Goal: Communication & Community: Answer question/provide support

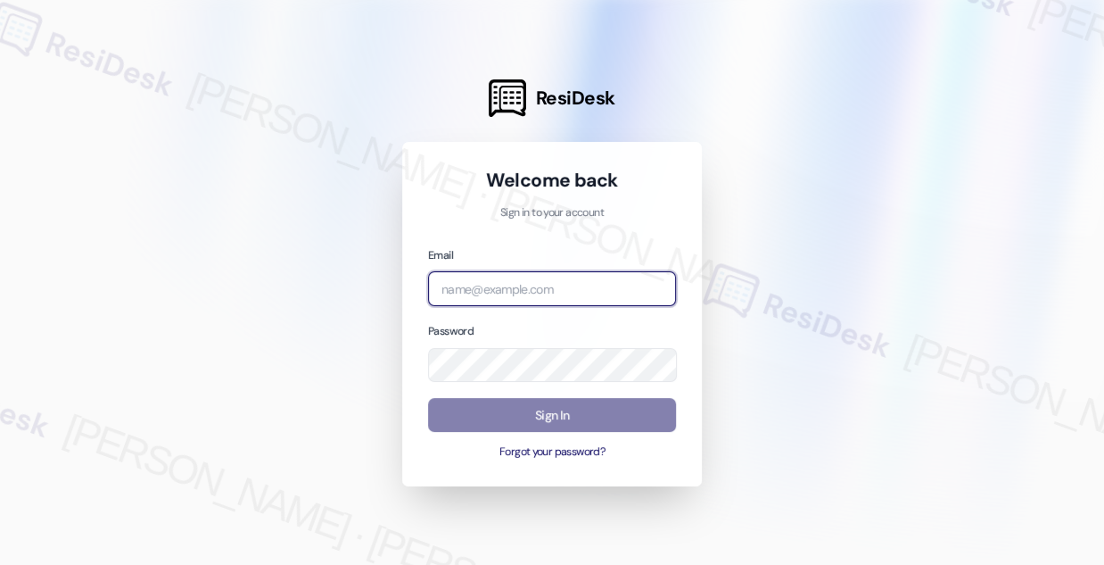
click at [490, 280] on input "email" at bounding box center [552, 288] width 248 height 35
click at [0, 564] on com-1password-button at bounding box center [0, 565] width 0 height 0
drag, startPoint x: 559, startPoint y: 279, endPoint x: 566, endPoint y: 246, distance: 33.8
click at [559, 277] on input "email" at bounding box center [552, 288] width 248 height 35
type input "[EMAIL_ADDRESS][PERSON_NAME][PERSON_NAME][DOMAIN_NAME]"
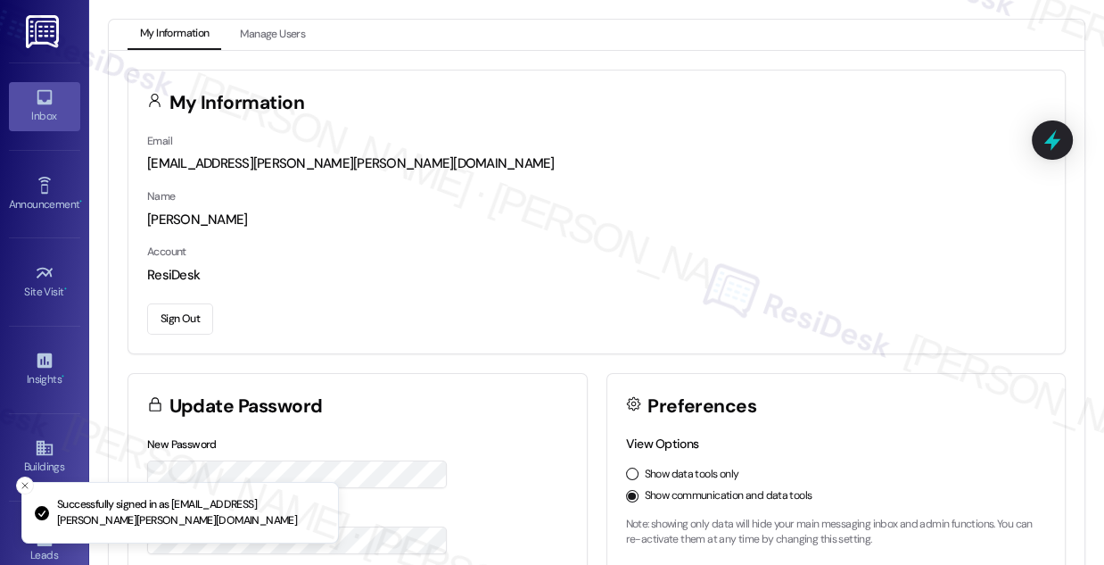
click at [62, 112] on div "Inbox" at bounding box center [44, 116] width 89 height 18
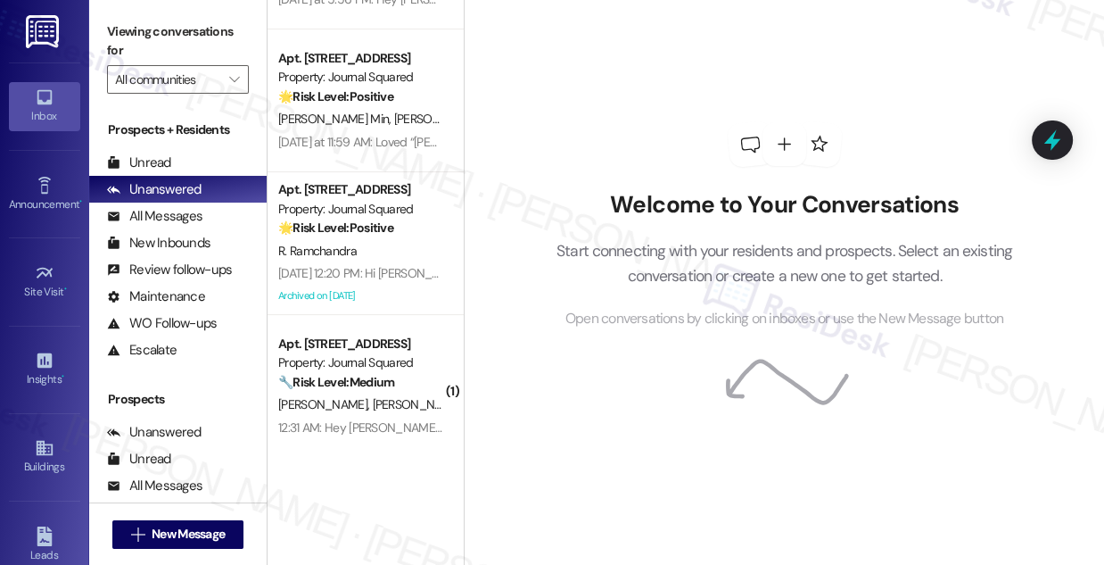
scroll to position [418, 0]
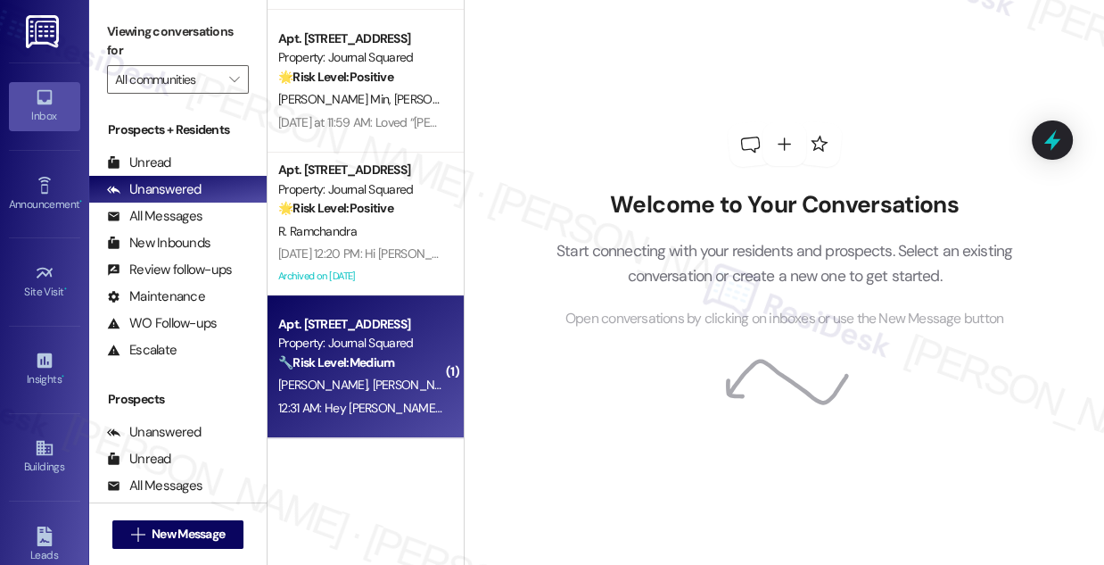
click at [387, 361] on strong "🔧 Risk Level: Medium" at bounding box center [336, 362] width 116 height 16
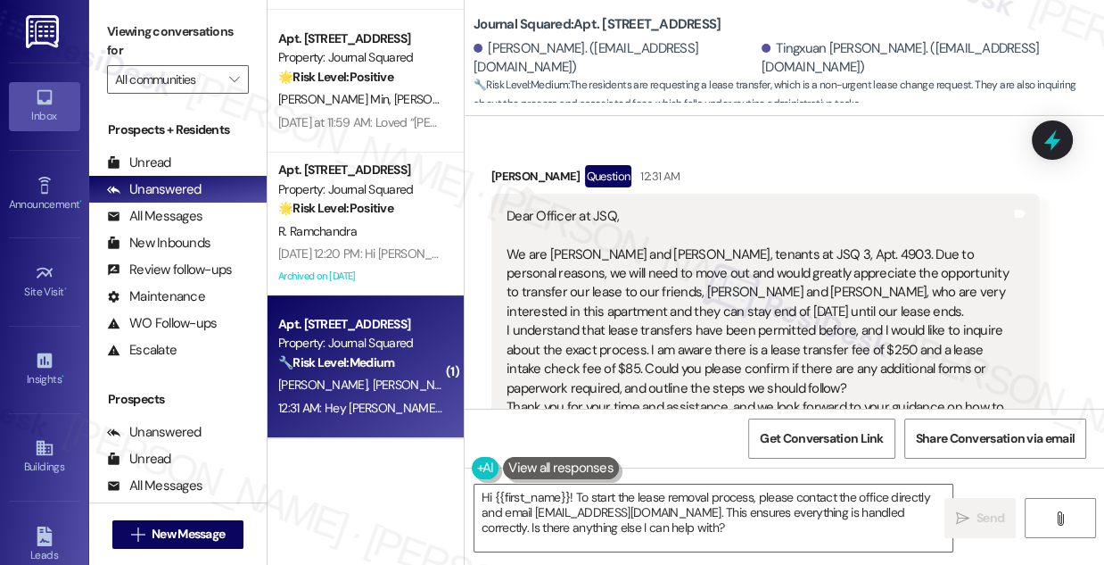
scroll to position [10429, 0]
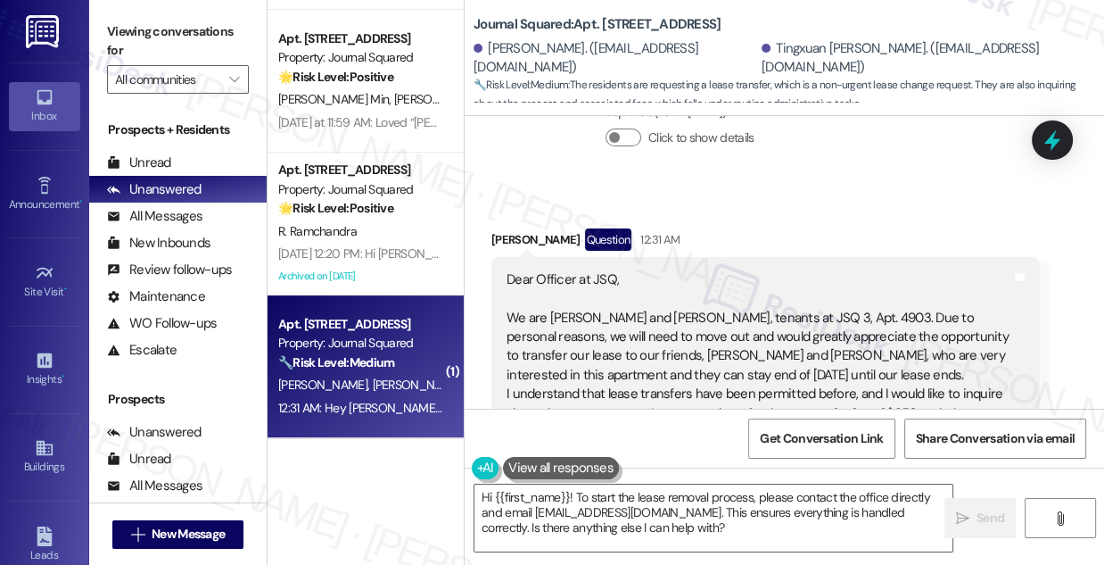
click at [673, 275] on div "Dear Officer at JSQ, We are [PERSON_NAME] and Tingxuan Zhu, tenants at JSQ 3, A…" at bounding box center [759, 404] width 505 height 268
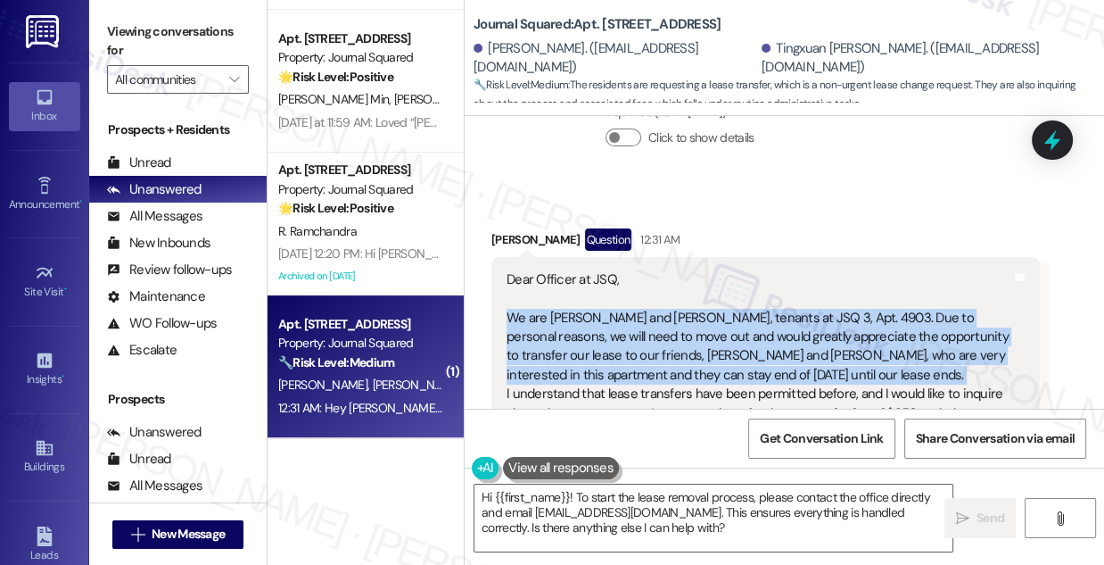
click at [673, 275] on div "Dear Officer at JSQ, We are [PERSON_NAME] and Tingxuan Zhu, tenants at JSQ 3, A…" at bounding box center [759, 404] width 505 height 268
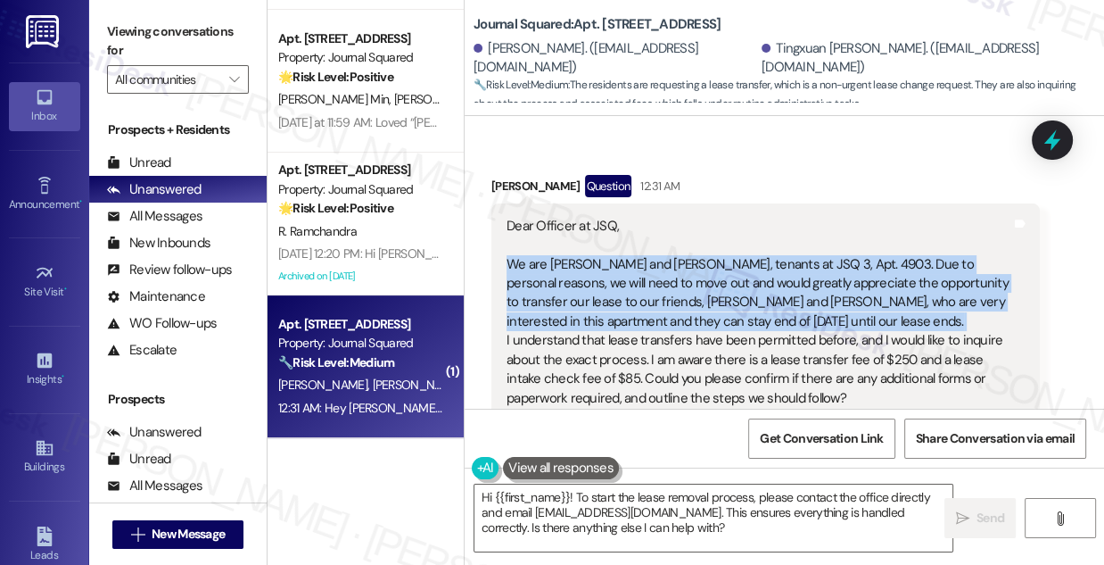
scroll to position [10510, 0]
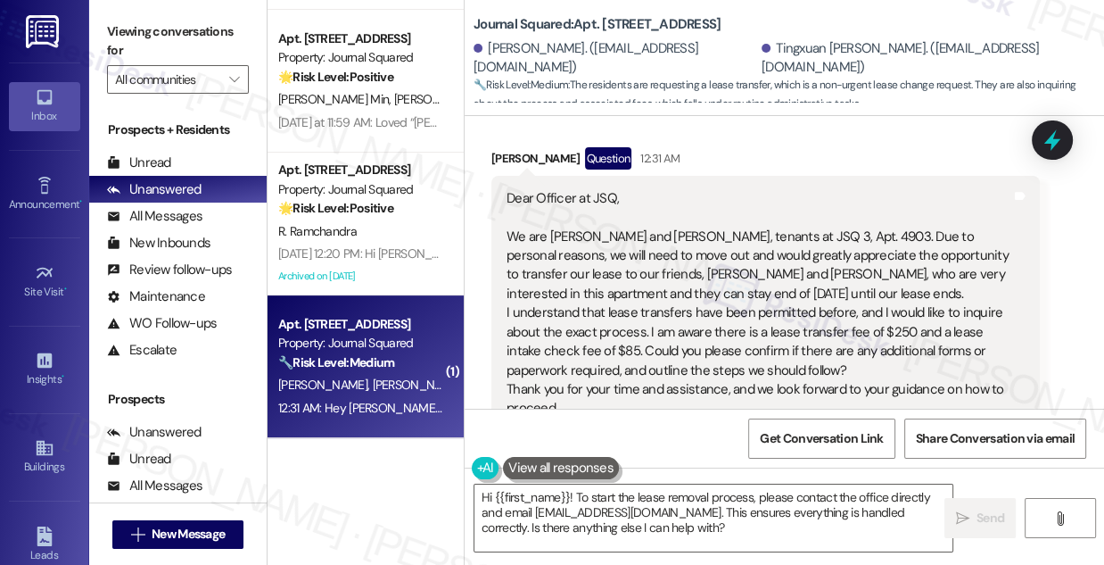
click at [615, 296] on div "Dear Officer at JSQ, We are [PERSON_NAME] and Tingxuan Zhu, tenants at JSQ 3, A…" at bounding box center [759, 323] width 505 height 268
click at [629, 325] on div "Dear Officer at JSQ, We are [PERSON_NAME] and Tingxuan Zhu, tenants at JSQ 3, A…" at bounding box center [759, 323] width 505 height 268
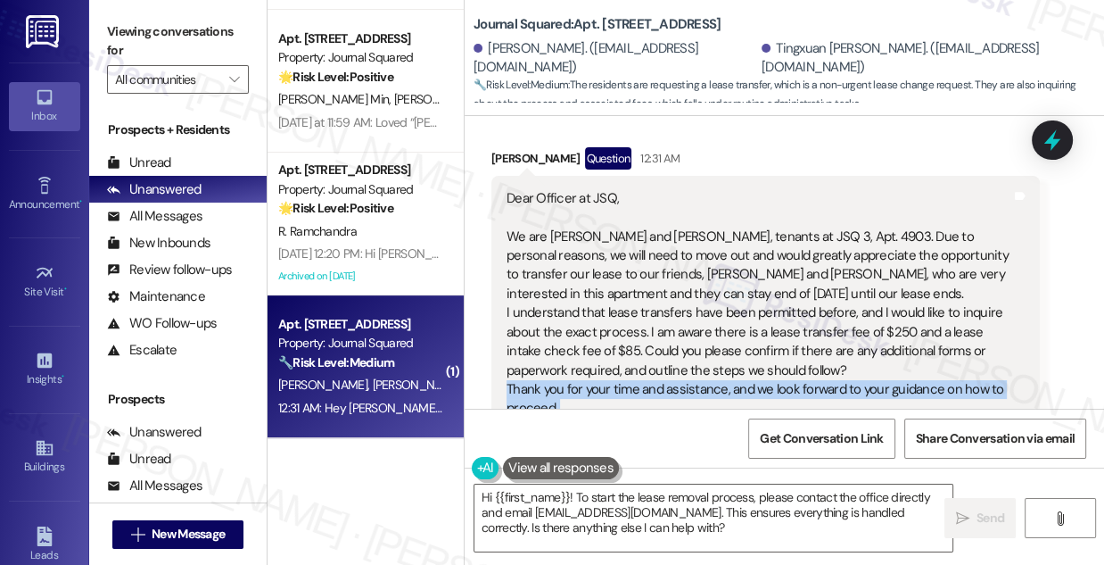
click at [629, 325] on div "Dear Officer at JSQ, We are [PERSON_NAME] and Tingxuan Zhu, tenants at JSQ 3, A…" at bounding box center [759, 323] width 505 height 268
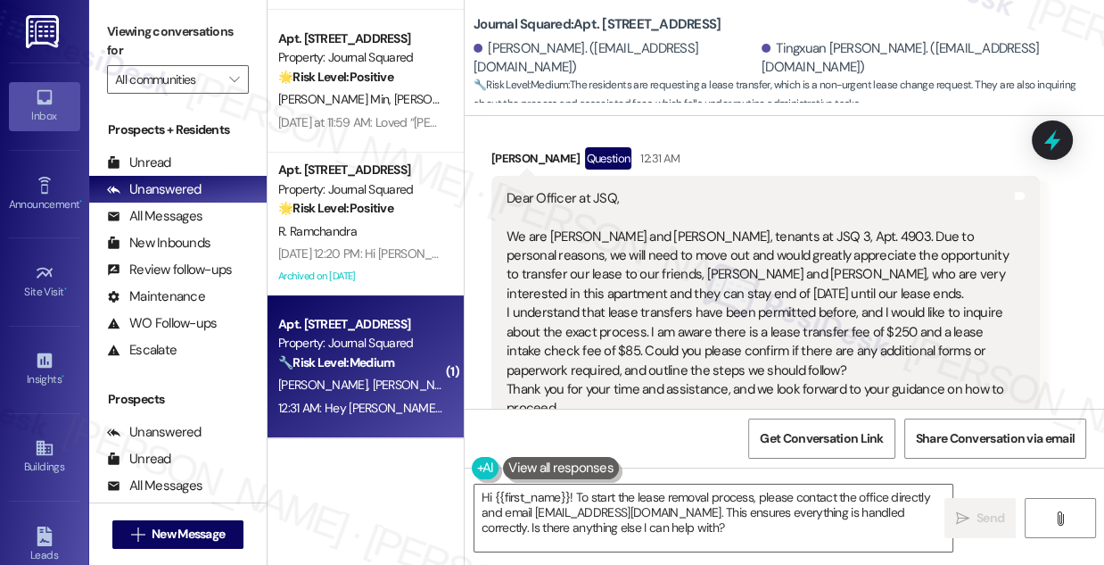
click at [657, 308] on div "Dear Officer at JSQ, We are [PERSON_NAME] and Tingxuan Zhu, tenants at JSQ 3, A…" at bounding box center [759, 323] width 505 height 268
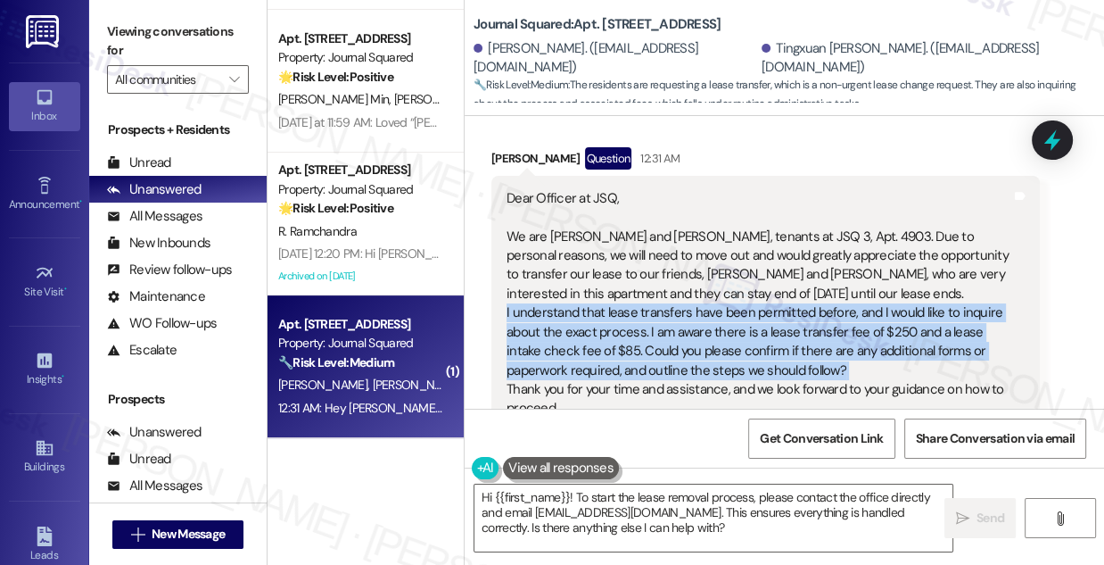
click at [657, 308] on div "Dear Officer at JSQ, We are [PERSON_NAME] and Tingxuan Zhu, tenants at JSQ 3, A…" at bounding box center [759, 323] width 505 height 268
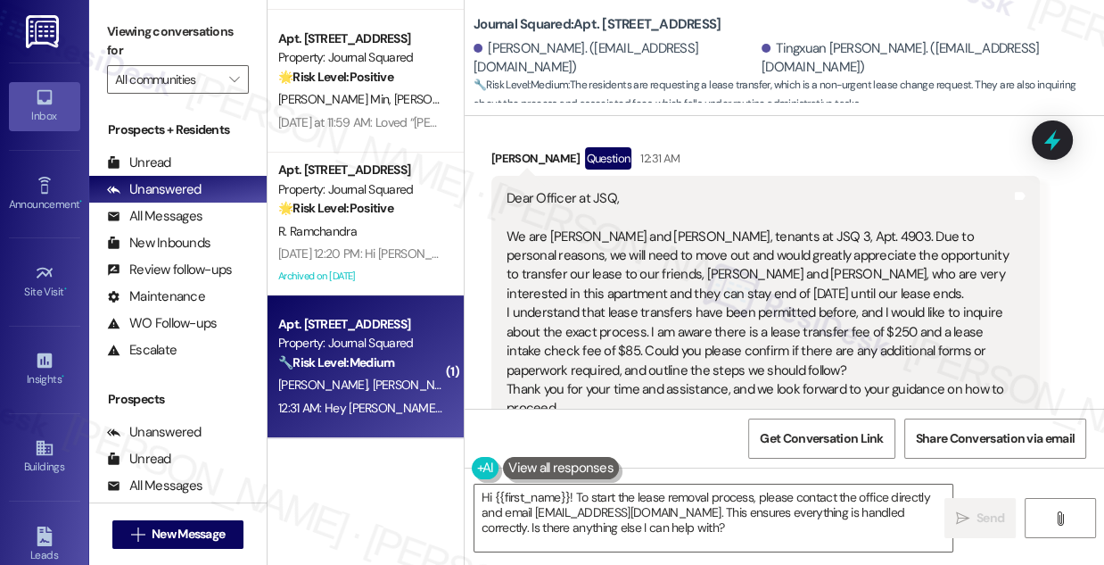
click at [635, 327] on div "Dear Officer at JSQ, We are [PERSON_NAME] and Tingxuan Zhu, tenants at JSQ 3, A…" at bounding box center [759, 323] width 505 height 268
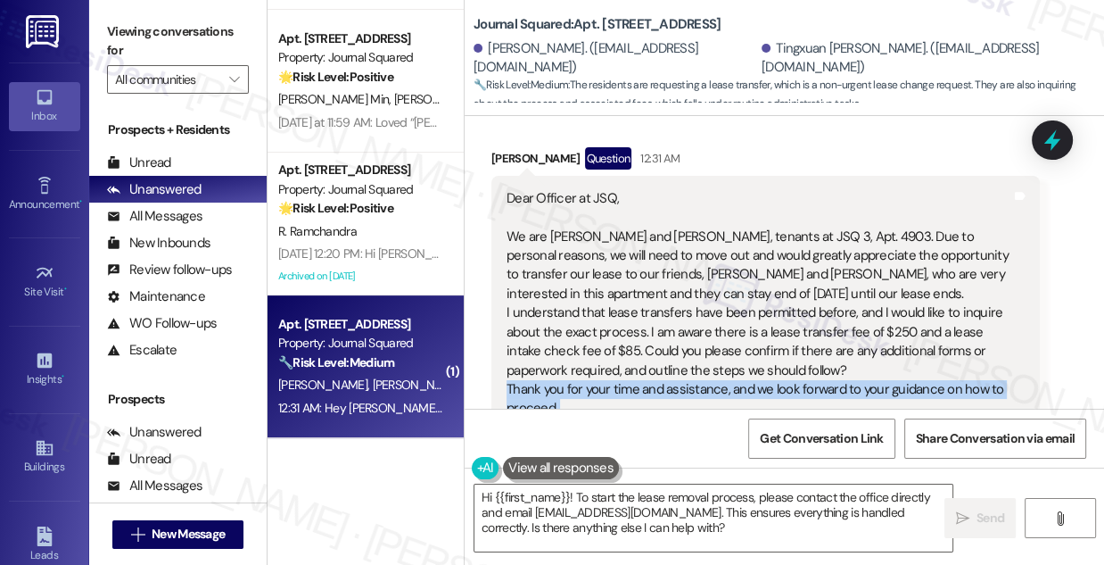
click at [635, 327] on div "Dear Officer at JSQ, We are [PERSON_NAME] and Tingxuan Zhu, tenants at JSQ 3, A…" at bounding box center [759, 323] width 505 height 268
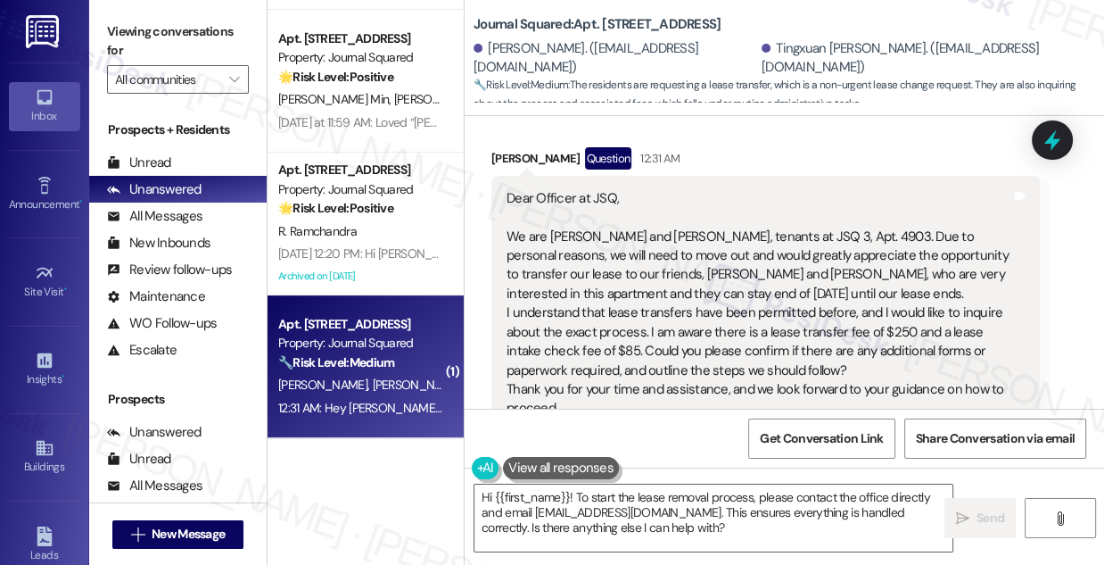
click at [133, 21] on label "Viewing conversations for" at bounding box center [178, 41] width 142 height 47
click at [674, 244] on div "Dear Officer at JSQ, We are [PERSON_NAME] and Tingxuan Zhu, tenants at JSQ 3, A…" at bounding box center [759, 323] width 505 height 268
click at [618, 194] on div "Dear Officer at JSQ, We are [PERSON_NAME] and Tingxuan Zhu, tenants at JSQ 3, A…" at bounding box center [759, 323] width 505 height 268
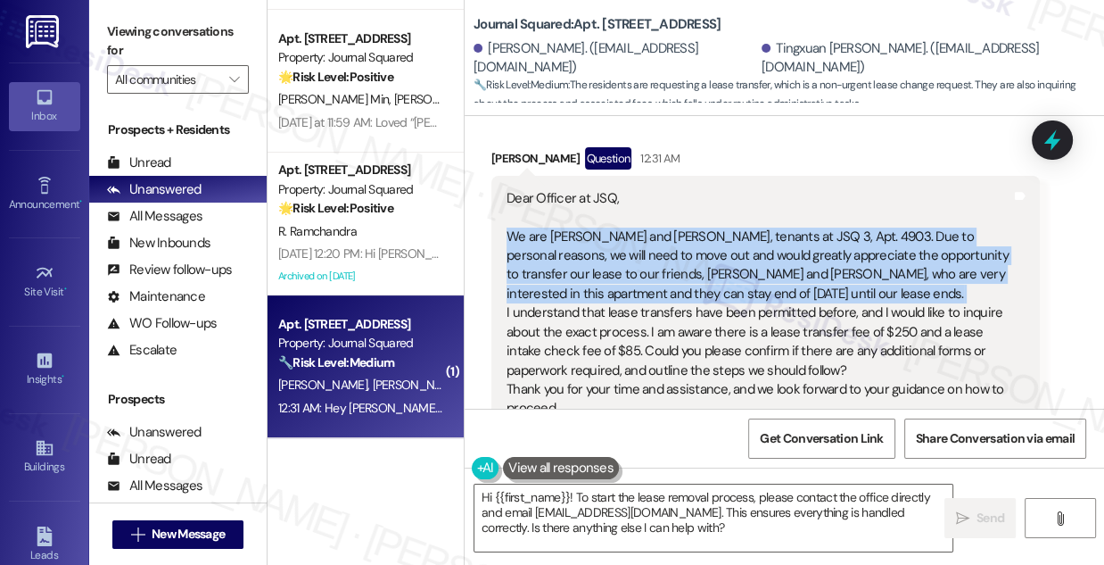
click at [618, 194] on div "Dear Officer at JSQ, We are [PERSON_NAME] and Tingxuan Zhu, tenants at JSQ 3, A…" at bounding box center [759, 323] width 505 height 268
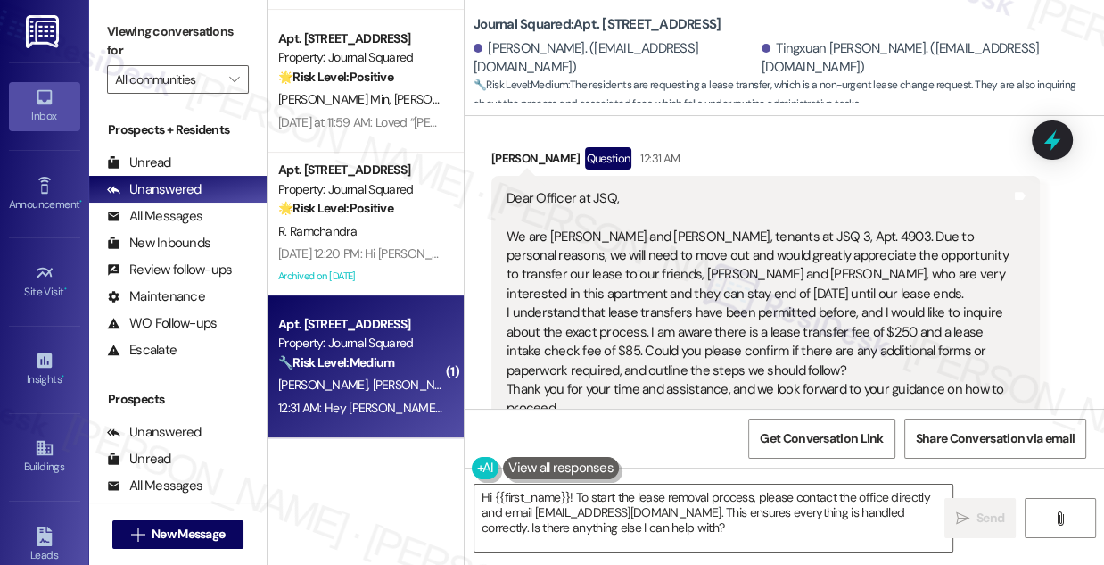
click at [657, 260] on div "Dear Officer at JSQ, We are [PERSON_NAME] and Tingxuan Zhu, tenants at JSQ 3, A…" at bounding box center [759, 323] width 505 height 268
click at [99, 39] on div "Viewing conversations for All communities " at bounding box center [178, 56] width 178 height 112
click at [508, 62] on div "[PERSON_NAME]. ([EMAIL_ADDRESS][DOMAIN_NAME])" at bounding box center [616, 58] width 284 height 38
copy div "Donger"
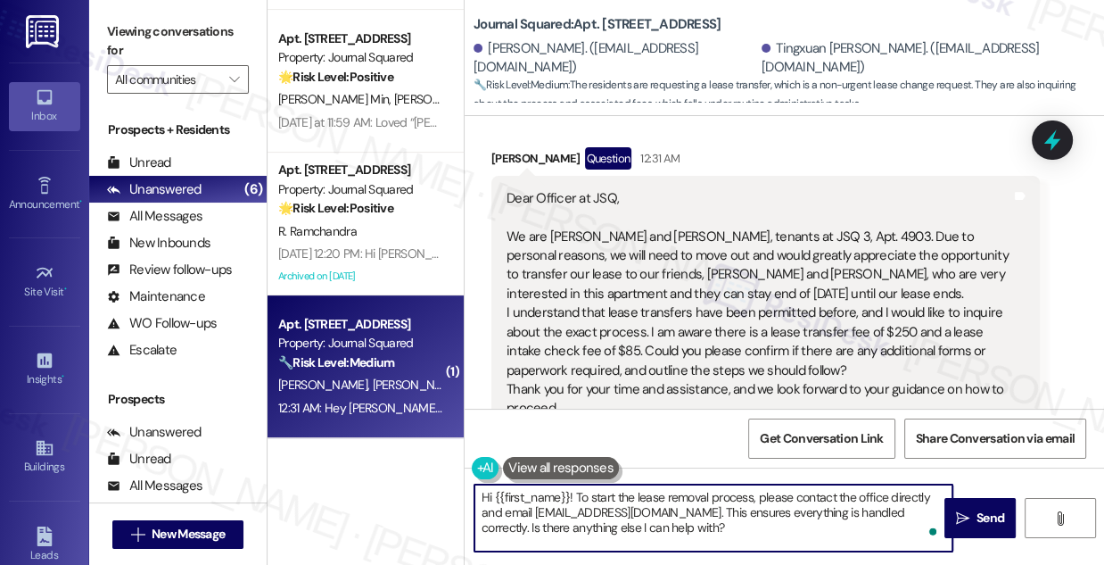
drag, startPoint x: 495, startPoint y: 499, endPoint x: 568, endPoint y: 492, distance: 73.5
click at [568, 492] on textarea "Hi {{first_name}}! To start the lease removal process, please contact the offic…" at bounding box center [714, 517] width 478 height 67
paste textarea "Donger"
click at [644, 201] on div "Dear Officer at JSQ, We are [PERSON_NAME] and Tingxuan Zhu, tenants at JSQ 3, A…" at bounding box center [759, 323] width 505 height 268
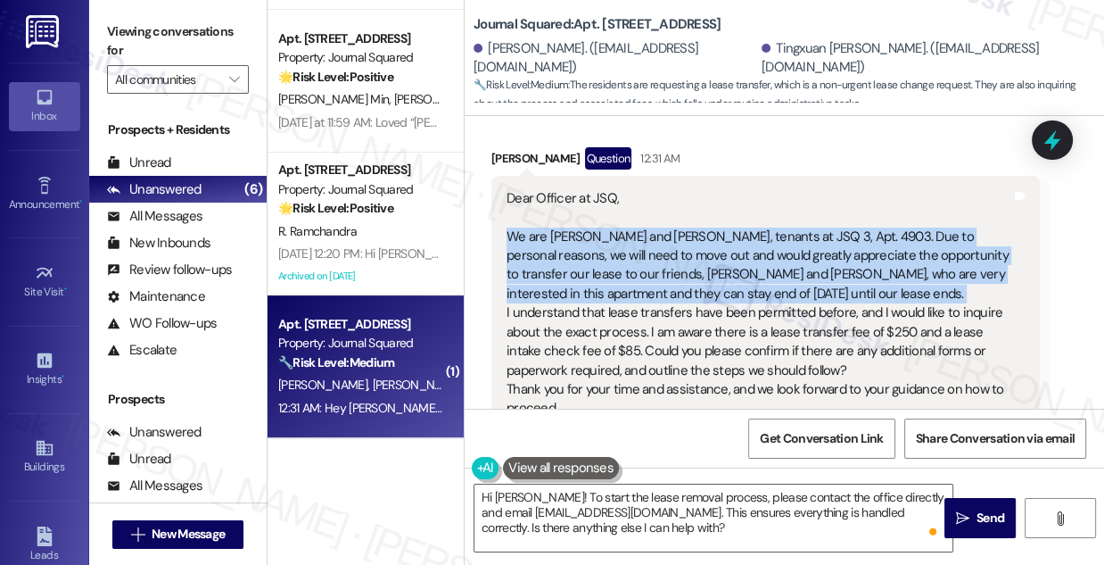
click at [644, 201] on div "Dear Officer at JSQ, We are [PERSON_NAME] and Tingxuan Zhu, tenants at JSQ 3, A…" at bounding box center [759, 323] width 505 height 268
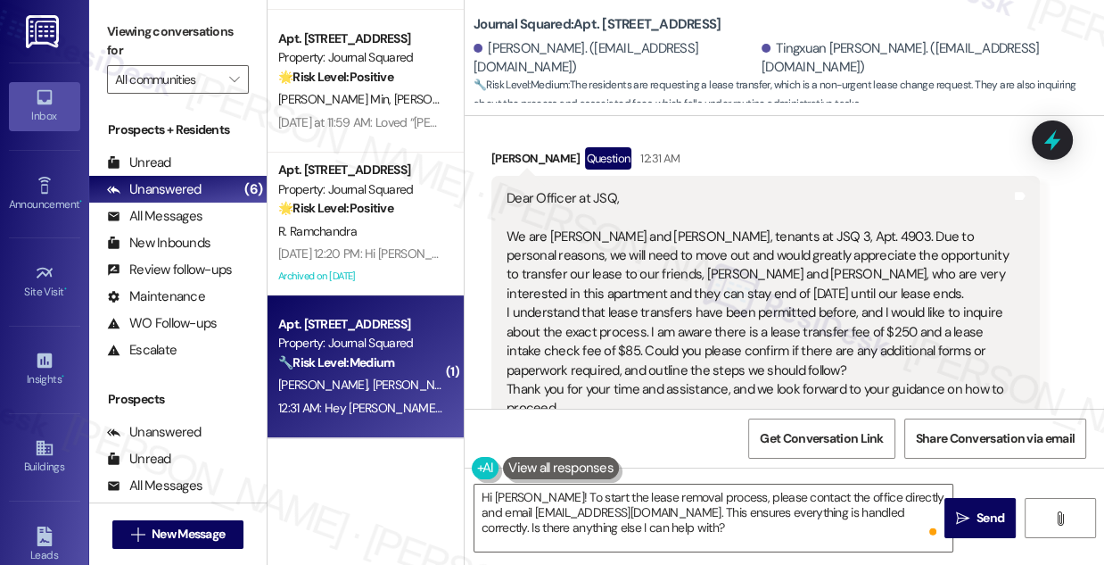
click at [635, 297] on div "Dear Officer at JSQ, We are [PERSON_NAME] and Tingxuan Zhu, tenants at JSQ 3, A…" at bounding box center [759, 323] width 505 height 268
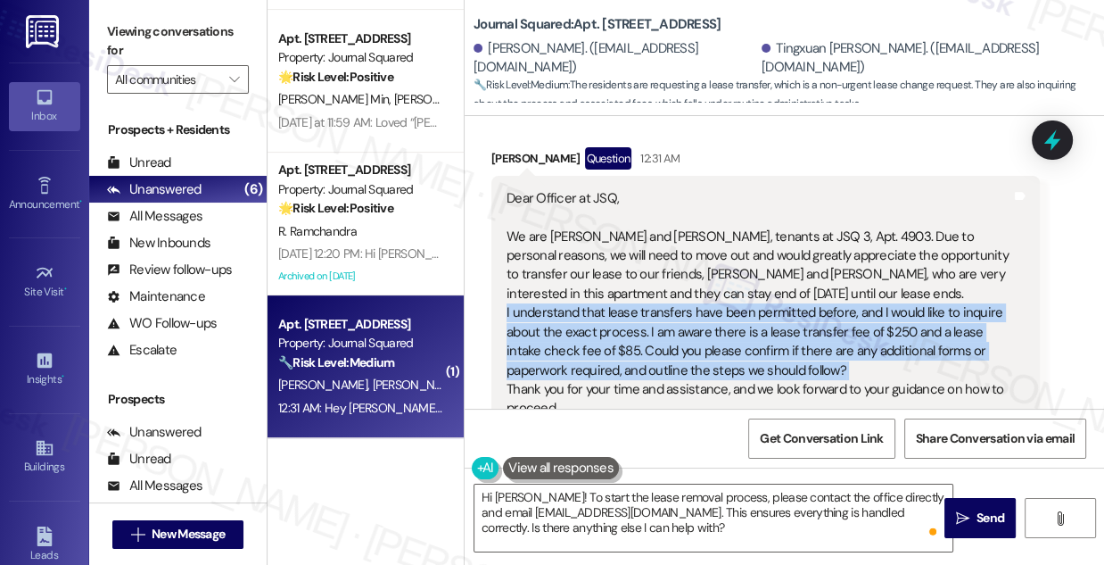
click at [635, 297] on div "Dear Officer at JSQ, We are [PERSON_NAME] and Tingxuan Zhu, tenants at JSQ 3, A…" at bounding box center [759, 323] width 505 height 268
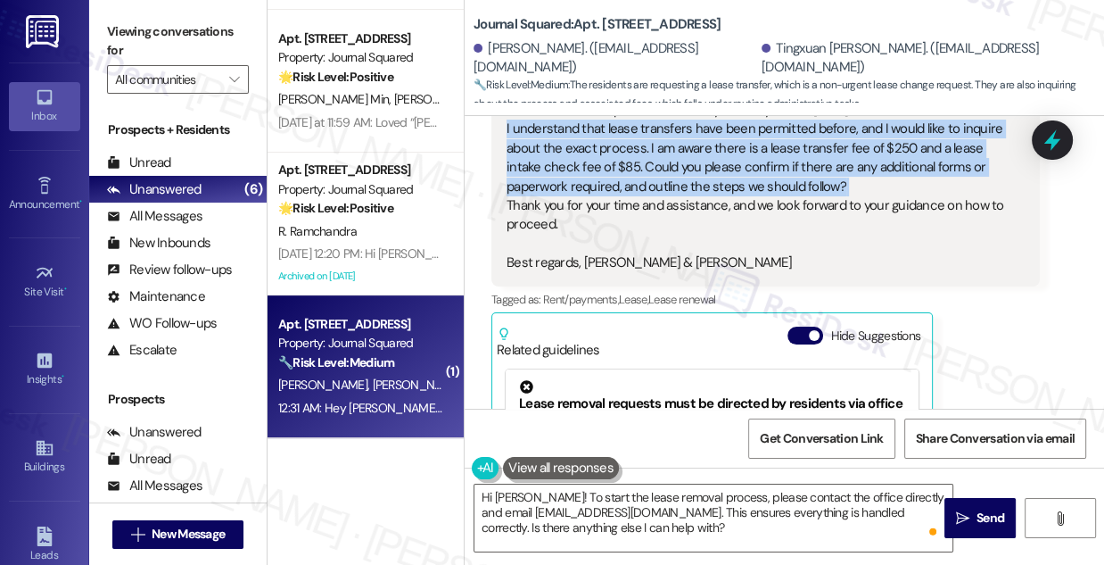
scroll to position [10672, 0]
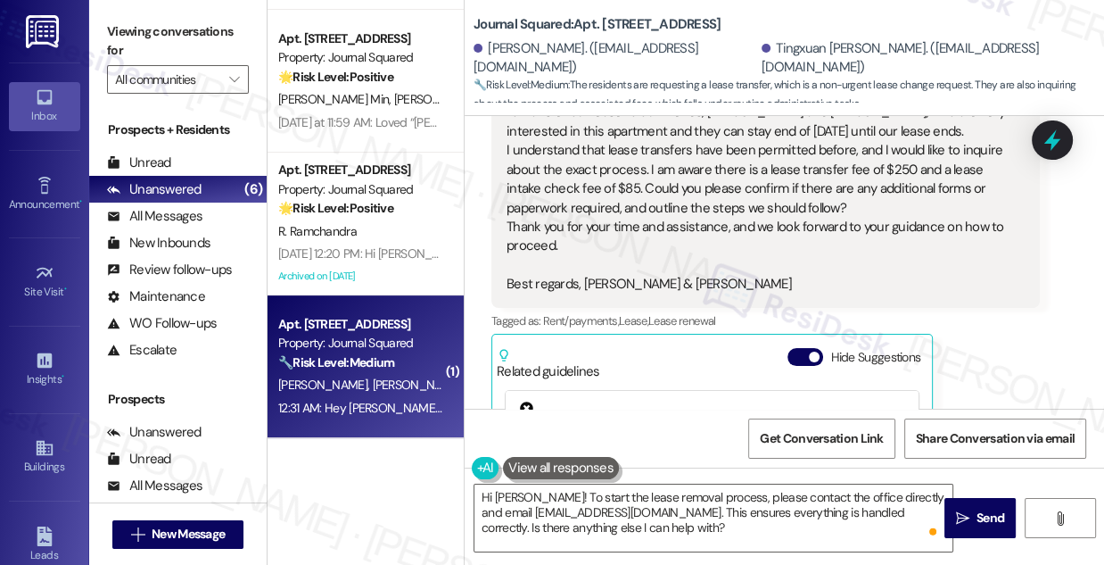
click at [625, 225] on div "Dear Officer at JSQ, We are [PERSON_NAME] and Tingxuan Zhu, tenants at JSQ 3, A…" at bounding box center [759, 161] width 505 height 268
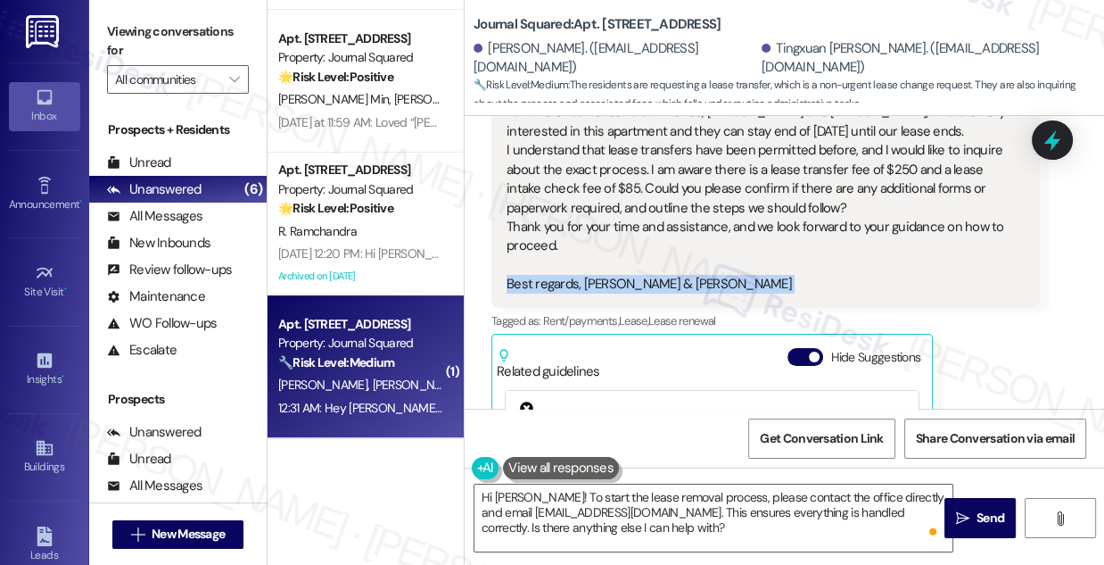
click at [625, 225] on div "Dear Officer at JSQ, We are [PERSON_NAME] and Tingxuan Zhu, tenants at JSQ 3, A…" at bounding box center [759, 161] width 505 height 268
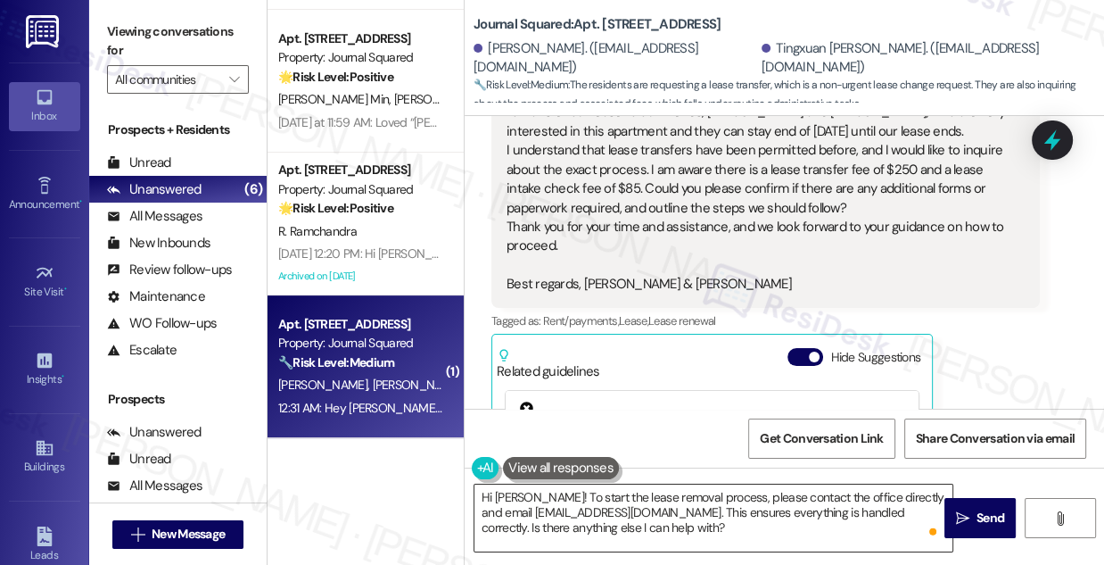
click at [592, 500] on textarea "Hi [PERSON_NAME]! To start the lease removal process, please contact the office…" at bounding box center [714, 517] width 478 height 67
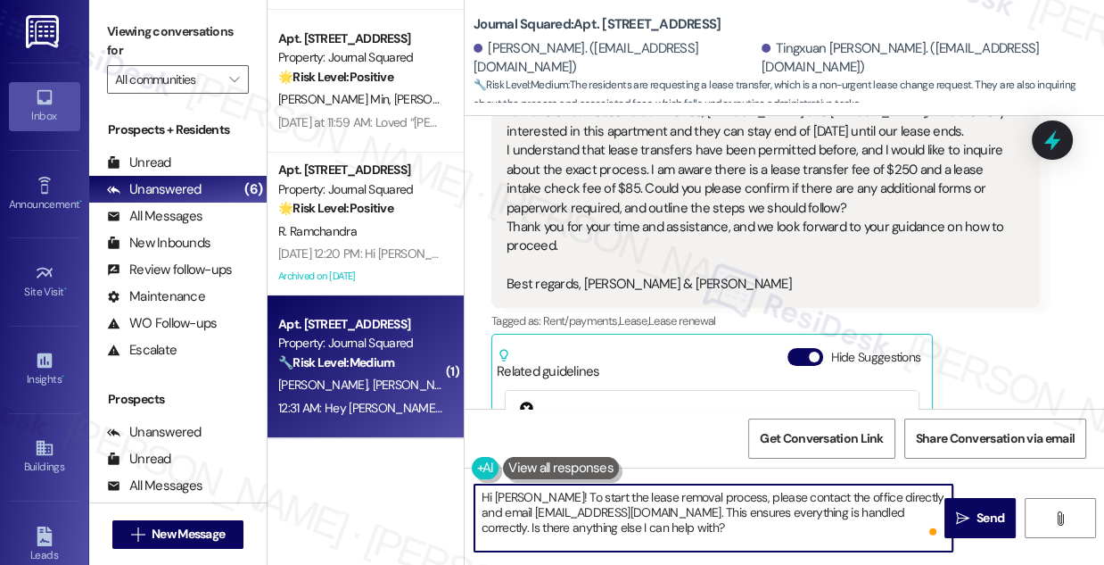
click at [592, 500] on textarea "Hi [PERSON_NAME]! To start the lease removal process, please contact the office…" at bounding box center [714, 517] width 478 height 67
click at [630, 519] on textarea "Hi [PERSON_NAME]! To start the lease removal process, please contact the office…" at bounding box center [714, 517] width 478 height 67
drag, startPoint x: 663, startPoint y: 529, endPoint x: 569, endPoint y: 529, distance: 93.7
click at [569, 529] on textarea "Hi [PERSON_NAME]! To start the lease removal process, please contact the office…" at bounding box center [714, 517] width 478 height 67
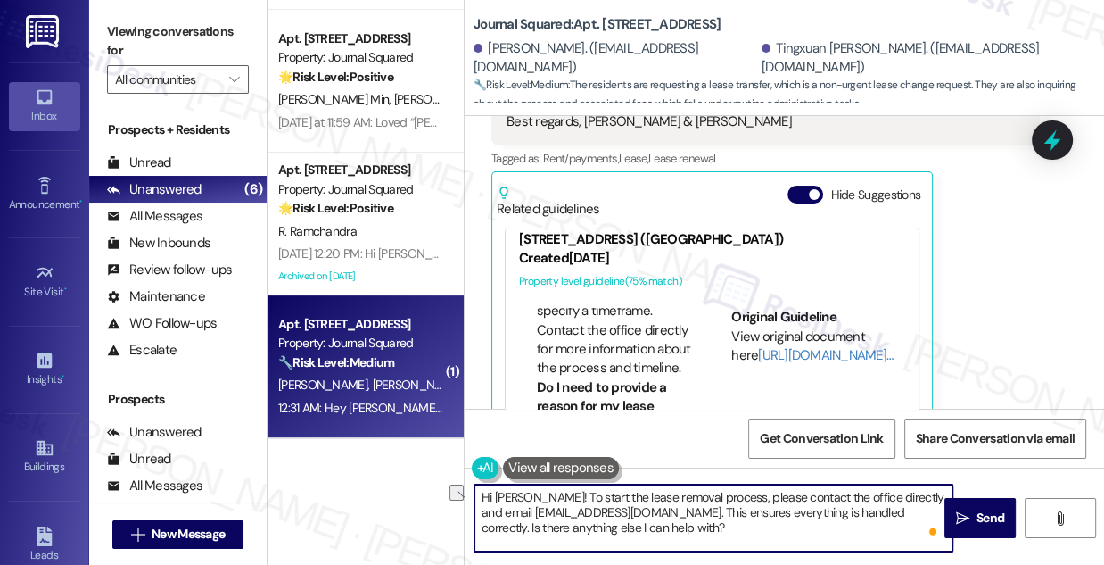
scroll to position [730, 0]
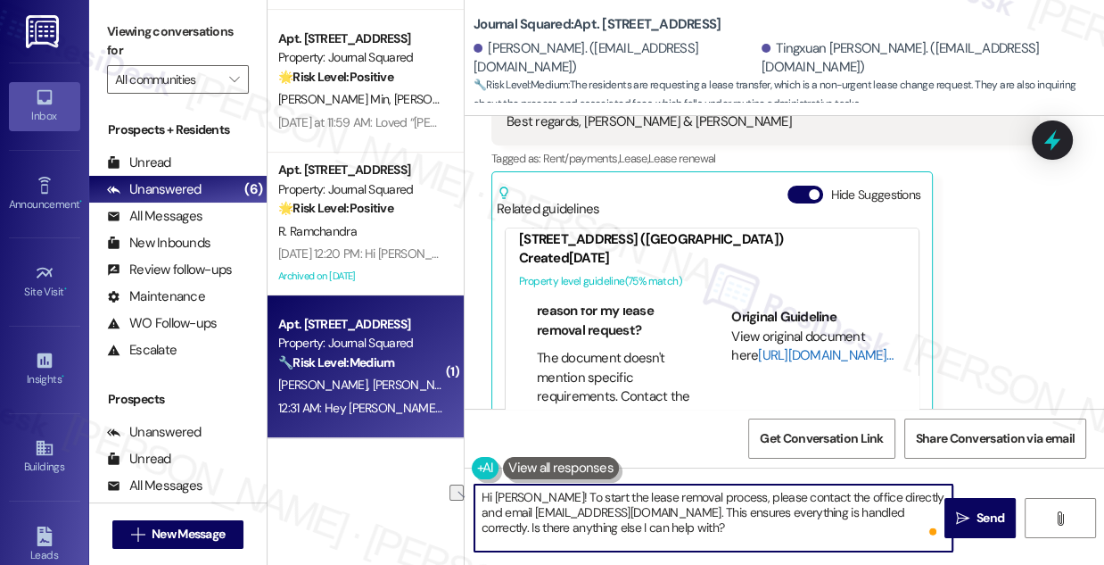
click at [779, 346] on link "[URL][DOMAIN_NAME]…" at bounding box center [825, 355] width 135 height 18
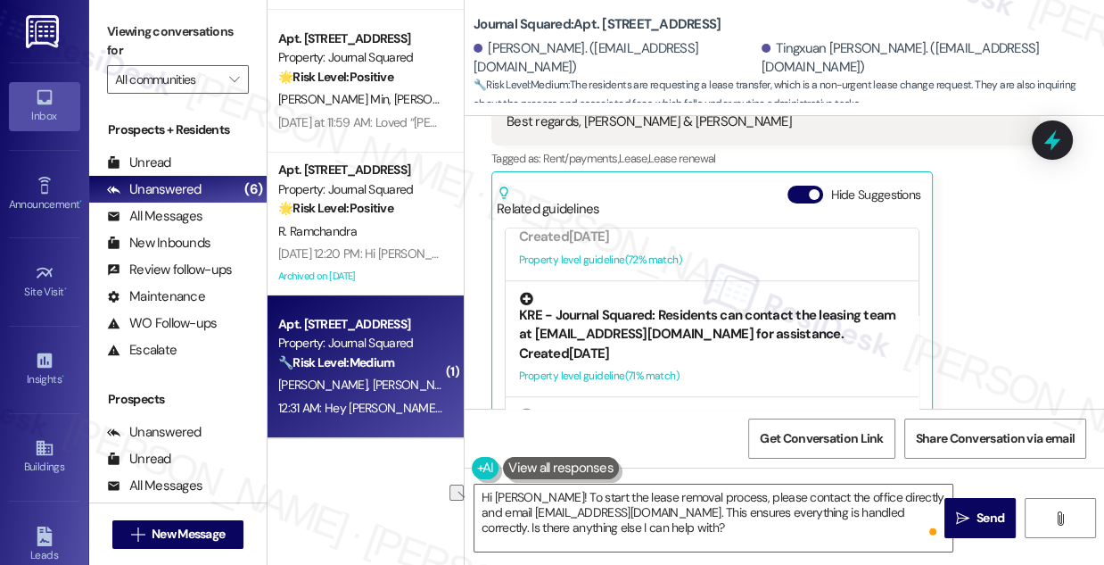
scroll to position [1703, 0]
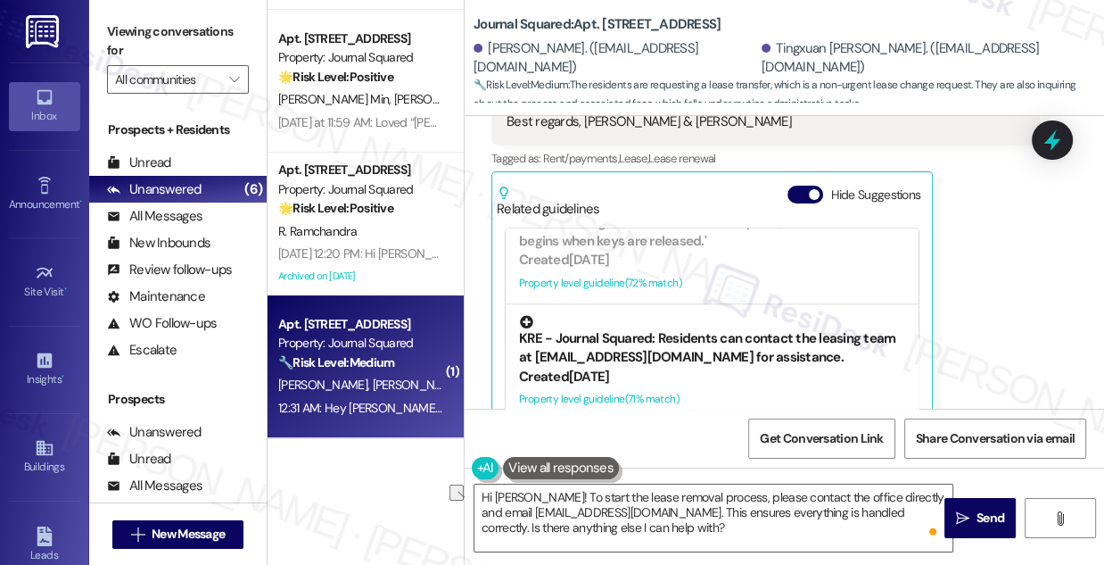
click at [721, 315] on div "KRE - Journal Squared: Residents can contact the leasing team at [EMAIL_ADDRESS…" at bounding box center [712, 341] width 386 height 53
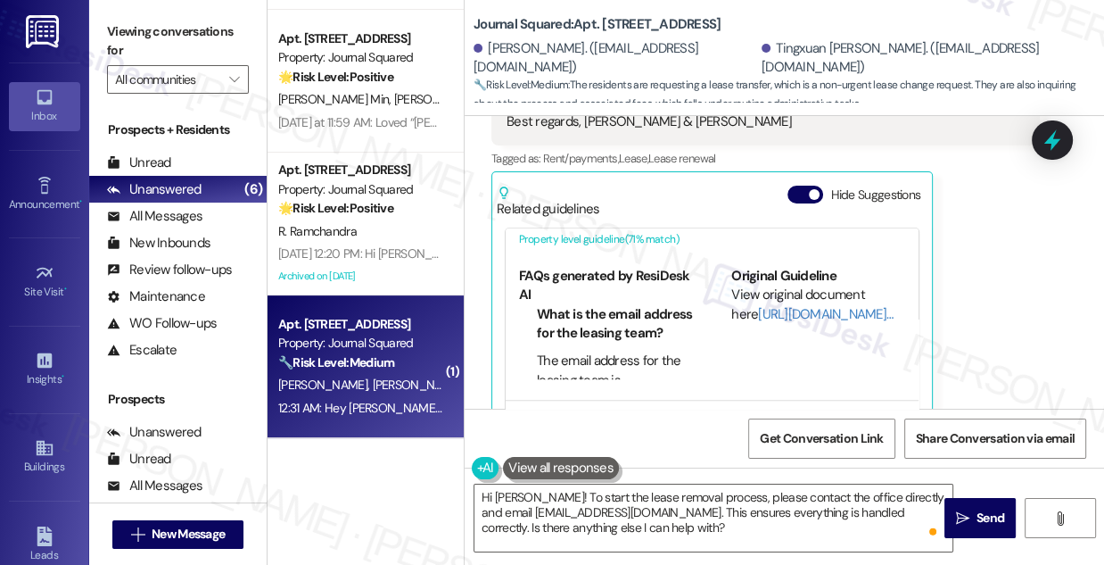
scroll to position [1725, 0]
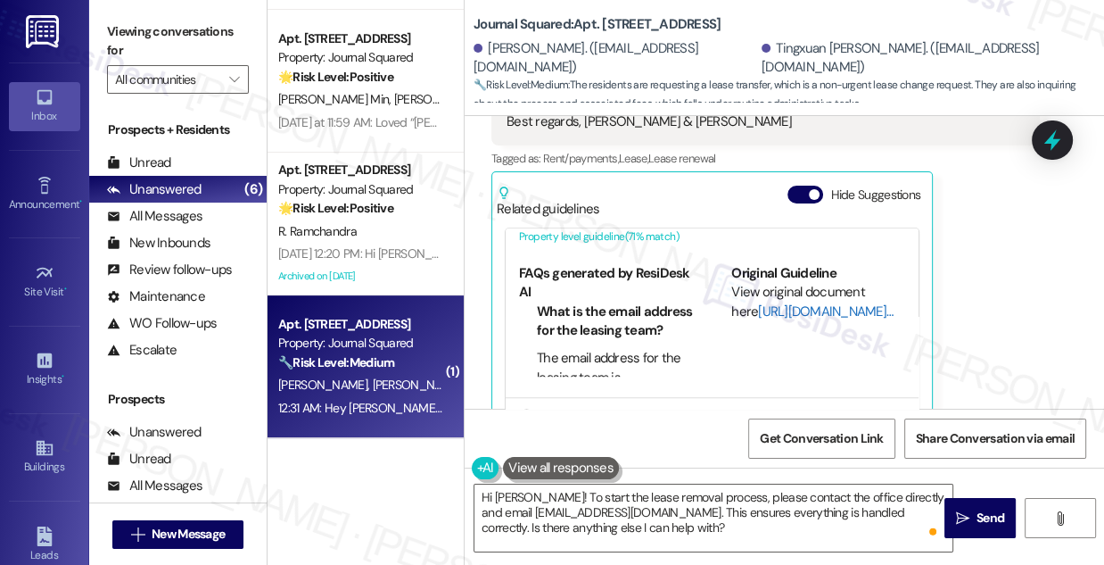
click at [758, 302] on link "[URL][DOMAIN_NAME]…" at bounding box center [825, 311] width 135 height 18
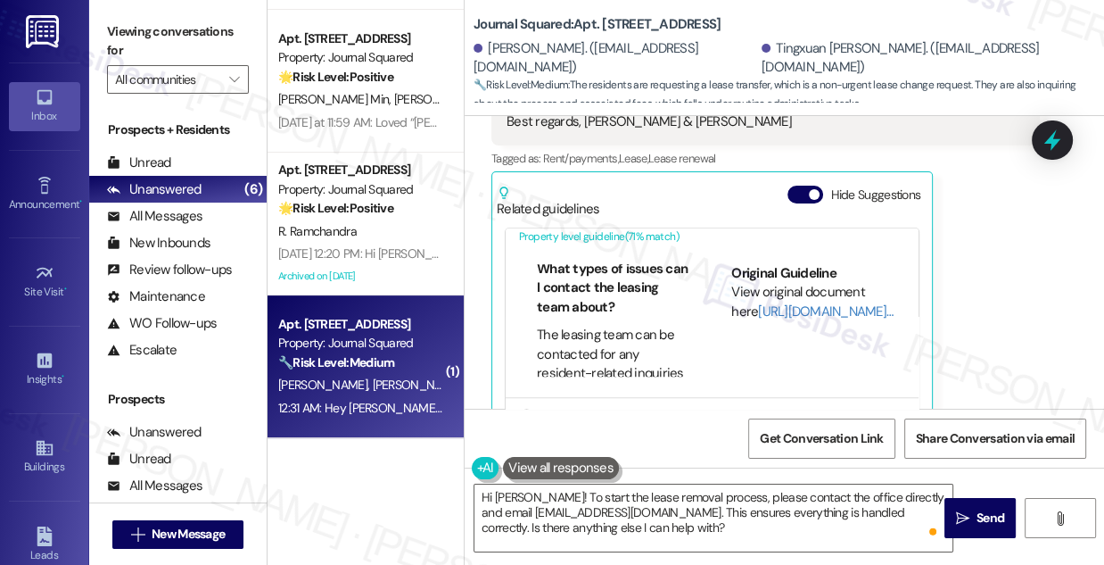
scroll to position [486, 0]
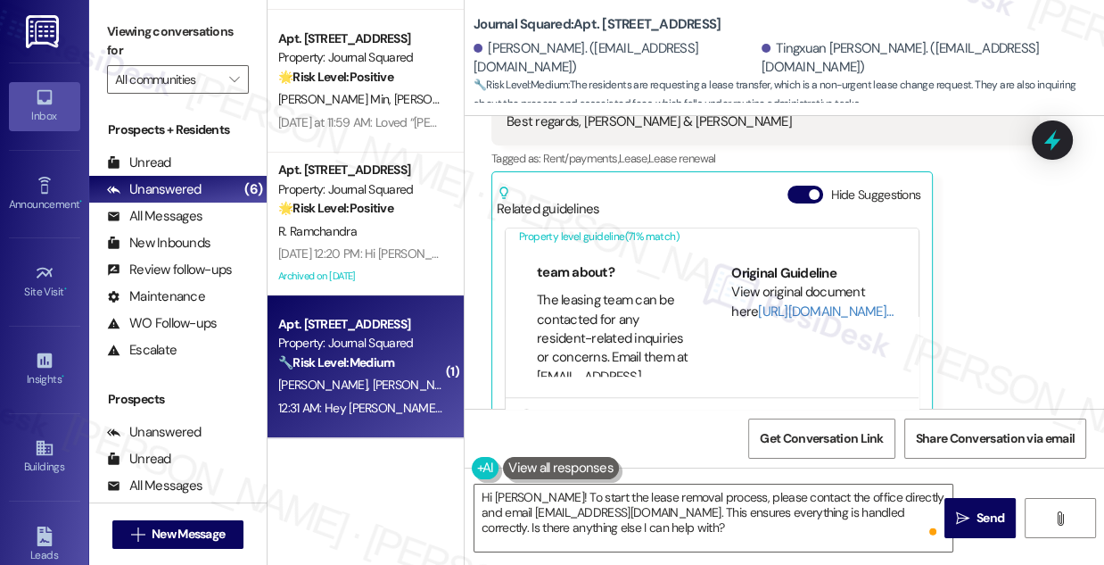
drag, startPoint x: 600, startPoint y: 214, endPoint x: 632, endPoint y: 236, distance: 38.6
click at [632, 291] on li "The leasing team can be contacted for any resident-related inquiries or concern…" at bounding box center [615, 358] width 156 height 134
drag, startPoint x: 618, startPoint y: 241, endPoint x: 583, endPoint y: 235, distance: 35.3
click at [583, 291] on li "The leasing team can be contacted for any resident-related inquiries or concern…" at bounding box center [615, 358] width 156 height 134
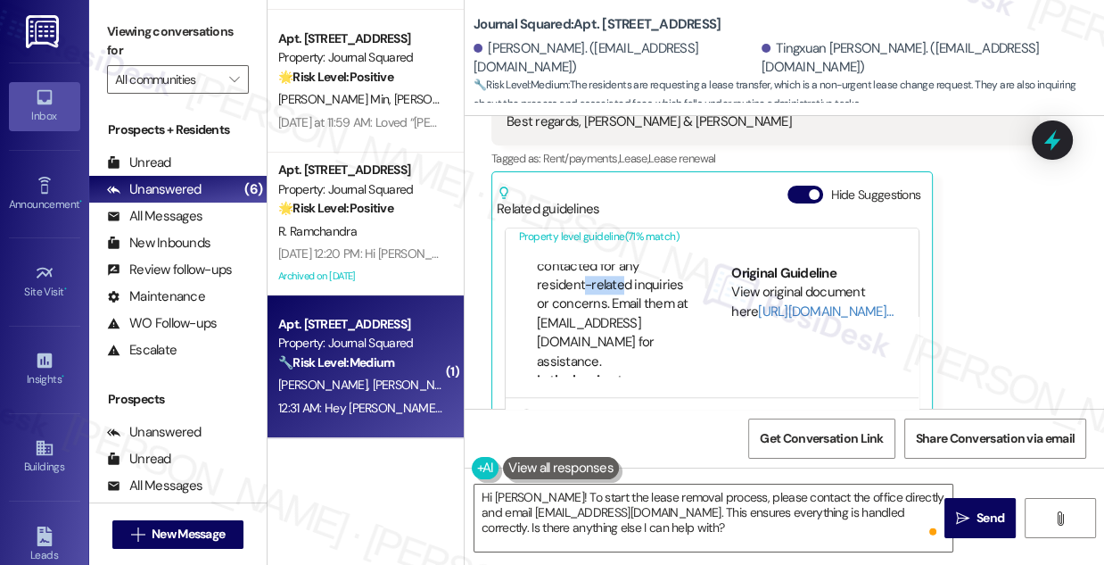
scroll to position [567, 0]
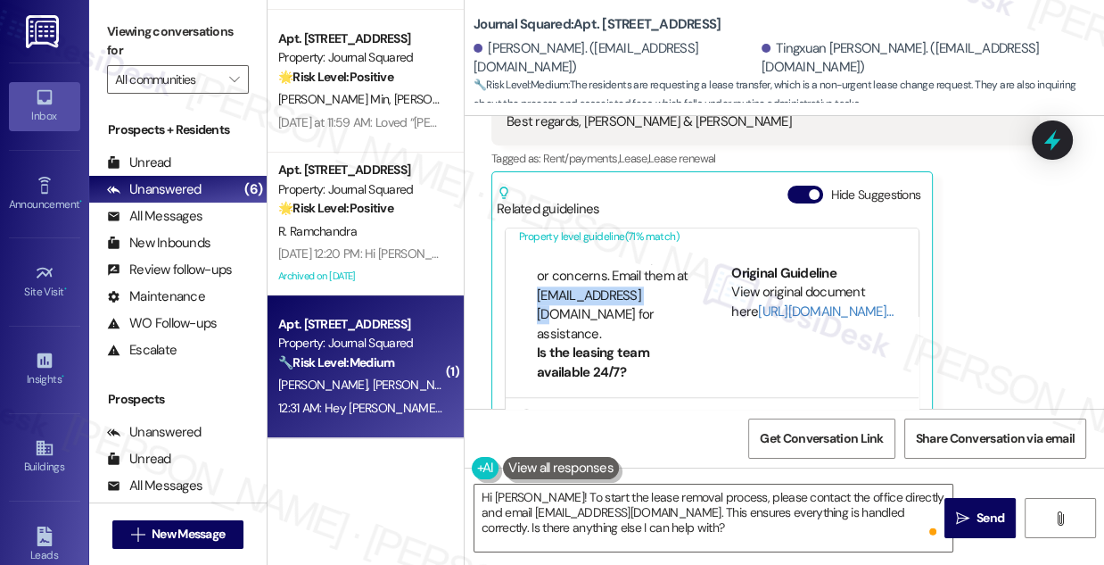
drag, startPoint x: 535, startPoint y: 224, endPoint x: 634, endPoint y: 219, distance: 99.2
click at [634, 219] on ul "What types of issues can I contact the leasing team about? The leasing team can…" at bounding box center [606, 244] width 174 height 200
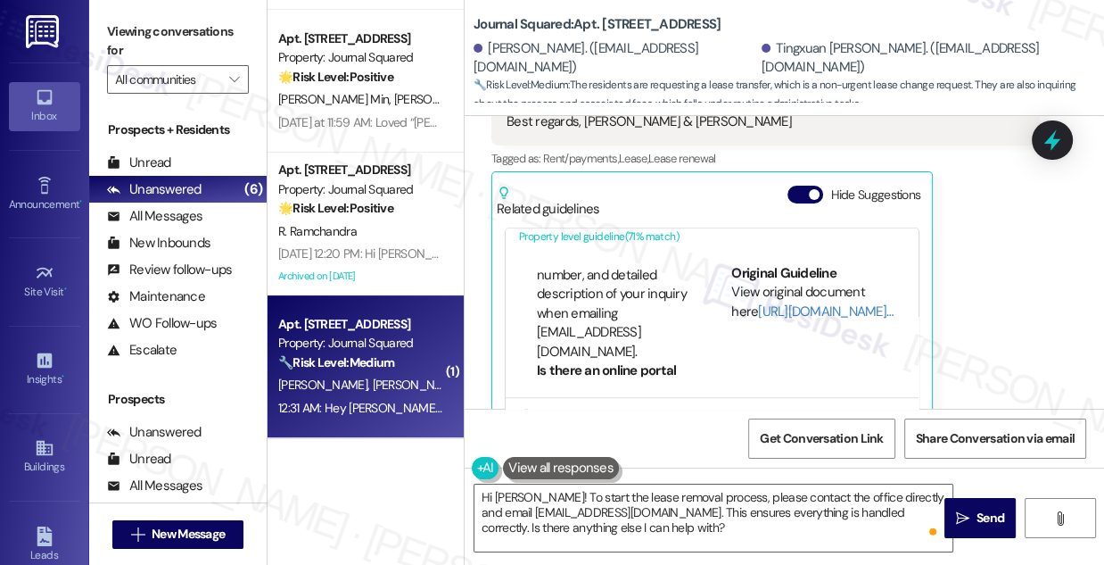
scroll to position [1297, 0]
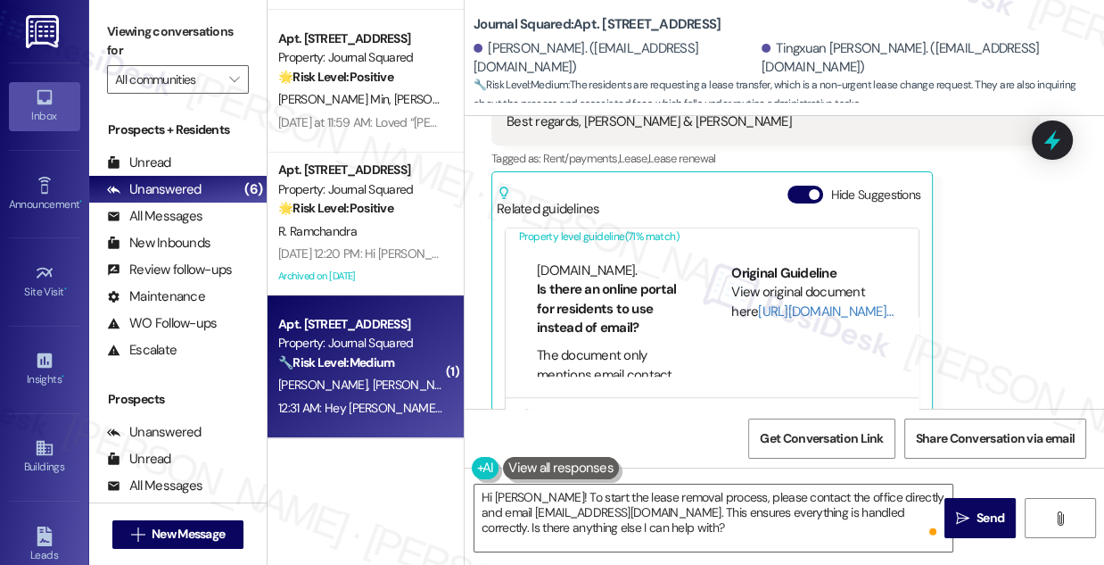
click at [103, 38] on div "Viewing conversations for All communities " at bounding box center [178, 56] width 178 height 112
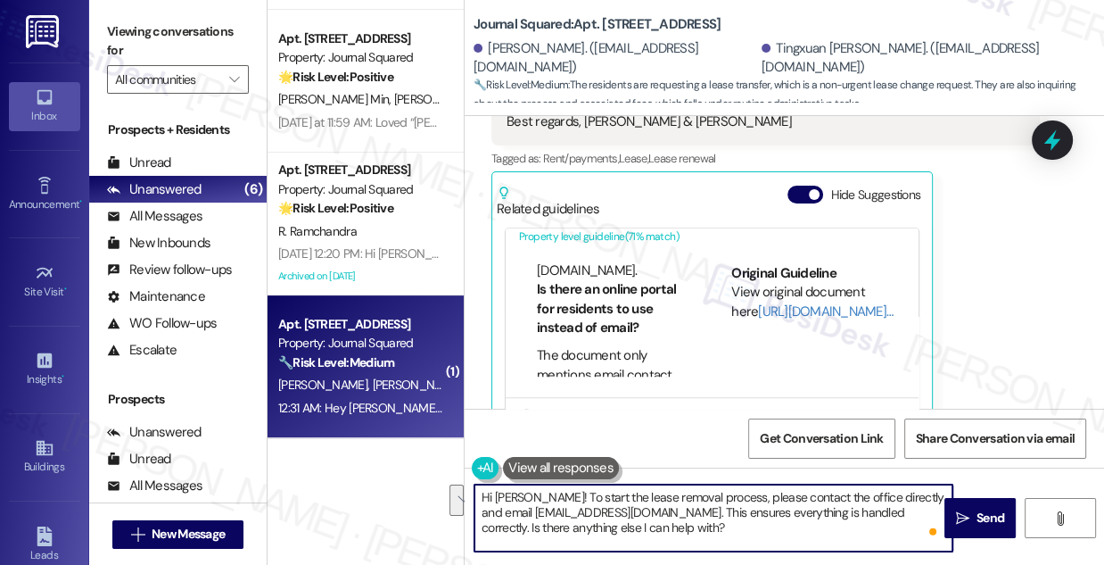
drag, startPoint x: 590, startPoint y: 498, endPoint x: 736, endPoint y: 516, distance: 147.4
click at [736, 516] on textarea "Hi [PERSON_NAME]! To start the lease removal process, please contact the office…" at bounding box center [714, 517] width 478 height 67
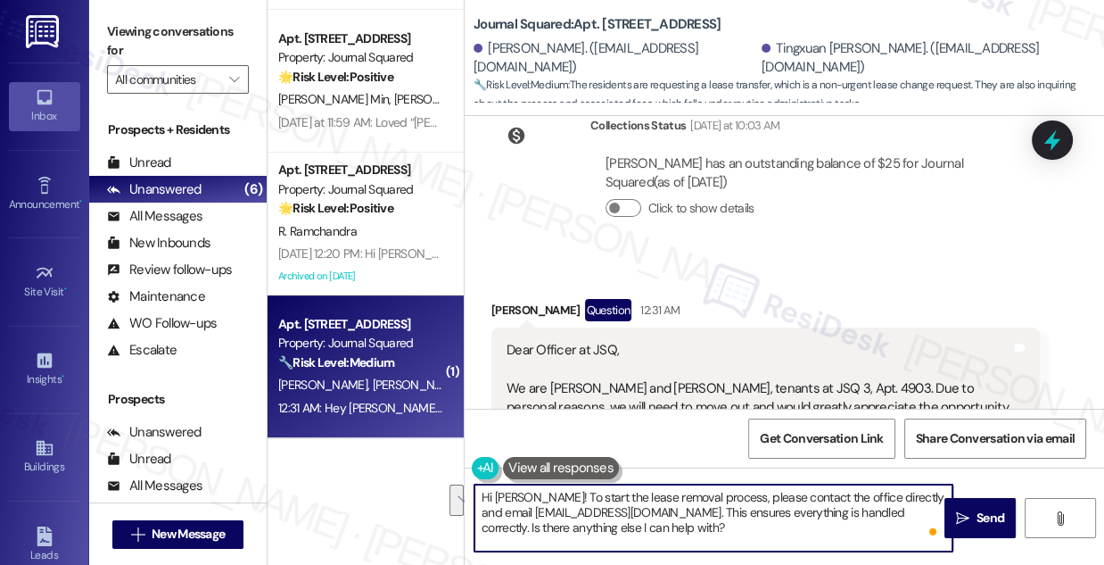
scroll to position [10429, 0]
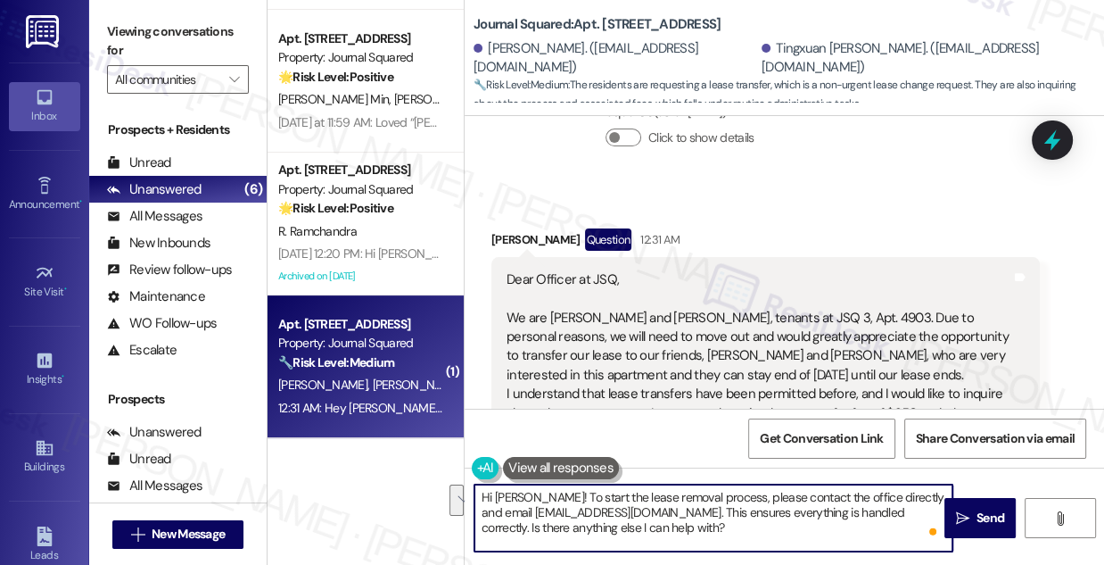
click at [687, 270] on div "Dear Officer at JSQ, We are [PERSON_NAME] and Tingxuan Zhu, tenants at JSQ 3, A…" at bounding box center [759, 404] width 505 height 268
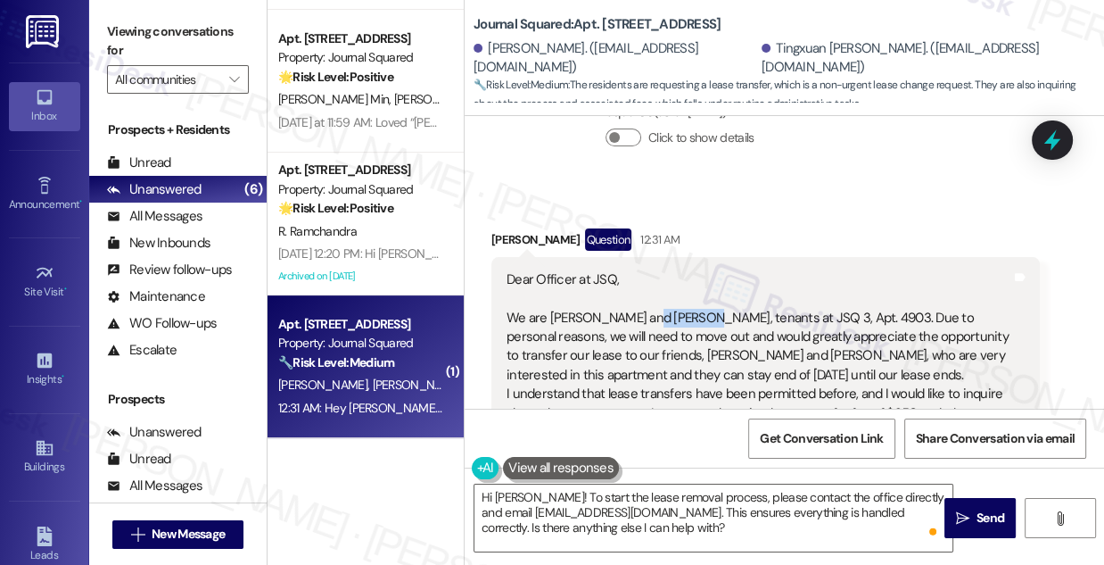
click at [687, 270] on div "Dear Officer at JSQ, We are [PERSON_NAME] and Tingxuan Zhu, tenants at JSQ 3, A…" at bounding box center [759, 404] width 505 height 268
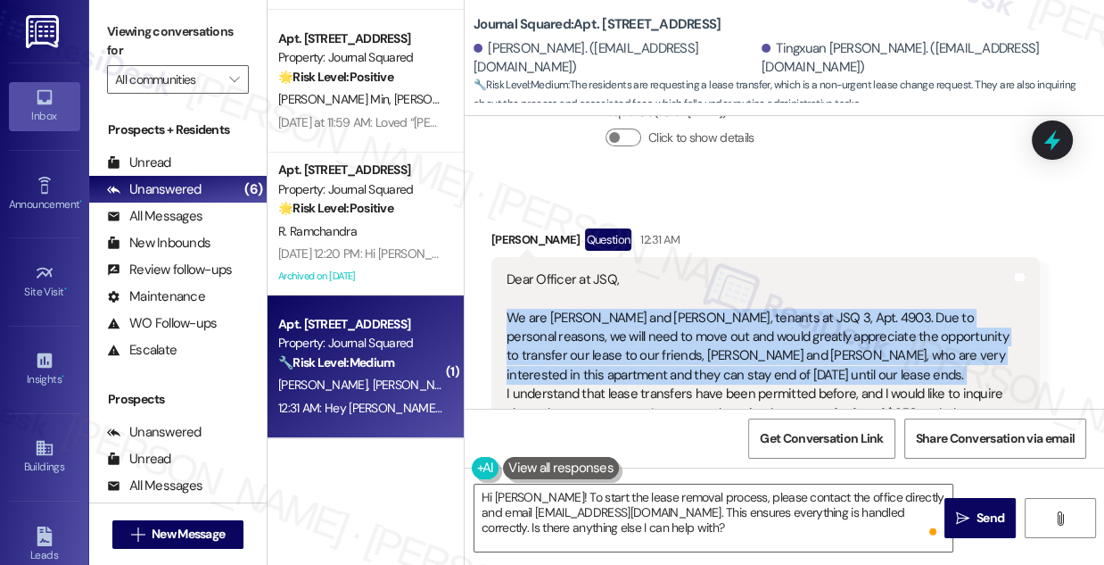
click at [687, 270] on div "Dear Officer at JSQ, We are [PERSON_NAME] and Tingxuan Zhu, tenants at JSQ 3, A…" at bounding box center [759, 404] width 505 height 268
click at [660, 294] on div "Dear Officer at JSQ, We are [PERSON_NAME] and Tingxuan Zhu, tenants at JSQ 3, A…" at bounding box center [759, 404] width 505 height 268
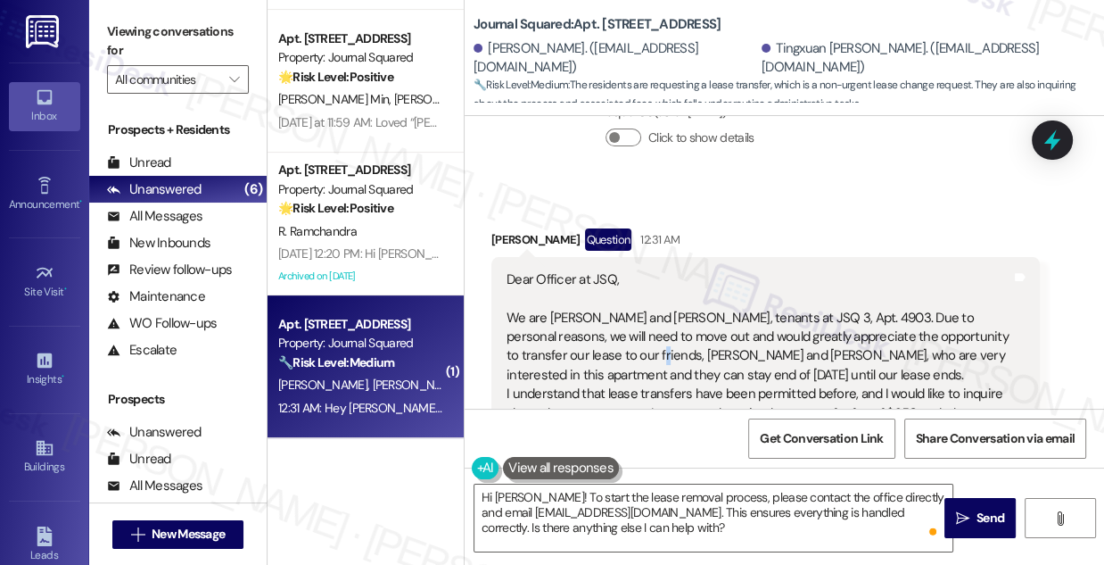
click at [663, 294] on div "Dear Officer at JSQ, We are [PERSON_NAME] and Tingxuan Zhu, tenants at JSQ 3, A…" at bounding box center [759, 404] width 505 height 268
click at [92, 29] on div "Viewing conversations for All communities " at bounding box center [178, 56] width 178 height 112
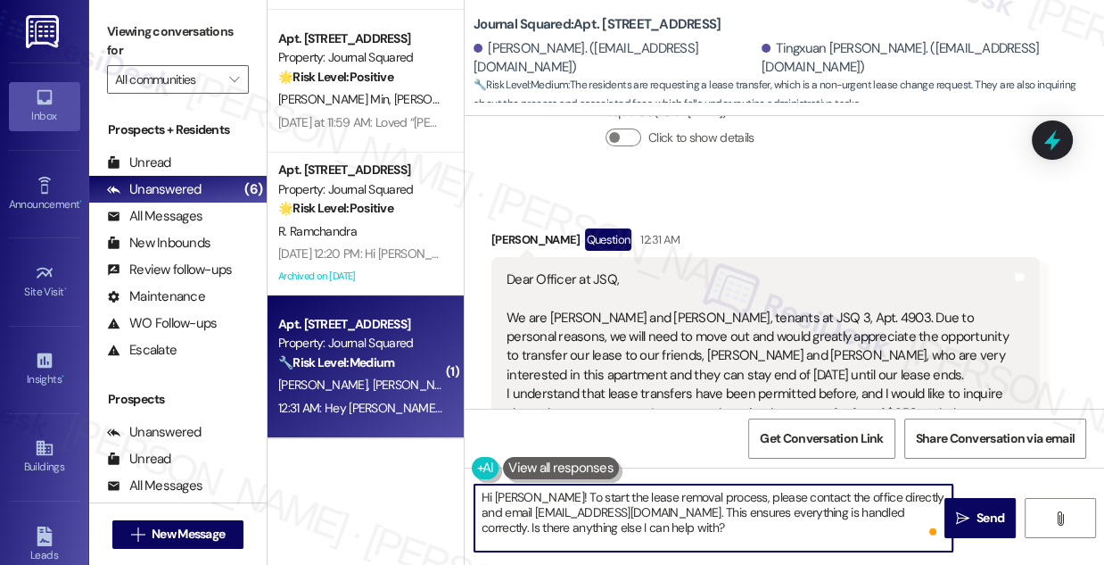
click at [704, 521] on textarea "Hi [PERSON_NAME]! To start the lease removal process, please contact the office…" at bounding box center [714, 517] width 478 height 67
paste textarea "[PERSON_NAME], thanks for reaching out! I understand you're looking to transfer…"
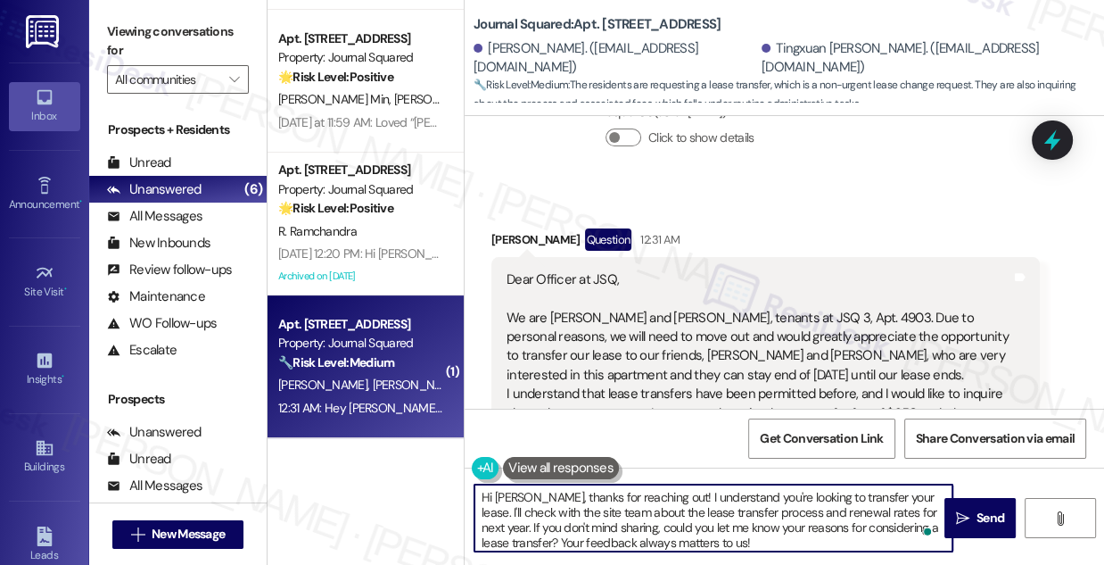
scroll to position [0, 0]
click at [500, 228] on div "[PERSON_NAME] Question 12:31 AM" at bounding box center [766, 242] width 549 height 29
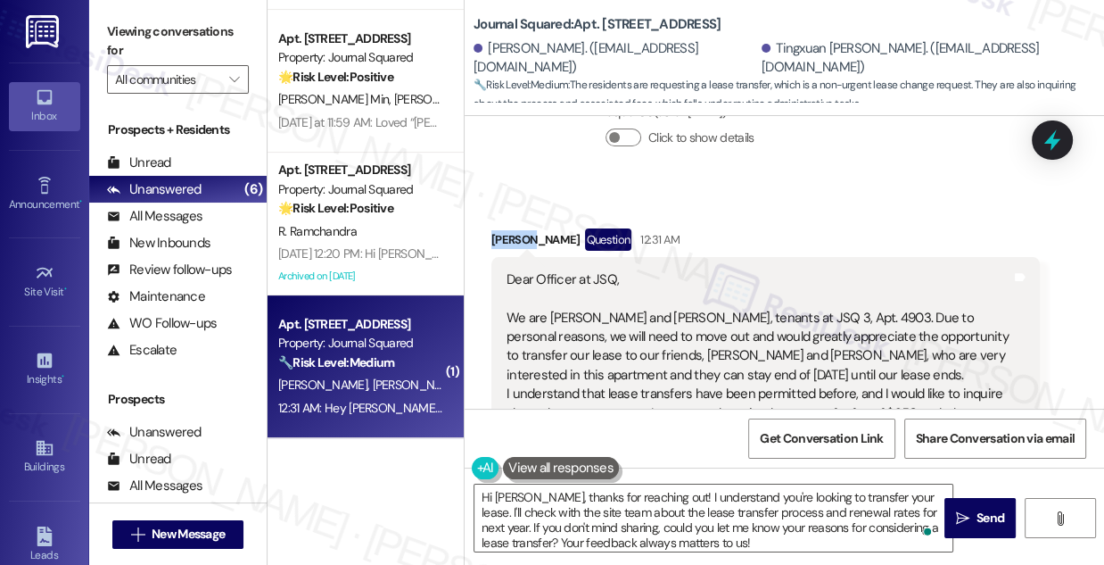
click at [500, 228] on div "[PERSON_NAME] Question 12:31 AM" at bounding box center [766, 242] width 549 height 29
copy div "Donger"
click at [514, 497] on textarea "Hi [PERSON_NAME], thanks for reaching out! I understand you're looking to trans…" at bounding box center [714, 517] width 478 height 67
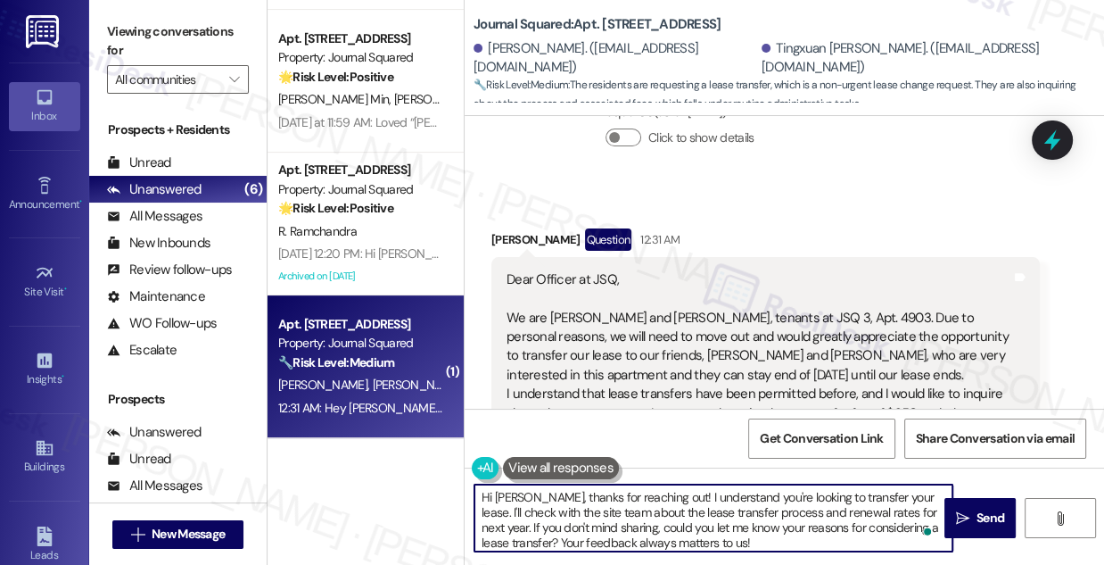
click at [516, 497] on textarea "Hi [PERSON_NAME], thanks for reaching out! I understand you're looking to trans…" at bounding box center [714, 517] width 478 height 67
paste textarea "Donger"
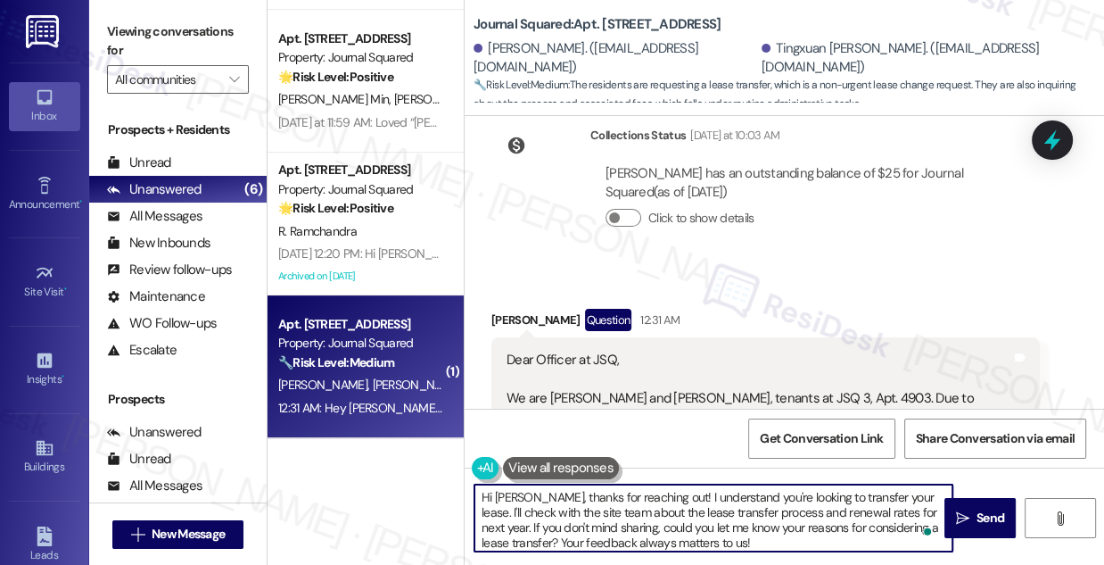
scroll to position [10510, 0]
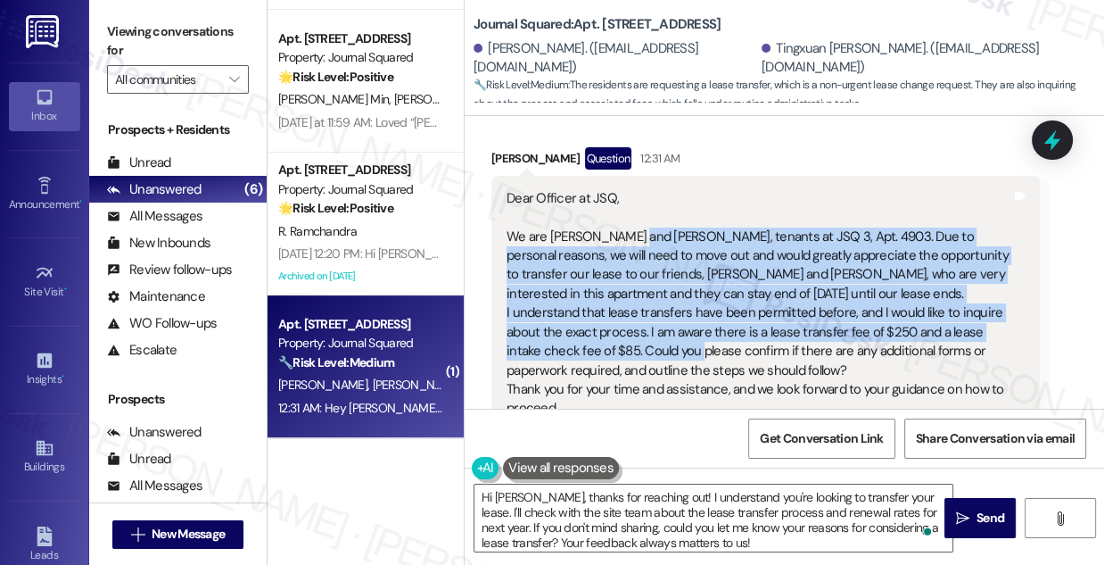
drag, startPoint x: 642, startPoint y: 185, endPoint x: 704, endPoint y: 285, distance: 117.4
click at [704, 288] on div "Dear Officer at JSQ, We are [PERSON_NAME] and Tingxuan Zhu, tenants at JSQ 3, A…" at bounding box center [759, 323] width 505 height 268
click at [699, 250] on div "Dear Officer at JSQ, We are [PERSON_NAME] and Tingxuan Zhu, tenants at JSQ 3, A…" at bounding box center [759, 323] width 505 height 268
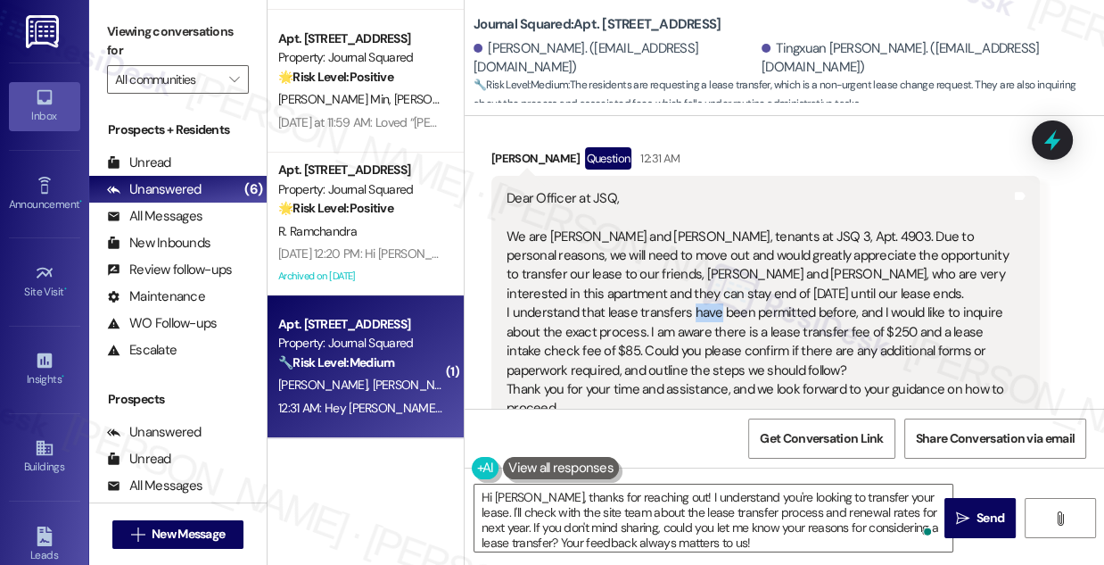
click at [699, 250] on div "Dear Officer at JSQ, We are [PERSON_NAME] and Tingxuan Zhu, tenants at JSQ 3, A…" at bounding box center [759, 323] width 505 height 268
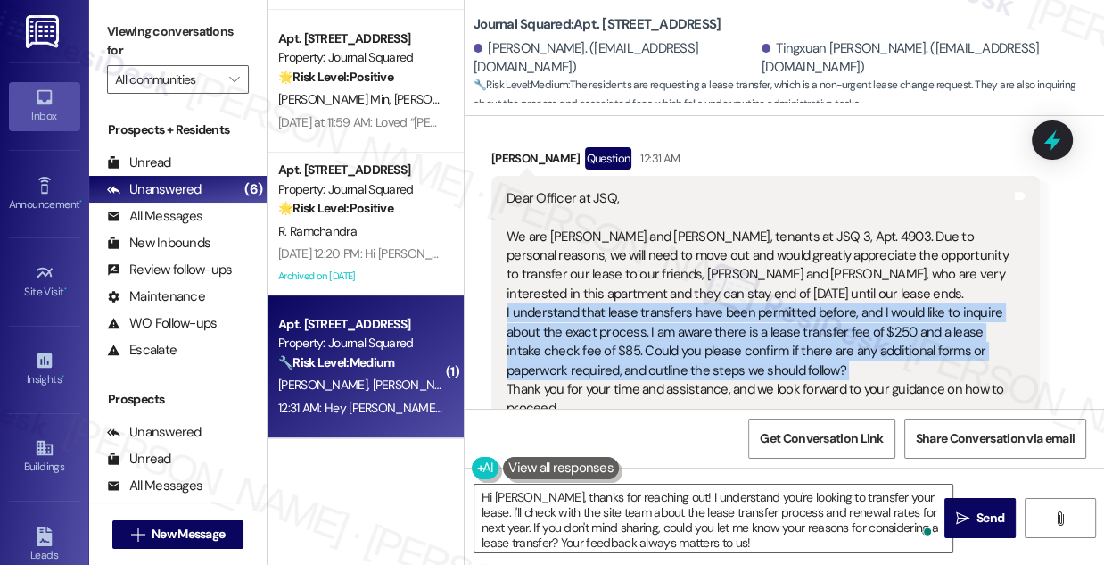
click at [699, 250] on div "Dear Officer at JSQ, We are [PERSON_NAME] and Tingxuan Zhu, tenants at JSQ 3, A…" at bounding box center [759, 323] width 505 height 268
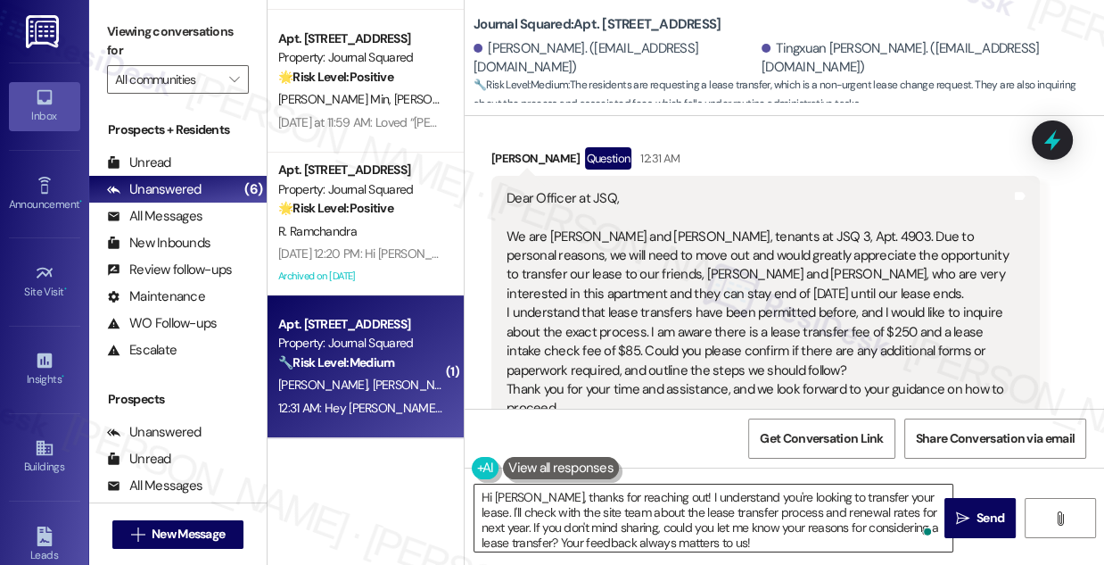
click at [550, 520] on textarea "Hi [PERSON_NAME], thanks for reaching out! I understand you're looking to trans…" at bounding box center [714, 517] width 478 height 67
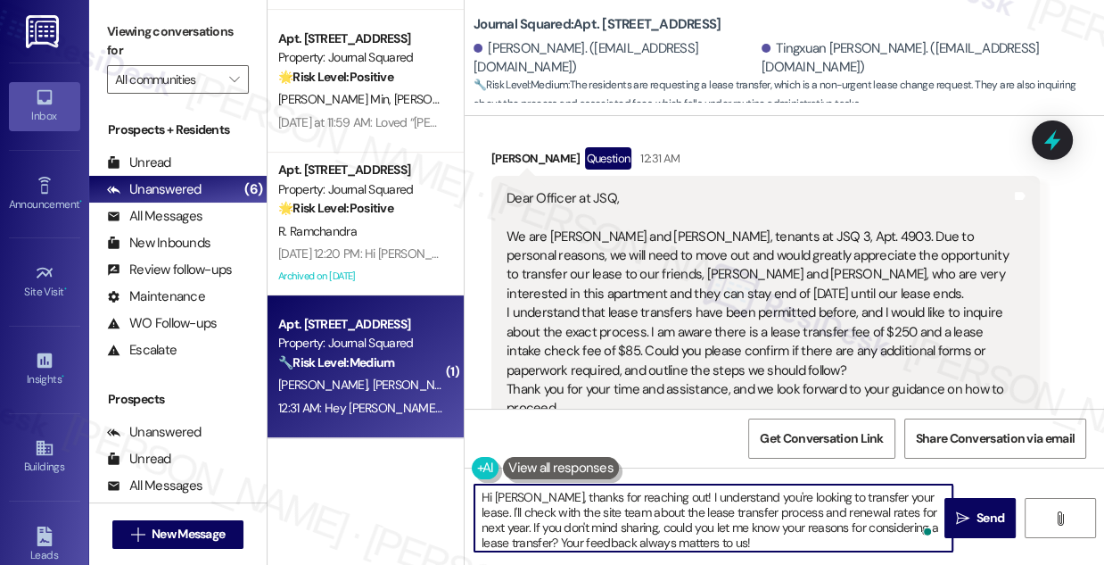
click at [625, 503] on textarea "Hi [PERSON_NAME], thanks for reaching out! I understand you're looking to trans…" at bounding box center [714, 517] width 478 height 67
click at [614, 513] on textarea "Hi [PERSON_NAME], thanks for reaching out! I understand you're looking to trans…" at bounding box center [714, 517] width 478 height 67
drag, startPoint x: 614, startPoint y: 513, endPoint x: 633, endPoint y: 511, distance: 19.7
click at [614, 513] on textarea "Hi [PERSON_NAME], thanks for reaching out! I understand you're looking to trans…" at bounding box center [714, 517] width 478 height 67
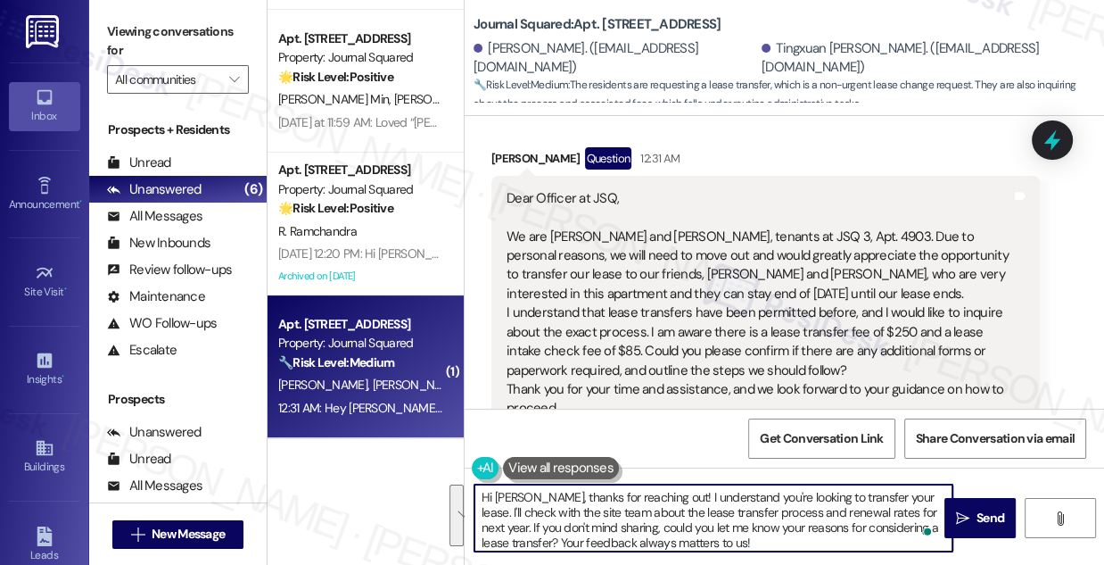
click at [754, 516] on textarea "Hi [PERSON_NAME], thanks for reaching out! I understand you're looking to trans…" at bounding box center [714, 517] width 478 height 67
drag, startPoint x: 780, startPoint y: 513, endPoint x: 503, endPoint y: 531, distance: 277.1
click at [503, 531] on textarea "Hi [PERSON_NAME], thanks for reaching out! I understand you're looking to trans…" at bounding box center [714, 517] width 478 height 67
type textarea "Hi [PERSON_NAME], thanks for reaching out! I understand you're looking to trans…"
click at [757, 515] on textarea "Hi [PERSON_NAME], thanks for reaching out! I understand you're looking to trans…" at bounding box center [714, 517] width 478 height 67
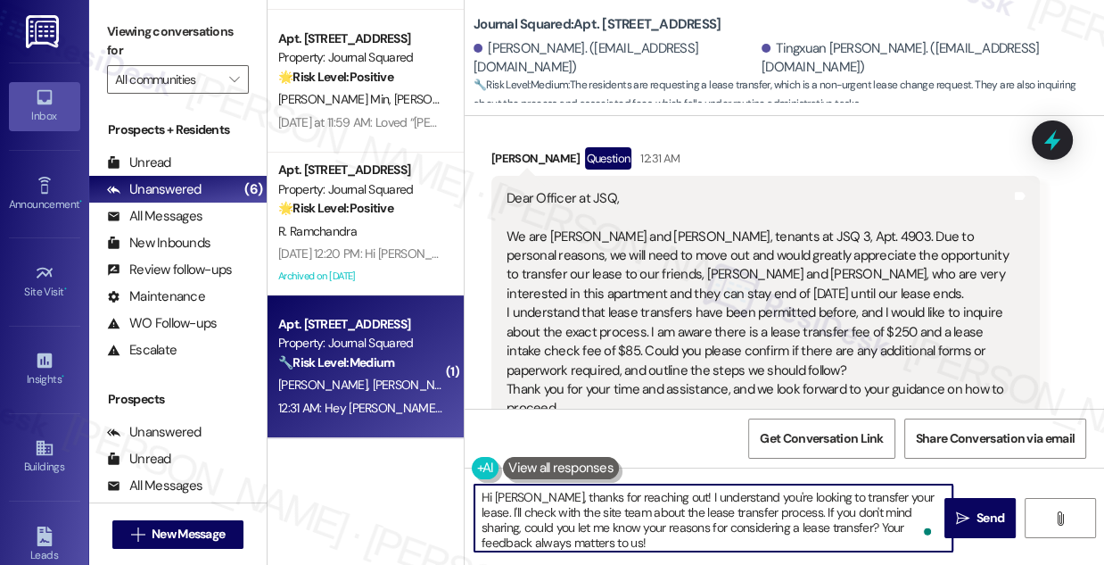
click at [757, 515] on textarea "Hi [PERSON_NAME], thanks for reaching out! I understand you're looking to trans…" at bounding box center [714, 517] width 478 height 67
click at [631, 522] on textarea "Hi [PERSON_NAME], thanks for reaching out! I understand you're looking to trans…" at bounding box center [714, 517] width 478 height 67
click at [699, 513] on textarea "Hi [PERSON_NAME], thanks for reaching out! I understand you're looking to trans…" at bounding box center [714, 517] width 478 height 67
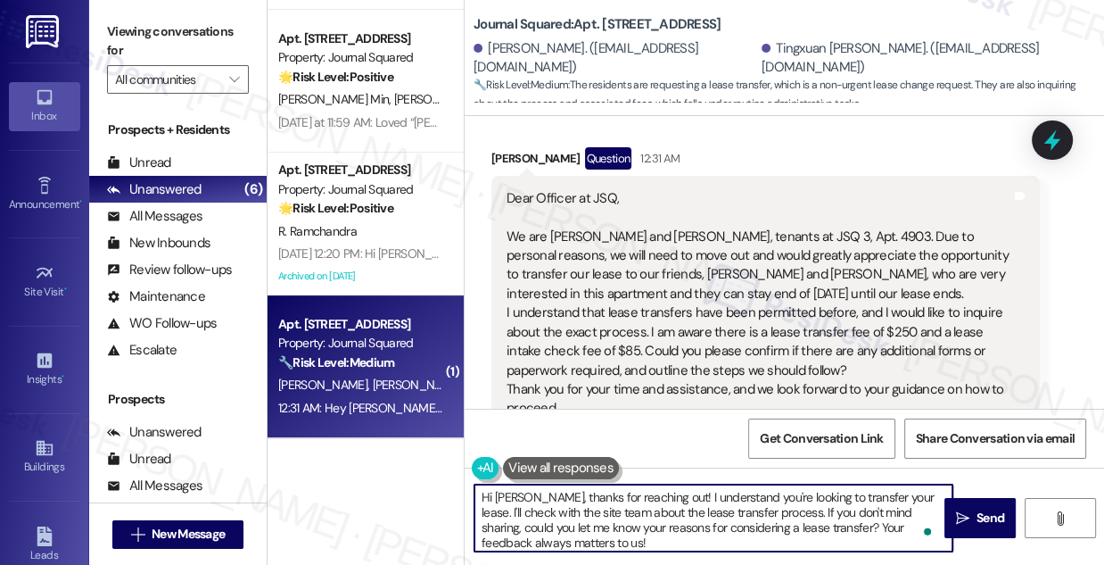
click at [749, 527] on textarea "Hi [PERSON_NAME], thanks for reaching out! I understand you're looking to trans…" at bounding box center [714, 517] width 478 height 67
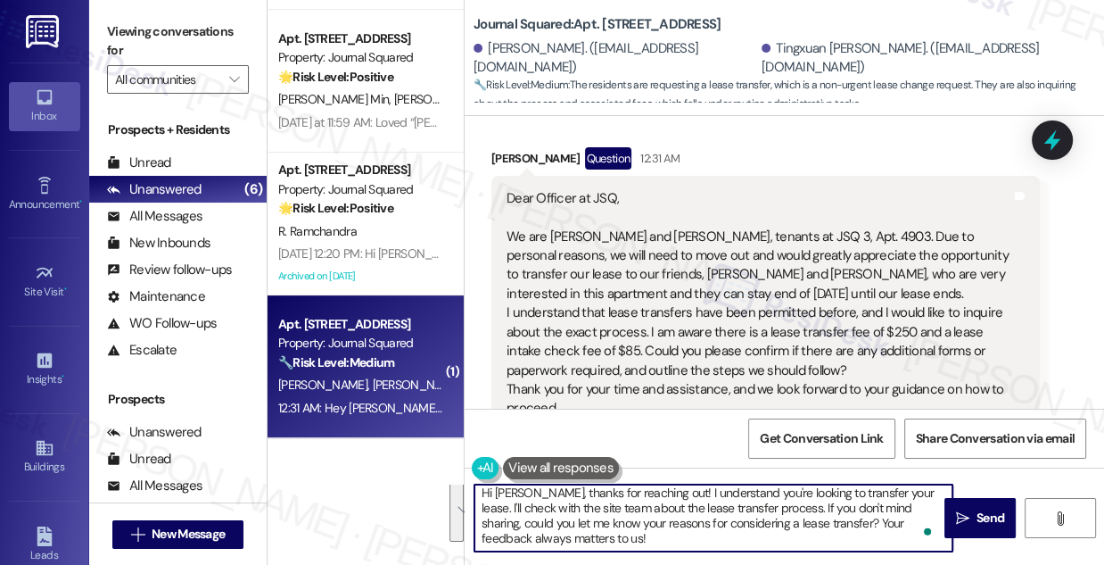
click at [647, 526] on textarea "Hi [PERSON_NAME], thanks for reaching out! I understand you're looking to trans…" at bounding box center [714, 517] width 478 height 67
drag, startPoint x: 621, startPoint y: 540, endPoint x: 839, endPoint y: 516, distance: 219.0
click at [839, 516] on textarea "Hi [PERSON_NAME], thanks for reaching out! I understand you're looking to trans…" at bounding box center [714, 517] width 478 height 67
click at [801, 516] on textarea "Hi [PERSON_NAME], thanks for reaching out! I understand you're looking to trans…" at bounding box center [714, 517] width 478 height 67
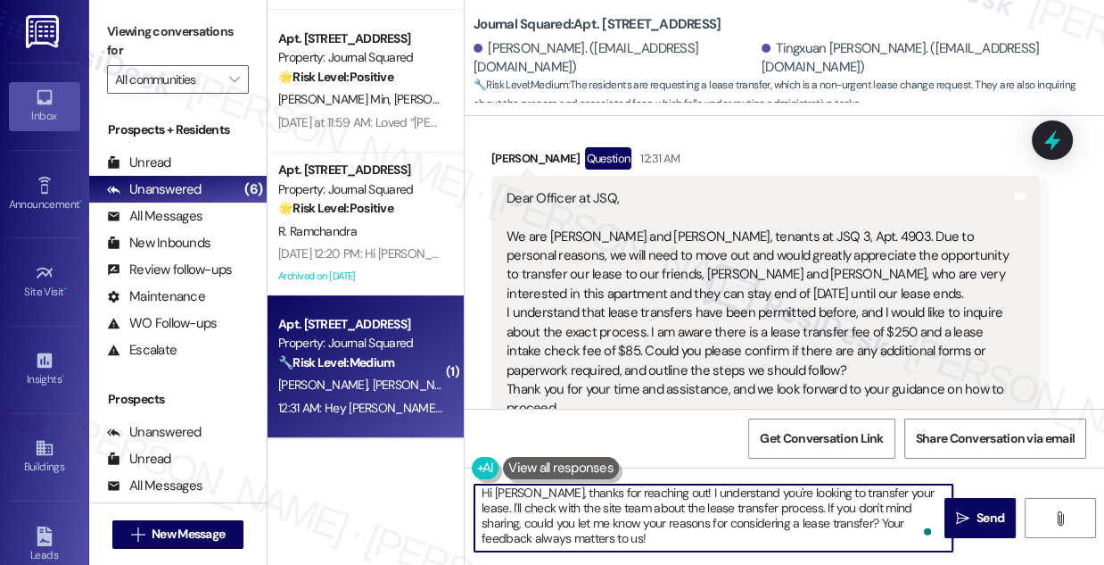
click at [801, 516] on textarea "Hi [PERSON_NAME], thanks for reaching out! I understand you're looking to trans…" at bounding box center [714, 517] width 478 height 67
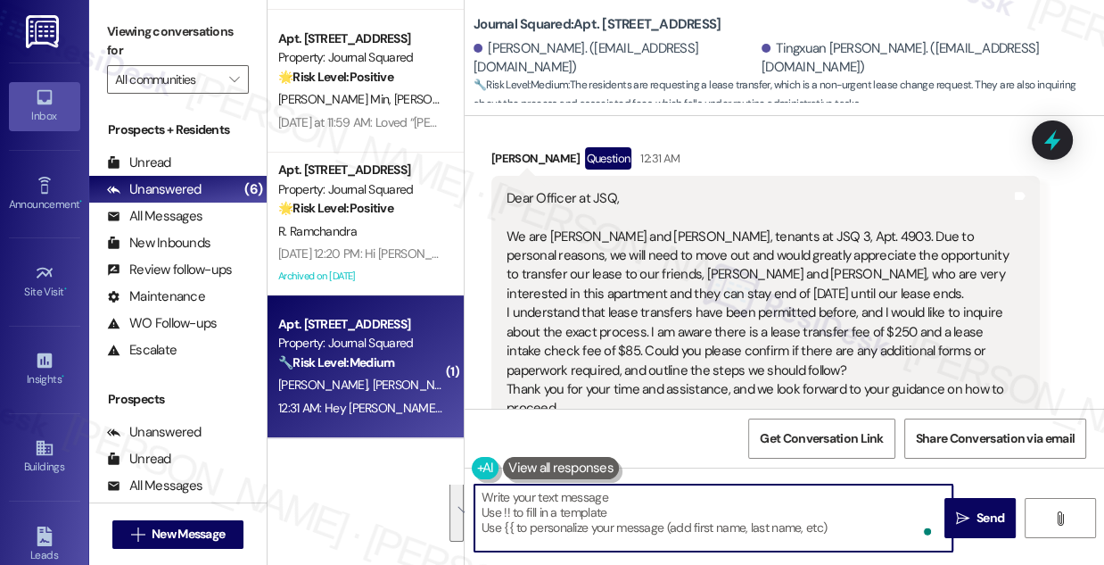
scroll to position [0, 0]
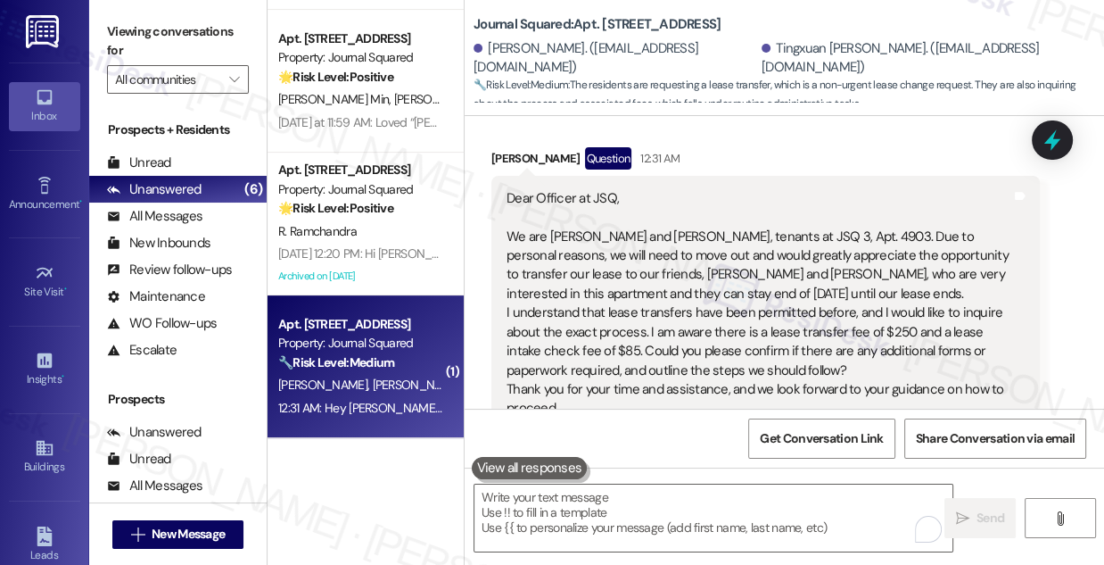
click at [105, 38] on div "Viewing conversations for All communities " at bounding box center [178, 56] width 178 height 112
click at [793, 299] on div "Dear Officer at JSQ, We are [PERSON_NAME] and Tingxuan Zhu, tenants at JSQ 3, A…" at bounding box center [759, 323] width 505 height 268
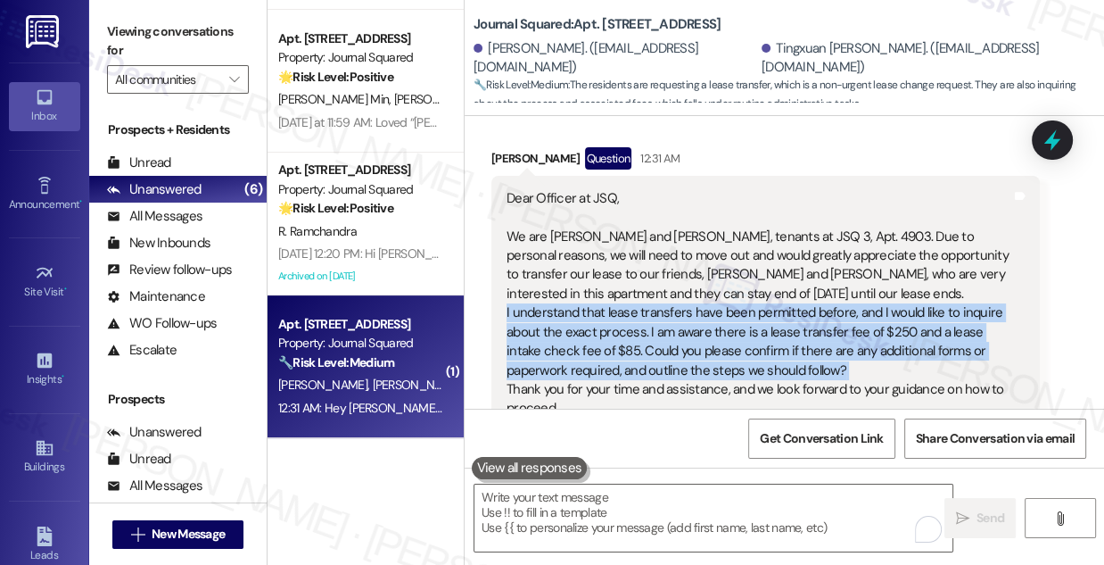
click at [793, 299] on div "Dear Officer at JSQ, We are [PERSON_NAME] and Tingxuan Zhu, tenants at JSQ 3, A…" at bounding box center [759, 323] width 505 height 268
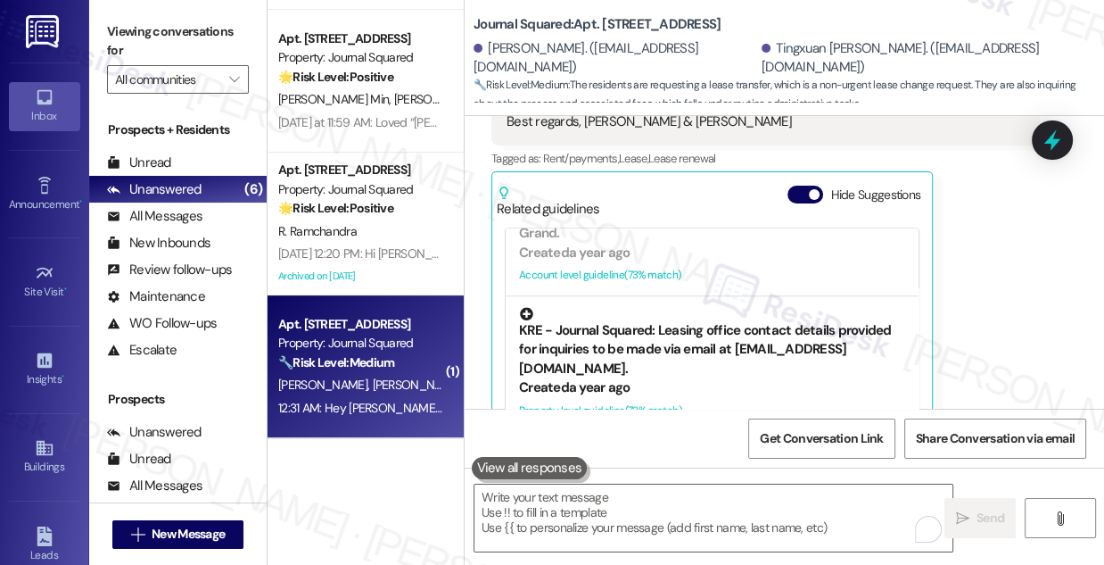
scroll to position [1239, 0]
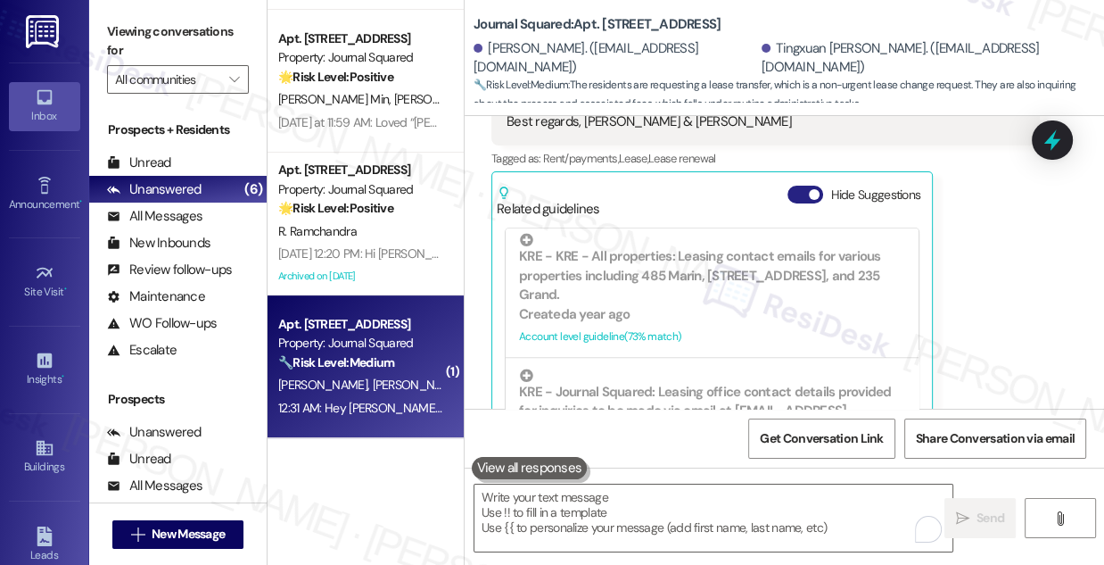
click at [807, 186] on button "Hide Suggestions" at bounding box center [806, 195] width 36 height 18
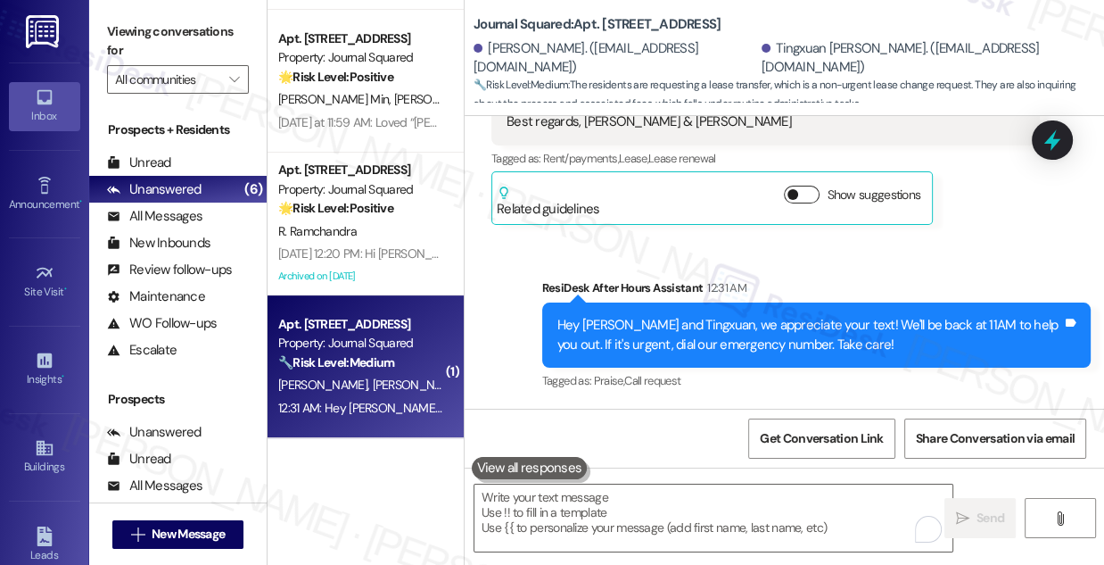
scroll to position [10778, 0]
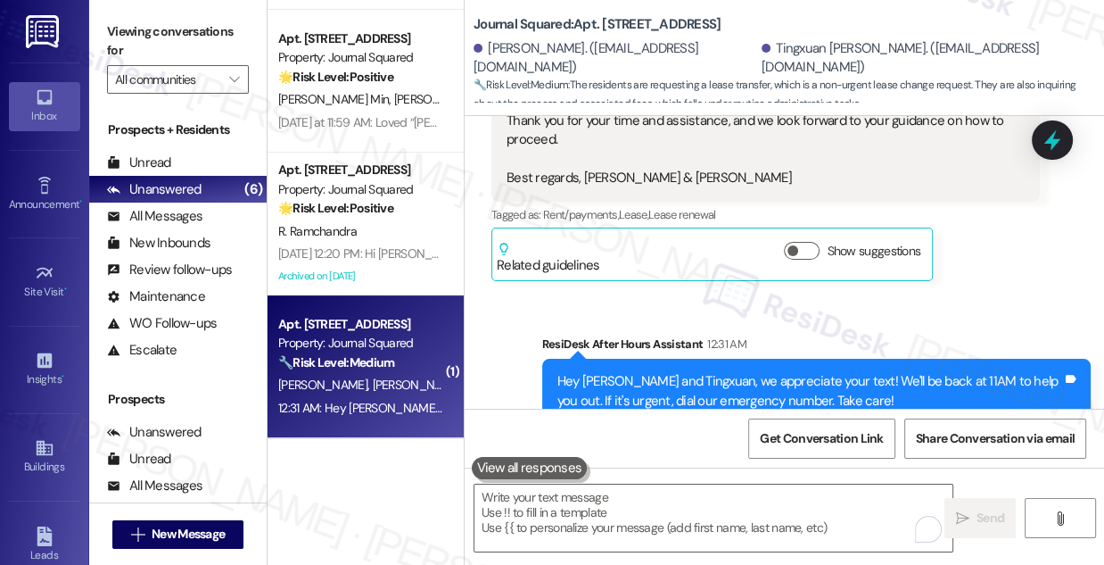
click at [90, 56] on div "Viewing conversations for All communities " at bounding box center [178, 56] width 178 height 112
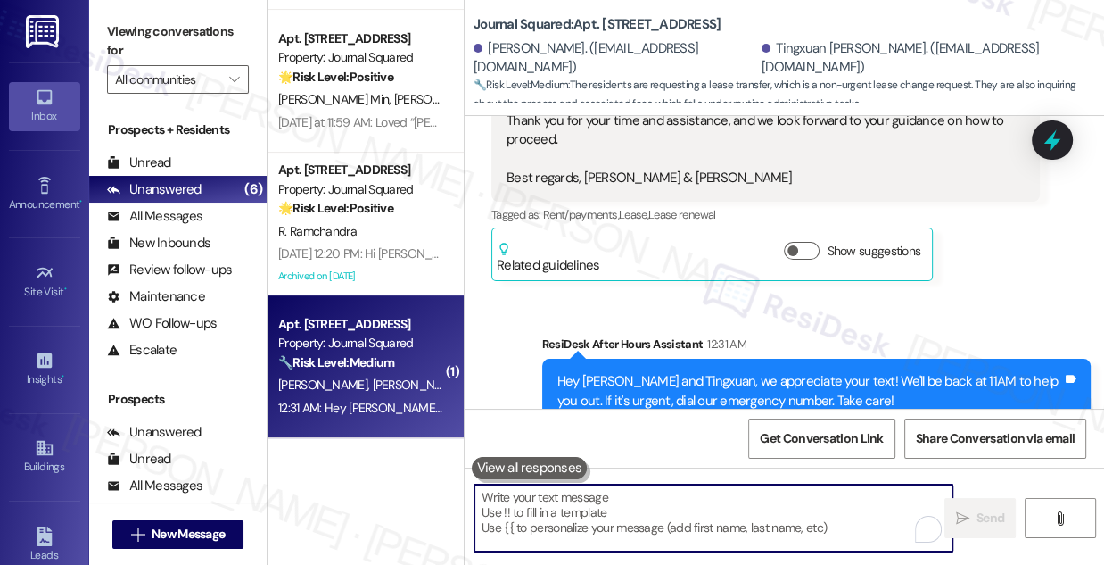
click at [558, 501] on textarea "To enrich screen reader interactions, please activate Accessibility in Grammarl…" at bounding box center [714, 517] width 478 height 67
paste textarea "Thanks for reaching out! I understand you’re looking to transfer your lease. I’…"
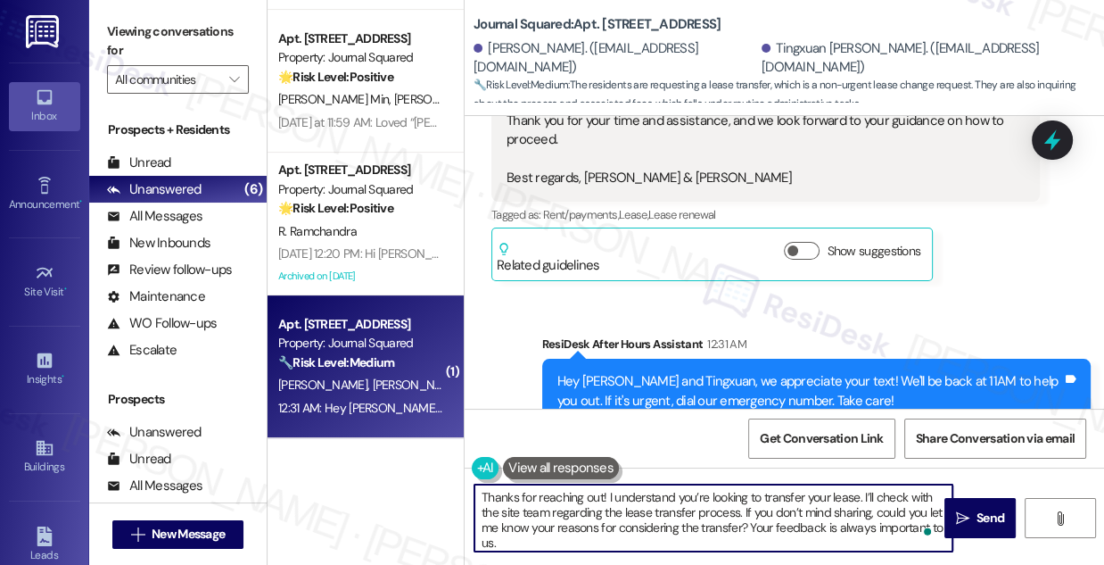
scroll to position [0, 0]
type textarea "Thanks for reaching out! I understand you’re looking to transfer your lease. I’…"
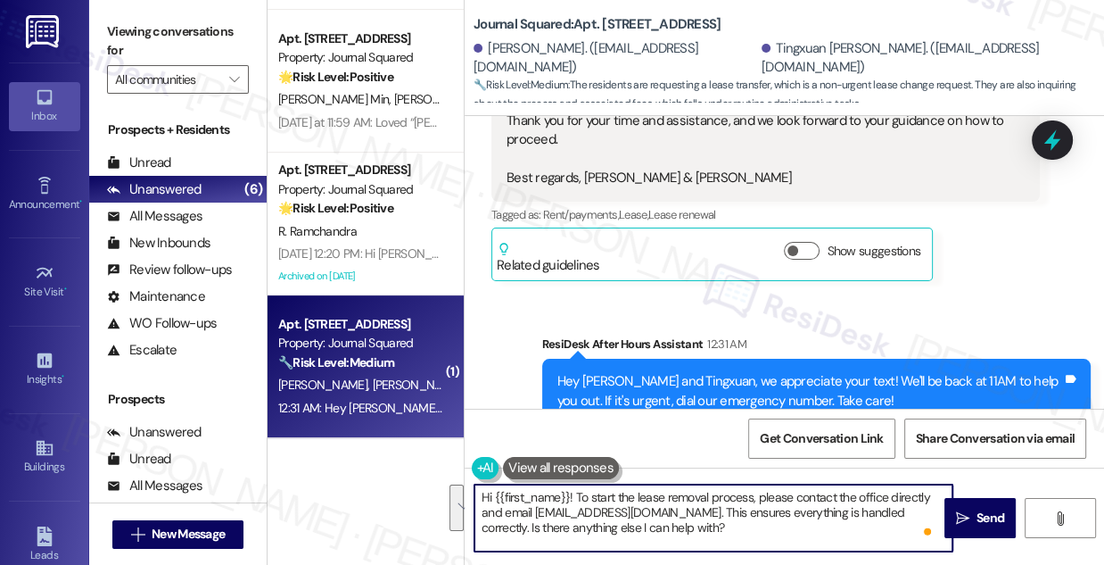
paste textarea "Thanks for reaching out! I understand you’re looking to transfer your lease. I’…"
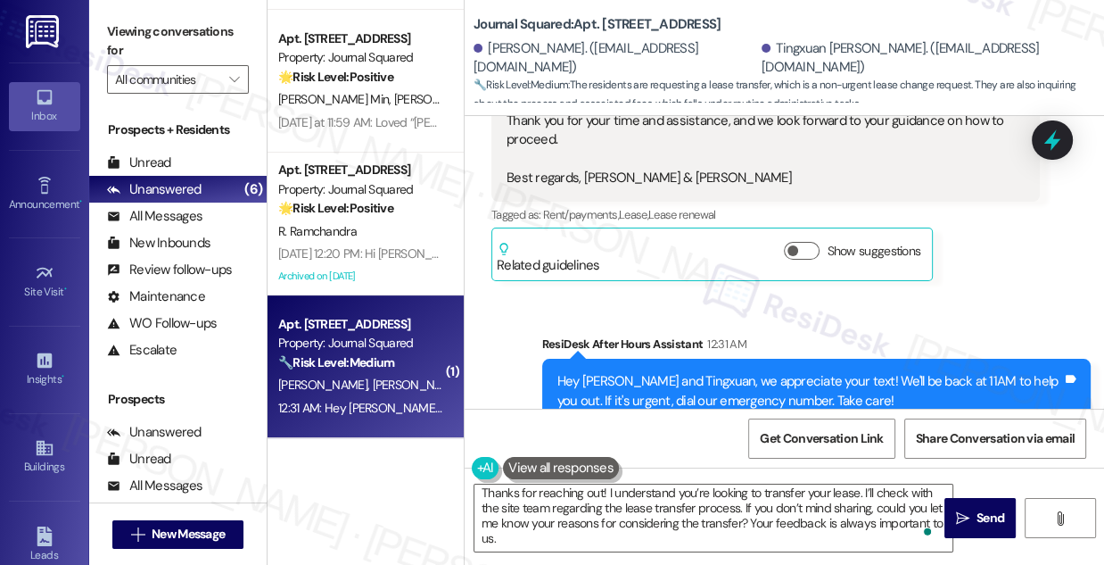
click at [97, 41] on div "Viewing conversations for All communities " at bounding box center [178, 56] width 178 height 112
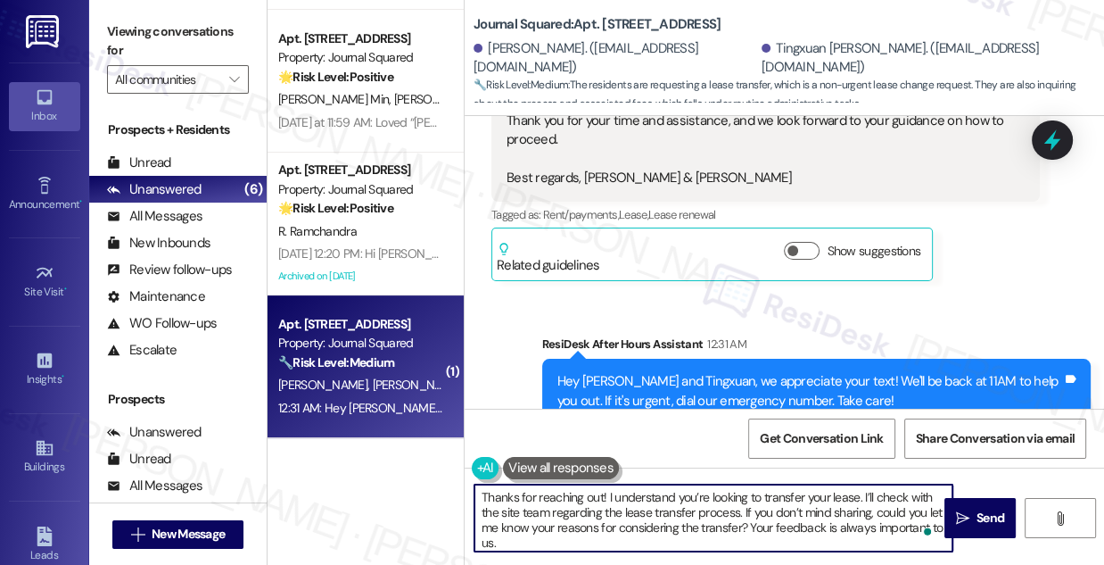
click at [482, 492] on textarea "Thanks for reaching out! I understand you’re looking to transfer your lease. I’…" at bounding box center [714, 517] width 478 height 67
paste textarea "Hi [PERSON_NAME],"
click at [543, 493] on textarea "Hi [PERSON_NAME], Thanks for reaching out! I understand you’re looking to trans…" at bounding box center [714, 517] width 478 height 67
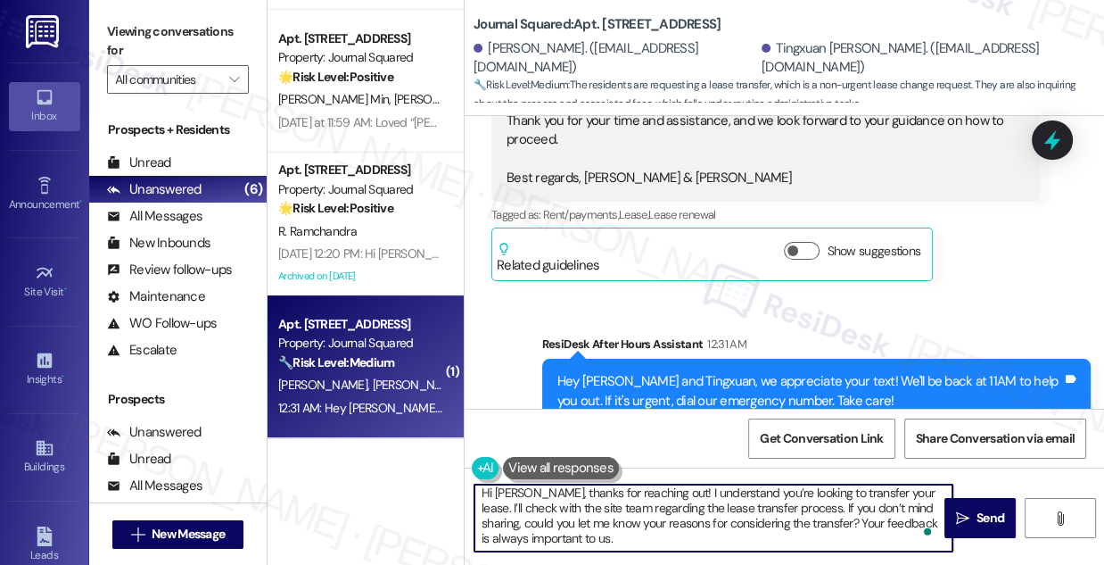
click at [615, 529] on textarea "Hi [PERSON_NAME], thanks for reaching out! I understand you’re looking to trans…" at bounding box center [714, 517] width 478 height 67
click at [635, 538] on textarea "Hi [PERSON_NAME], thanks for reaching out! I understand you’re looking to trans…" at bounding box center [714, 517] width 478 height 67
drag, startPoint x: 615, startPoint y: 537, endPoint x: 815, endPoint y: 528, distance: 200.9
click at [818, 529] on textarea "Hi [PERSON_NAME], thanks for reaching out! I understand you’re looking to trans…" at bounding box center [714, 517] width 478 height 67
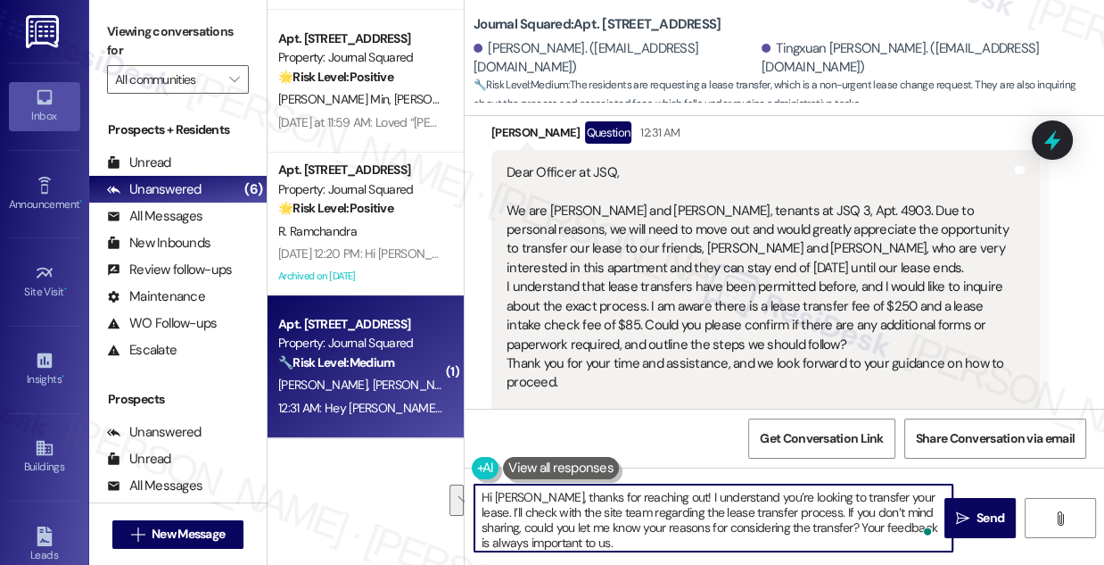
click at [810, 237] on div "Dear Officer at JSQ, We are [PERSON_NAME] and Tingxuan Zhu, tenants at JSQ 3, A…" at bounding box center [759, 297] width 505 height 268
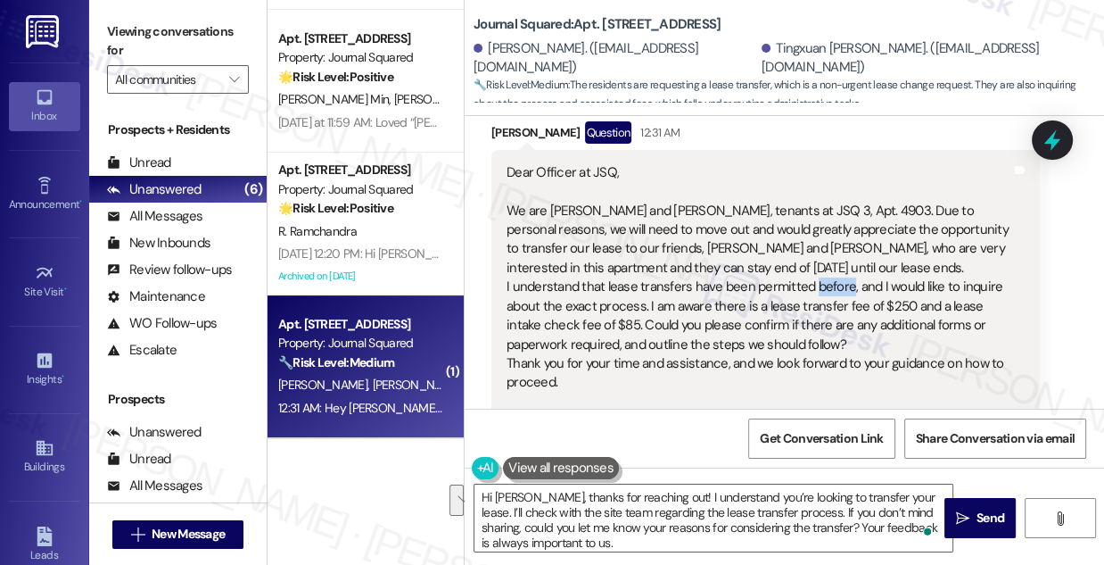
click at [810, 237] on div "Dear Officer at JSQ, We are [PERSON_NAME] and Tingxuan Zhu, tenants at JSQ 3, A…" at bounding box center [759, 297] width 505 height 268
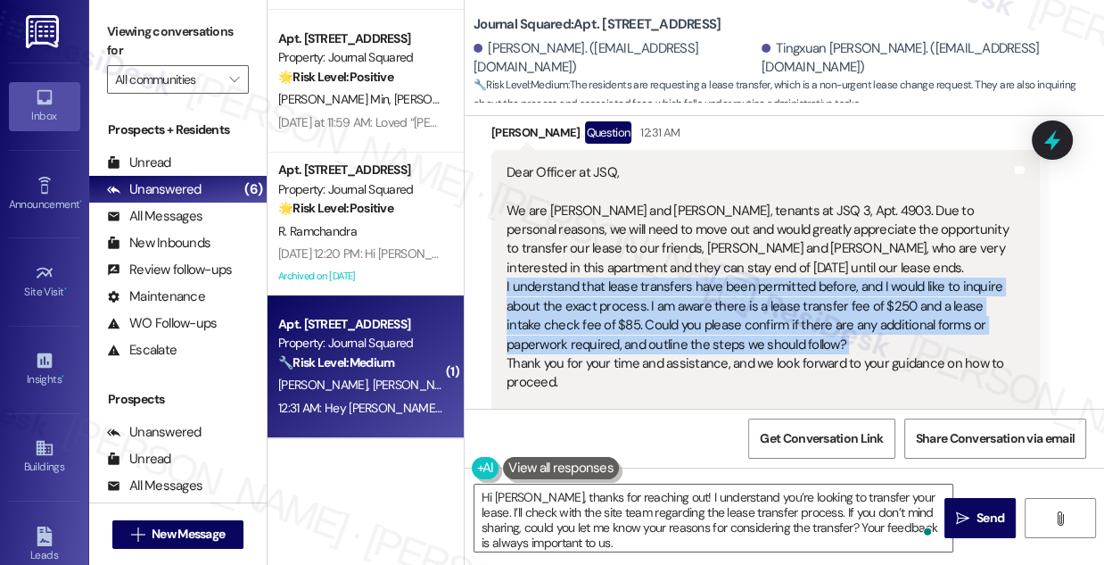
click at [810, 237] on div "Dear Officer at JSQ, We are [PERSON_NAME] and Tingxuan Zhu, tenants at JSQ 3, A…" at bounding box center [759, 297] width 505 height 268
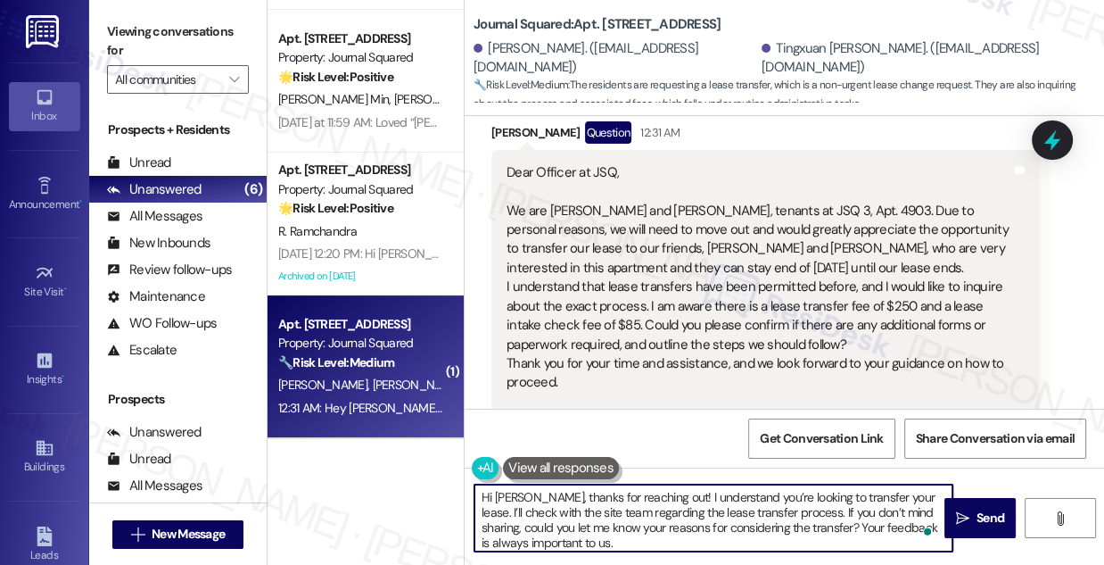
click at [847, 514] on textarea "Hi [PERSON_NAME], thanks for reaching out! I understand you’re looking to trans…" at bounding box center [714, 517] width 478 height 67
drag, startPoint x: 632, startPoint y: 518, endPoint x: 785, endPoint y: 517, distance: 152.6
click at [785, 517] on textarea "Hi [PERSON_NAME], thanks for reaching out! I understand you’re looking to trans…" at bounding box center [714, 517] width 478 height 67
click at [798, 512] on textarea "Hi [PERSON_NAME], thanks for reaching out! I understand you’re looking to trans…" at bounding box center [714, 517] width 478 height 67
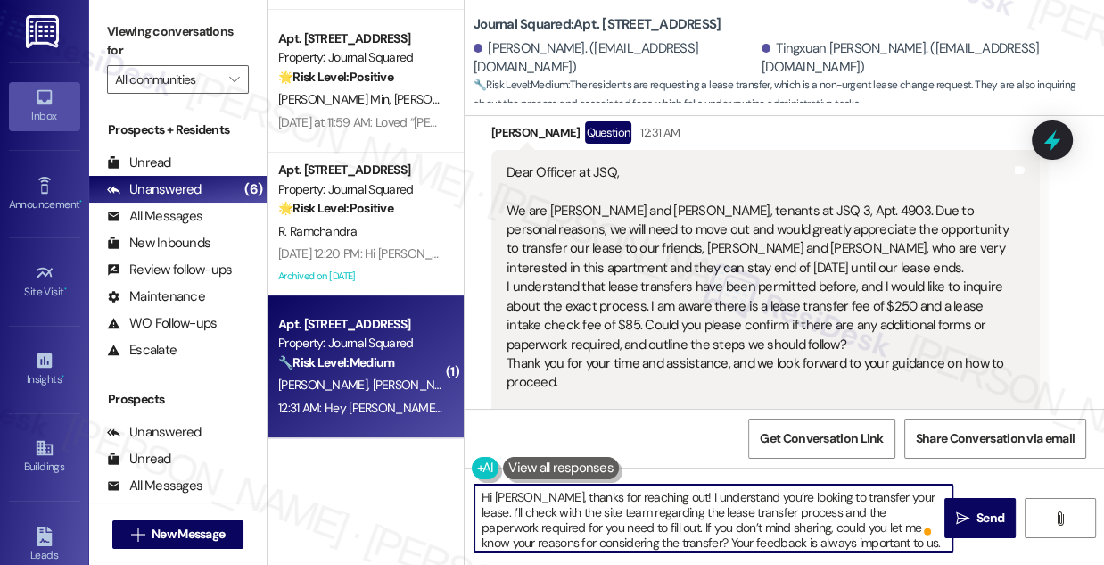
click at [578, 522] on textarea "Hi [PERSON_NAME], thanks for reaching out! I understand you’re looking to trans…" at bounding box center [714, 517] width 478 height 67
click at [640, 516] on textarea "Hi [PERSON_NAME], thanks for reaching out! I understand you’re looking to trans…" at bounding box center [714, 517] width 478 height 67
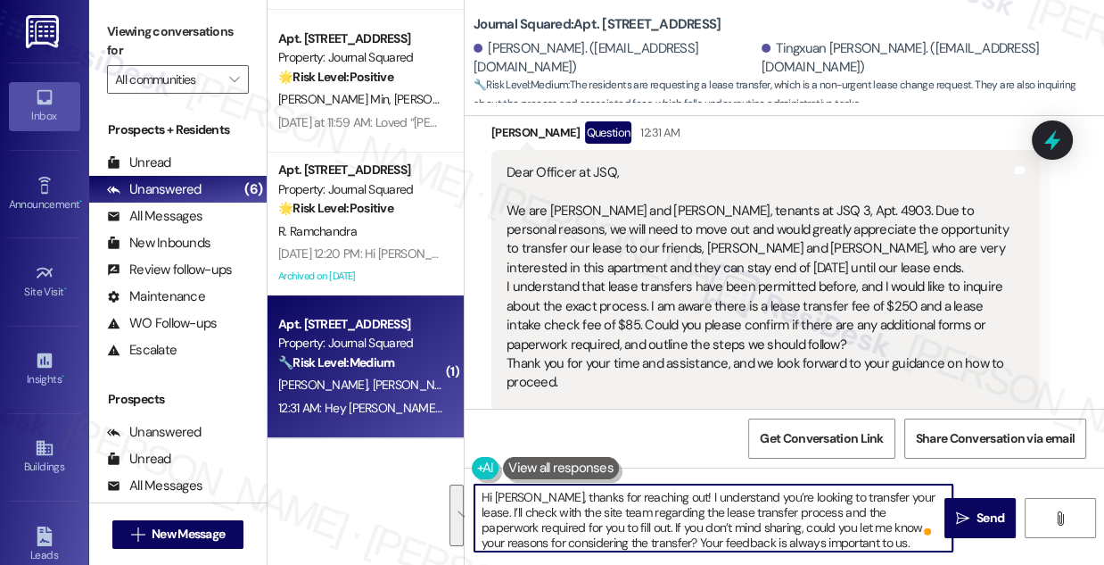
click at [690, 512] on textarea "Hi [PERSON_NAME], thanks for reaching out! I understand you’re looking to trans…" at bounding box center [714, 517] width 478 height 67
click at [680, 524] on textarea "Hi [PERSON_NAME], thanks for reaching out! I understand you’re looking to trans…" at bounding box center [714, 517] width 478 height 67
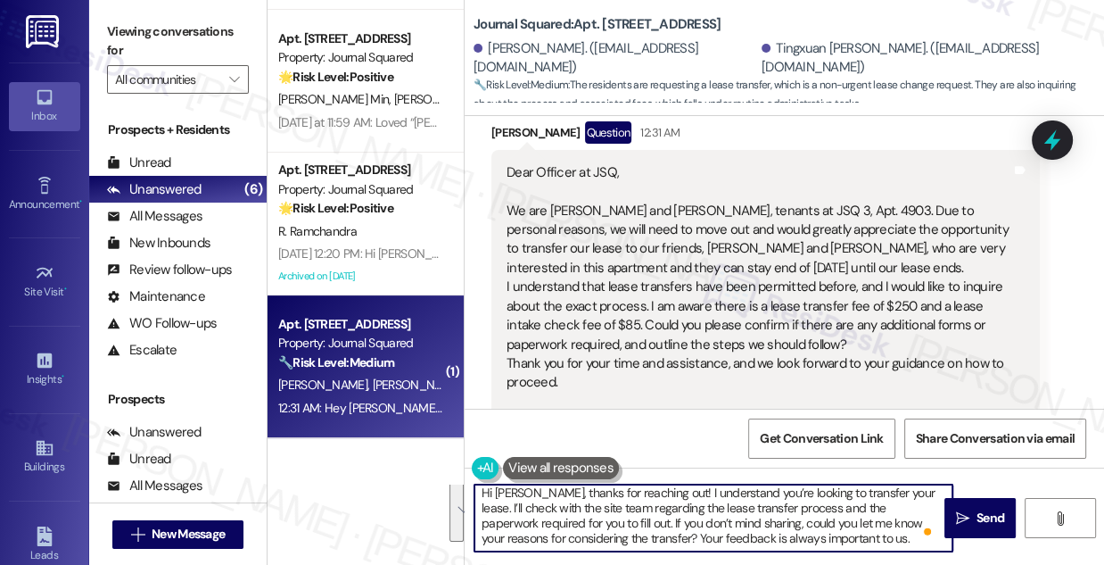
click at [854, 535] on textarea "Hi [PERSON_NAME], thanks for reaching out! I understand you’re looking to trans…" at bounding box center [714, 517] width 478 height 67
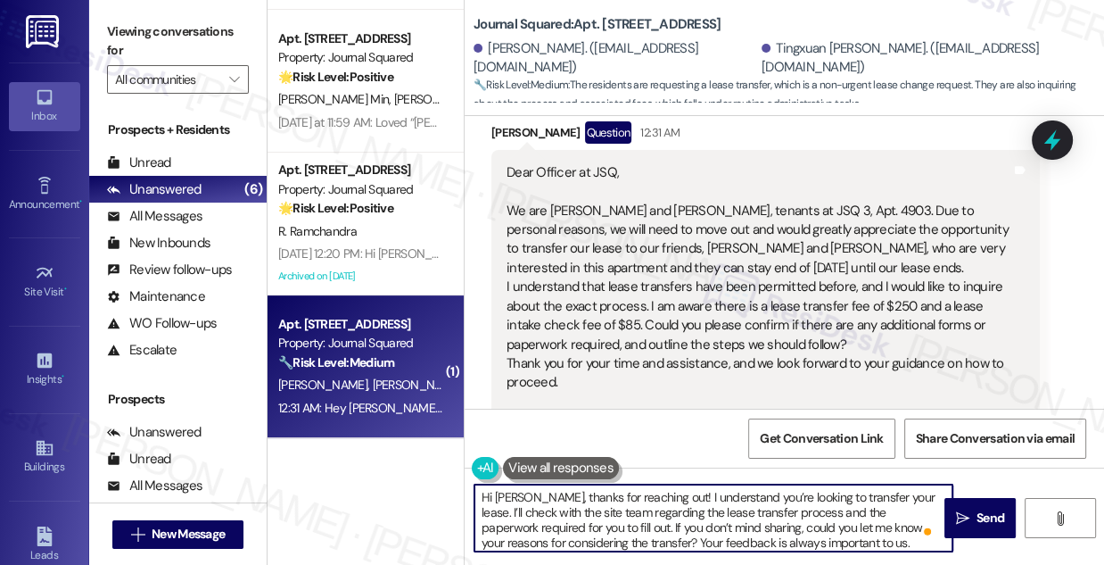
scroll to position [0, 0]
type textarea "Hi [PERSON_NAME], thanks for reaching out! I understand you’re looking to trans…"
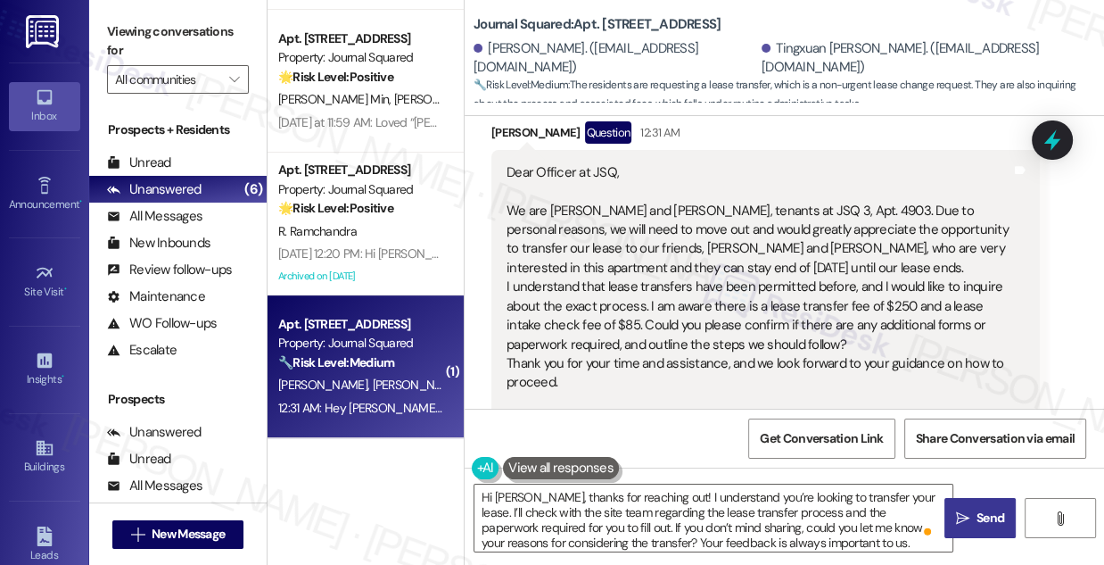
click at [988, 512] on span "Send" at bounding box center [991, 517] width 28 height 19
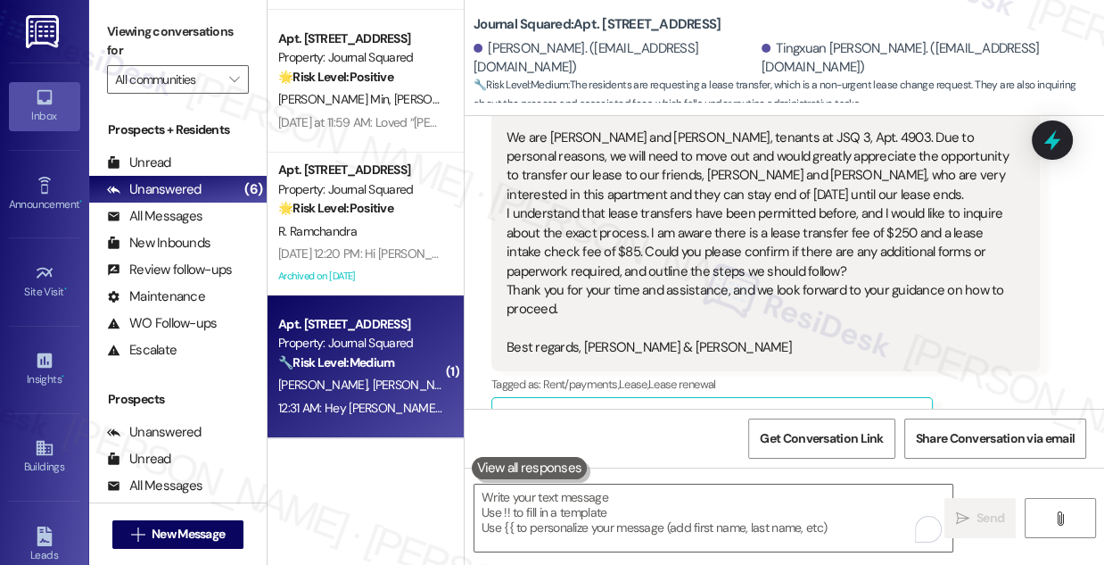
scroll to position [10960, 0]
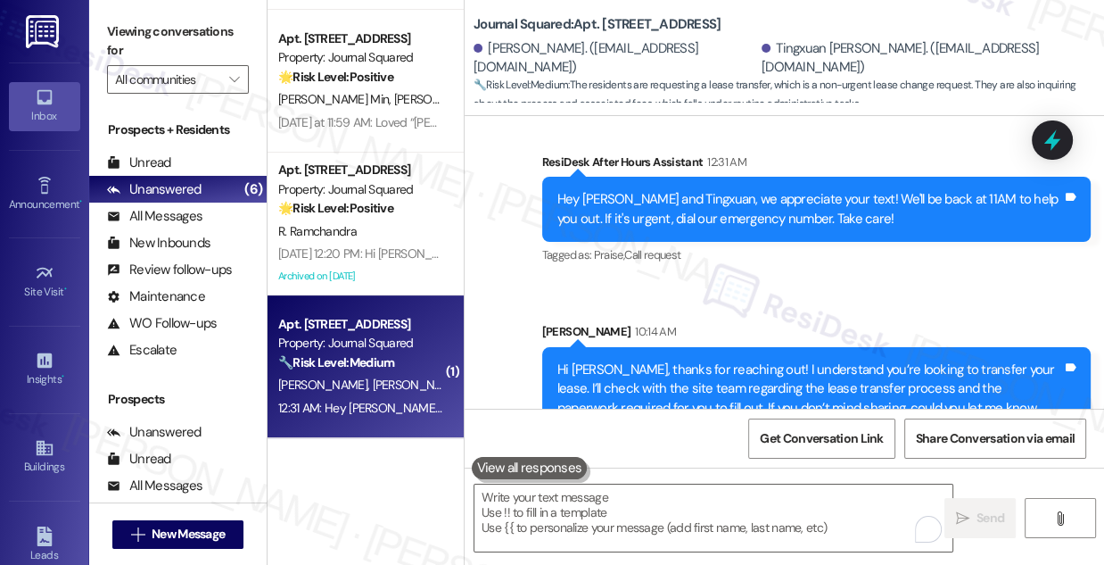
click at [732, 360] on div "Hi [PERSON_NAME], thanks for reaching out! I understand you’re looking to trans…" at bounding box center [810, 398] width 505 height 77
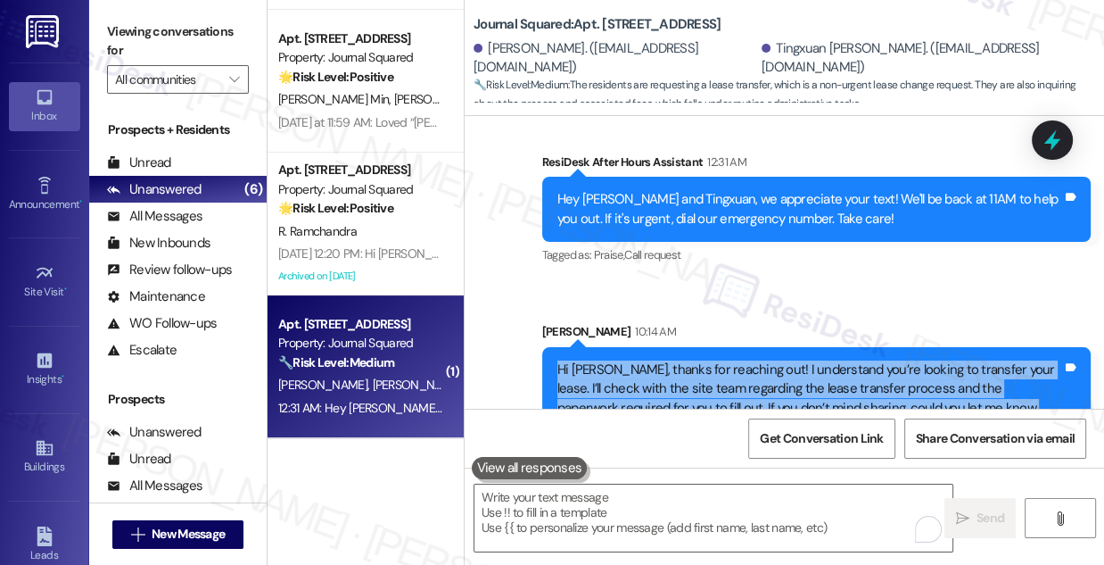
click at [732, 360] on div "Hi [PERSON_NAME], thanks for reaching out! I understand you’re looking to trans…" at bounding box center [810, 398] width 505 height 77
click at [1059, 142] on icon at bounding box center [1052, 141] width 21 height 28
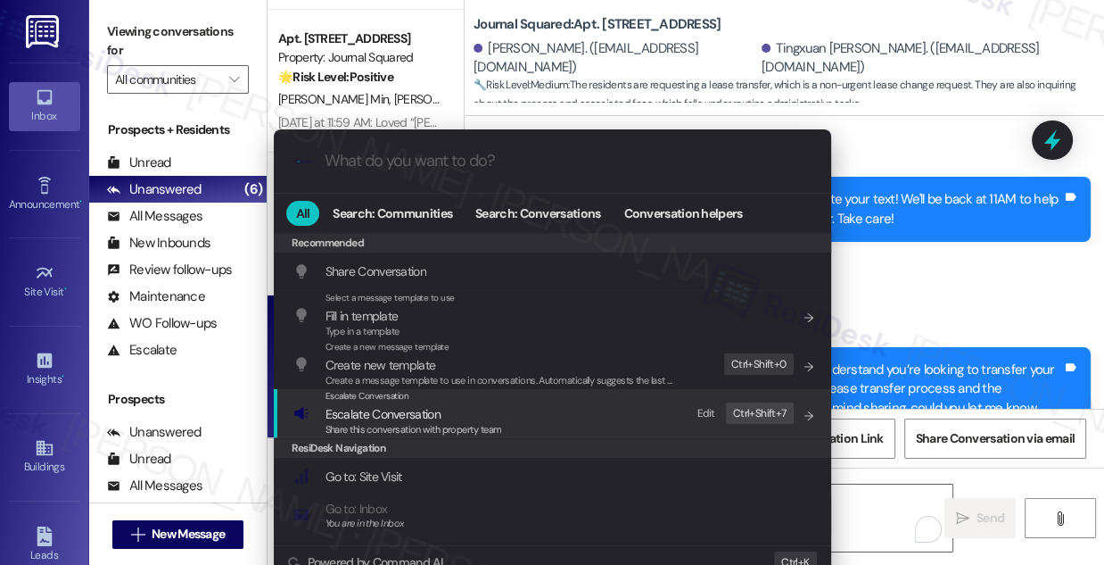
click at [508, 406] on div "Escalate Conversation Escalate Conversation Share this conversation with proper…" at bounding box center [555, 413] width 522 height 48
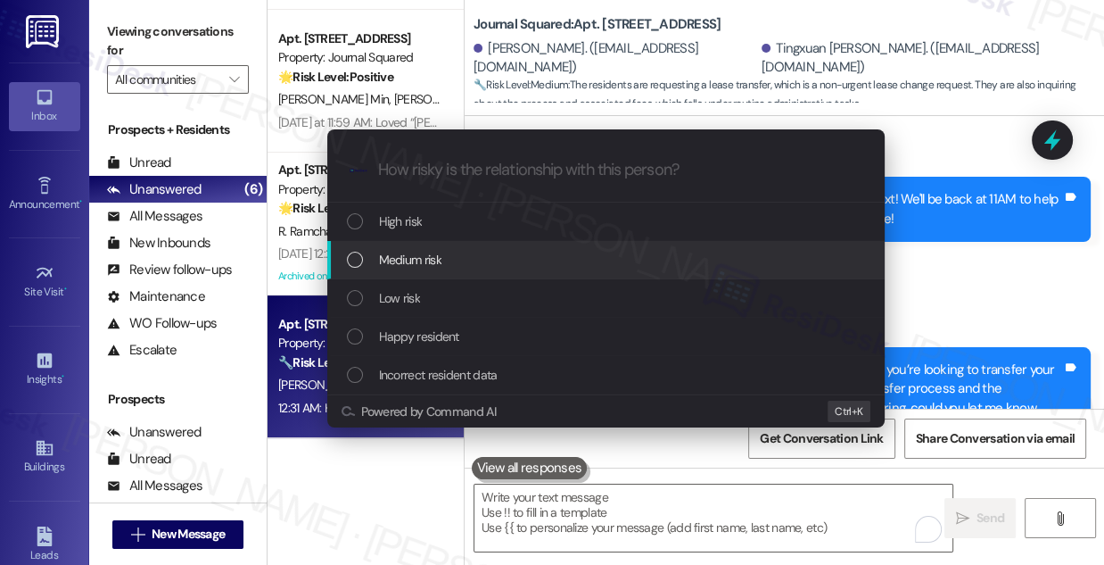
click at [459, 256] on div "Medium risk" at bounding box center [608, 260] width 522 height 20
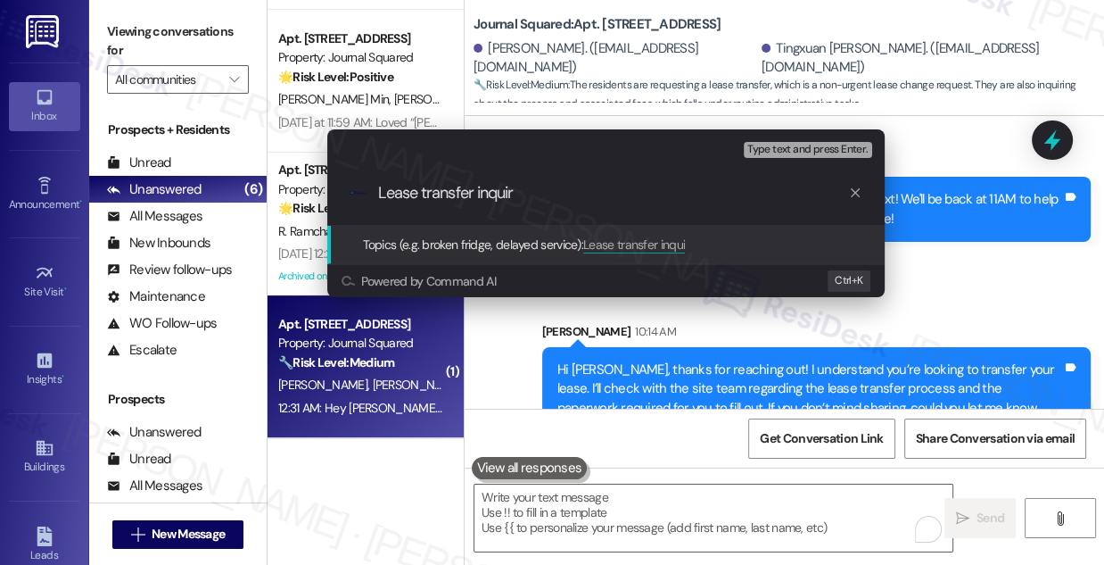
type input "Lease transfer inquiry"
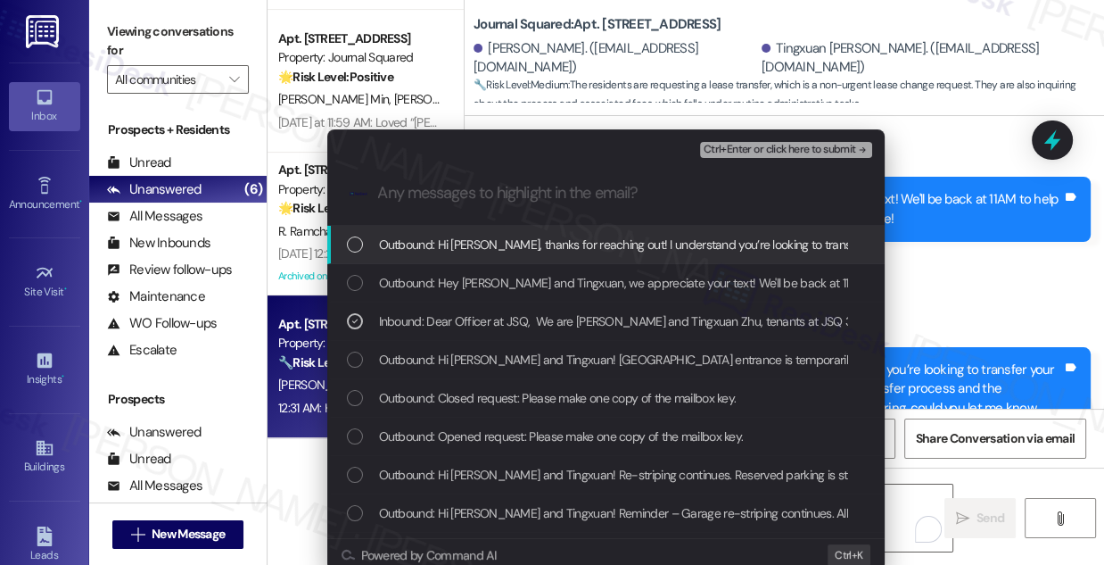
click at [756, 145] on span "Ctrl+Enter or click here to submit" at bounding box center [780, 150] width 153 height 12
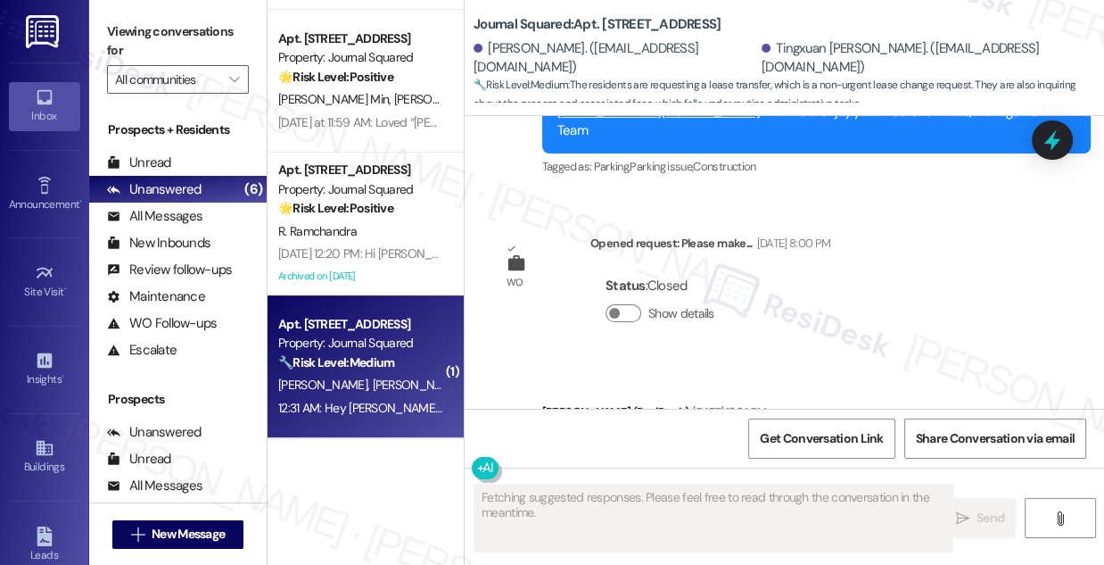
scroll to position [10651, 0]
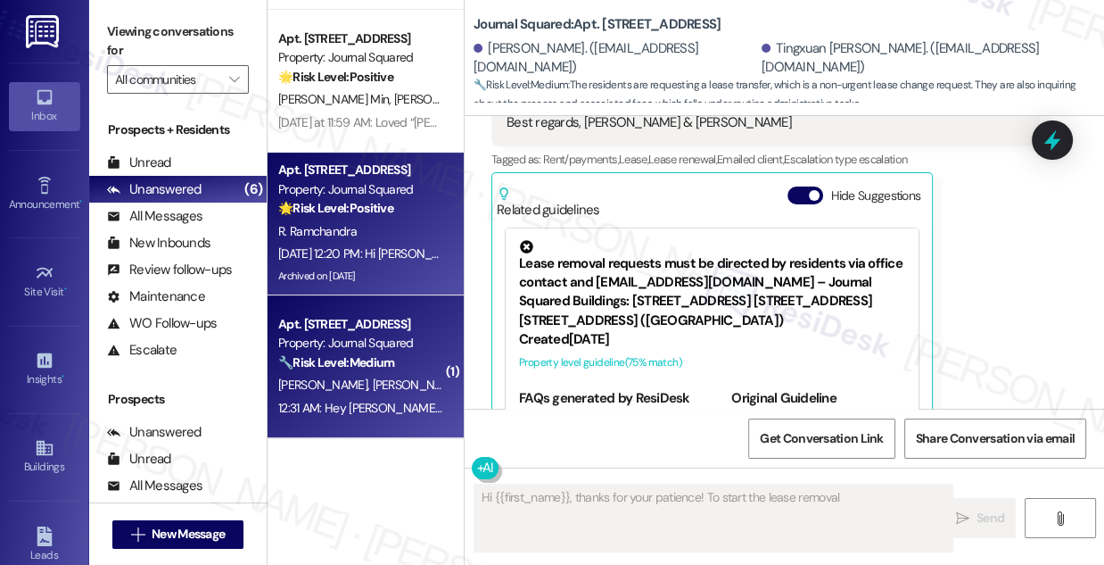
type textarea "Hi {{first_name}}, thanks for your patience! To start the lease removal,"
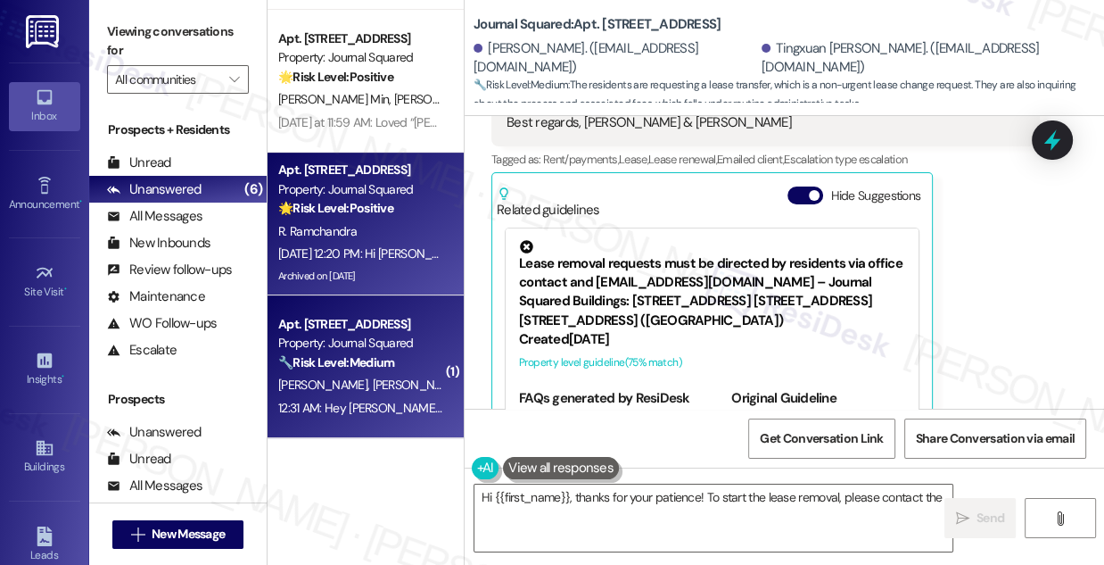
click at [409, 268] on div "Archived on [DATE]" at bounding box center [361, 276] width 169 height 22
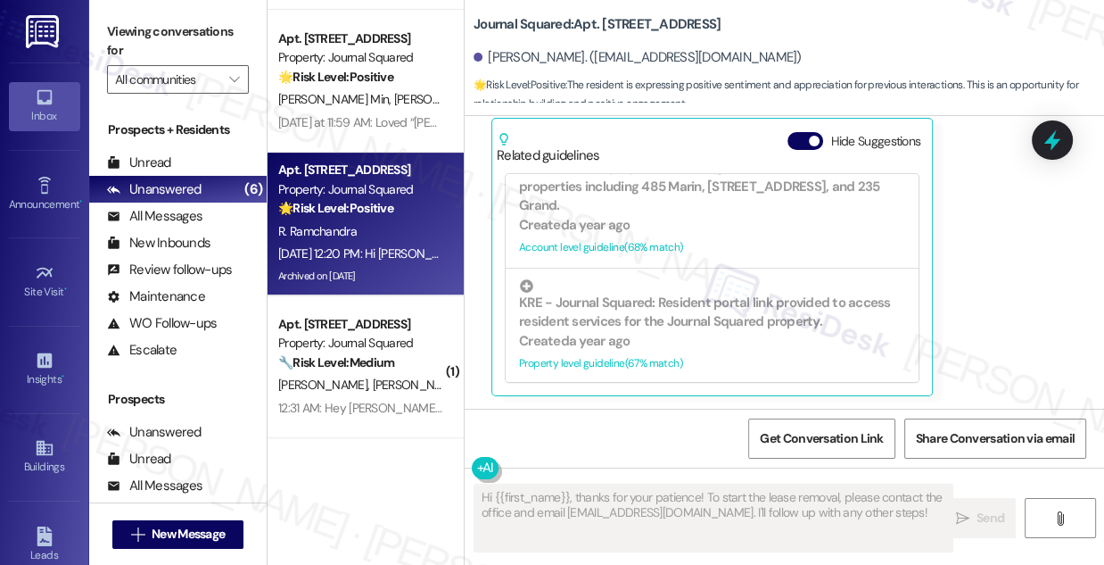
scroll to position [892, 0]
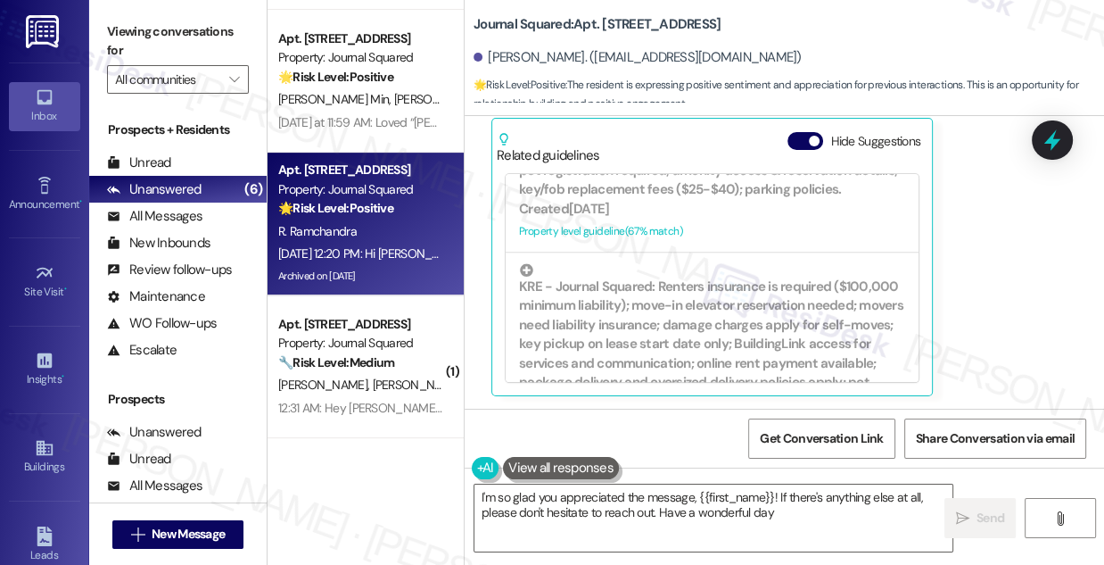
type textarea "I'm so glad you appreciated the message, {{first_name}}! If there's anything el…"
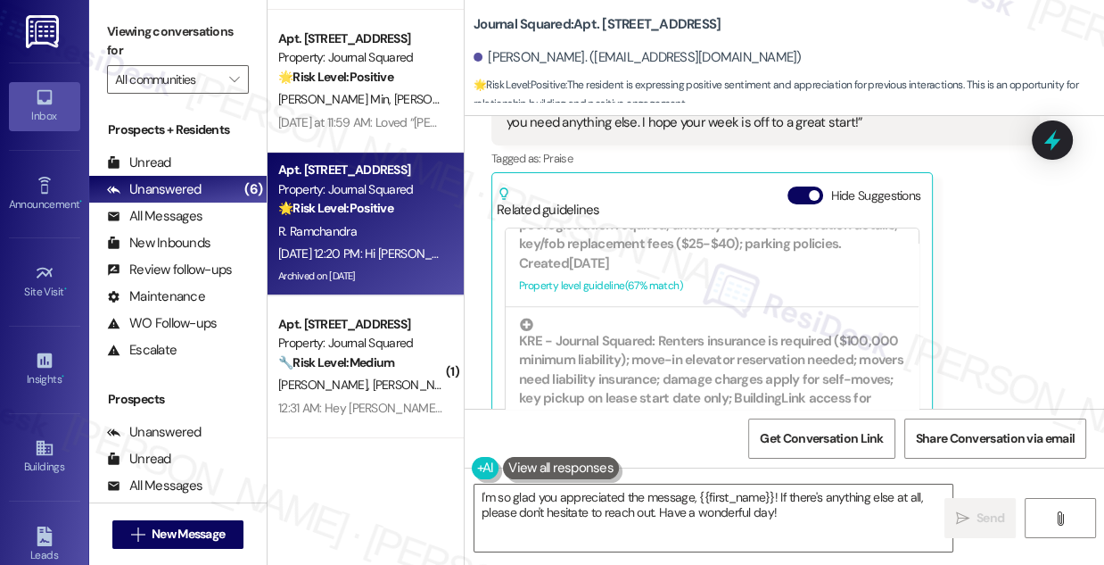
scroll to position [1758, 0]
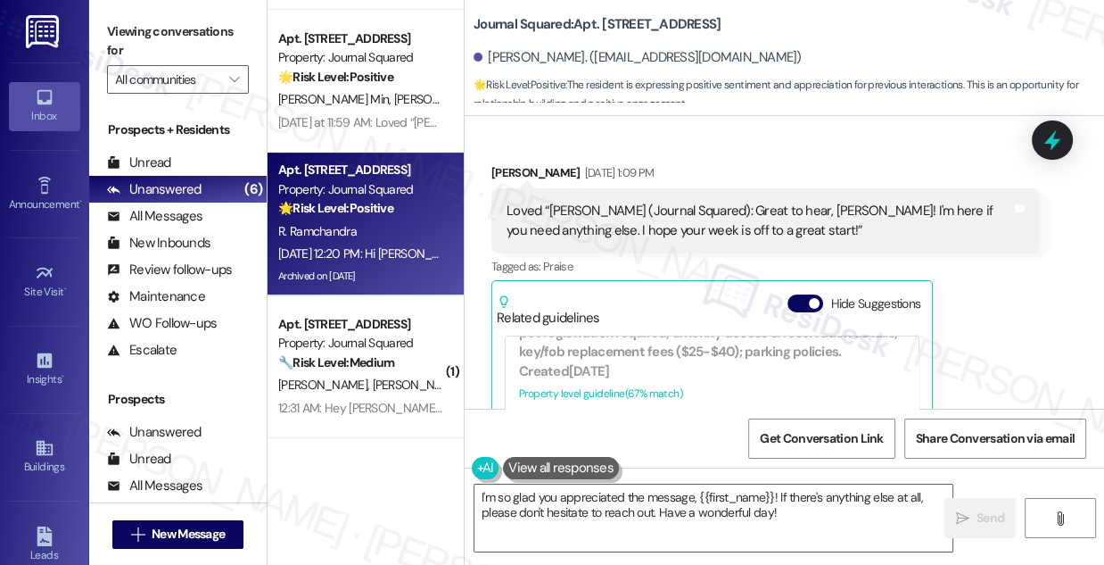
click at [932, 222] on div "Loved “[PERSON_NAME] (Journal Squared): Great to hear, [PERSON_NAME]! I'm here …" at bounding box center [759, 221] width 505 height 38
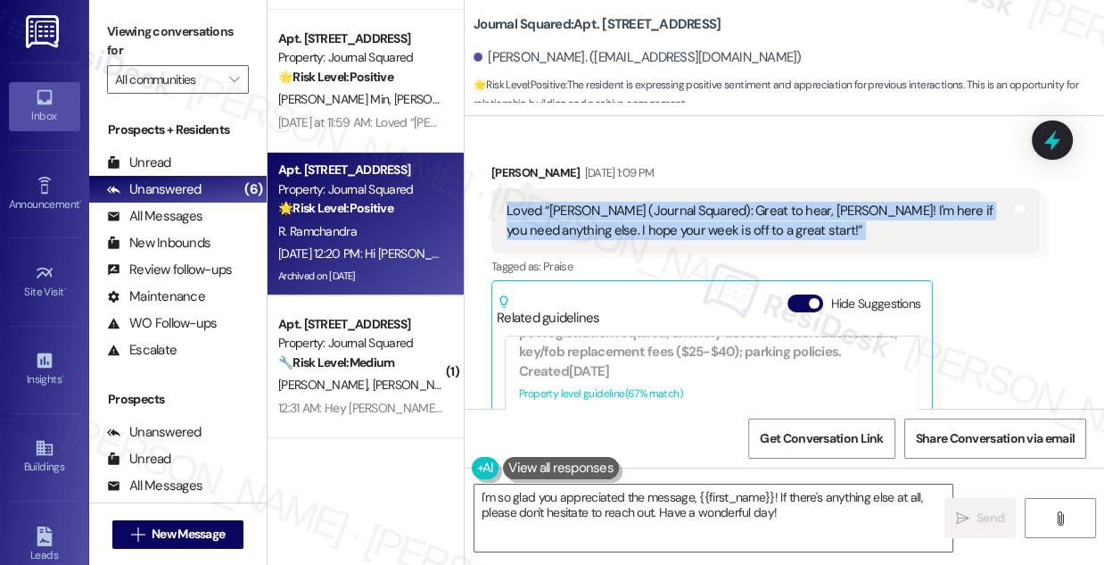
click at [932, 222] on div "Loved “[PERSON_NAME] (Journal Squared): Great to hear, [PERSON_NAME]! I'm here …" at bounding box center [759, 221] width 505 height 38
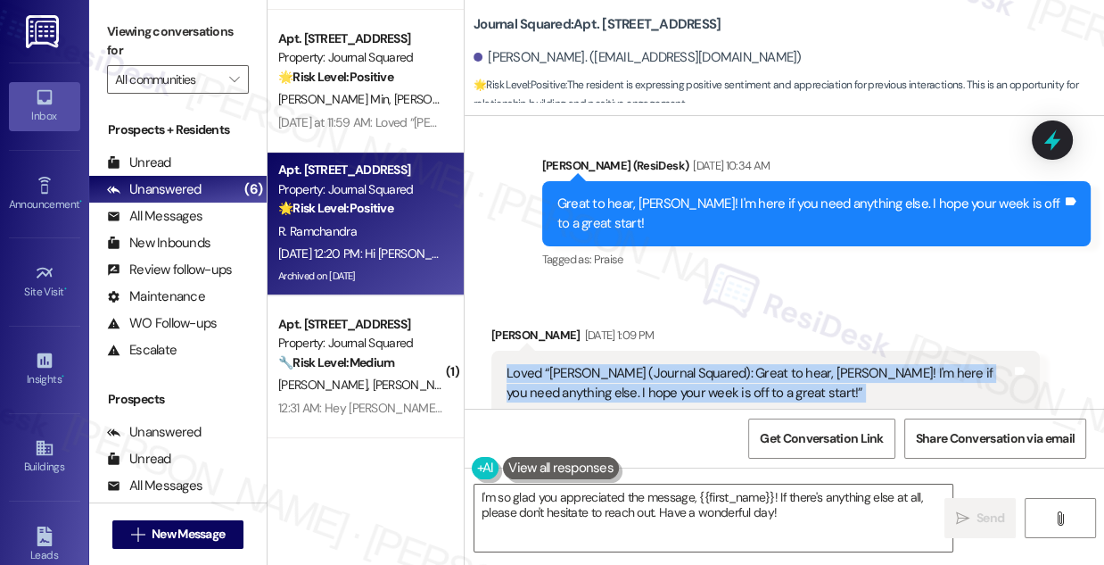
scroll to position [1596, 0]
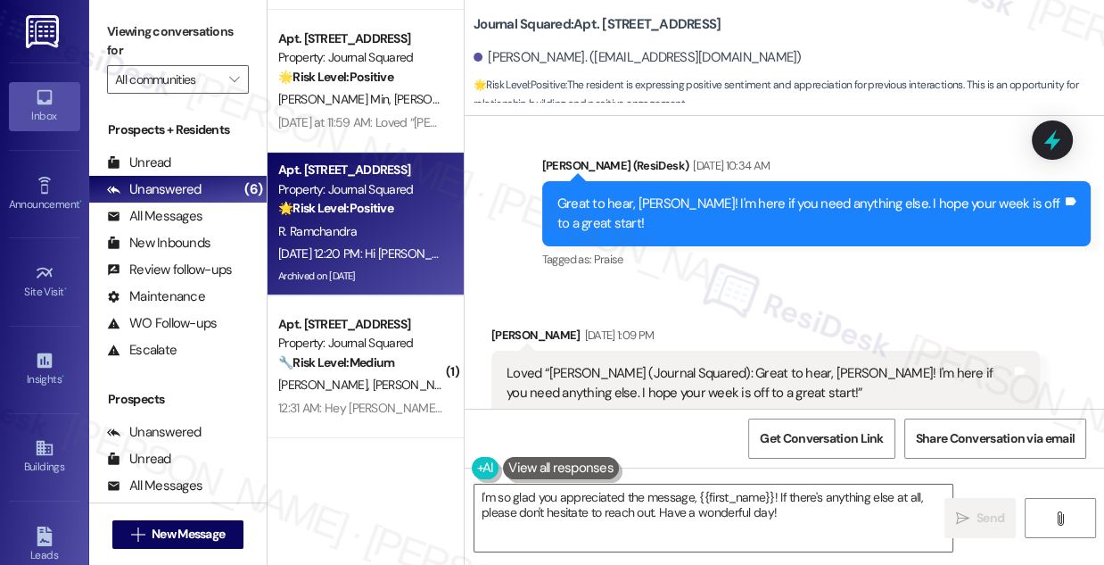
click at [775, 213] on div "Great to hear, [PERSON_NAME]! I'm here if you need anything else. I hope your w…" at bounding box center [810, 213] width 505 height 38
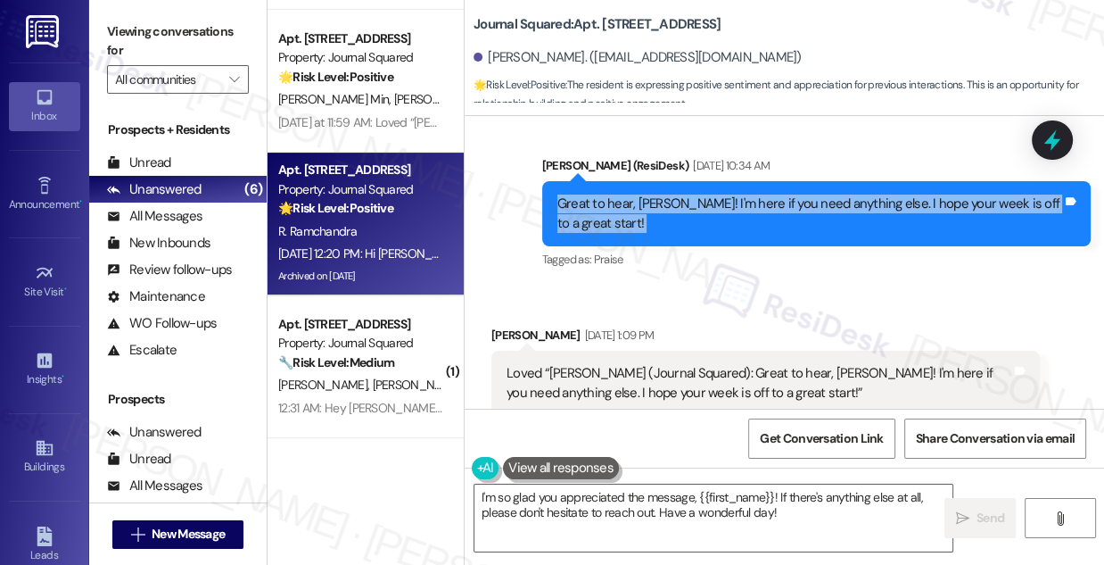
click at [775, 213] on div "Great to hear, [PERSON_NAME]! I'm here if you need anything else. I hope your w…" at bounding box center [810, 213] width 505 height 38
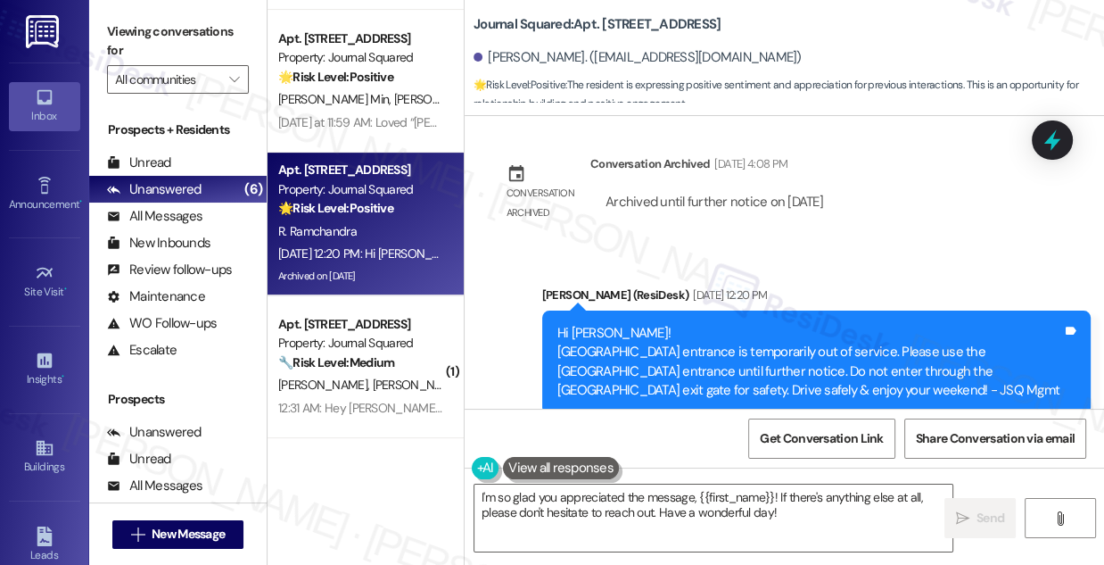
scroll to position [2260, 0]
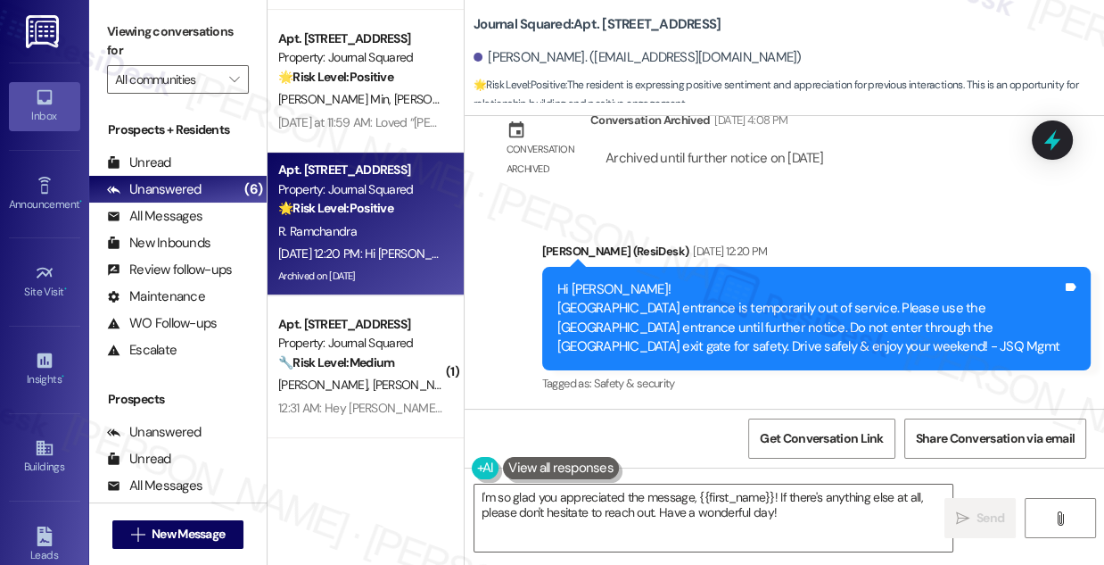
click at [657, 290] on div "Hi [PERSON_NAME]! [GEOGRAPHIC_DATA] entrance is temporarily out of service. Ple…" at bounding box center [810, 318] width 505 height 77
click at [657, 291] on div "Hi [PERSON_NAME]! [GEOGRAPHIC_DATA] entrance is temporarily out of service. Ple…" at bounding box center [810, 318] width 505 height 77
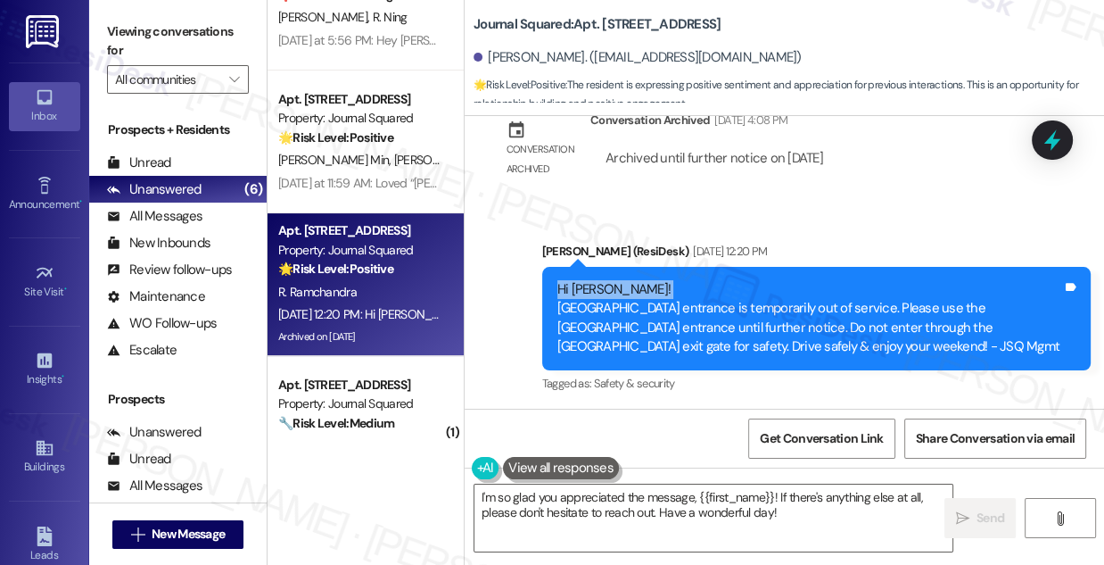
scroll to position [418, 0]
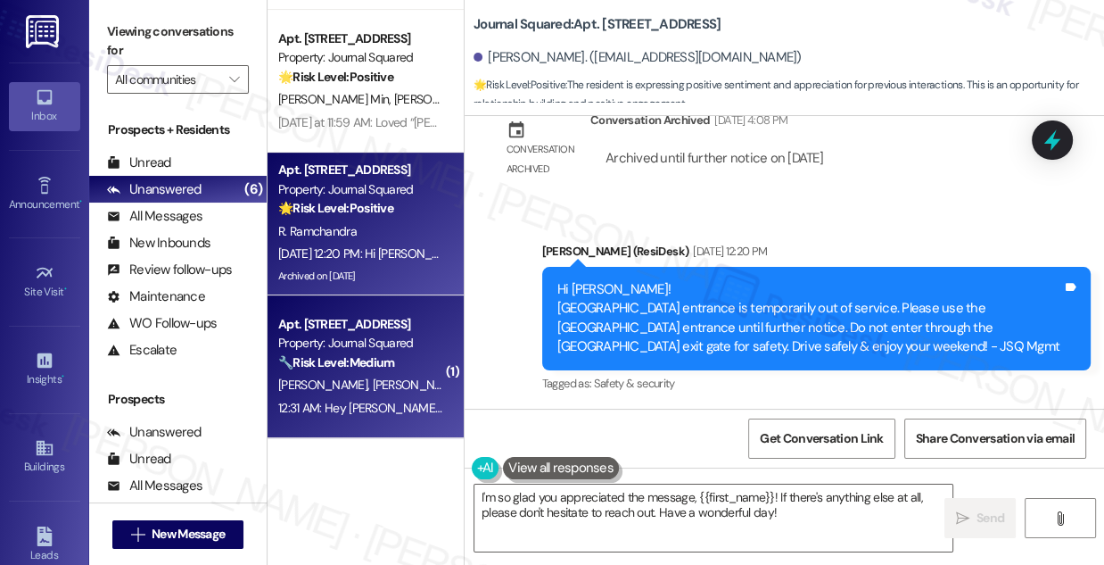
click at [388, 374] on div "[PERSON_NAME] [PERSON_NAME]" at bounding box center [361, 385] width 169 height 22
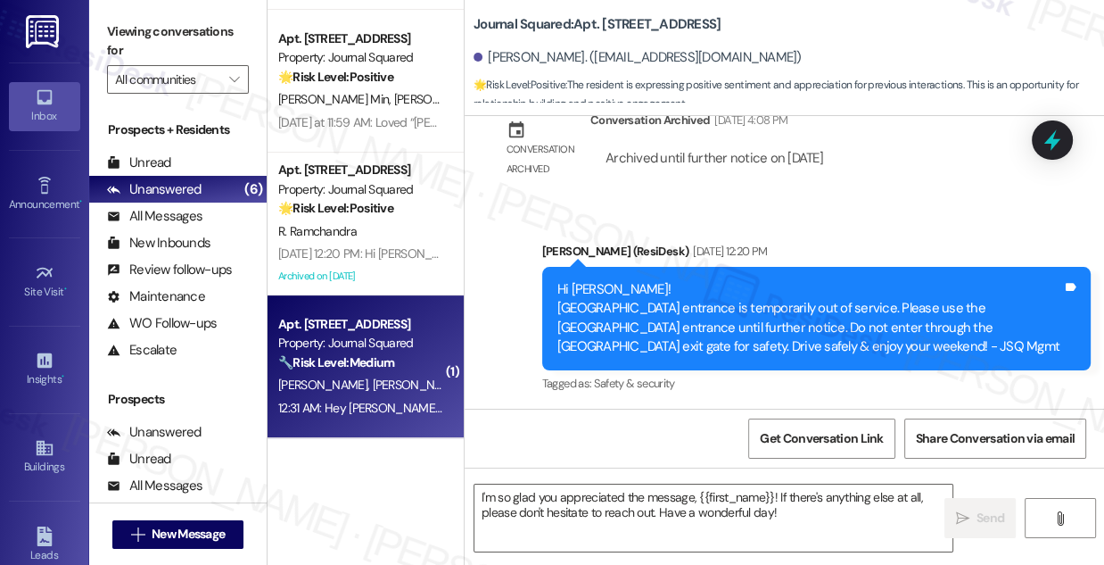
type textarea "Fetching suggested responses. Please feel free to read through the conversation…"
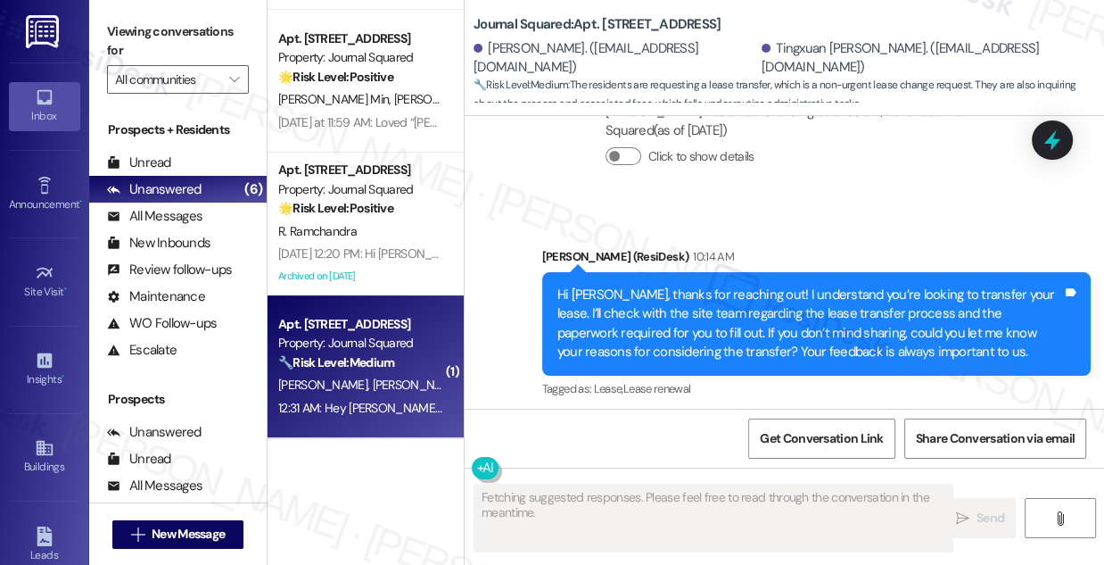
scroll to position [11452, 0]
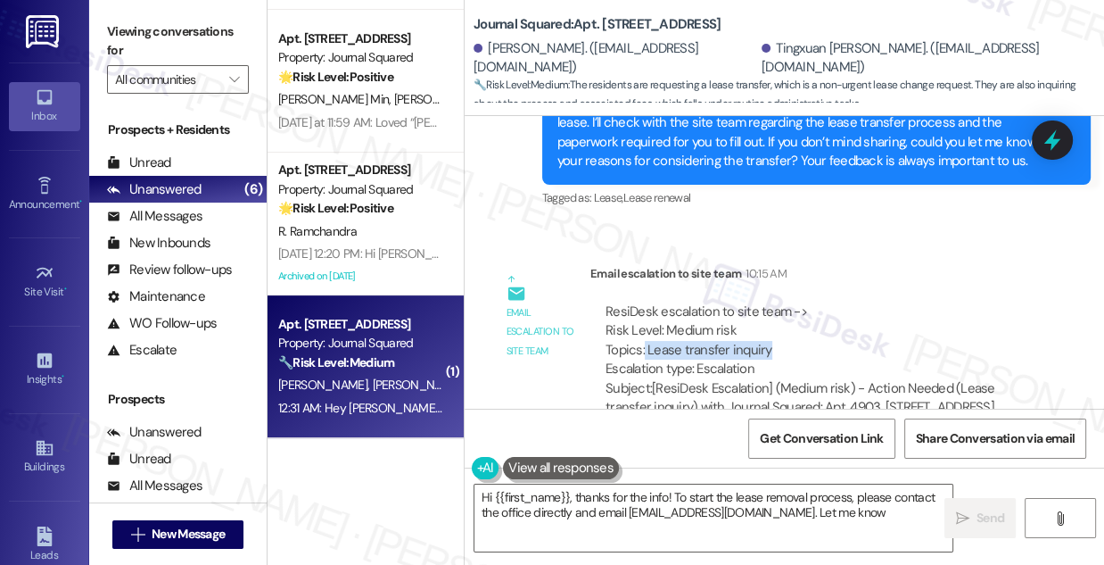
drag, startPoint x: 675, startPoint y: 289, endPoint x: 773, endPoint y: 286, distance: 97.3
click at [773, 302] on div "ResiDesk escalation to site team -> Risk Level: Medium risk Topics: Lease trans…" at bounding box center [815, 340] width 419 height 77
type textarea "Hi {{first_name}}, thanks for the info! To start the lease removal process, ple…"
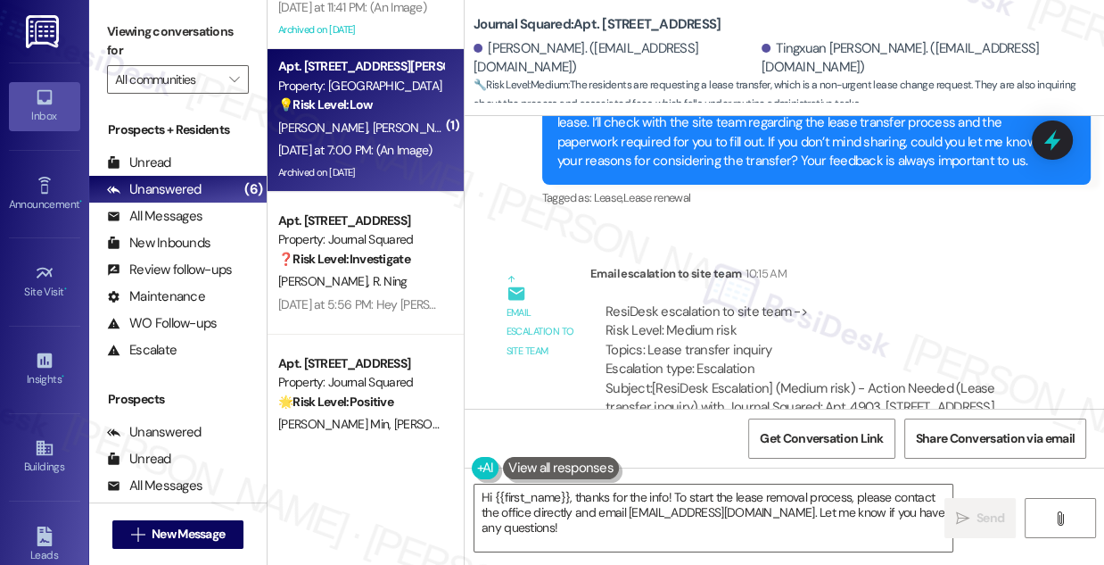
click at [373, 135] on div "[PERSON_NAME] [PERSON_NAME]" at bounding box center [361, 128] width 169 height 22
type textarea "Fetching suggested responses. Please feel free to read through the conversation…"
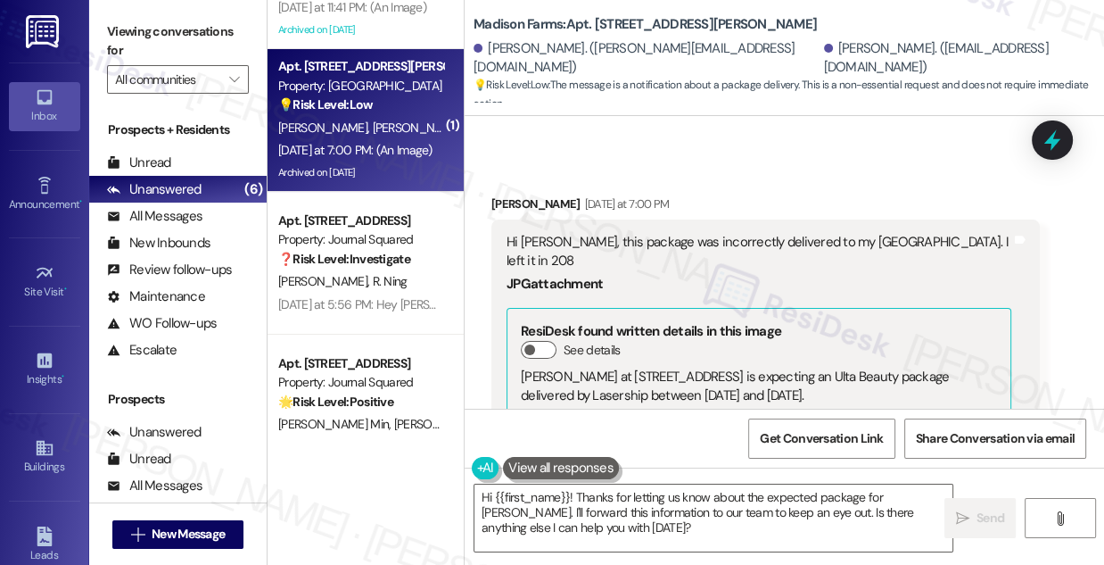
scroll to position [5875, 0]
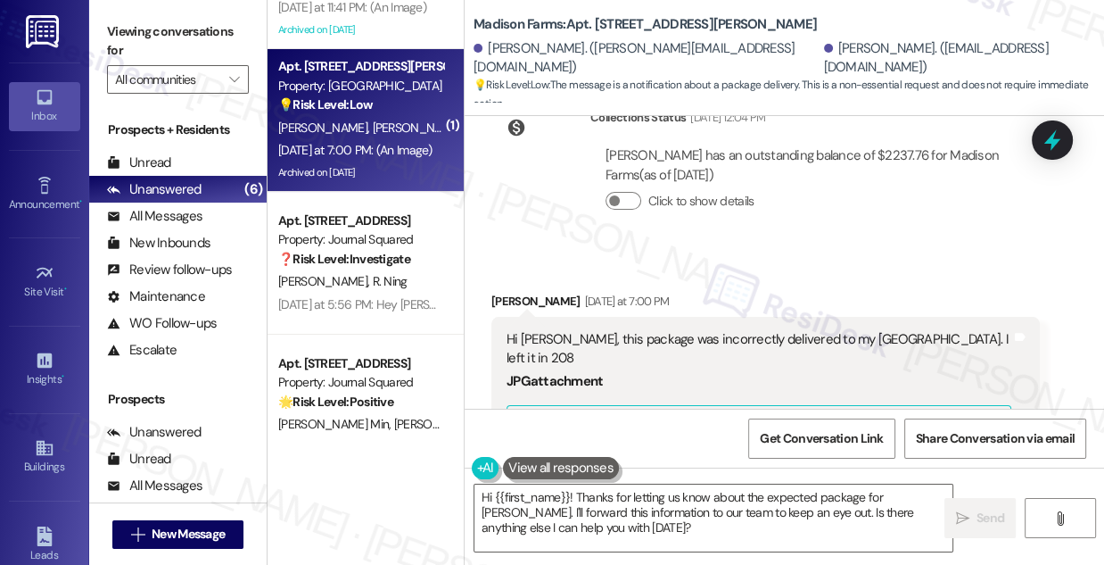
click at [616, 330] on div "Hi [PERSON_NAME], this package was incorrectly delivered to my [GEOGRAPHIC_DATA…" at bounding box center [759, 349] width 505 height 38
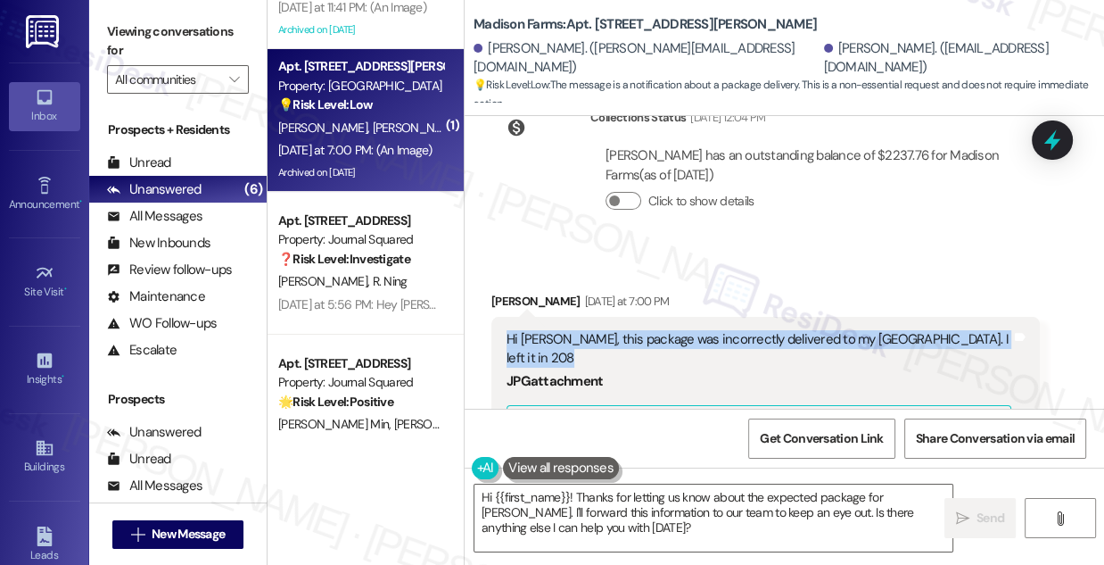
click at [616, 330] on div "Hi [PERSON_NAME], this package was incorrectly delivered to my [GEOGRAPHIC_DATA…" at bounding box center [759, 349] width 505 height 38
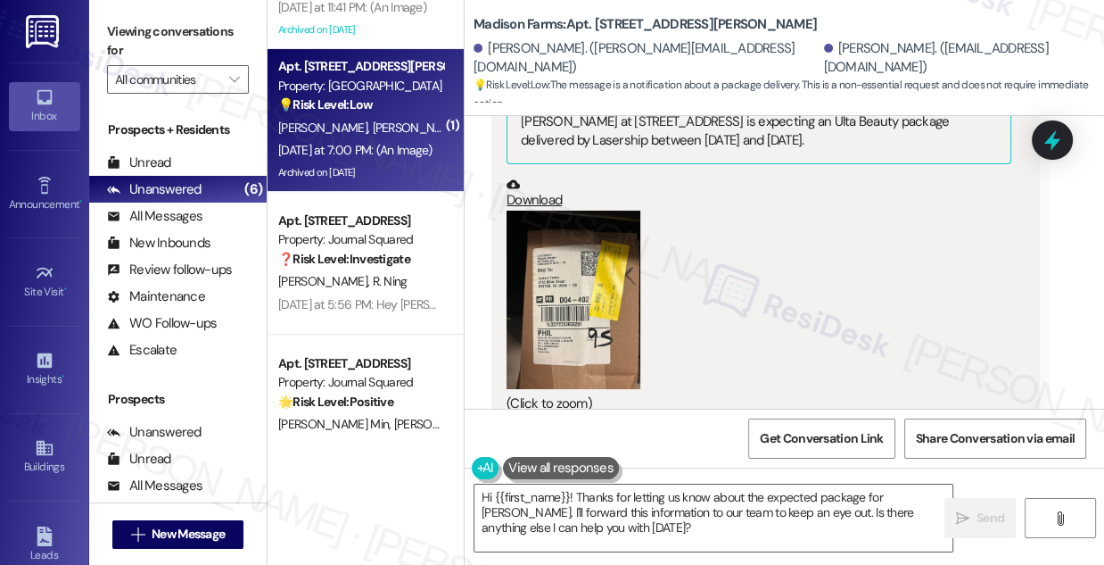
scroll to position [6362, 0]
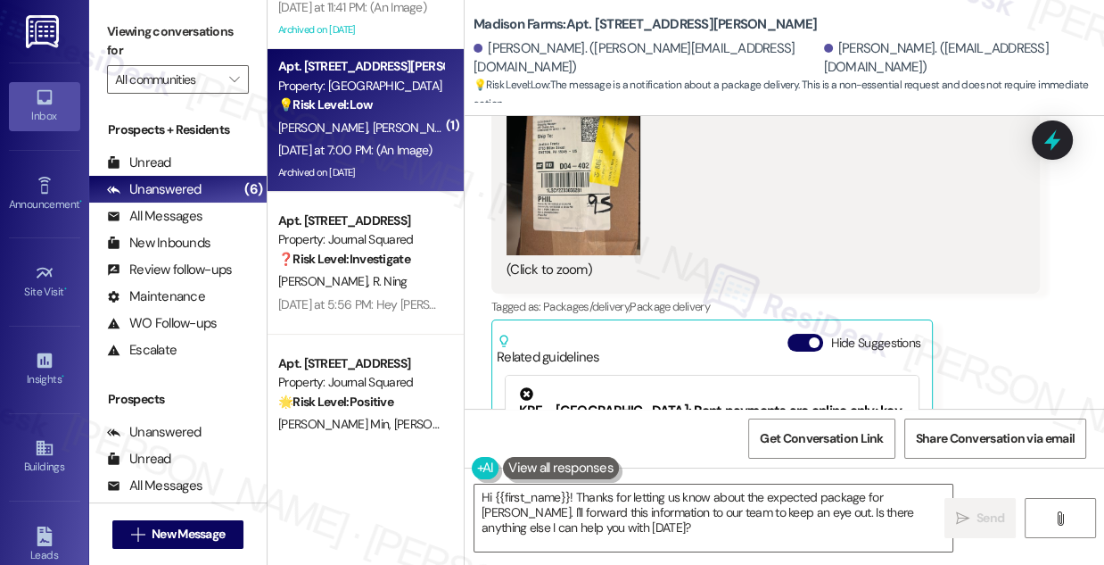
click at [601, 149] on button "Zoom image" at bounding box center [574, 166] width 134 height 178
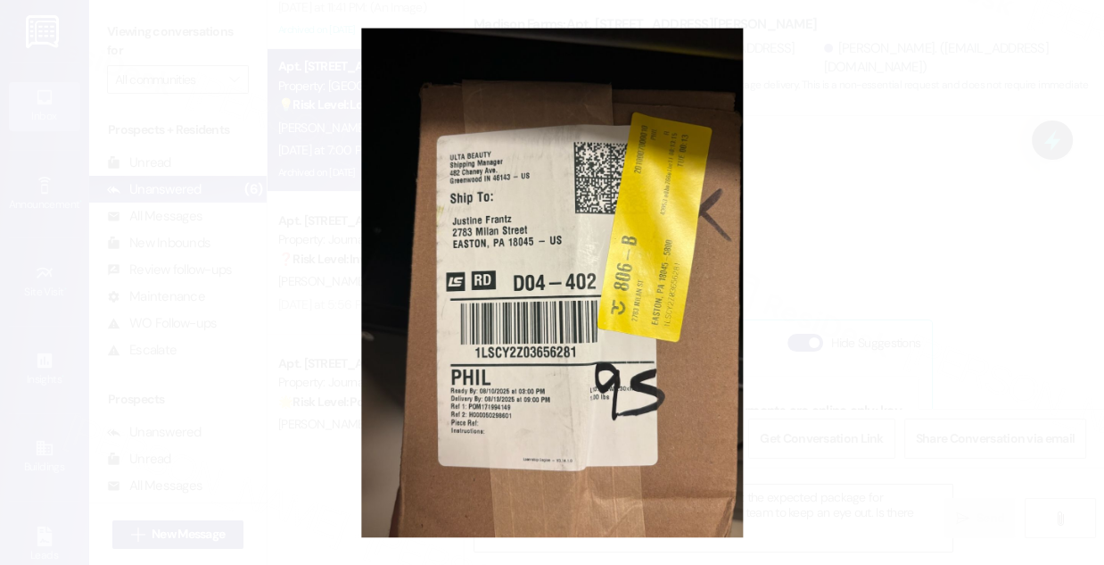
click at [892, 256] on button "Unzoom image" at bounding box center [552, 282] width 1104 height 565
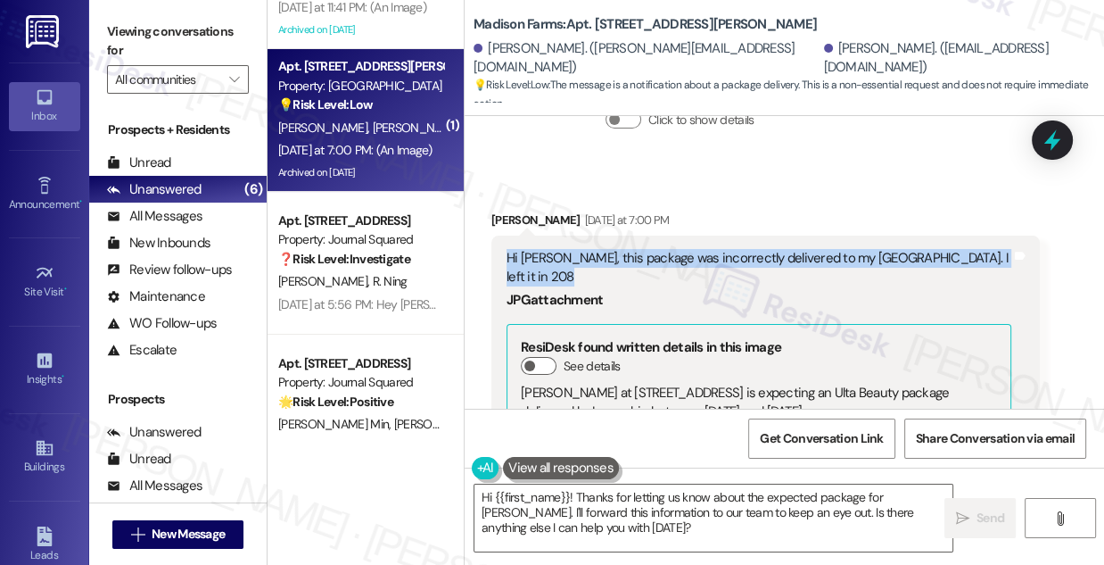
scroll to position [5957, 0]
click at [605, 249] on div "Hi [PERSON_NAME], this package was incorrectly delivered to my [GEOGRAPHIC_DATA…" at bounding box center [759, 268] width 505 height 38
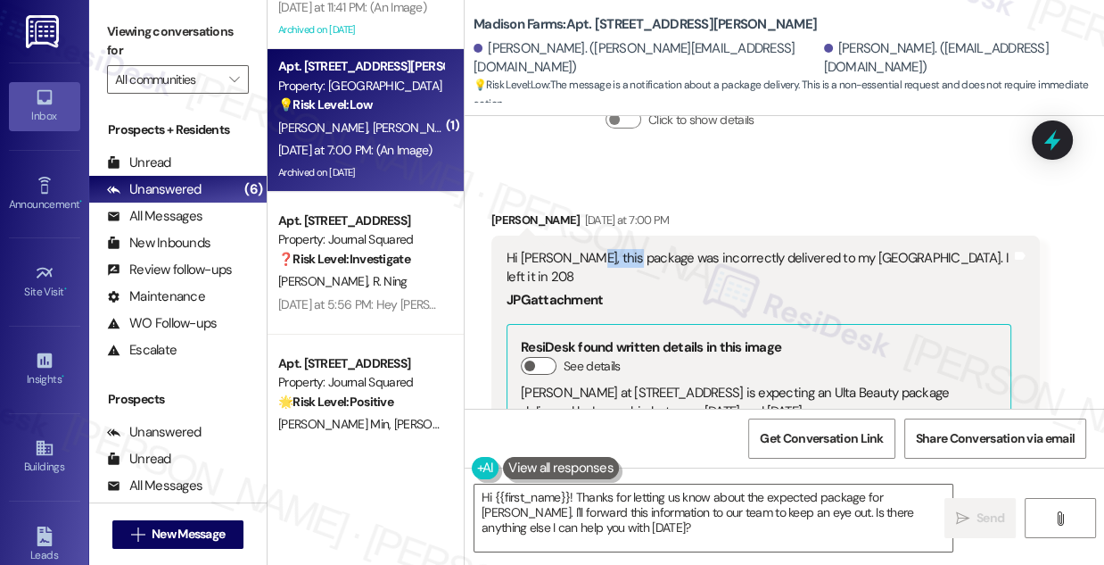
click at [605, 249] on div "Hi [PERSON_NAME], this package was incorrectly delivered to my [GEOGRAPHIC_DATA…" at bounding box center [759, 268] width 505 height 38
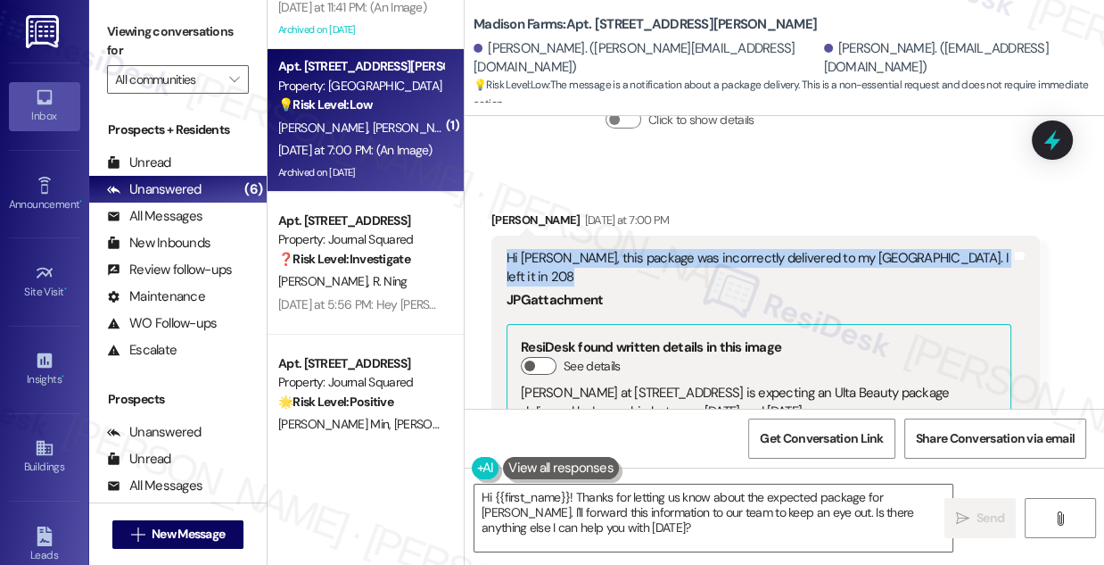
click at [605, 249] on div "Hi [PERSON_NAME], this package was incorrectly delivered to my [GEOGRAPHIC_DATA…" at bounding box center [759, 268] width 505 height 38
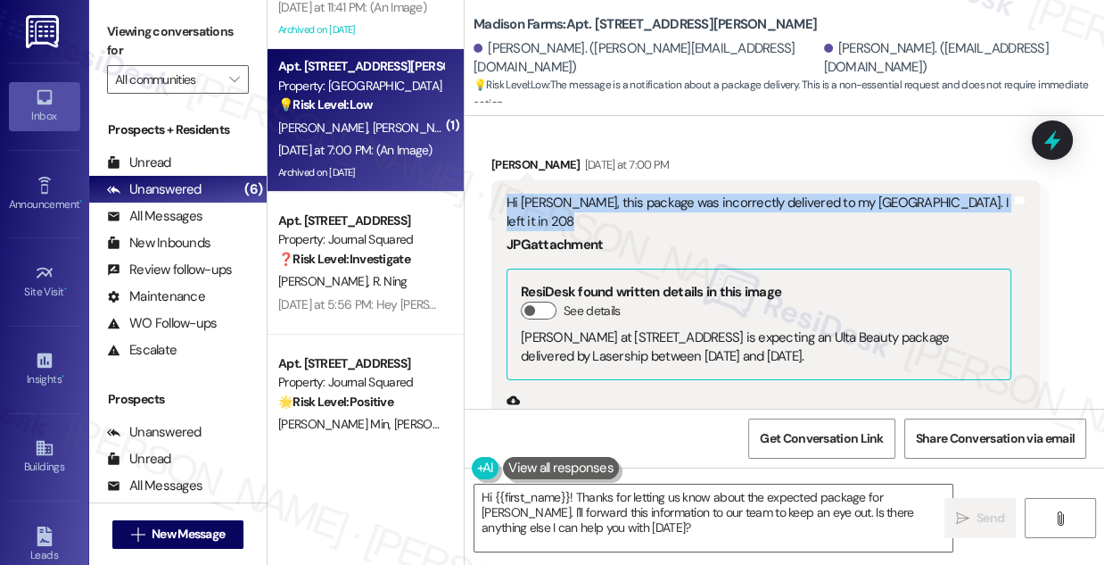
scroll to position [6038, 0]
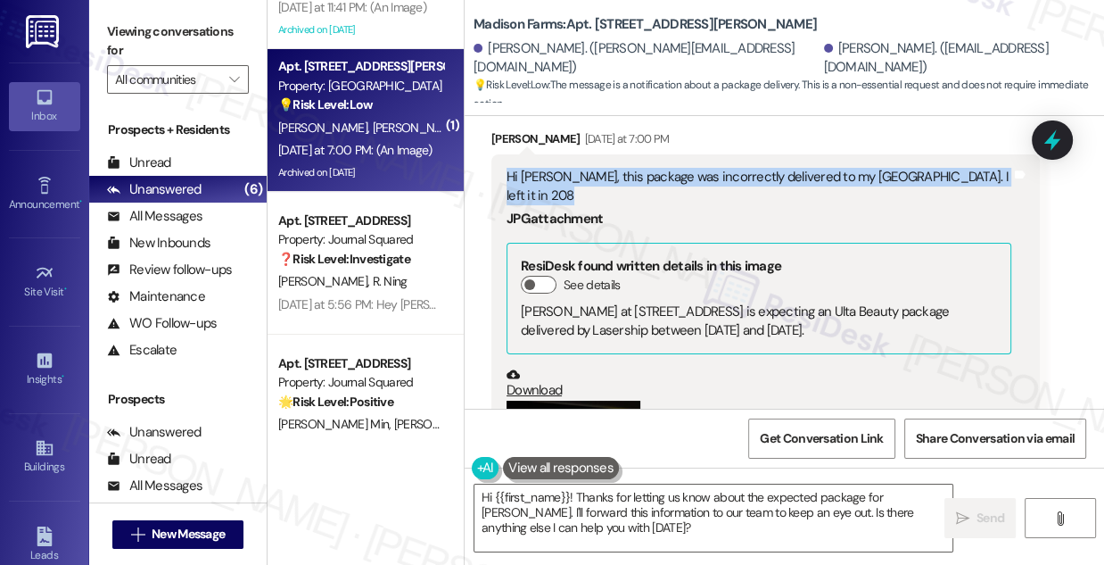
click at [814, 168] on div "Hi [PERSON_NAME], this package was incorrectly delivered to my [GEOGRAPHIC_DATA…" at bounding box center [759, 187] width 505 height 38
click at [856, 168] on div "Hi [PERSON_NAME], this package was incorrectly delivered to my [GEOGRAPHIC_DATA…" at bounding box center [759, 187] width 505 height 38
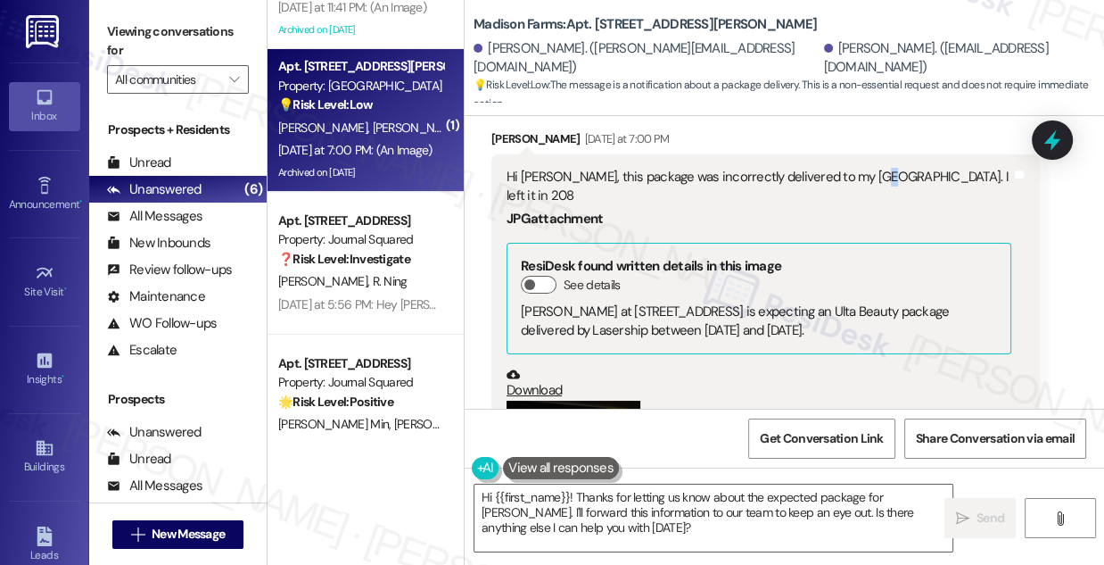
click at [856, 168] on div "Hi [PERSON_NAME], this package was incorrectly delivered to my [GEOGRAPHIC_DATA…" at bounding box center [759, 187] width 505 height 38
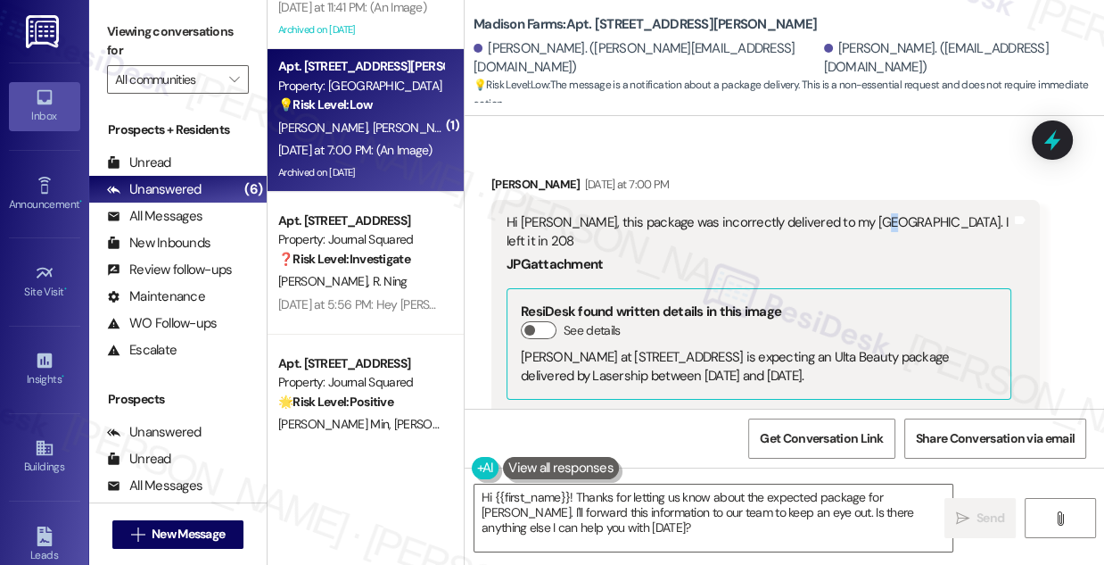
scroll to position [5875, 0]
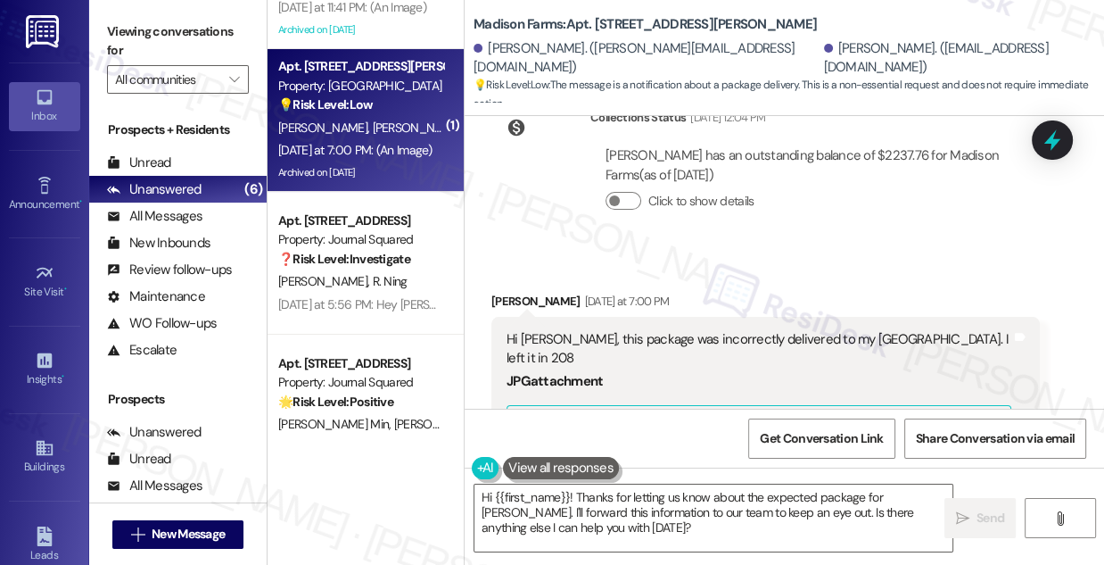
copy div "[PERSON_NAME]"
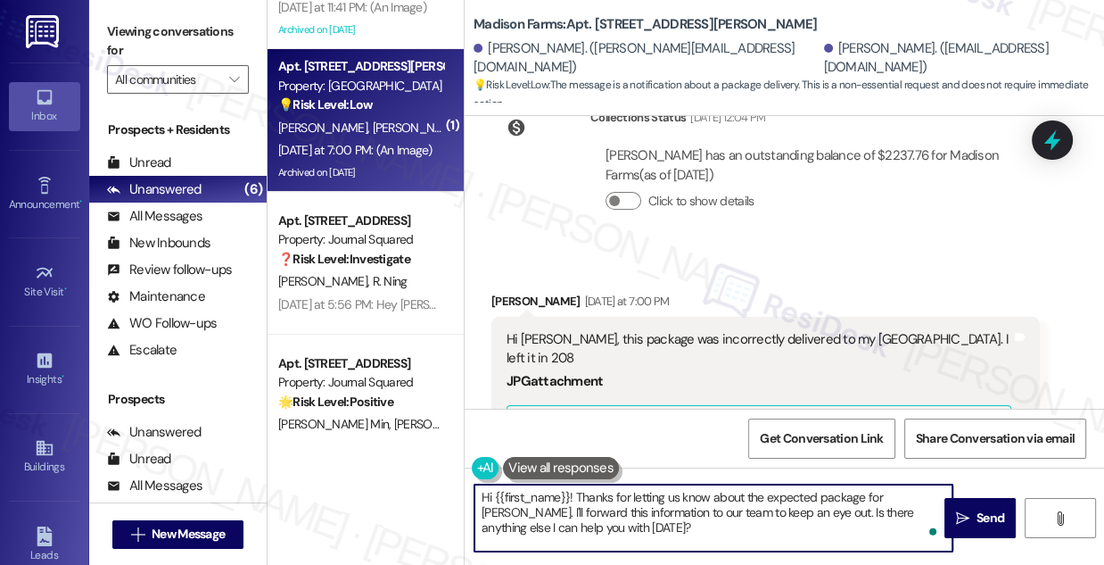
drag, startPoint x: 494, startPoint y: 500, endPoint x: 568, endPoint y: 487, distance: 75.1
click at [568, 487] on textarea "Hi {{first_name}}! Thanks for letting us know about the expected package for [P…" at bounding box center [714, 517] width 478 height 67
paste textarea "[PERSON_NAME]"
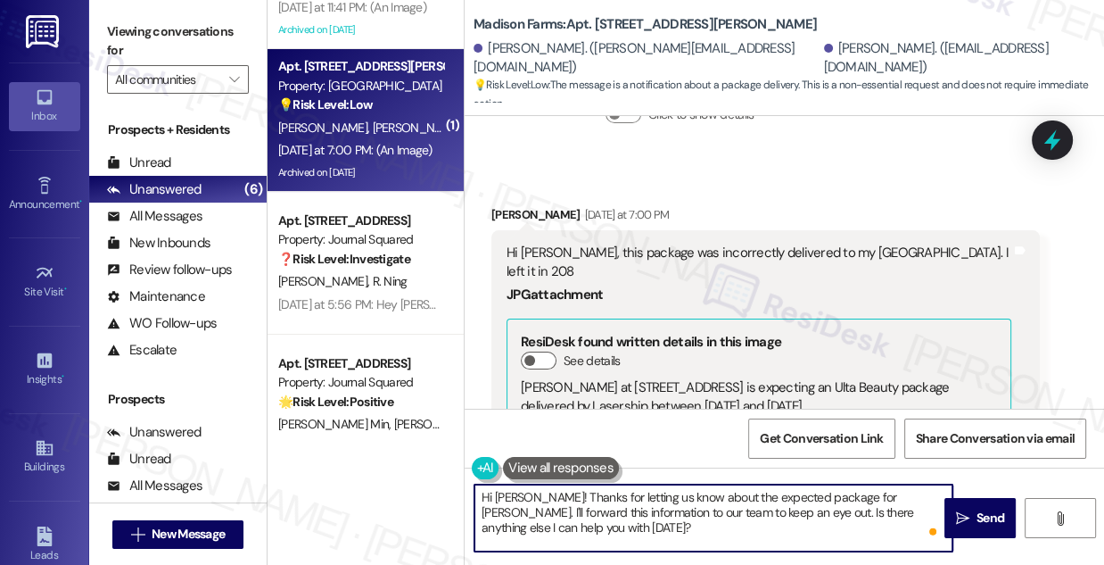
scroll to position [6119, 0]
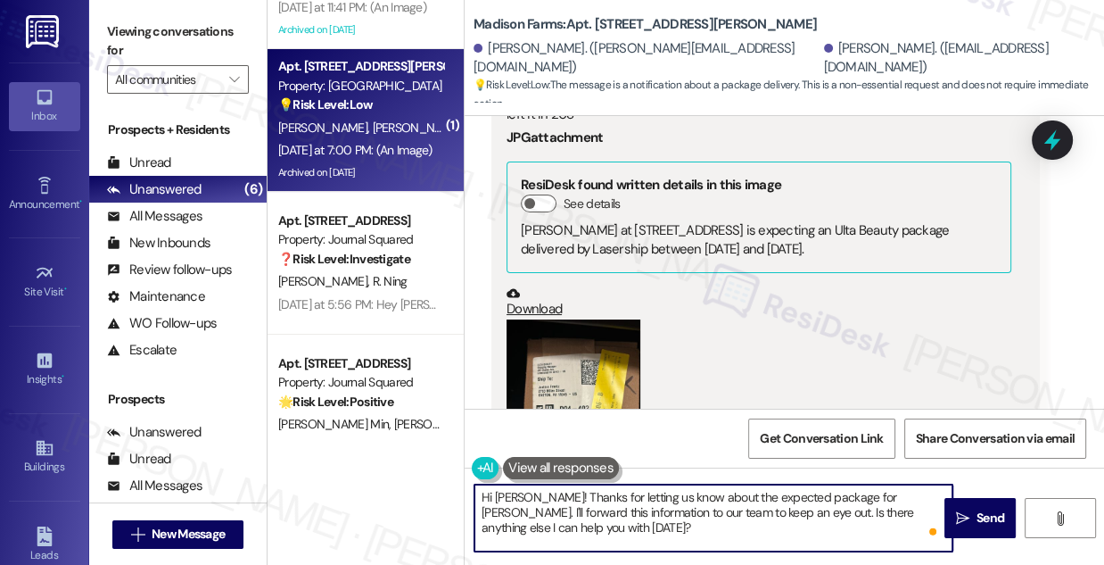
click at [606, 326] on button "Zoom image" at bounding box center [574, 408] width 134 height 178
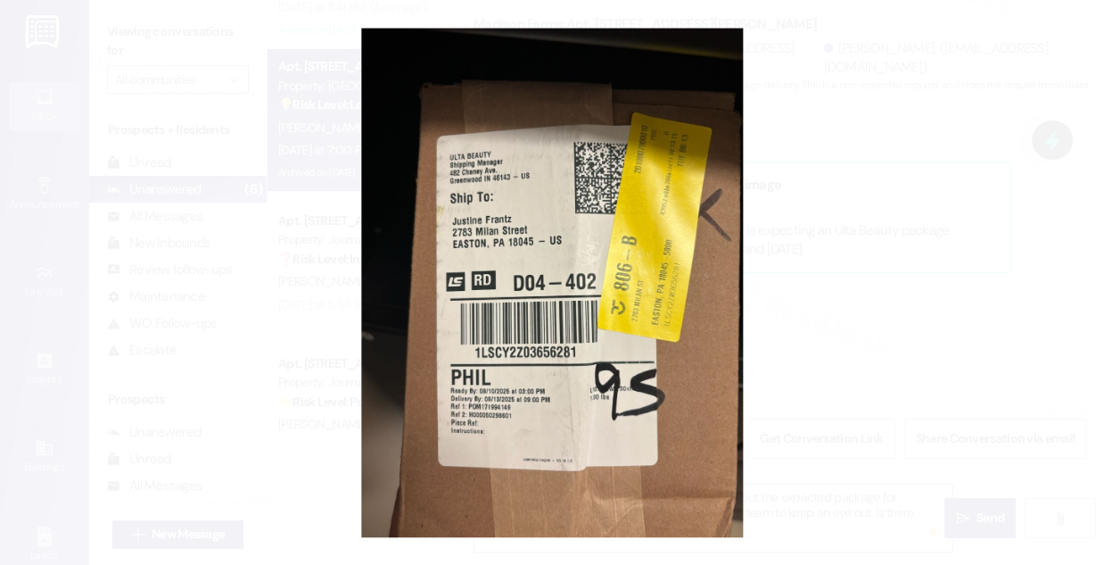
click at [883, 260] on button "Unzoom image" at bounding box center [552, 282] width 1104 height 565
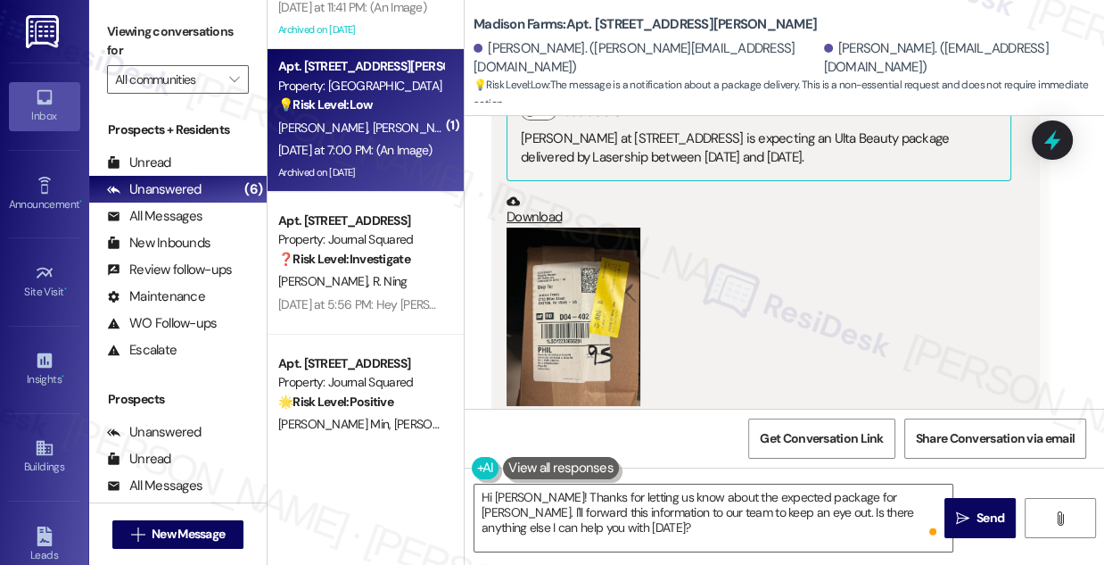
scroll to position [6281, 0]
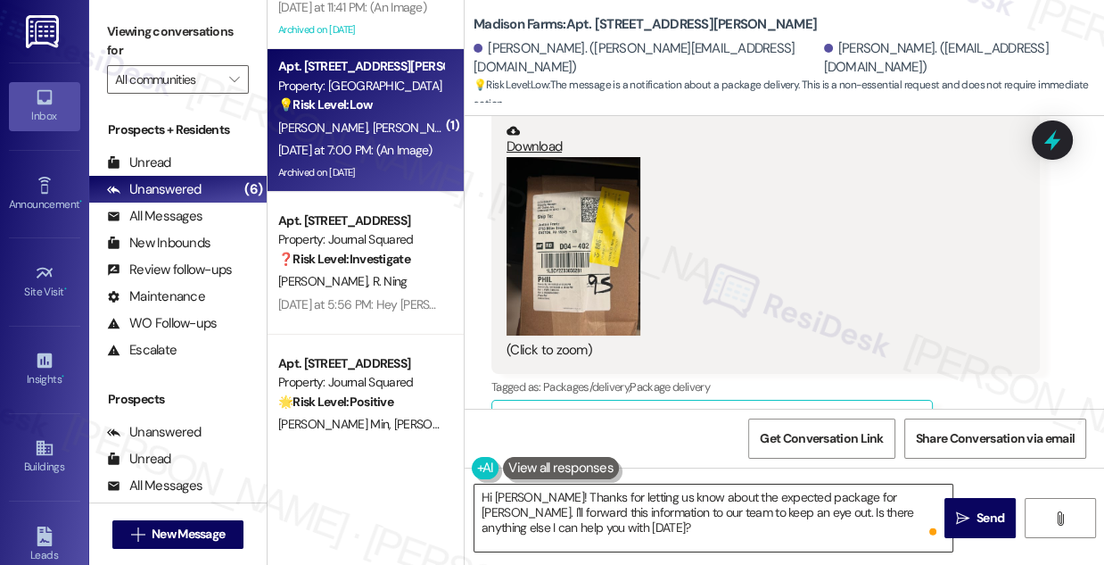
click at [708, 501] on textarea "Hi [PERSON_NAME]! Thanks for letting us know about the expected package for [PE…" at bounding box center [714, 517] width 478 height 67
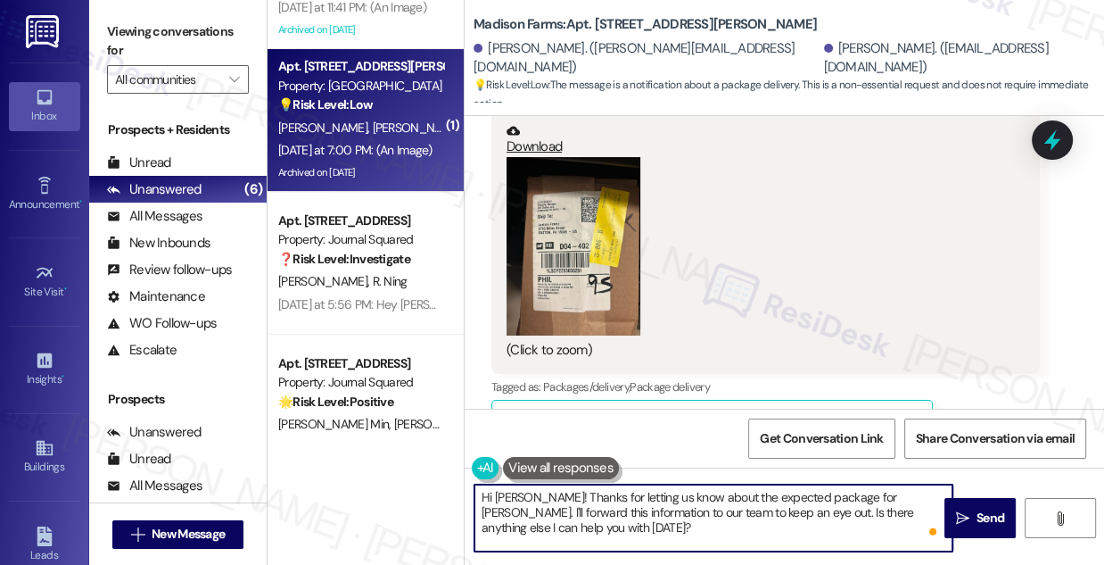
click at [708, 501] on textarea "Hi [PERSON_NAME]! Thanks for letting us know about the expected package for [PE…" at bounding box center [714, 517] width 478 height 67
click at [791, 501] on textarea "Hi [PERSON_NAME]! Thanks for letting us know about the expected package for [PE…" at bounding box center [714, 517] width 478 height 67
drag, startPoint x: 670, startPoint y: 497, endPoint x: 721, endPoint y: 497, distance: 50.8
click at [721, 497] on textarea "Hi [PERSON_NAME]! Thanks for letting us know about the expected package for [PE…" at bounding box center [714, 517] width 478 height 67
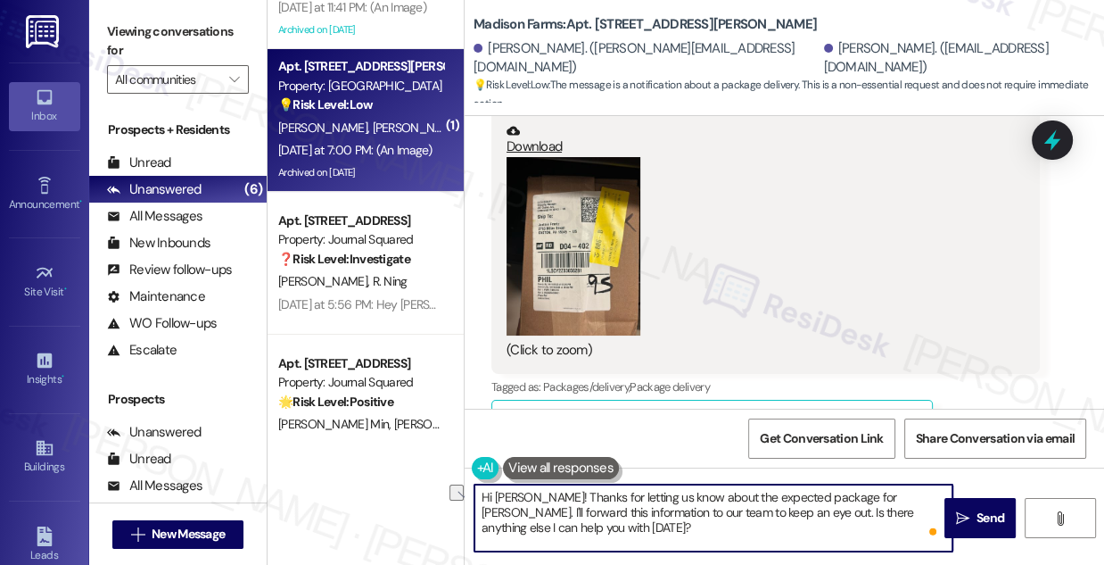
drag, startPoint x: 533, startPoint y: 493, endPoint x: 551, endPoint y: 493, distance: 18.7
click at [532, 493] on textarea "Hi [PERSON_NAME]! Thanks for letting us know about the expected package for [PE…" at bounding box center [714, 517] width 478 height 67
click at [748, 504] on textarea "Hi [PERSON_NAME]! Thanks for letting us know about the expected package for [PE…" at bounding box center [714, 517] width 478 height 67
click at [749, 496] on textarea "Hi [PERSON_NAME]! Thanks for letting us know about the expected package for [PE…" at bounding box center [714, 517] width 478 height 67
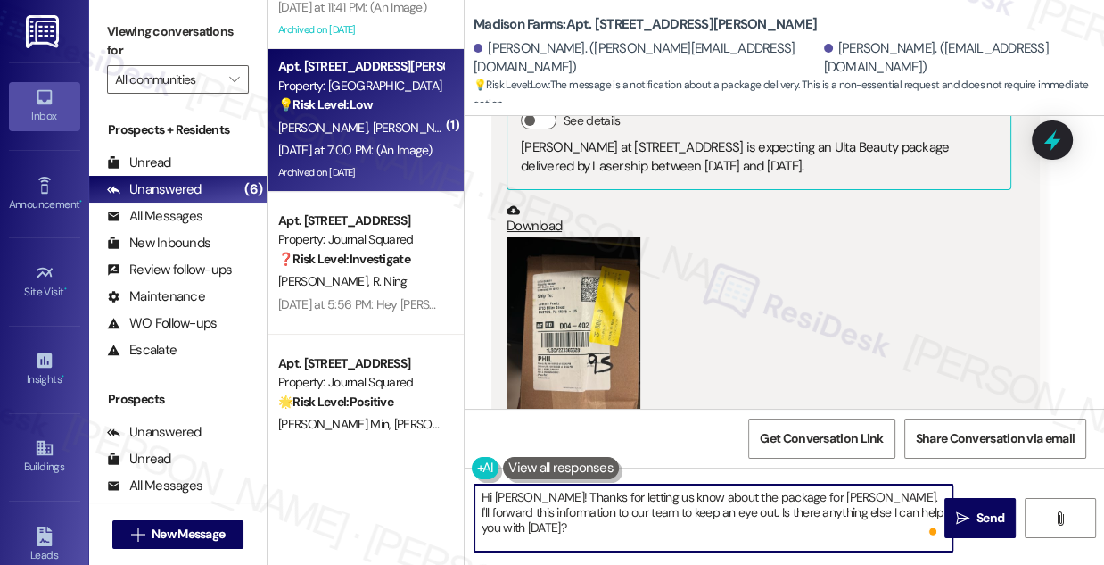
scroll to position [5957, 0]
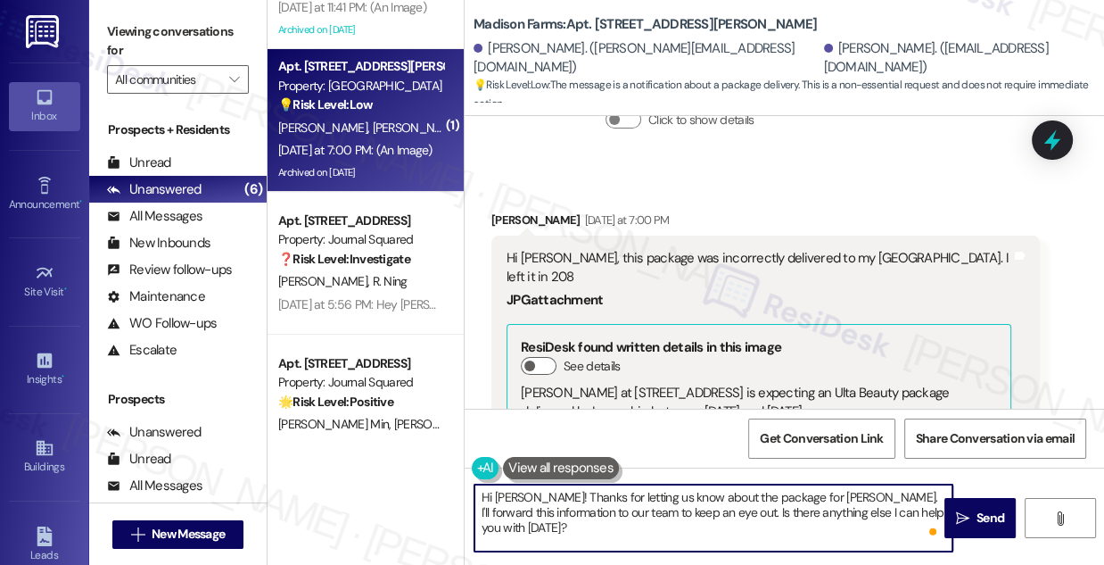
click at [530, 513] on textarea "Hi [PERSON_NAME]! Thanks for letting us know about the package for [PERSON_NAME…" at bounding box center [714, 517] width 478 height 67
click at [576, 509] on textarea "Hi [PERSON_NAME]! Thanks for letting us know about the package for [PERSON_NAME…" at bounding box center [714, 517] width 478 height 67
click at [608, 508] on textarea "Hi [PERSON_NAME]! Thanks for letting us know about the package for [PERSON_NAME…" at bounding box center [714, 517] width 478 height 67
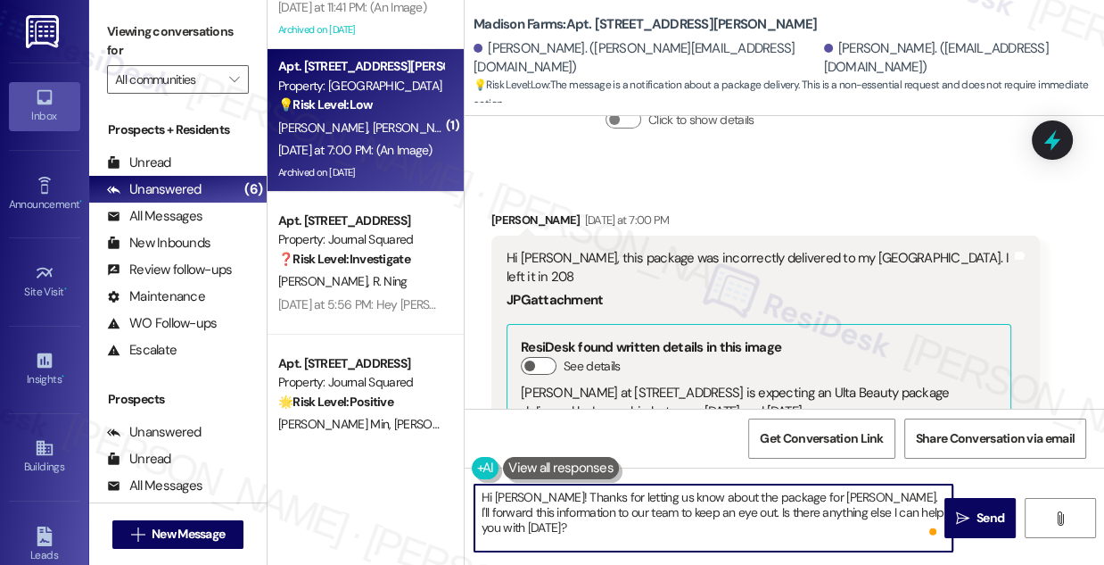
click at [608, 508] on textarea "Hi [PERSON_NAME]! Thanks for letting us know about the package for [PERSON_NAME…" at bounding box center [714, 517] width 478 height 67
click at [728, 508] on textarea "Hi [PERSON_NAME]! Thanks for letting us know about the package for [PERSON_NAME…" at bounding box center [714, 517] width 478 height 67
click at [640, 525] on textarea "Hi [PERSON_NAME]! Thanks for letting us know about the package for [PERSON_NAME…" at bounding box center [714, 517] width 478 height 67
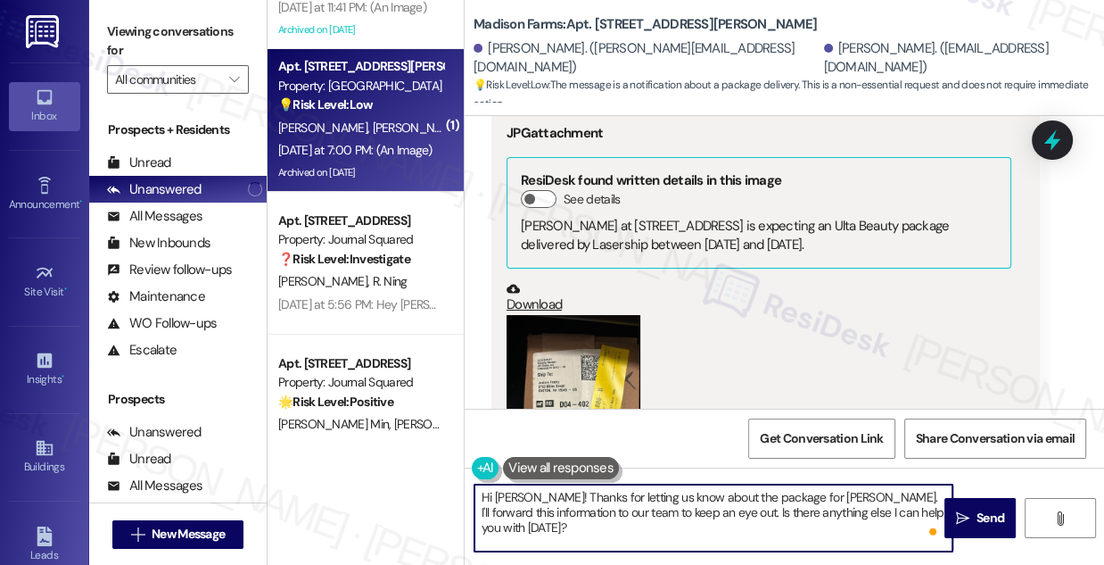
scroll to position [6119, 0]
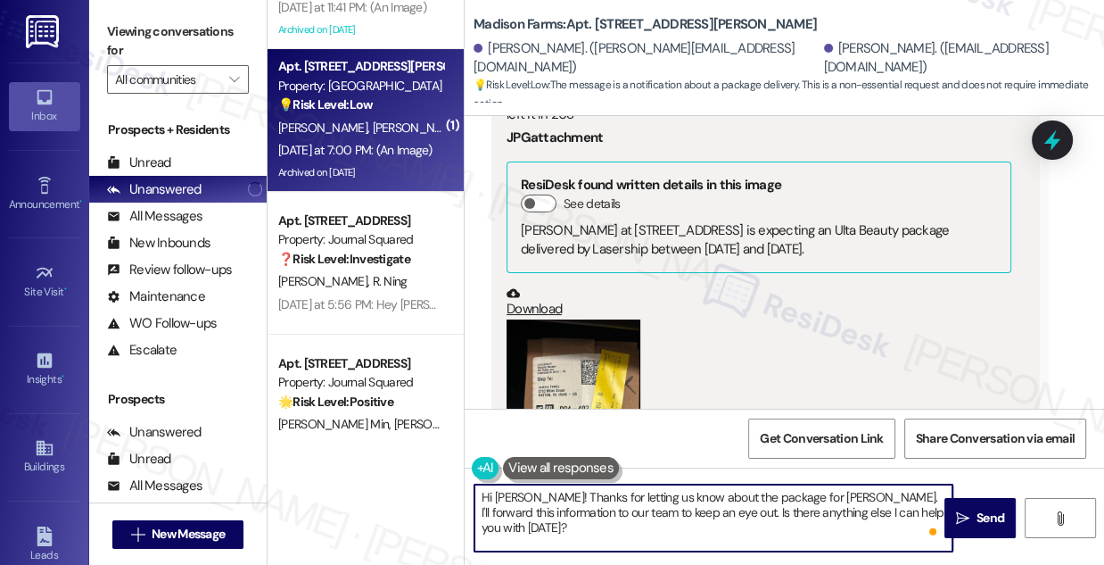
click at [614, 319] on button "Zoom image" at bounding box center [574, 408] width 134 height 178
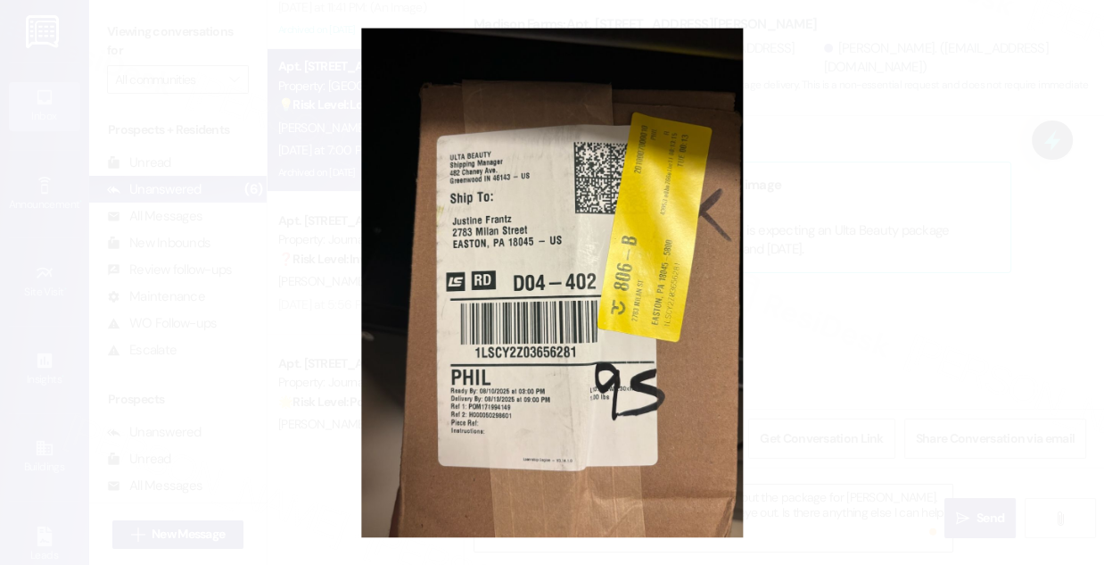
click at [871, 254] on button "Unzoom image" at bounding box center [552, 282] width 1104 height 565
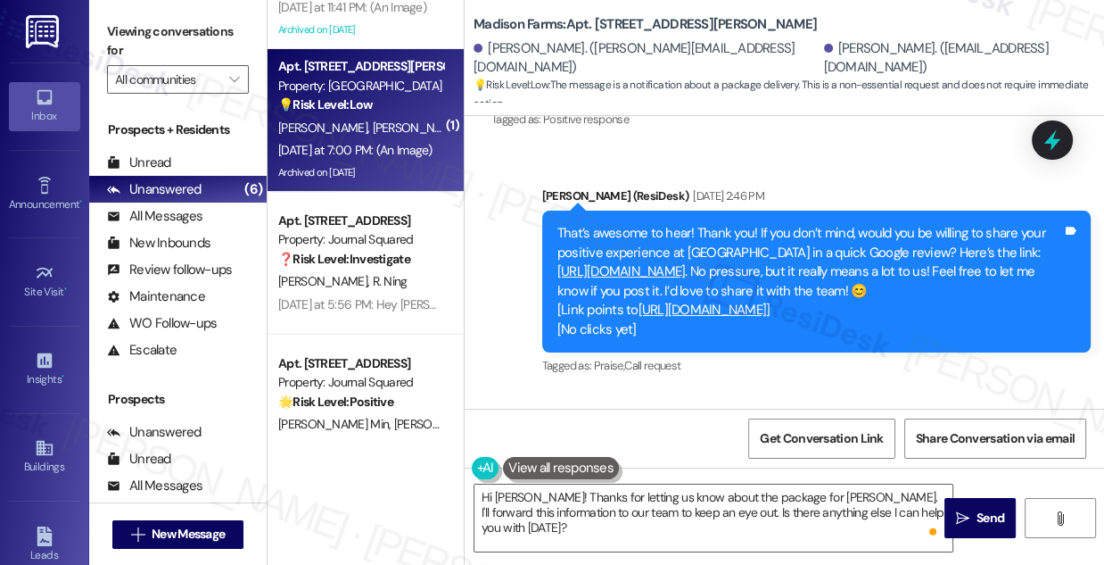
scroll to position [5470, 0]
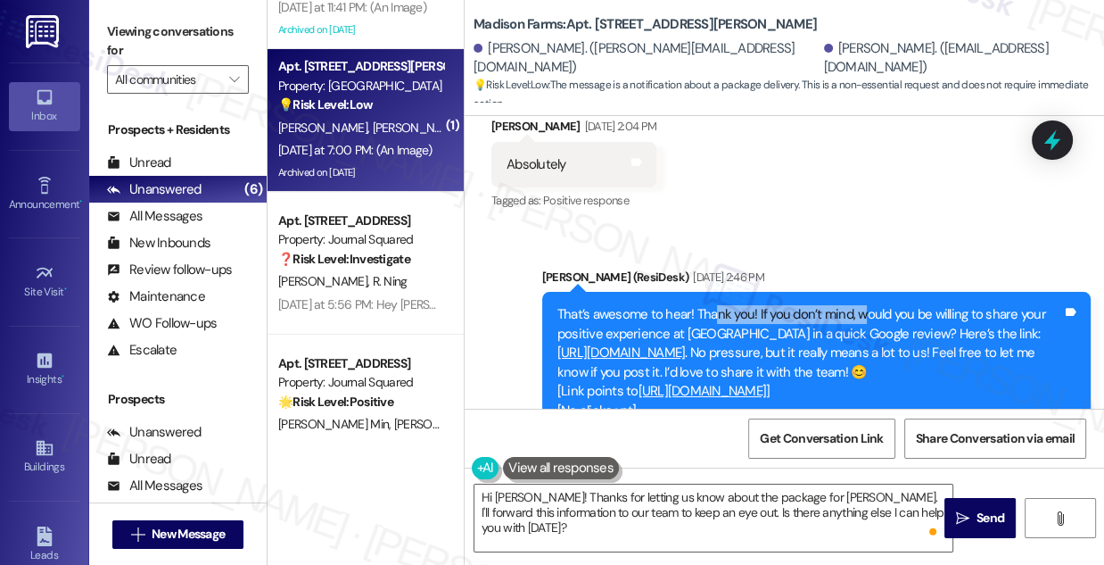
drag, startPoint x: 711, startPoint y: 274, endPoint x: 865, endPoint y: 274, distance: 154.3
click at [865, 305] on div "That’s awesome to hear! Thank you! If you don’t mind, would you be willing to s…" at bounding box center [810, 362] width 505 height 115
click at [866, 305] on div "That’s awesome to hear! Thank you! If you don’t mind, would you be willing to s…" at bounding box center [810, 362] width 505 height 115
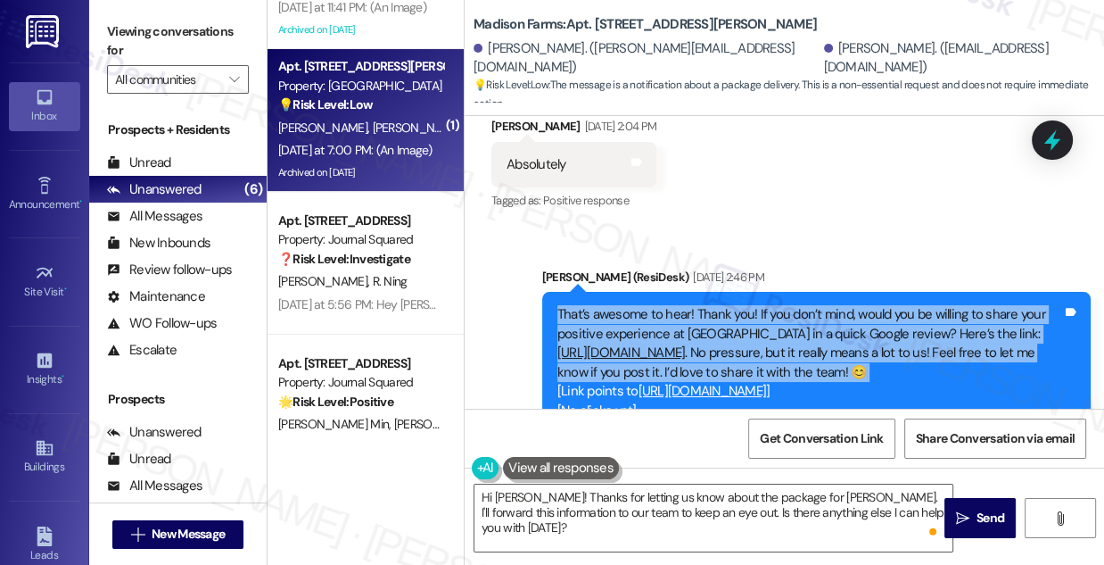
click at [866, 305] on div "That’s awesome to hear! Thank you! If you don’t mind, would you be willing to s…" at bounding box center [810, 362] width 505 height 115
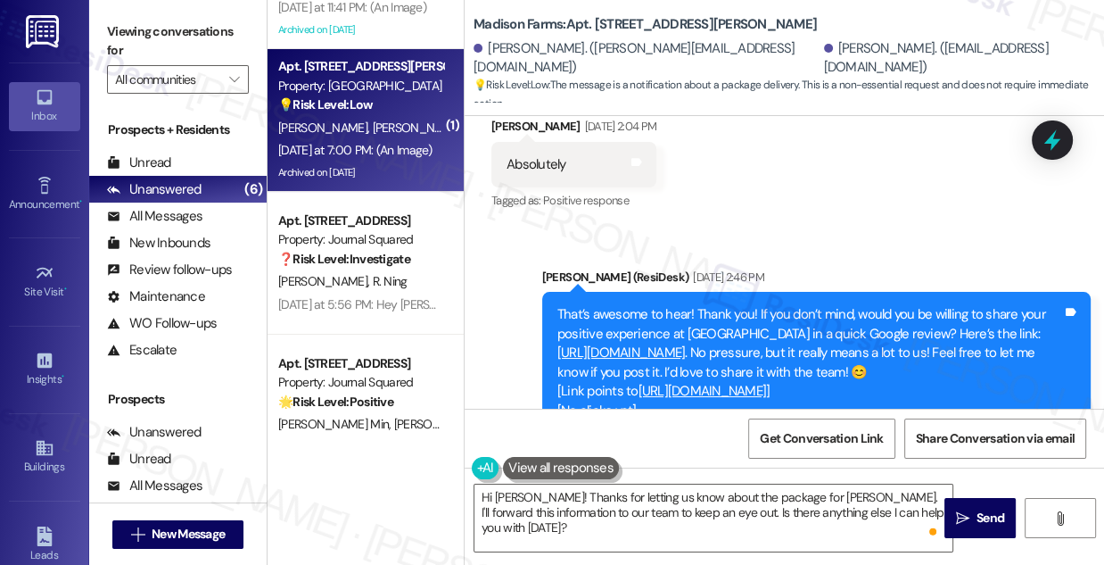
click at [891, 268] on div "[PERSON_NAME] (ResiDesk) [DATE] 2:46 PM" at bounding box center [816, 280] width 549 height 25
click at [806, 305] on div "That’s awesome to hear! Thank you! If you don’t mind, would you be willing to s…" at bounding box center [810, 362] width 505 height 115
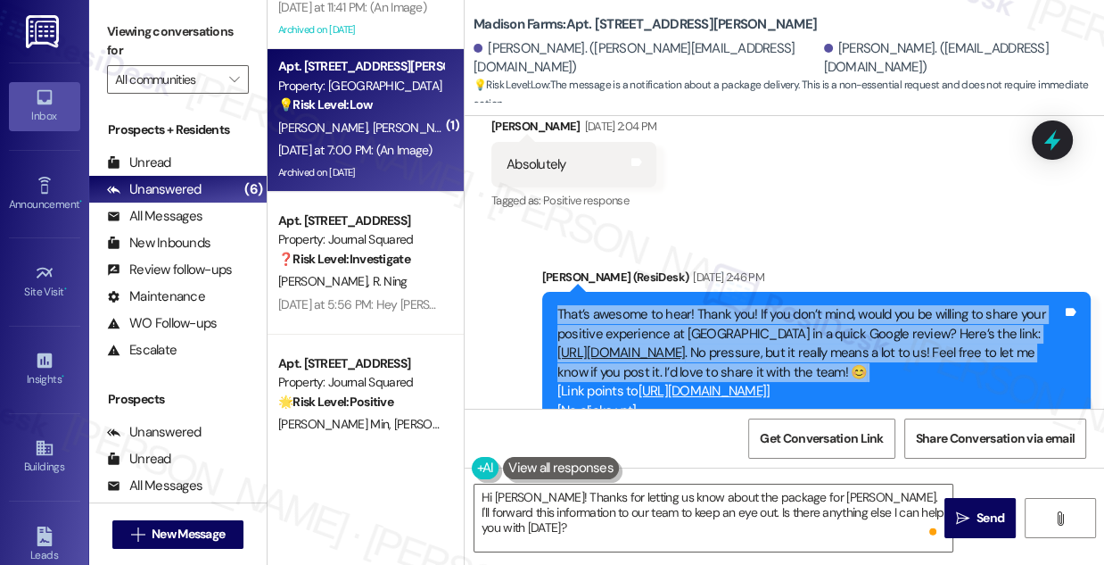
click at [806, 305] on div "That’s awesome to hear! Thank you! If you don’t mind, would you be willing to s…" at bounding box center [810, 362] width 505 height 115
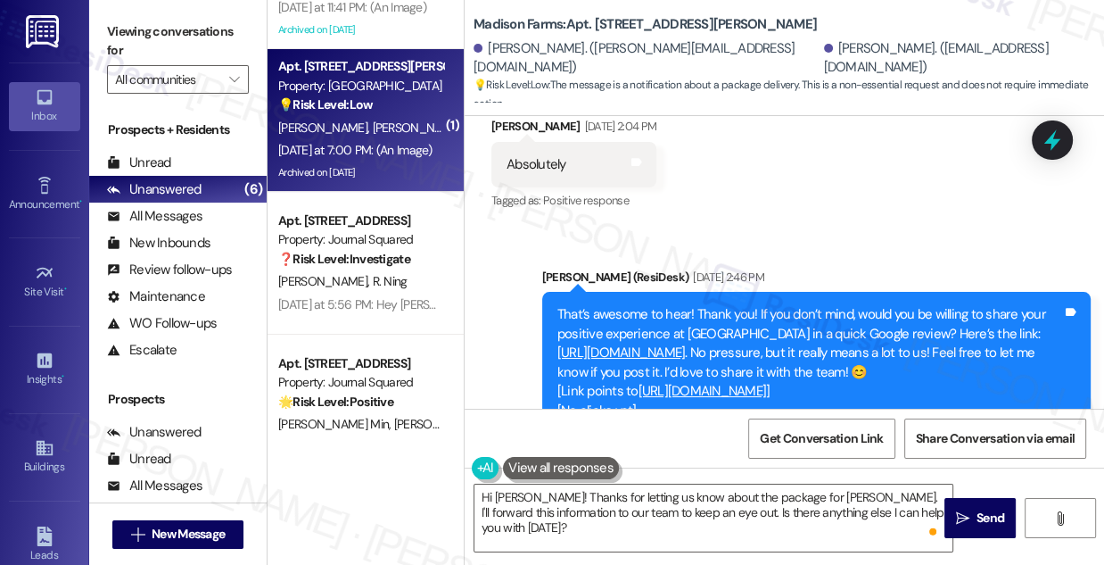
click at [956, 254] on div "Sent via SMS [PERSON_NAME] (ResiDesk) [DATE] 2:46 PM That’s awesome to hear! Th…" at bounding box center [816, 363] width 575 height 219
drag, startPoint x: 916, startPoint y: 288, endPoint x: 961, endPoint y: 348, distance: 74.6
click at [961, 348] on div "That’s awesome to hear! Thank you! If you don’t mind, would you be willing to s…" at bounding box center [810, 362] width 505 height 115
click at [941, 268] on div "[PERSON_NAME] (ResiDesk) [DATE] 2:46 PM" at bounding box center [816, 280] width 549 height 25
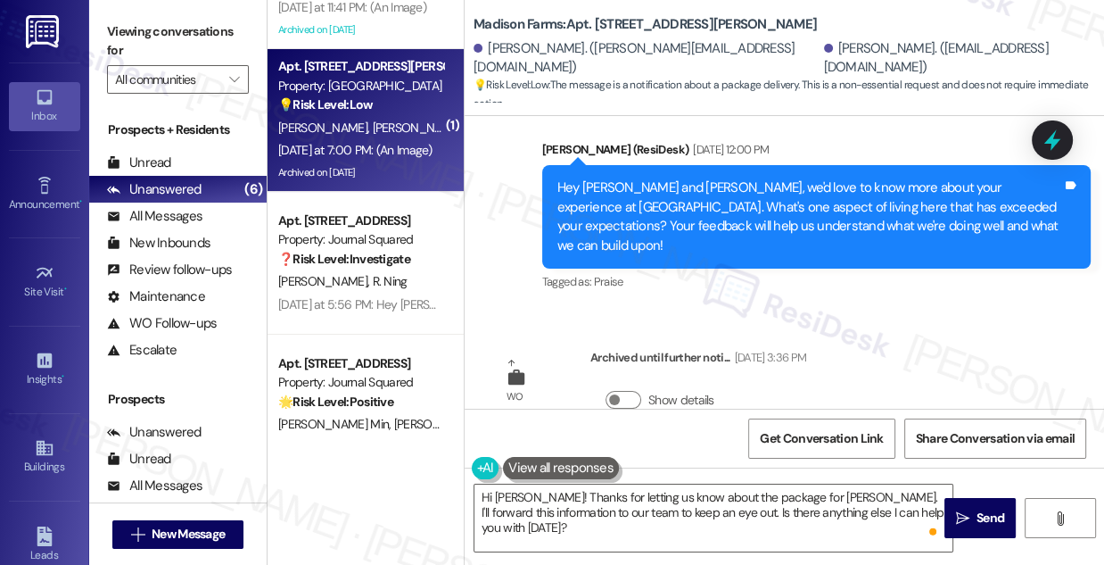
scroll to position [4172, 0]
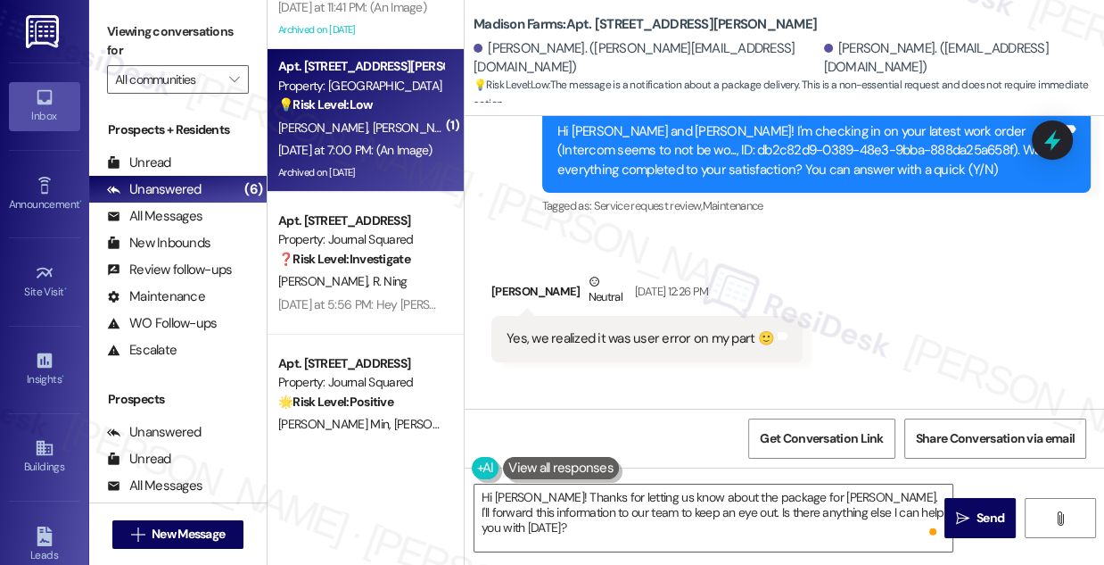
click at [566, 329] on div "Yes, we realized it was user error on my part 🙂" at bounding box center [641, 338] width 268 height 19
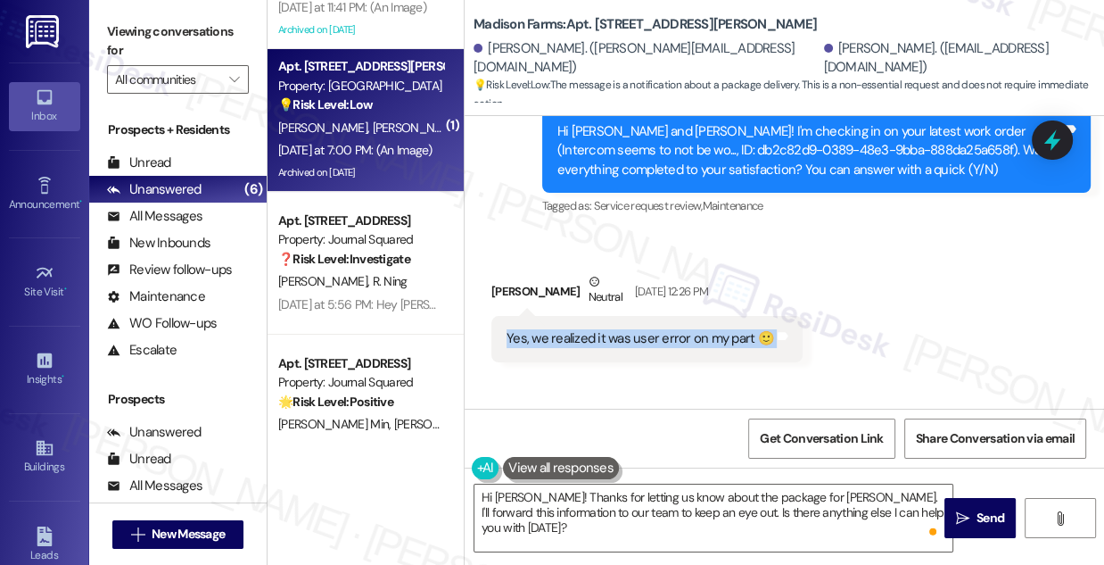
click at [566, 329] on div "Yes, we realized it was user error on my part 🙂" at bounding box center [641, 338] width 268 height 19
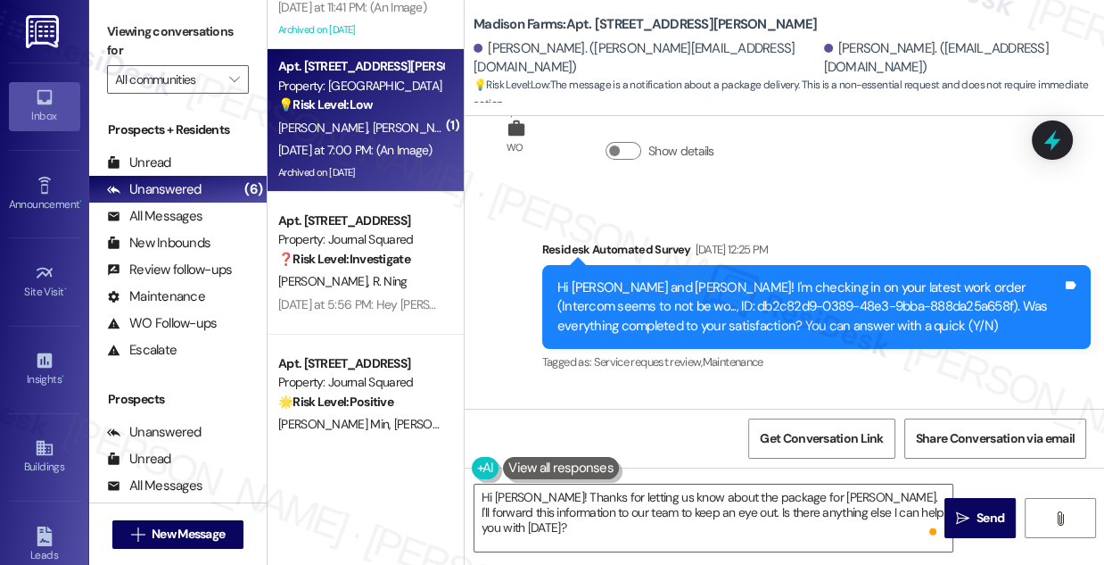
scroll to position [4011, 0]
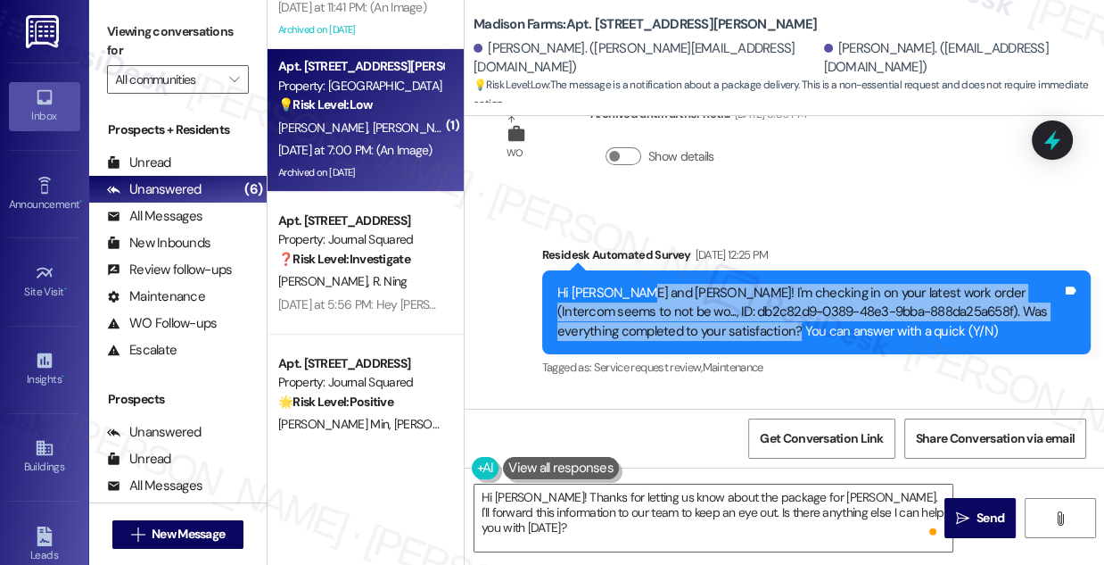
drag, startPoint x: 640, startPoint y: 255, endPoint x: 732, endPoint y: 292, distance: 99.7
click at [732, 292] on div "Hi [PERSON_NAME] and [PERSON_NAME]! I'm checking in on your latest work order (…" at bounding box center [810, 312] width 505 height 57
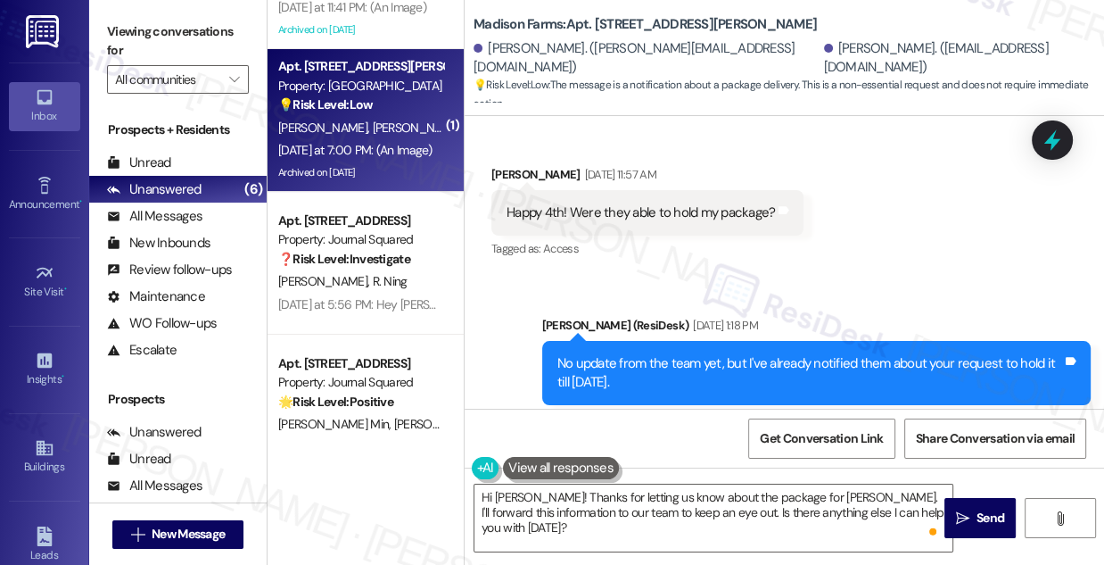
scroll to position [3199, 0]
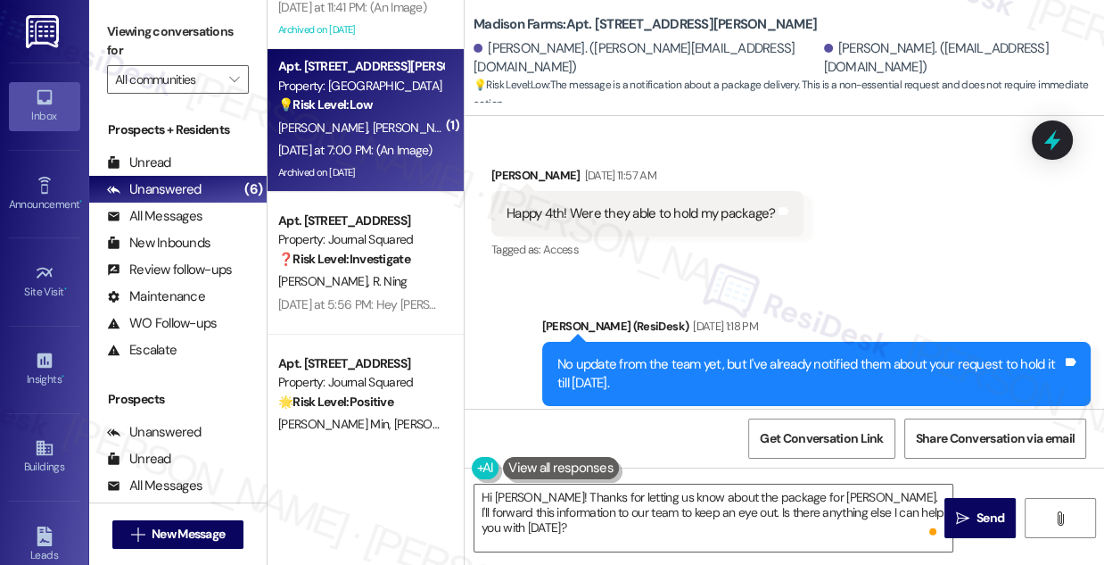
click at [672, 342] on div "No update from the team yet, but I've already notified them about your request …" at bounding box center [816, 374] width 549 height 65
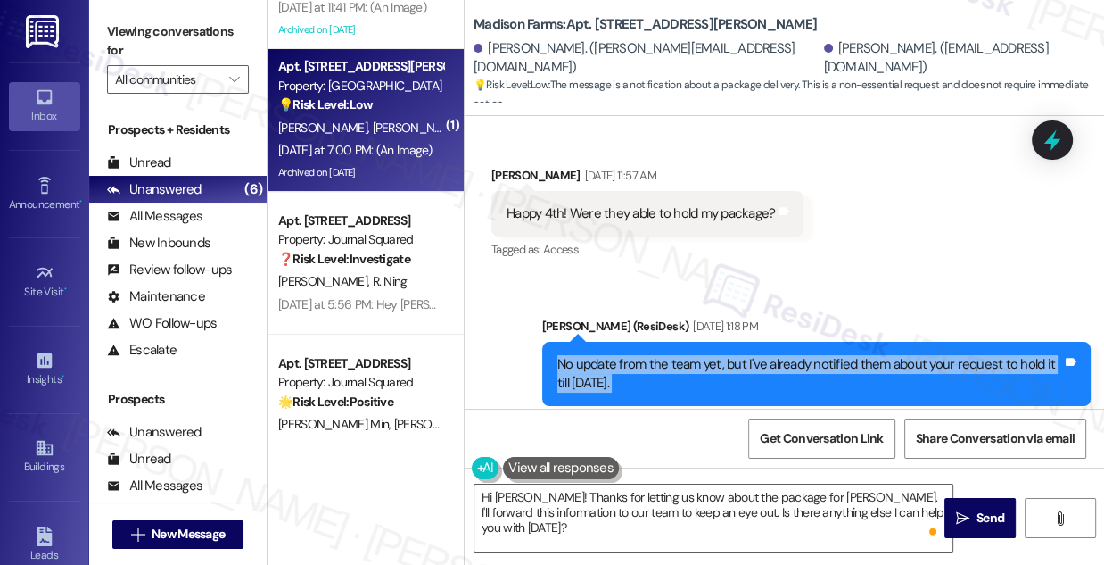
click at [672, 342] on div "No update from the team yet, but I've already notified them about your request …" at bounding box center [816, 374] width 549 height 65
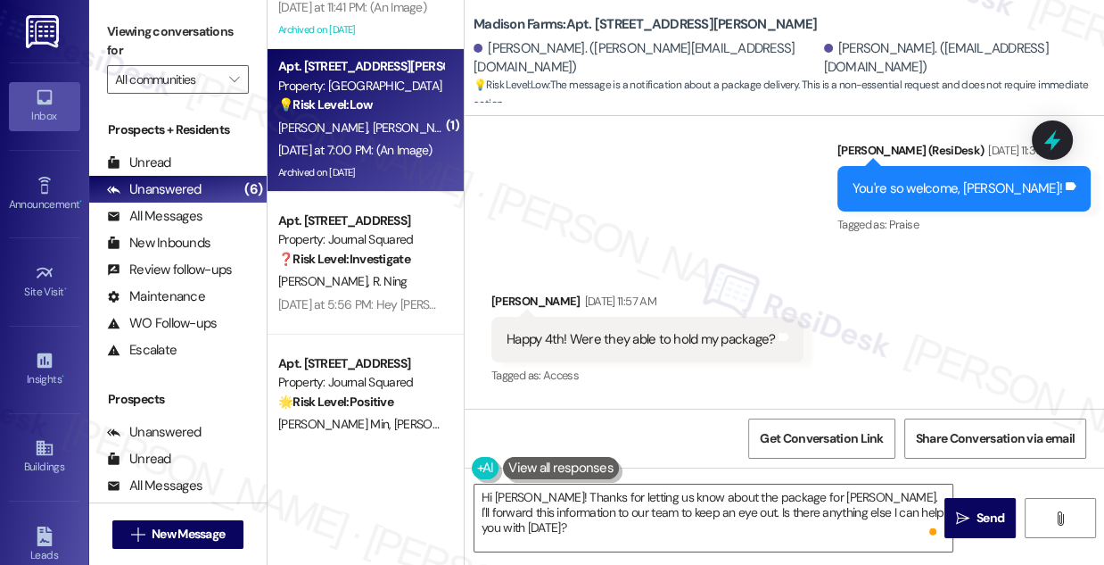
scroll to position [3038, 0]
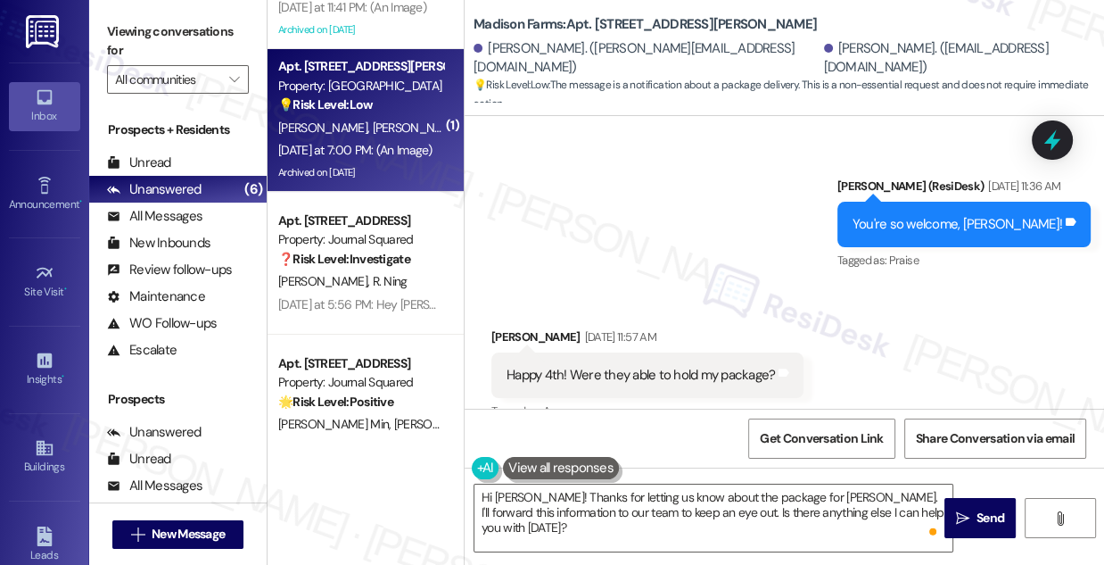
click at [676, 366] on div "Happy 4th! Were they able to hold my package?" at bounding box center [641, 375] width 269 height 19
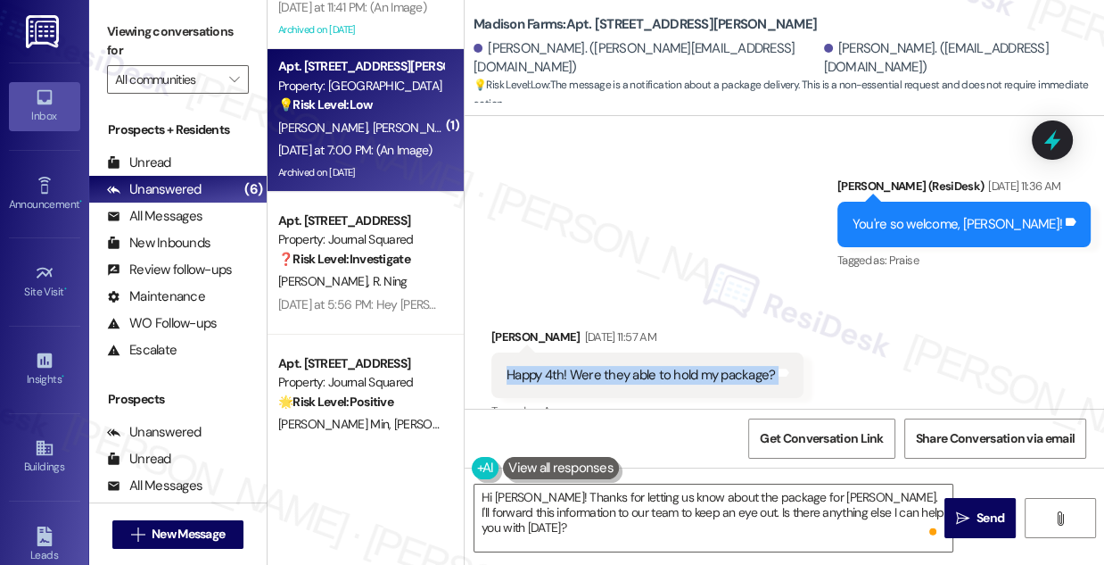
click at [676, 366] on div "Happy 4th! Were they able to hold my package?" at bounding box center [641, 375] width 269 height 19
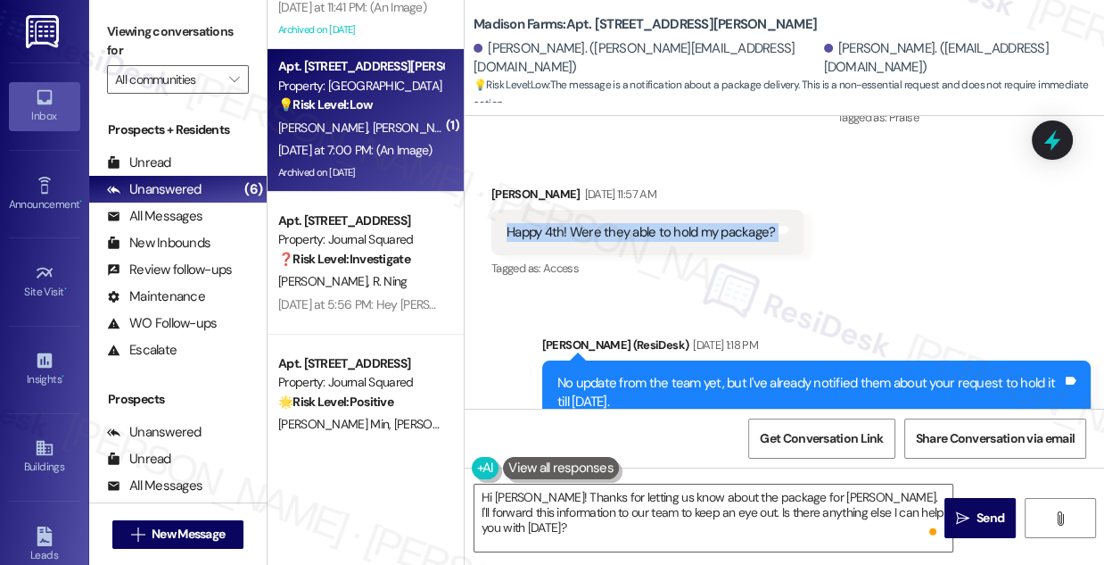
scroll to position [3361, 0]
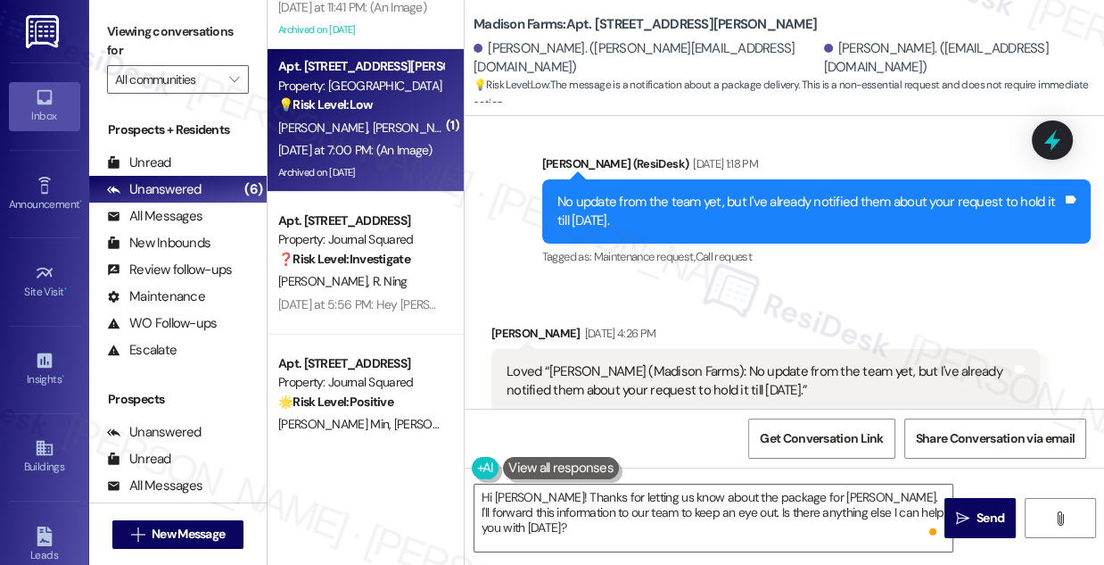
click at [642, 193] on div "No update from the team yet, but I've already notified them about your request …" at bounding box center [810, 212] width 505 height 38
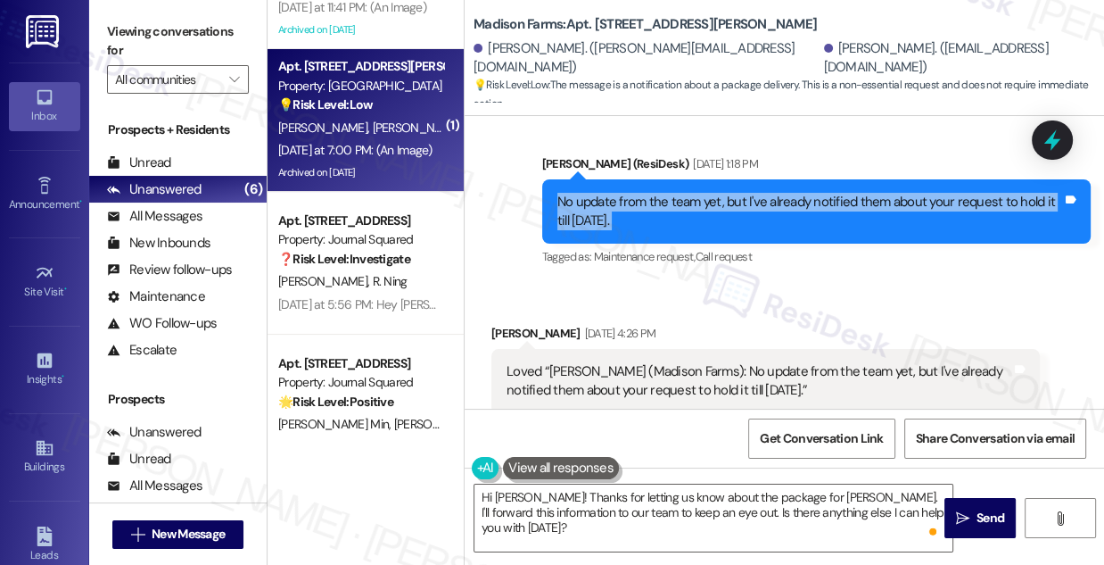
click at [642, 193] on div "No update from the team yet, but I've already notified them about your request …" at bounding box center [810, 212] width 505 height 38
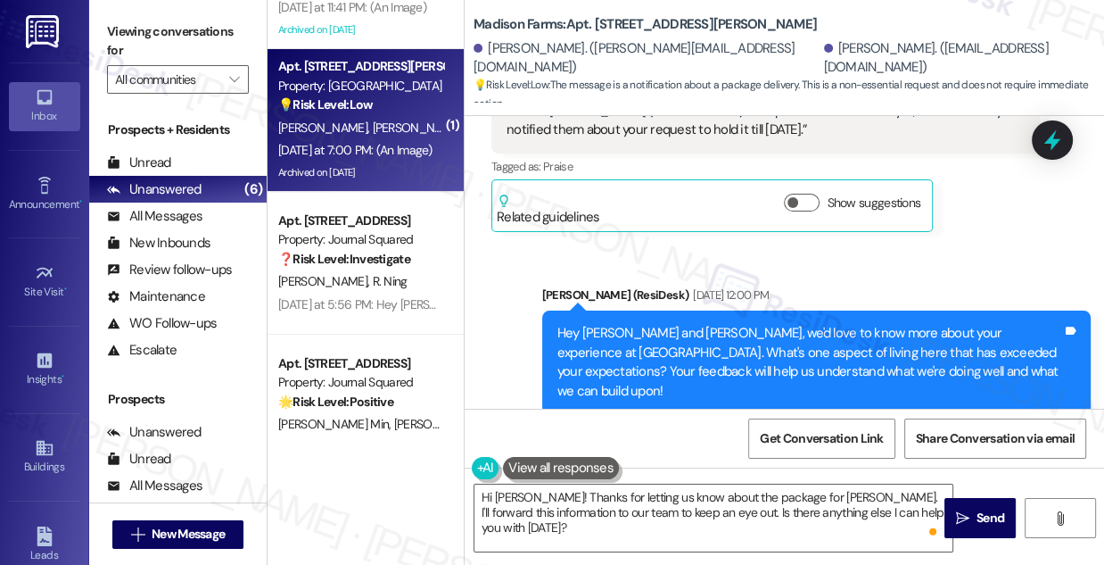
scroll to position [3767, 0]
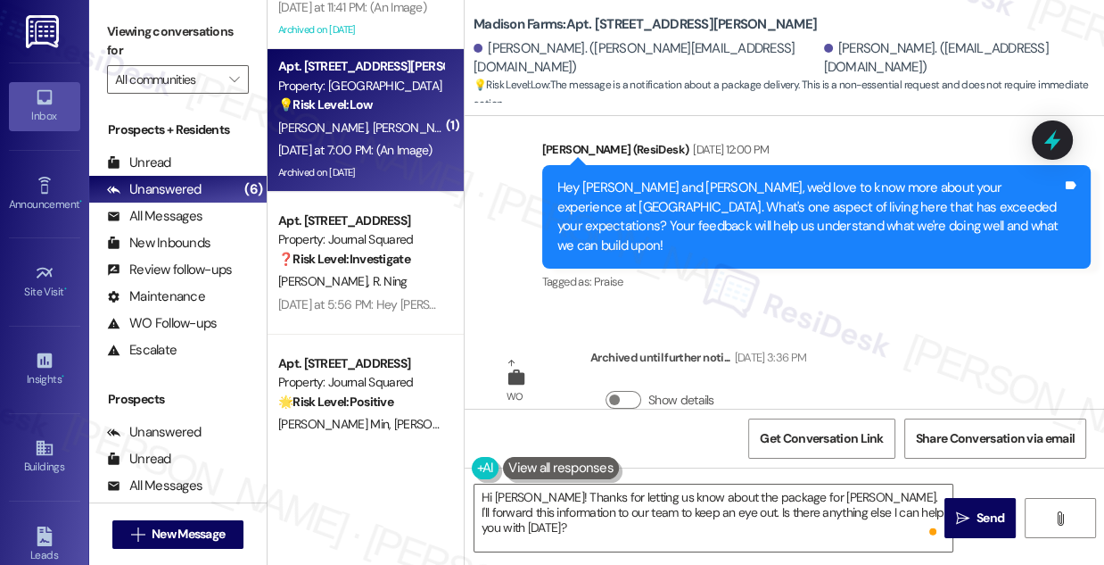
click at [608, 183] on div "Hey [PERSON_NAME] and [PERSON_NAME], we'd love to know more about your experien…" at bounding box center [810, 216] width 505 height 77
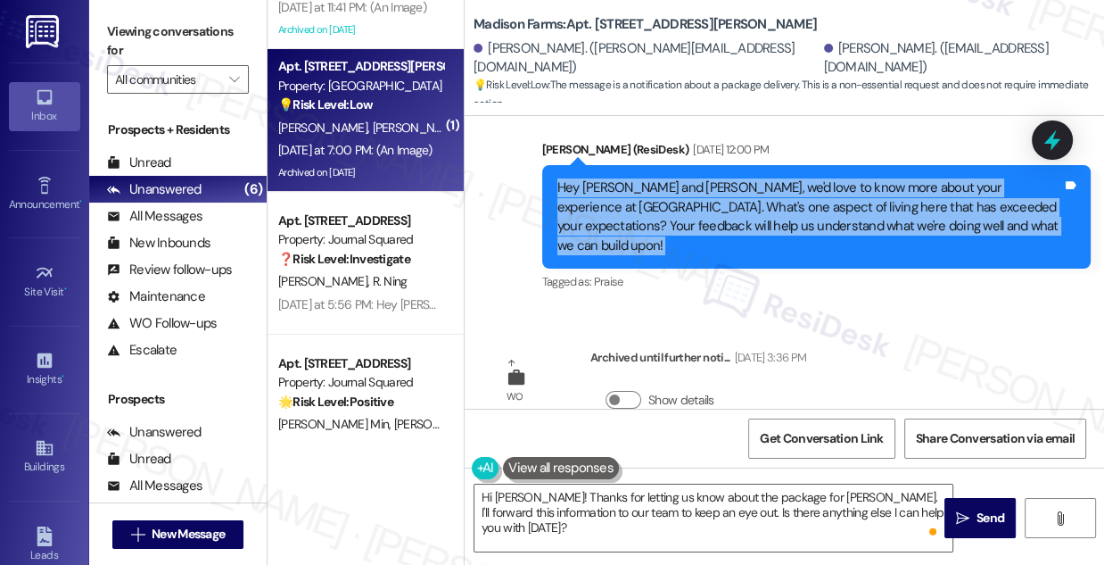
click at [608, 183] on div "Hey [PERSON_NAME] and [PERSON_NAME], we'd love to know more about your experien…" at bounding box center [810, 216] width 505 height 77
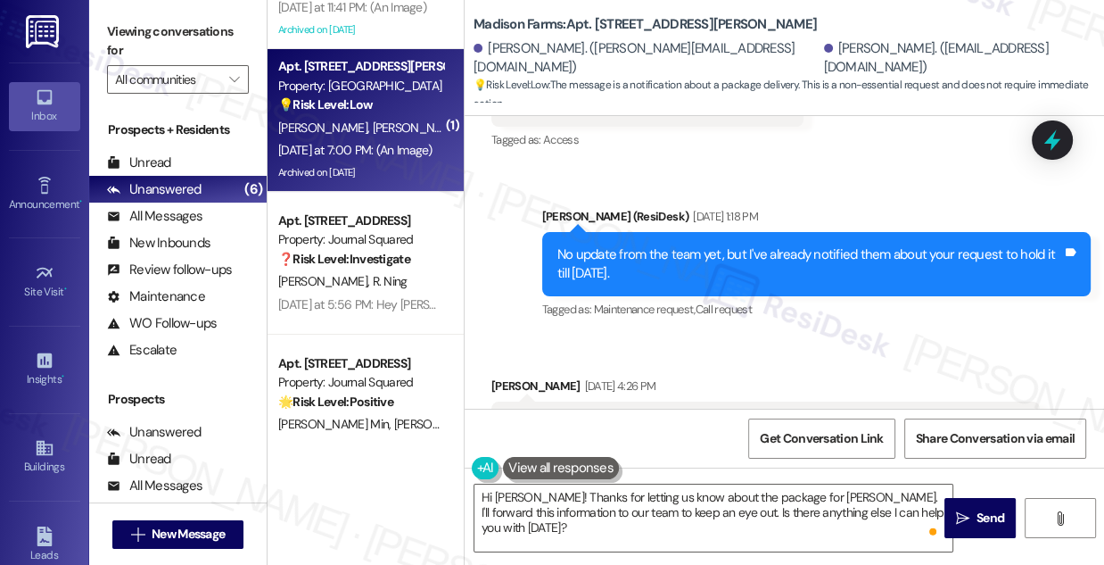
scroll to position [3280, 0]
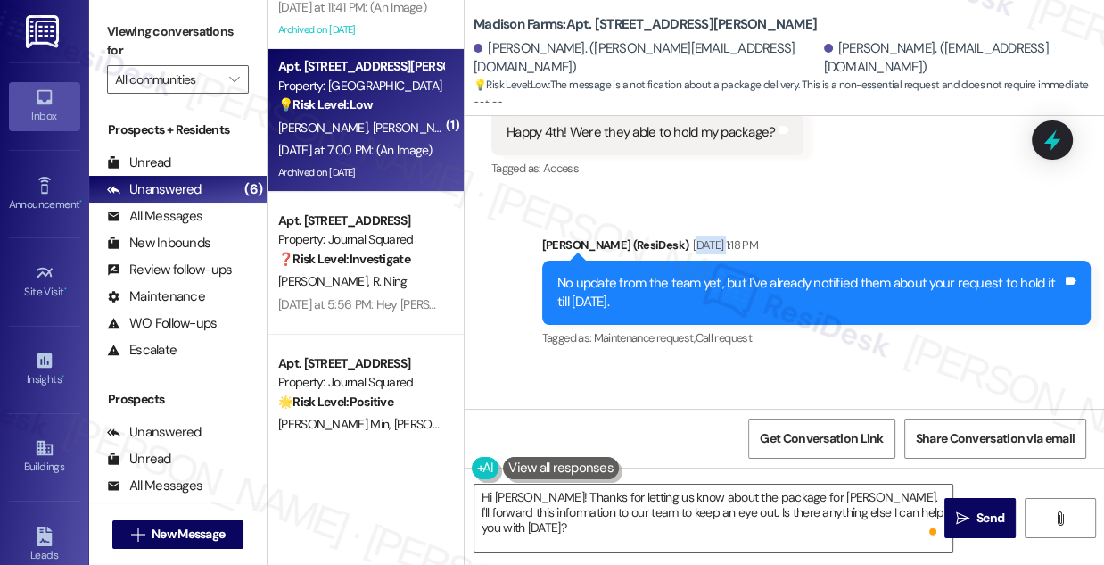
drag, startPoint x: 635, startPoint y: 224, endPoint x: 667, endPoint y: 225, distance: 32.1
click at [689, 236] on div "[DATE] 1:18 PM" at bounding box center [724, 245] width 70 height 19
click at [640, 278] on div "No update from the team yet, but I've already notified them about your request …" at bounding box center [810, 293] width 505 height 38
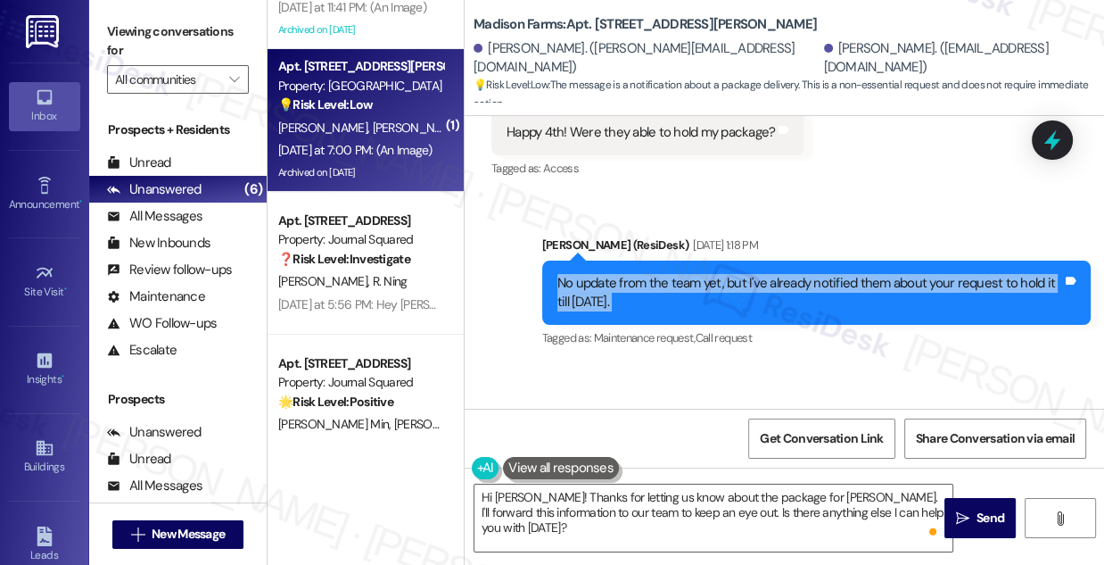
click at [640, 278] on div "No update from the team yet, but I've already notified them about your request …" at bounding box center [810, 293] width 505 height 38
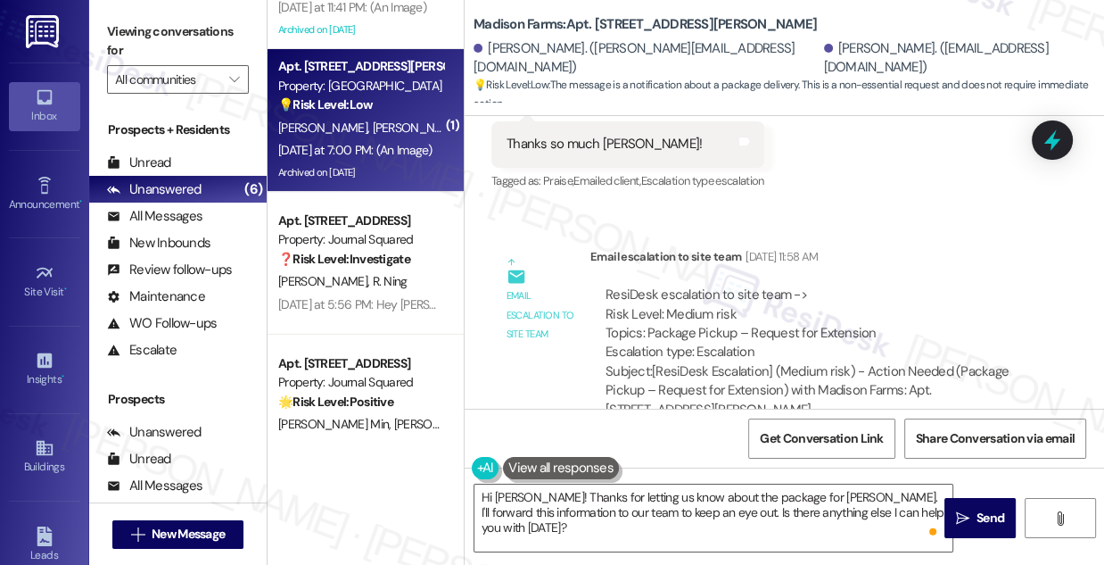
scroll to position [2794, 0]
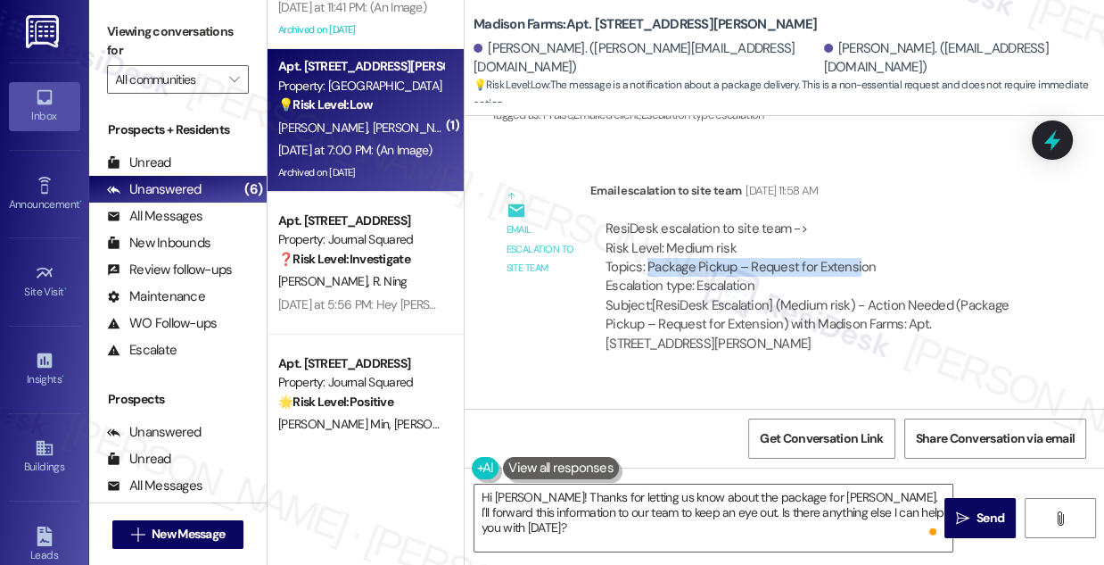
drag, startPoint x: 649, startPoint y: 249, endPoint x: 854, endPoint y: 248, distance: 204.3
click at [854, 248] on div "ResiDesk escalation to site team -> Risk Level: Medium risk Topics: Package Pic…" at bounding box center [815, 257] width 419 height 77
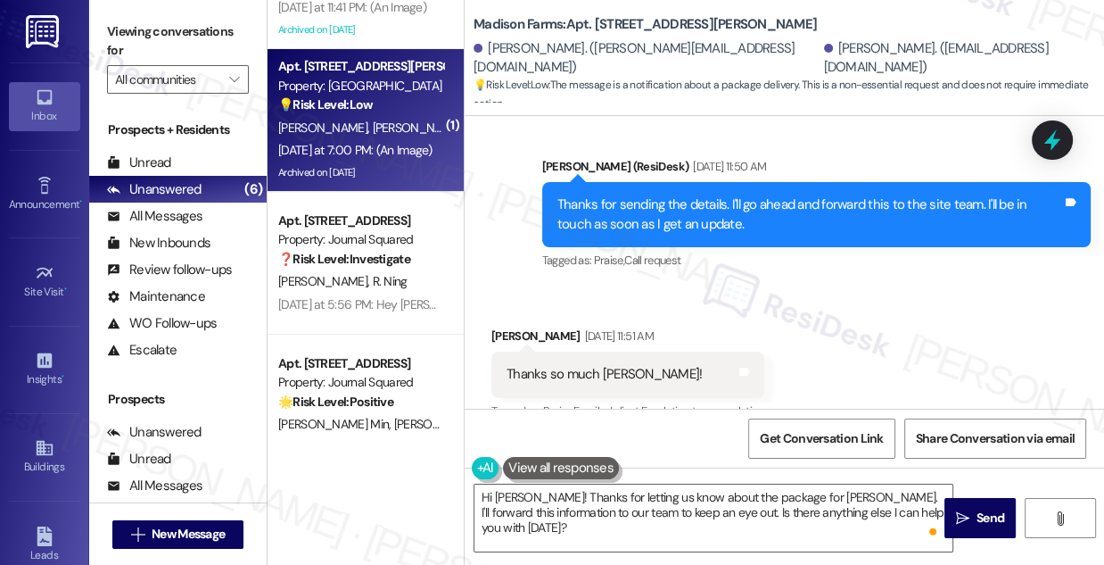
scroll to position [2469, 0]
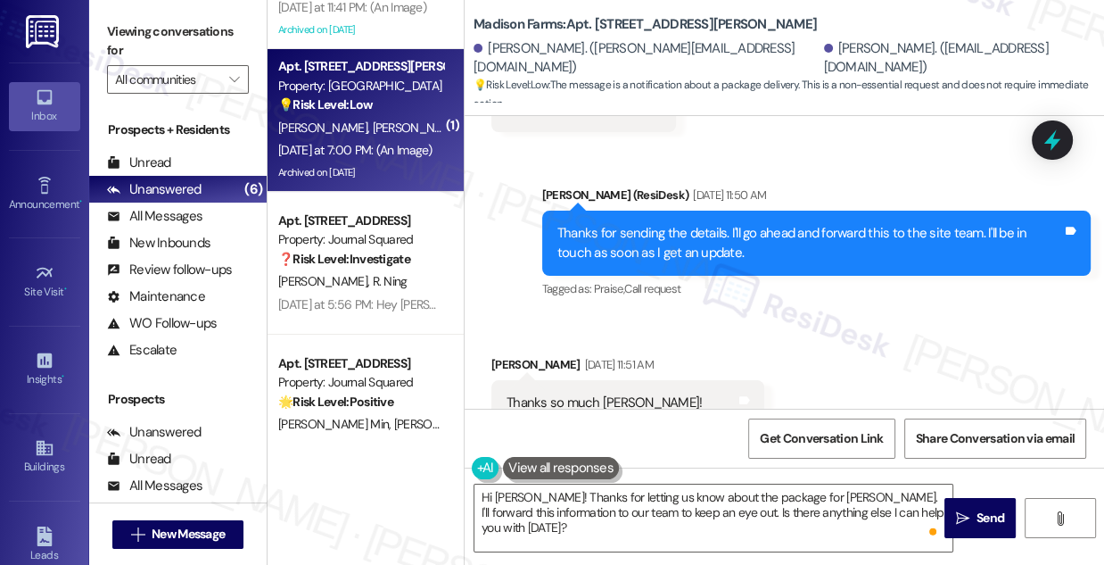
click at [693, 230] on div "Thanks for sending the details. I'll go ahead and forward this to the site team…" at bounding box center [810, 243] width 505 height 38
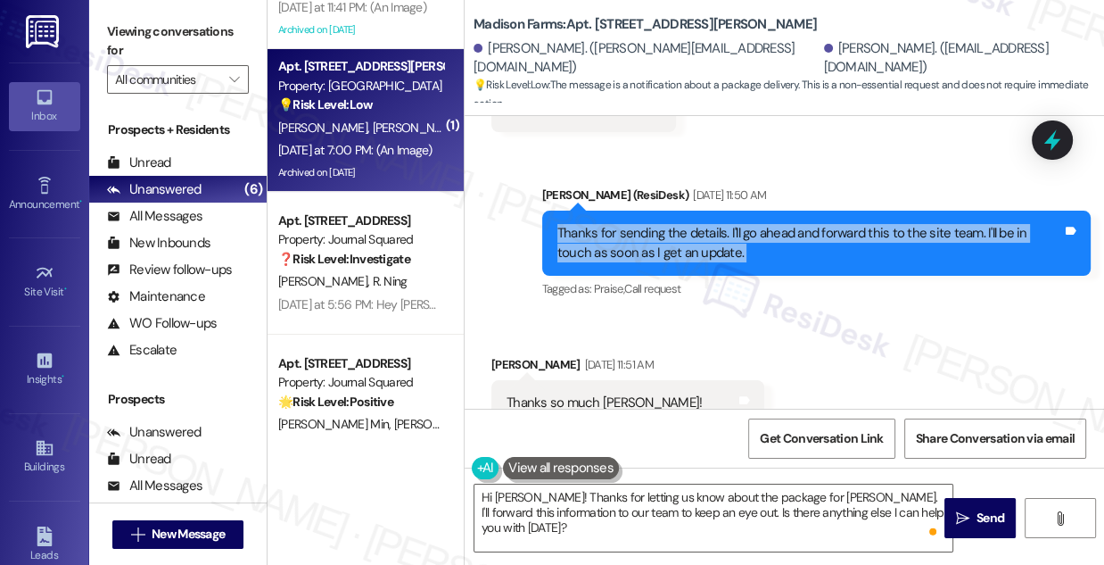
click at [692, 230] on div "Thanks for sending the details. I'll go ahead and forward this to the site team…" at bounding box center [810, 243] width 505 height 38
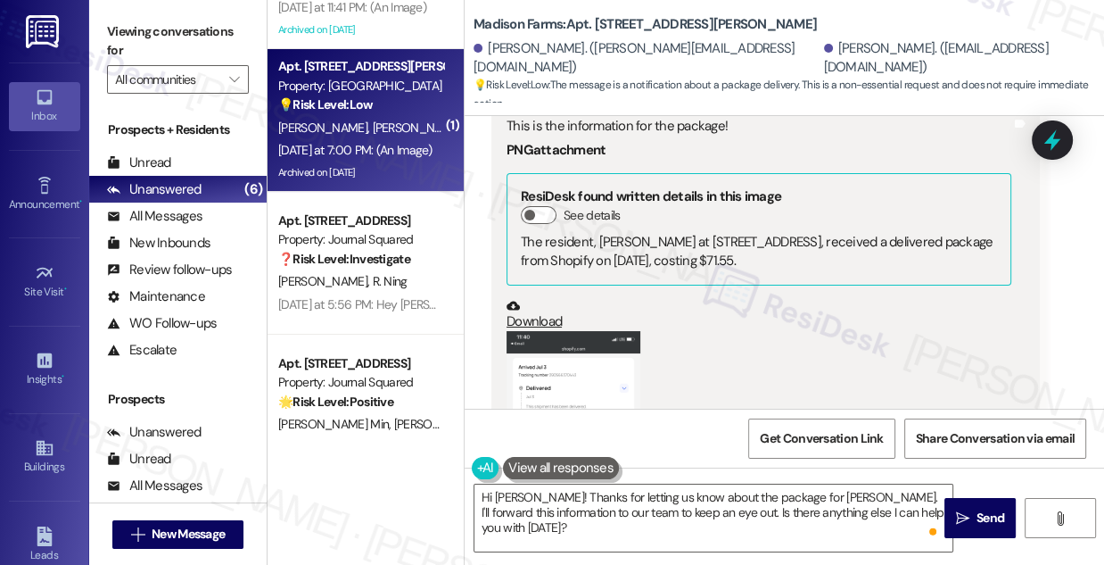
scroll to position [1658, 0]
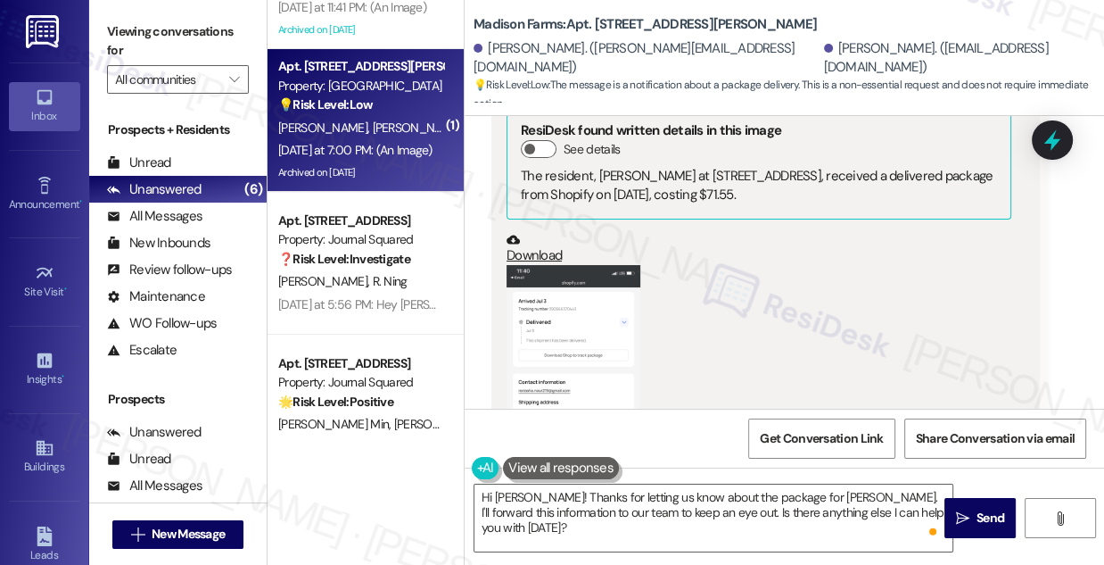
click at [561, 293] on button "Zoom image" at bounding box center [574, 410] width 134 height 290
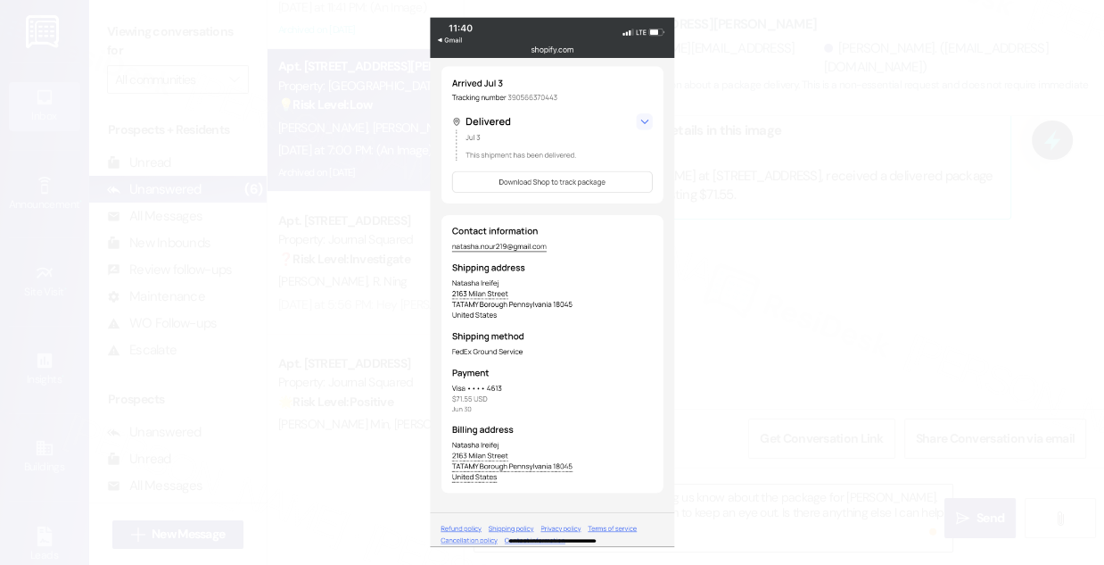
click at [870, 234] on button "Unzoom image" at bounding box center [552, 282] width 1104 height 565
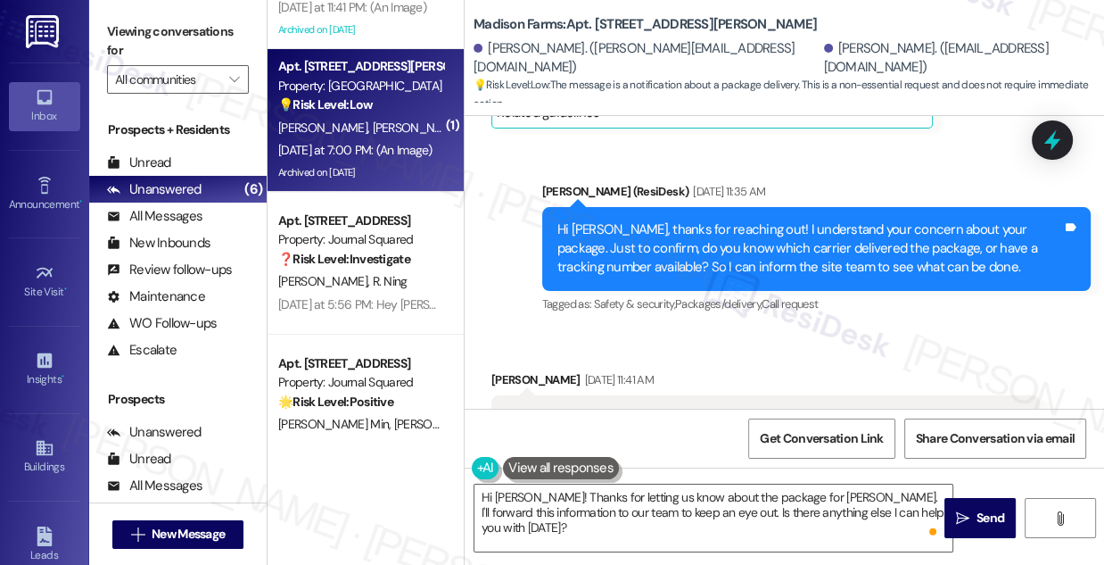
scroll to position [1256, 0]
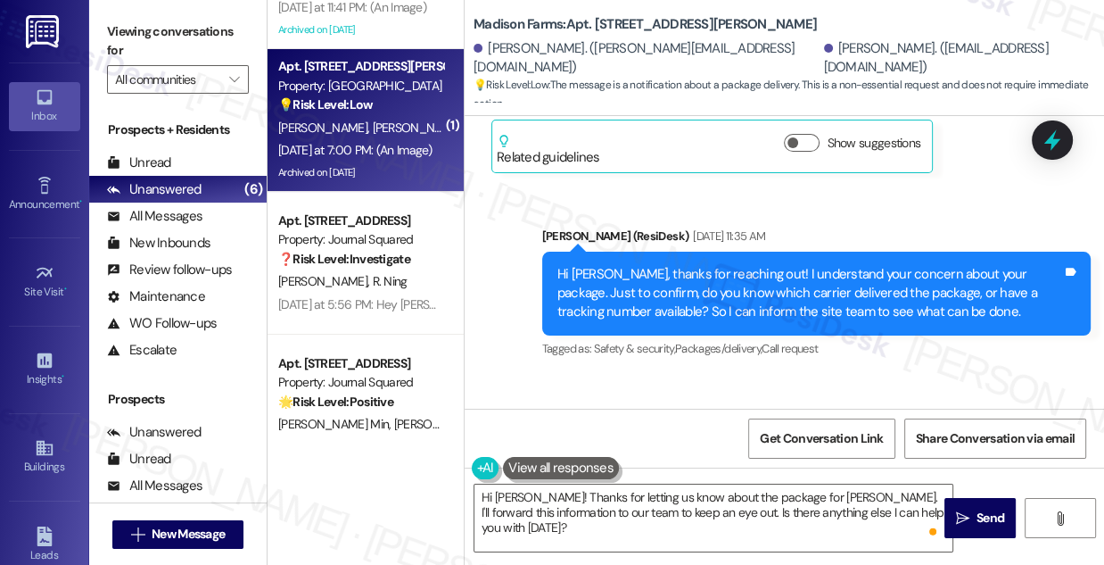
click at [791, 275] on div "Hi [PERSON_NAME], thanks for reaching out! I understand your concern about your…" at bounding box center [810, 293] width 505 height 57
click at [790, 275] on div "Hi [PERSON_NAME], thanks for reaching out! I understand your concern about your…" at bounding box center [810, 293] width 505 height 57
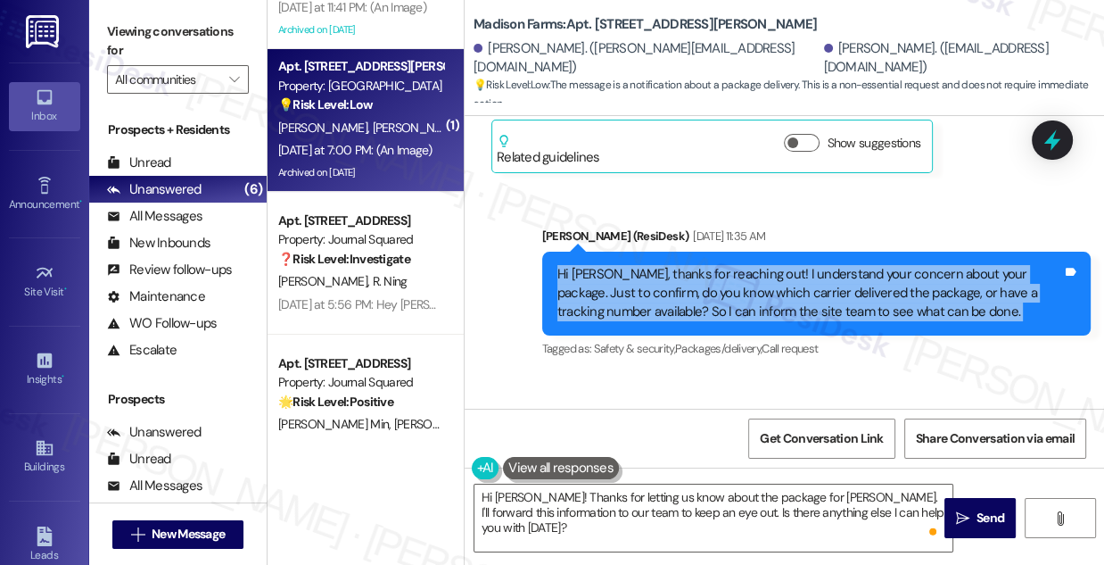
click at [790, 275] on div "Hi [PERSON_NAME], thanks for reaching out! I understand your concern about your…" at bounding box center [810, 293] width 505 height 57
click at [911, 276] on div "Hi [PERSON_NAME], thanks for reaching out! I understand your concern about your…" at bounding box center [810, 293] width 505 height 57
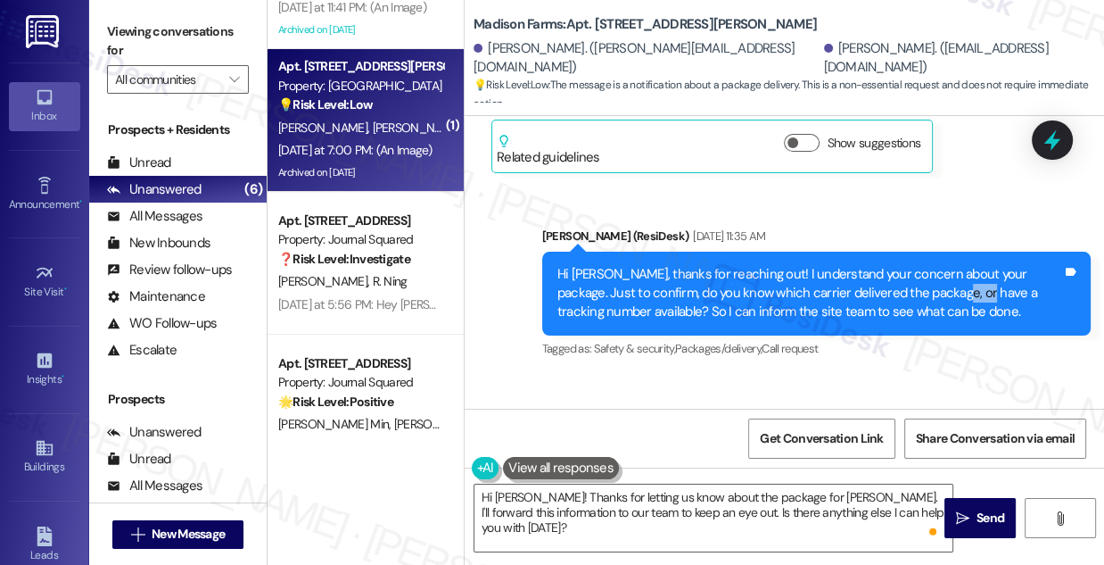
click at [911, 276] on div "Hi [PERSON_NAME], thanks for reaching out! I understand your concern about your…" at bounding box center [810, 293] width 505 height 57
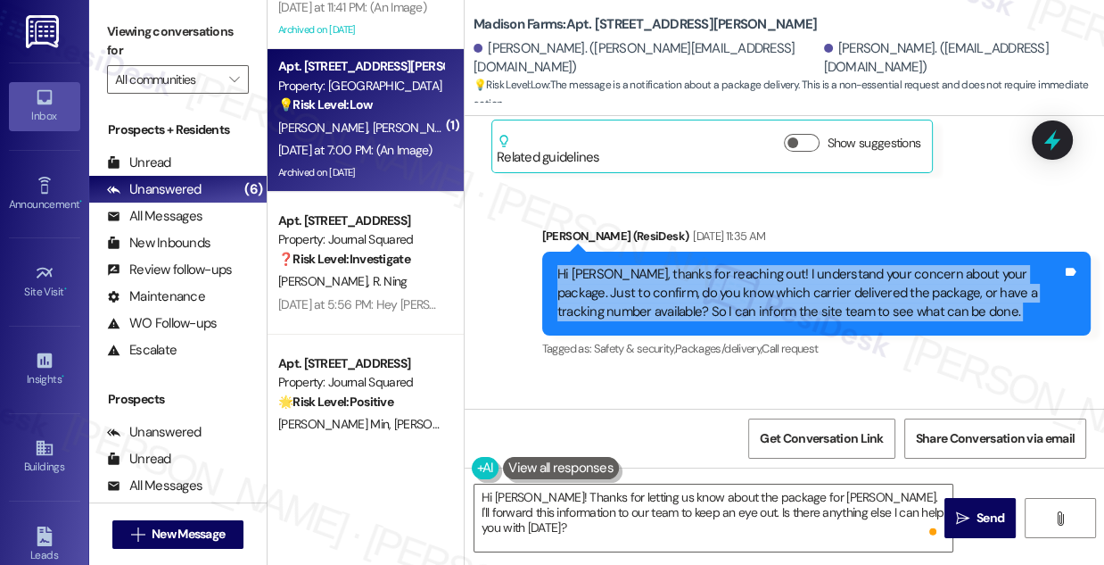
click at [911, 276] on div "Hi [PERSON_NAME], thanks for reaching out! I understand your concern about your…" at bounding box center [810, 293] width 505 height 57
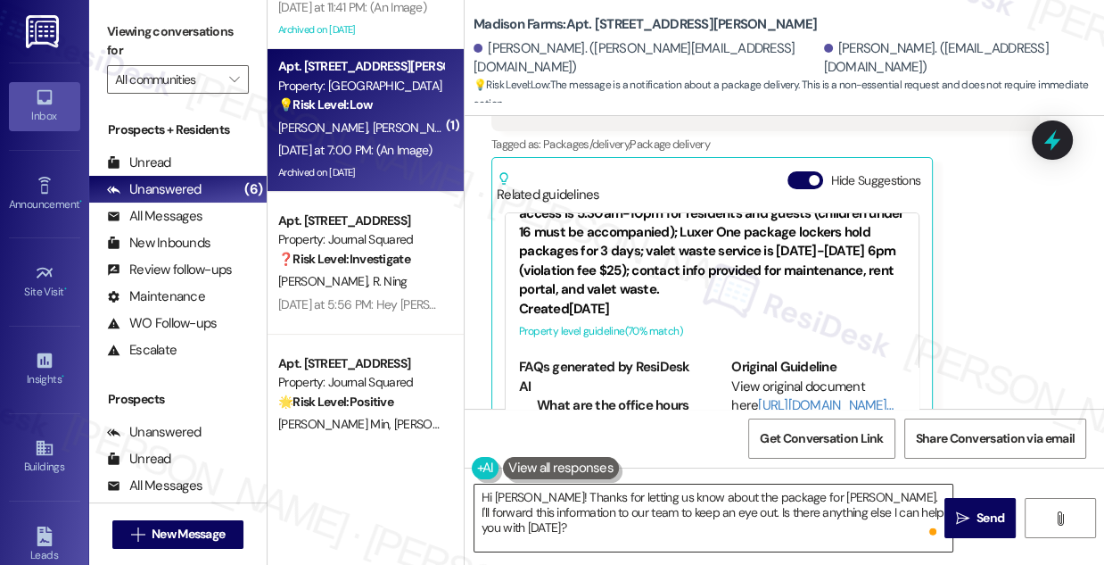
scroll to position [243, 0]
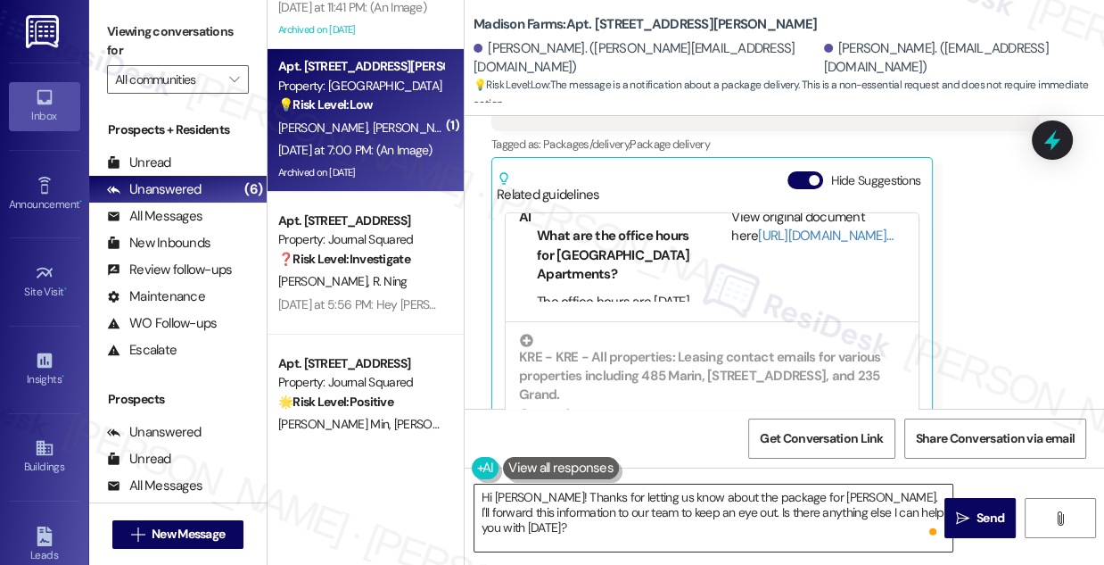
click at [632, 484] on textarea "Hi [PERSON_NAME]! Thanks for letting us know about the package for [PERSON_NAME…" at bounding box center [714, 517] width 478 height 67
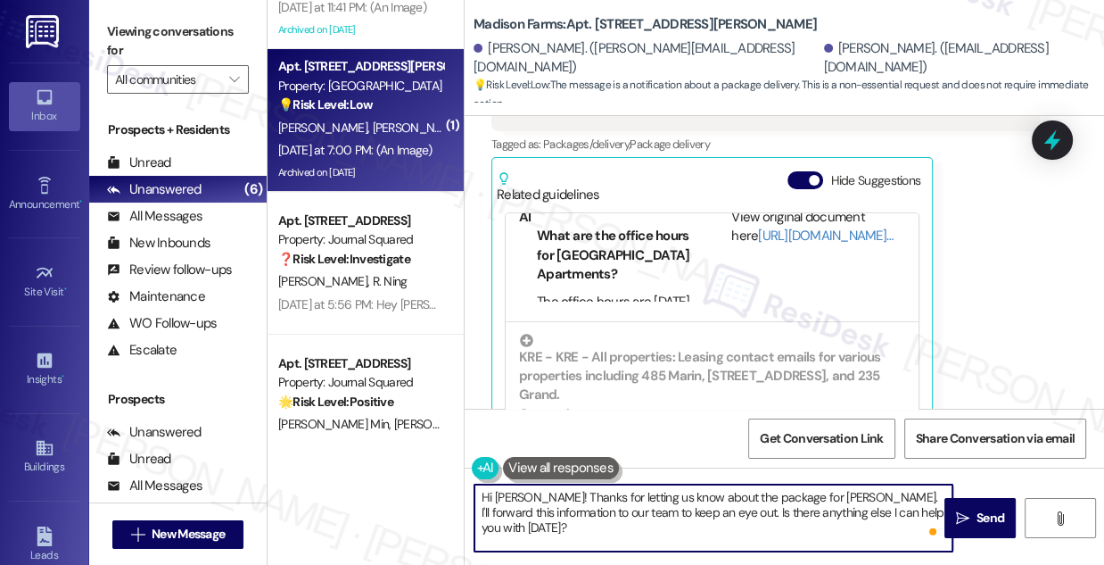
click at [632, 484] on textarea "Hi [PERSON_NAME]! Thanks for letting us know about the package for [PERSON_NAME…" at bounding box center [714, 517] width 478 height 67
click at [719, 502] on textarea "Hi [PERSON_NAME]! Thanks for letting us know about the package for [PERSON_NAME…" at bounding box center [714, 517] width 478 height 67
click at [699, 519] on textarea "Hi [PERSON_NAME]! Thanks for letting us know about the package for [PERSON_NAME…" at bounding box center [714, 517] width 478 height 67
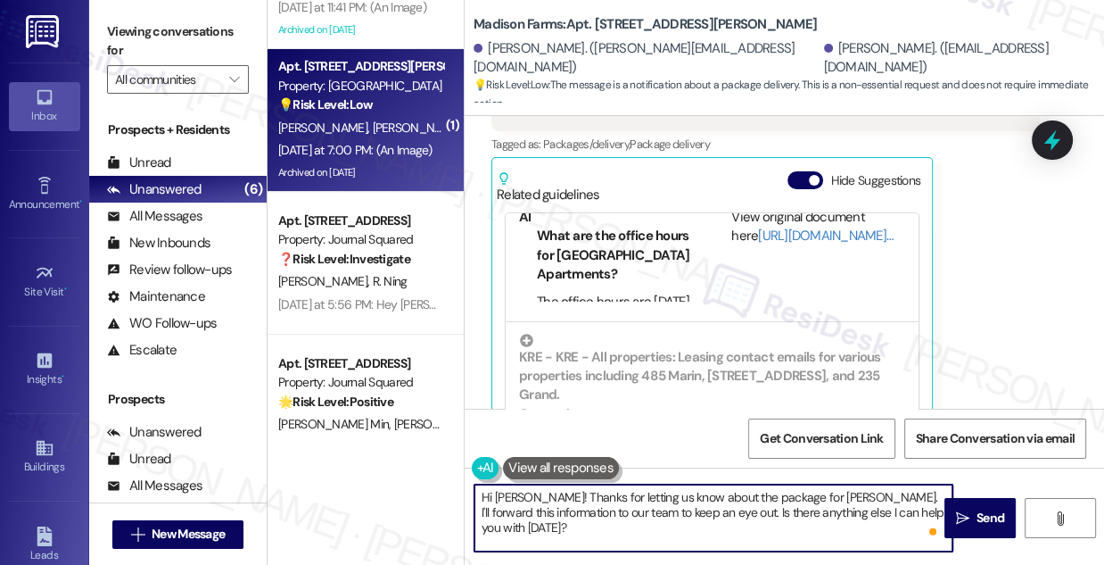
drag, startPoint x: 595, startPoint y: 525, endPoint x: 579, endPoint y: 523, distance: 16.3
click at [579, 523] on textarea "Hi [PERSON_NAME]! Thanks for letting us know about the package for [PERSON_NAME…" at bounding box center [714, 517] width 478 height 67
drag, startPoint x: 604, startPoint y: 510, endPoint x: 703, endPoint y: 511, distance: 99.0
click at [703, 511] on textarea "Hi [PERSON_NAME]! Thanks for letting us know about the package for [PERSON_NAME…" at bounding box center [714, 517] width 478 height 67
click at [675, 516] on textarea "Hi [PERSON_NAME]! Thanks for letting us know about the package for [PERSON_NAME…" at bounding box center [714, 517] width 478 height 67
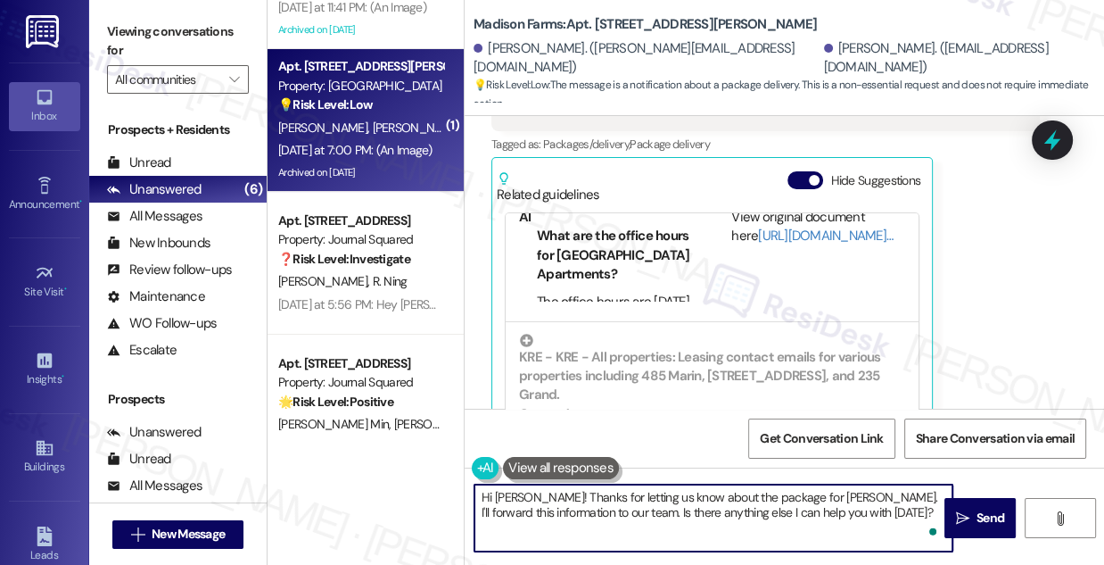
click at [675, 516] on textarea "Hi [PERSON_NAME]! Thanks for letting us know about the package for [PERSON_NAME…" at bounding box center [714, 517] width 478 height 67
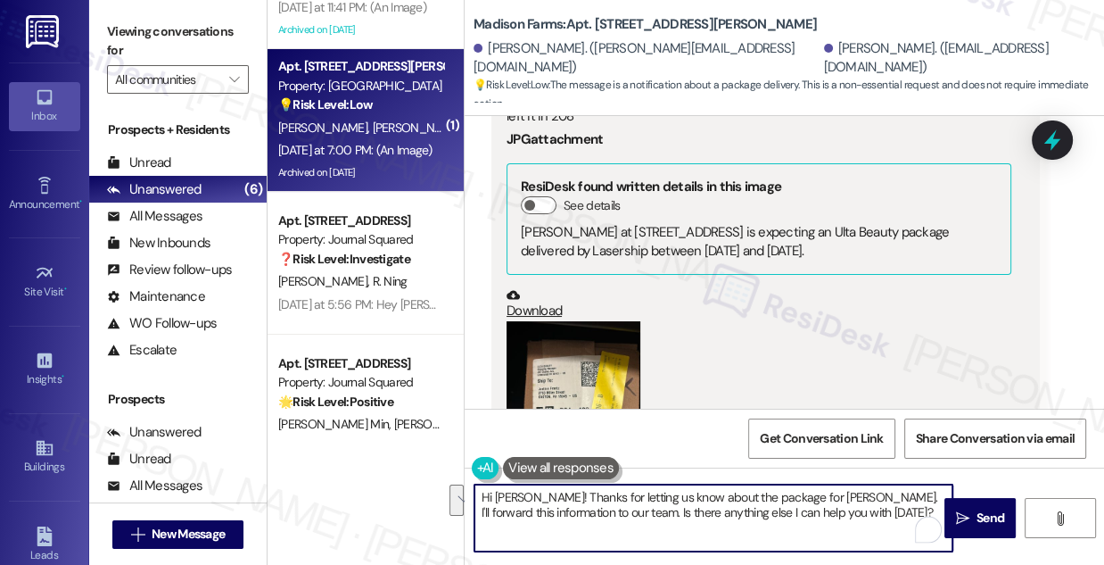
scroll to position [5957, 0]
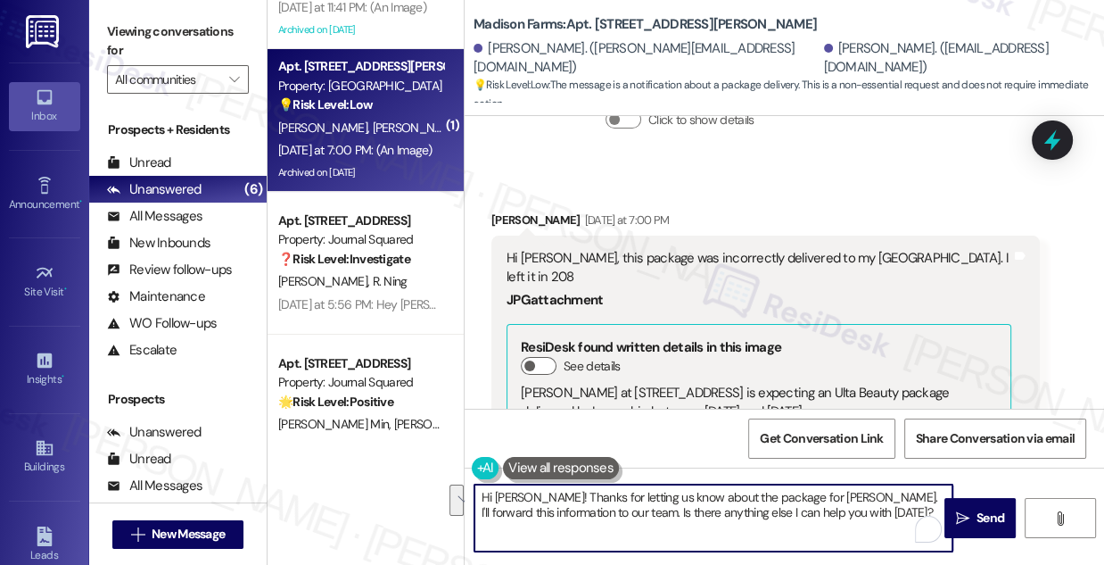
click at [818, 249] on div "Hi [PERSON_NAME], this package was incorrectly delivered to my [GEOGRAPHIC_DATA…" at bounding box center [759, 268] width 505 height 38
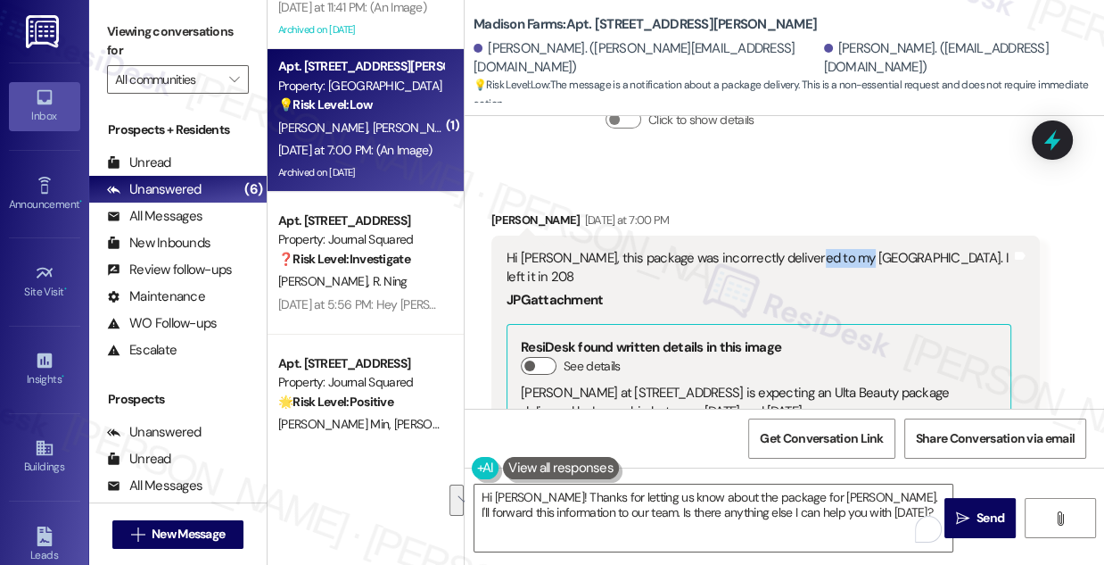
click at [818, 249] on div "Hi [PERSON_NAME], this package was incorrectly delivered to my [GEOGRAPHIC_DATA…" at bounding box center [759, 268] width 505 height 38
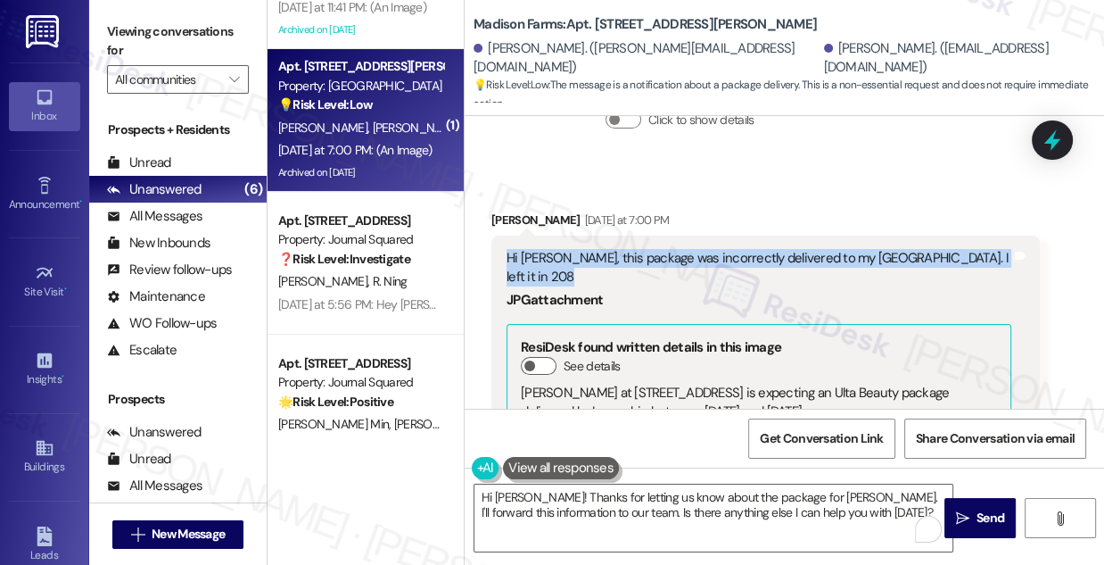
click at [818, 249] on div "Hi [PERSON_NAME], this package was incorrectly delivered to my [GEOGRAPHIC_DATA…" at bounding box center [759, 268] width 505 height 38
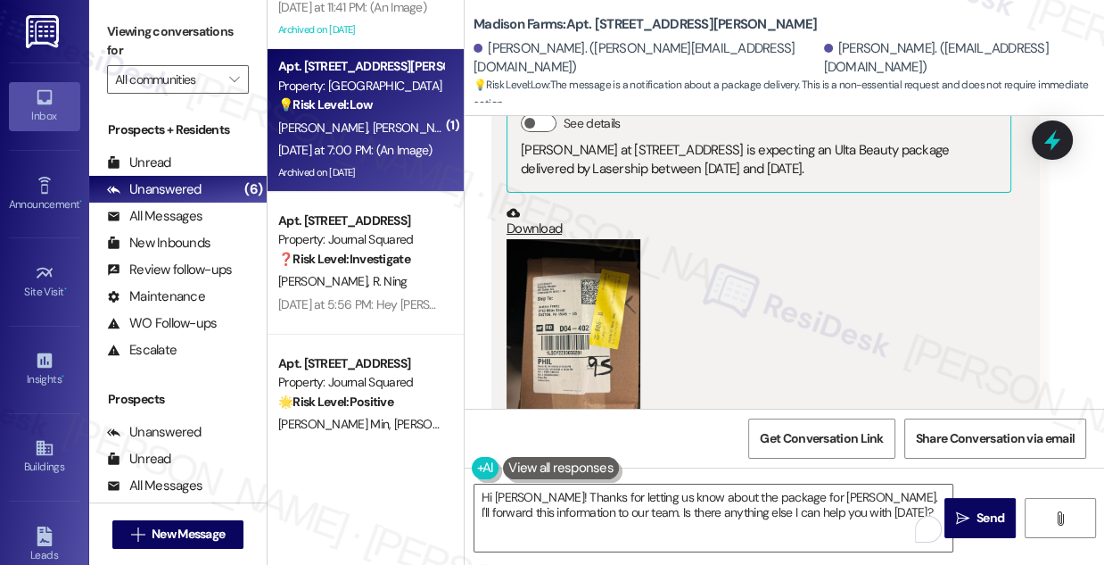
click at [616, 295] on button "Zoom image" at bounding box center [574, 328] width 134 height 178
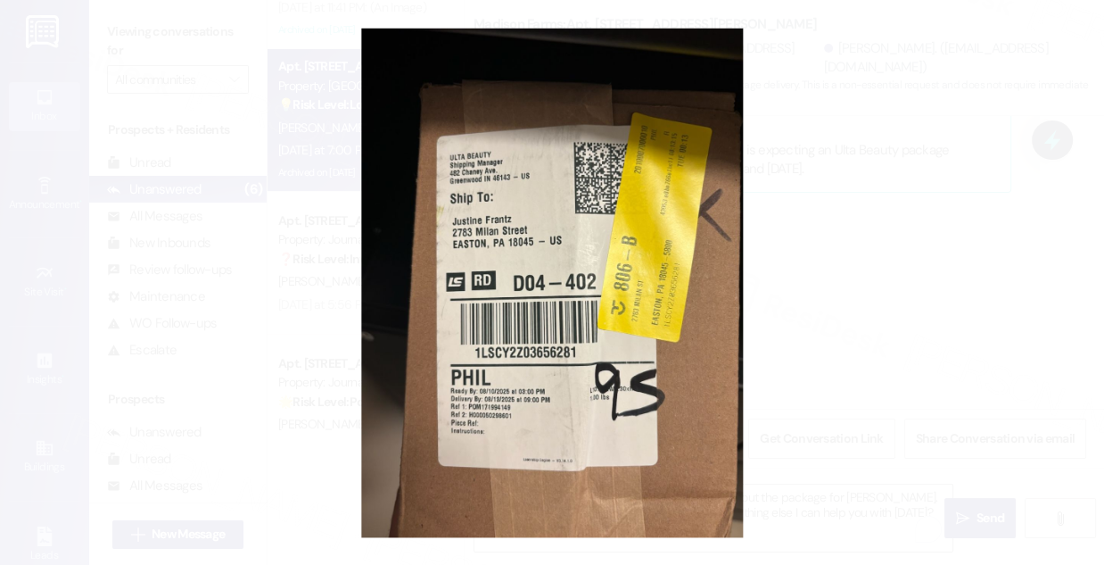
click at [919, 272] on button "Unzoom image" at bounding box center [552, 282] width 1104 height 565
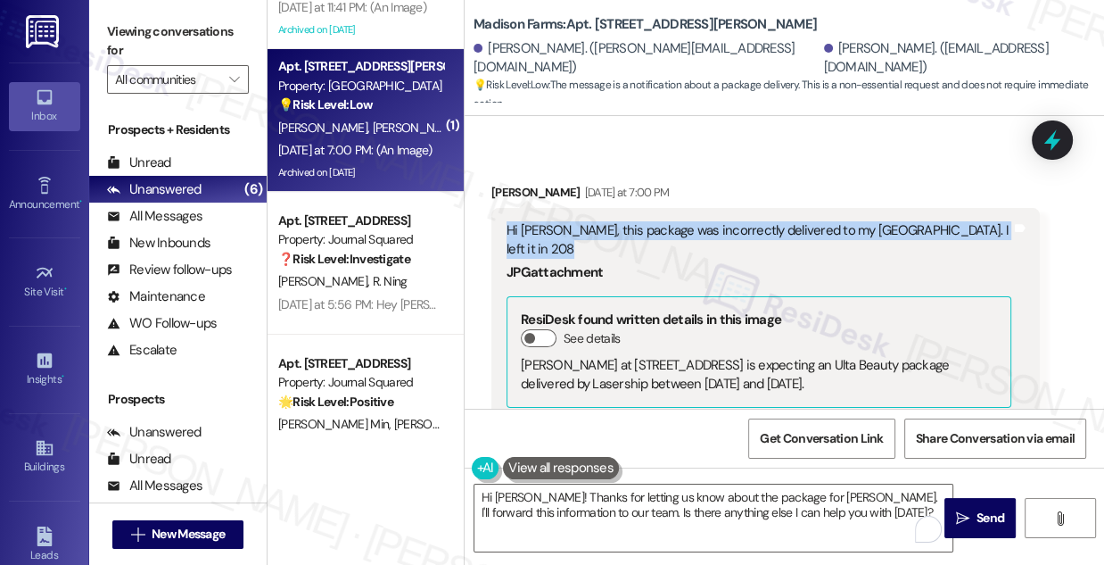
scroll to position [5957, 0]
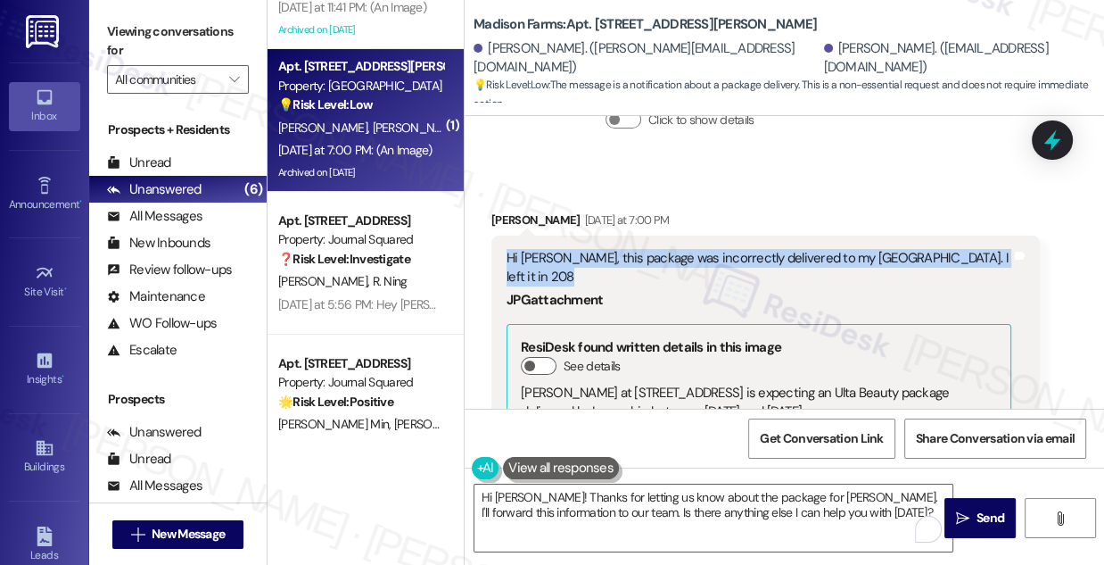
click at [611, 236] on div "Hi [PERSON_NAME], this package was incorrectly delivered to my [GEOGRAPHIC_DATA…" at bounding box center [766, 467] width 549 height 463
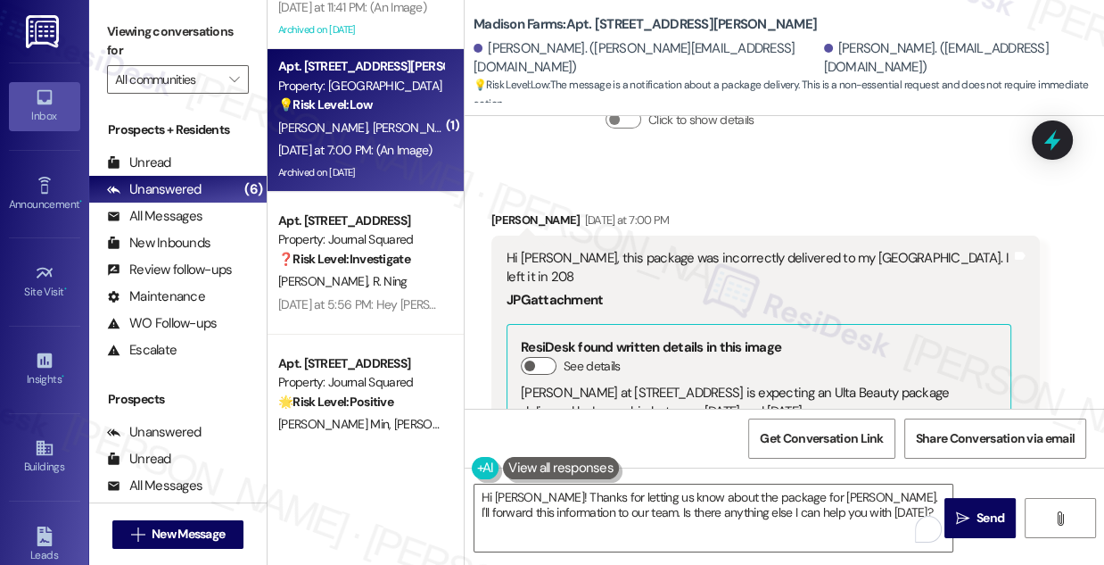
click at [630, 249] on div "Hi [PERSON_NAME], this package was incorrectly delivered to my [GEOGRAPHIC_DATA…" at bounding box center [759, 268] width 505 height 38
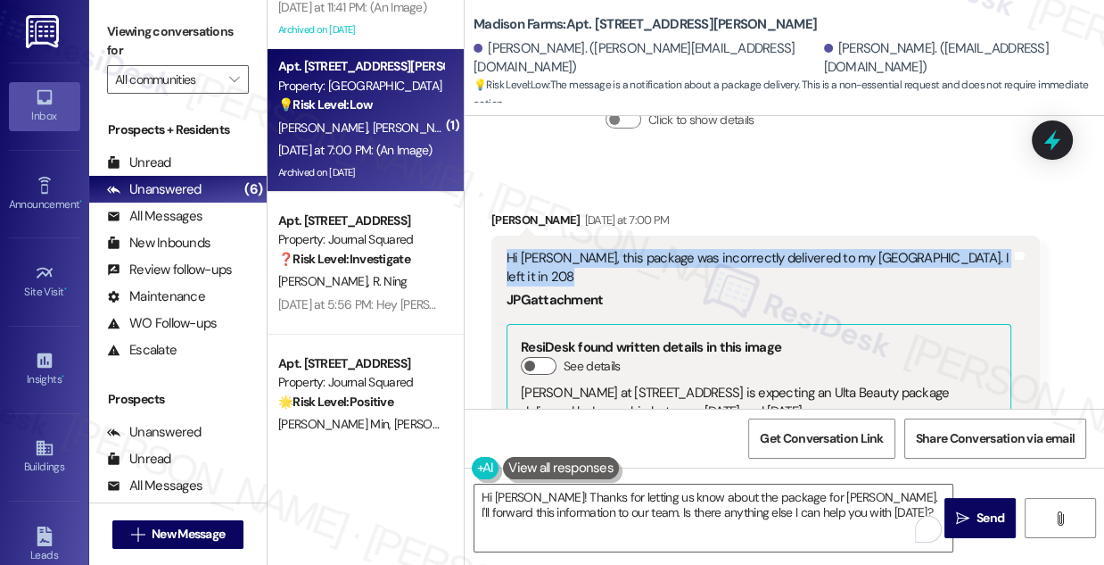
click at [630, 249] on div "Hi [PERSON_NAME], this package was incorrectly delivered to my [GEOGRAPHIC_DATA…" at bounding box center [759, 268] width 505 height 38
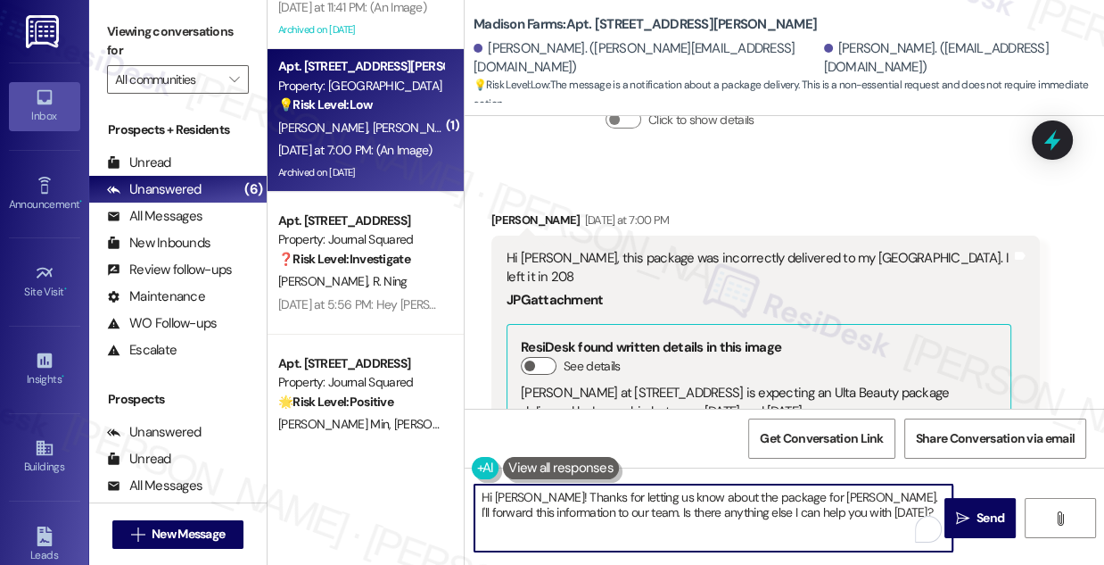
click at [544, 500] on textarea "Hi [PERSON_NAME]! Thanks for letting us know about the package for [PERSON_NAME…" at bounding box center [714, 517] width 478 height 67
click at [786, 495] on textarea "Hi [PERSON_NAME]! Thanks for letting us know about the package for [PERSON_NAME…" at bounding box center [714, 517] width 478 height 67
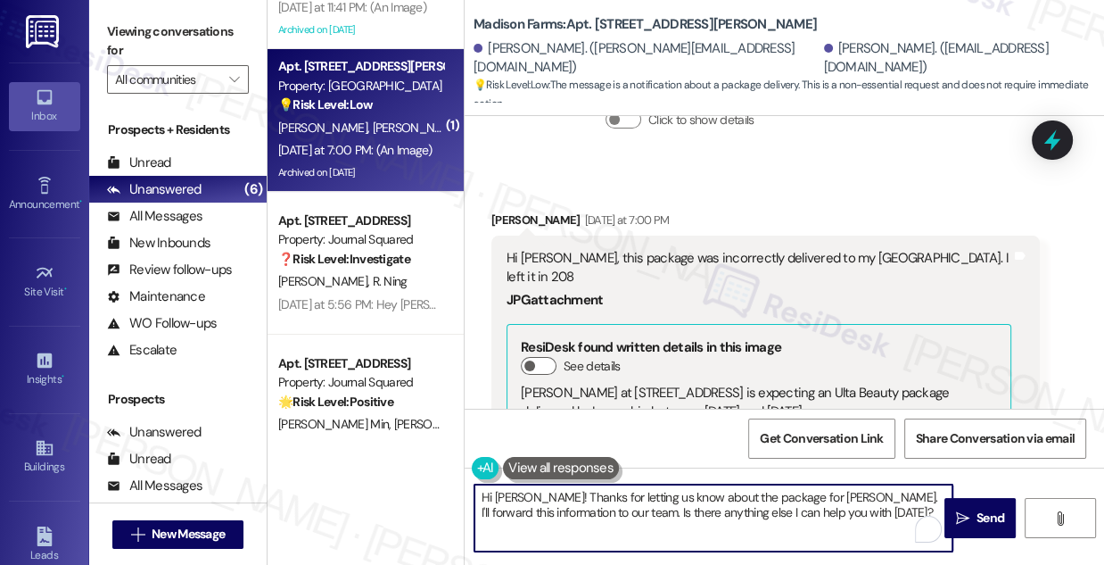
click at [599, 503] on textarea "Hi [PERSON_NAME]! Thanks for letting us know about the package for [PERSON_NAME…" at bounding box center [714, 517] width 478 height 67
click at [578, 511] on textarea "Hi [PERSON_NAME]! Thanks for letting us know about the package for [PERSON_NAME…" at bounding box center [714, 517] width 478 height 67
click at [529, 512] on textarea "Hi [PERSON_NAME]! Thanks for letting us know about the package for [PERSON_NAME…" at bounding box center [714, 517] width 478 height 67
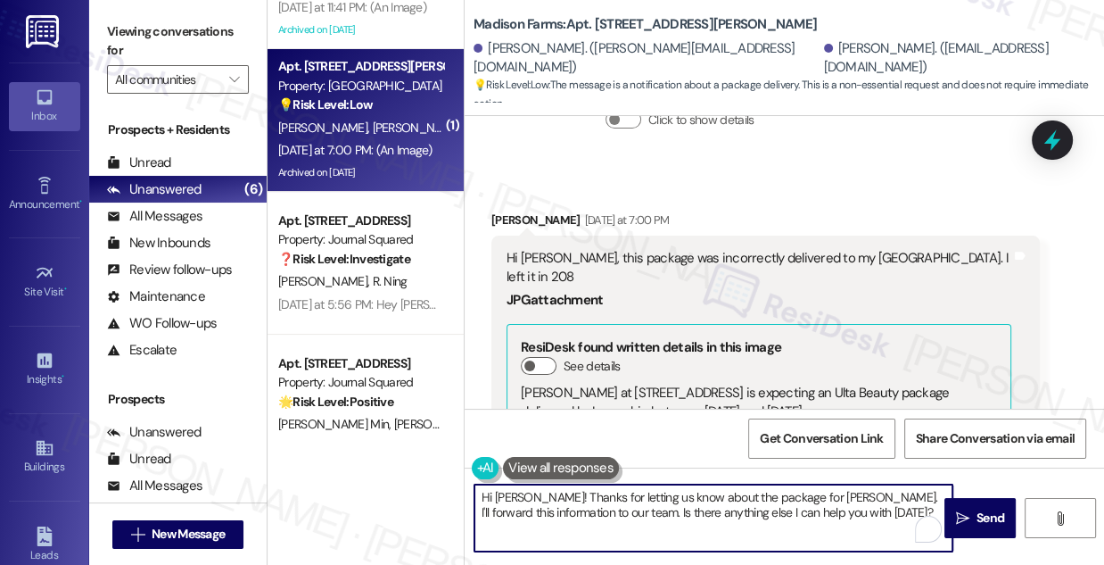
click at [529, 512] on textarea "Hi [PERSON_NAME]! Thanks for letting us know about the package for [PERSON_NAME…" at bounding box center [714, 517] width 478 height 67
click at [867, 496] on textarea "Hi [PERSON_NAME]! Thanks for letting us know about the package for [PERSON_NAME…" at bounding box center [714, 517] width 478 height 67
type textarea "Hi [PERSON_NAME]! Thanks for letting us know about the package for [PERSON_NAME…"
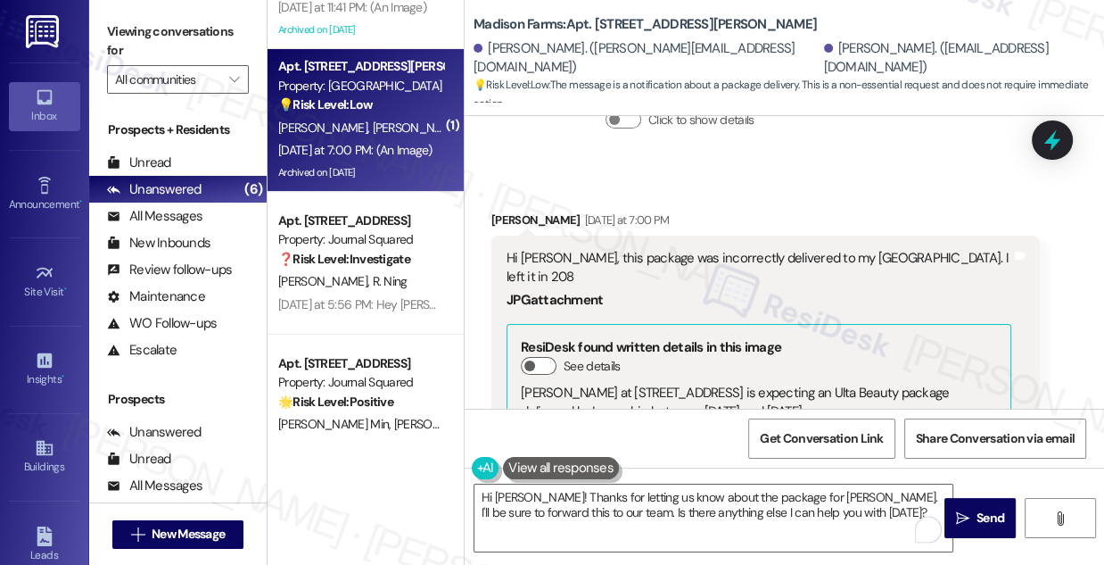
click at [508, 211] on div "[PERSON_NAME] [DATE] at 7:00 PM" at bounding box center [766, 223] width 549 height 25
click at [96, 47] on div "Viewing conversations for All communities " at bounding box center [178, 56] width 178 height 112
click at [572, 504] on textarea "Hi [PERSON_NAME]! Thanks for letting us know about the package for [PERSON_NAME…" at bounding box center [714, 517] width 478 height 67
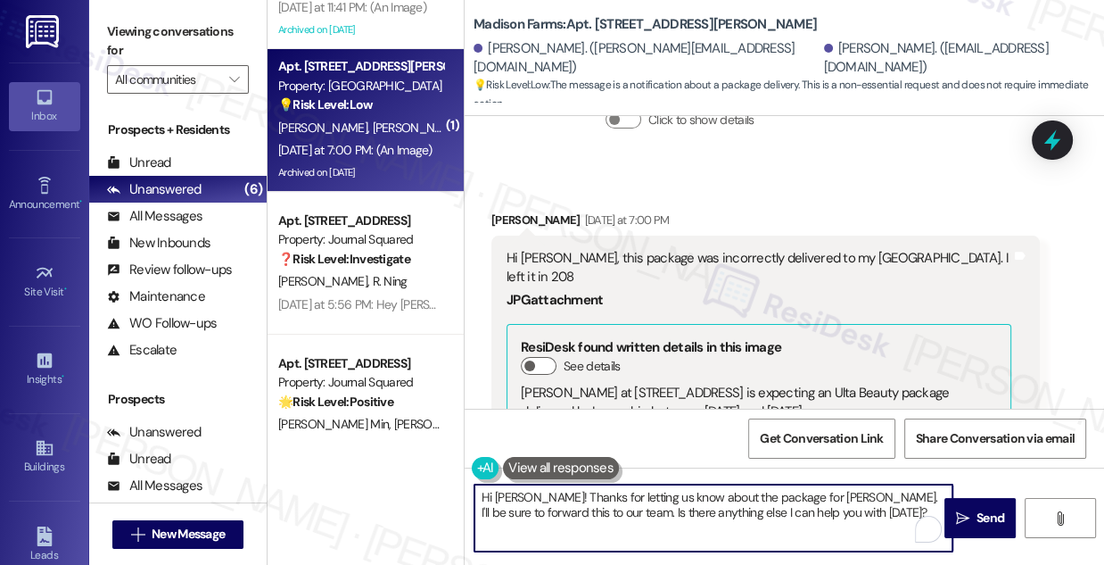
click at [573, 505] on textarea "Hi [PERSON_NAME]! Thanks for letting us know about the package for [PERSON_NAME…" at bounding box center [714, 517] width 478 height 67
click at [593, 508] on textarea "Hi [PERSON_NAME]! Thanks for letting us know about the package for [PERSON_NAME…" at bounding box center [714, 517] width 478 height 67
drag, startPoint x: 877, startPoint y: 511, endPoint x: 651, endPoint y: 509, distance: 225.7
click at [651, 509] on textarea "Hi [PERSON_NAME]! Thanks for letting us know about the package for [PERSON_NAME…" at bounding box center [714, 517] width 478 height 67
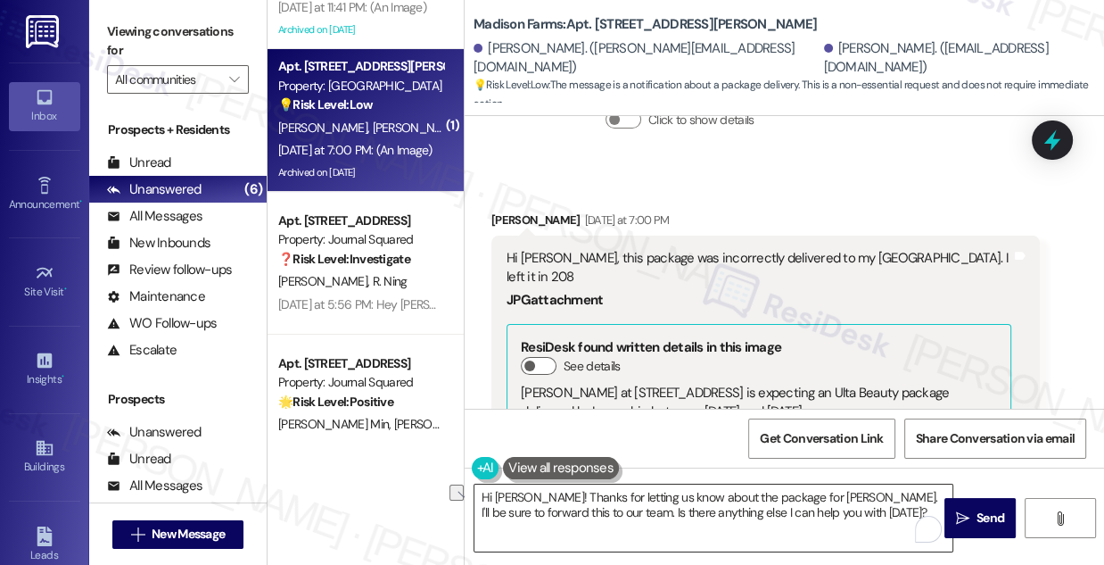
click at [825, 508] on textarea "Hi [PERSON_NAME]! Thanks for letting us know about the package for [PERSON_NAME…" at bounding box center [714, 517] width 478 height 67
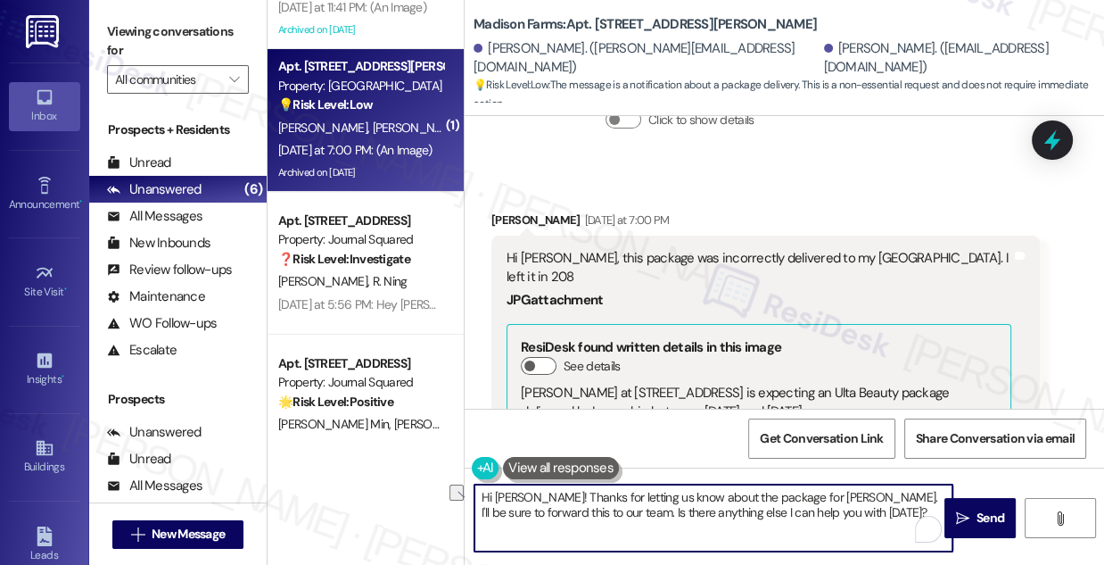
drag, startPoint x: 864, startPoint y: 511, endPoint x: 611, endPoint y: 514, distance: 252.5
click at [611, 514] on textarea "Hi [PERSON_NAME]! Thanks for letting us know about the package for [PERSON_NAME…" at bounding box center [714, 517] width 478 height 67
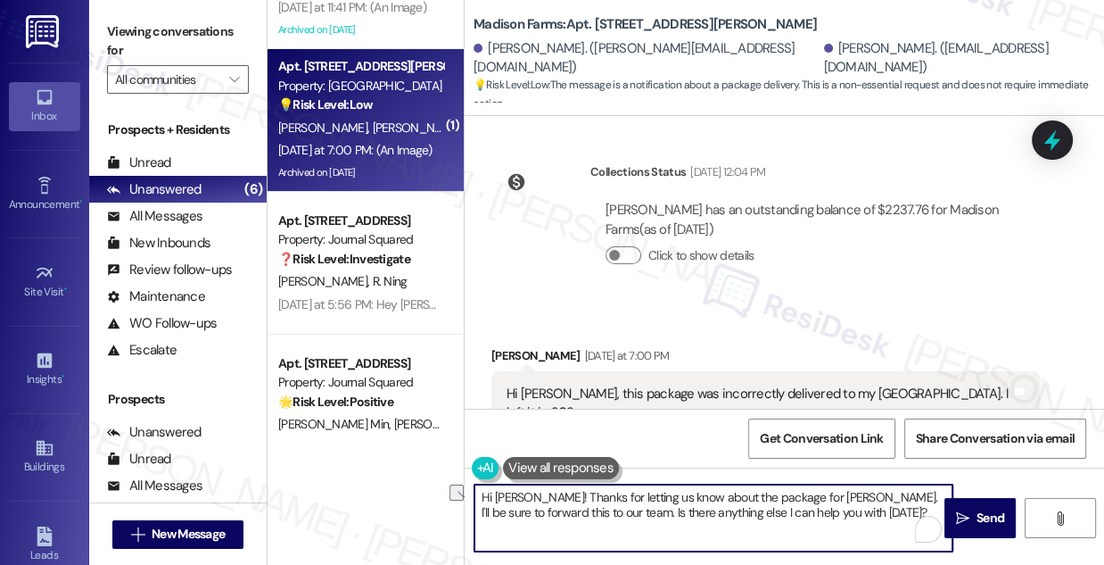
scroll to position [6038, 0]
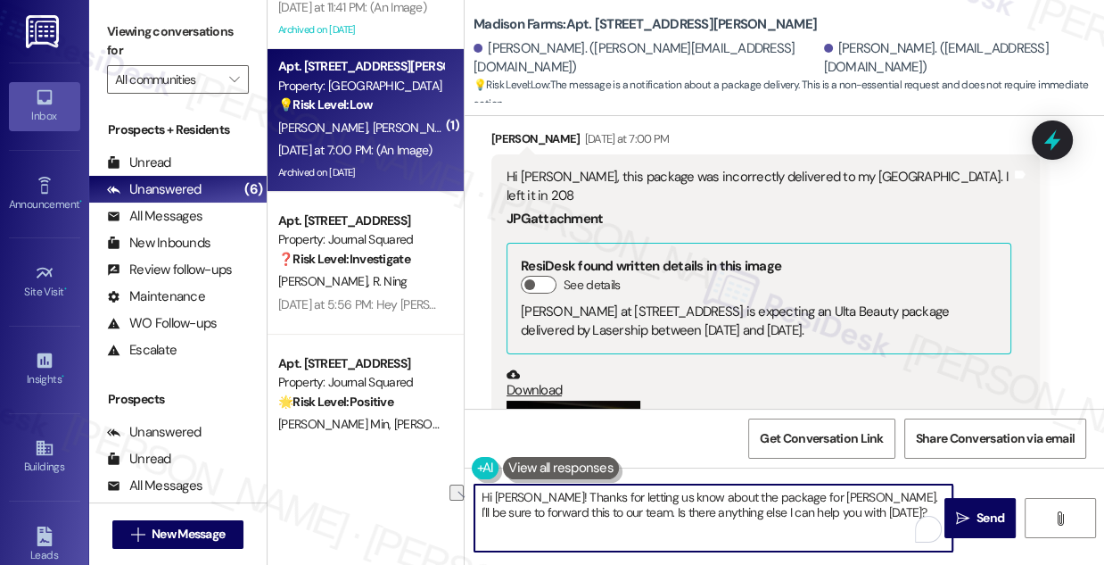
click at [613, 507] on textarea "Hi [PERSON_NAME]! Thanks for letting us know about the package for [PERSON_NAME…" at bounding box center [714, 517] width 478 height 67
click at [554, 506] on textarea "Hi [PERSON_NAME]! Thanks for letting us know about the package for [PERSON_NAME…" at bounding box center [714, 517] width 478 height 67
click at [830, 499] on textarea "Hi [PERSON_NAME]! Thanks for letting us know about the package for [PERSON_NAME…" at bounding box center [714, 517] width 478 height 67
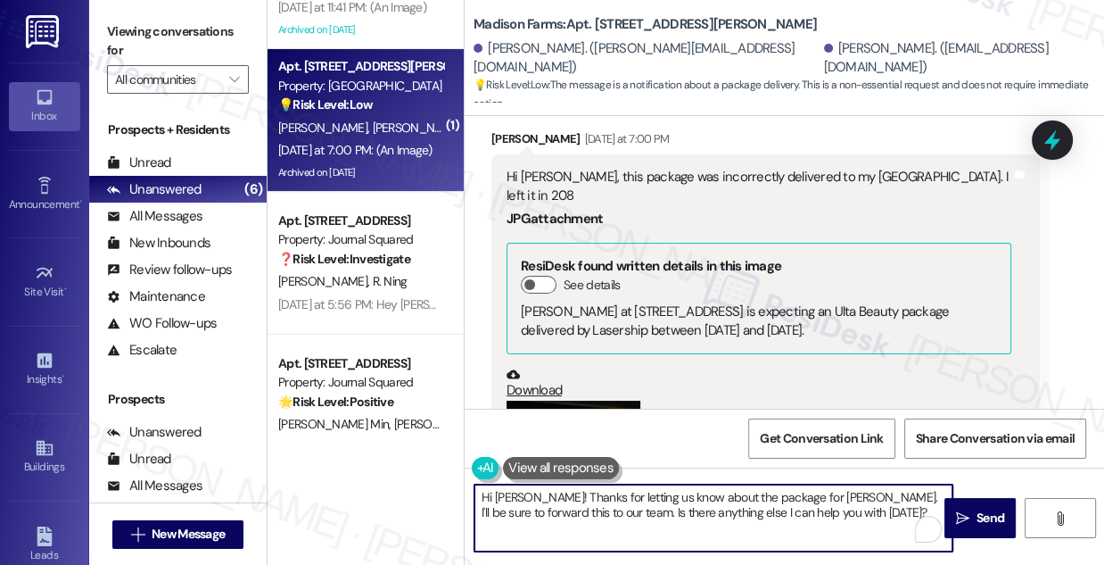
click at [829, 499] on textarea "Hi [PERSON_NAME]! Thanks for letting us know about the package for [PERSON_NAME…" at bounding box center [714, 517] width 478 height 67
click at [860, 499] on textarea "Hi [PERSON_NAME]! Thanks for letting us know about the package for [PERSON_NAME…" at bounding box center [714, 517] width 478 height 67
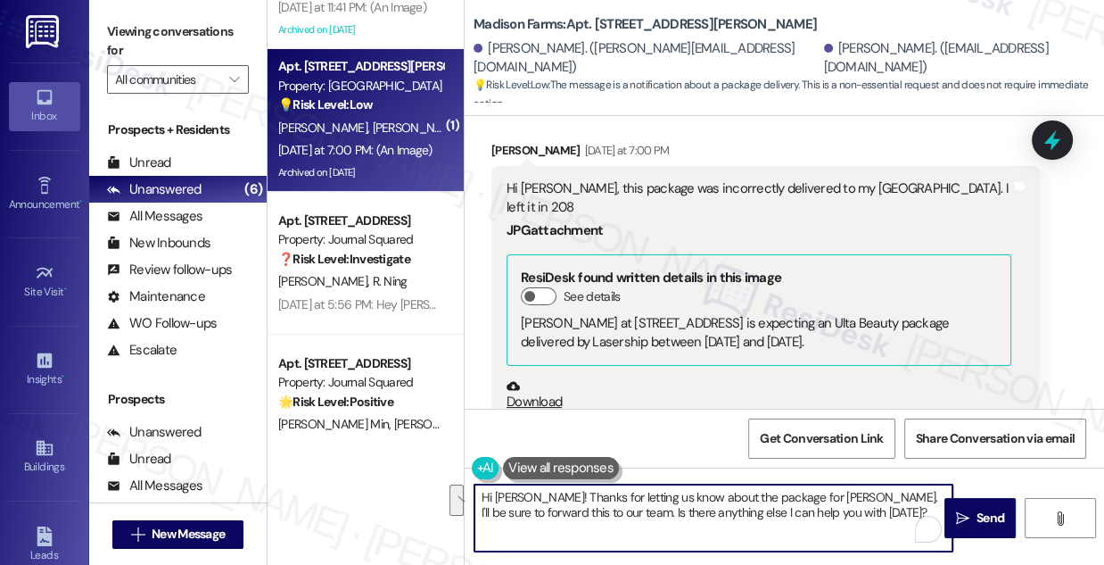
scroll to position [5957, 0]
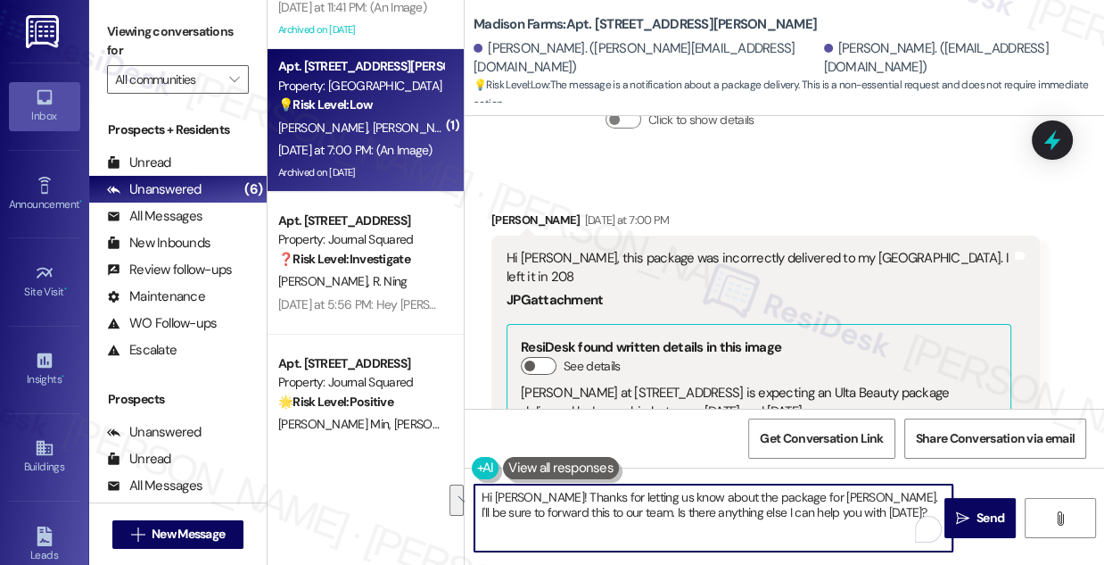
click at [674, 249] on div "Hi [PERSON_NAME], this package was incorrectly delivered to my [GEOGRAPHIC_DATA…" at bounding box center [759, 268] width 505 height 38
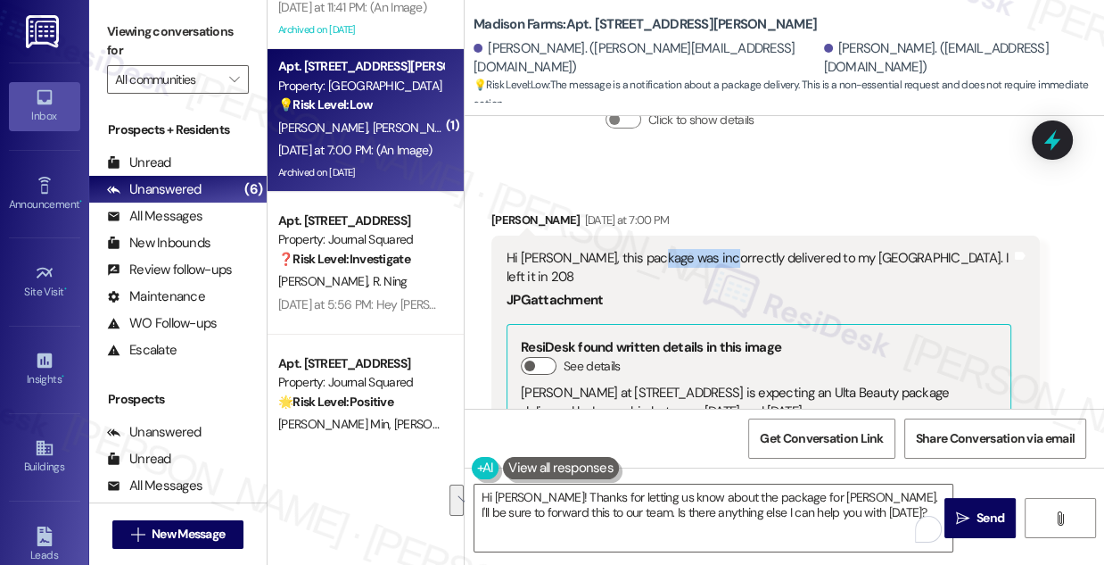
click at [674, 249] on div "Hi [PERSON_NAME], this package was incorrectly delivered to my [GEOGRAPHIC_DATA…" at bounding box center [759, 268] width 505 height 38
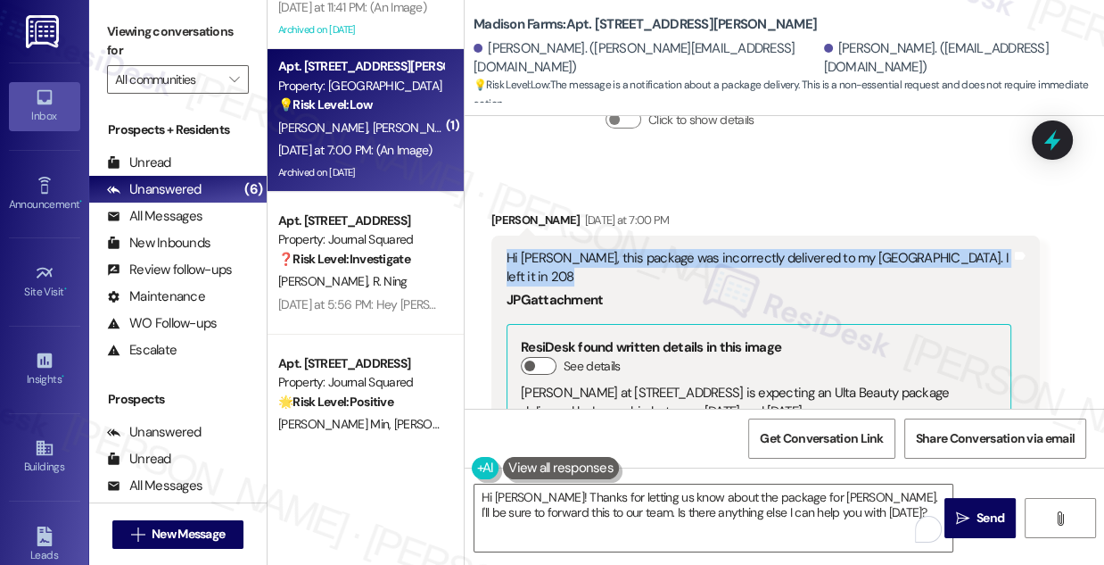
click at [674, 249] on div "Hi [PERSON_NAME], this package was incorrectly delivered to my [GEOGRAPHIC_DATA…" at bounding box center [759, 268] width 505 height 38
copy div "Hi [PERSON_NAME], this package was incorrectly delivered to my [GEOGRAPHIC_DATA…"
click at [102, 21] on div "Viewing conversations for All communities " at bounding box center [178, 56] width 178 height 112
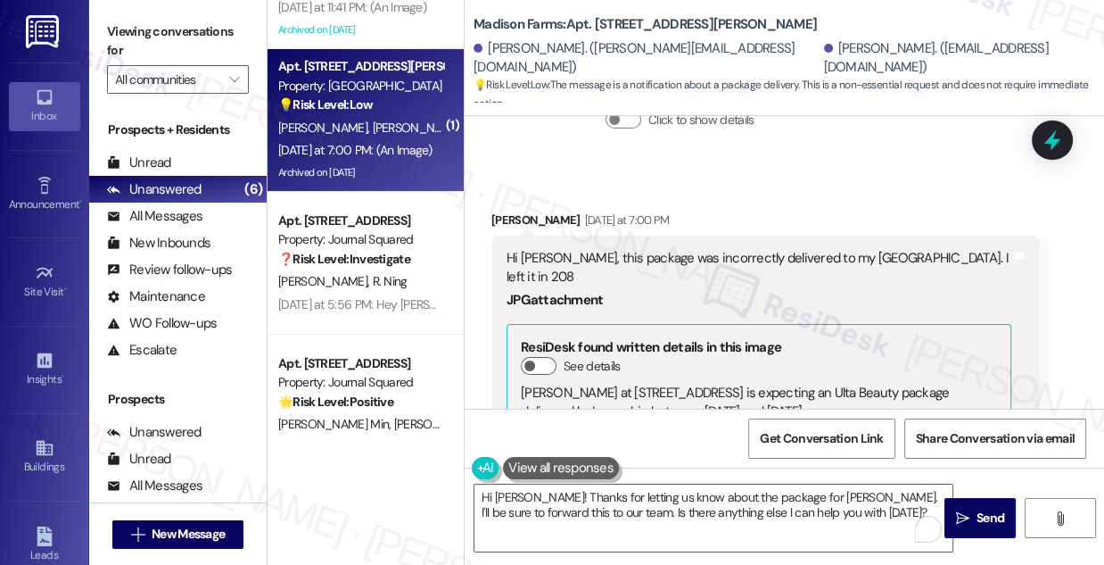
click at [102, 35] on div "Viewing conversations for All communities " at bounding box center [178, 56] width 178 height 112
click at [765, 507] on textarea "Hi [PERSON_NAME]! Thanks for letting us know about the package for [PERSON_NAME…" at bounding box center [714, 517] width 478 height 67
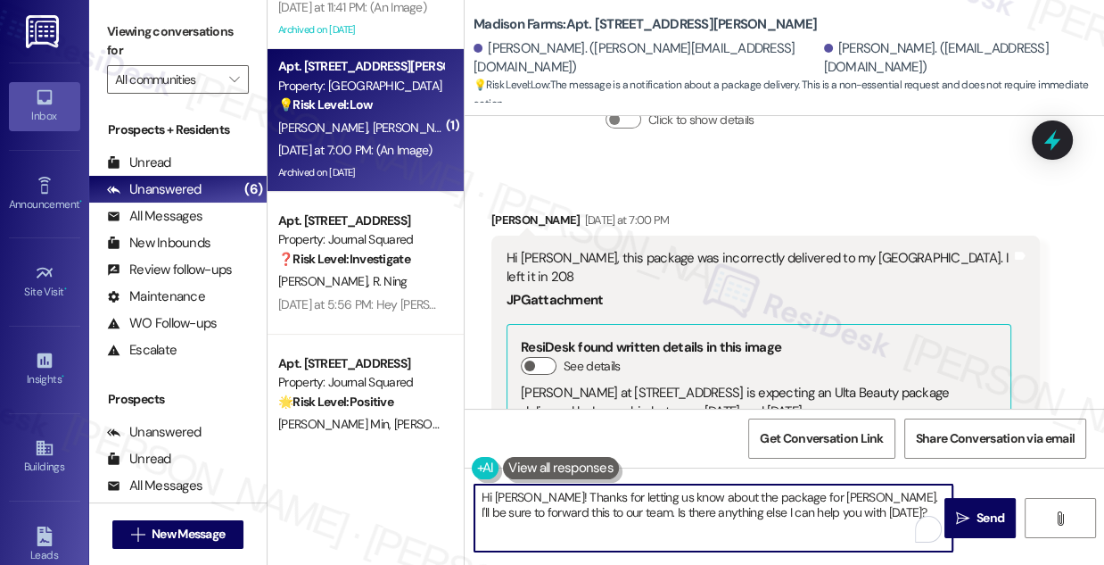
click at [765, 507] on textarea "Hi [PERSON_NAME]! Thanks for letting us know about the package for [PERSON_NAME…" at bounding box center [714, 517] width 478 height 67
click at [866, 508] on textarea "Hi [PERSON_NAME]! Thanks for letting us know about the package for [PERSON_NAME…" at bounding box center [714, 517] width 478 height 67
click at [956, 508] on span " Send" at bounding box center [981, 517] width 56 height 19
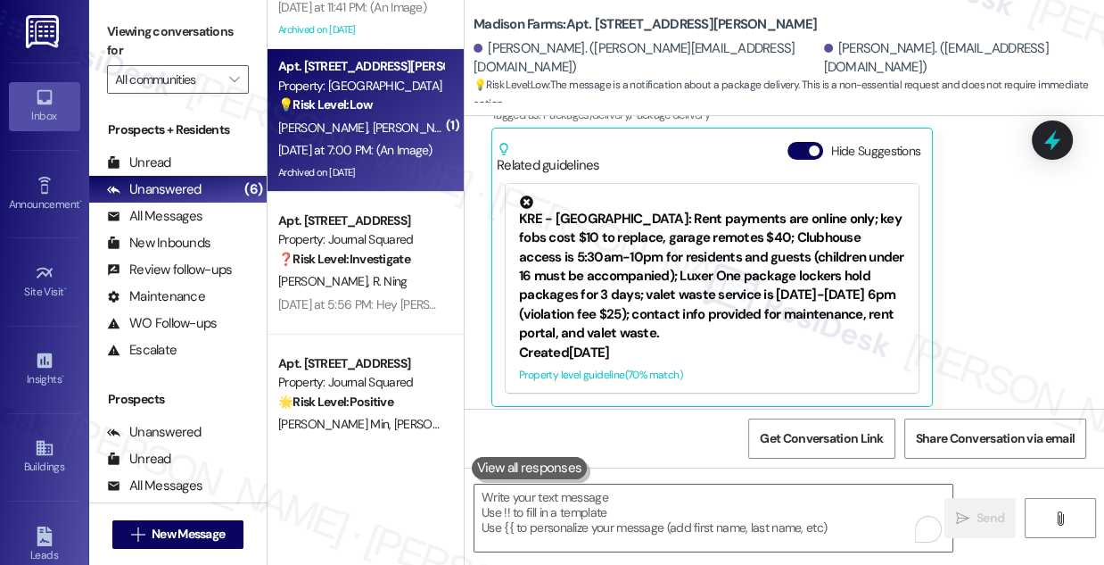
scroll to position [6668, 0]
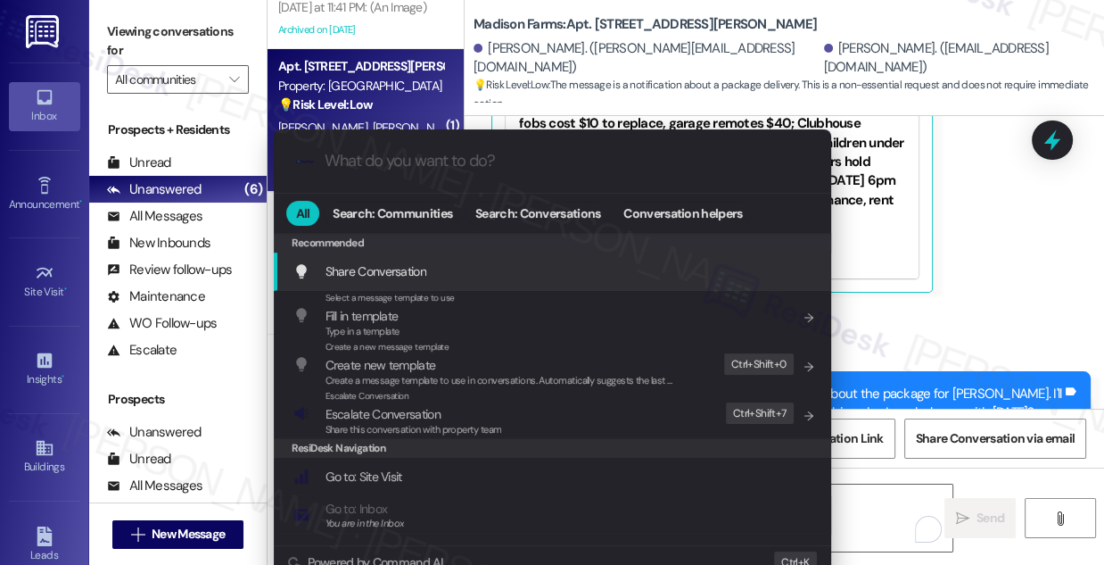
drag, startPoint x: 102, startPoint y: 28, endPoint x: 147, endPoint y: 51, distance: 51.1
click at [102, 28] on div ".cls-1{fill:#0a055f;}.cls-2{fill:#0cc4c4;} resideskLogoBlueOrange All Search: C…" at bounding box center [552, 282] width 1104 height 565
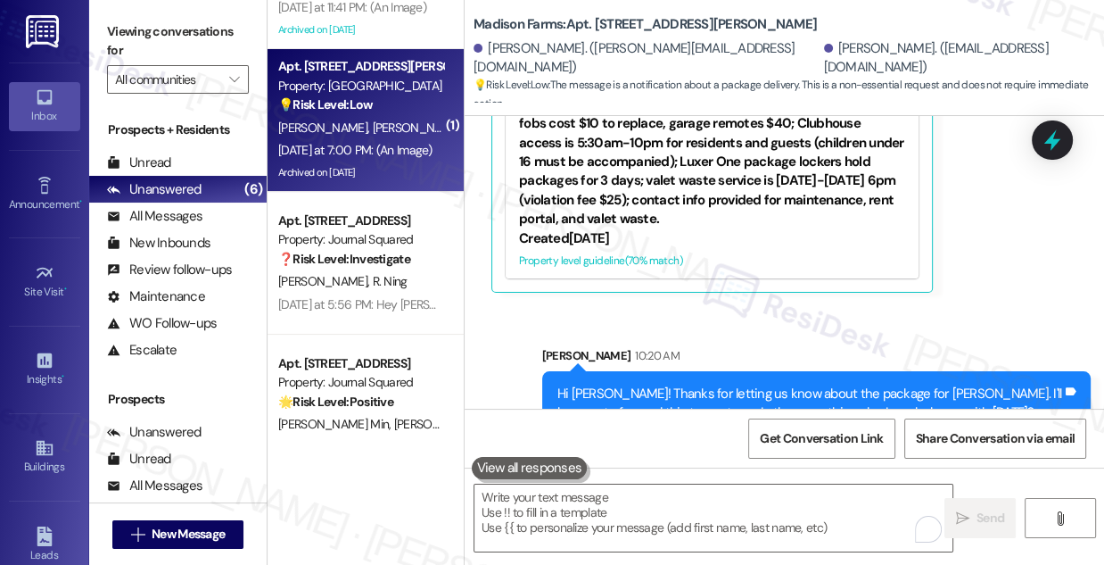
click at [916, 306] on div "Sent via SMS [PERSON_NAME] 10:20 AM Hi [PERSON_NAME]! Thanks for letting us kno…" at bounding box center [785, 378] width 640 height 144
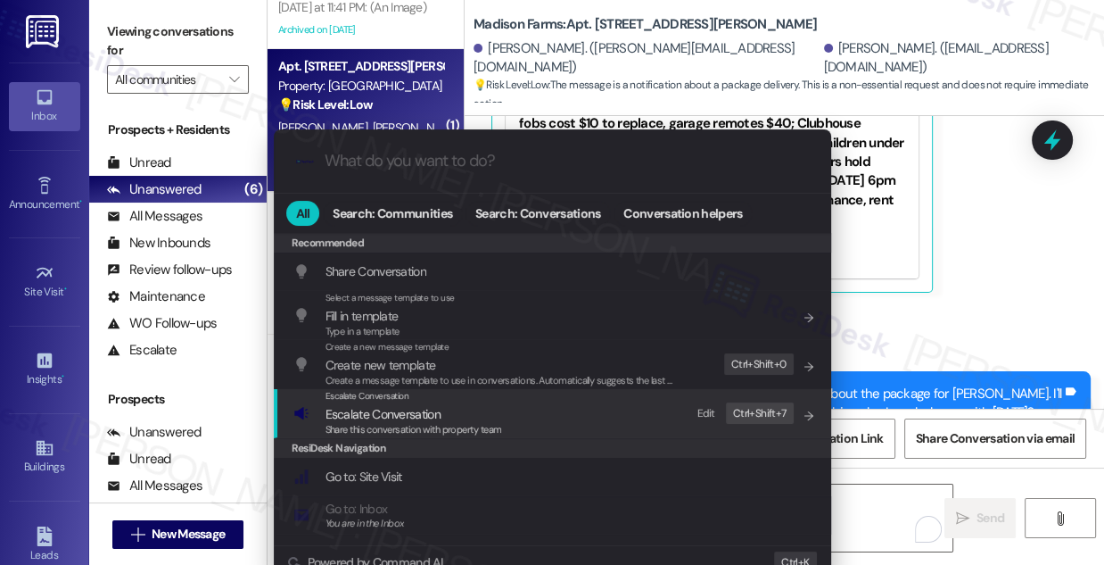
click at [520, 422] on div "Escalate Conversation Escalate Conversation Share this conversation with proper…" at bounding box center [555, 413] width 522 height 48
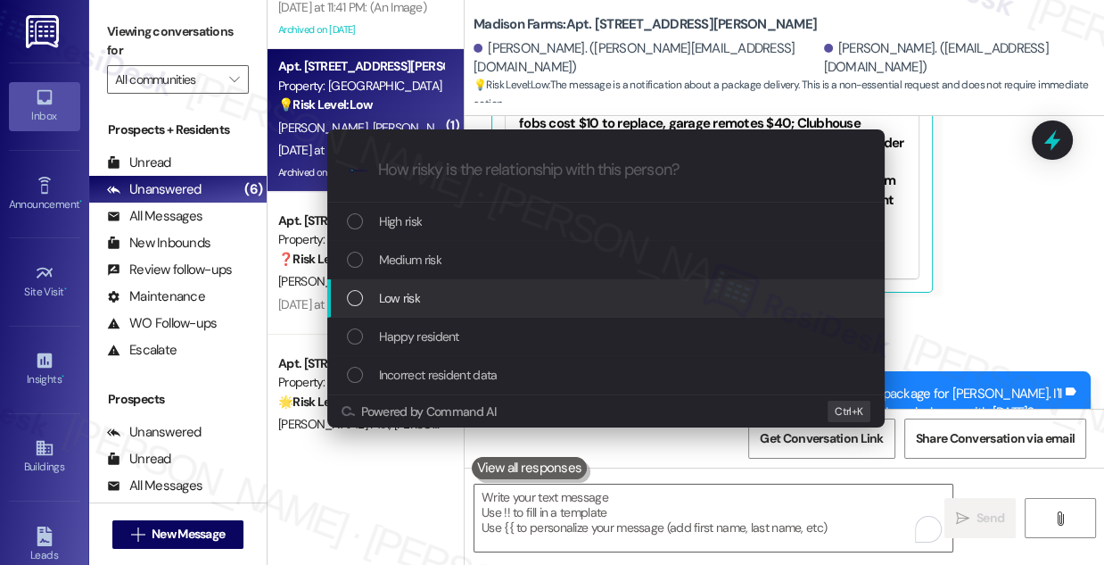
click at [465, 303] on div "Low risk" at bounding box center [608, 298] width 522 height 20
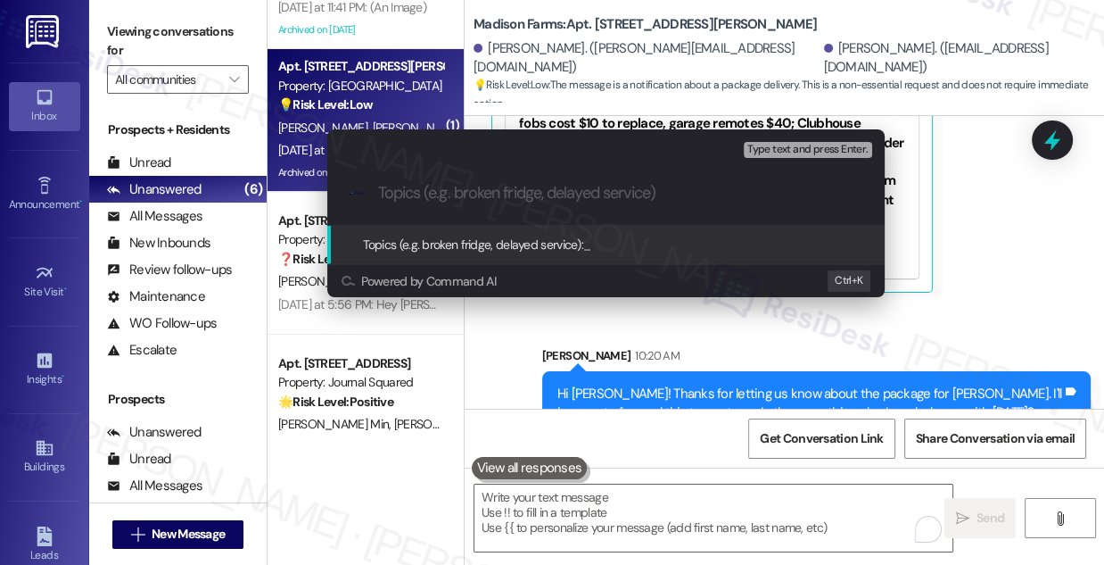
paste input "Misdelivered Package – Left in 208"
click at [558, 194] on input "Misdelivered Package – Left in 208" at bounding box center [613, 193] width 470 height 19
drag, startPoint x: 537, startPoint y: 195, endPoint x: 527, endPoint y: 195, distance: 9.8
click at [527, 195] on input "Misdelivered Package – Left in 208" at bounding box center [613, 193] width 470 height 19
type input "Misdelivered Package - Left in 208"
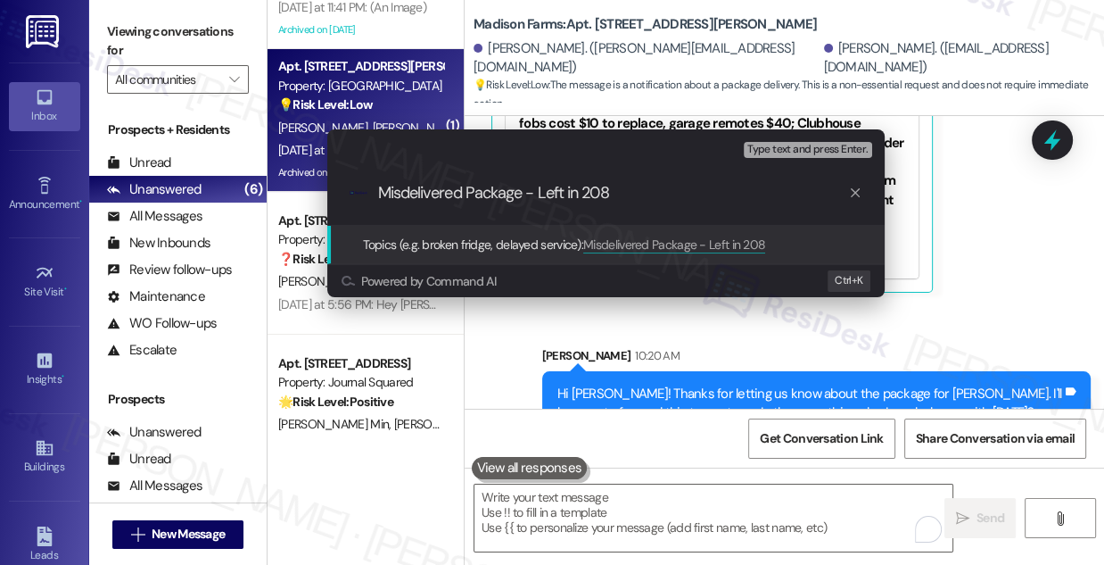
click at [636, 189] on input "Misdelivered Package - Left in 208" at bounding box center [613, 193] width 470 height 19
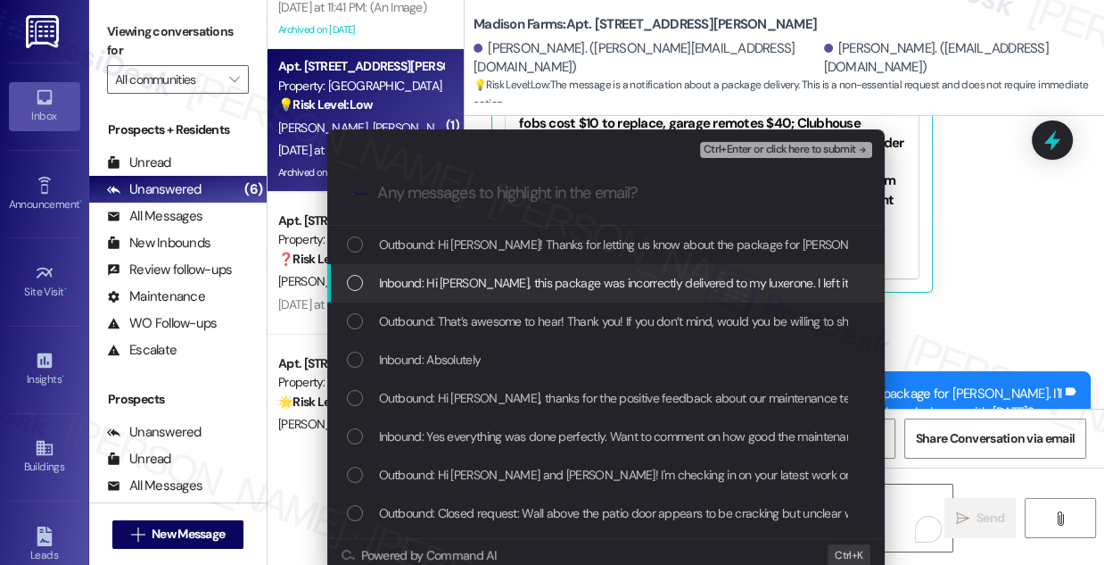
click at [547, 277] on span "Inbound: Hi [PERSON_NAME], this package was incorrectly delivered to my luxeron…" at bounding box center [632, 283] width 506 height 20
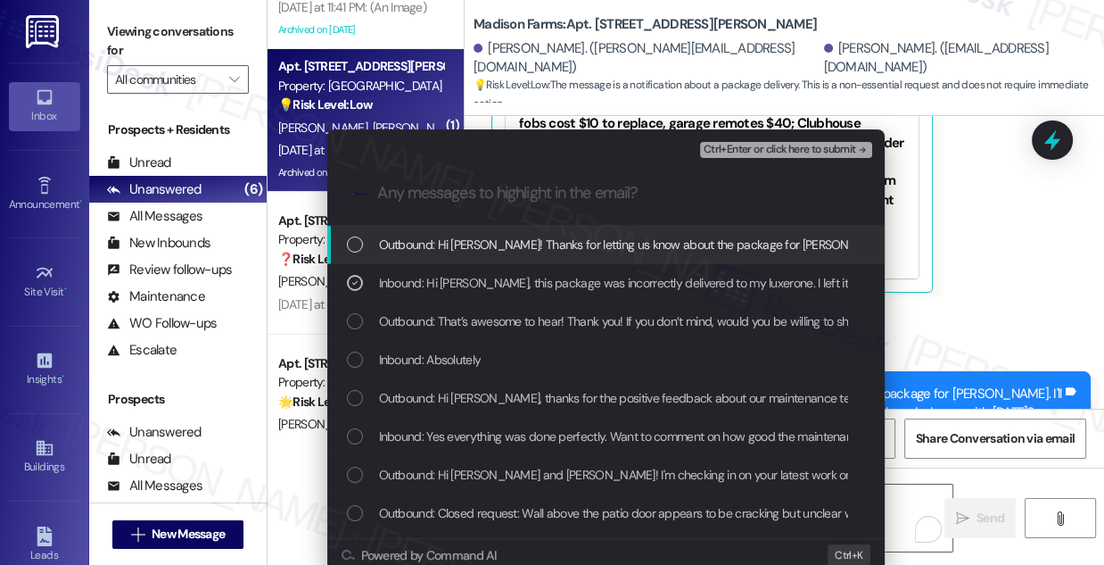
click at [719, 146] on span "Ctrl+Enter or click here to submit" at bounding box center [780, 150] width 153 height 12
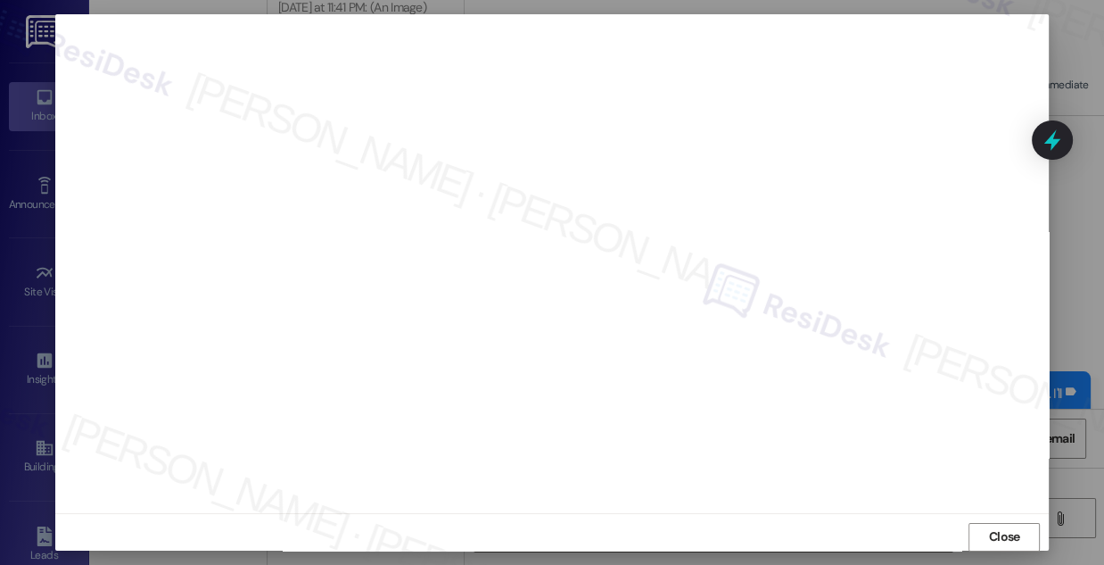
scroll to position [19, 0]
click at [1008, 535] on span "Close" at bounding box center [1004, 527] width 31 height 19
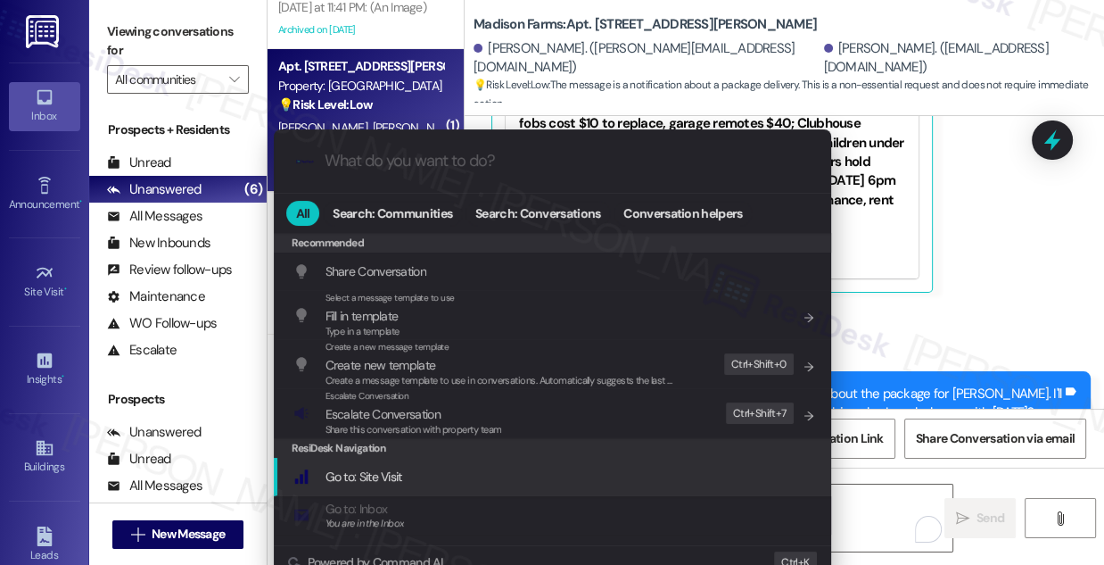
click at [461, 430] on span "Share this conversation with property team" at bounding box center [414, 429] width 177 height 12
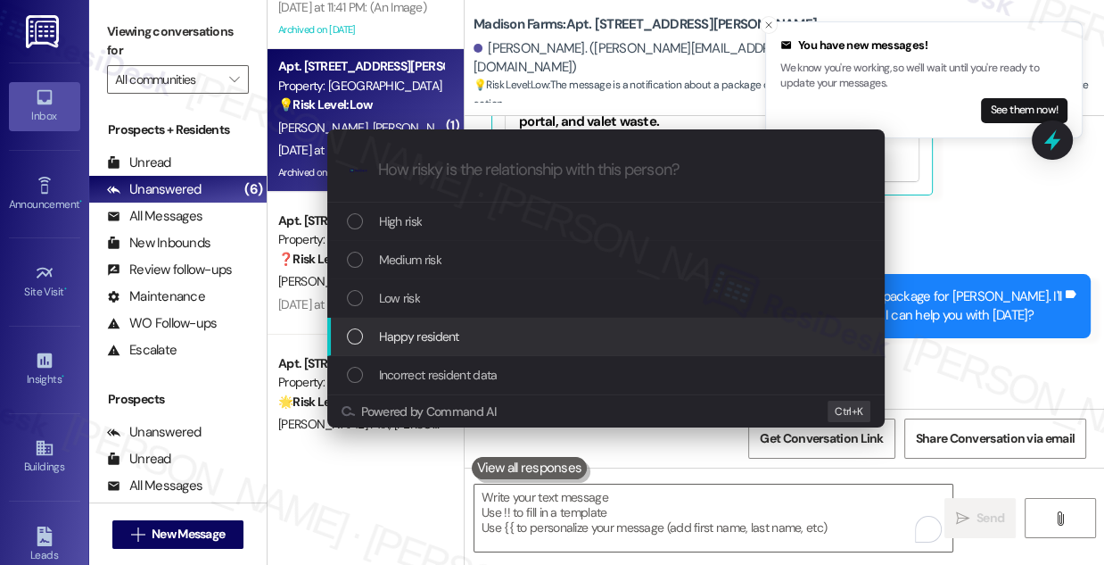
scroll to position [6792, 0]
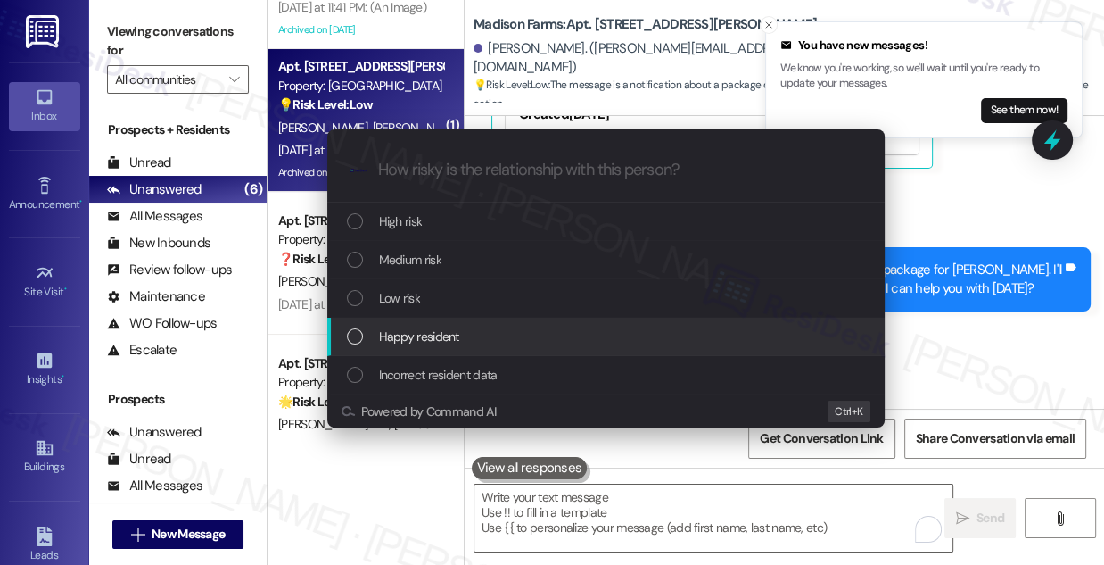
click at [1036, 359] on div "Escalate Conversation How risky is the relationship with this person? Topics (e…" at bounding box center [552, 282] width 1104 height 565
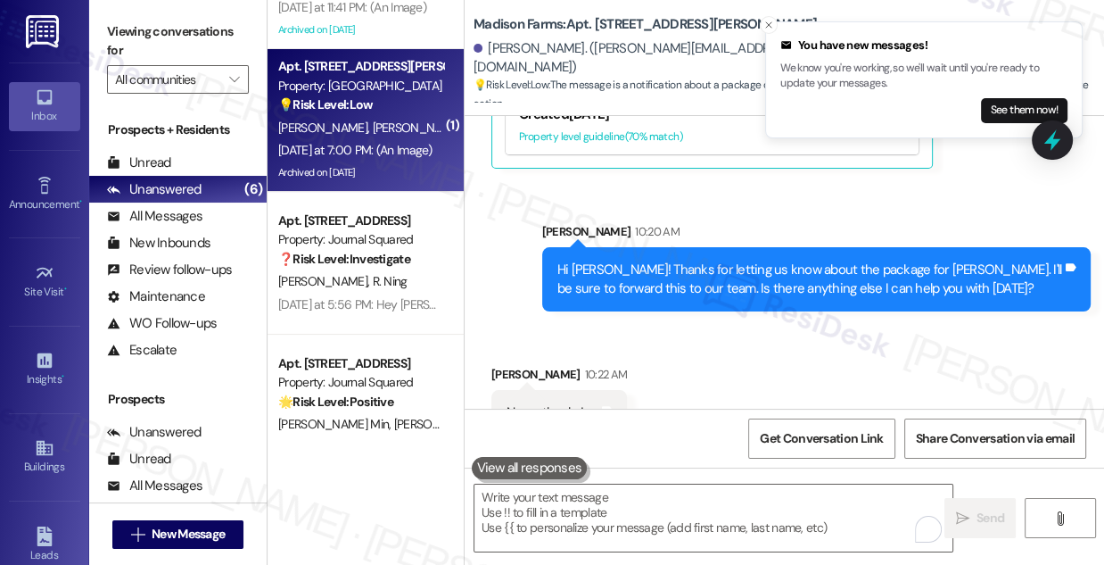
click at [682, 260] on div "Hi [PERSON_NAME]! Thanks for letting us know about the package for [PERSON_NAME…" at bounding box center [810, 279] width 505 height 38
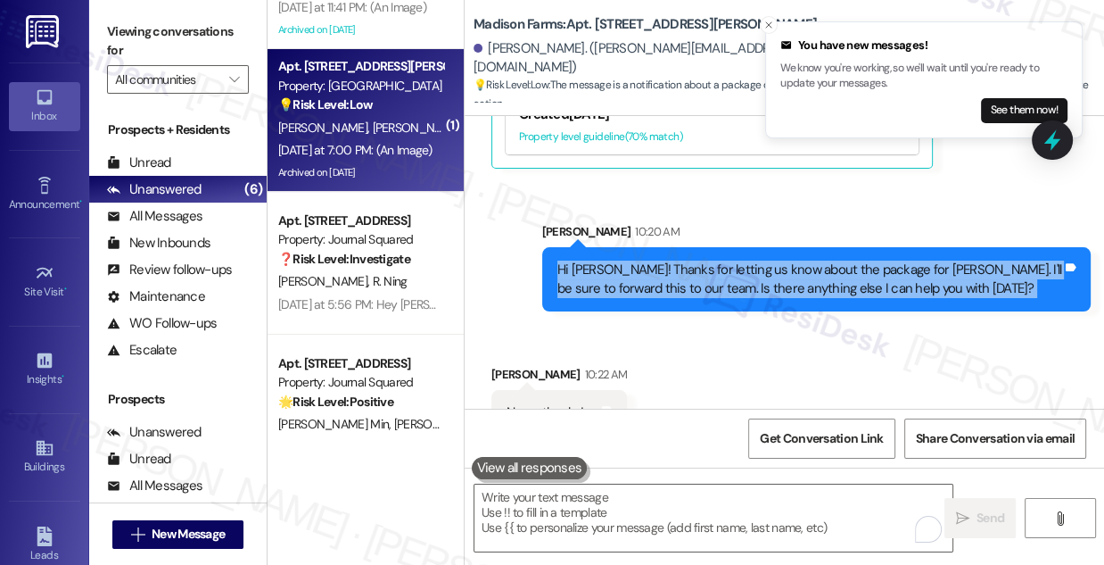
click at [682, 260] on div "Hi [PERSON_NAME]! Thanks for letting us know about the package for [PERSON_NAME…" at bounding box center [810, 279] width 505 height 38
click at [725, 260] on div "Hi [PERSON_NAME]! Thanks for letting us know about the package for [PERSON_NAME…" at bounding box center [810, 279] width 505 height 38
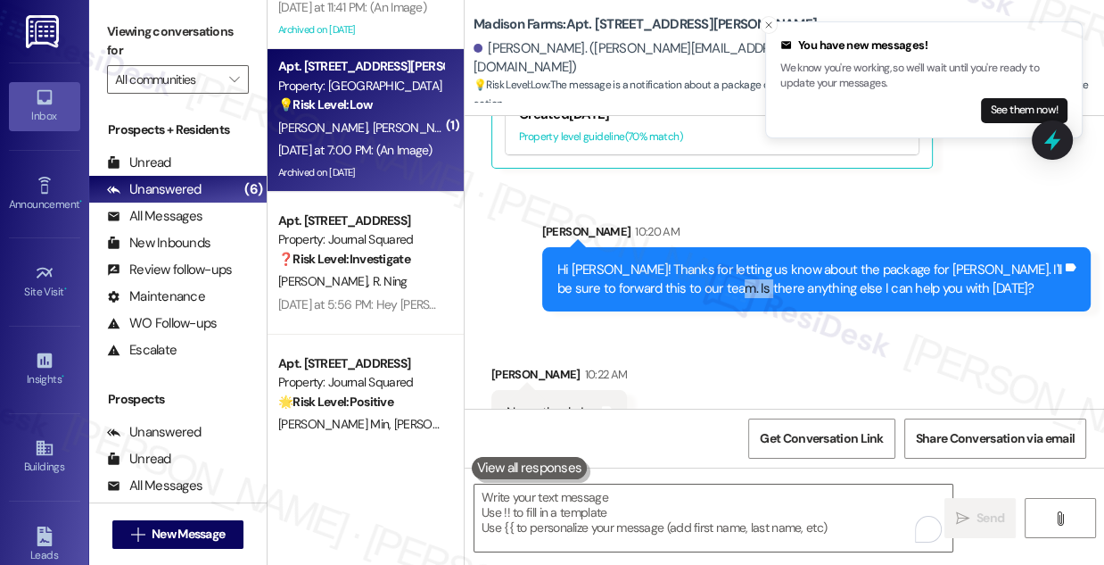
click at [725, 260] on div "Hi [PERSON_NAME]! Thanks for letting us know about the package for [PERSON_NAME…" at bounding box center [810, 279] width 505 height 38
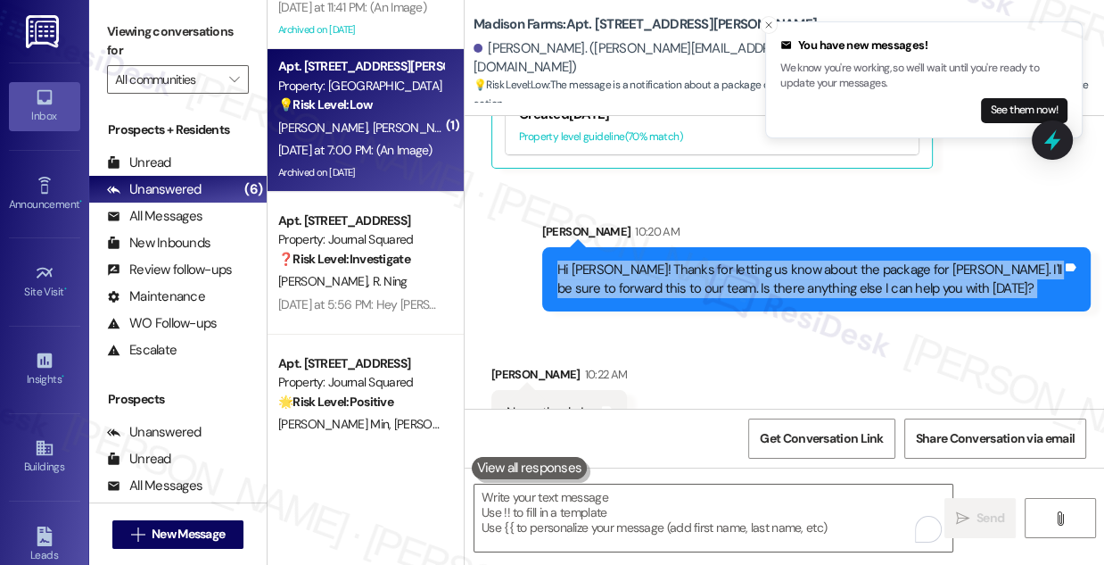
click at [725, 260] on div "Hi [PERSON_NAME]! Thanks for letting us know about the package for [PERSON_NAME…" at bounding box center [810, 279] width 505 height 38
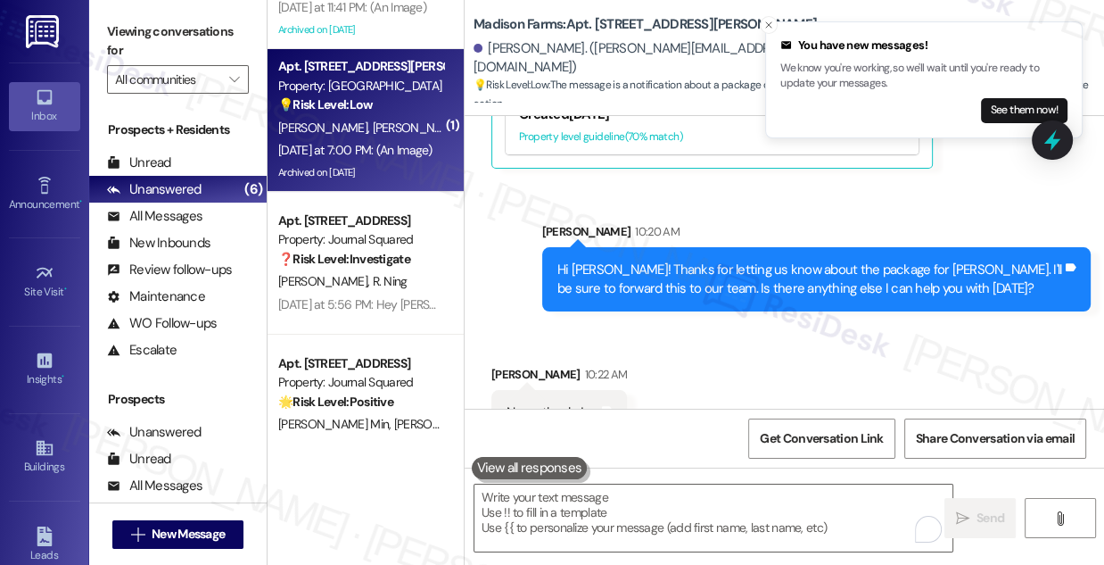
drag, startPoint x: 721, startPoint y: 333, endPoint x: 735, endPoint y: 332, distance: 14.3
click at [723, 334] on div "Received via SMS [PERSON_NAME] 10:22 AM Nope, thanks! Tags and notes" at bounding box center [785, 387] width 640 height 124
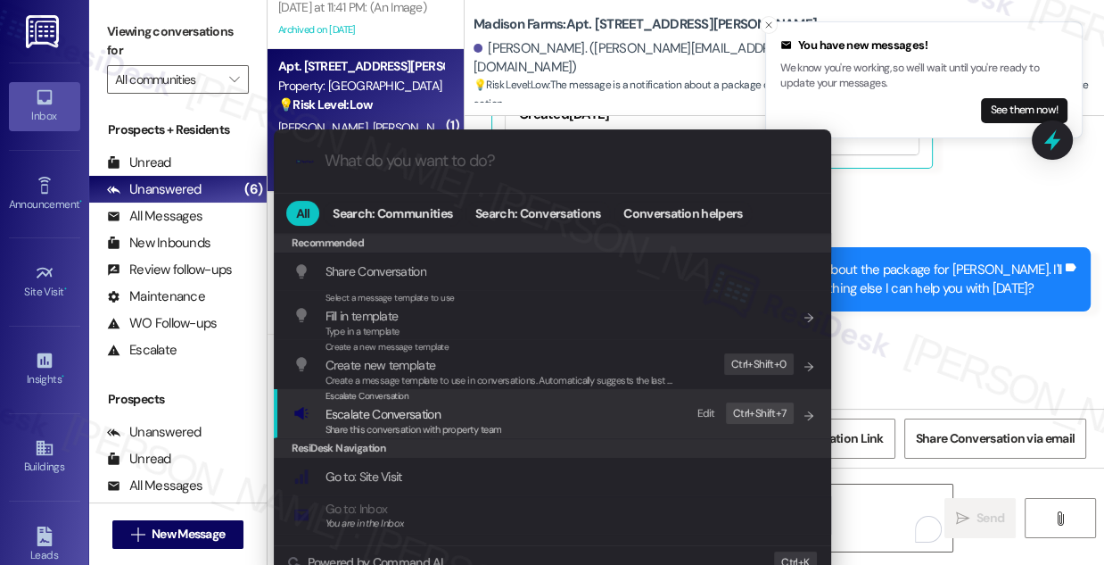
click at [447, 423] on span "Share this conversation with property team" at bounding box center [414, 429] width 177 height 12
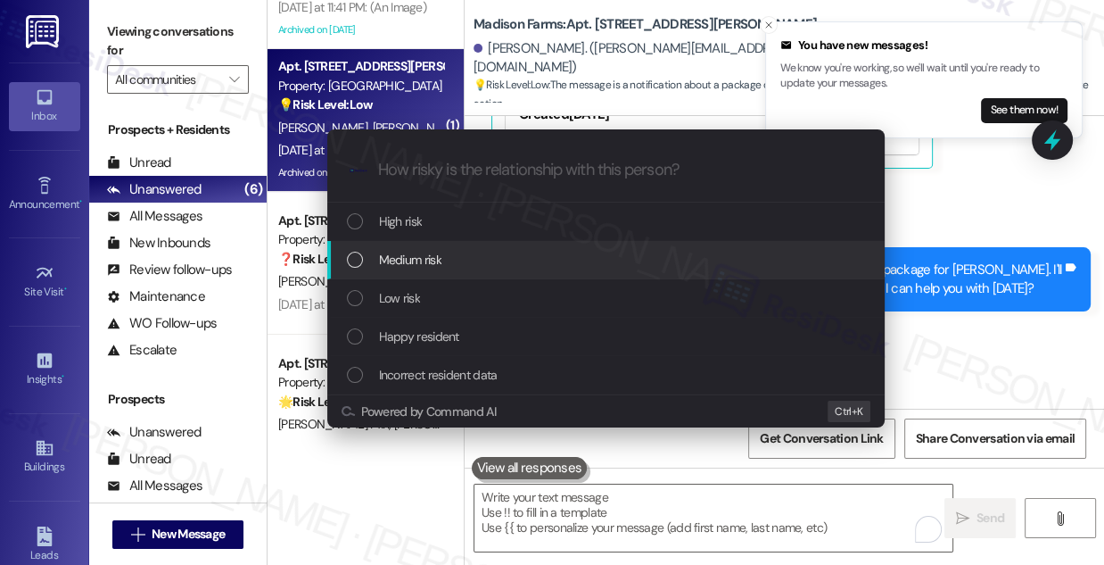
click at [440, 259] on span "Medium risk" at bounding box center [410, 260] width 62 height 20
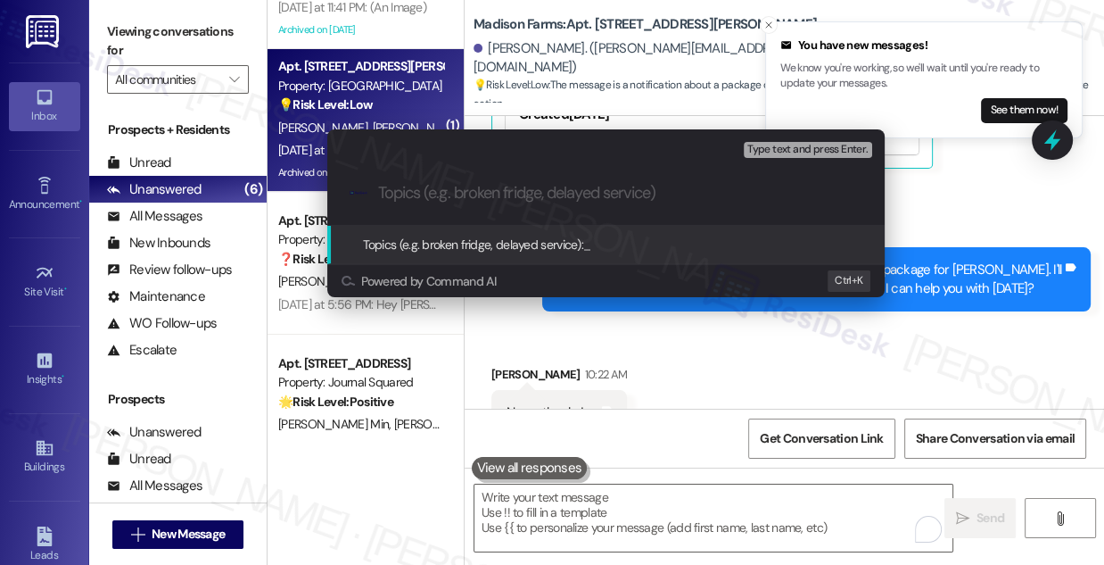
click at [965, 174] on div "Escalate Conversation Medium risk Topics (e.g. broken fridge, delayed service) …" at bounding box center [552, 282] width 1104 height 565
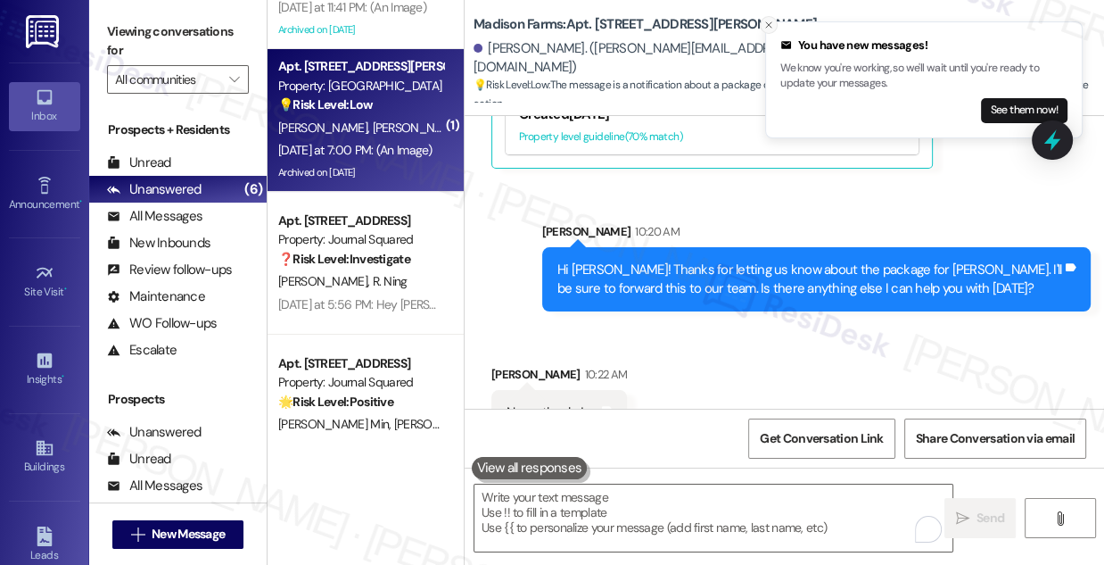
click at [770, 25] on icon "Close toast" at bounding box center [769, 25] width 11 height 11
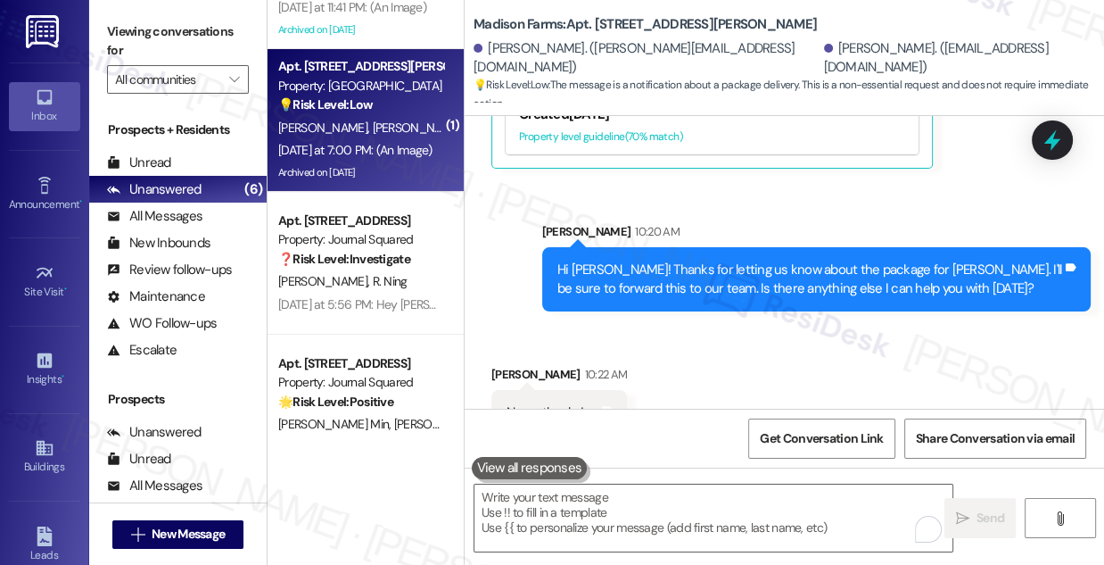
click at [699, 325] on div "Received via SMS [PERSON_NAME] 10:22 AM Nope, thanks! Tags and notes" at bounding box center [785, 387] width 640 height 124
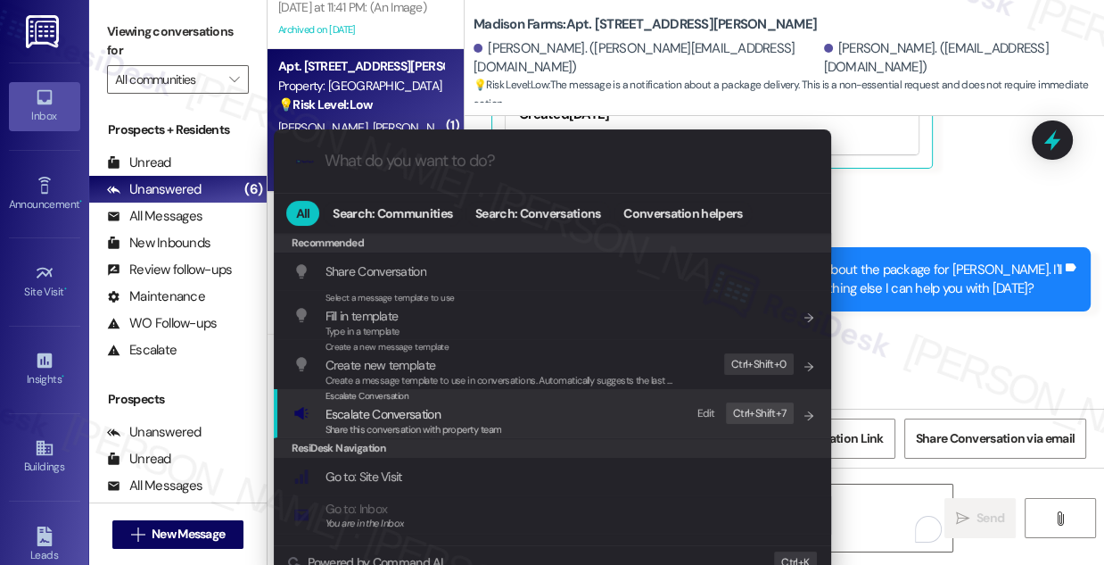
click at [530, 399] on div "Escalate Conversation Escalate Conversation Share this conversation with proper…" at bounding box center [555, 413] width 522 height 48
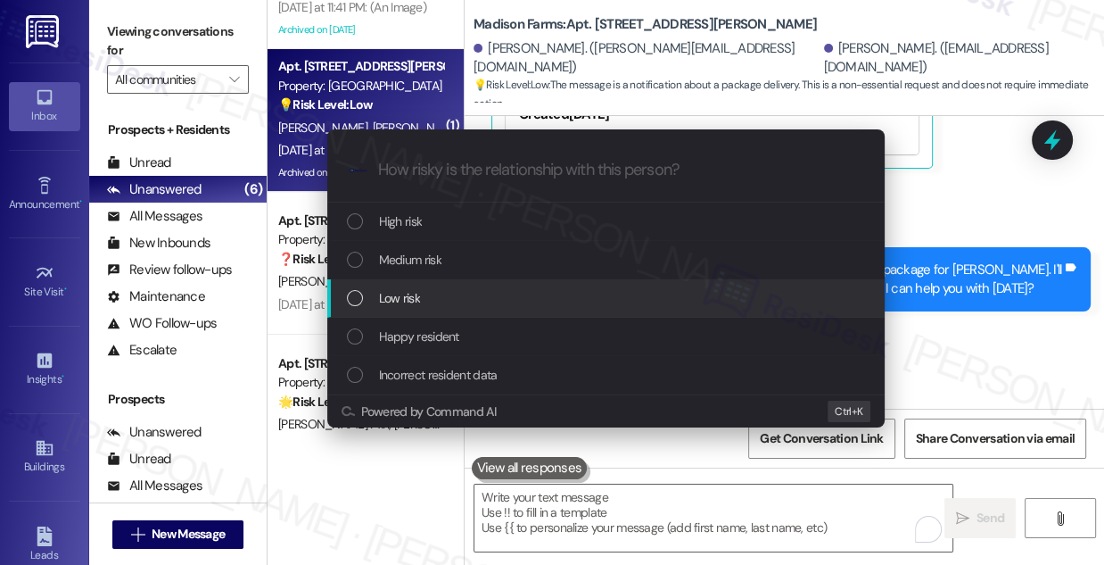
click at [404, 287] on div "Low risk" at bounding box center [606, 298] width 558 height 38
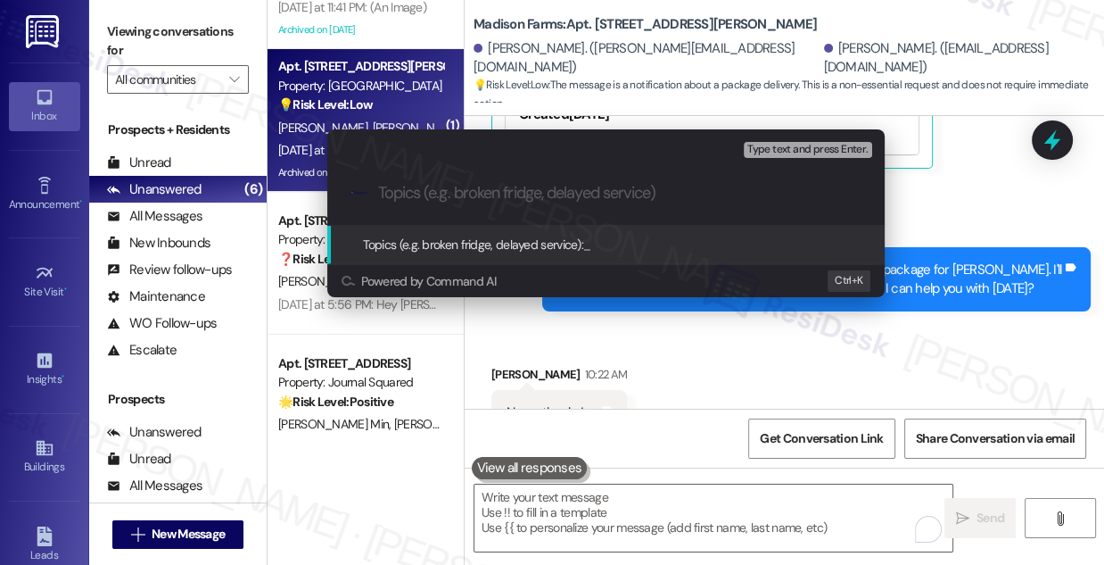
paste input "Misdelivered Package - Left in 208"
type input "Misdelivered Package - Left in 208"
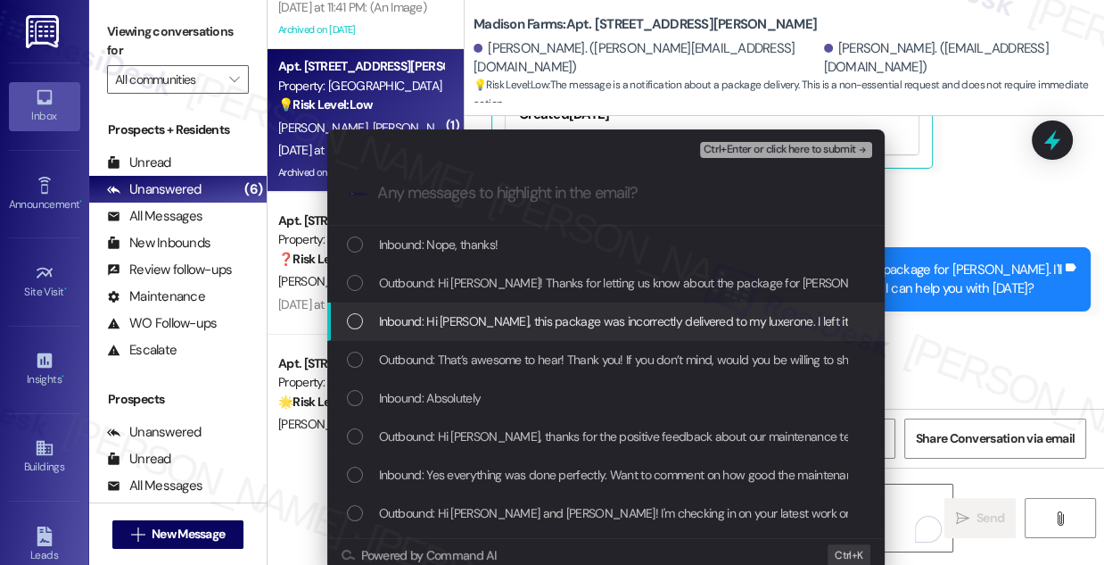
click at [477, 327] on span "Inbound: Hi [PERSON_NAME], this package was incorrectly delivered to my luxeron…" at bounding box center [632, 321] width 506 height 20
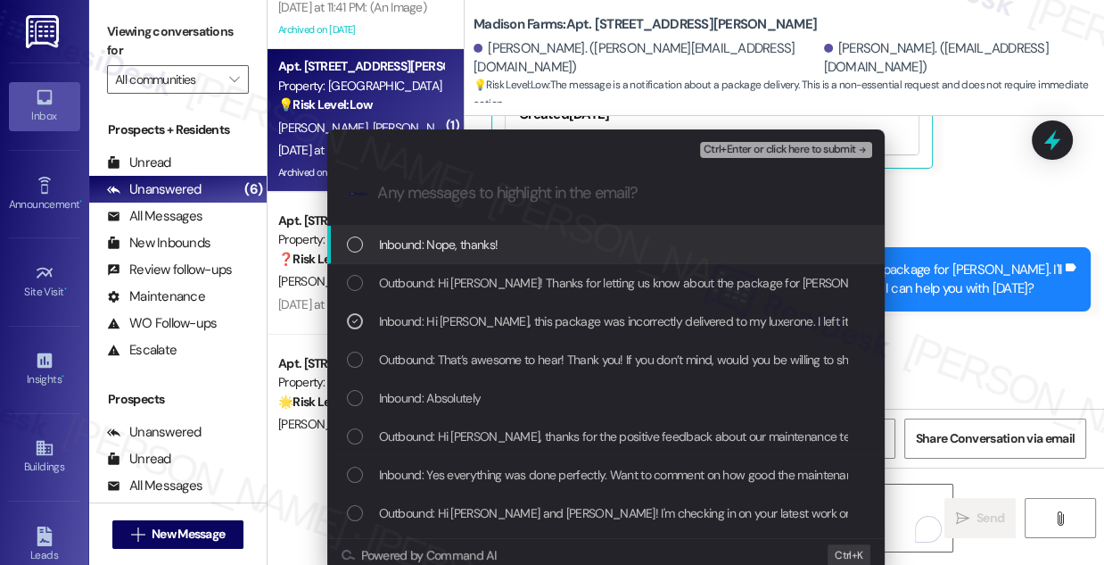
click at [798, 152] on span "Ctrl+Enter or click here to submit" at bounding box center [780, 150] width 153 height 12
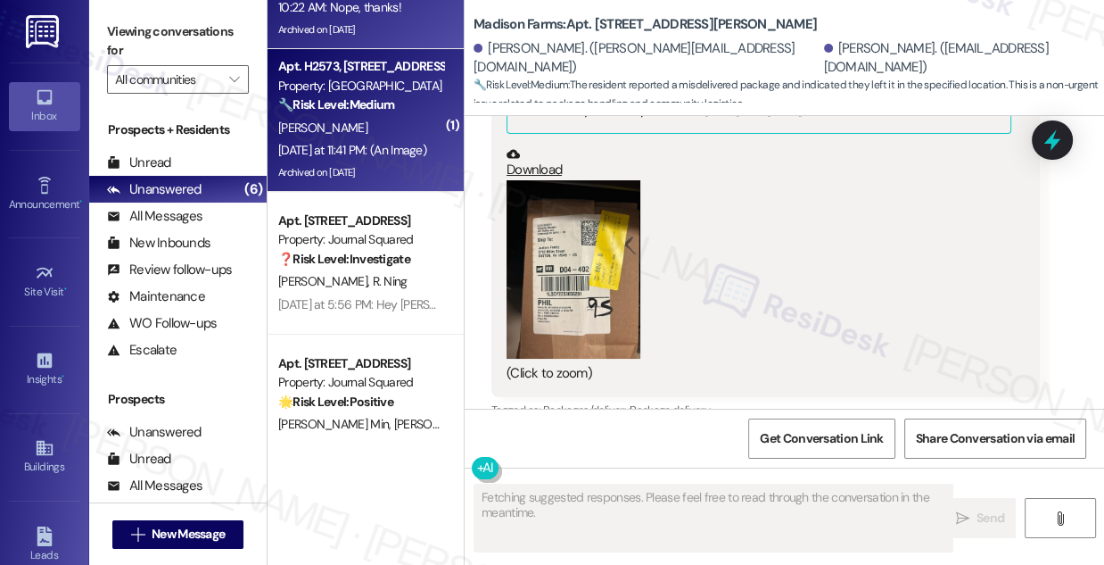
scroll to position [6050, 0]
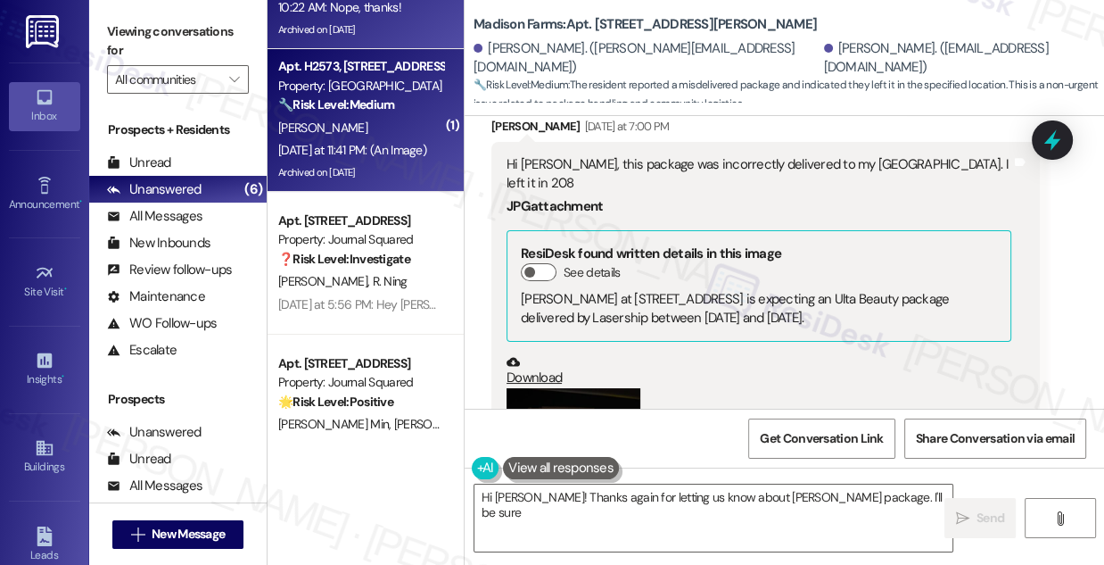
type textarea "Hi [PERSON_NAME]! Thanks again for letting us know about [PERSON_NAME] package.…"
click at [356, 128] on div "[PERSON_NAME]" at bounding box center [361, 128] width 169 height 22
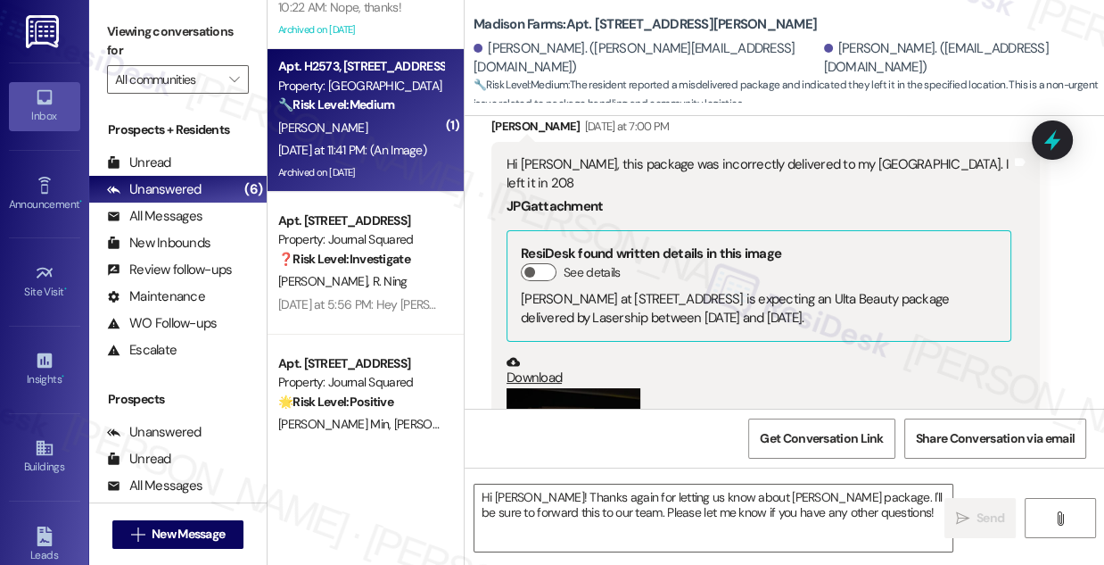
type textarea "Fetching suggested responses. Please feel free to read through the conversation…"
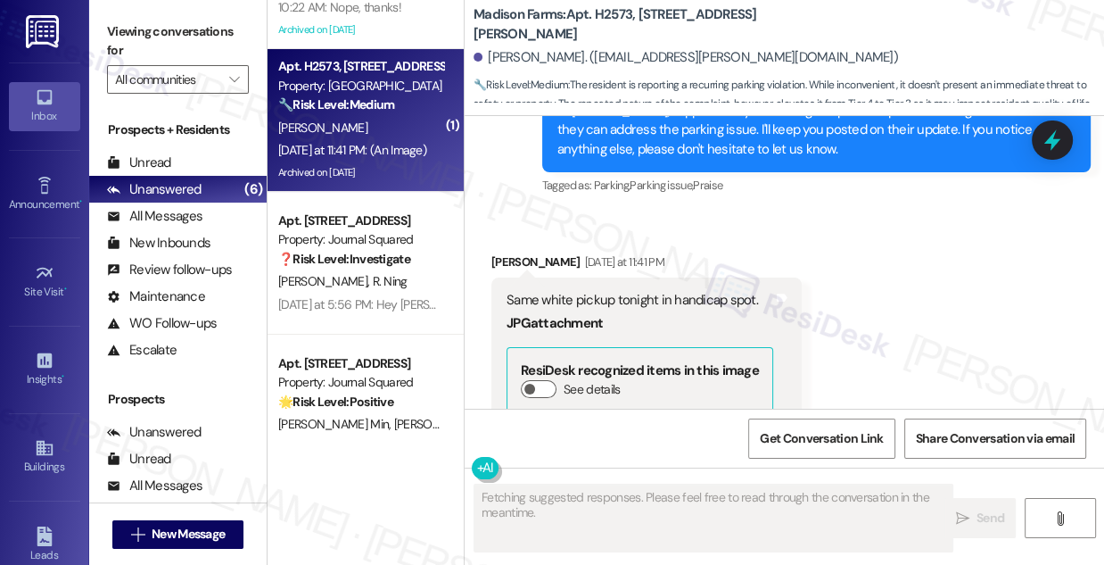
scroll to position [14690, 0]
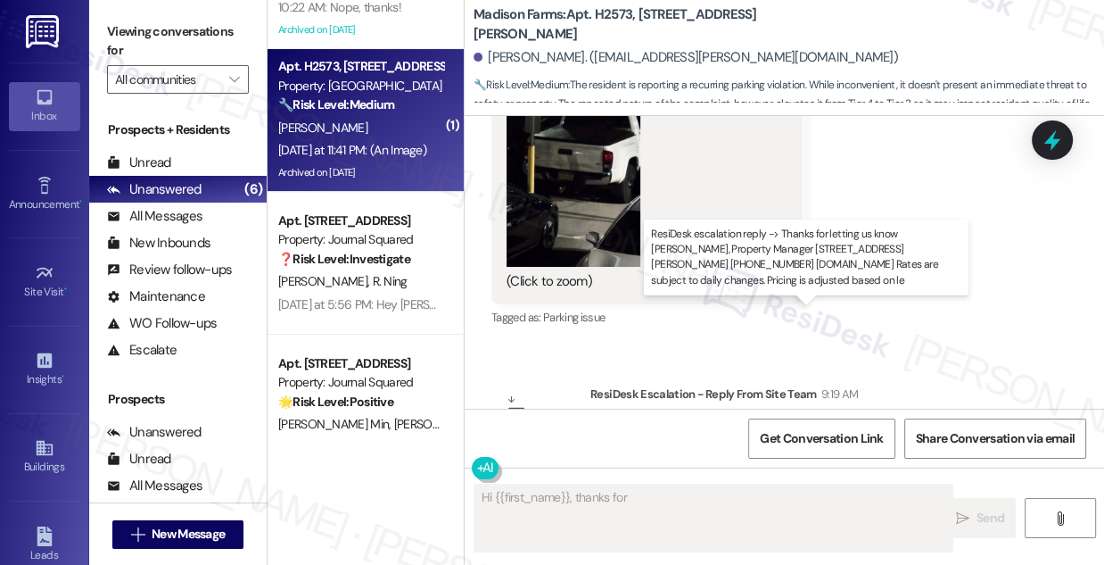
drag, startPoint x: 666, startPoint y: 331, endPoint x: 858, endPoint y: 335, distance: 192.7
click at [858, 423] on div "ResiDesk escalation reply -> Thanks for letting us know [PERSON_NAME], Property…" at bounding box center [813, 460] width 415 height 75
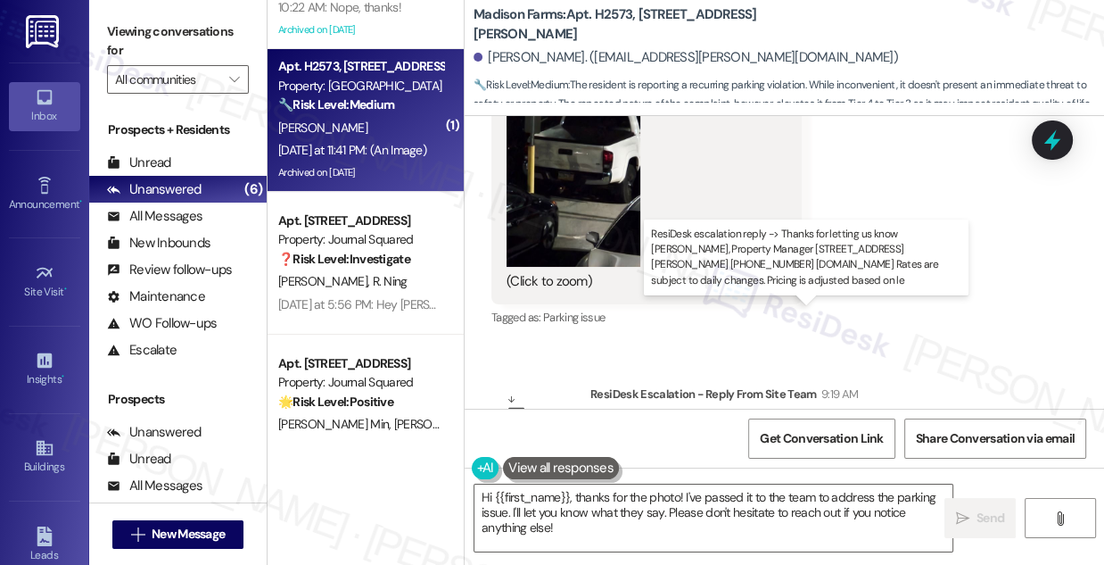
click at [674, 423] on div "ResiDesk escalation reply -> Thanks for letting us know [PERSON_NAME], Property…" at bounding box center [813, 460] width 415 height 75
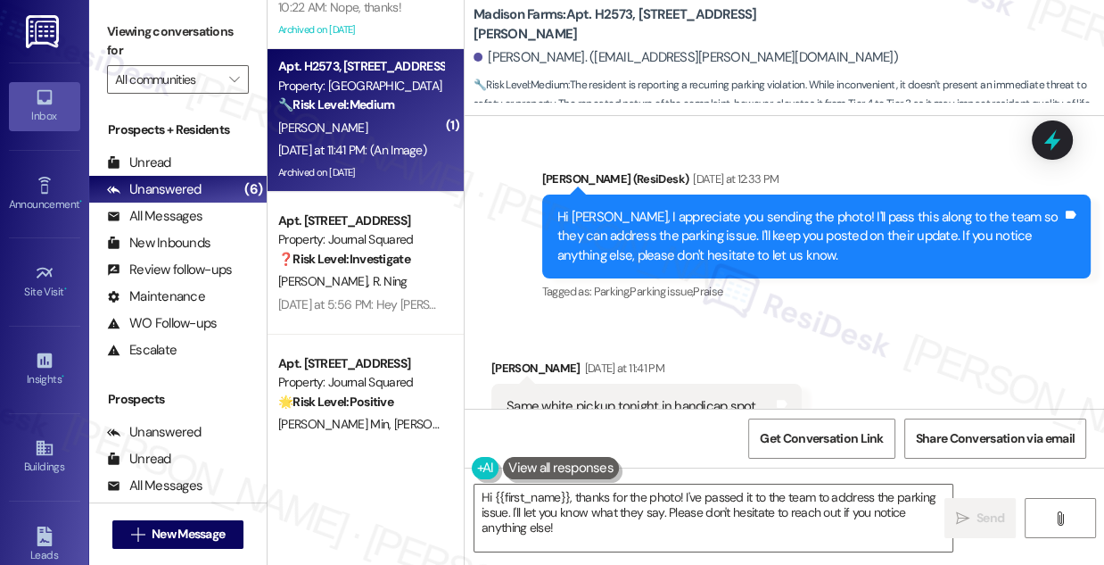
scroll to position [14204, 0]
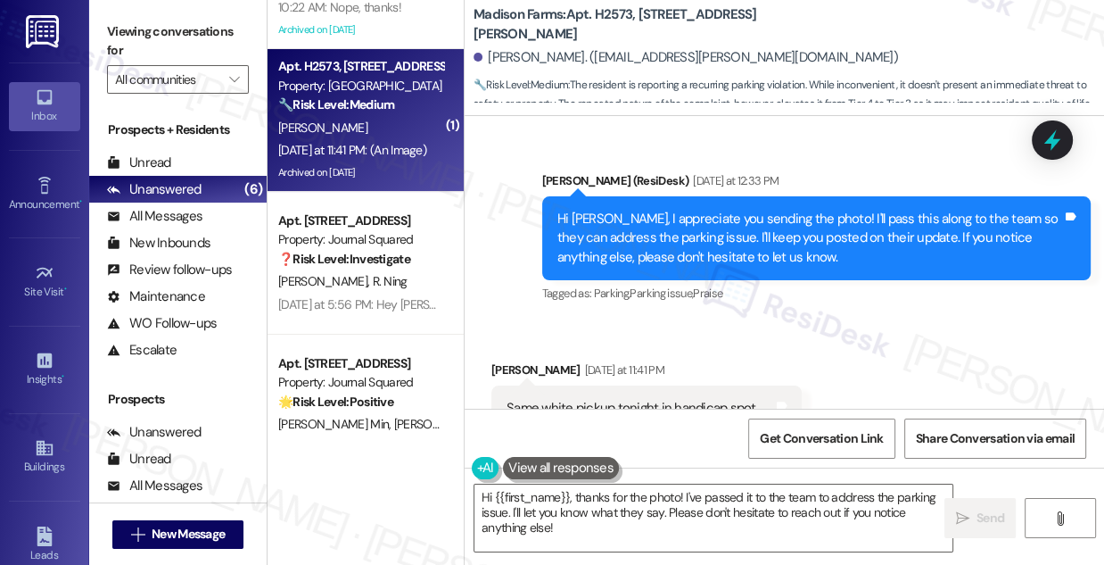
click at [574, 399] on div "Same white pickup tonight in handicap spot." at bounding box center [640, 408] width 267 height 19
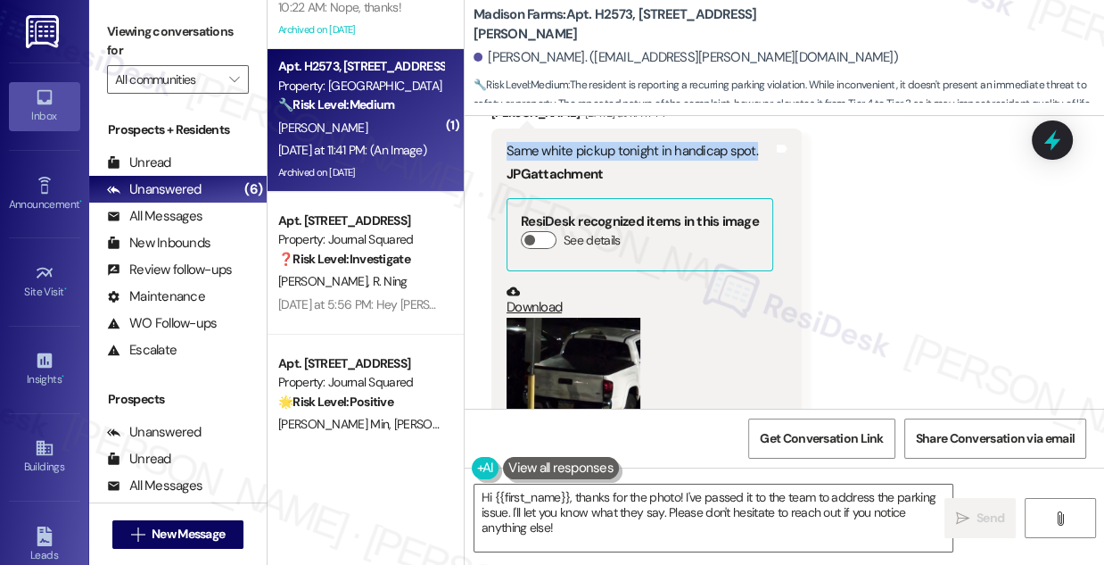
scroll to position [14609, 0]
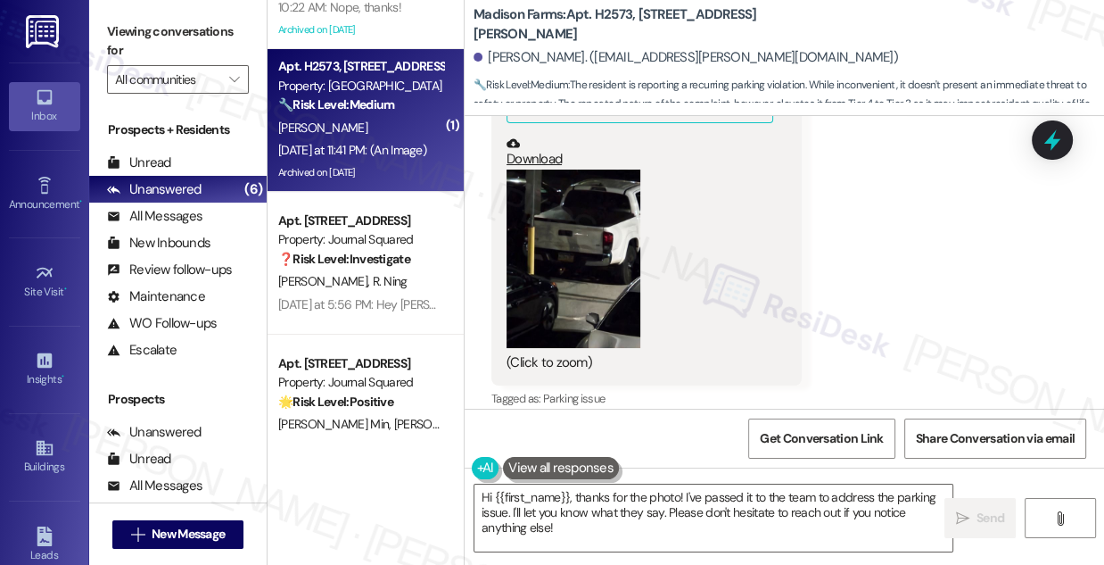
click at [579, 184] on button "Zoom image" at bounding box center [574, 258] width 134 height 178
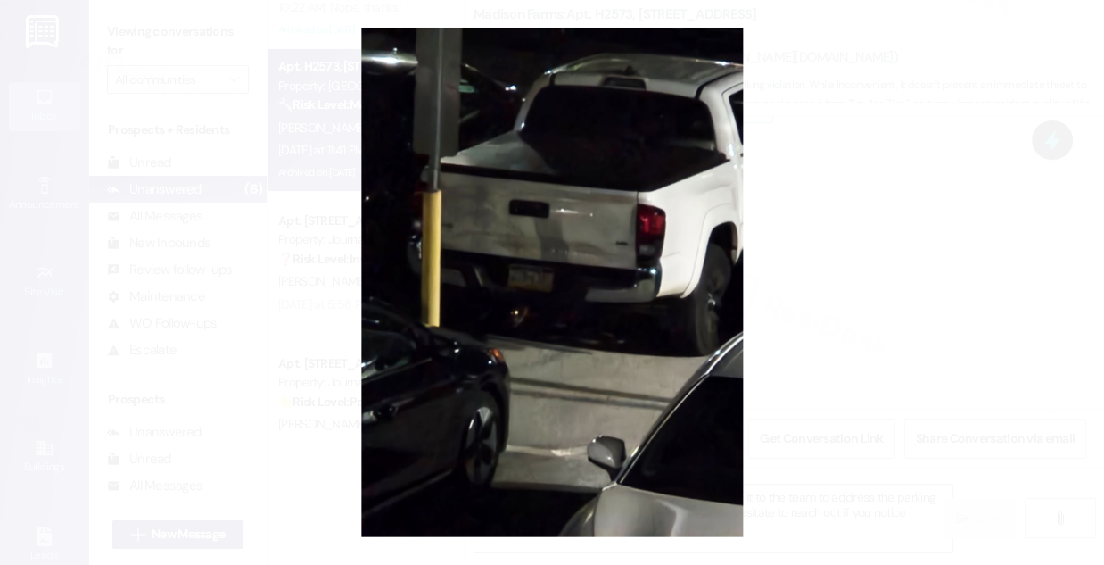
click at [889, 290] on button "Unzoom image" at bounding box center [552, 282] width 1104 height 565
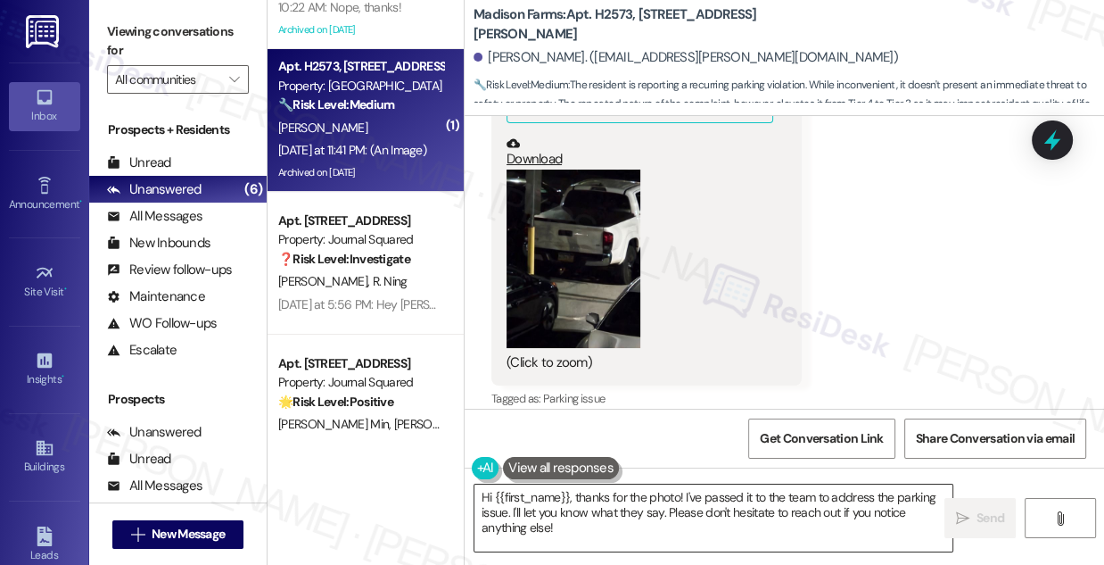
click at [558, 514] on textarea "Hi {{first_name}}, thanks for the photo! I've passed it to the team to address …" at bounding box center [714, 517] width 478 height 67
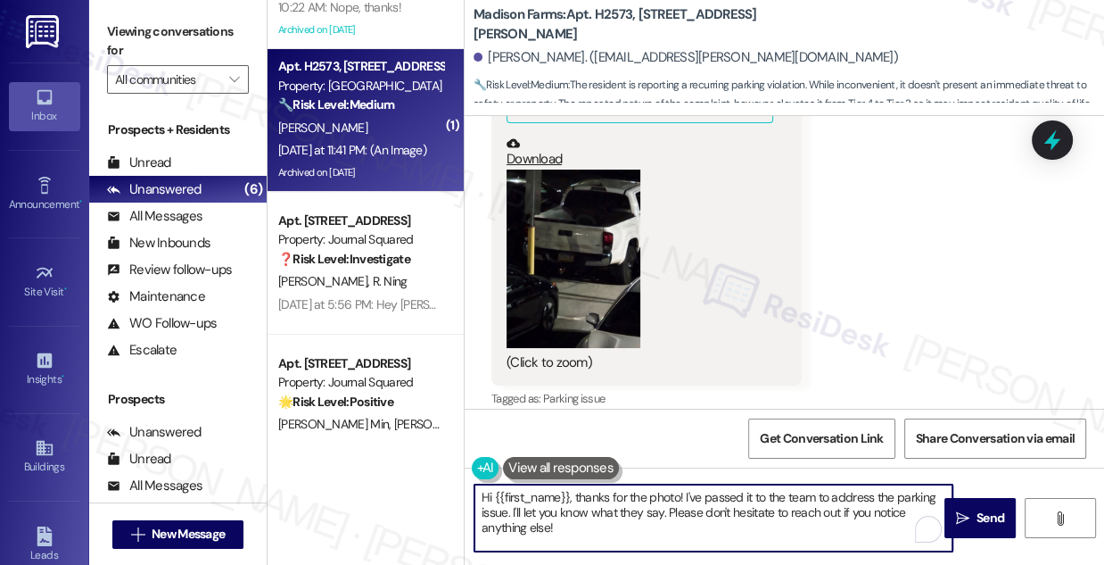
click at [558, 514] on textarea "Hi {{first_name}}, thanks for the photo! I've passed it to the team to address …" at bounding box center [714, 517] width 478 height 67
click at [636, 504] on textarea "Hi {{first_name}}, thanks for the photo! I've passed it to the team to address …" at bounding box center [714, 517] width 478 height 67
click at [682, 496] on textarea "Hi {{first_name}}, thanks for the photo! I've passed it to the team to address …" at bounding box center [714, 517] width 478 height 67
click at [654, 492] on textarea "Hi {{first_name}}, thanks for the photo! I've passed it to the team to address …" at bounding box center [714, 517] width 478 height 67
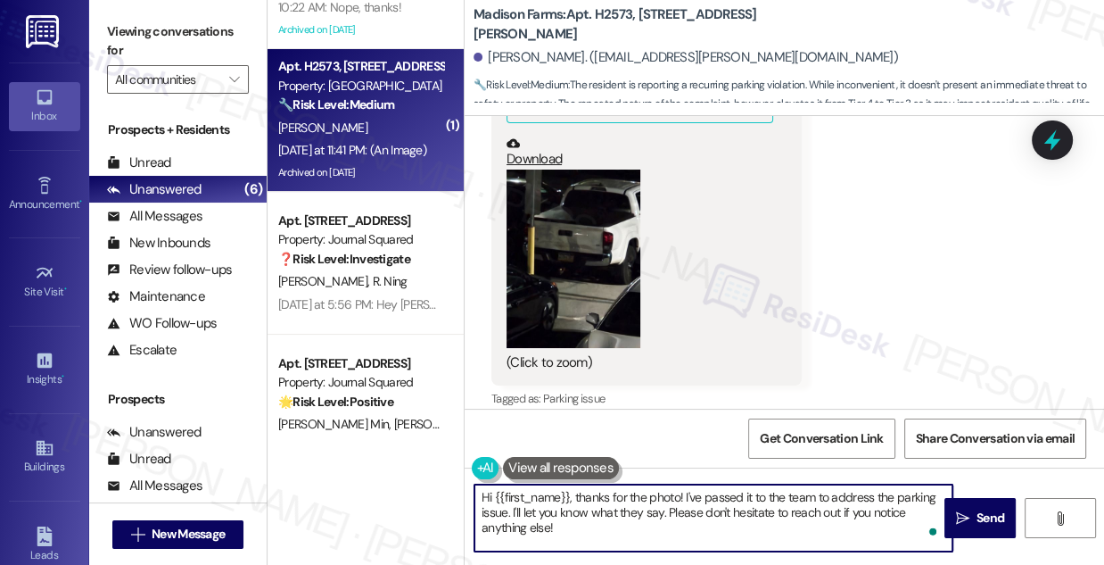
click at [654, 492] on textarea "Hi {{first_name}}, thanks for the photo! I've passed it to the team to address …" at bounding box center [714, 517] width 478 height 67
click at [824, 502] on textarea "Hi {{first_name}}, thanks for keeping us in the loop! I've passed it to the tea…" at bounding box center [714, 517] width 478 height 67
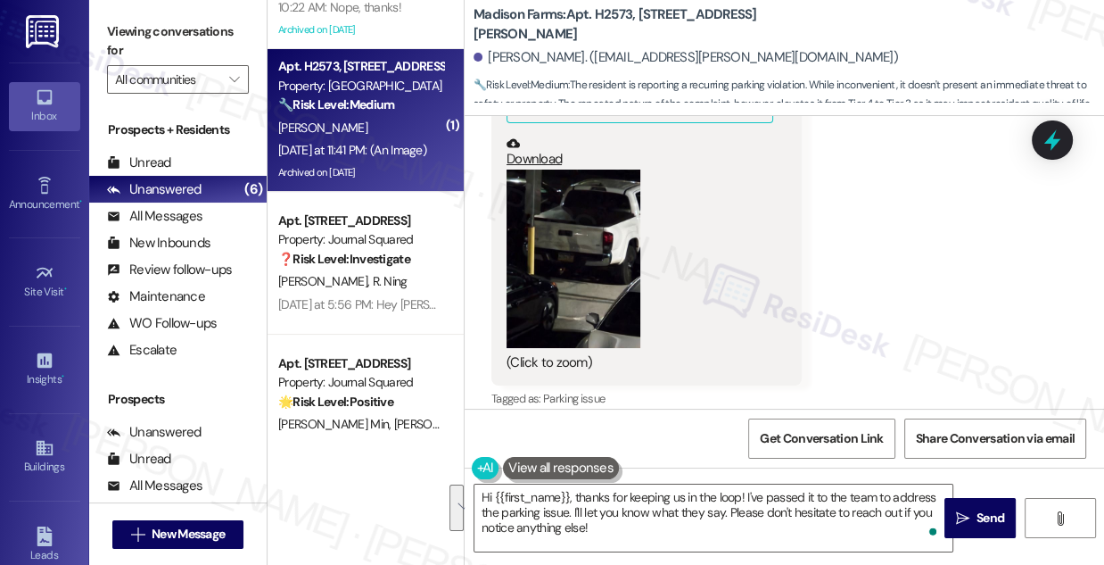
click at [924, 251] on div "Received via SMS [PERSON_NAME] [DATE] at 11:41 PM Same white pickup tonight in …" at bounding box center [785, 170] width 640 height 510
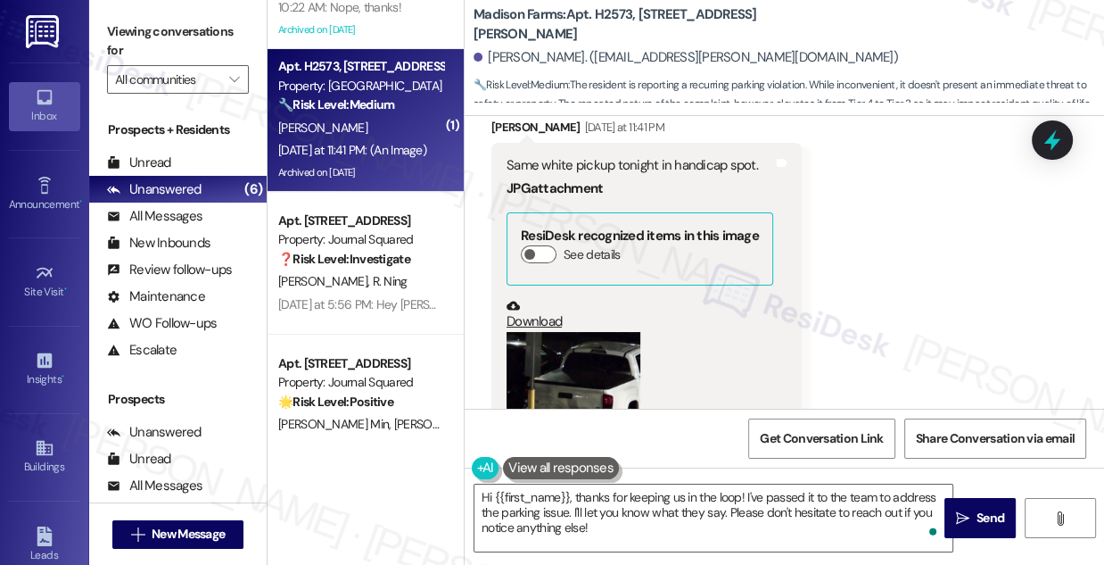
scroll to position [14690, 0]
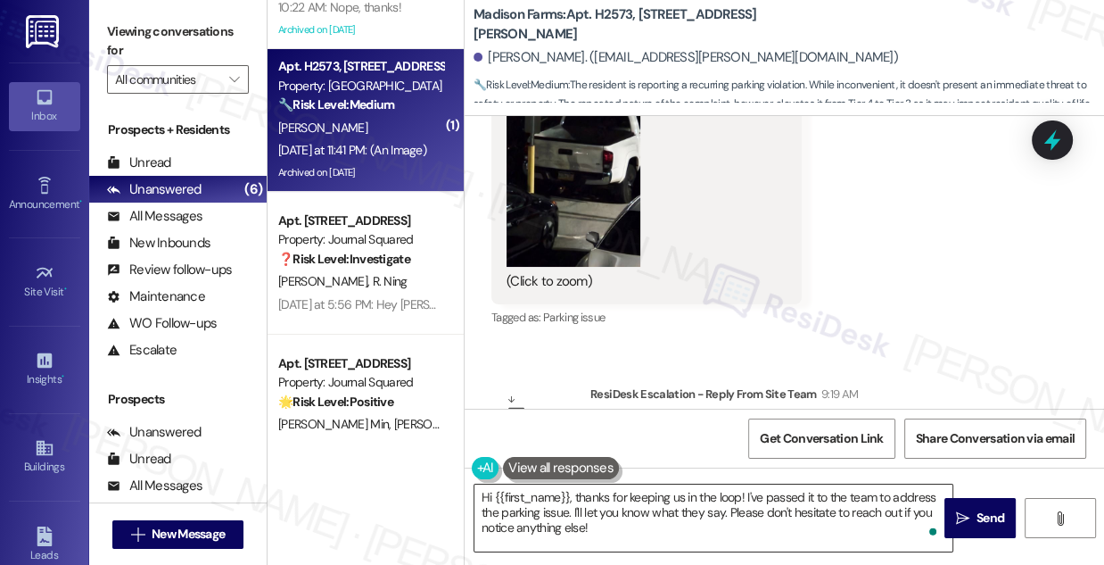
click at [744, 491] on textarea "Hi {{first_name}}, thanks for keeping us in the loop! I've passed it to the tea…" at bounding box center [714, 517] width 478 height 67
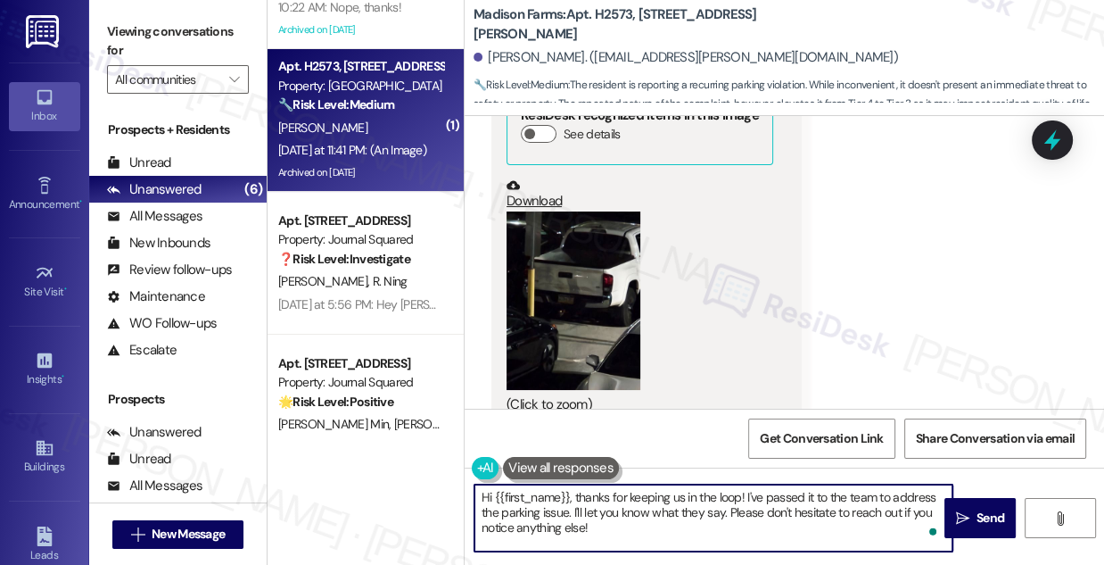
scroll to position [14447, 0]
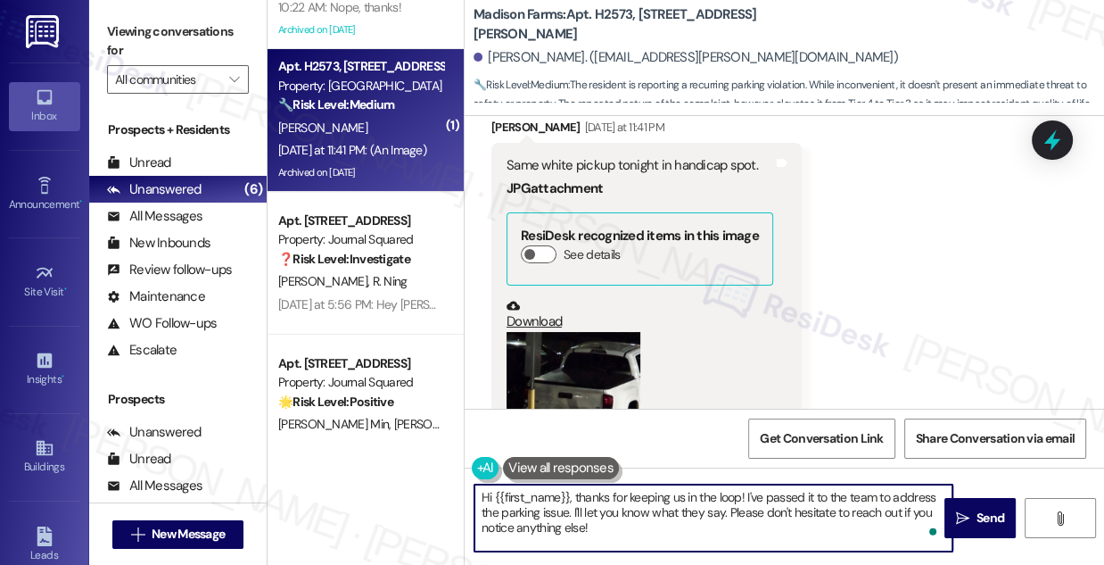
click at [832, 497] on textarea "Hi {{first_name}}, thanks for keeping us in the loop! I've passed it to the tea…" at bounding box center [714, 517] width 478 height 67
click at [654, 513] on textarea "Hi {{first_name}}, thanks for keeping us in the loop! I've passed it to the tea…" at bounding box center [714, 517] width 478 height 67
drag, startPoint x: 571, startPoint y: 513, endPoint x: 726, endPoint y: 509, distance: 155.3
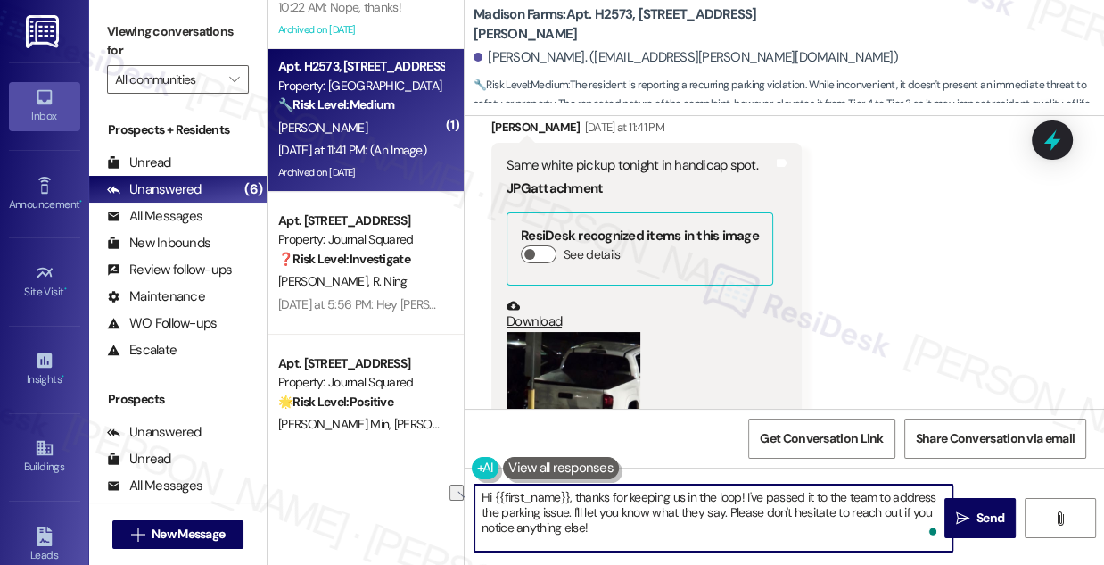
click at [726, 509] on textarea "Hi {{first_name}}, thanks for keeping us in the loop! I've passed it to the tea…" at bounding box center [714, 517] width 478 height 67
click at [743, 507] on textarea "Hi {{first_name}}, thanks for keeping us in the loop! I've passed it to the tea…" at bounding box center [714, 517] width 478 height 67
drag, startPoint x: 742, startPoint y: 507, endPoint x: 761, endPoint y: 507, distance: 18.7
click at [744, 507] on textarea "Hi {{first_name}}, thanks for keeping us in the loop! I've passed it to the tea…" at bounding box center [714, 517] width 478 height 67
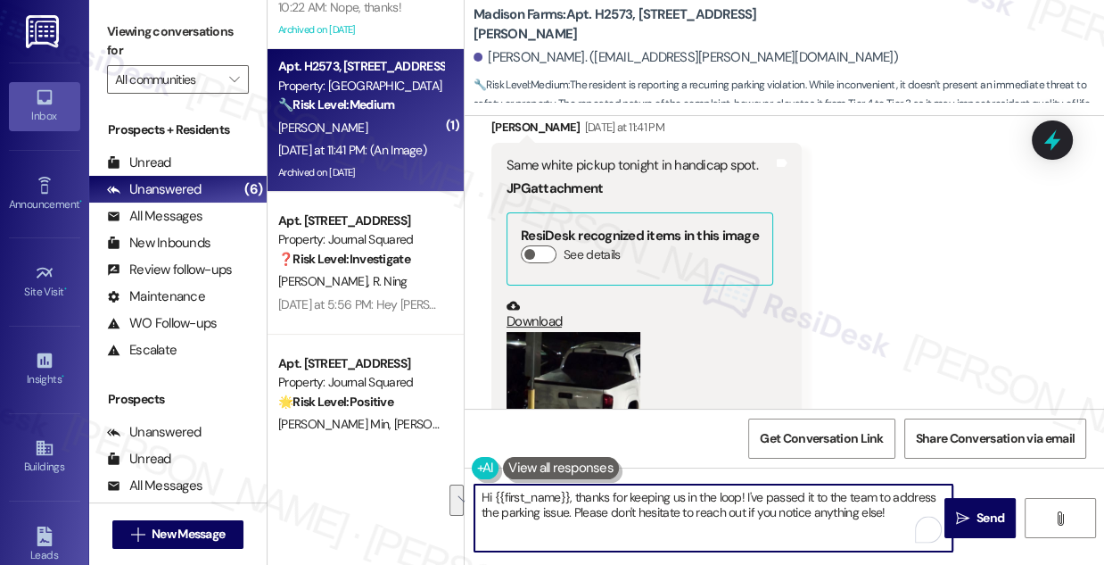
click at [847, 517] on textarea "Hi {{first_name}}, thanks for keeping us in the loop! I've passed it to the tea…" at bounding box center [714, 517] width 478 height 67
drag, startPoint x: 823, startPoint y: 511, endPoint x: 654, endPoint y: 511, distance: 168.6
click at [654, 511] on textarea "Hi {{first_name}}, thanks for keeping us in the loop! I've passed it to the tea…" at bounding box center [714, 517] width 478 height 67
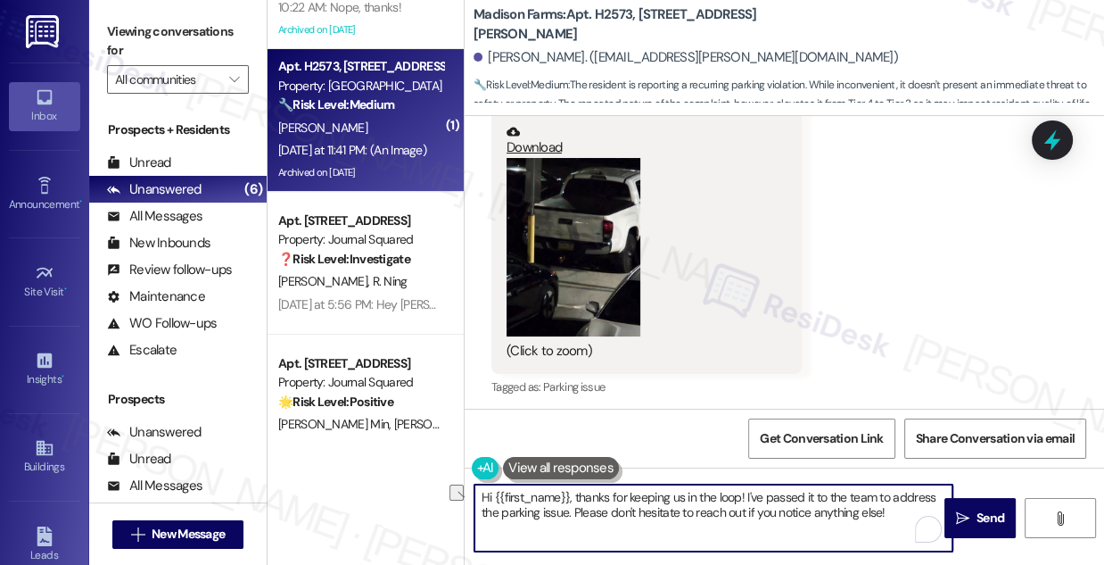
scroll to position [14690, 0]
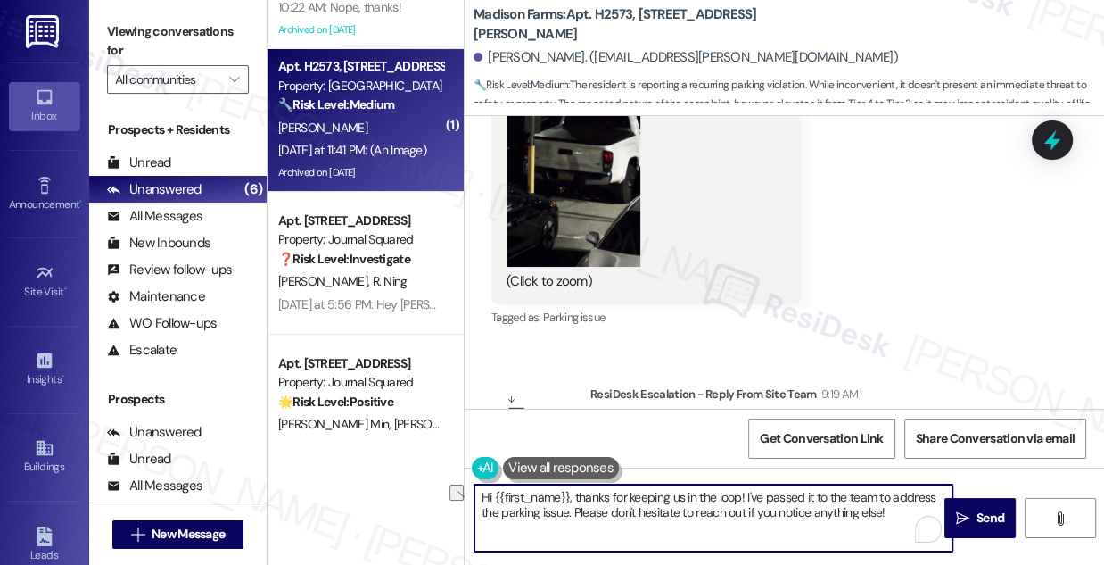
click at [707, 509] on textarea "Hi {{first_name}}, thanks for keeping us in the loop! I've passed it to the tea…" at bounding box center [714, 517] width 478 height 67
drag, startPoint x: 891, startPoint y: 513, endPoint x: 575, endPoint y: 517, distance: 316.7
click at [575, 517] on textarea "Hi {{first_name}}, thanks for keeping us in the loop! I've passed it to the tea…" at bounding box center [714, 517] width 478 height 67
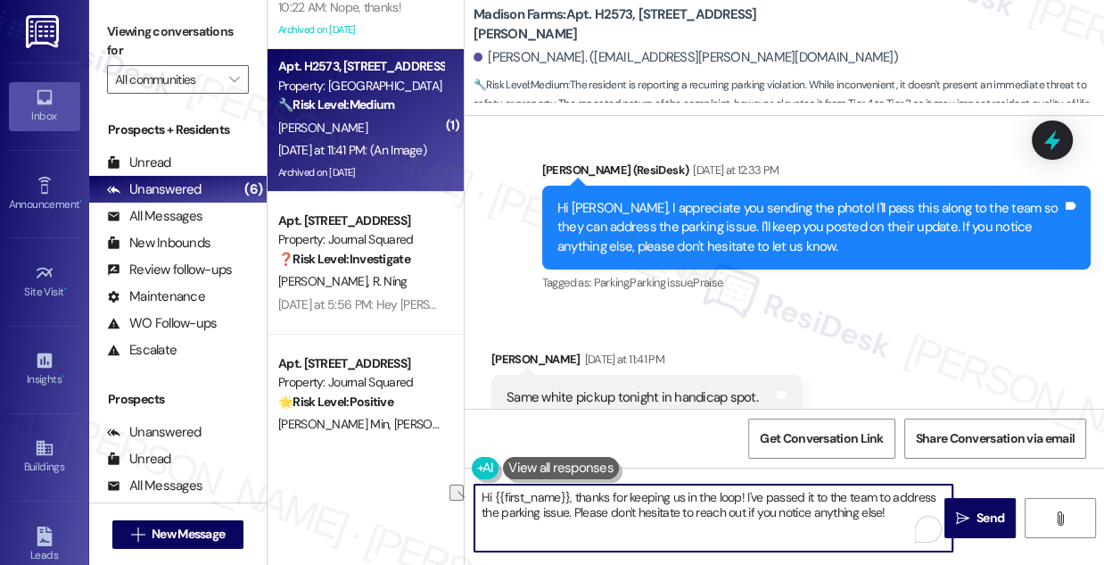
scroll to position [14204, 0]
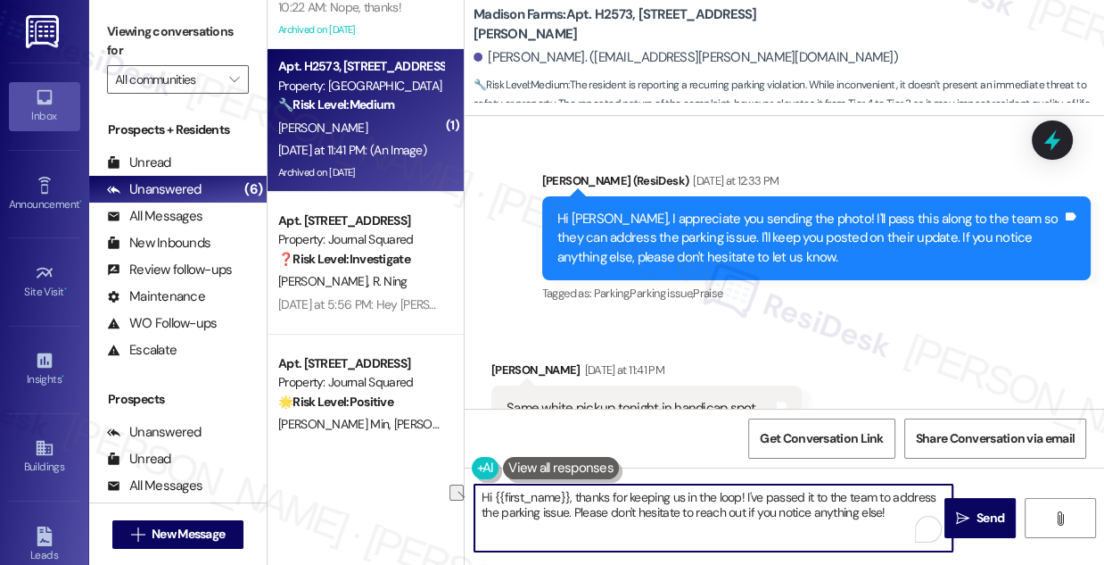
click at [580, 510] on textarea "Hi {{first_name}}, thanks for keeping us in the loop! I've passed it to the tea…" at bounding box center [714, 517] width 478 height 67
drag, startPoint x: 892, startPoint y: 513, endPoint x: 573, endPoint y: 508, distance: 319.4
click at [573, 508] on textarea "Hi {{first_name}}, thanks for keeping us in the loop! I've passed it to the tea…" at bounding box center [714, 517] width 478 height 67
click at [661, 500] on textarea "Hi {{first_name}}, thanks for keeping us in the loop! I've passed it to the tea…" at bounding box center [714, 517] width 478 height 67
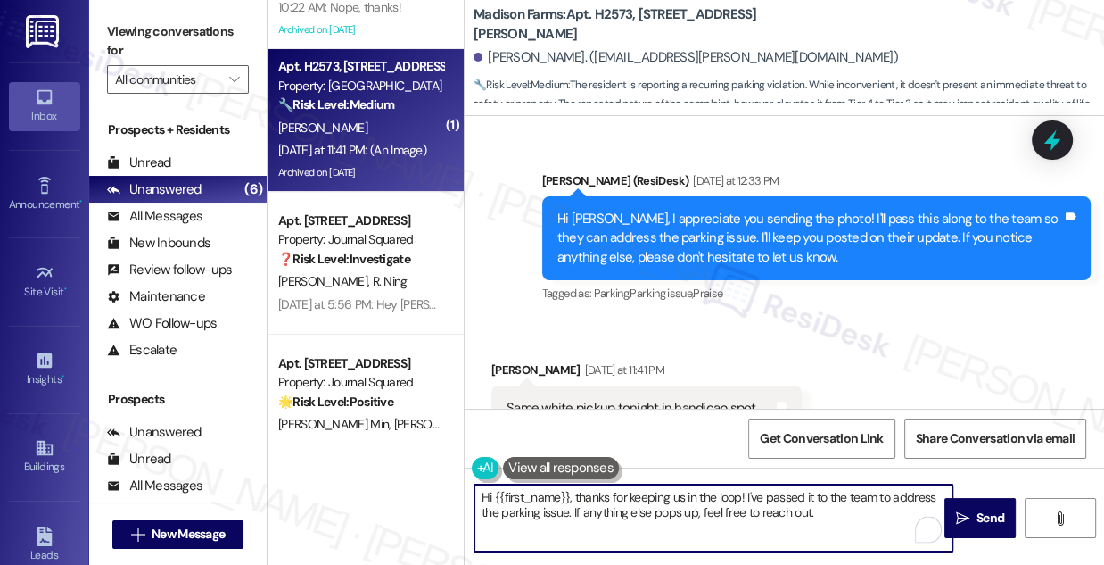
click at [661, 500] on textarea "Hi {{first_name}}, thanks for keeping us in the loop! I've passed it to the tea…" at bounding box center [714, 517] width 478 height 67
type textarea "Hi {{first_name}}, thanks for keeping us in the loop! I've passed it to the tea…"
click at [599, 506] on textarea "Hi {{first_name}}, thanks for keeping us in the loop! I've passed it to the tea…" at bounding box center [714, 517] width 478 height 67
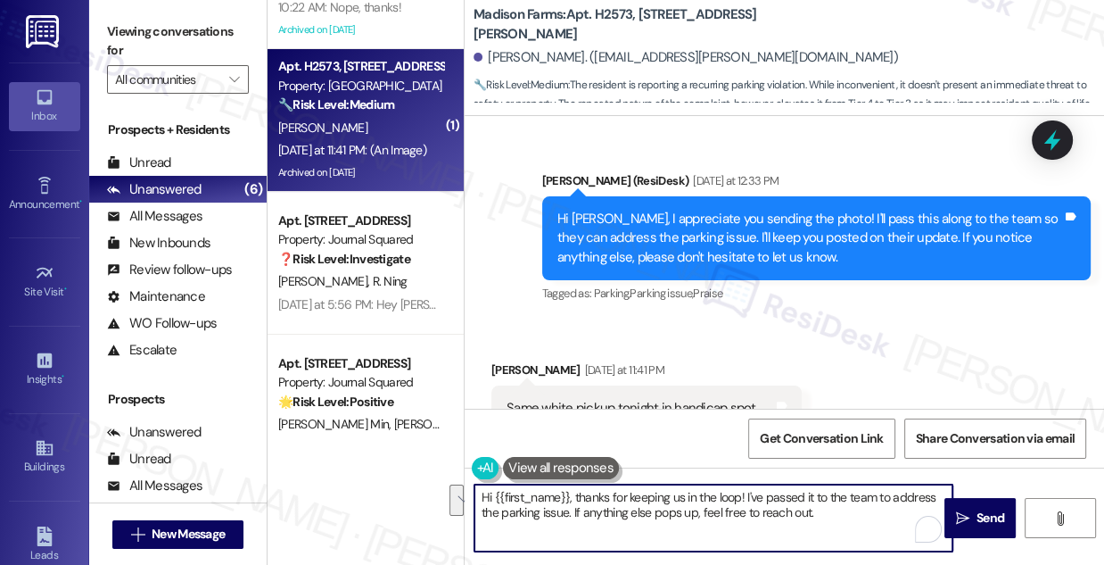
click at [823, 504] on textarea "Hi {{first_name}}, thanks for keeping us in the loop! I've passed it to the tea…" at bounding box center [714, 517] width 478 height 67
click at [809, 497] on textarea "Hi {{first_name}}, thanks for keeping us in the loop! I've passed it to the tea…" at bounding box center [714, 517] width 478 height 67
click at [807, 495] on textarea "Hi {{first_name}}, thanks for keeping us in the loop! I've passed it to the tea…" at bounding box center [714, 517] width 478 height 67
click at [786, 499] on textarea "Hi {{first_name}}, thanks for keeping us in the loop! I've passed it to the tea…" at bounding box center [714, 517] width 478 height 67
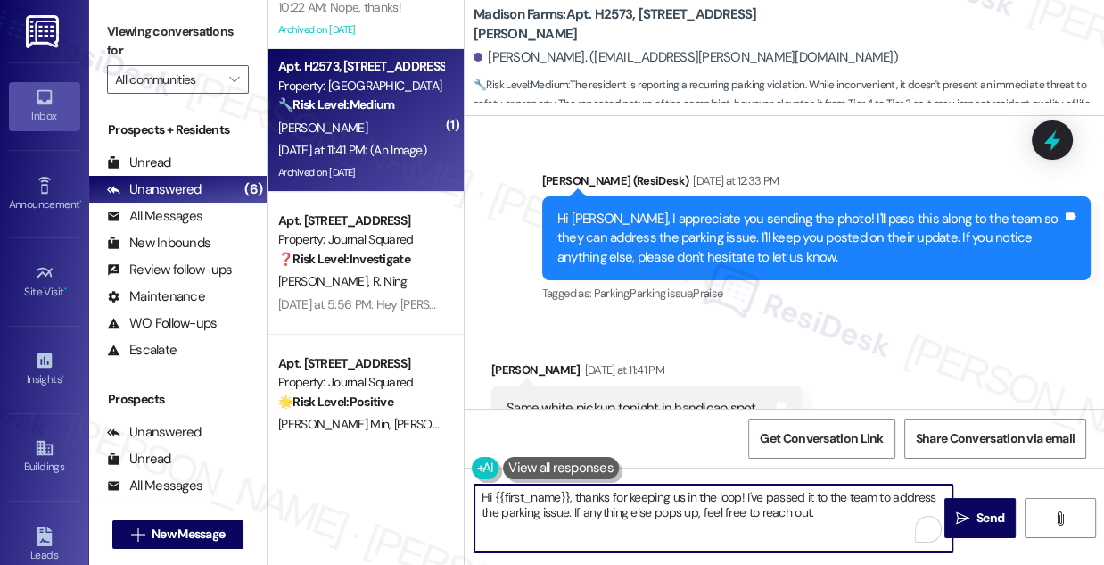
click at [786, 499] on textarea "Hi {{first_name}}, thanks for keeping us in the loop! I've passed it to the tea…" at bounding box center [714, 517] width 478 height 67
click at [601, 517] on textarea "Hi {{first_name}}, thanks for keeping us in the loop! I've passed it to the tea…" at bounding box center [714, 517] width 478 height 67
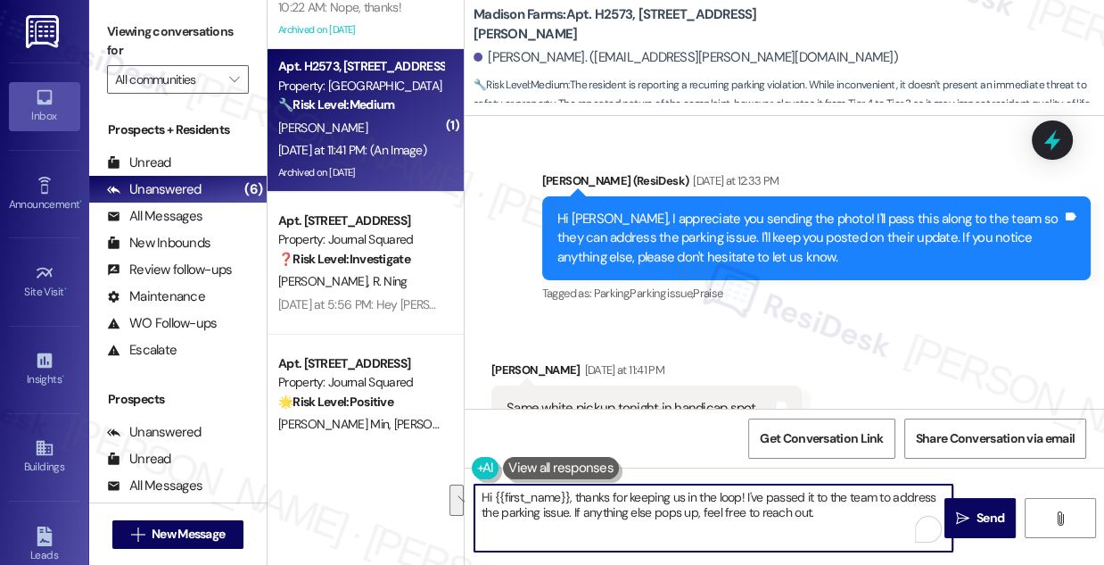
click at [847, 516] on textarea "Hi {{first_name}}, thanks for keeping us in the loop! I've passed it to the tea…" at bounding box center [714, 517] width 478 height 67
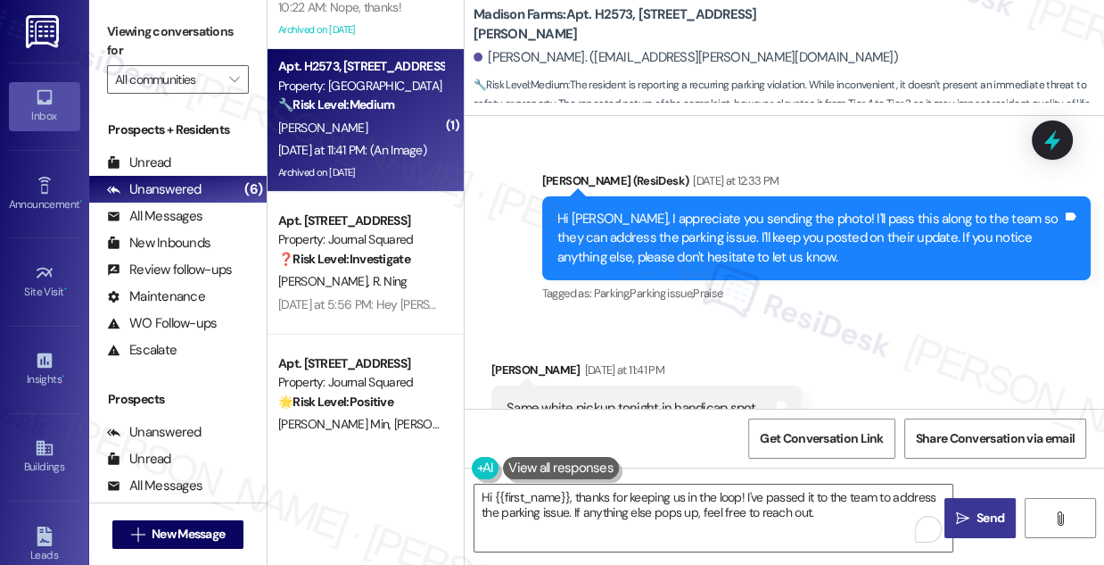
click at [985, 517] on span "Send" at bounding box center [991, 517] width 28 height 19
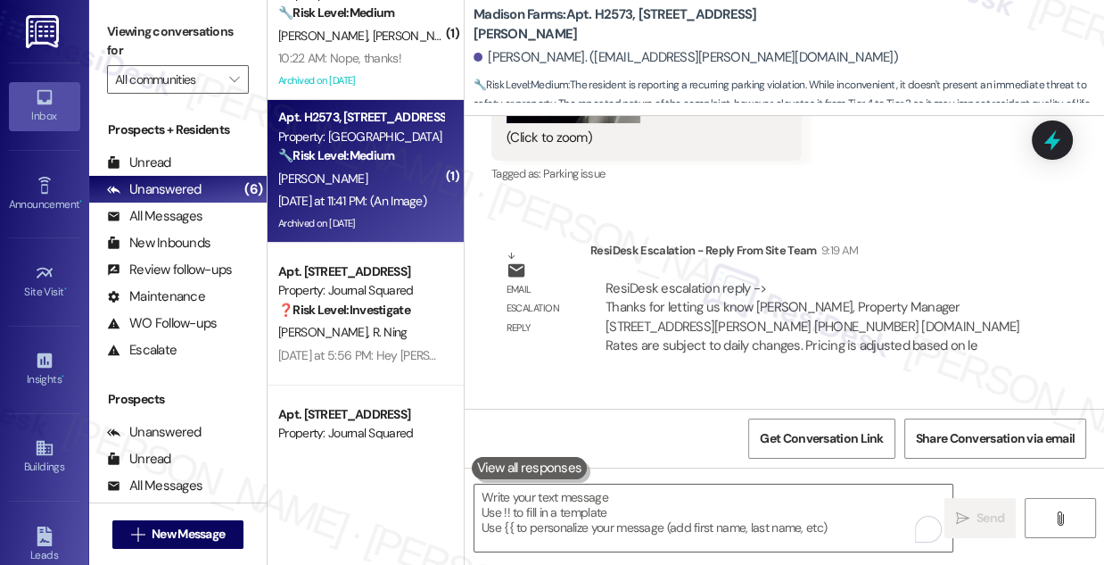
scroll to position [0, 0]
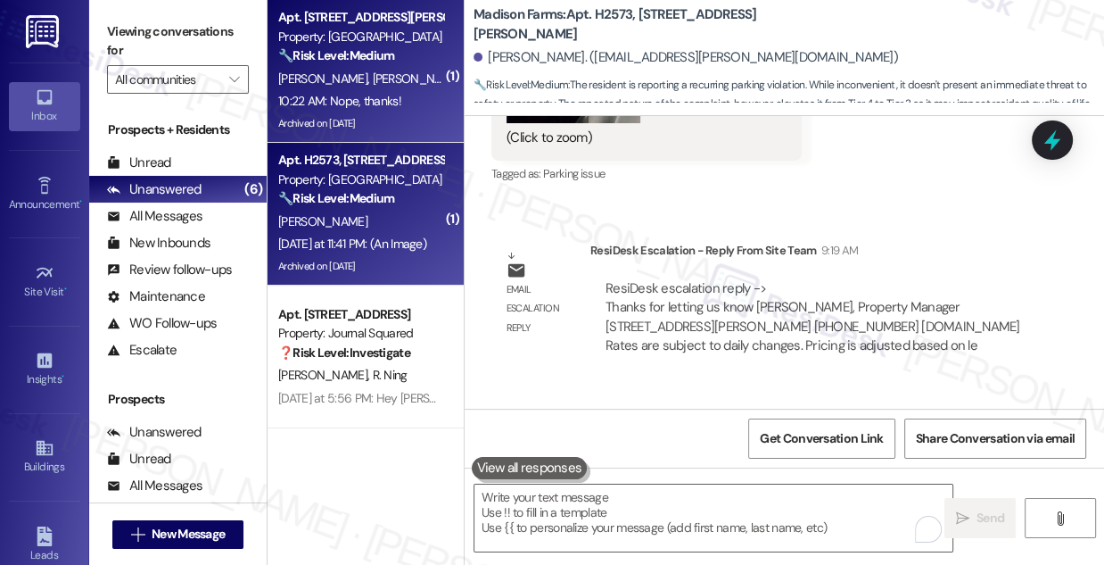
click at [396, 109] on div "10:22 AM: Nope, thanks! 10:22 AM: Nope, thanks!" at bounding box center [339, 101] width 123 height 16
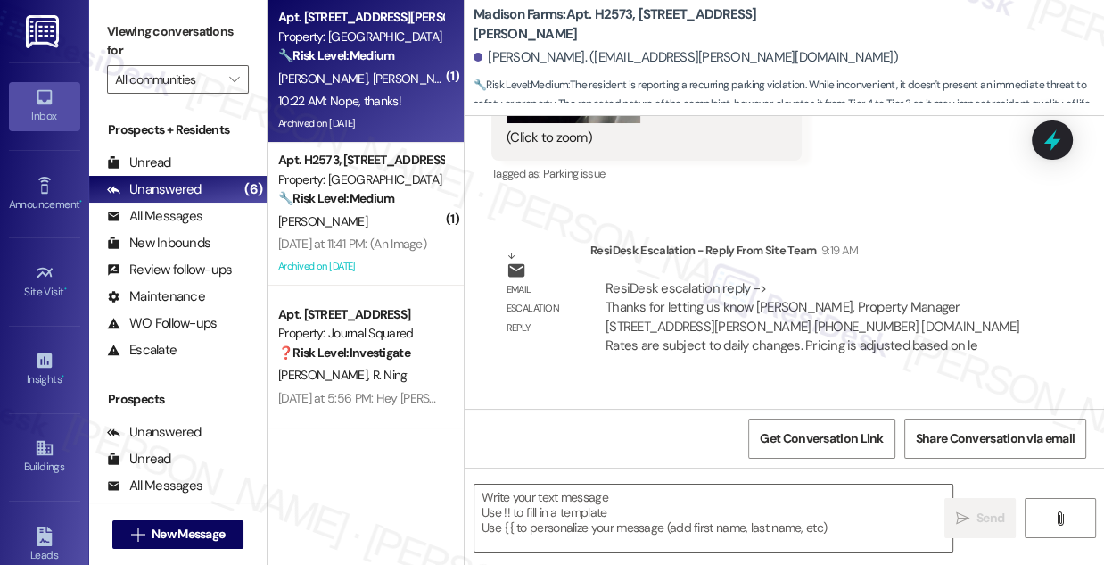
type textarea "Fetching suggested responses. Please feel free to read through the conversation…"
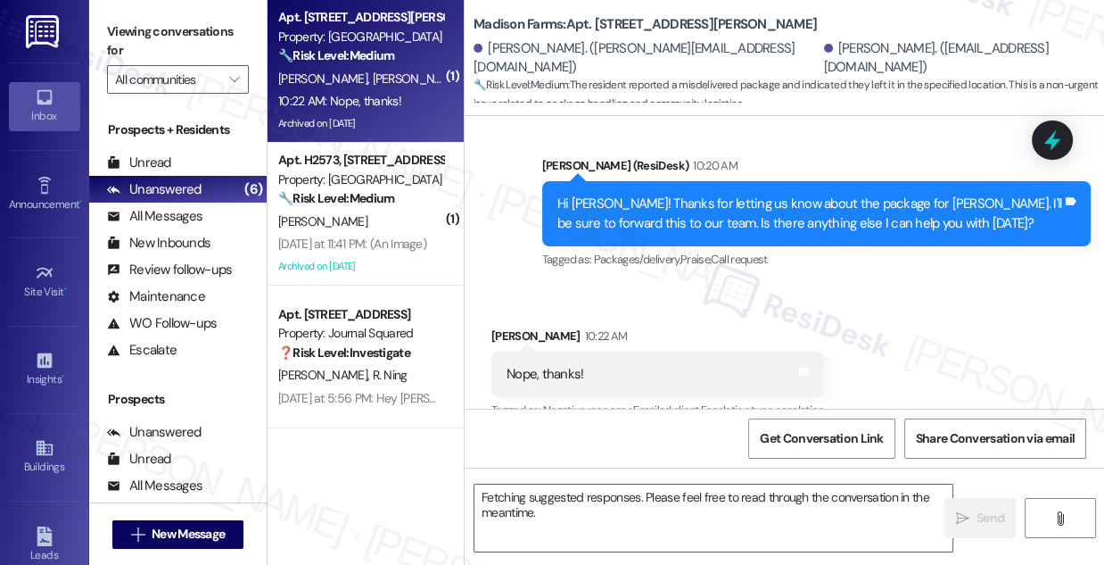
scroll to position [6618, 0]
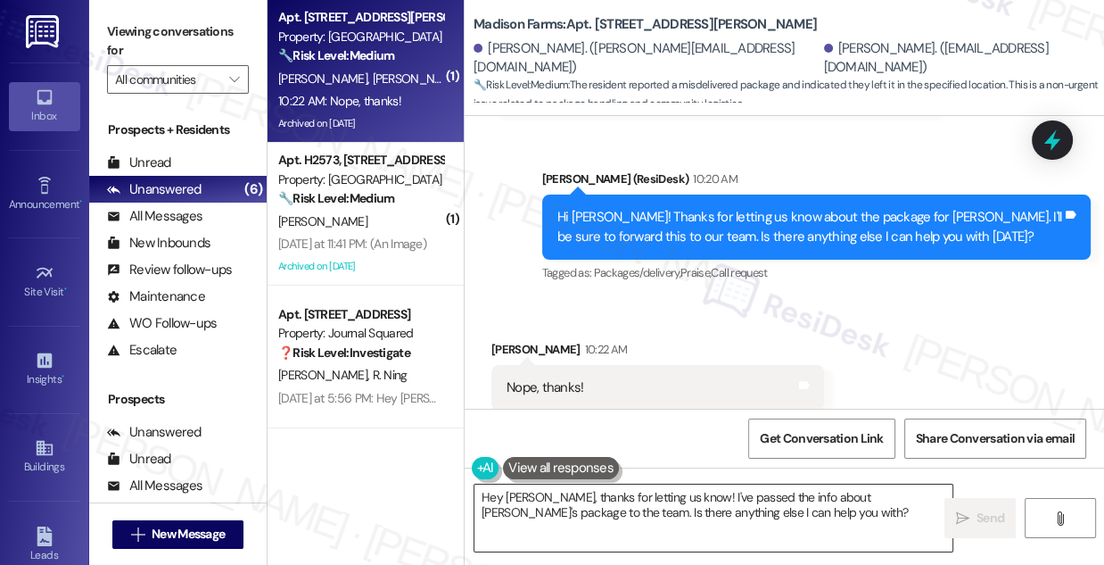
click at [656, 500] on textarea "Hey [PERSON_NAME], thanks for letting us know! I've passed the info about [PERS…" at bounding box center [714, 517] width 478 height 67
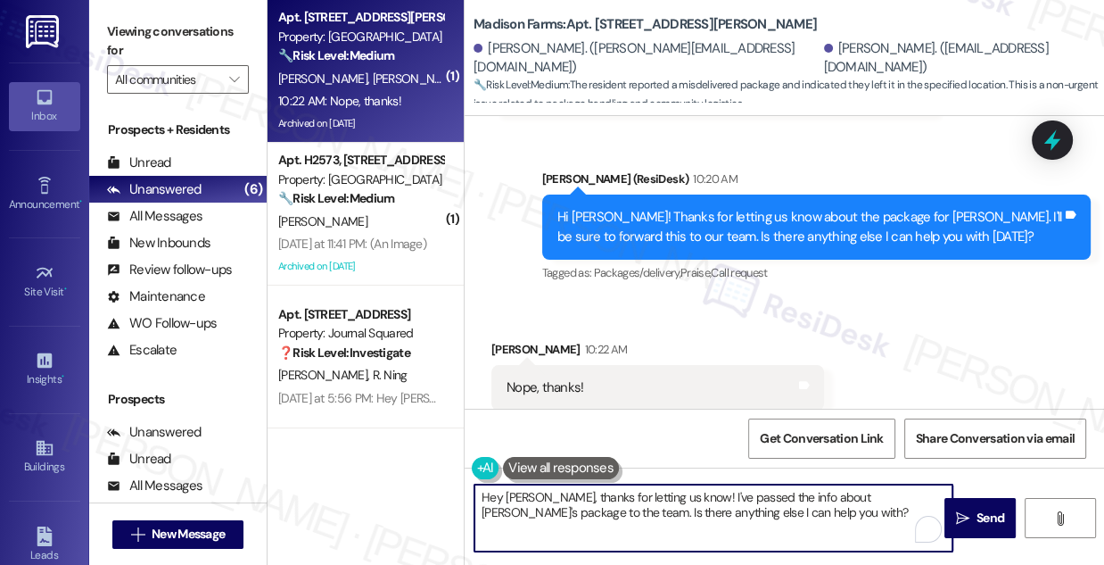
click at [656, 500] on textarea "Hey [PERSON_NAME], thanks for letting us know! I've passed the info about [PERS…" at bounding box center [714, 517] width 478 height 67
click at [723, 517] on textarea "Hey [PERSON_NAME], thanks for letting us know! I've passed the info about [PERS…" at bounding box center [714, 517] width 478 height 67
drag, startPoint x: 794, startPoint y: 513, endPoint x: 469, endPoint y: 494, distance: 325.3
click at [469, 494] on div "Hey [PERSON_NAME], thanks for letting us know! I've passed the info about [PERS…" at bounding box center [705, 518] width 480 height 69
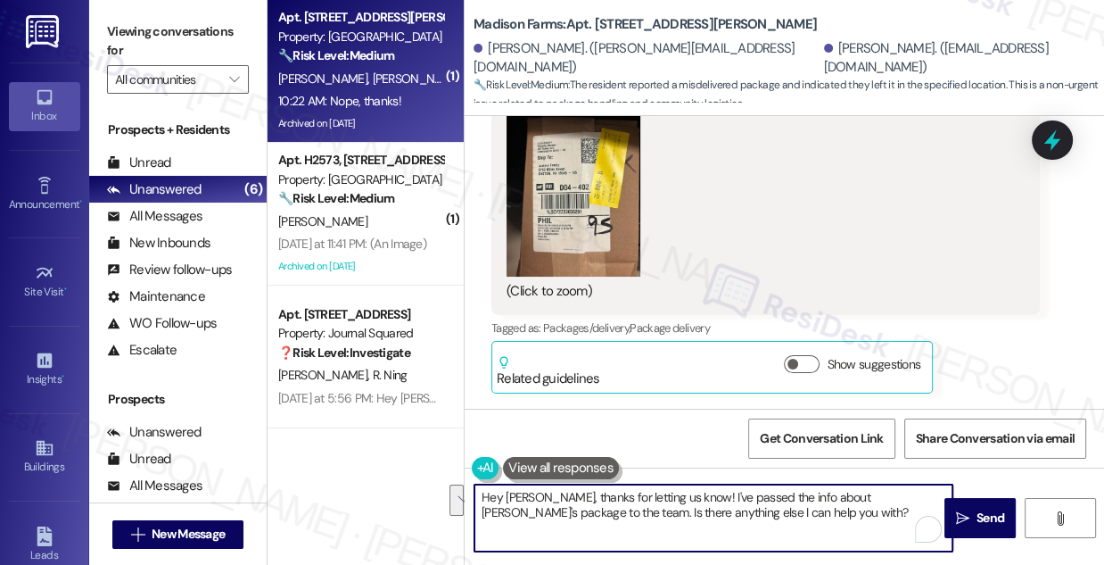
scroll to position [6130, 0]
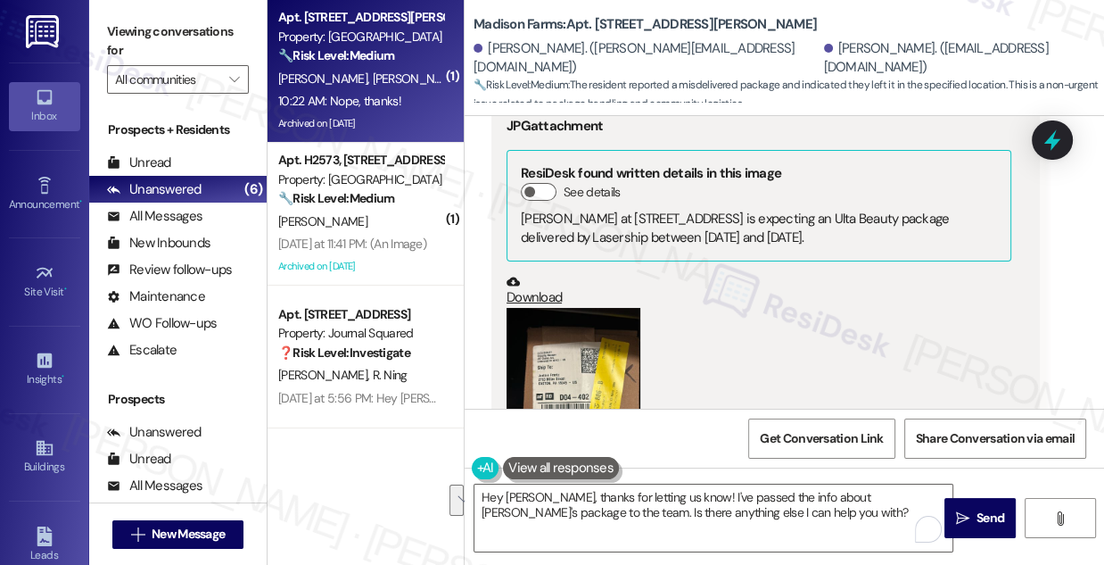
click at [585, 308] on button "Zoom image" at bounding box center [574, 397] width 134 height 178
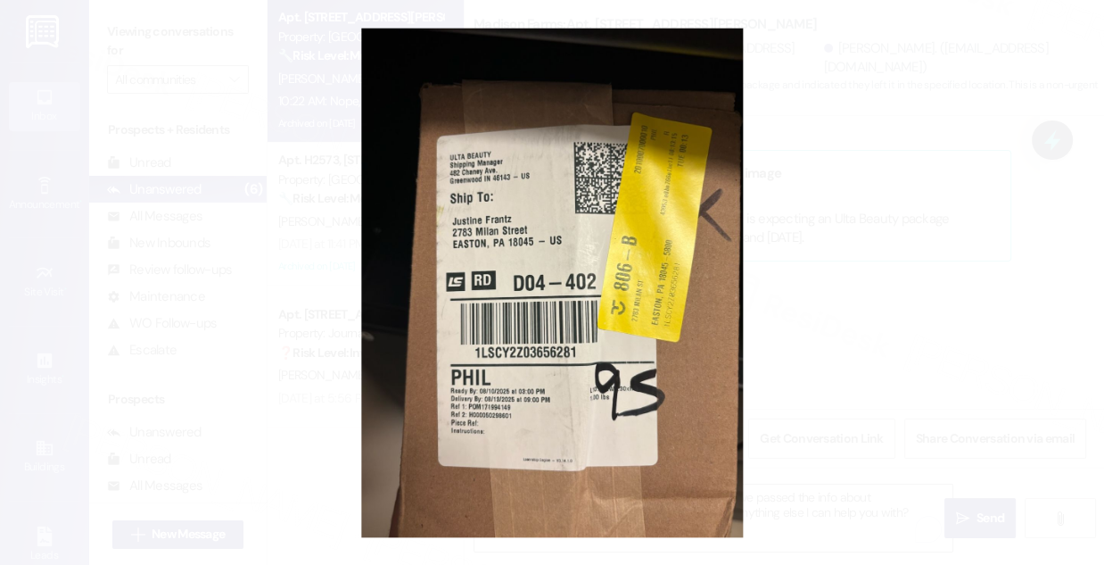
click at [901, 232] on button "Unzoom image" at bounding box center [552, 282] width 1104 height 565
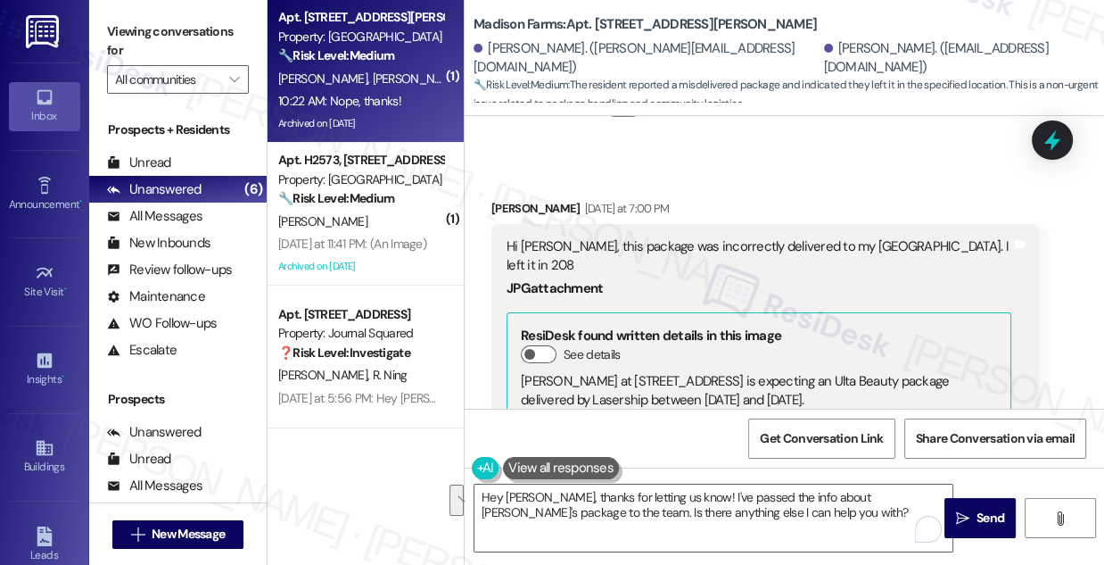
scroll to position [6455, 0]
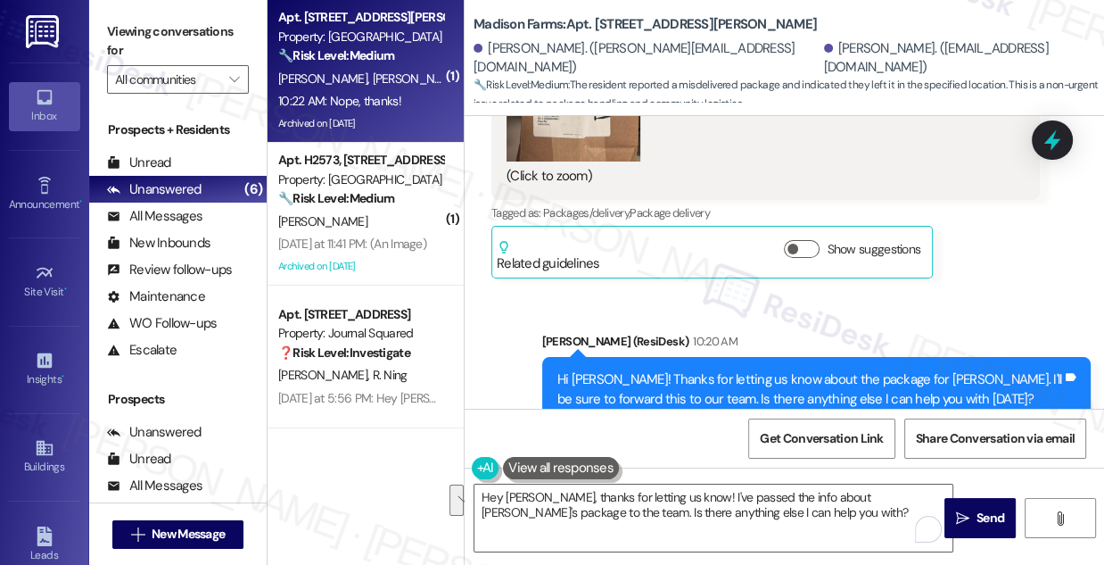
click at [814, 357] on div "Hi [PERSON_NAME]! Thanks for letting us know about the package for [PERSON_NAME…" at bounding box center [816, 389] width 549 height 65
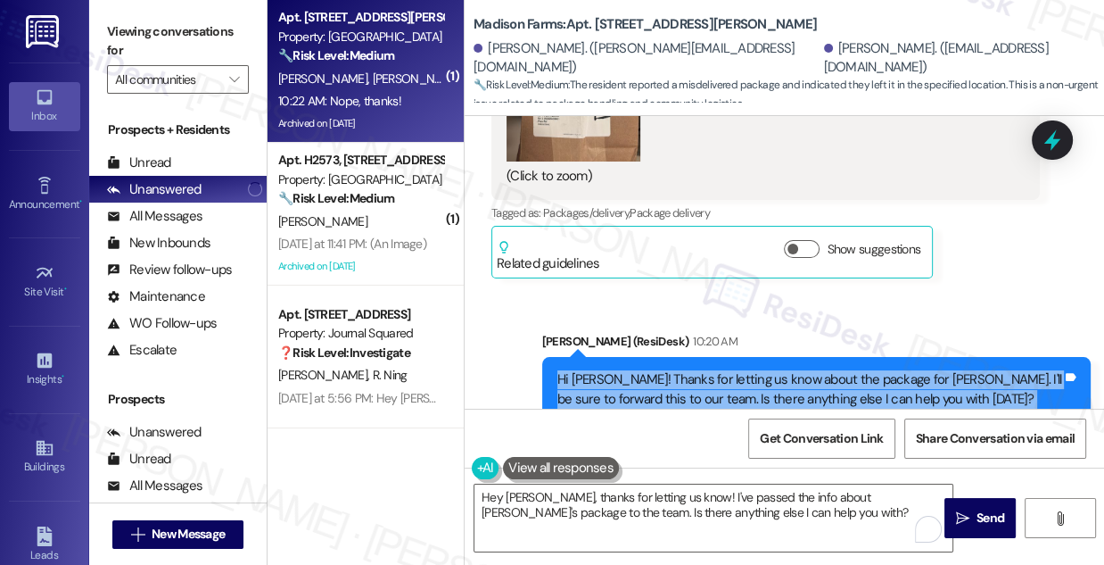
click at [814, 357] on div "Hi [PERSON_NAME]! Thanks for letting us know about the package for [PERSON_NAME…" at bounding box center [816, 389] width 549 height 65
click at [664, 370] on div "Hi [PERSON_NAME]! Thanks for letting us know about the package for [PERSON_NAME…" at bounding box center [810, 389] width 505 height 38
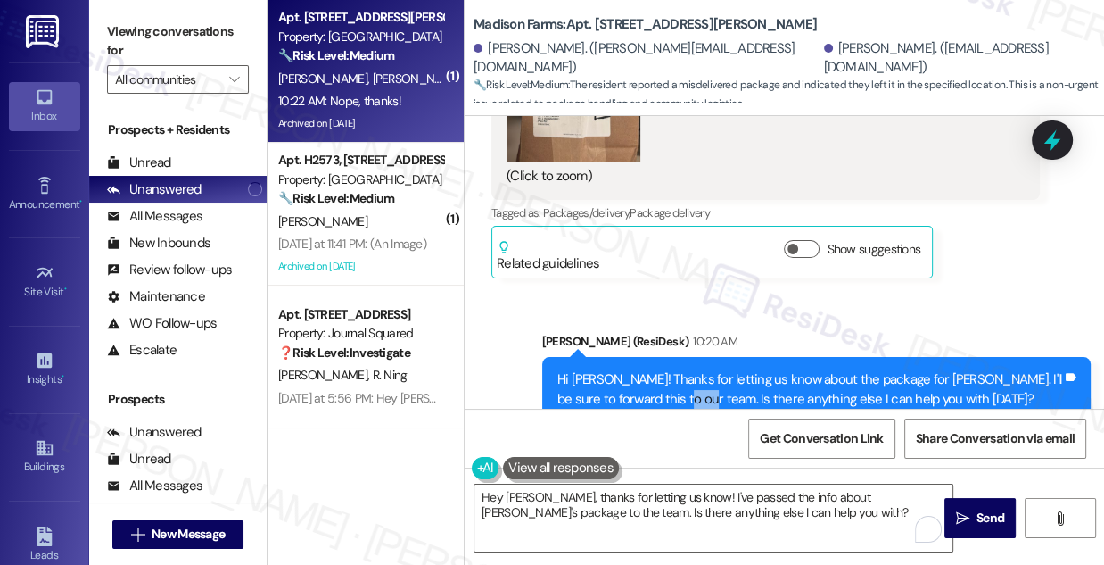
click at [664, 370] on div "Hi [PERSON_NAME]! Thanks for letting us know about the package for [PERSON_NAME…" at bounding box center [810, 389] width 505 height 38
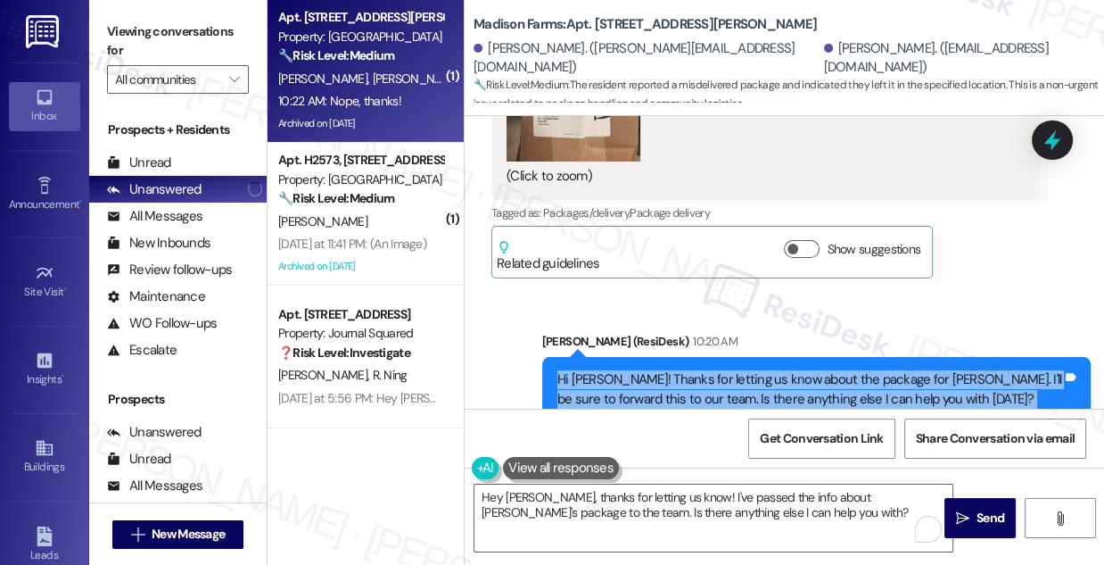
click at [664, 370] on div "Hi [PERSON_NAME]! Thanks for letting us know about the package for [PERSON_NAME…" at bounding box center [810, 389] width 505 height 38
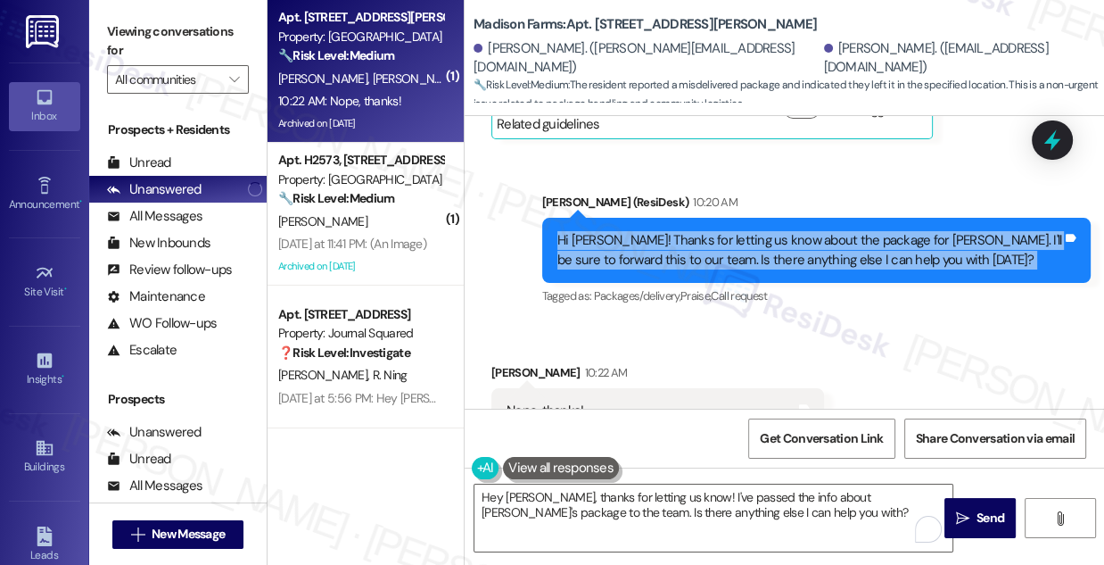
scroll to position [6858, 0]
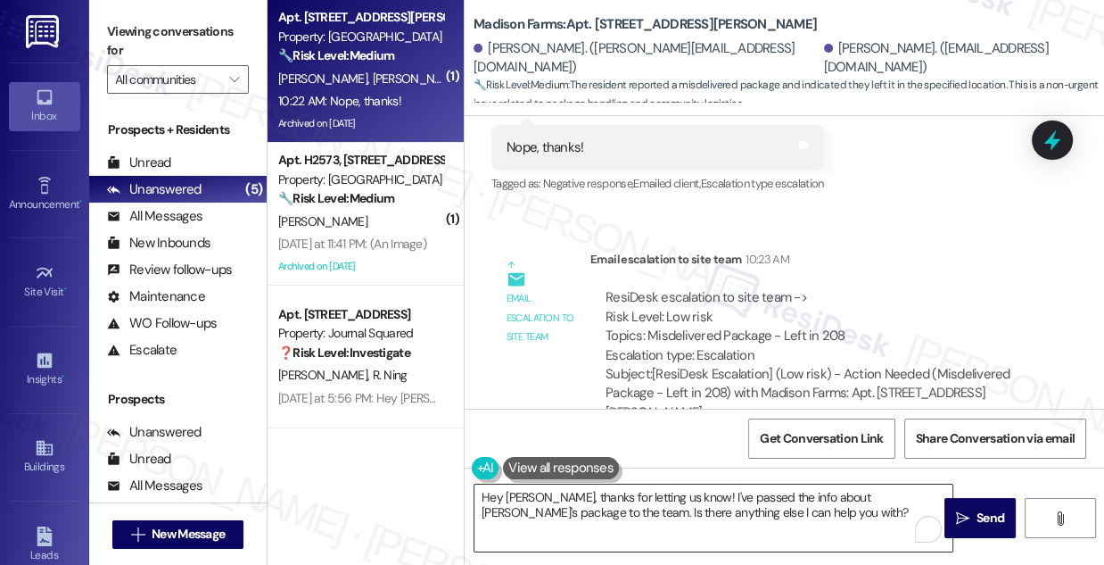
click at [593, 500] on textarea "Hey [PERSON_NAME], thanks for letting us know! I've passed the info about [PERS…" at bounding box center [714, 517] width 478 height 67
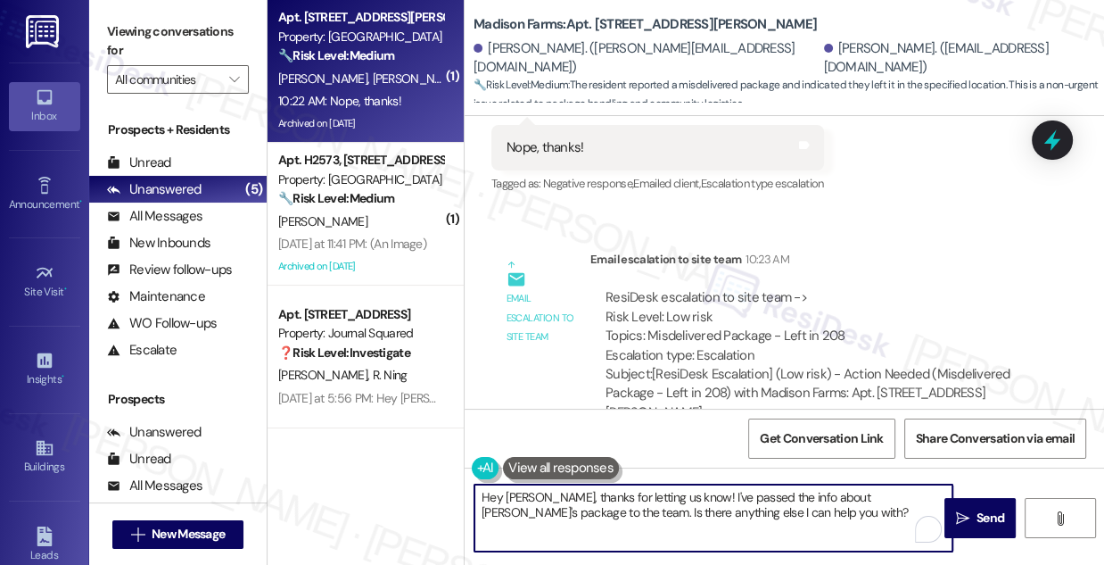
click at [593, 500] on textarea "Hey [PERSON_NAME], thanks for letting us know! I've passed the info about [PERS…" at bounding box center [714, 517] width 478 height 67
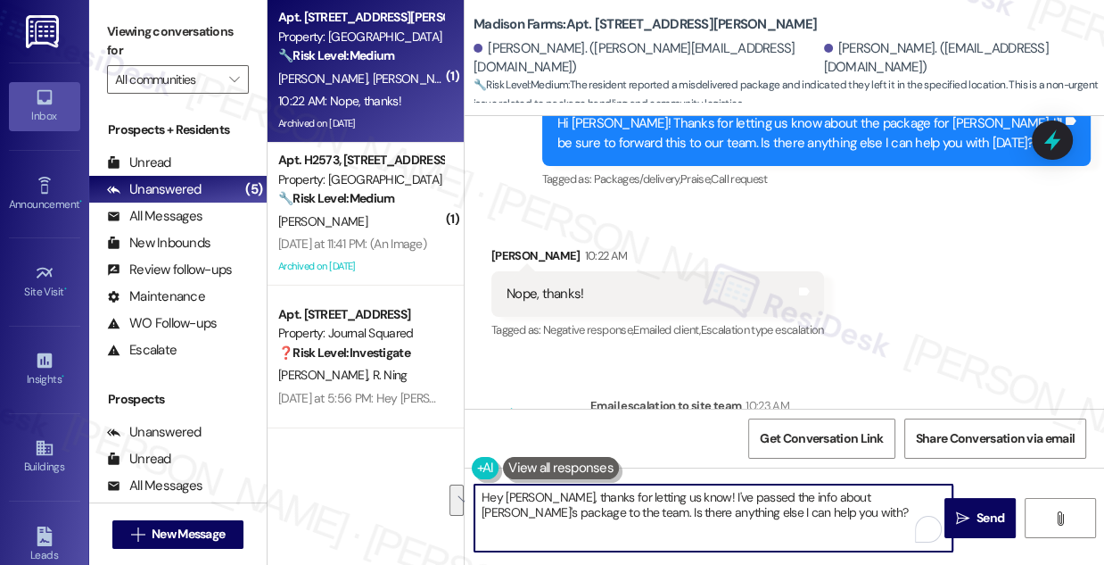
scroll to position [6695, 0]
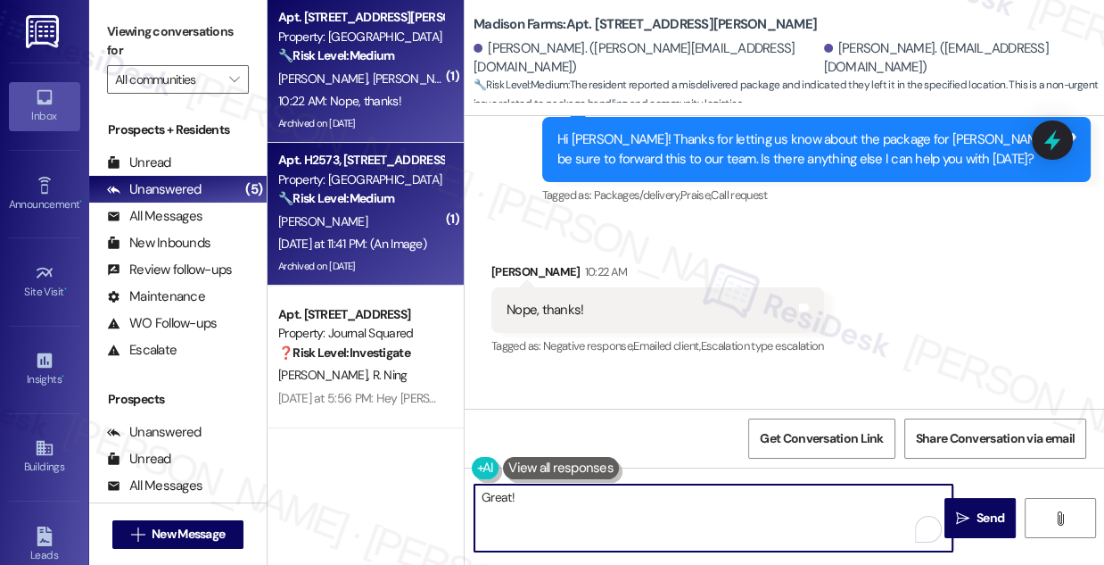
type textarea "Great!"
click at [378, 225] on div "[PERSON_NAME]" at bounding box center [361, 222] width 169 height 22
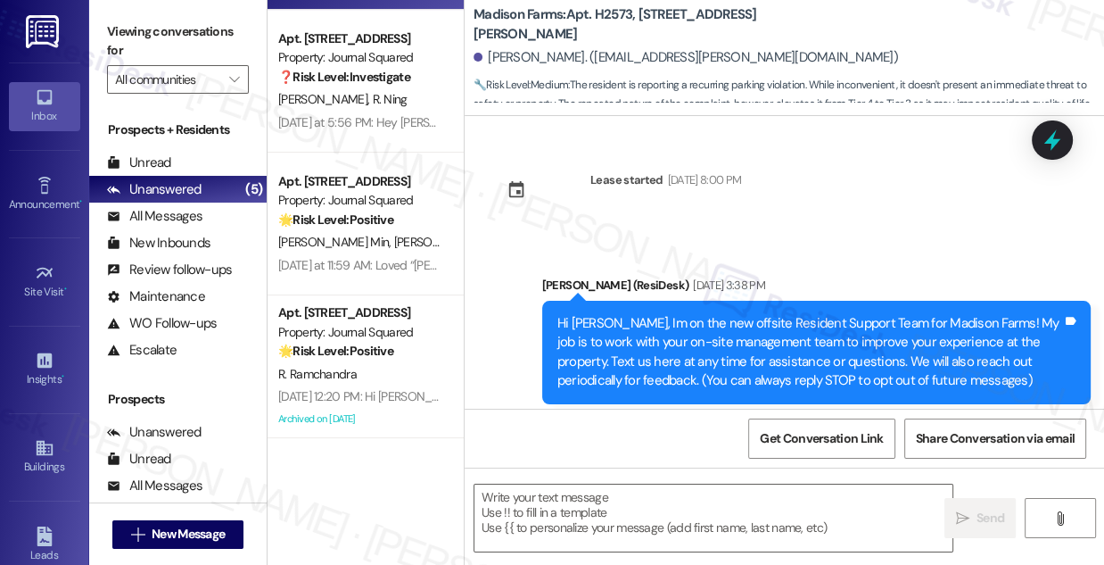
scroll to position [14752, 0]
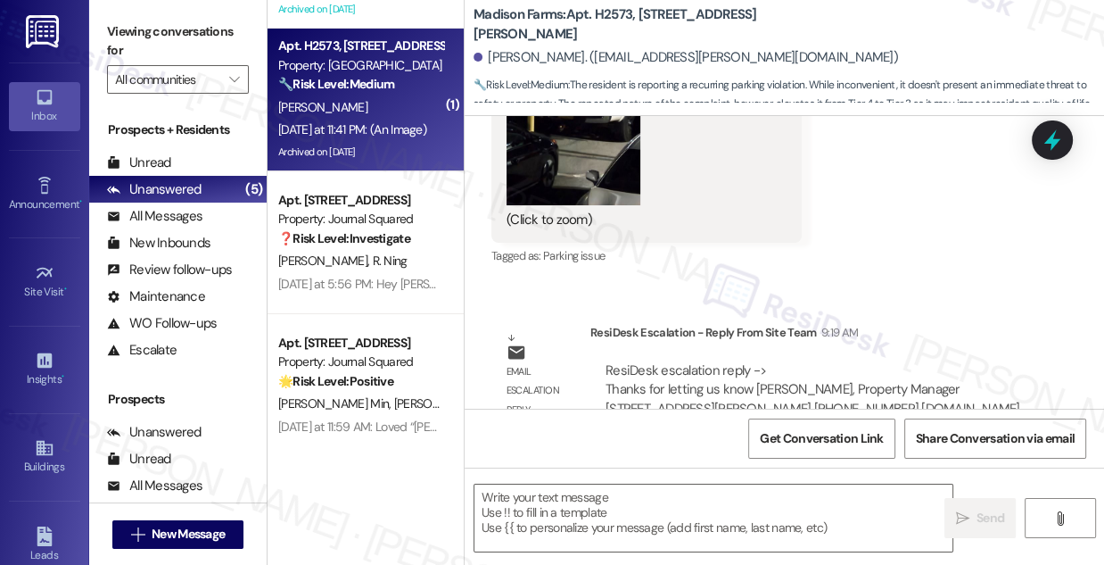
type textarea "Fetching suggested responses. Please feel free to read through the conversation…"
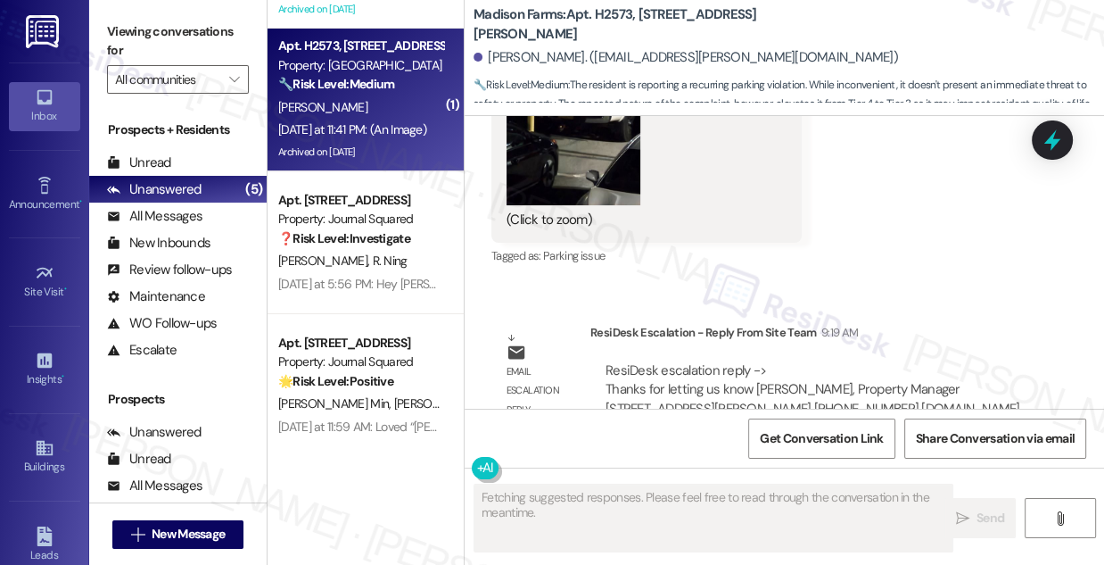
scroll to position [113, 0]
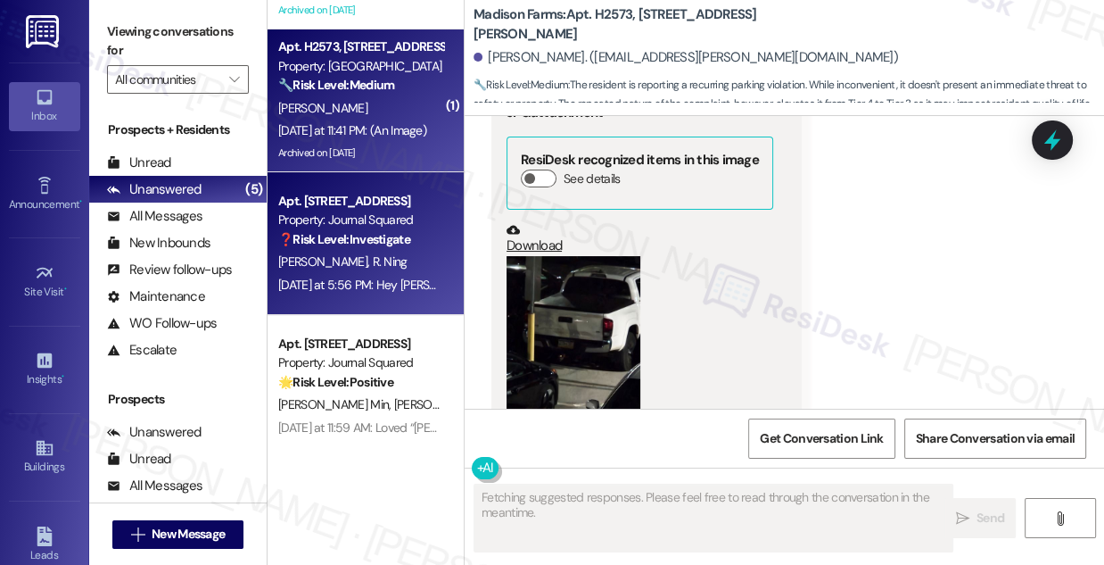
click at [376, 270] on div "[PERSON_NAME] Ning" at bounding box center [361, 262] width 169 height 22
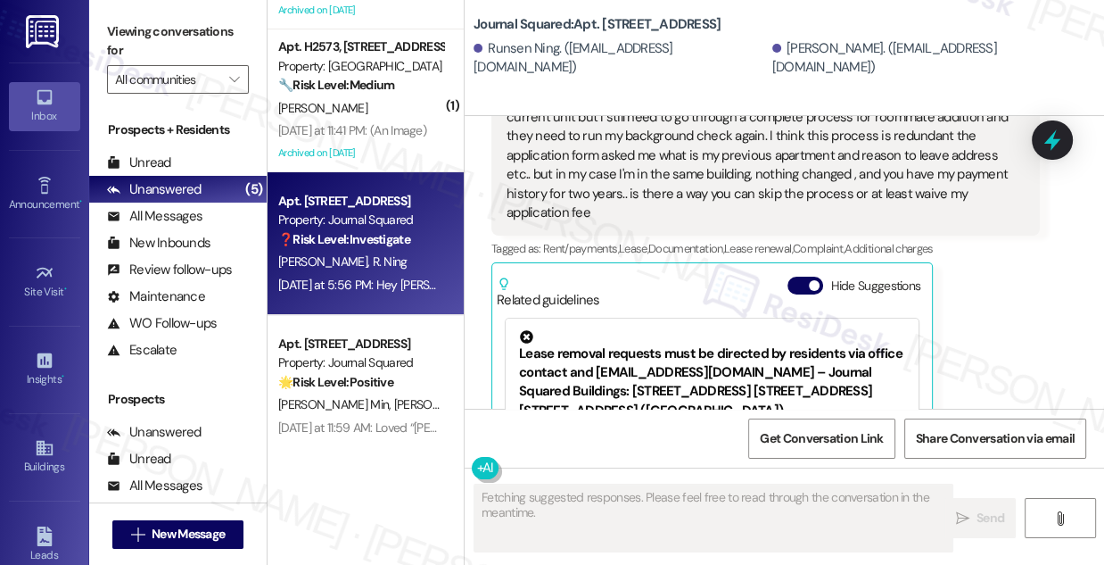
scroll to position [19555, 0]
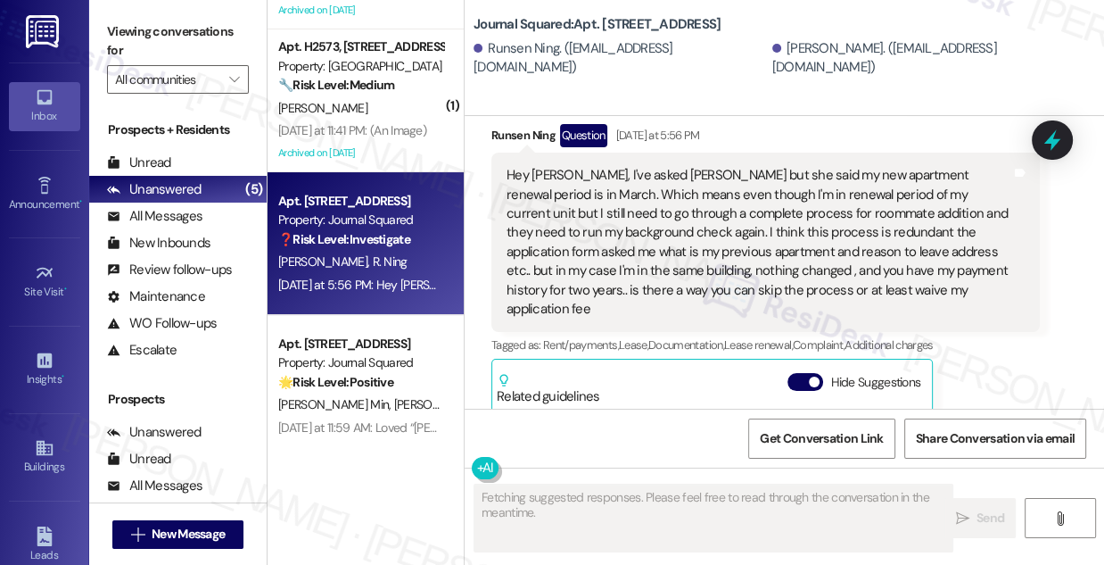
click at [613, 211] on div "Hey [PERSON_NAME], I've asked [PERSON_NAME] but she said my new apartment renew…" at bounding box center [759, 242] width 505 height 153
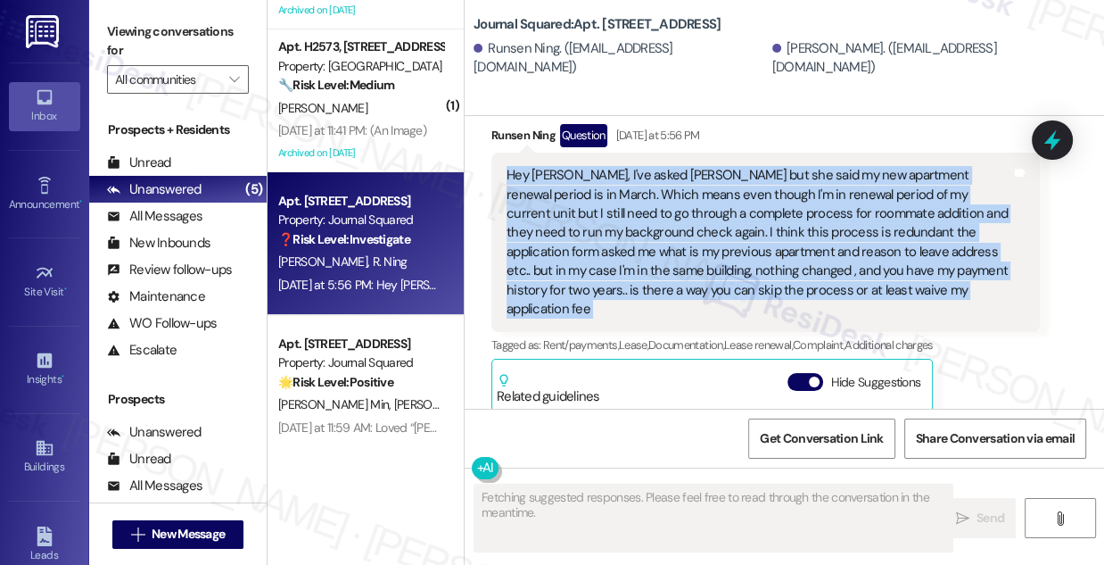
click at [613, 211] on div "Hey [PERSON_NAME], I've asked [PERSON_NAME] but she said my new apartment renew…" at bounding box center [759, 242] width 505 height 153
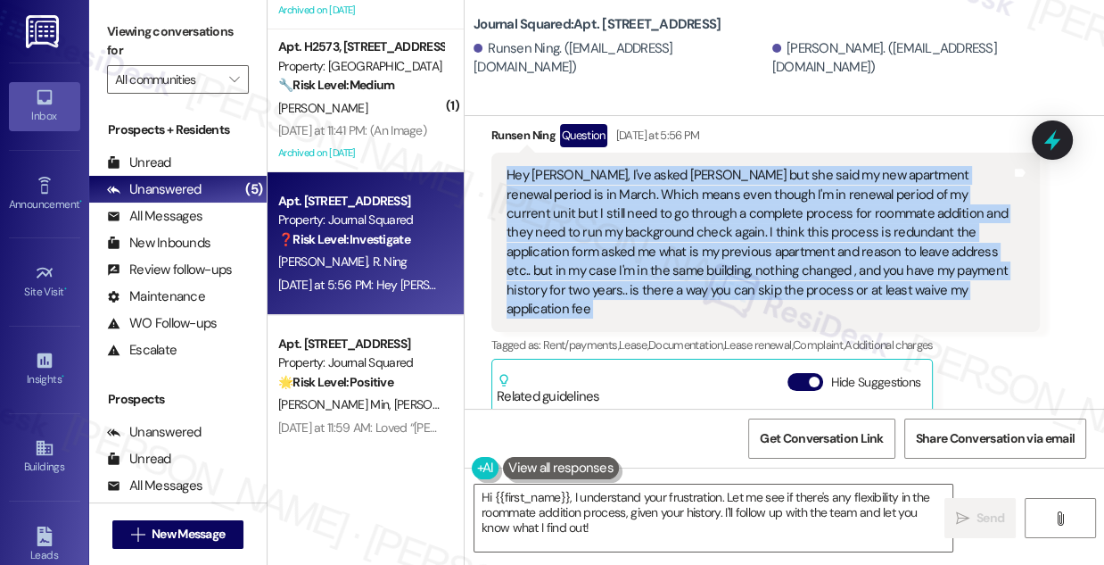
click at [587, 232] on div "Hey [PERSON_NAME], I've asked [PERSON_NAME] but she said my new apartment renew…" at bounding box center [759, 242] width 505 height 153
click at [807, 212] on div "Hey [PERSON_NAME], I've asked [PERSON_NAME] but she said my new apartment renew…" at bounding box center [759, 242] width 505 height 153
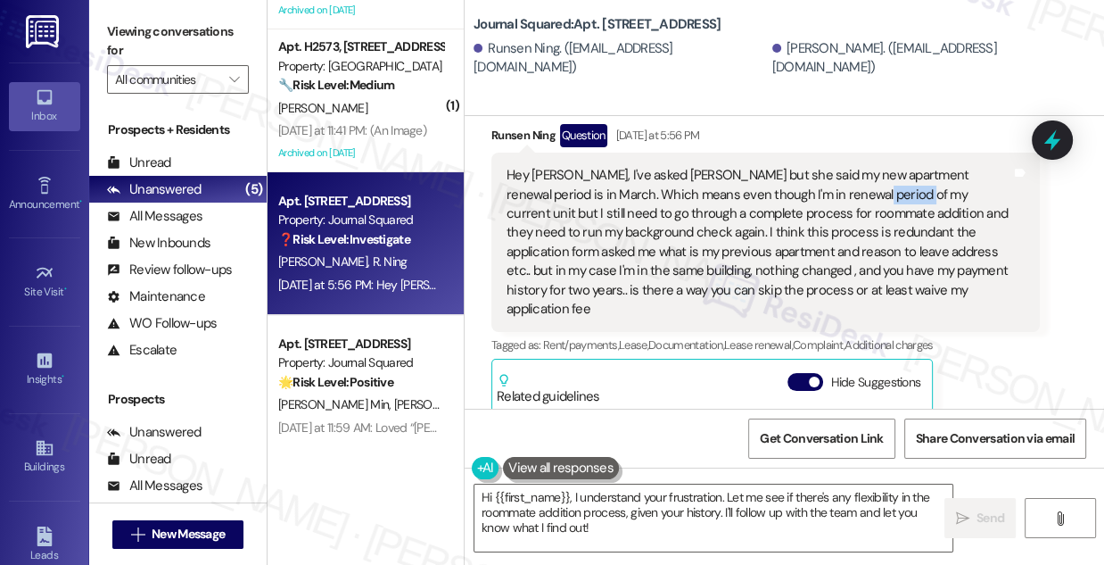
click at [807, 212] on div "Hey [PERSON_NAME], I've asked [PERSON_NAME] but she said my new apartment renew…" at bounding box center [759, 242] width 505 height 153
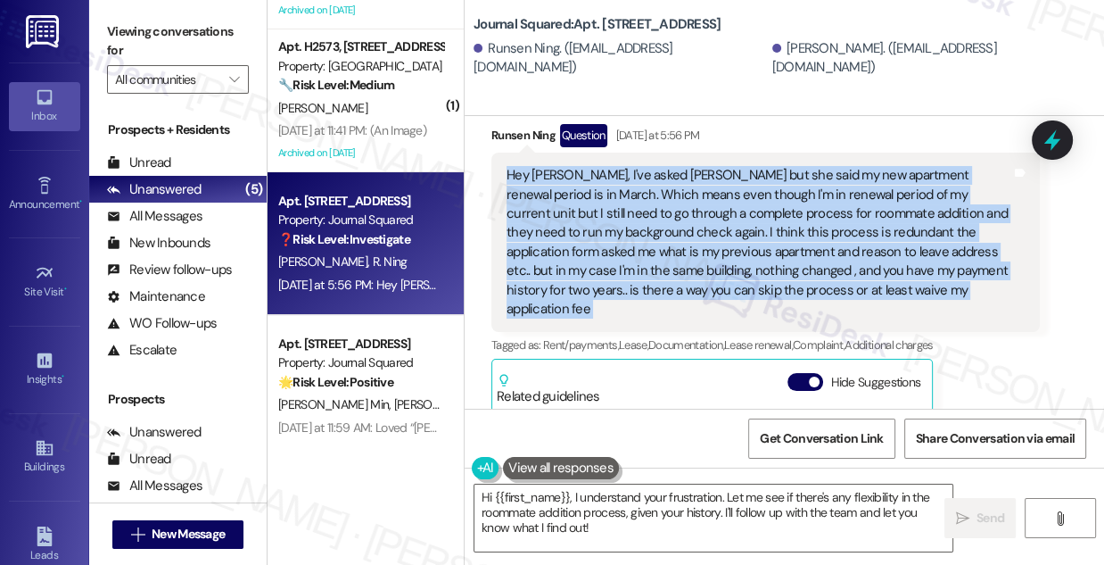
click at [807, 212] on div "Hey [PERSON_NAME], I've asked [PERSON_NAME] but she said my new apartment renew…" at bounding box center [759, 242] width 505 height 153
click at [568, 226] on div "Hey [PERSON_NAME], I've asked [PERSON_NAME] but she said my new apartment renew…" at bounding box center [759, 242] width 505 height 153
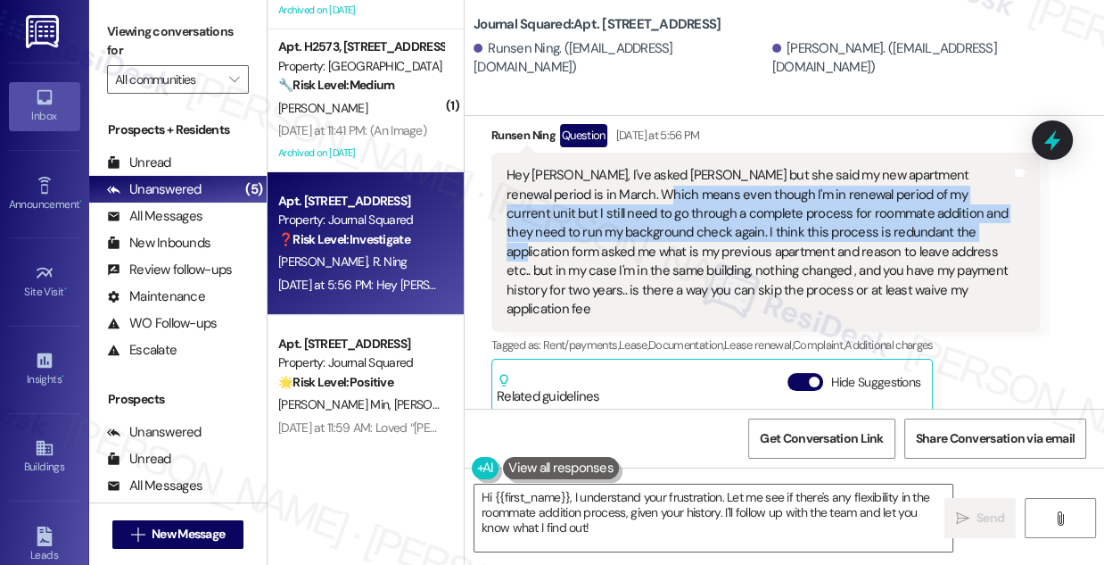
drag, startPoint x: 602, startPoint y: 215, endPoint x: 875, endPoint y: 256, distance: 276.0
click at [875, 256] on div "Hey [PERSON_NAME], I've asked [PERSON_NAME] but she said my new apartment renew…" at bounding box center [759, 242] width 505 height 153
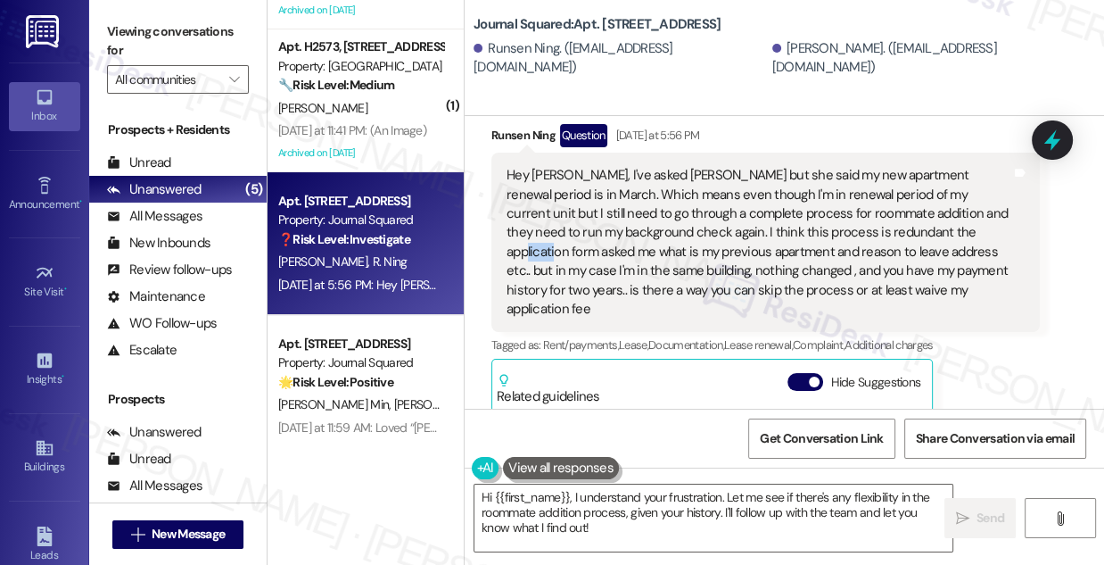
click at [875, 256] on div "Hey [PERSON_NAME], I've asked [PERSON_NAME] but she said my new apartment renew…" at bounding box center [759, 242] width 505 height 153
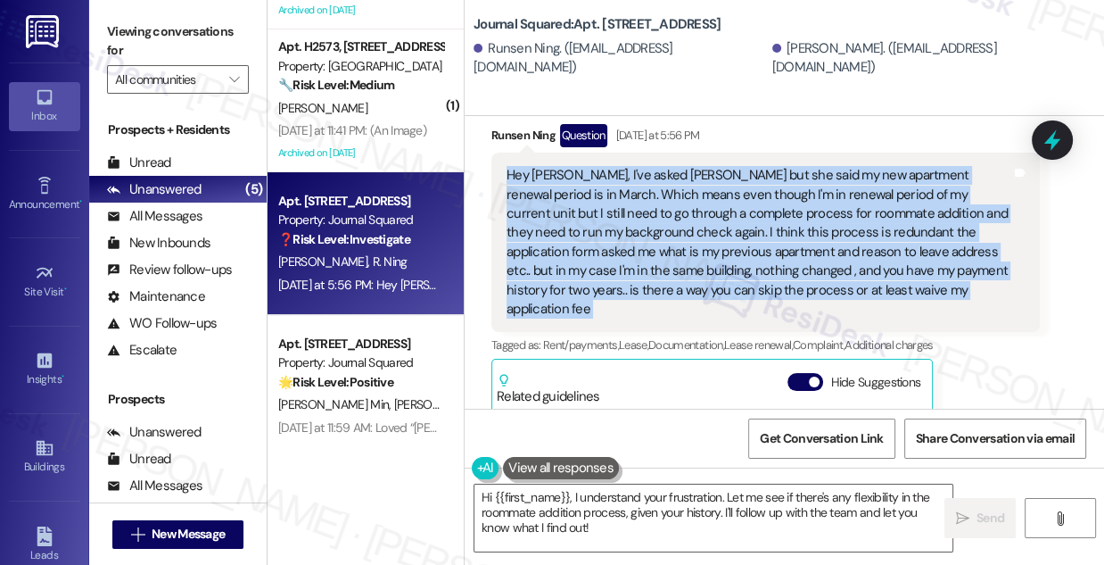
click at [875, 256] on div "Hey [PERSON_NAME], I've asked [PERSON_NAME] but she said my new apartment renew…" at bounding box center [759, 242] width 505 height 153
click at [714, 259] on div "Hey [PERSON_NAME], I've asked [PERSON_NAME] but she said my new apartment renew…" at bounding box center [759, 242] width 505 height 153
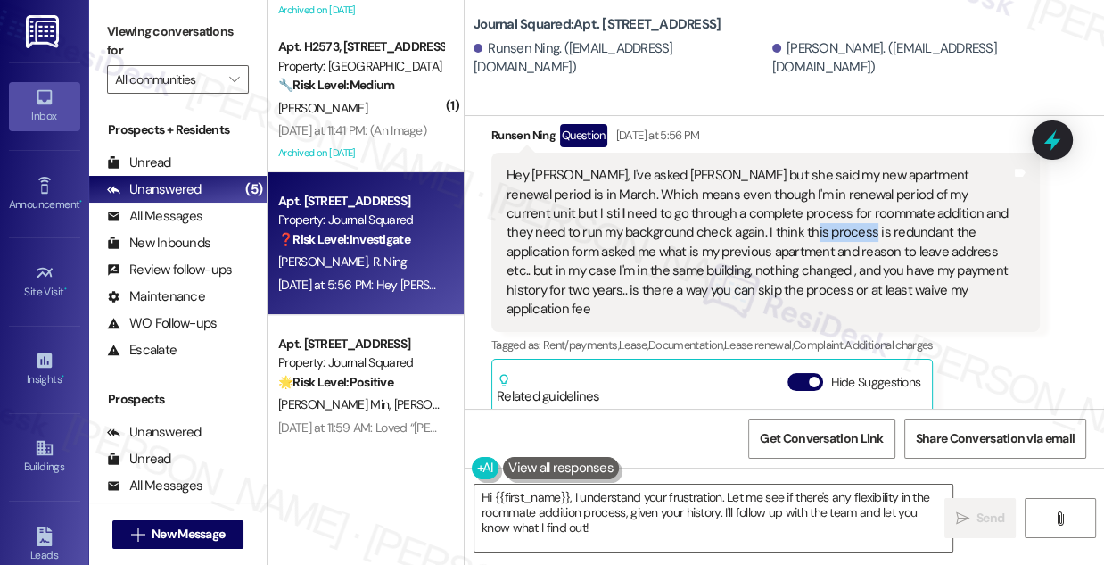
click at [714, 259] on div "Hey [PERSON_NAME], I've asked [PERSON_NAME] but she said my new apartment renew…" at bounding box center [759, 242] width 505 height 153
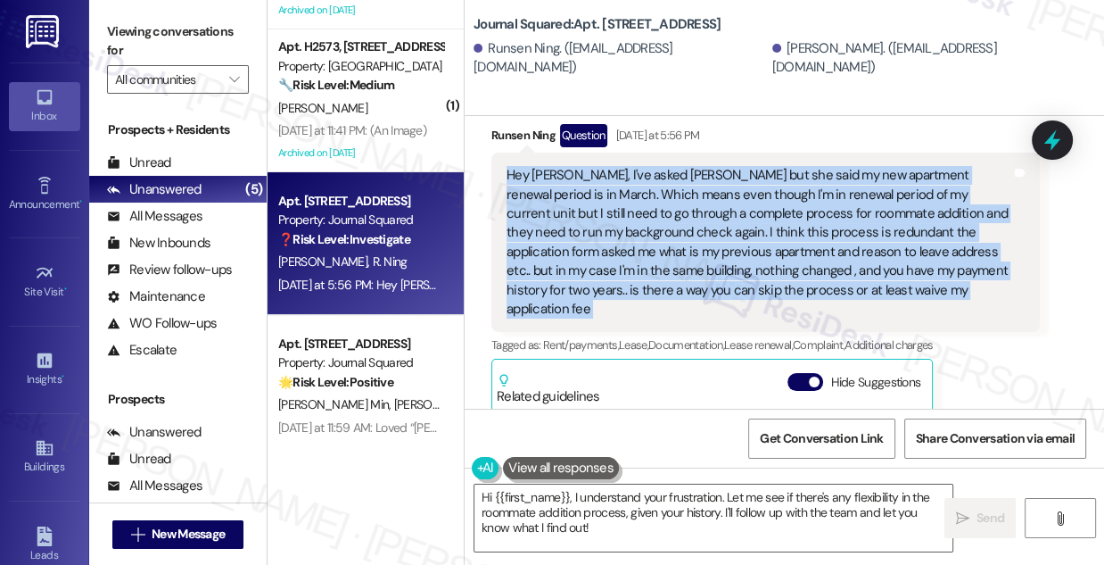
click at [714, 259] on div "Hey [PERSON_NAME], I've asked [PERSON_NAME] but she said my new apartment renew…" at bounding box center [759, 242] width 505 height 153
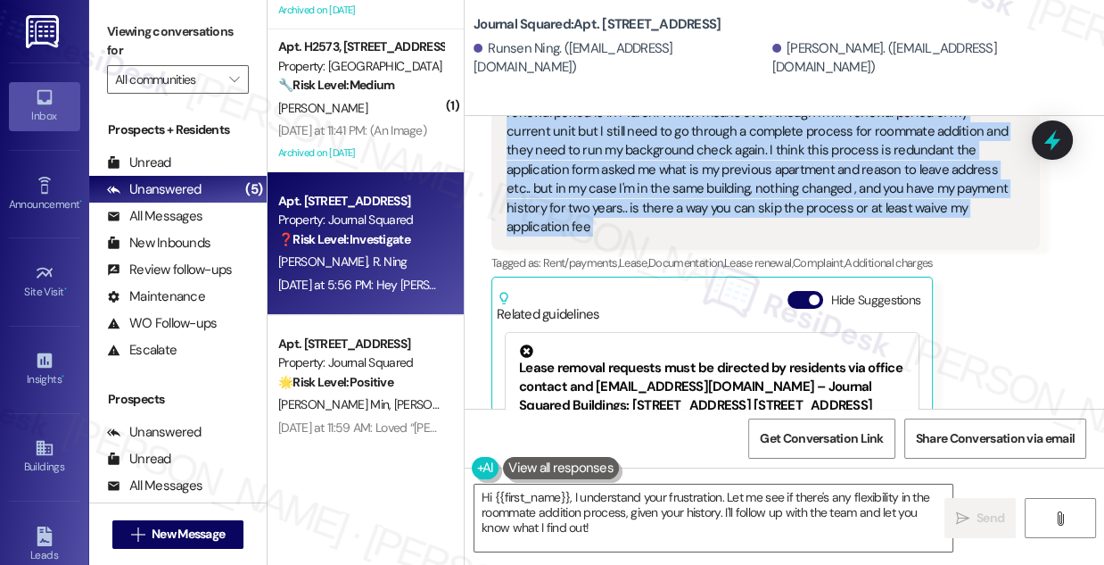
scroll to position [19393, 0]
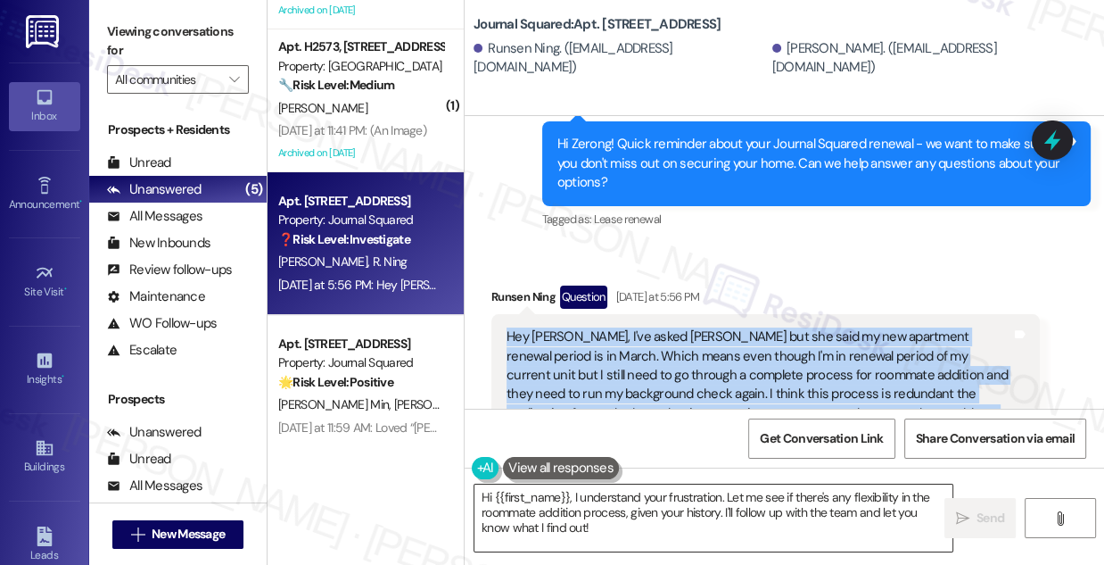
click at [631, 513] on textarea "Hi {{first_name}}, I understand your frustration. Let me see if there's any fle…" at bounding box center [714, 517] width 478 height 67
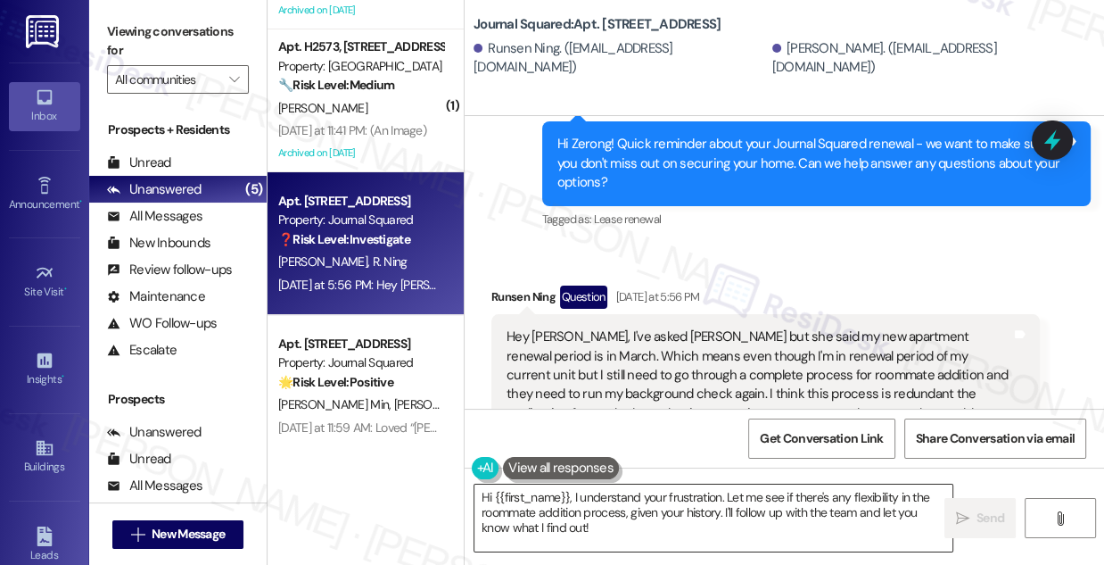
click at [631, 513] on textarea "Hi {{first_name}}, I understand your frustration. Let me see if there's any fle…" at bounding box center [714, 517] width 478 height 67
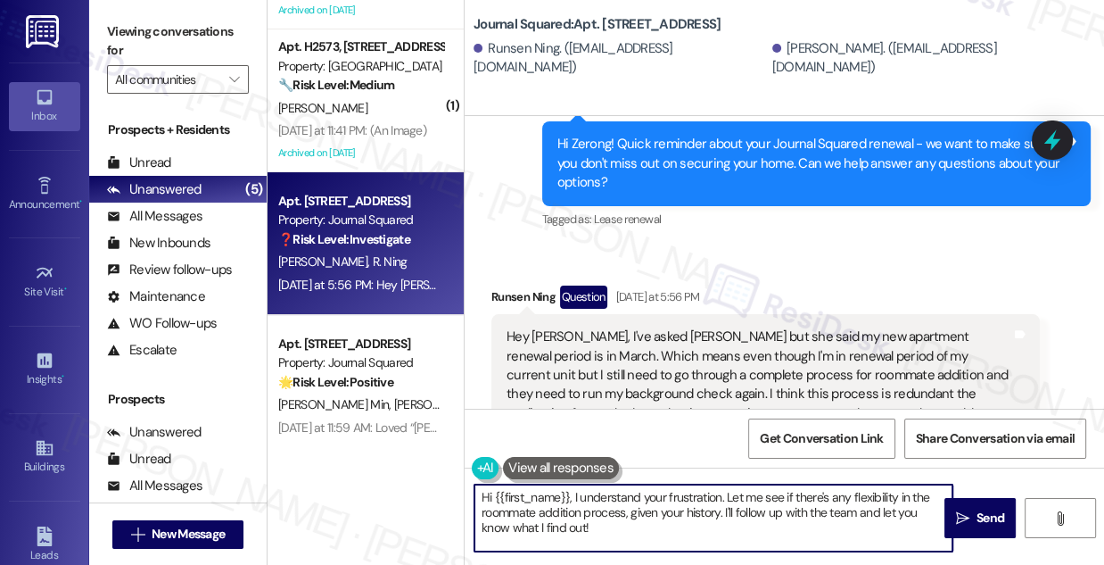
click at [631, 513] on textarea "Hi {{first_name}}, I understand your frustration. Let me see if there's any fle…" at bounding box center [714, 517] width 478 height 67
click at [734, 513] on textarea "Hi {{first_name}}, I understand your frustration. Let me see if there's any fle…" at bounding box center [714, 517] width 478 height 67
click at [775, 511] on textarea "Hi {{first_name}}, I understand your frustration. Let me see if there's any fle…" at bounding box center [714, 517] width 478 height 67
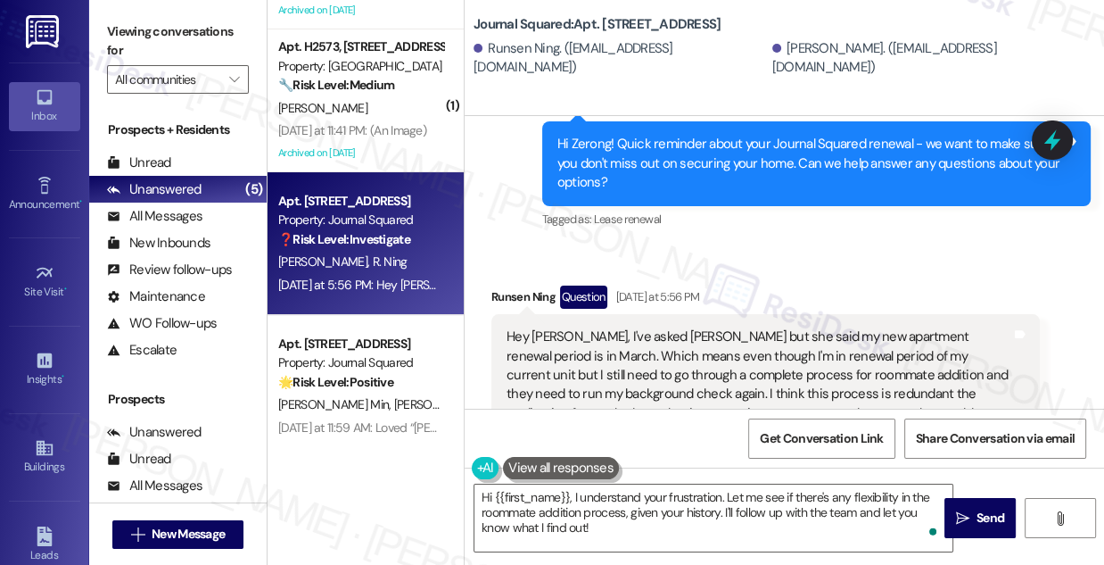
click at [523, 314] on div "Runsen Ning Question [DATE] at 5:56 PM" at bounding box center [766, 299] width 549 height 29
copy div "Runsen"
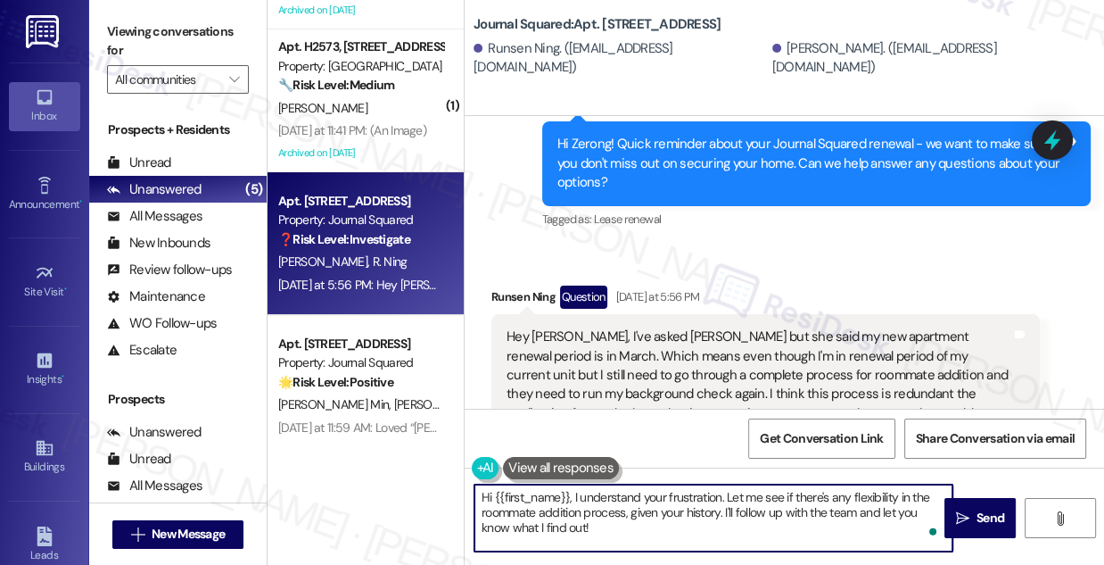
drag, startPoint x: 494, startPoint y: 498, endPoint x: 566, endPoint y: 491, distance: 72.6
click at [568, 491] on textarea "Hi {{first_name}}, I understand your frustration. Let me see if there's any fle…" at bounding box center [714, 517] width 478 height 67
paste textarea "Runsen"
click at [665, 492] on textarea "Hi Runsen, I understand your frustration. Let me see if there's any flexibility…" at bounding box center [714, 517] width 478 height 67
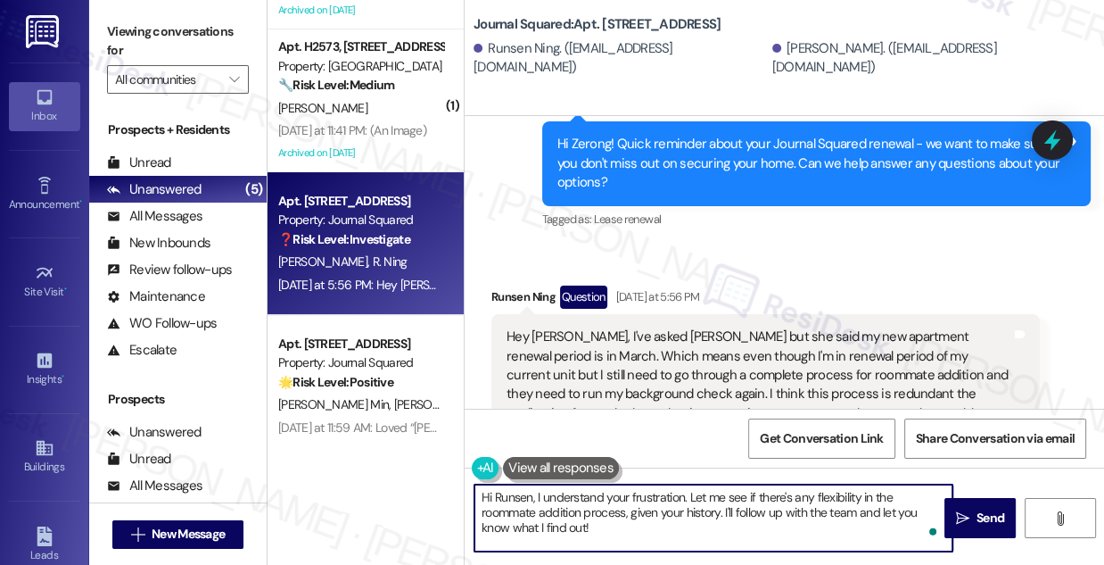
type textarea "Hi Runsen, I understand your frustration. Let me see if there's any flexibility…"
click at [658, 383] on div "Hey [PERSON_NAME], I've asked [PERSON_NAME] but she said my new apartment renew…" at bounding box center [759, 403] width 505 height 153
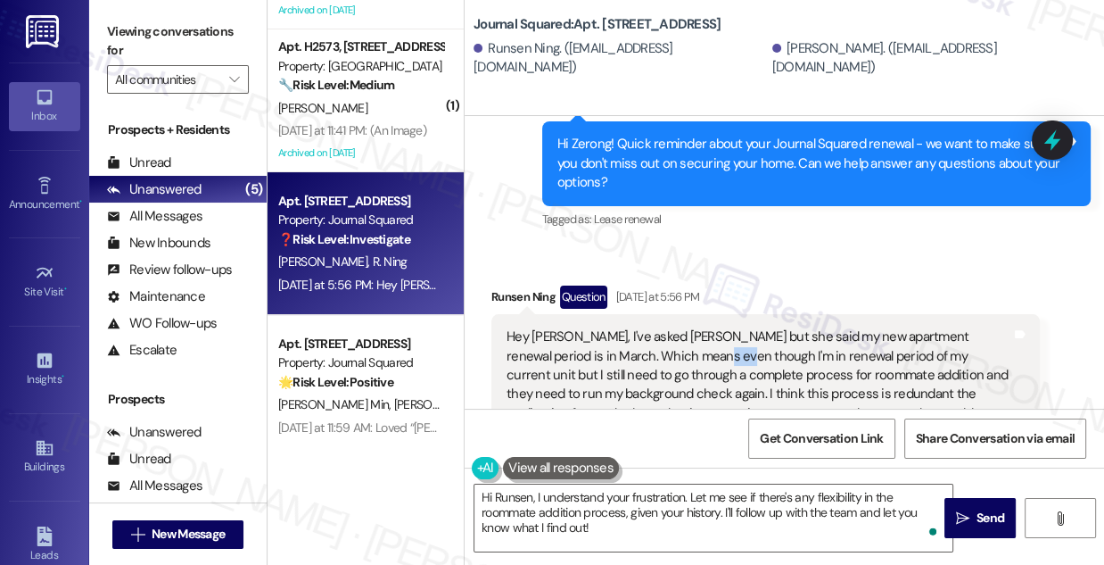
click at [658, 383] on div "Hey [PERSON_NAME], I've asked [PERSON_NAME] but she said my new apartment renew…" at bounding box center [759, 403] width 505 height 153
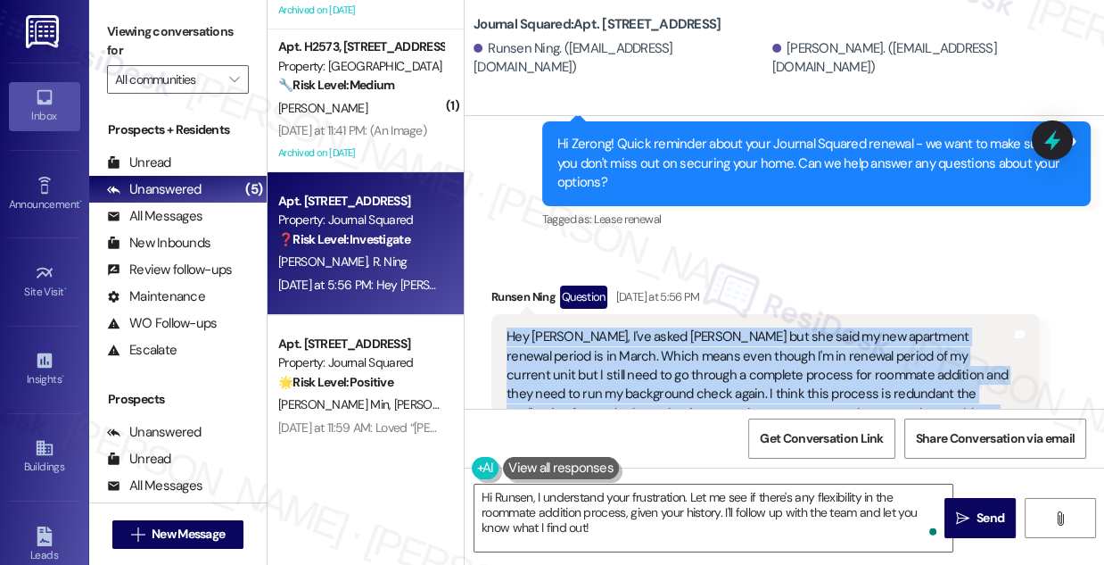
click at [658, 383] on div "Hey [PERSON_NAME], I've asked [PERSON_NAME] but she said my new apartment renew…" at bounding box center [759, 403] width 505 height 153
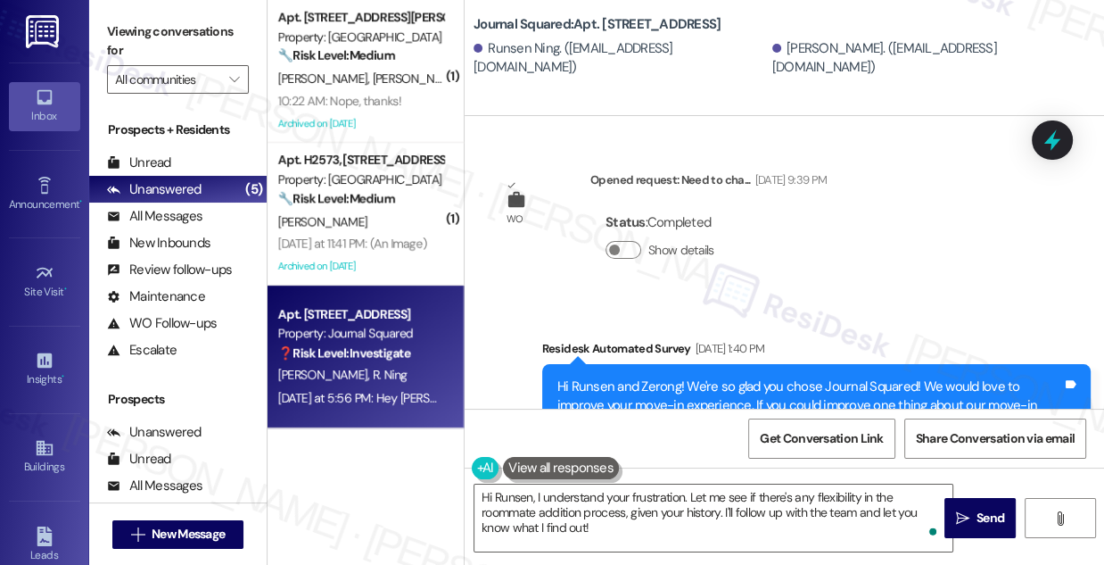
scroll to position [19393, 0]
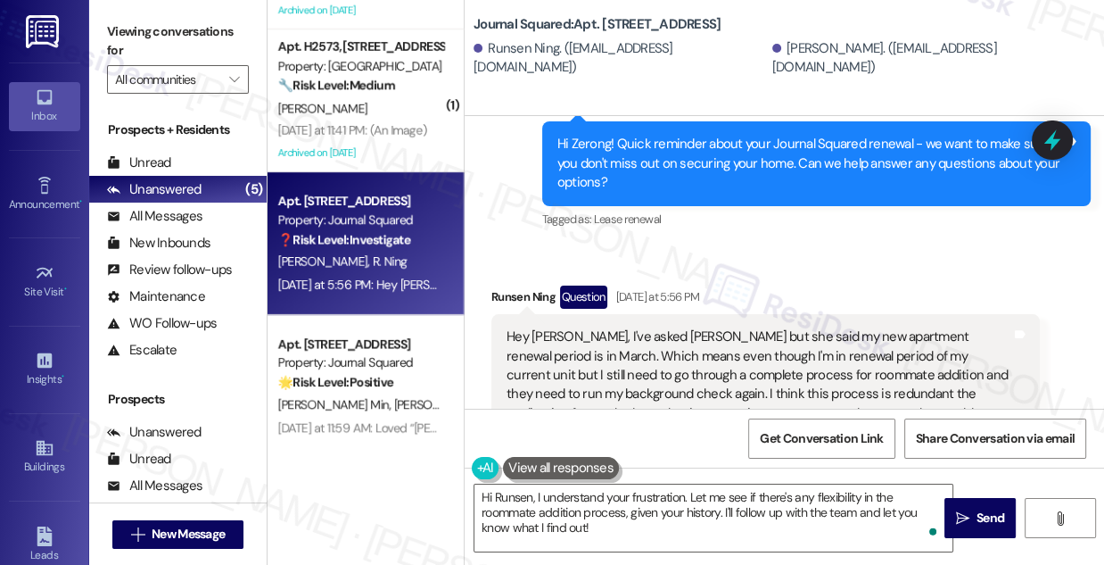
click at [100, 30] on div "Viewing conversations for All communities " at bounding box center [178, 56] width 178 height 112
click at [647, 485] on textarea "Hi Runsen, I understand your frustration. Let me see if there's any flexibility…" at bounding box center [714, 517] width 478 height 67
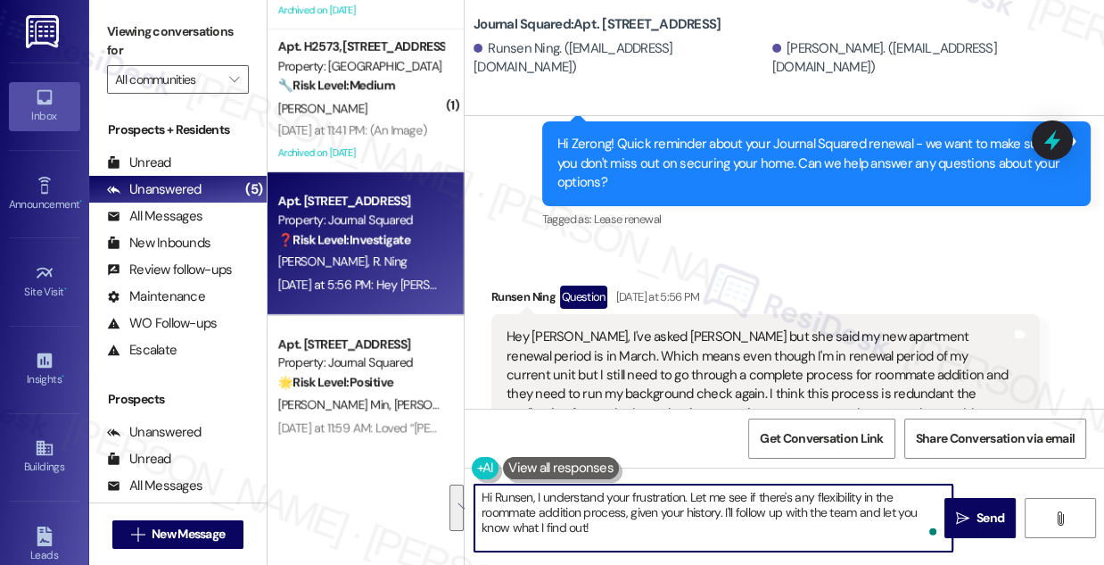
drag, startPoint x: 644, startPoint y: 530, endPoint x: 537, endPoint y: 495, distance: 112.6
click at [537, 495] on textarea "Hi Runsen, I understand your frustration. Let me see if there's any flexibility…" at bounding box center [714, 517] width 478 height 67
paste textarea "Thanks for sharing your concern—I completely understand how this process might …"
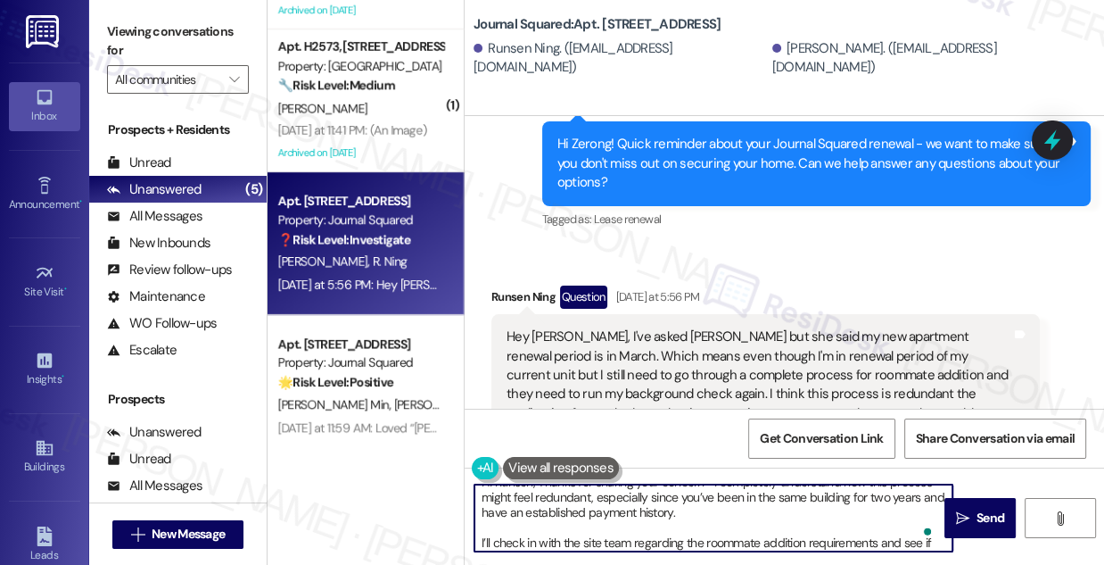
scroll to position [0, 0]
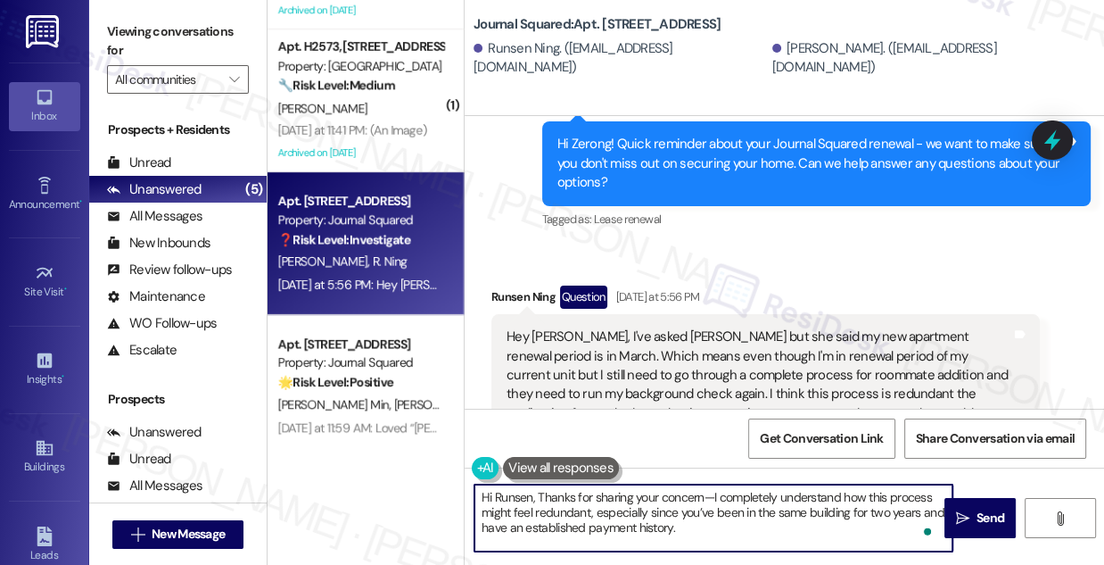
drag, startPoint x: 542, startPoint y: 492, endPoint x: 561, endPoint y: 491, distance: 19.7
click at [542, 492] on textarea "Hi Runsen, Thanks for sharing your concern—I completely understand how this pro…" at bounding box center [714, 517] width 478 height 67
drag, startPoint x: 711, startPoint y: 498, endPoint x: 702, endPoint y: 499, distance: 9.0
click at [702, 499] on textarea "Hi Runsen, thanks for sharing your concern—I completely understand how this pro…" at bounding box center [714, 517] width 478 height 67
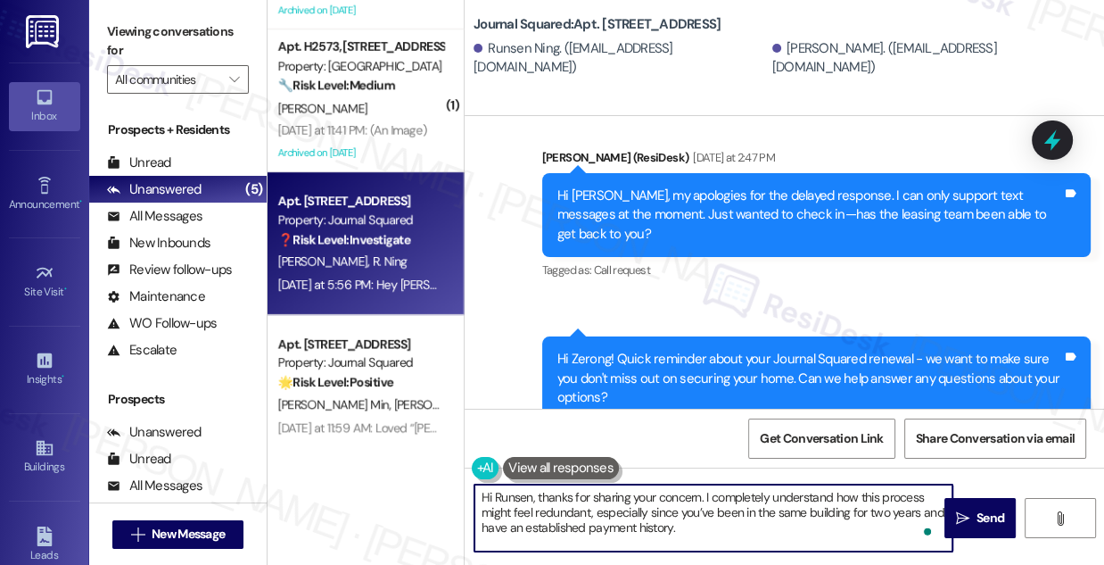
scroll to position [19312, 0]
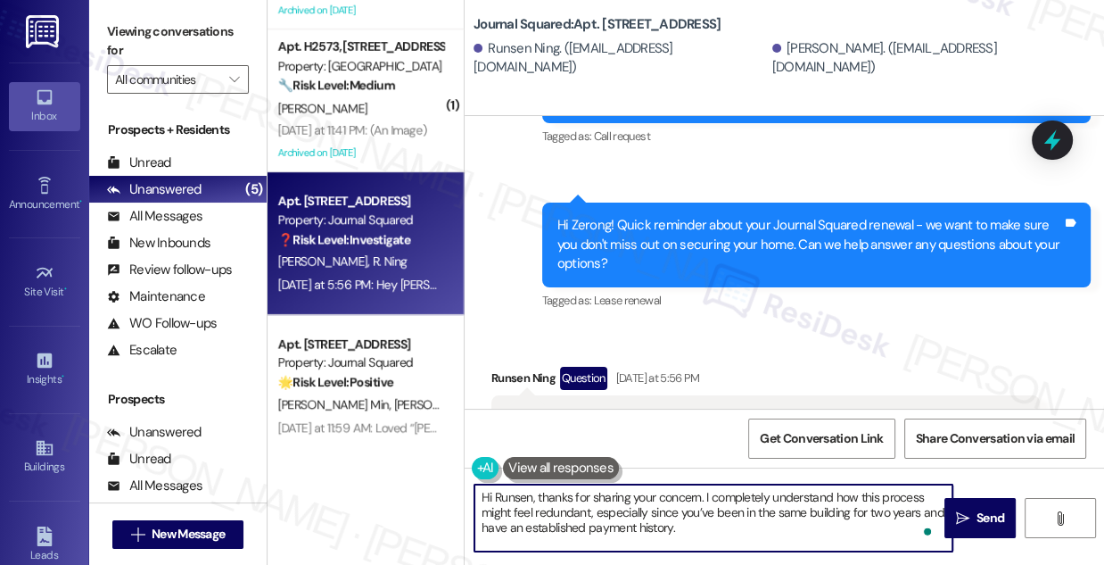
click at [683, 244] on div "Hi Zerong! Quick reminder about your Journal Squared renewal - we want to make …" at bounding box center [810, 244] width 505 height 57
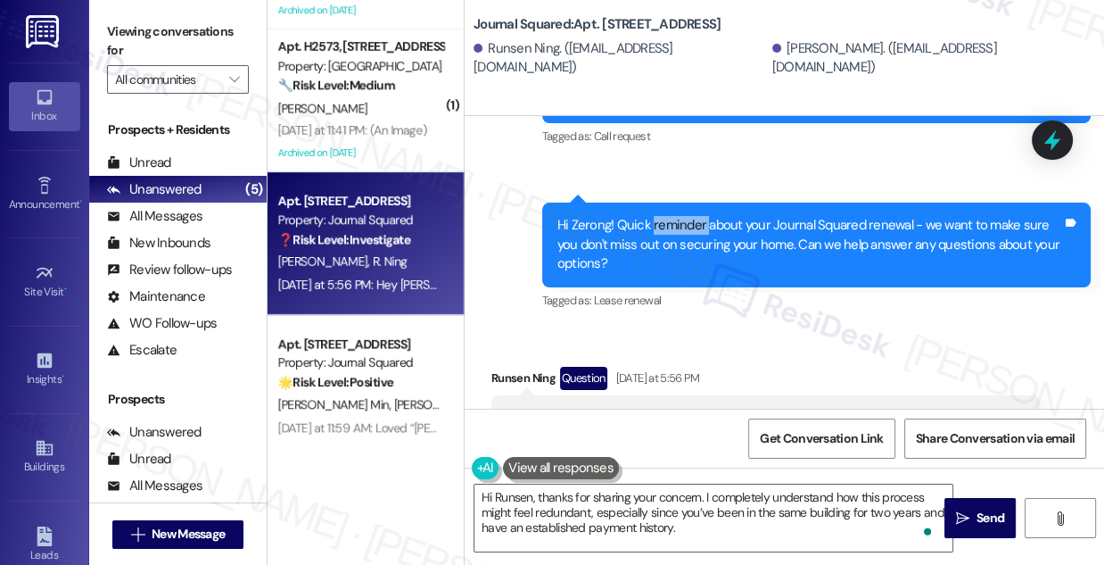
click at [683, 244] on div "Hi Zerong! Quick reminder about your Journal Squared renewal - we want to make …" at bounding box center [810, 244] width 505 height 57
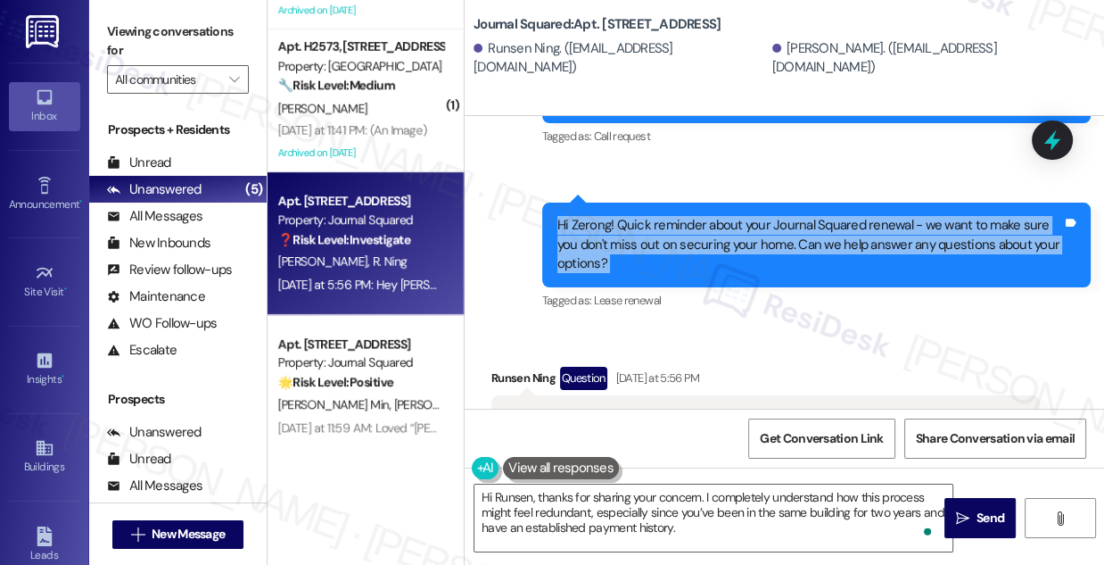
click at [682, 244] on div "Hi Zerong! Quick reminder about your Journal Squared renewal - we want to make …" at bounding box center [810, 244] width 505 height 57
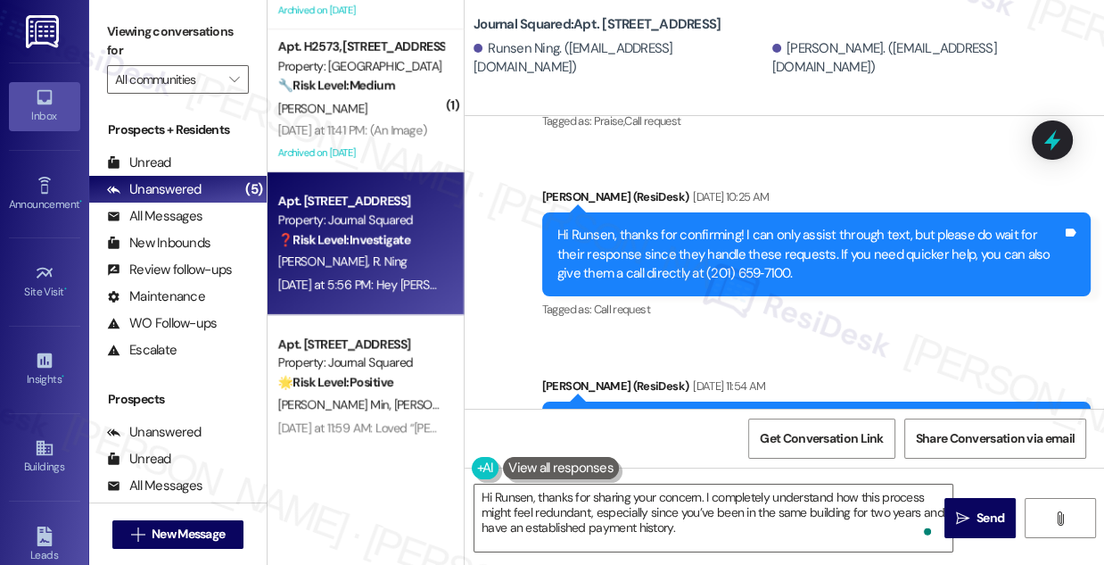
scroll to position [18745, 0]
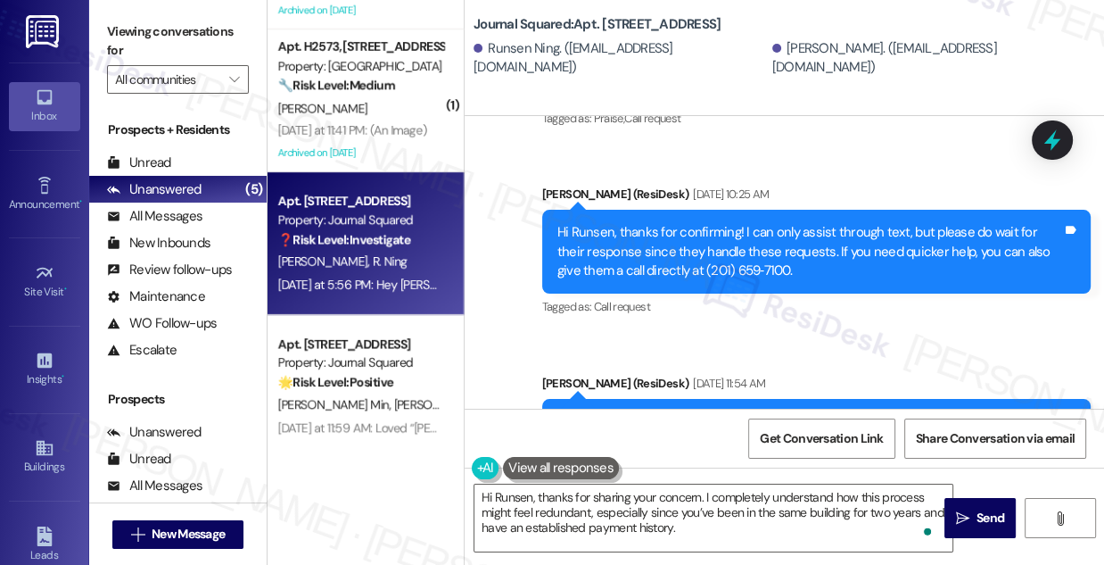
click at [684, 280] on div "Hi Runsen, thanks for confirming! I can only assist through text, but please do…" at bounding box center [810, 251] width 505 height 57
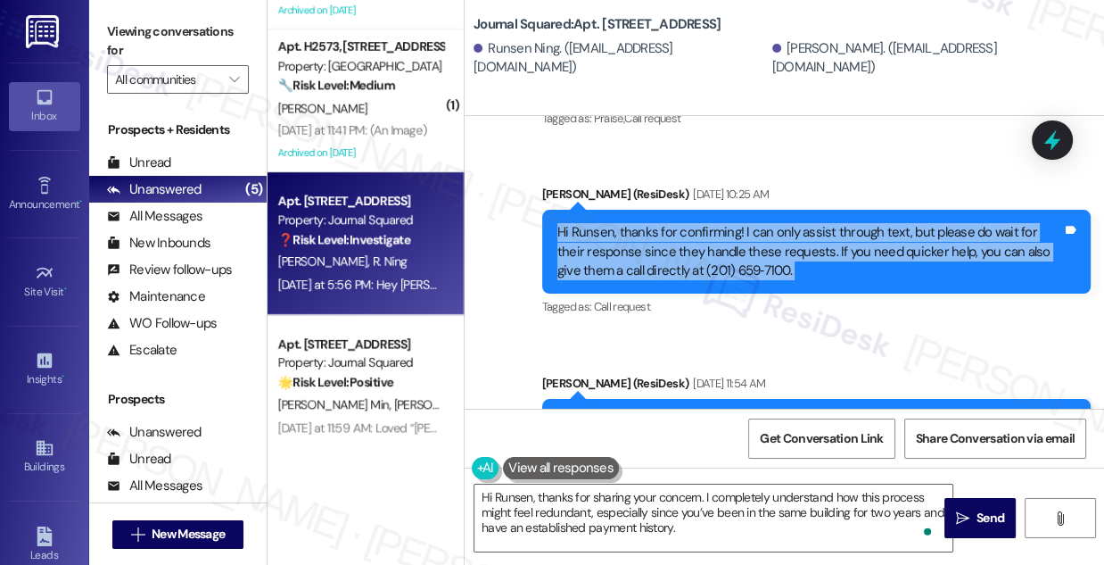
click at [684, 280] on div "Hi Runsen, thanks for confirming! I can only assist through text, but please do…" at bounding box center [810, 251] width 505 height 57
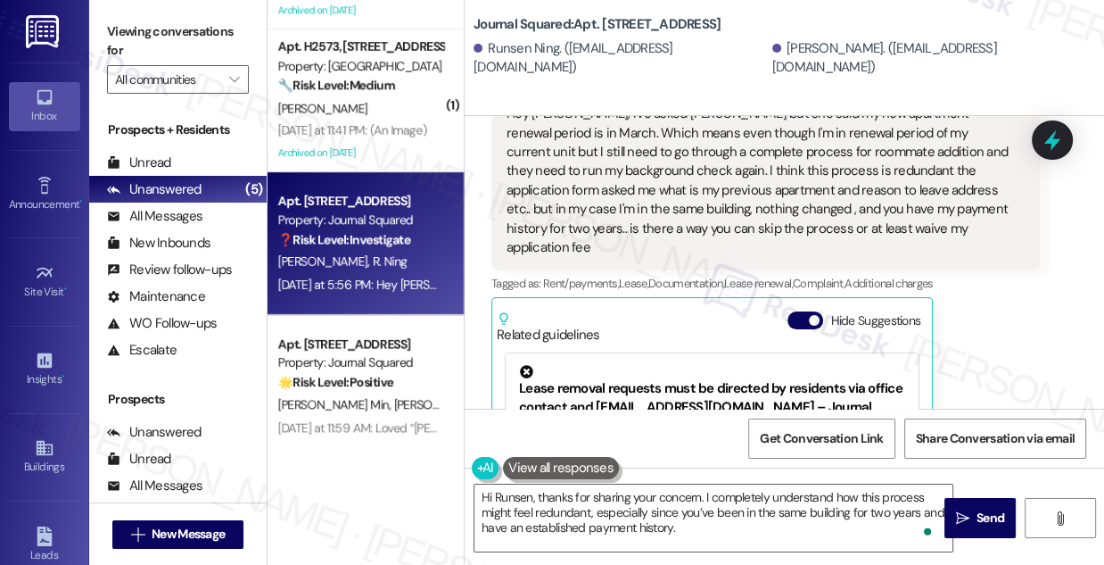
scroll to position [19556, 0]
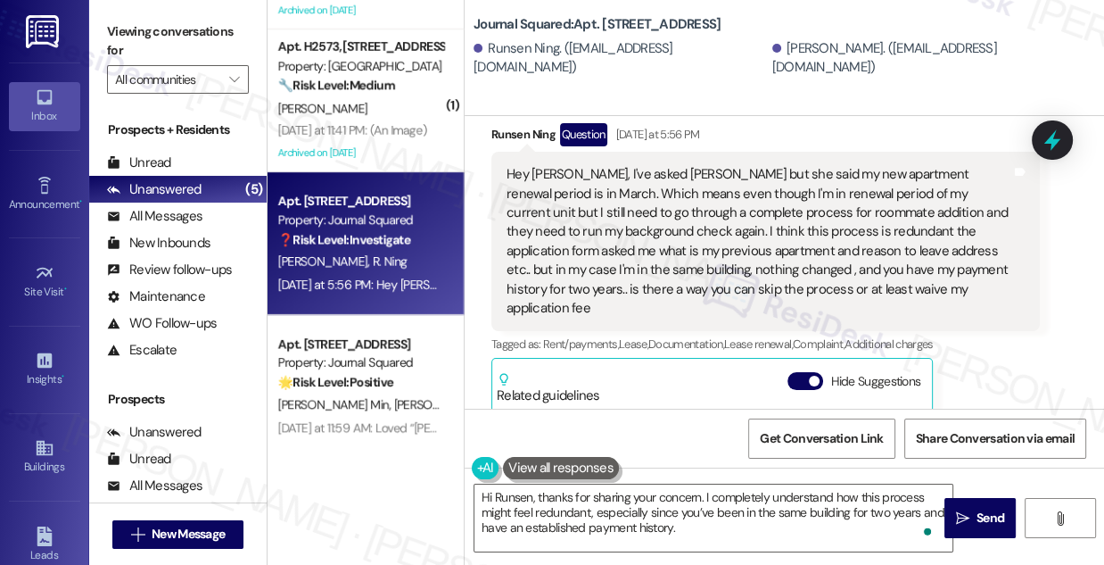
click at [629, 266] on div "Hey [PERSON_NAME], I've asked [PERSON_NAME] but she said my new apartment renew…" at bounding box center [759, 241] width 505 height 153
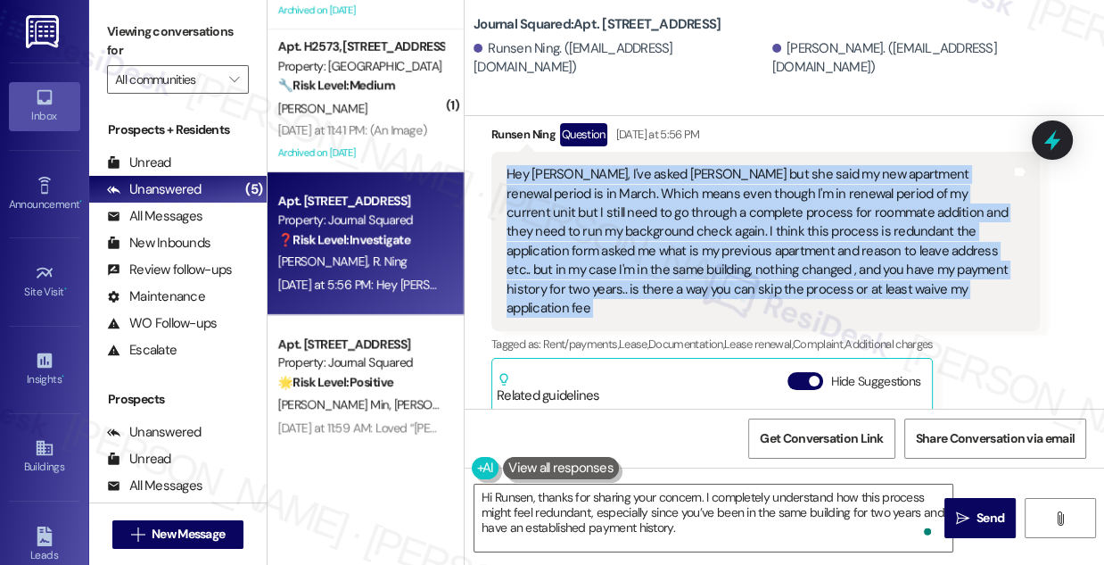
click at [629, 266] on div "Hey [PERSON_NAME], I've asked [PERSON_NAME] but she said my new apartment renew…" at bounding box center [759, 241] width 505 height 153
click at [558, 498] on textarea "Hi Runsen, thanks for sharing your concern. I completely understand how this pr…" at bounding box center [714, 517] width 478 height 67
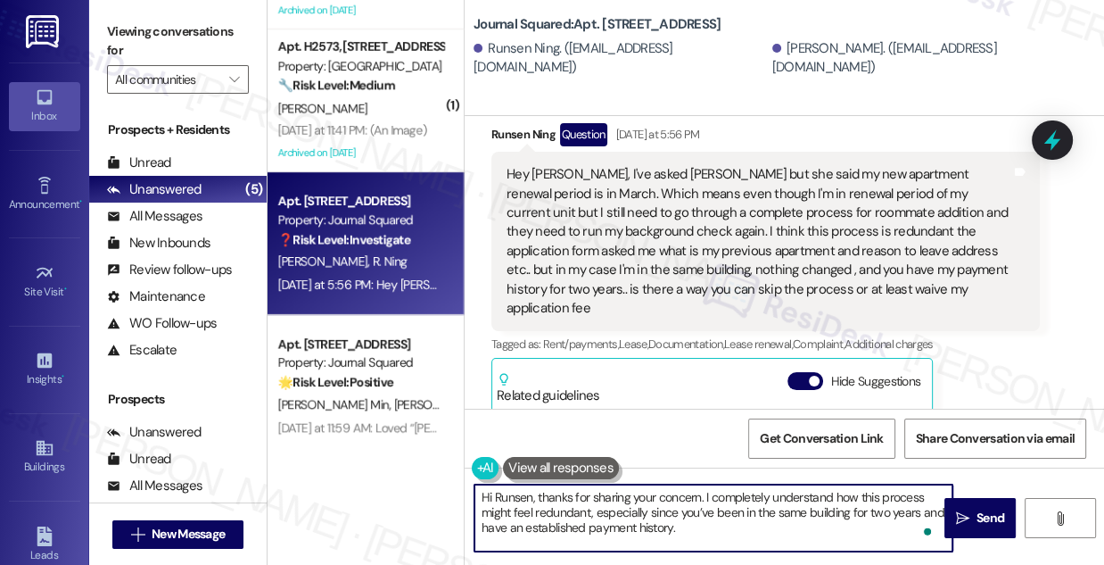
click at [741, 499] on textarea "Hi Runsen, thanks for sharing your concern. I completely understand how this pr…" at bounding box center [714, 517] width 478 height 67
drag, startPoint x: 672, startPoint y: 529, endPoint x: 591, endPoint y: 493, distance: 88.7
click at [591, 493] on textarea "Hi Runsen, thanks for sharing your concern. I understand how this process might…" at bounding box center [714, 517] width 478 height 67
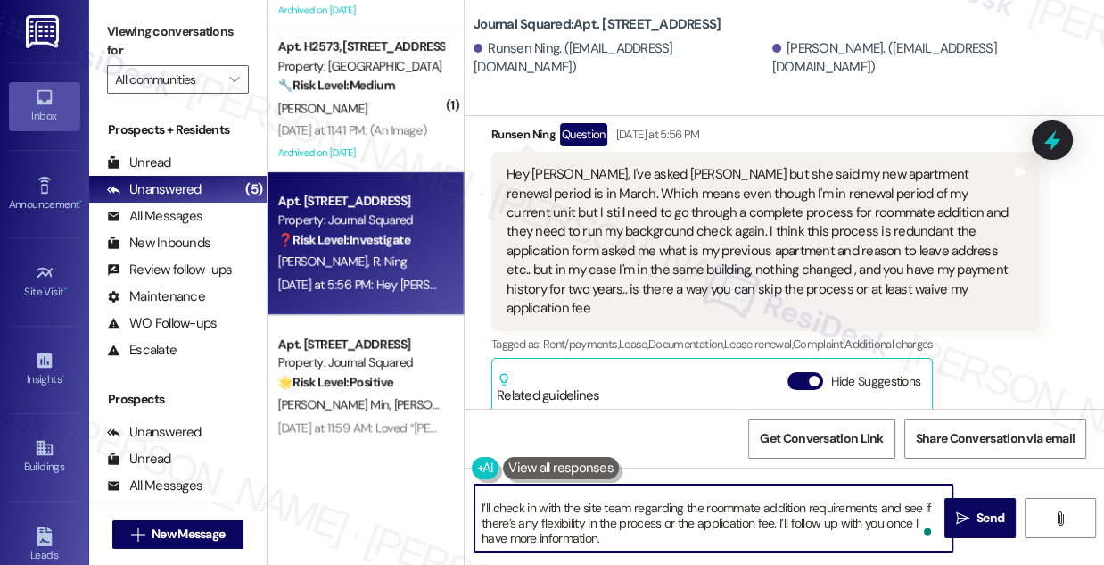
drag, startPoint x: 632, startPoint y: 506, endPoint x: 880, endPoint y: 508, distance: 247.1
click at [880, 508] on textarea "Hi Runsen, thanks for sharing your concern. I understand how this process might…" at bounding box center [714, 517] width 478 height 67
click at [715, 243] on div "Hey [PERSON_NAME], I've asked [PERSON_NAME] but she said my new apartment renew…" at bounding box center [759, 241] width 505 height 153
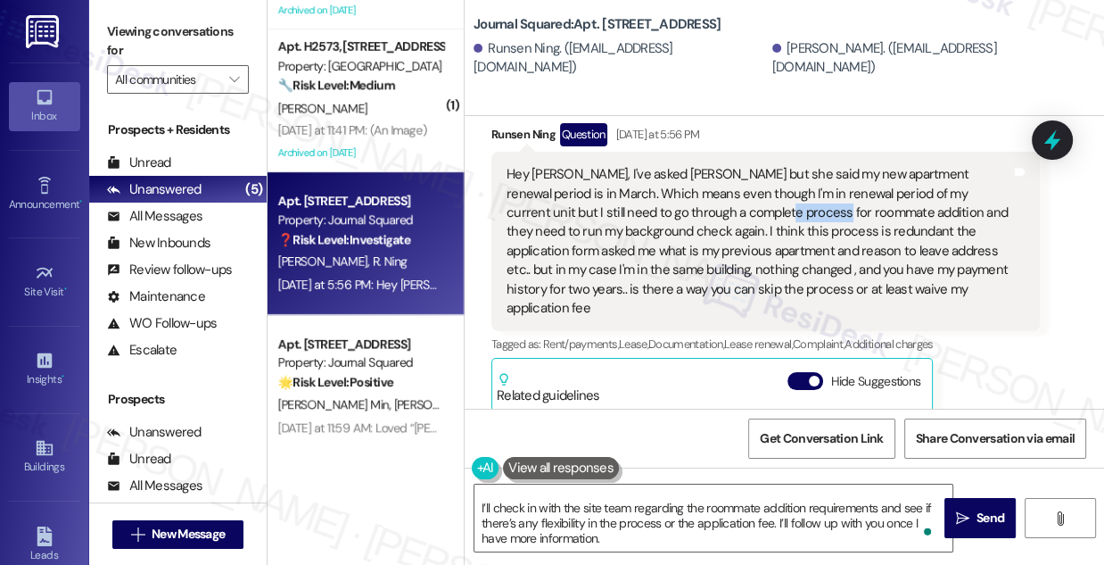
click at [715, 242] on div "Hey [PERSON_NAME], I've asked [PERSON_NAME] but she said my new apartment renew…" at bounding box center [759, 241] width 505 height 153
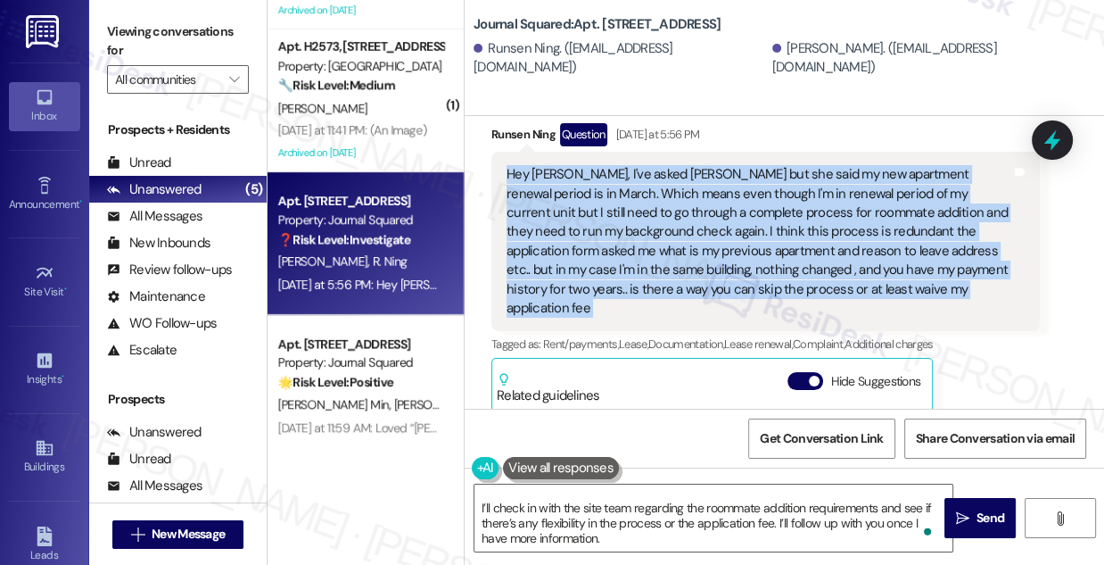
click at [715, 242] on div "Hey [PERSON_NAME], I've asked [PERSON_NAME] but she said my new apartment renew…" at bounding box center [759, 241] width 505 height 153
click at [761, 229] on div "Hey [PERSON_NAME], I've asked [PERSON_NAME] but she said my new apartment renew…" at bounding box center [759, 241] width 505 height 153
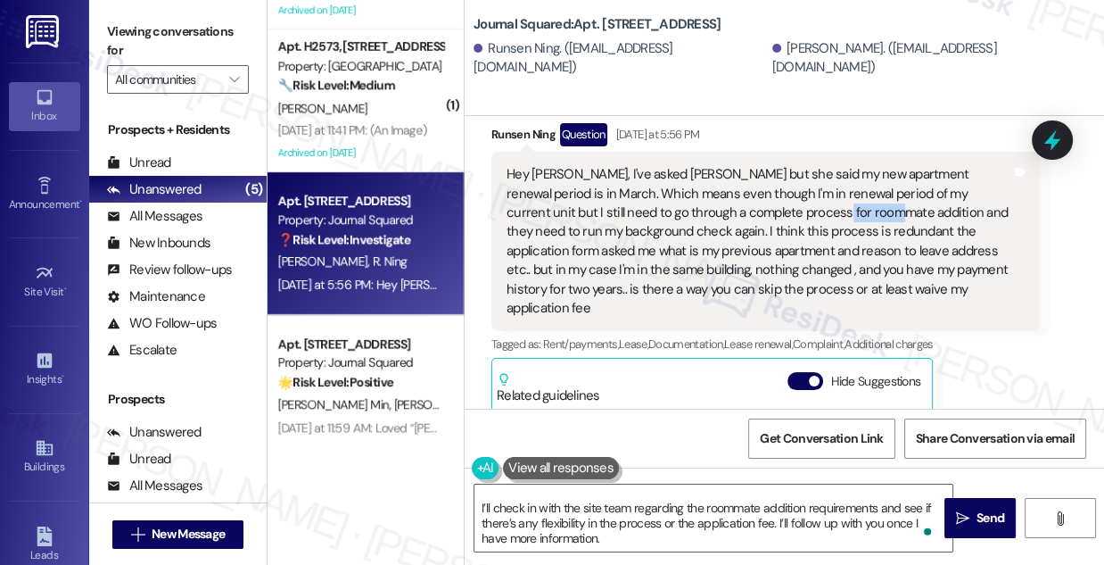
click at [761, 229] on div "Hey [PERSON_NAME], I've asked [PERSON_NAME] but she said my new apartment renew…" at bounding box center [759, 241] width 505 height 153
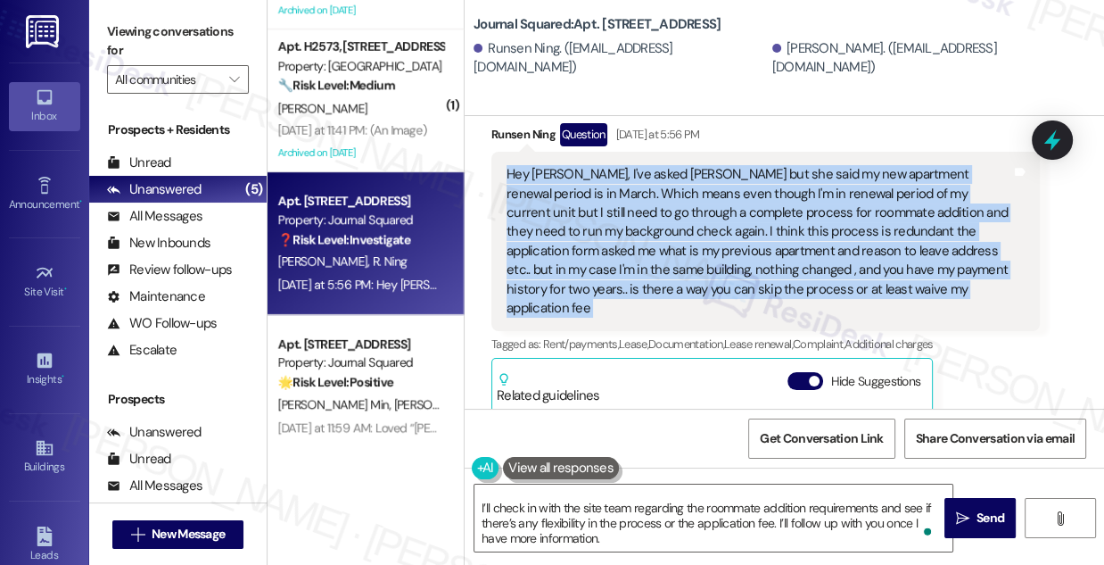
click at [761, 229] on div "Hey [PERSON_NAME], I've asked [PERSON_NAME] but she said my new apartment renew…" at bounding box center [759, 241] width 505 height 153
click at [760, 227] on div "Hey [PERSON_NAME], I've asked [PERSON_NAME] but she said my new apartment renew…" at bounding box center [759, 241] width 505 height 153
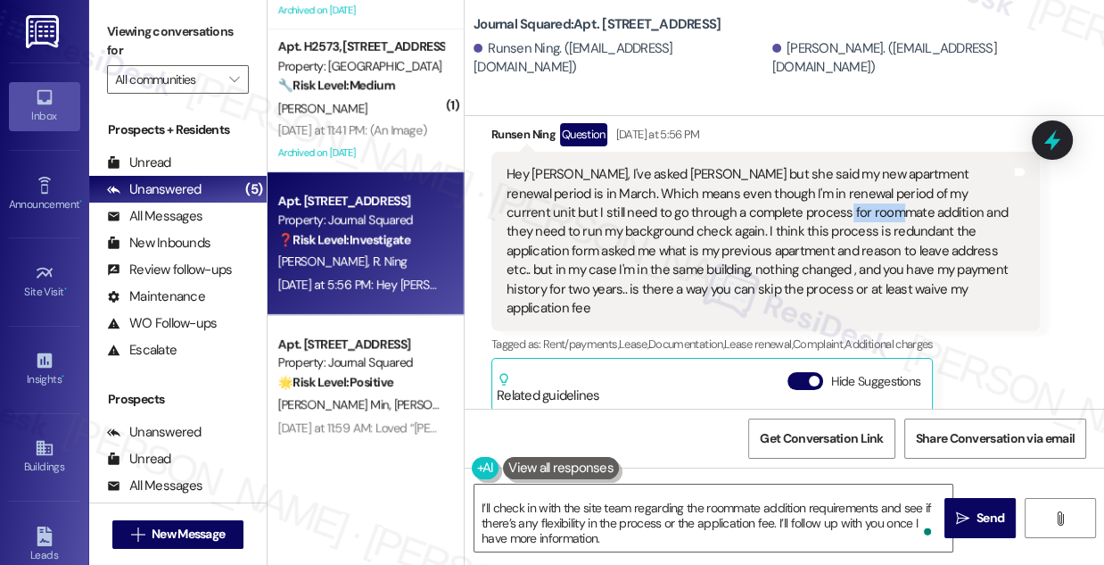
click at [760, 227] on div "Hey [PERSON_NAME], I've asked [PERSON_NAME] but she said my new apartment renew…" at bounding box center [759, 241] width 505 height 153
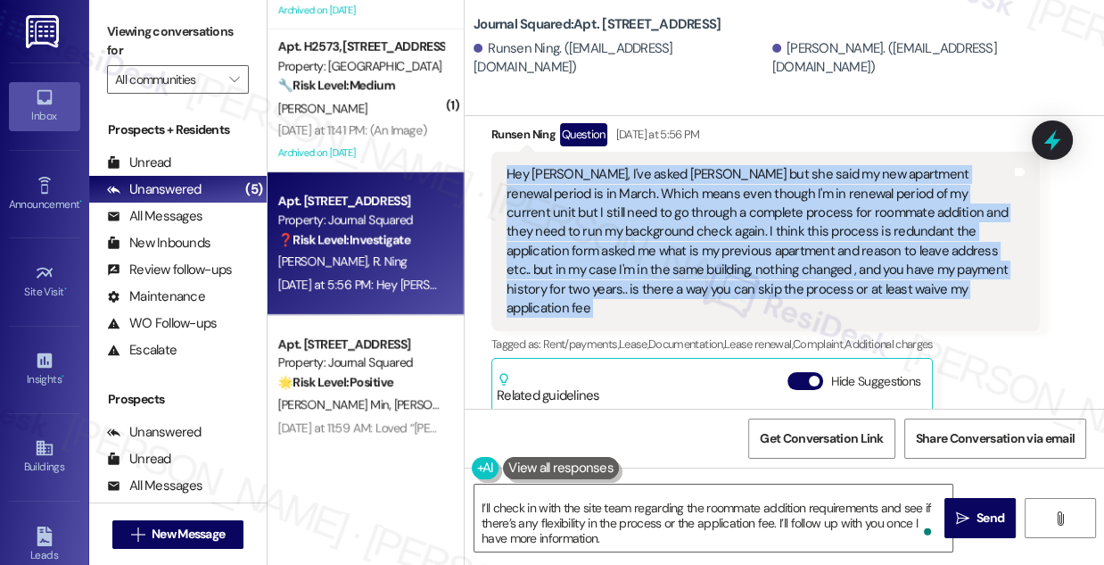
click at [759, 227] on div "Hey [PERSON_NAME], I've asked [PERSON_NAME] but she said my new apartment renew…" at bounding box center [759, 241] width 505 height 153
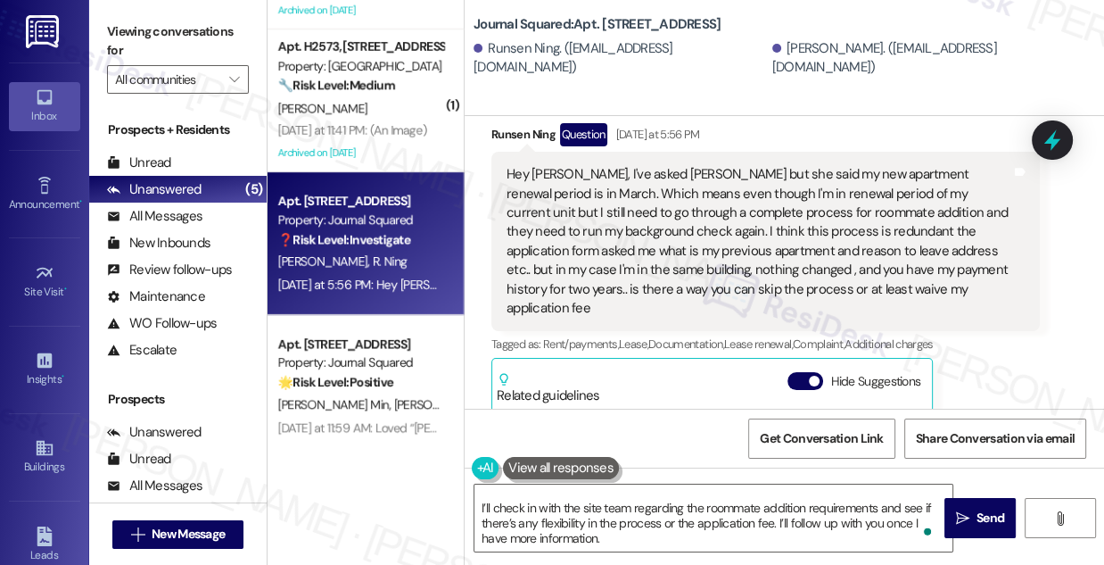
click at [97, 20] on div "Viewing conversations for All communities " at bounding box center [178, 56] width 178 height 112
click at [665, 204] on div "Hey [PERSON_NAME], I've asked [PERSON_NAME] but she said my new apartment renew…" at bounding box center [759, 241] width 505 height 153
click at [662, 206] on div "Hey [PERSON_NAME], I've asked [PERSON_NAME] but she said my new apartment renew…" at bounding box center [759, 241] width 505 height 153
click at [660, 206] on div "Hey [PERSON_NAME], I've asked [PERSON_NAME] but she said my new apartment renew…" at bounding box center [759, 241] width 505 height 153
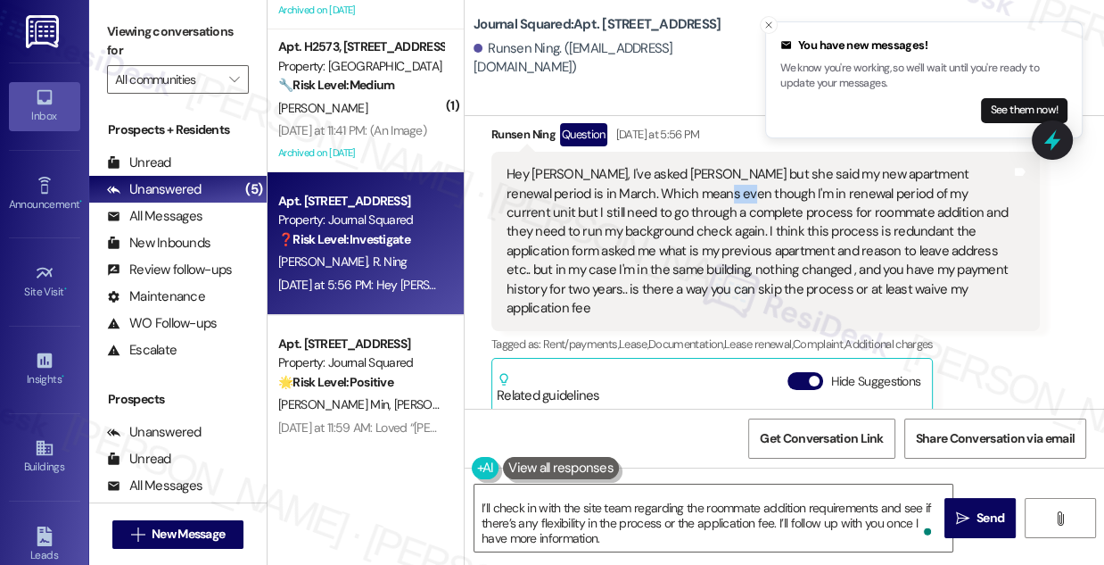
click at [660, 206] on div "Hey [PERSON_NAME], I've asked [PERSON_NAME] but she said my new apartment renew…" at bounding box center [759, 241] width 505 height 153
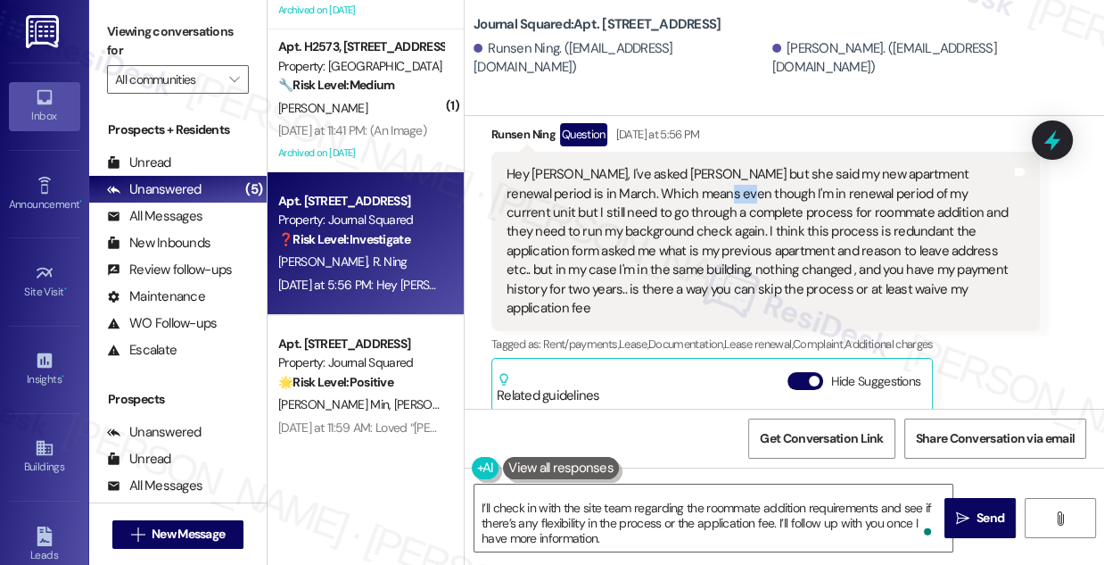
drag, startPoint x: 500, startPoint y: 69, endPoint x: 512, endPoint y: 116, distance: 48.9
click at [500, 69] on div "Runsen Ning. (ningrunsen@gmail.com) Zerong Yu. (aaronzerongyu@gmail.com)" at bounding box center [789, 58] width 631 height 36
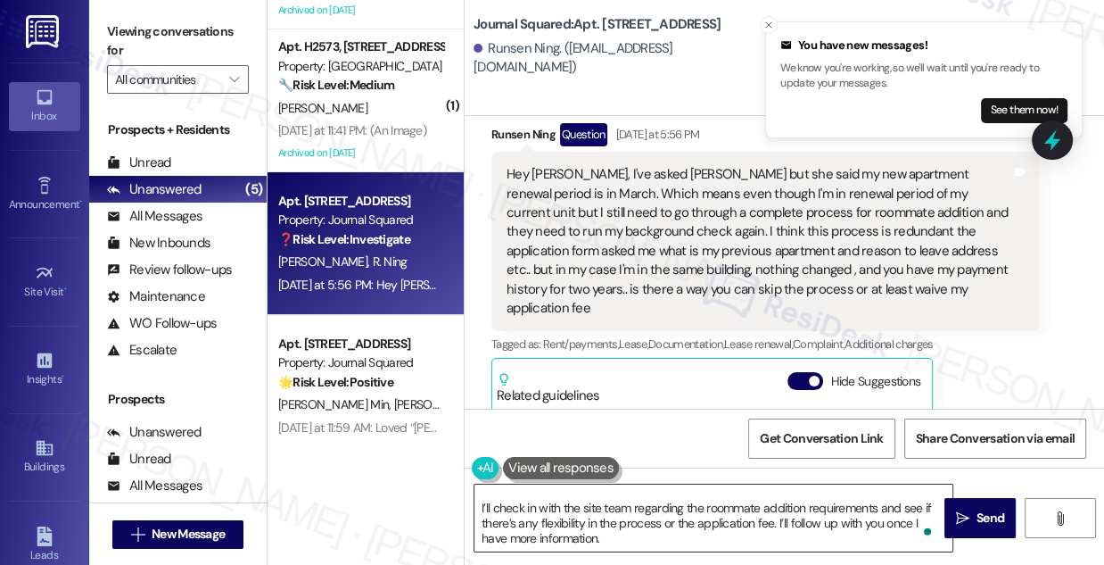
click at [601, 518] on textarea "Hi Runsen, thanks for sharing your concern. I understand how this process might…" at bounding box center [714, 517] width 478 height 67
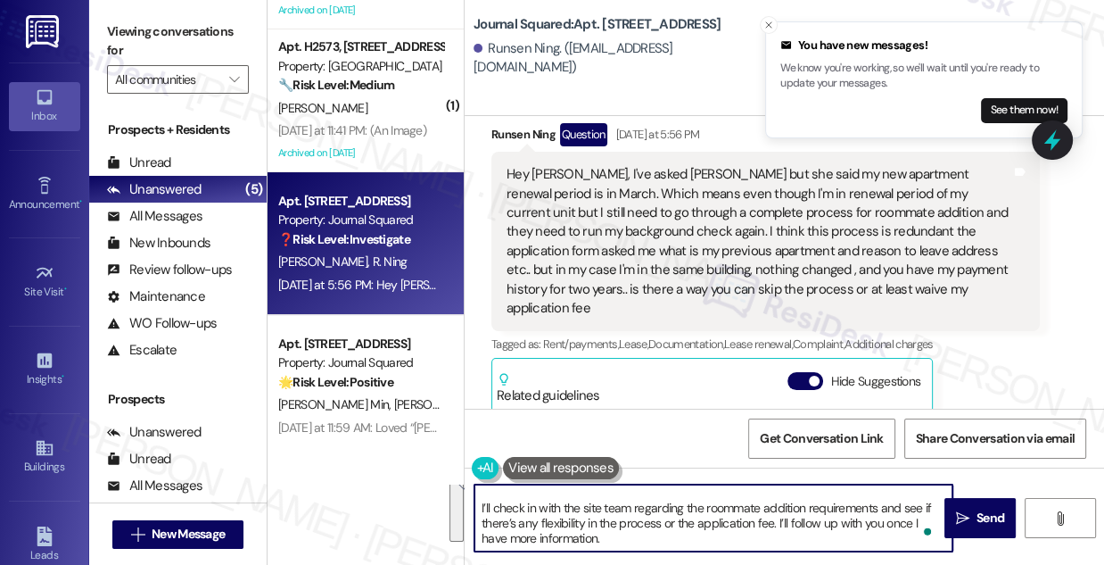
paste textarea "{{first_name}}, I totally get how it can feel repetitive. The background check …"
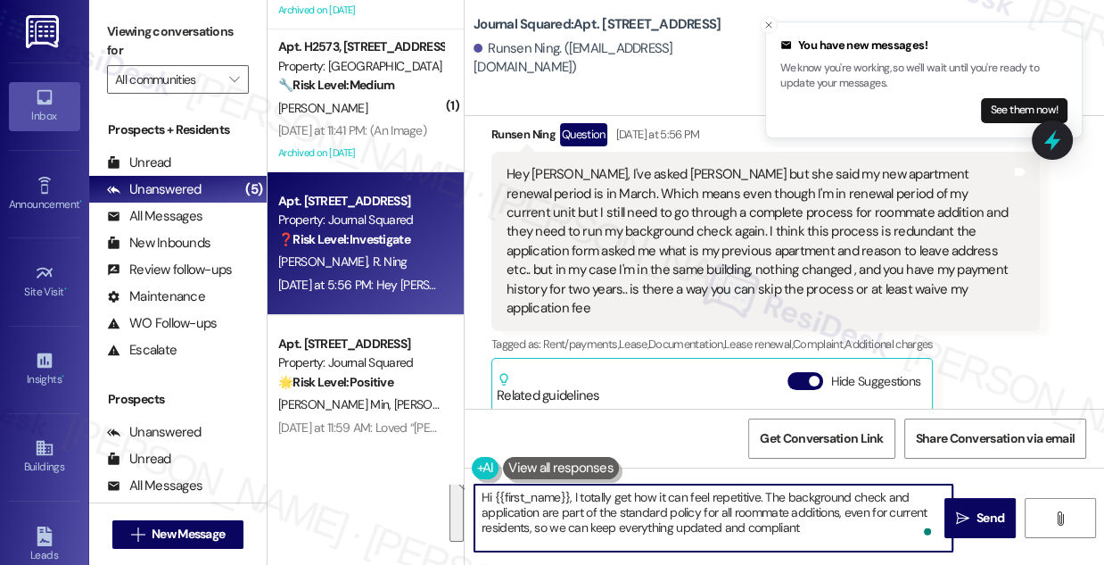
scroll to position [0, 0]
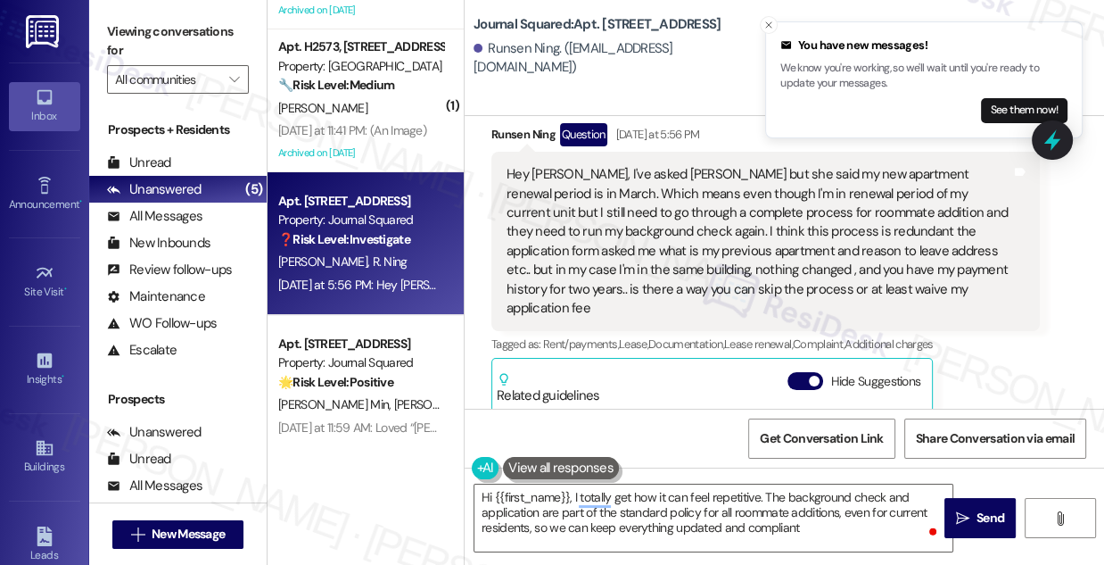
click at [498, 150] on div "Runsen Ning Question [DATE] at 5:56 PM" at bounding box center [766, 137] width 549 height 29
copy div "Runsen"
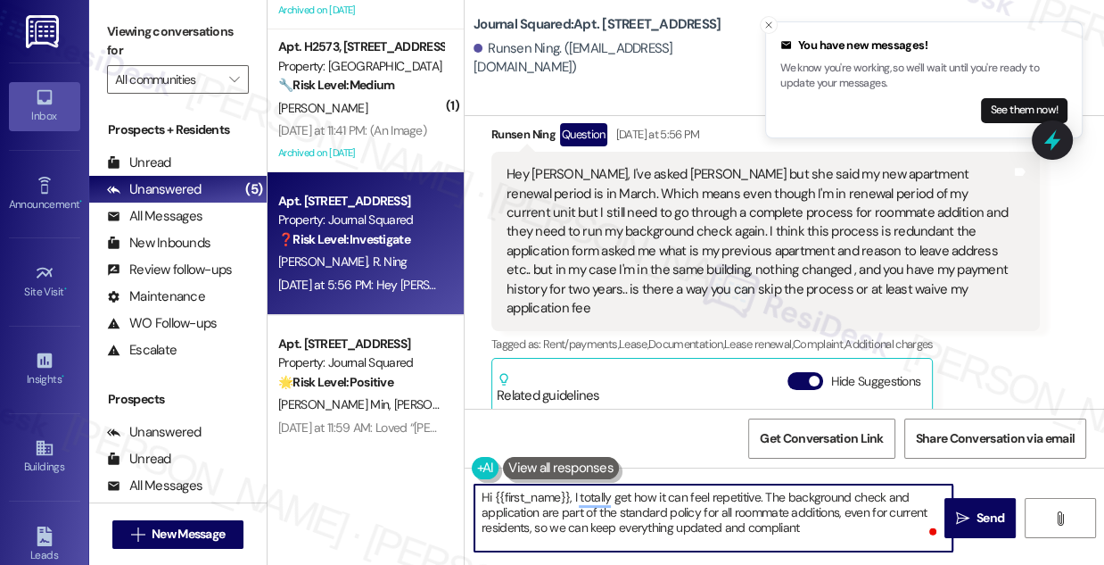
drag, startPoint x: 495, startPoint y: 495, endPoint x: 568, endPoint y: 481, distance: 74.5
click at [568, 481] on div "Hi {{first_name}}, I totally get how it can feel repetitive. The background che…" at bounding box center [785, 534] width 640 height 134
paste textarea "Runsen"
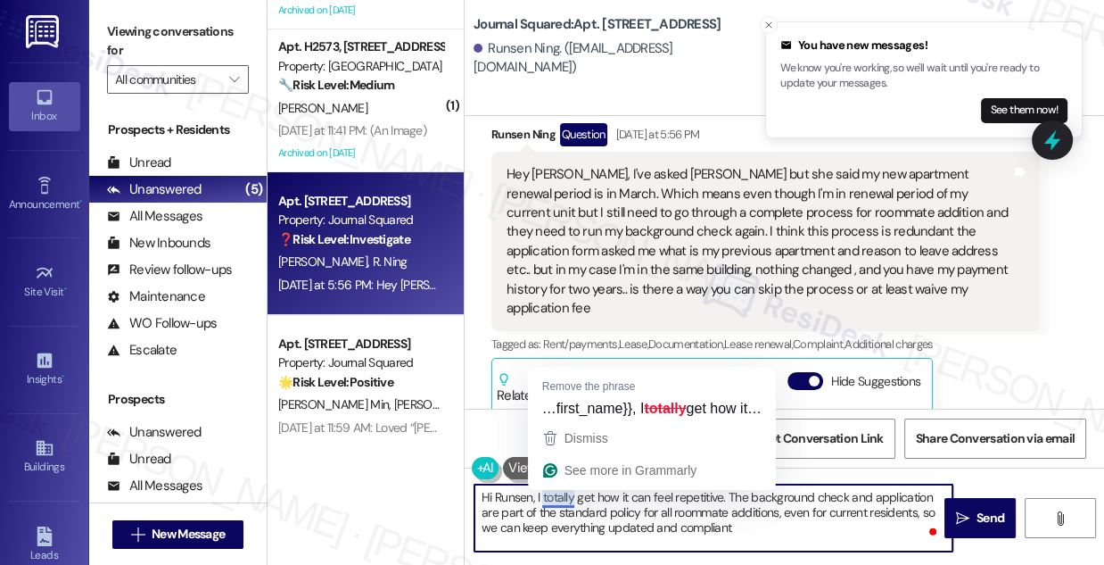
click at [561, 497] on textarea "Hi Runsen, I totally get how it can feel repetitive. The background check and a…" at bounding box center [714, 517] width 478 height 67
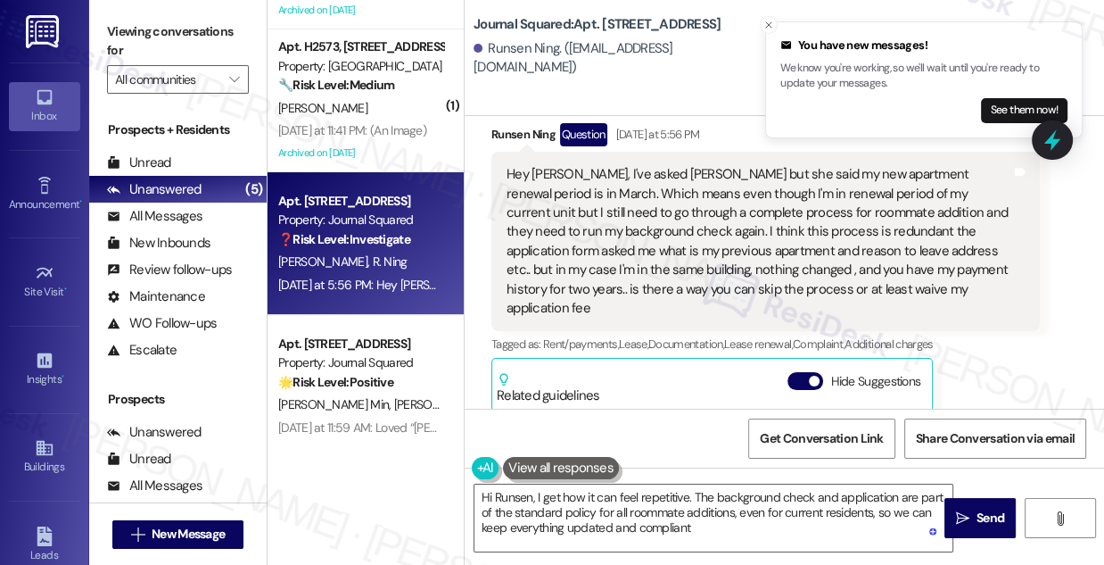
click at [573, 201] on div "Hey [PERSON_NAME], I've asked [PERSON_NAME] but she said my new apartment renew…" at bounding box center [759, 241] width 505 height 153
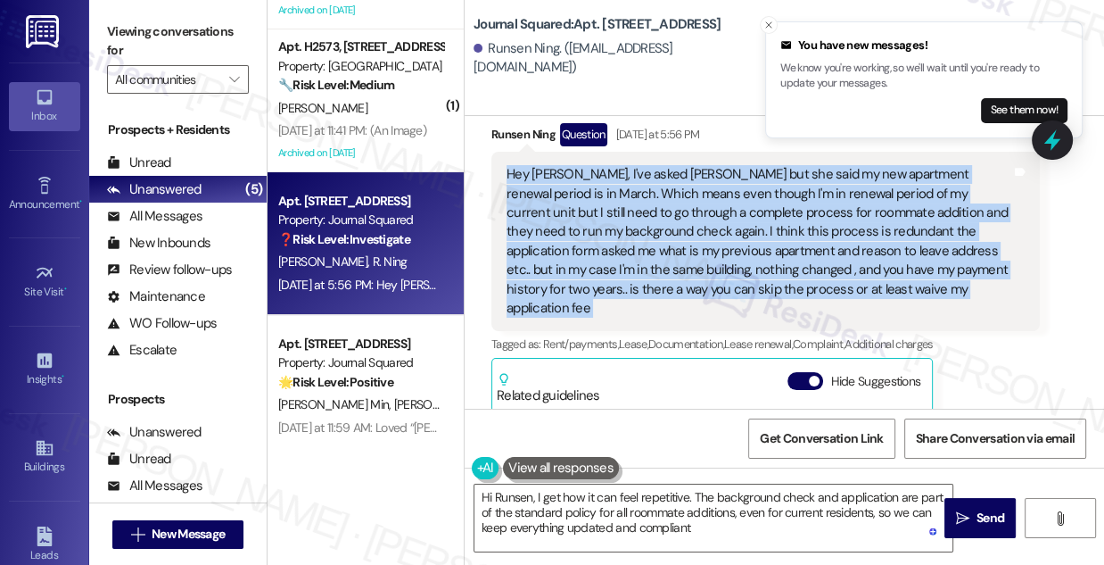
click at [573, 201] on div "Hey [PERSON_NAME], I've asked [PERSON_NAME] but she said my new apartment renew…" at bounding box center [759, 241] width 505 height 153
click at [767, 20] on icon "Close toast" at bounding box center [769, 25] width 11 height 11
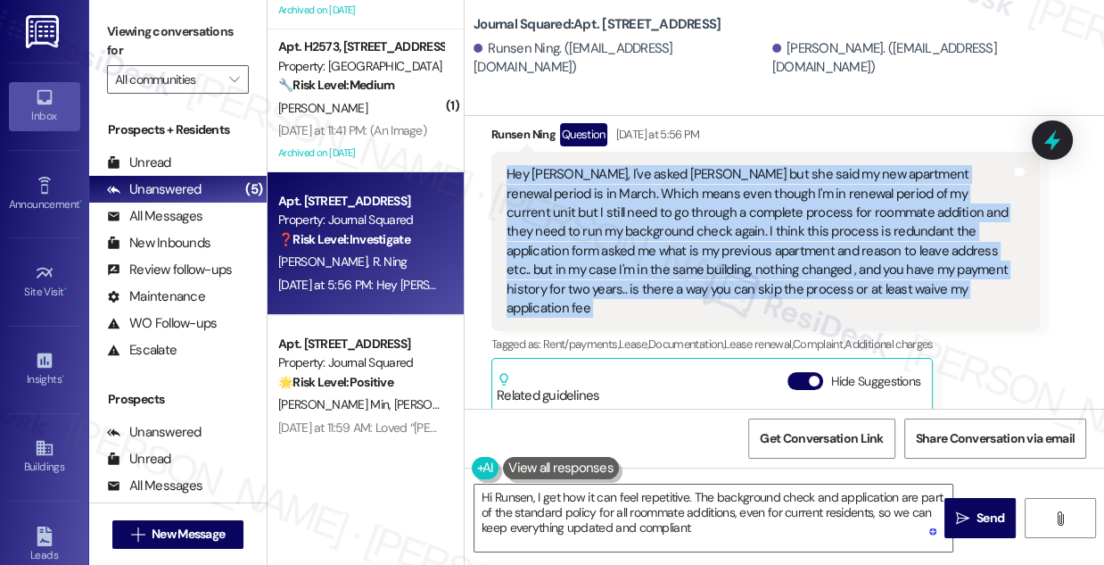
click at [721, 25] on b "Journal Squared: Apt. 1703, 605 Pavonia Avenue" at bounding box center [597, 24] width 247 height 19
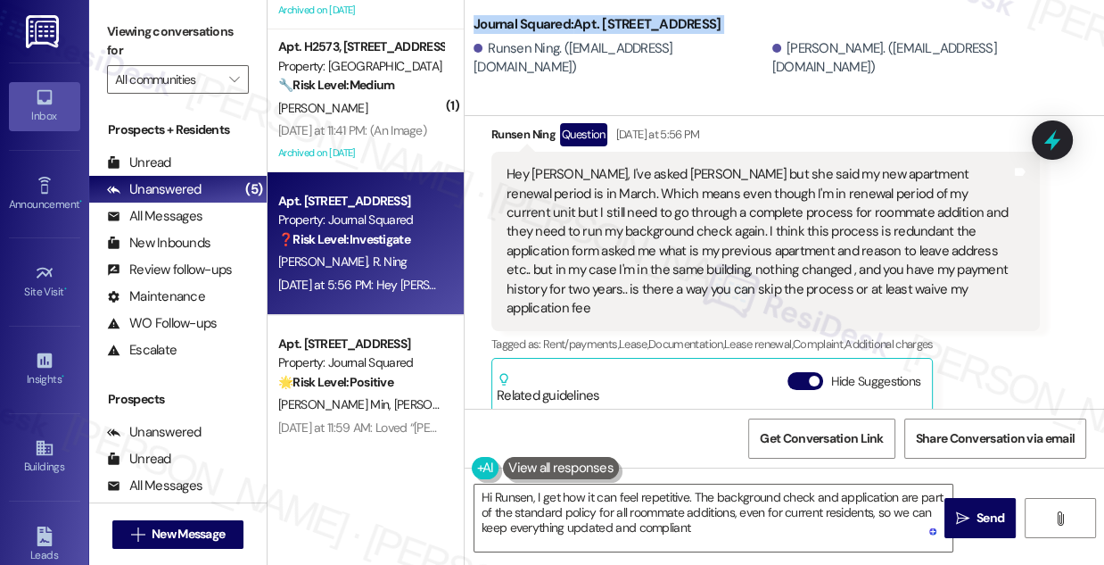
click at [721, 25] on b "Journal Squared: Apt. 1703, 605 Pavonia Avenue" at bounding box center [597, 24] width 247 height 19
click at [685, 251] on div "Hey [PERSON_NAME], I've asked [PERSON_NAME] but she said my new apartment renew…" at bounding box center [759, 241] width 505 height 153
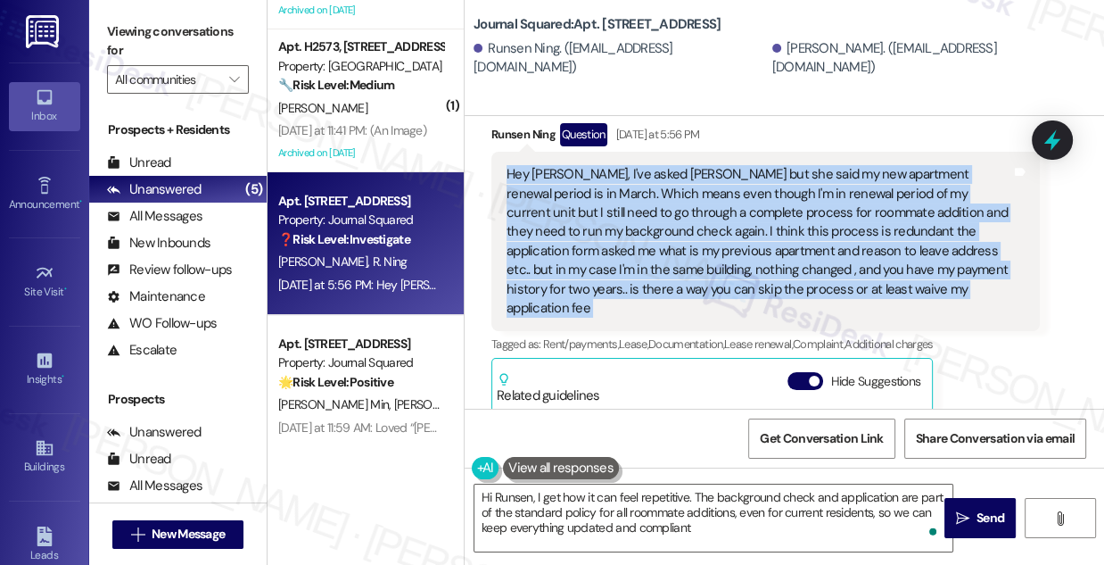
click at [685, 251] on div "Hey [PERSON_NAME], I've asked [PERSON_NAME] but she said my new apartment renew…" at bounding box center [759, 241] width 505 height 153
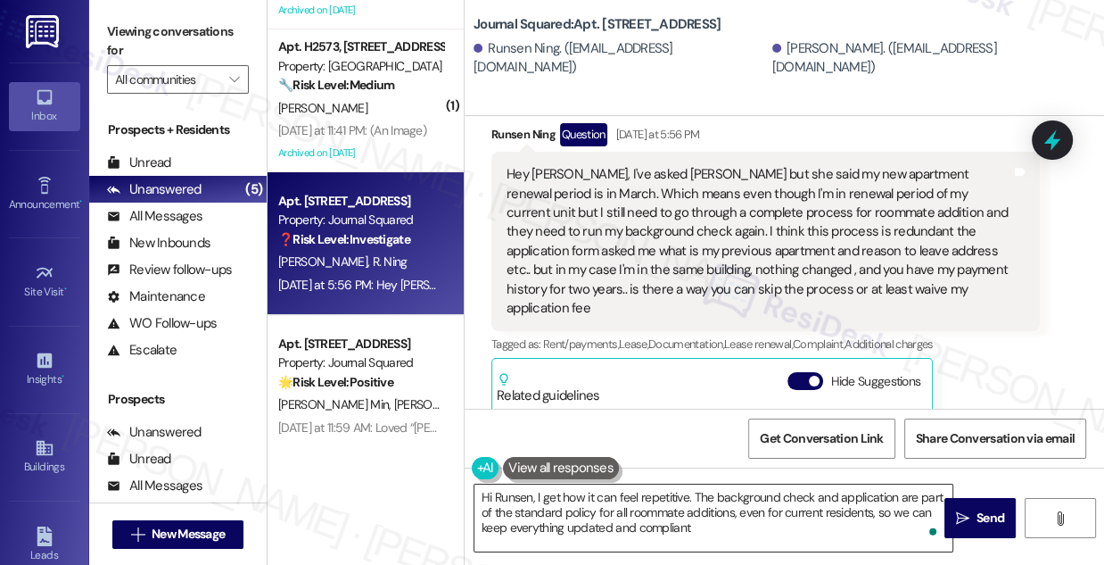
click at [596, 515] on textarea "Hi Runsen, I get how it can feel repetitive. The background check and applicati…" at bounding box center [714, 517] width 478 height 67
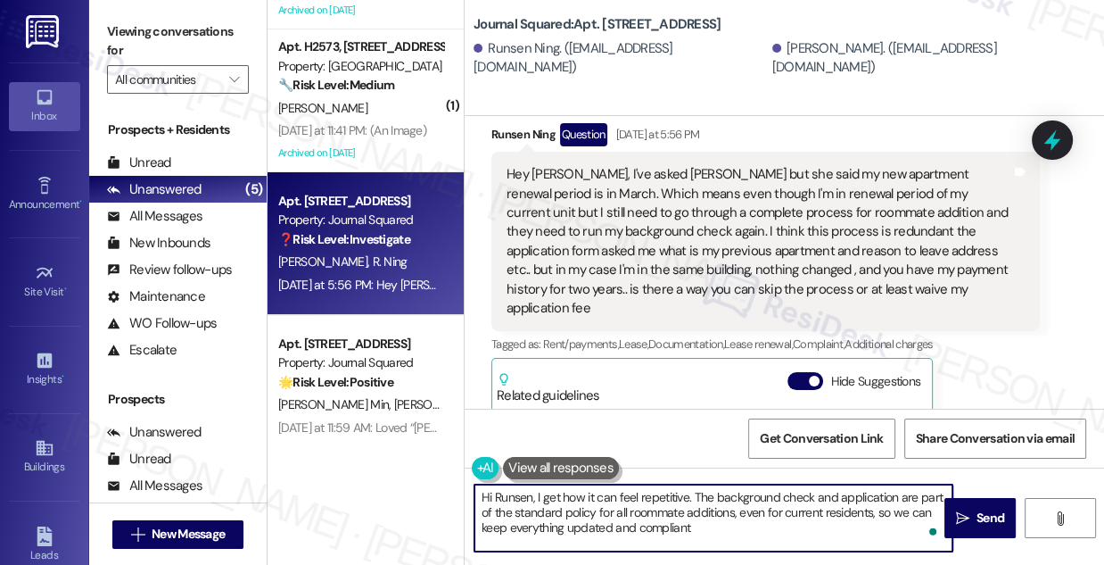
click at [596, 515] on textarea "Hi Runsen, I get how it can feel repetitive. The background check and applicati…" at bounding box center [714, 517] width 478 height 67
click at [730, 289] on div "Hey [PERSON_NAME], I've asked [PERSON_NAME] but she said my new apartment renew…" at bounding box center [759, 241] width 505 height 153
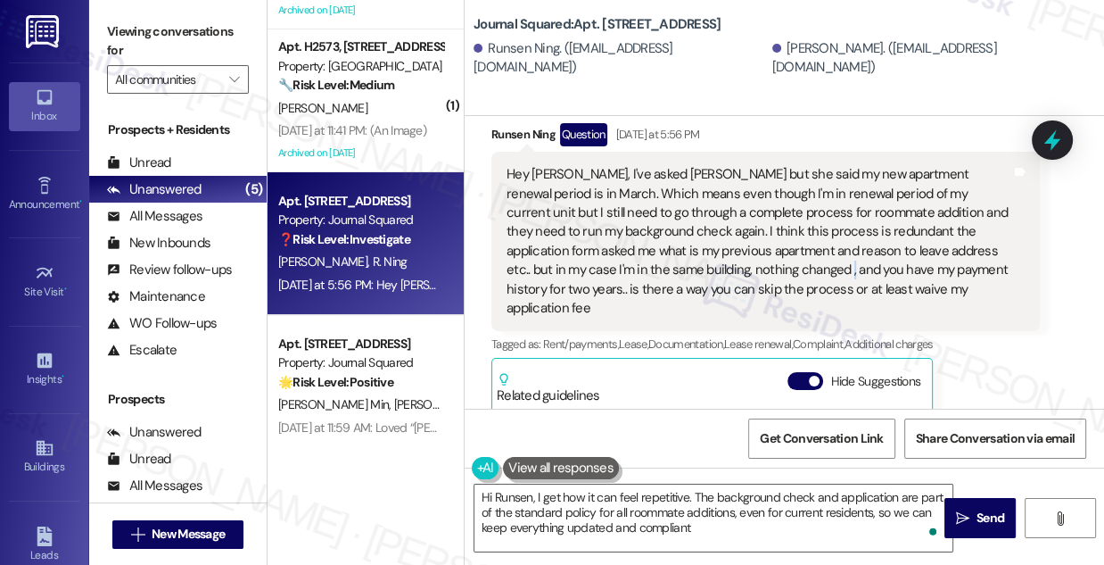
click at [730, 289] on div "Hey [PERSON_NAME], I've asked [PERSON_NAME] but she said my new apartment renew…" at bounding box center [759, 241] width 505 height 153
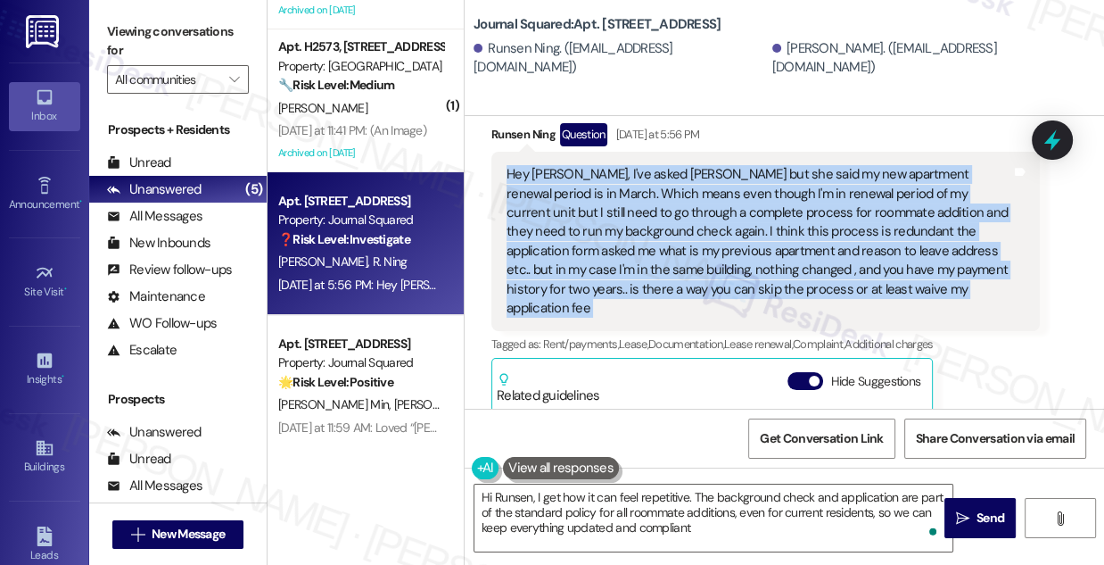
click at [730, 289] on div "Hey [PERSON_NAME], I've asked [PERSON_NAME] but she said my new apartment renew…" at bounding box center [759, 241] width 505 height 153
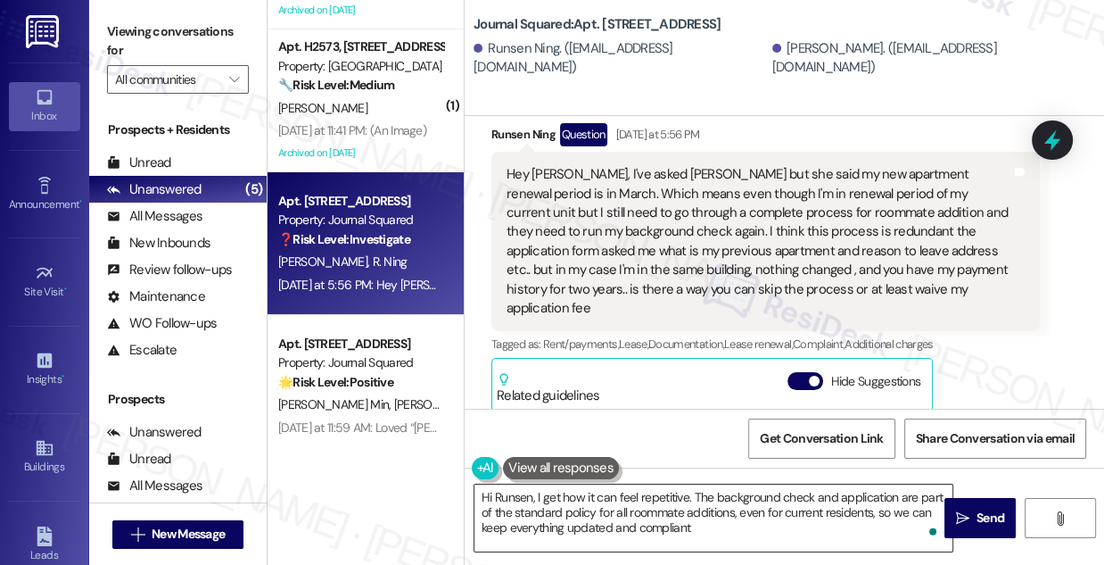
click at [713, 498] on textarea "Hi Runsen, I get how it can feel repetitive. The background check and applicati…" at bounding box center [714, 517] width 478 height 67
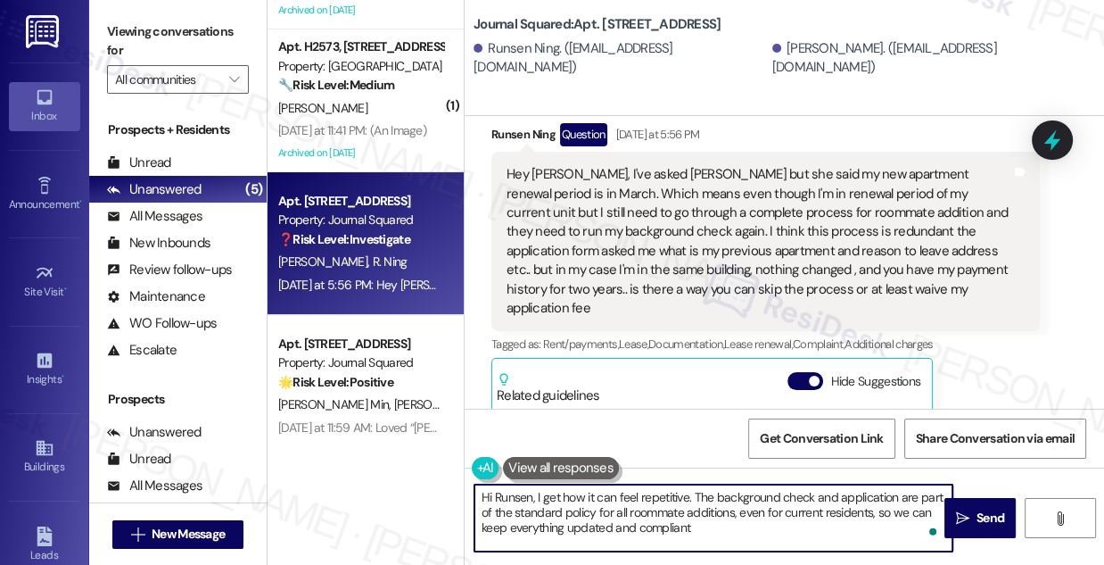
click at [713, 498] on textarea "Hi Runsen, I get how it can feel repetitive. The background check and applicati…" at bounding box center [714, 517] width 478 height 67
click at [687, 517] on textarea "Hi Runsen, I get how it can feel repetitive. The background check and applicati…" at bounding box center [714, 517] width 478 height 67
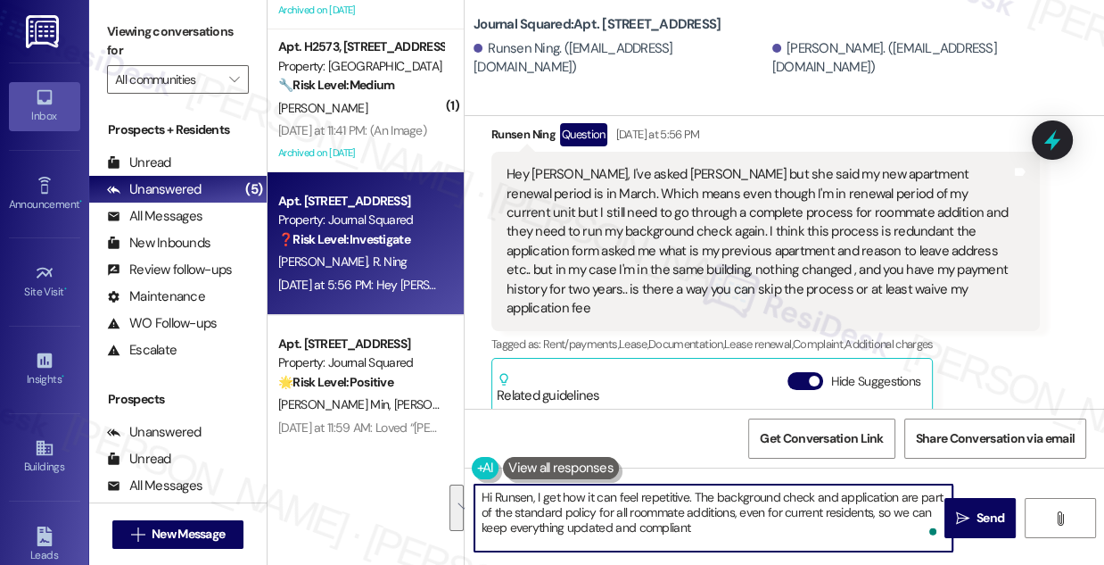
click at [650, 514] on textarea "Hi Runsen, I get how it can feel repetitive. The background check and applicati…" at bounding box center [714, 517] width 478 height 67
click at [690, 530] on textarea "Hi Runsen, I get how it can feel repetitive. The background check and applicati…" at bounding box center [714, 517] width 478 height 67
drag, startPoint x: 714, startPoint y: 527, endPoint x: 636, endPoint y: 503, distance: 81.3
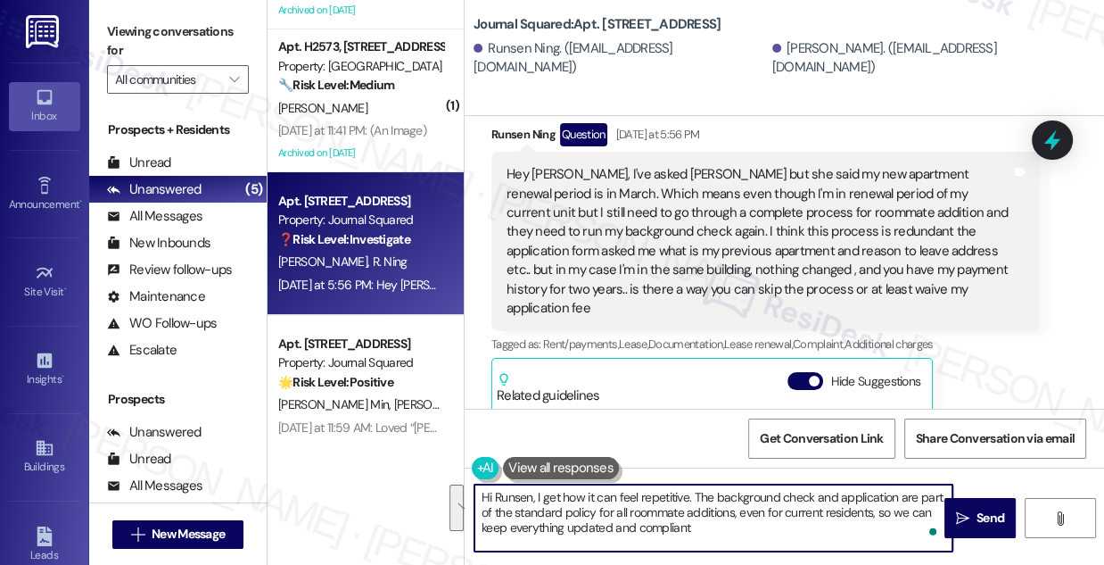
click at [636, 503] on textarea "Hi Runsen, I get how it can feel repetitive. The background check and applicati…" at bounding box center [714, 517] width 478 height 67
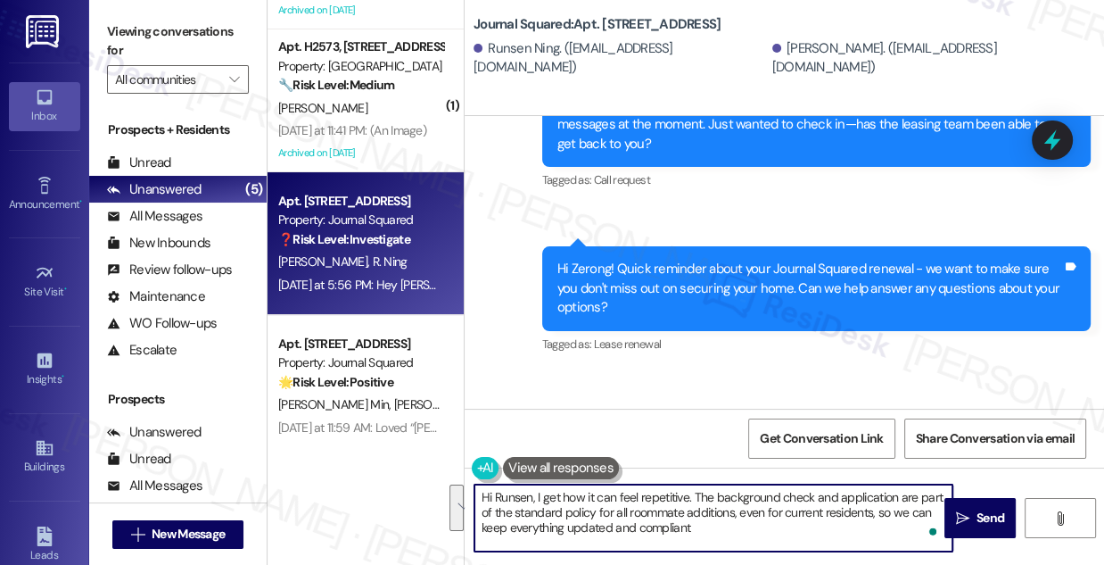
scroll to position [19474, 0]
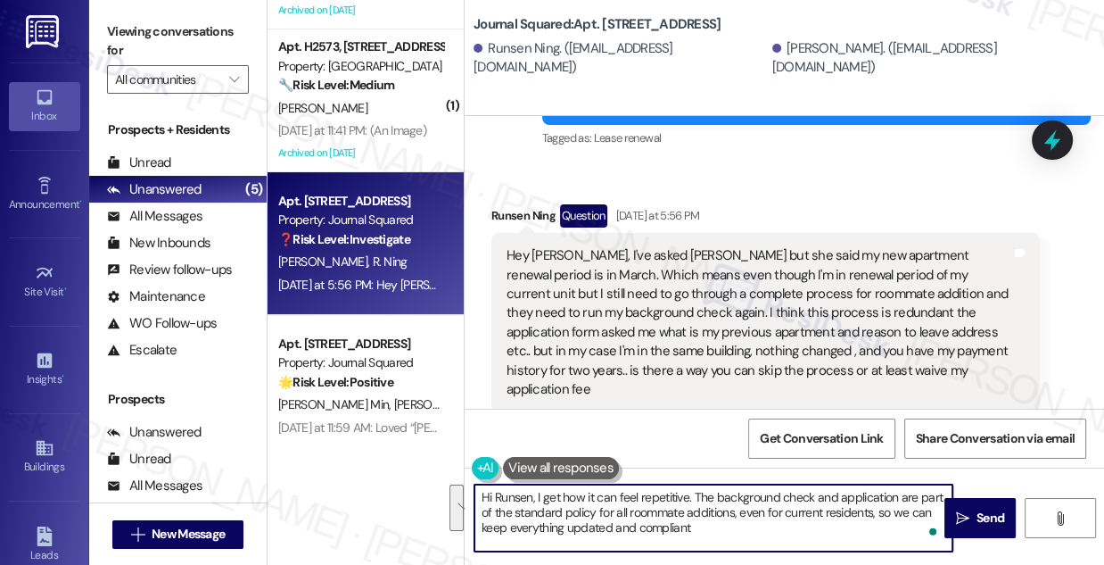
click at [673, 297] on div "Hey [PERSON_NAME], I've asked [PERSON_NAME] but she said my new apartment renew…" at bounding box center [759, 322] width 505 height 153
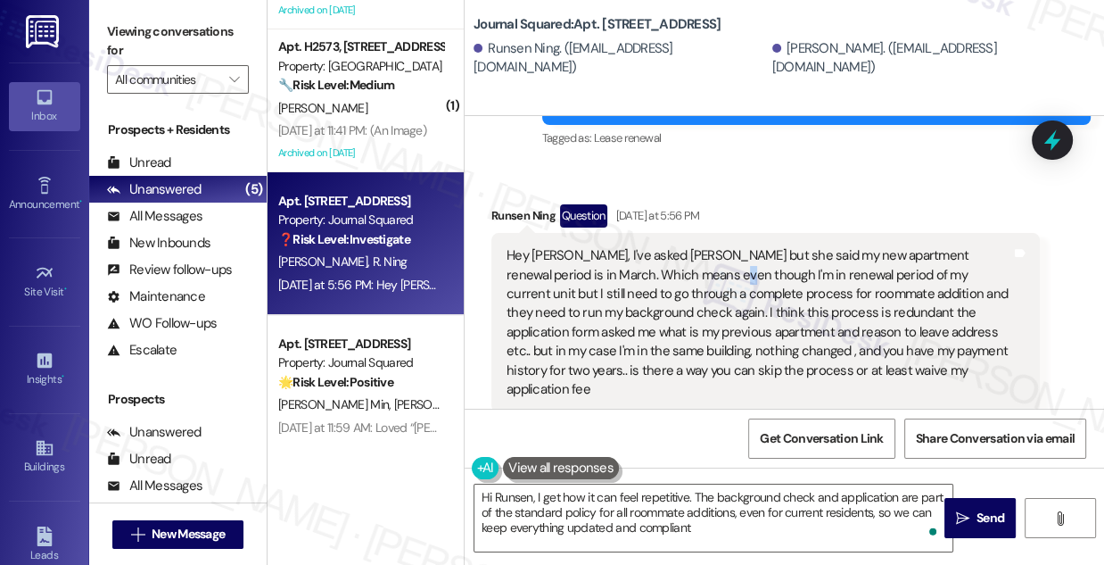
click at [673, 297] on div "Hey [PERSON_NAME], I've asked [PERSON_NAME] but she said my new apartment renew…" at bounding box center [759, 322] width 505 height 153
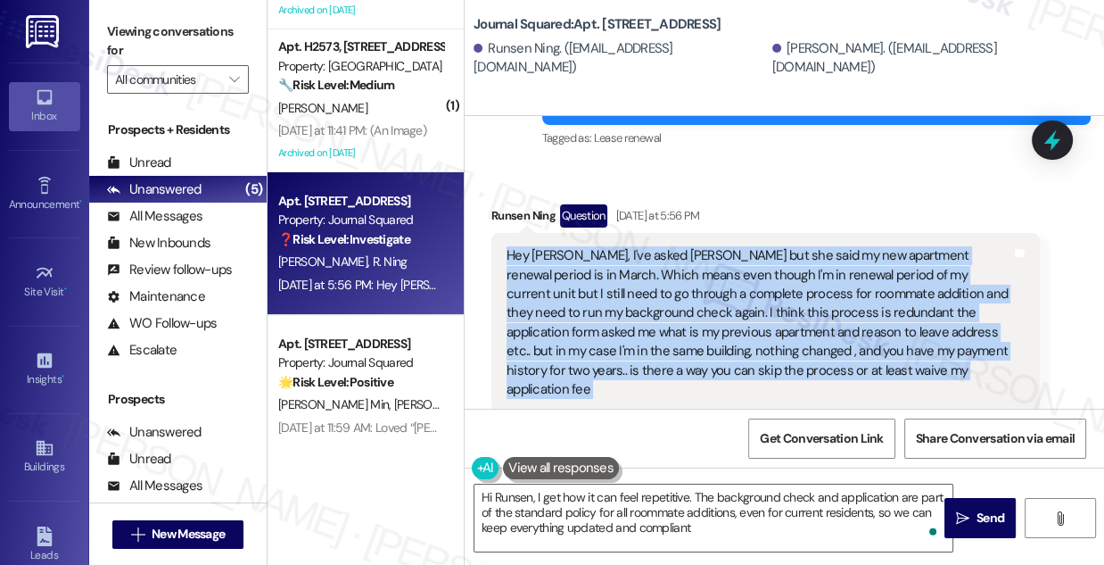
click at [673, 297] on div "Hey [PERSON_NAME], I've asked [PERSON_NAME] but she said my new apartment renew…" at bounding box center [759, 322] width 505 height 153
click at [724, 297] on div "Hey [PERSON_NAME], I've asked [PERSON_NAME] but she said my new apartment renew…" at bounding box center [759, 322] width 505 height 153
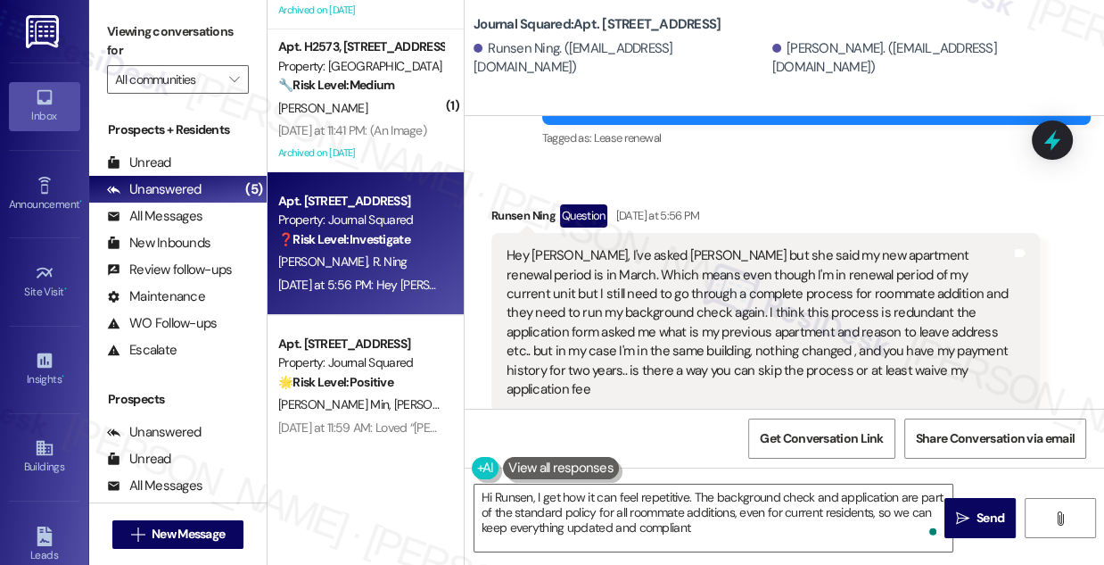
click at [709, 300] on div "Hey [PERSON_NAME], I've asked [PERSON_NAME] but she said my new apartment renew…" at bounding box center [759, 322] width 505 height 153
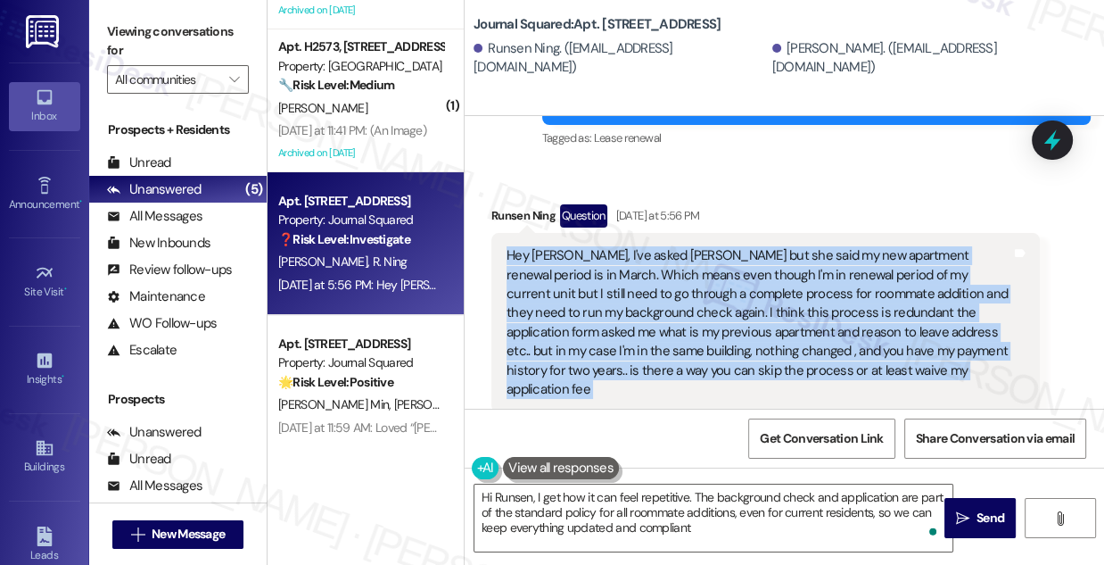
click at [709, 300] on div "Hey [PERSON_NAME], I've asked [PERSON_NAME] but she said my new apartment renew…" at bounding box center [759, 322] width 505 height 153
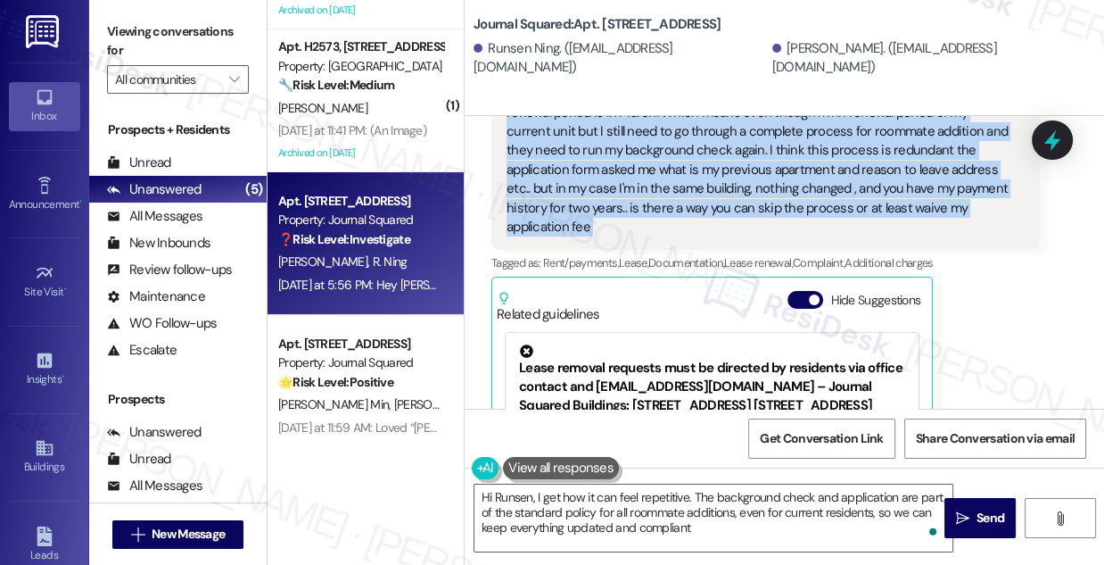
click at [659, 188] on div "Hey [PERSON_NAME], I've asked [PERSON_NAME] but she said my new apartment renew…" at bounding box center [759, 160] width 505 height 153
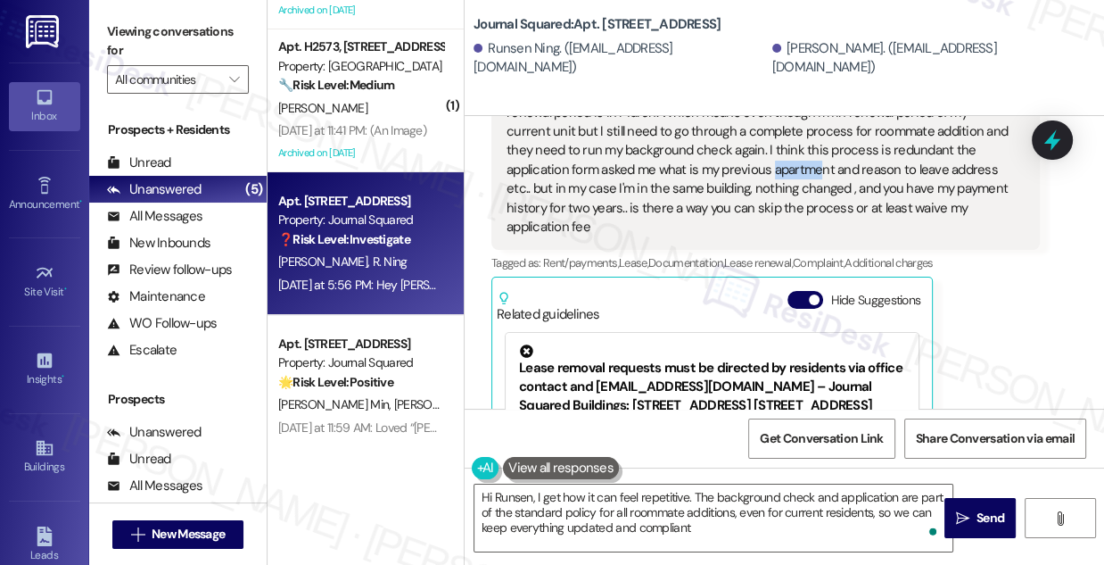
click at [659, 188] on div "Hey [PERSON_NAME], I've asked [PERSON_NAME] but she said my new apartment renew…" at bounding box center [759, 160] width 505 height 153
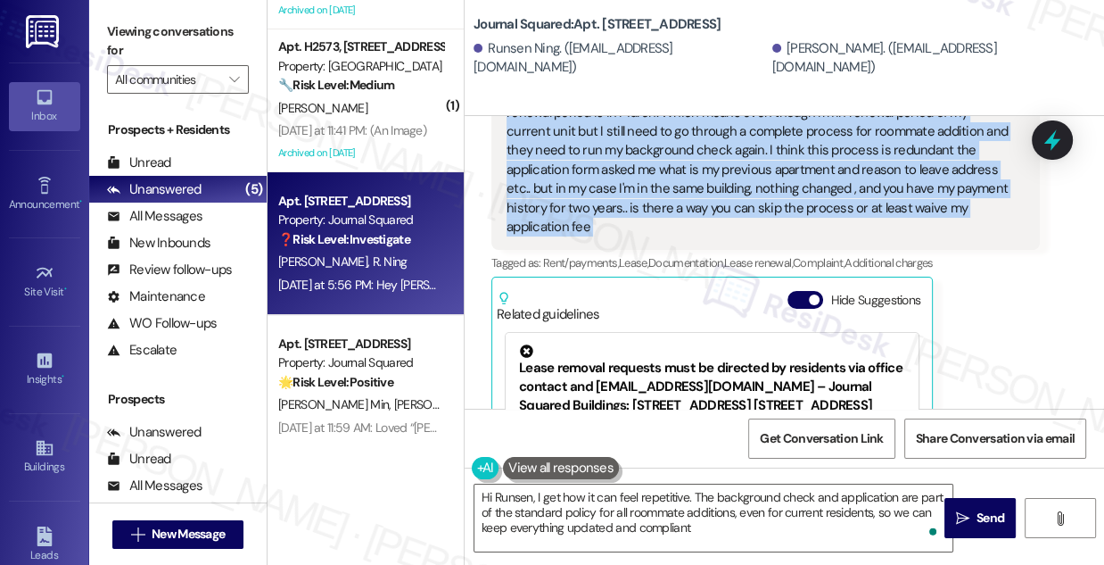
click at [659, 188] on div "Hey [PERSON_NAME], I've asked [PERSON_NAME] but she said my new apartment renew…" at bounding box center [759, 160] width 505 height 153
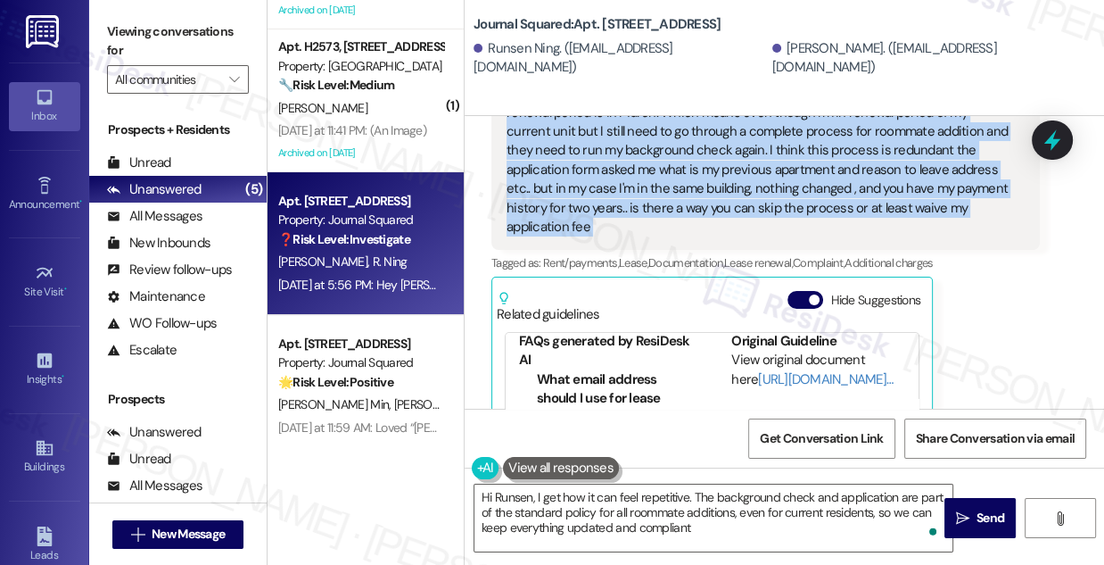
scroll to position [19799, 0]
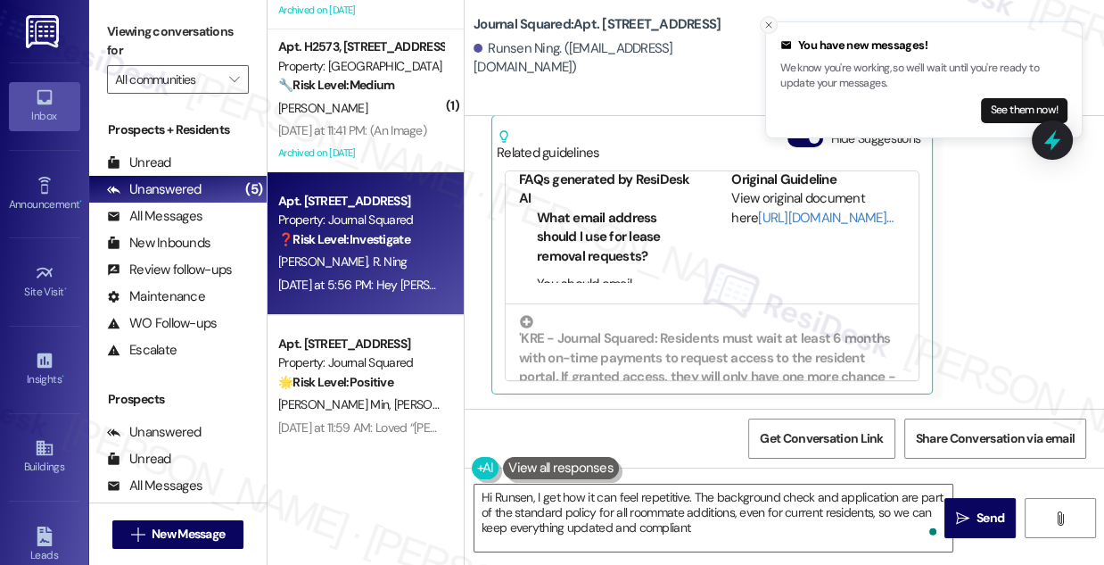
click at [768, 27] on icon "Close toast" at bounding box center [769, 25] width 11 height 11
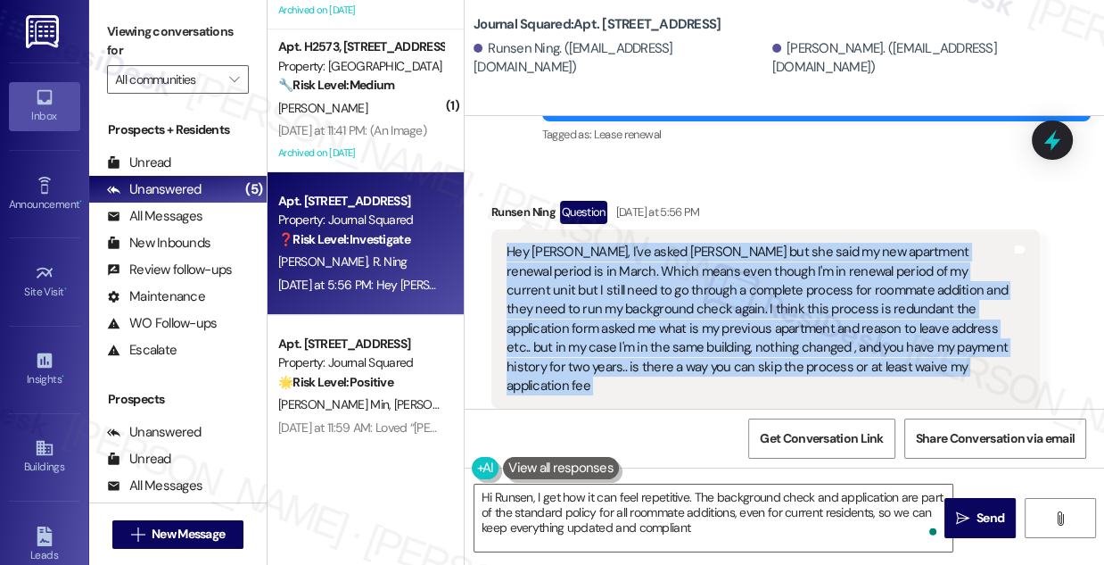
scroll to position [19474, 0]
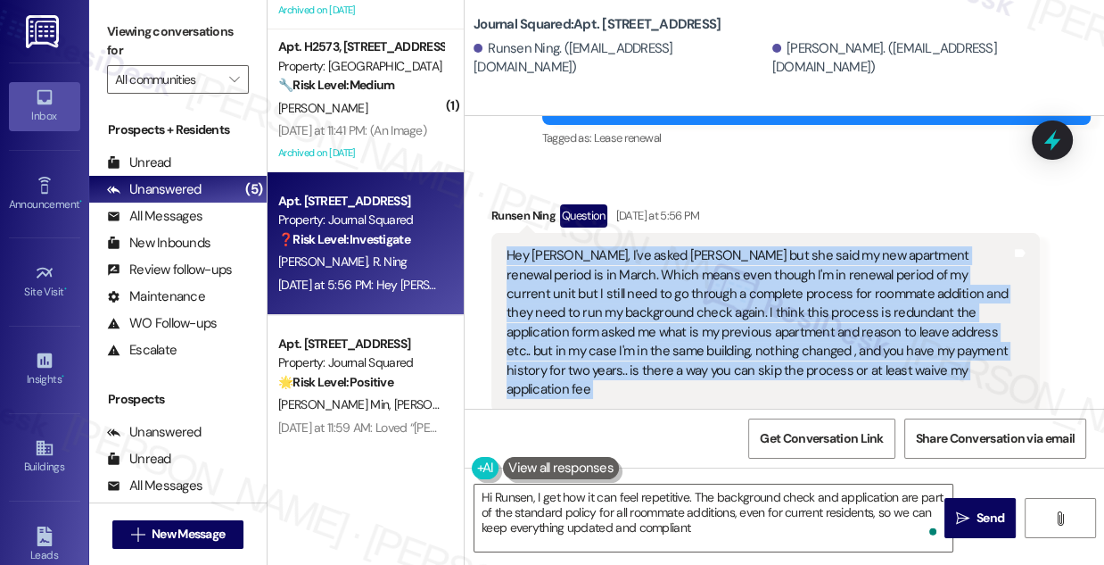
click at [808, 299] on div "Hey [PERSON_NAME], I've asked [PERSON_NAME] but she said my new apartment renew…" at bounding box center [759, 322] width 505 height 153
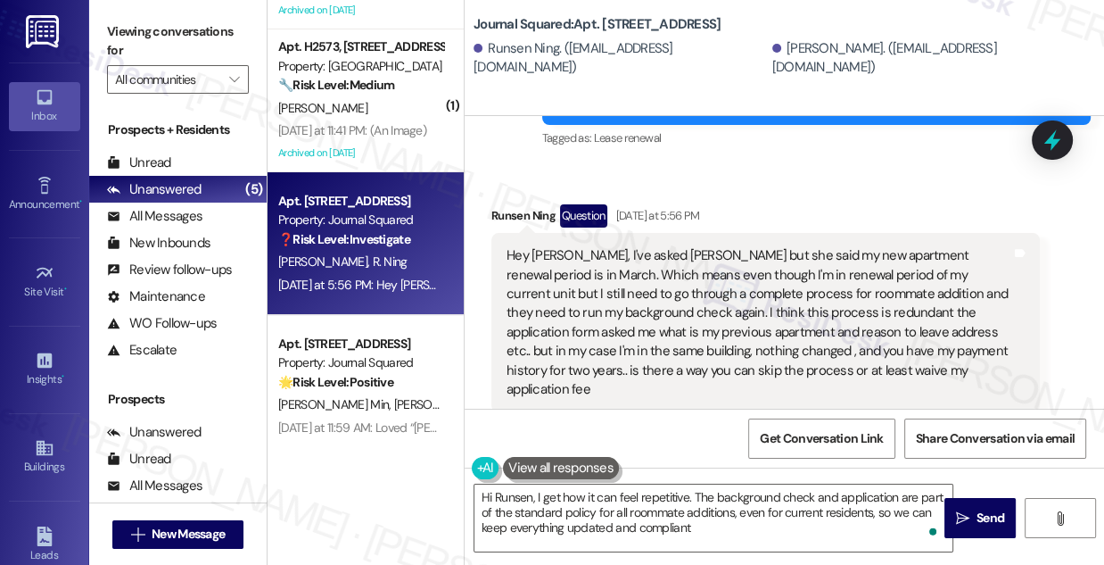
click at [765, 233] on div "Runsen Ning Question [DATE] at 5:56 PM" at bounding box center [766, 218] width 549 height 29
click at [692, 295] on div "Hey [PERSON_NAME], I've asked [PERSON_NAME] but she said my new apartment renew…" at bounding box center [759, 322] width 505 height 153
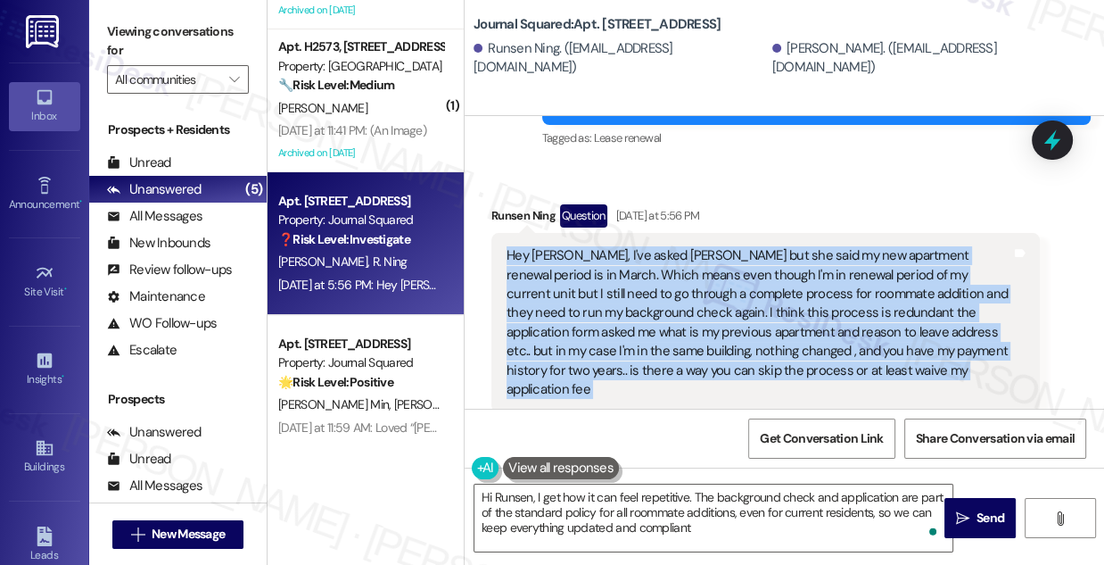
click at [692, 295] on div "Hey [PERSON_NAME], I've asked [PERSON_NAME] but she said my new apartment renew…" at bounding box center [759, 322] width 505 height 153
click at [801, 302] on div "Hey [PERSON_NAME], I've asked [PERSON_NAME] but she said my new apartment renew…" at bounding box center [759, 322] width 505 height 153
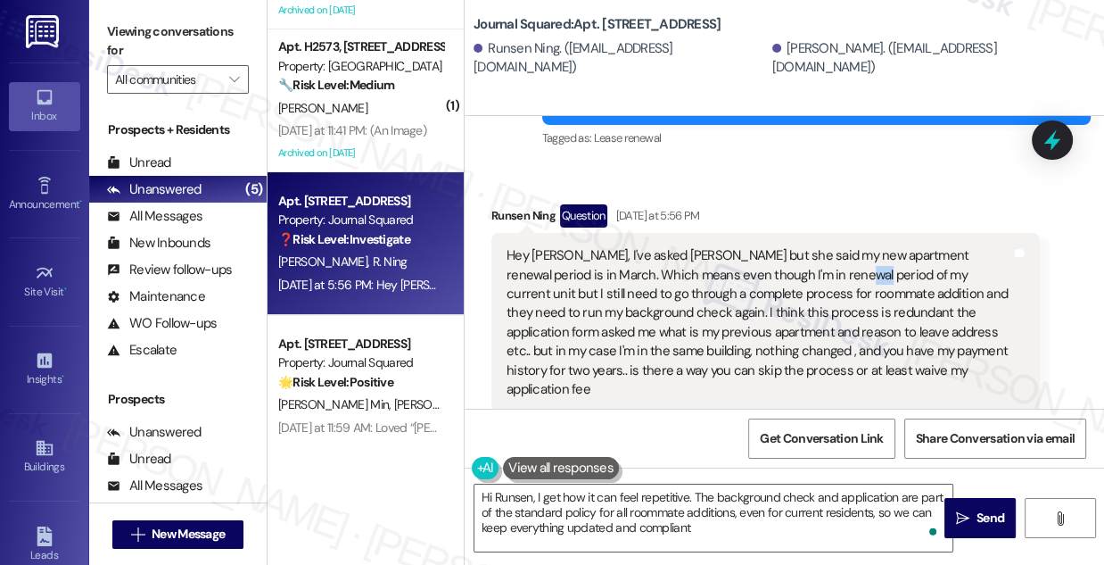
click at [801, 302] on div "Hey [PERSON_NAME], I've asked [PERSON_NAME] but she said my new apartment renew…" at bounding box center [759, 322] width 505 height 153
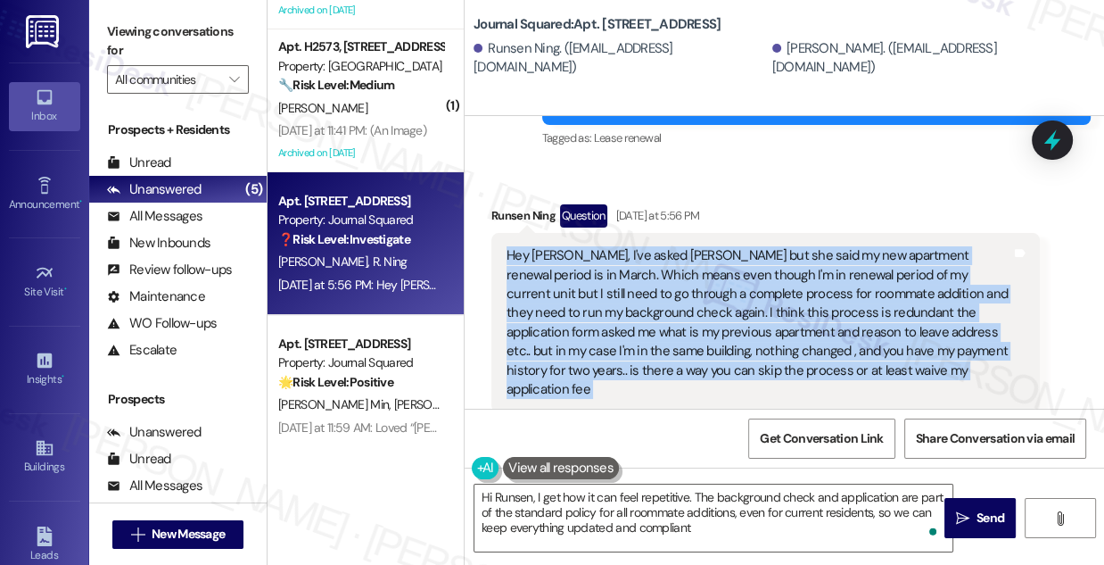
click at [801, 302] on div "Hey [PERSON_NAME], I've asked [PERSON_NAME] but she said my new apartment renew…" at bounding box center [759, 322] width 505 height 153
click at [792, 301] on div "Hey [PERSON_NAME], I've asked [PERSON_NAME] but she said my new apartment renew…" at bounding box center [759, 322] width 505 height 153
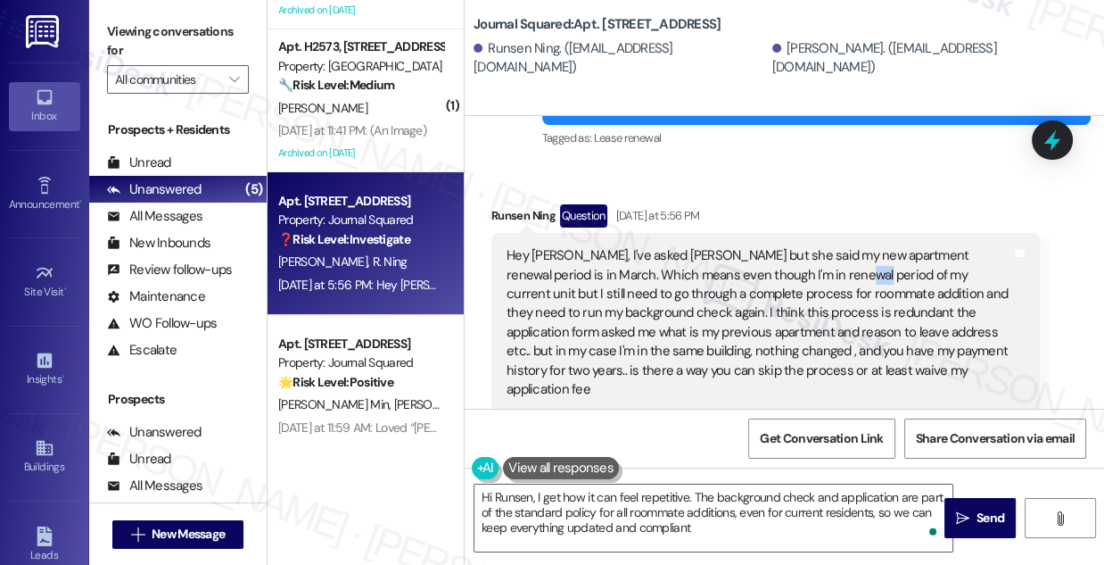
click at [792, 301] on div "Hey [PERSON_NAME], I've asked [PERSON_NAME] but she said my new apartment renew…" at bounding box center [759, 322] width 505 height 153
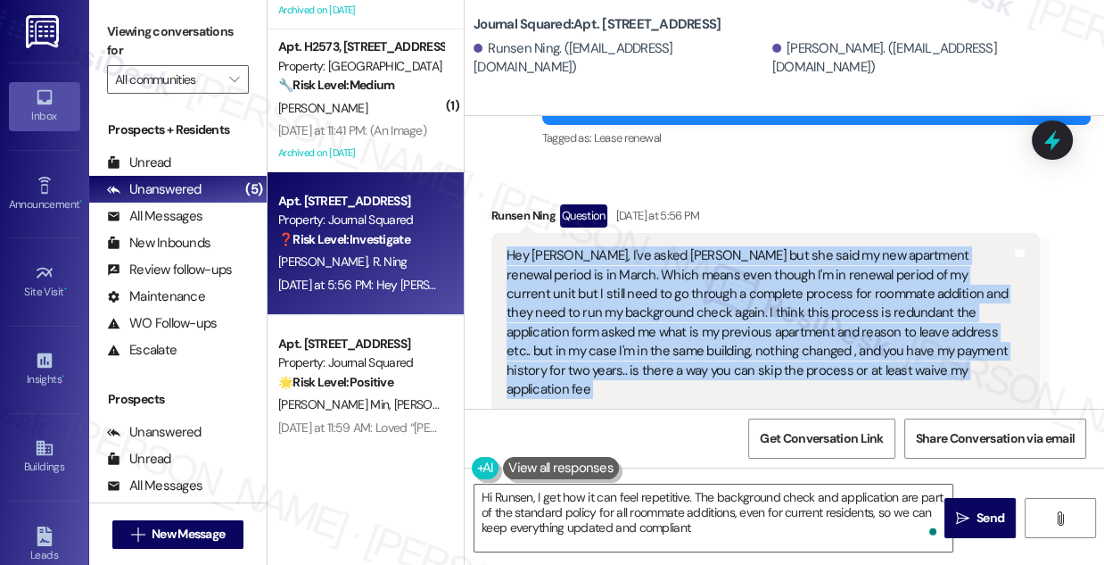
click at [792, 301] on div "Hey [PERSON_NAME], I've asked [PERSON_NAME] but she said my new apartment renew…" at bounding box center [759, 322] width 505 height 153
click at [830, 312] on div "Hey [PERSON_NAME], I've asked [PERSON_NAME] but she said my new apartment renew…" at bounding box center [759, 322] width 505 height 153
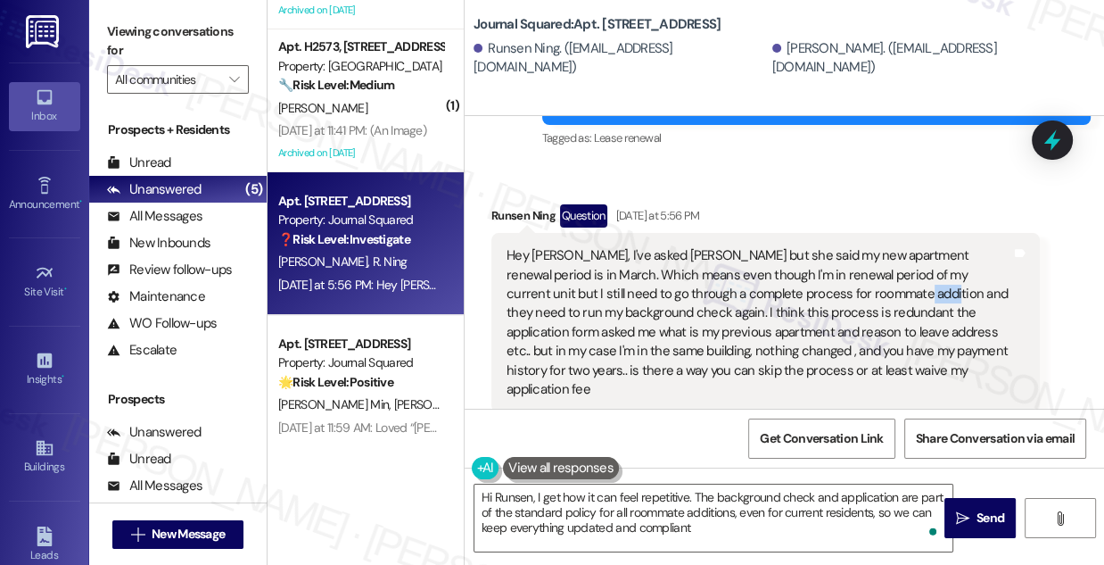
click at [830, 312] on div "Hey [PERSON_NAME], I've asked [PERSON_NAME] but she said my new apartment renew…" at bounding box center [759, 322] width 505 height 153
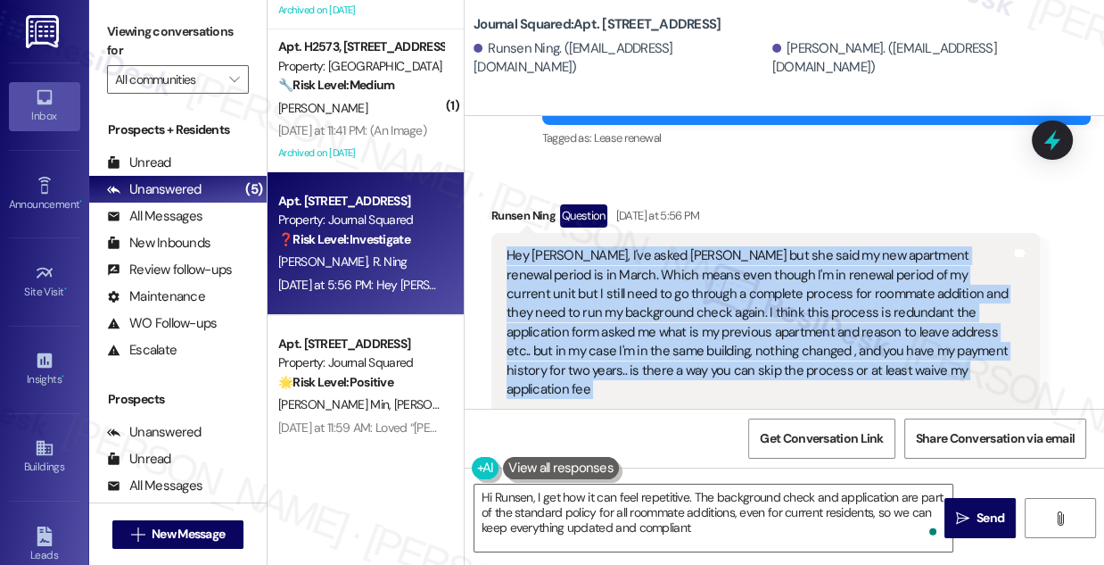
click at [830, 312] on div "Hey [PERSON_NAME], I've asked [PERSON_NAME] but she said my new apartment renew…" at bounding box center [759, 322] width 505 height 153
click at [704, 327] on div "Hey [PERSON_NAME], I've asked [PERSON_NAME] but she said my new apartment renew…" at bounding box center [759, 322] width 505 height 153
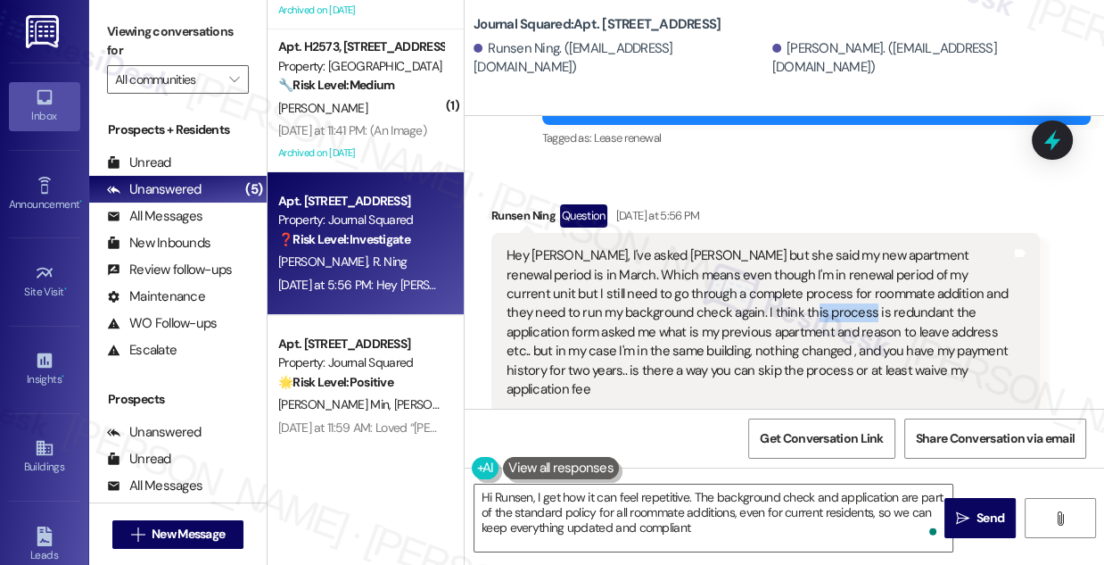
click at [704, 327] on div "Hey [PERSON_NAME], I've asked [PERSON_NAME] but she said my new apartment renew…" at bounding box center [759, 322] width 505 height 153
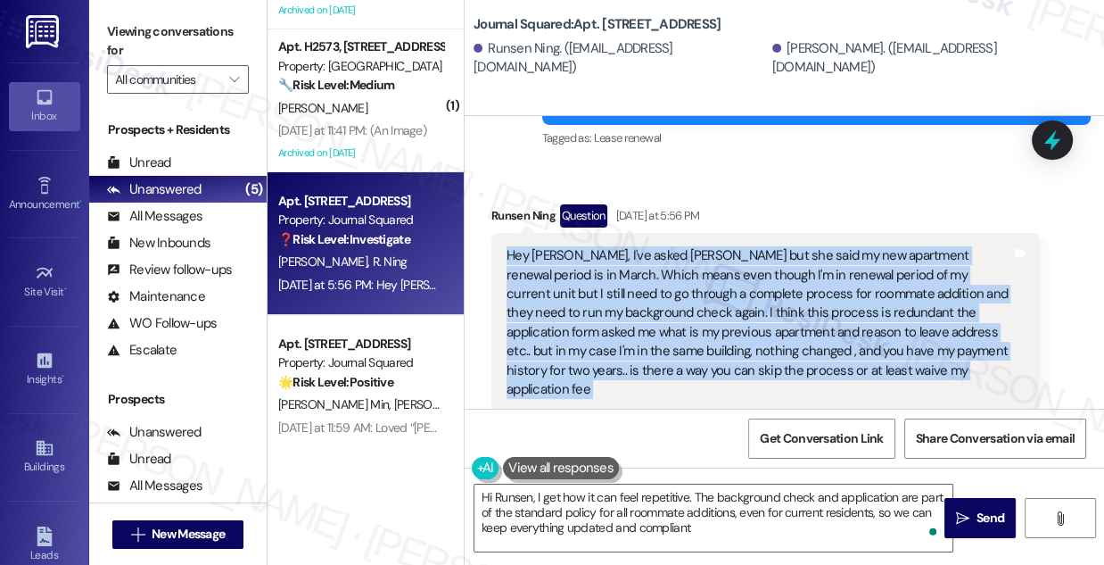
click at [703, 327] on div "Hey [PERSON_NAME], I've asked [PERSON_NAME] but she said my new apartment renew…" at bounding box center [759, 322] width 505 height 153
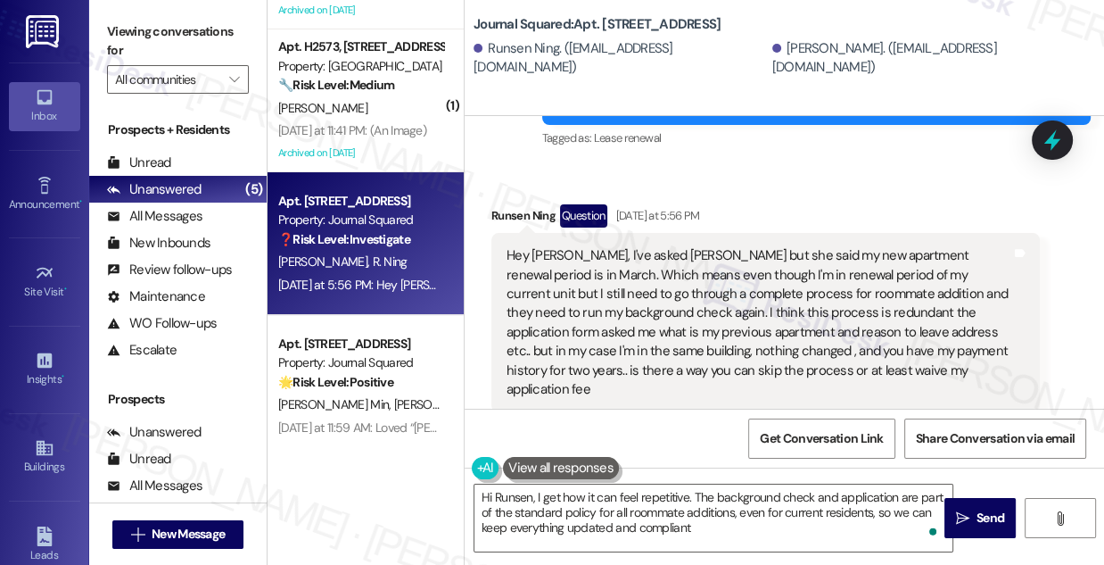
click at [690, 151] on div "Tagged as: Lease renewal Click to highlight conversations about Lease renewal" at bounding box center [816, 138] width 549 height 26
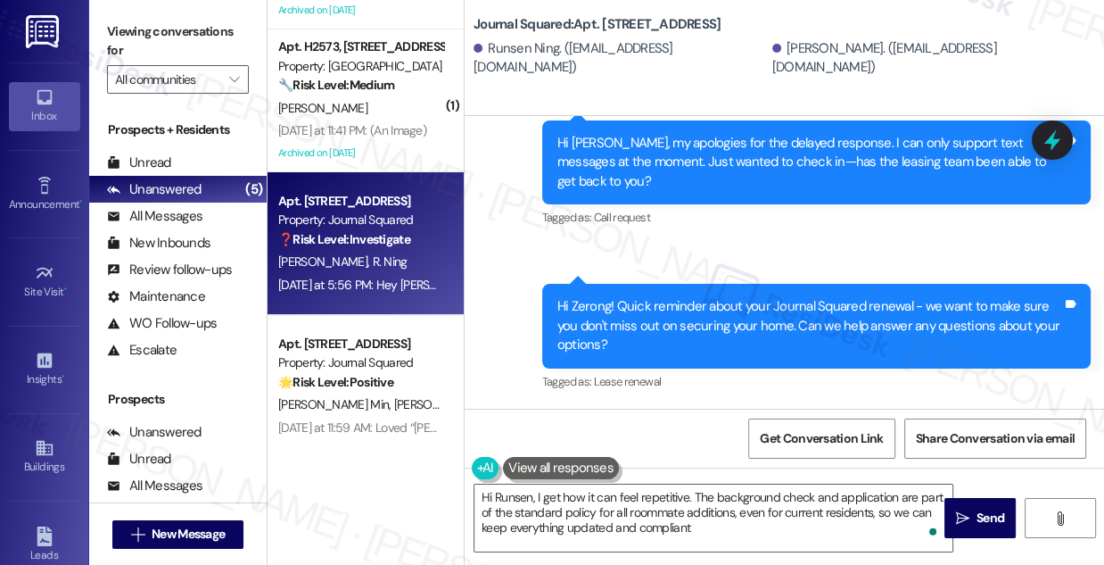
scroll to position [19069, 0]
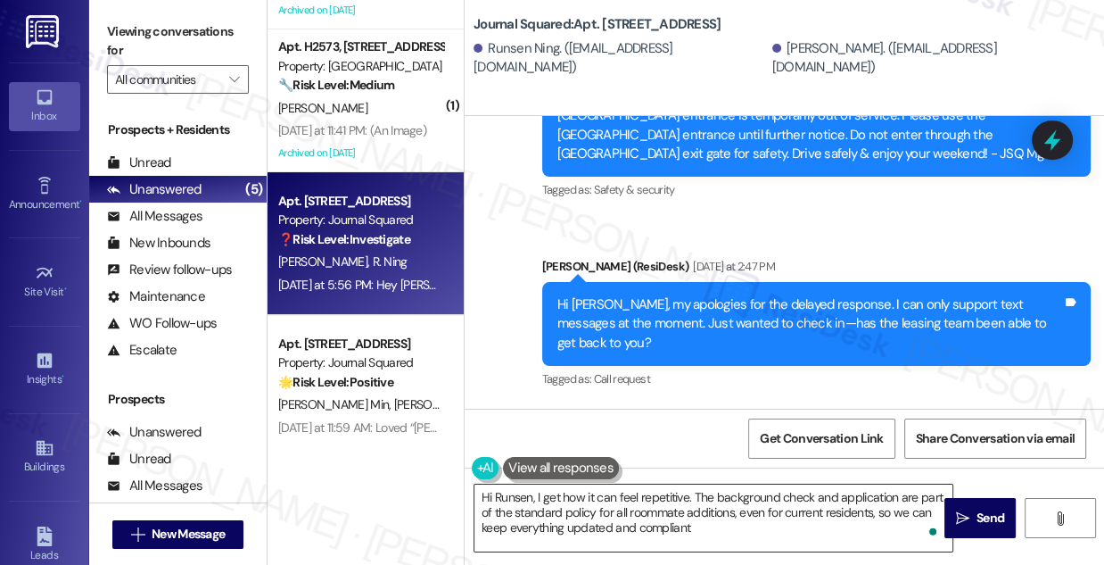
click at [650, 492] on textarea "Hi Runsen, I get how it can feel repetitive. The background check and applicati…" at bounding box center [714, 517] width 478 height 67
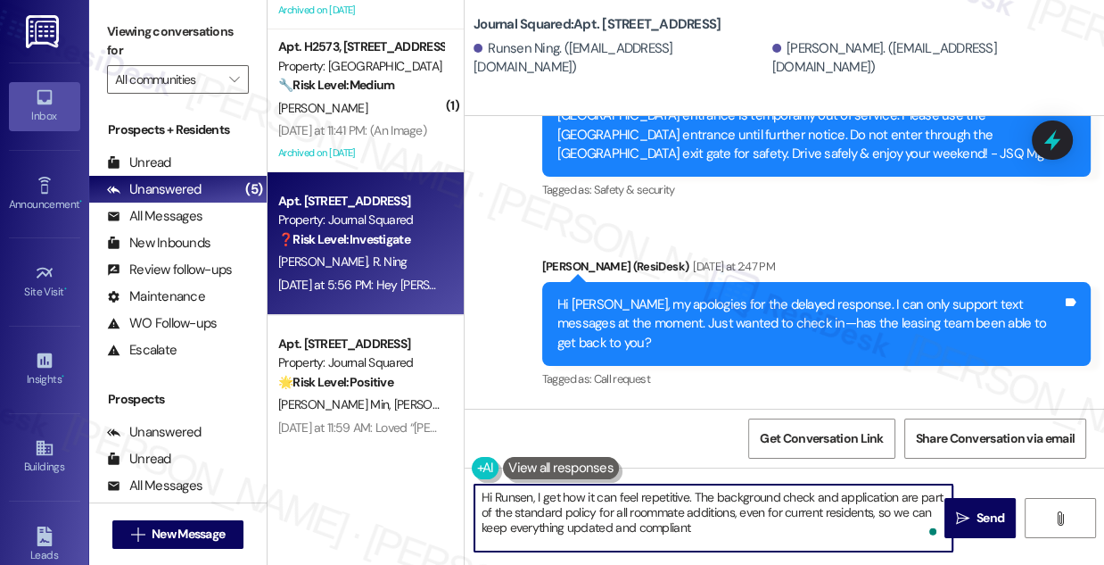
click at [651, 492] on textarea "Hi Runsen, I get how it can feel repetitive. The background check and applicati…" at bounding box center [714, 517] width 478 height 67
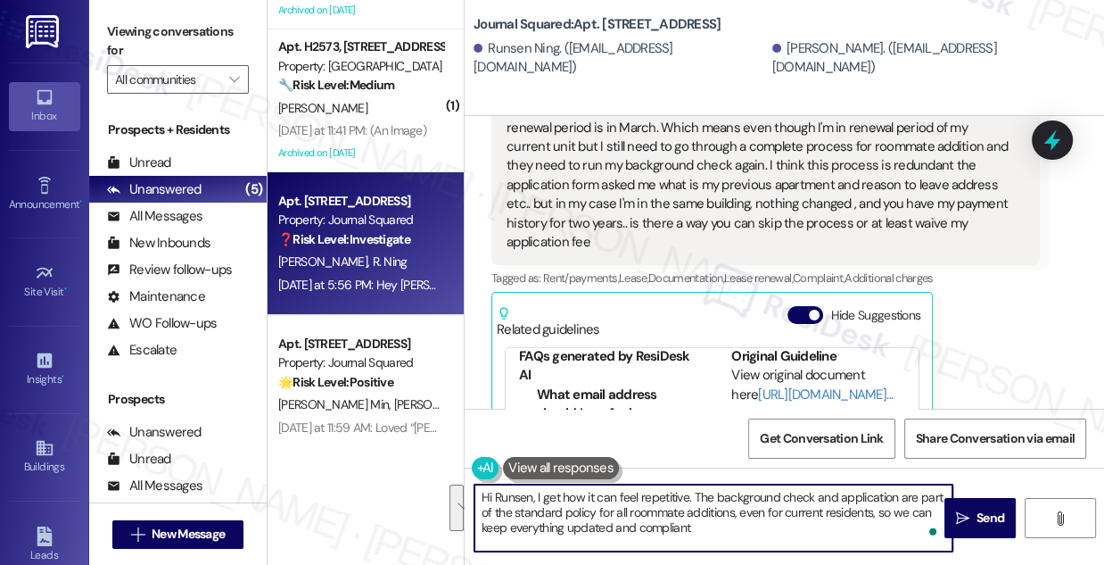
scroll to position [19637, 0]
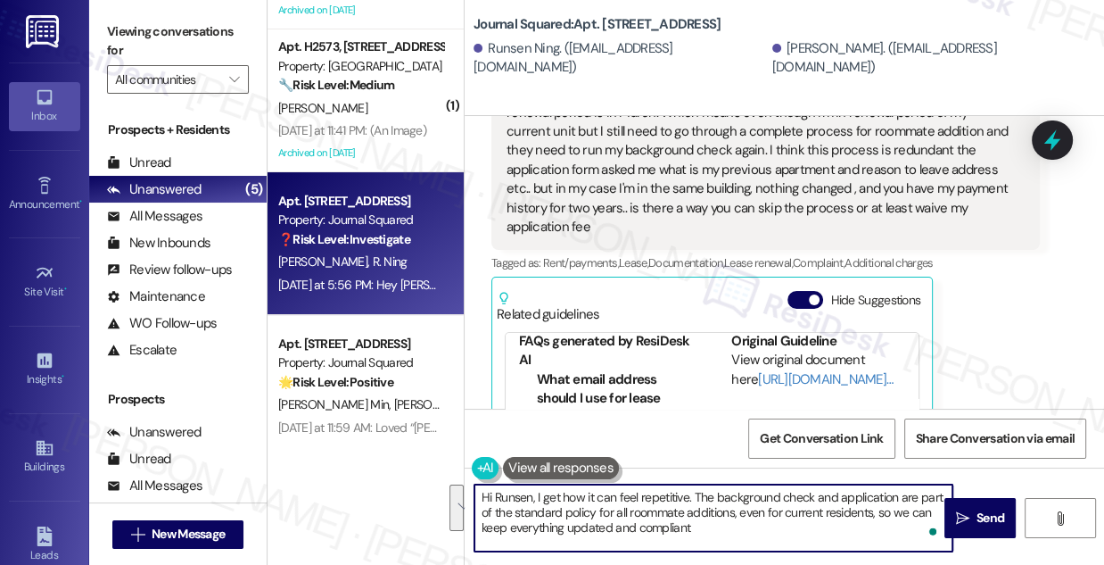
click at [621, 514] on textarea "Hi Runsen, I get how it can feel repetitive. The background check and applicati…" at bounding box center [714, 517] width 478 height 67
click at [779, 525] on textarea "Hi Runsen, I get how it can feel repetitive. The background check and applicati…" at bounding box center [714, 517] width 478 height 67
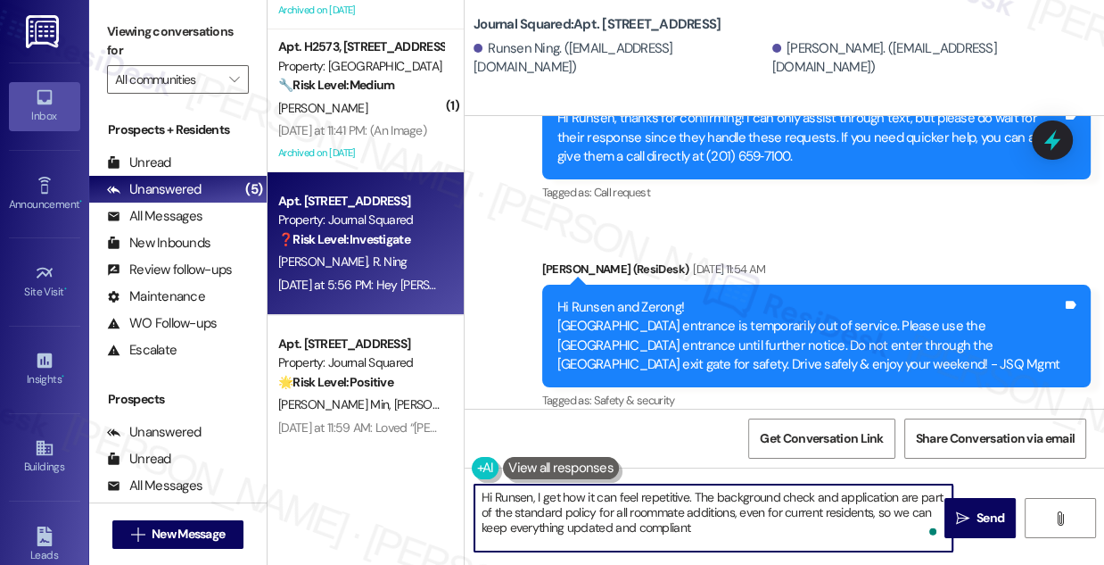
scroll to position [18907, 0]
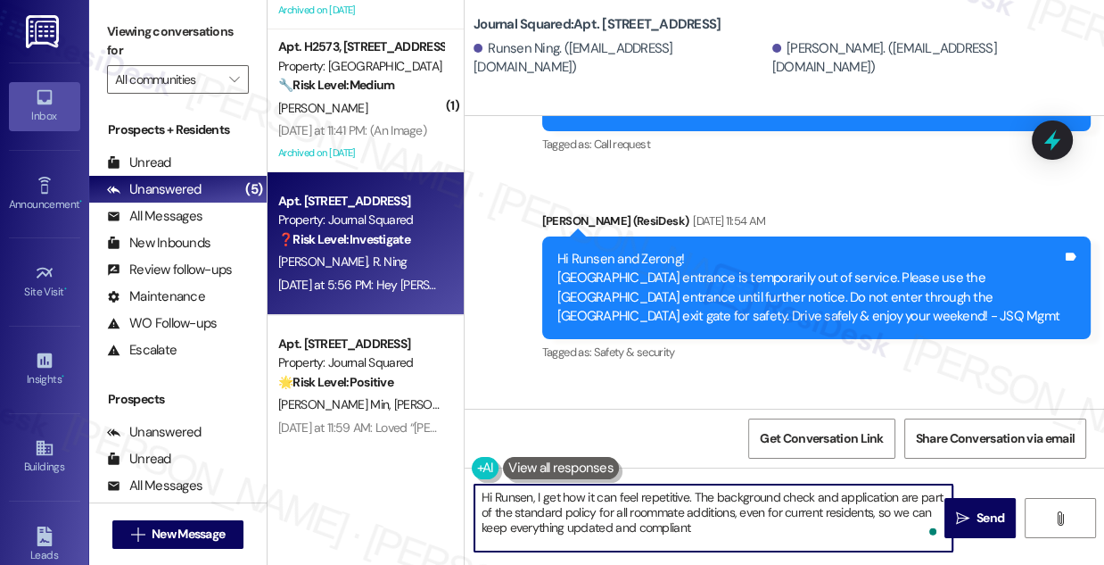
click at [633, 492] on textarea "Hi Runsen, I get how it can feel repetitive. The background check and applicati…" at bounding box center [714, 517] width 478 height 67
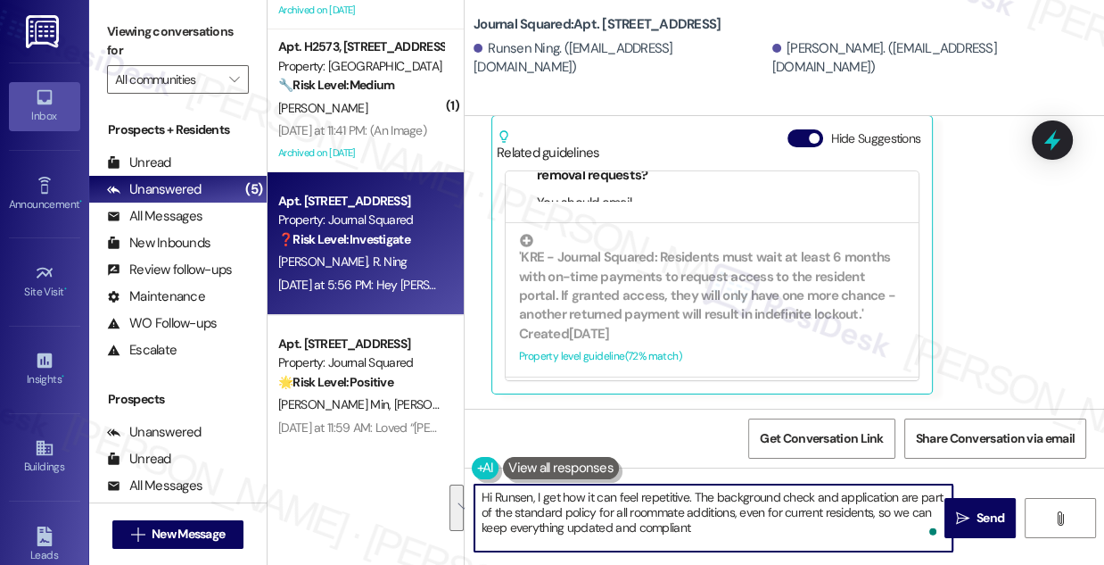
scroll to position [19638, 0]
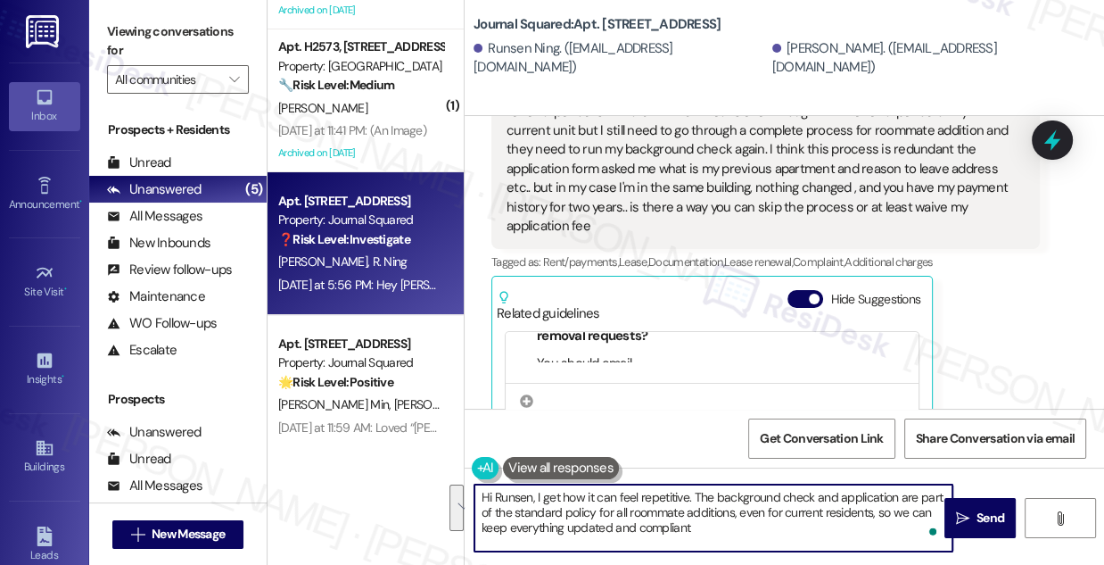
click at [768, 192] on div "Hey [PERSON_NAME], I've asked [PERSON_NAME] but she said my new apartment renew…" at bounding box center [759, 159] width 505 height 153
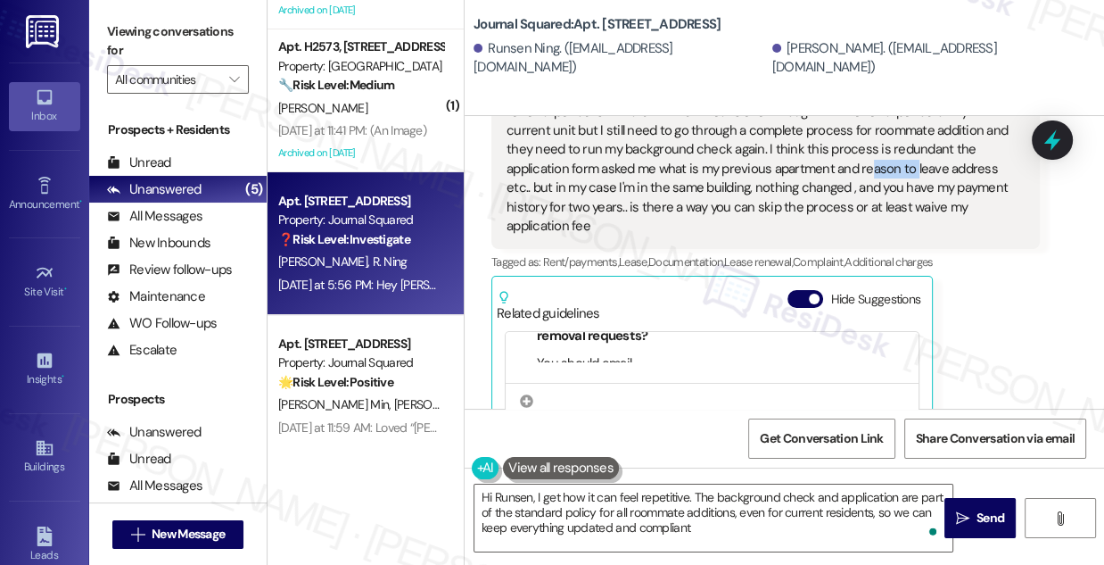
click at [768, 192] on div "Hey [PERSON_NAME], I've asked [PERSON_NAME] but she said my new apartment renew…" at bounding box center [759, 159] width 505 height 153
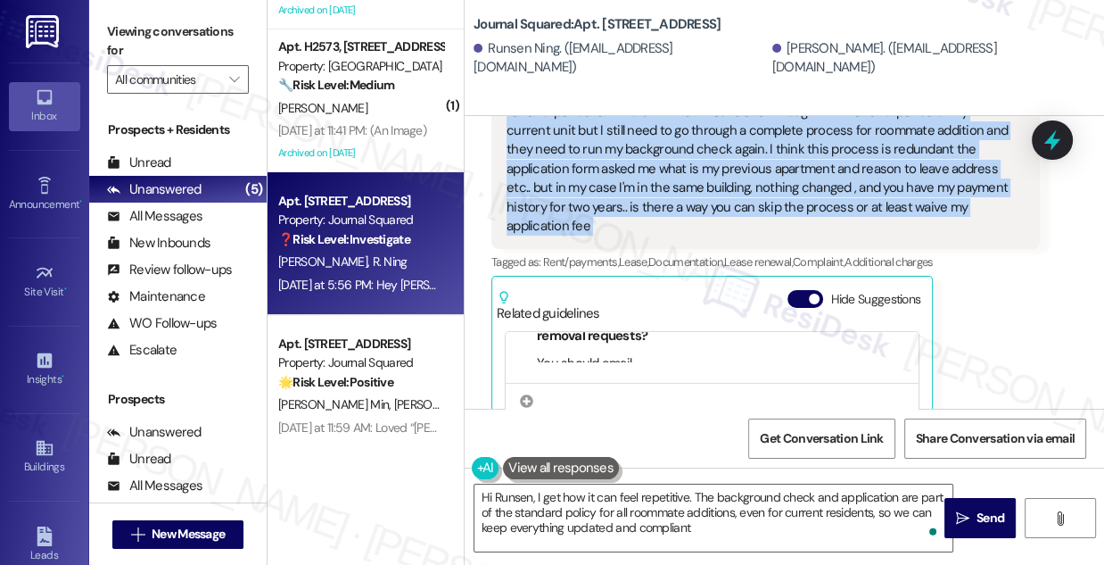
click at [768, 192] on div "Hey [PERSON_NAME], I've asked [PERSON_NAME] but she said my new apartment renew…" at bounding box center [759, 159] width 505 height 153
click at [701, 192] on div "Hey [PERSON_NAME], I've asked [PERSON_NAME] but she said my new apartment renew…" at bounding box center [759, 159] width 505 height 153
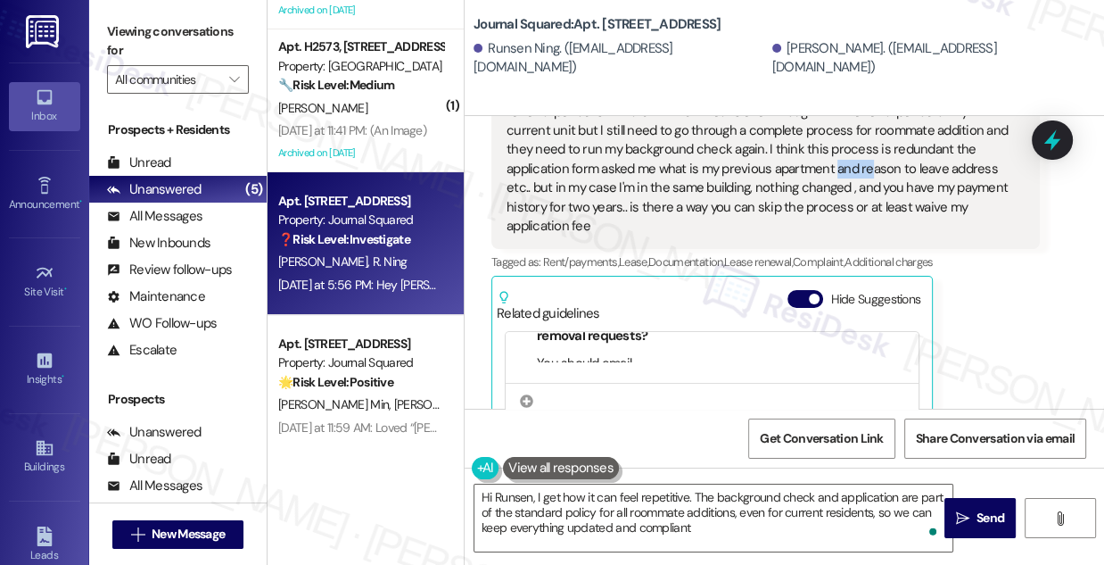
click at [701, 192] on div "Hey [PERSON_NAME], I've asked [PERSON_NAME] but she said my new apartment renew…" at bounding box center [759, 159] width 505 height 153
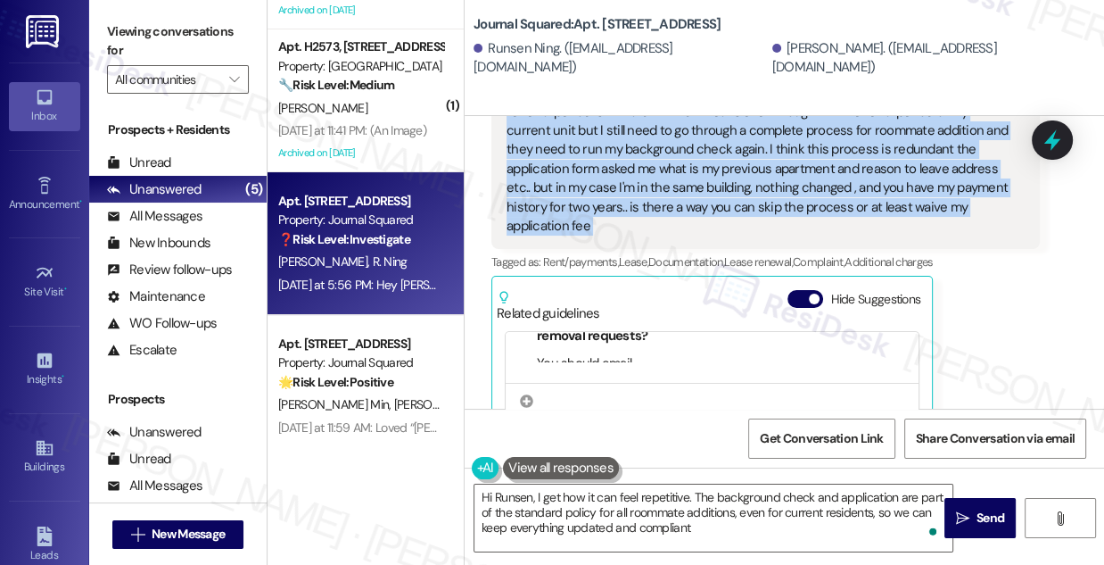
click at [701, 192] on div "Hey [PERSON_NAME], I've asked [PERSON_NAME] but she said my new apartment renew…" at bounding box center [759, 159] width 505 height 153
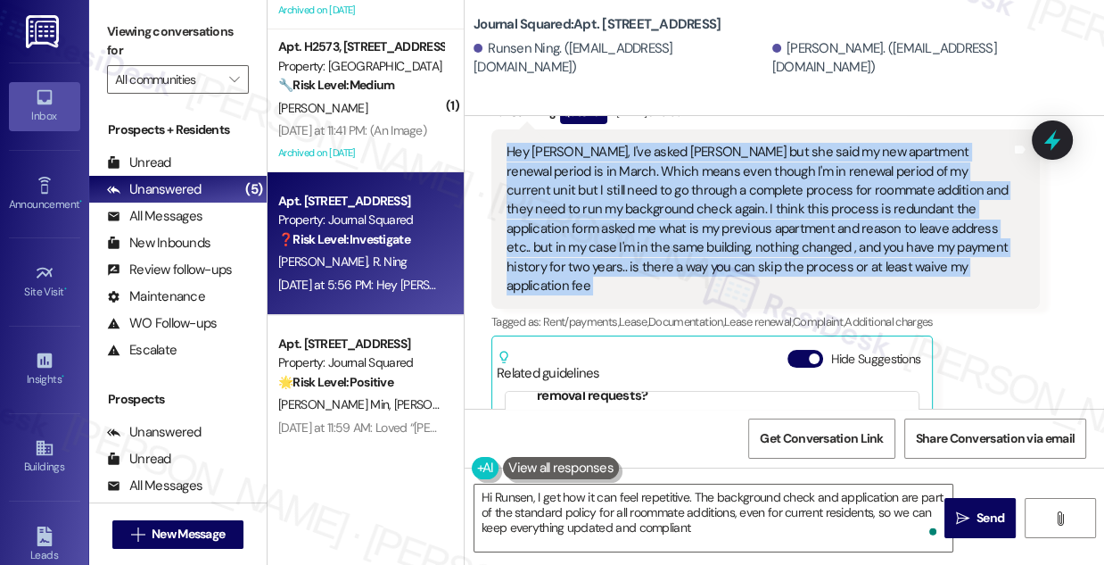
scroll to position [19557, 0]
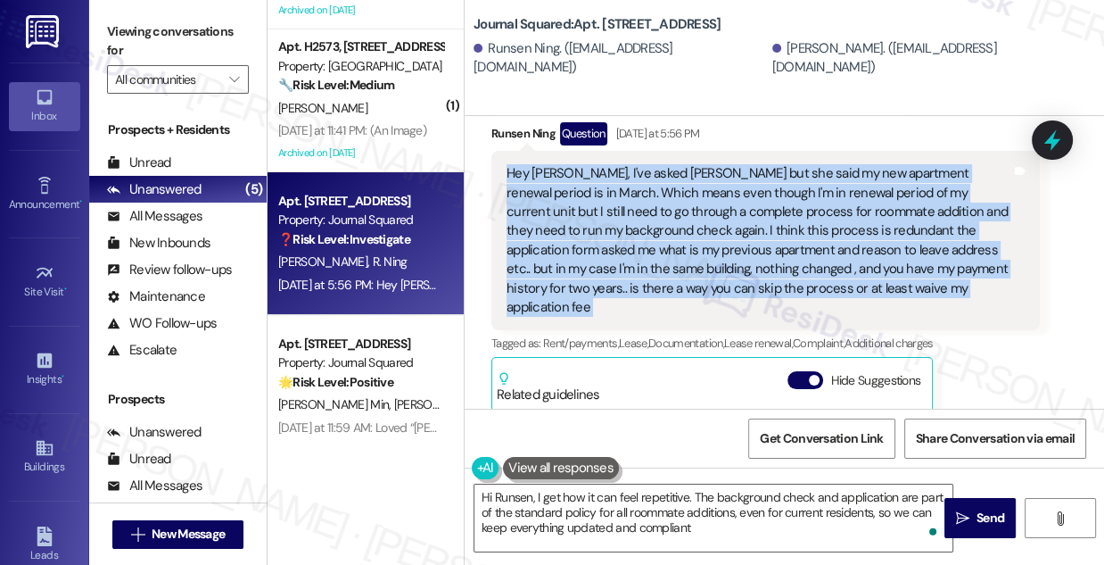
click at [780, 232] on div "Hey [PERSON_NAME], I've asked [PERSON_NAME] but she said my new apartment renew…" at bounding box center [759, 240] width 505 height 153
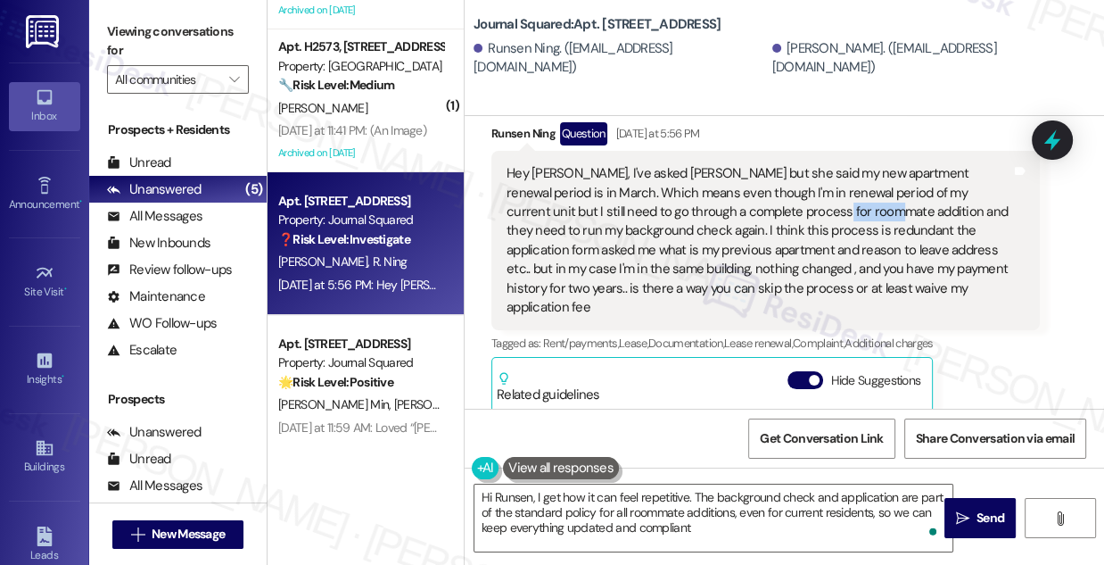
click at [780, 232] on div "Hey [PERSON_NAME], I've asked [PERSON_NAME] but she said my new apartment renew…" at bounding box center [759, 240] width 505 height 153
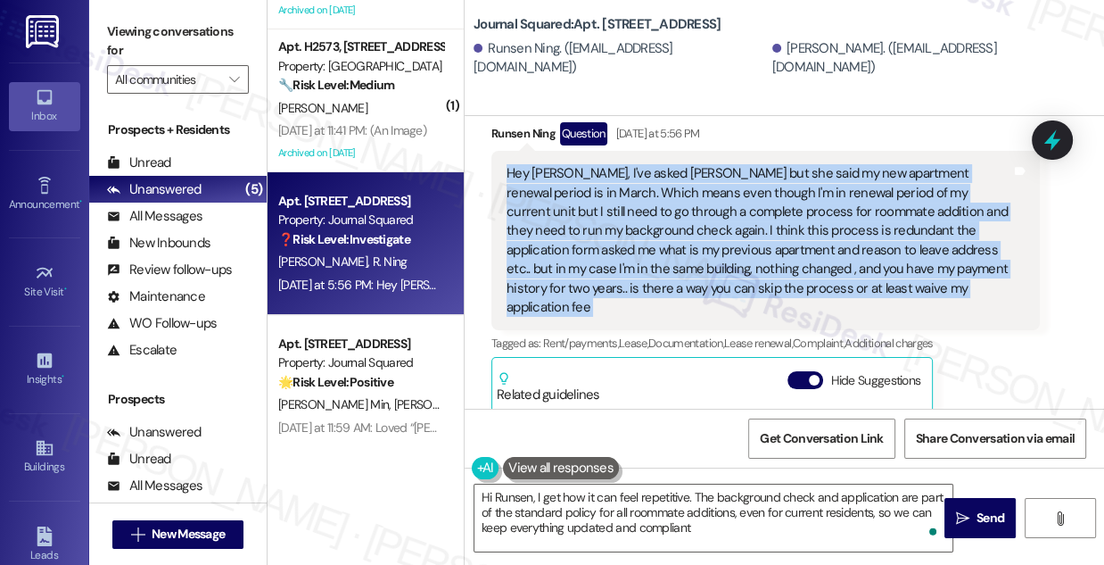
click at [780, 232] on div "Hey [PERSON_NAME], I've asked [PERSON_NAME] but she said my new apartment renew…" at bounding box center [759, 240] width 505 height 153
click at [608, 225] on div "Hey [PERSON_NAME], I've asked [PERSON_NAME] but she said my new apartment renew…" at bounding box center [759, 240] width 505 height 153
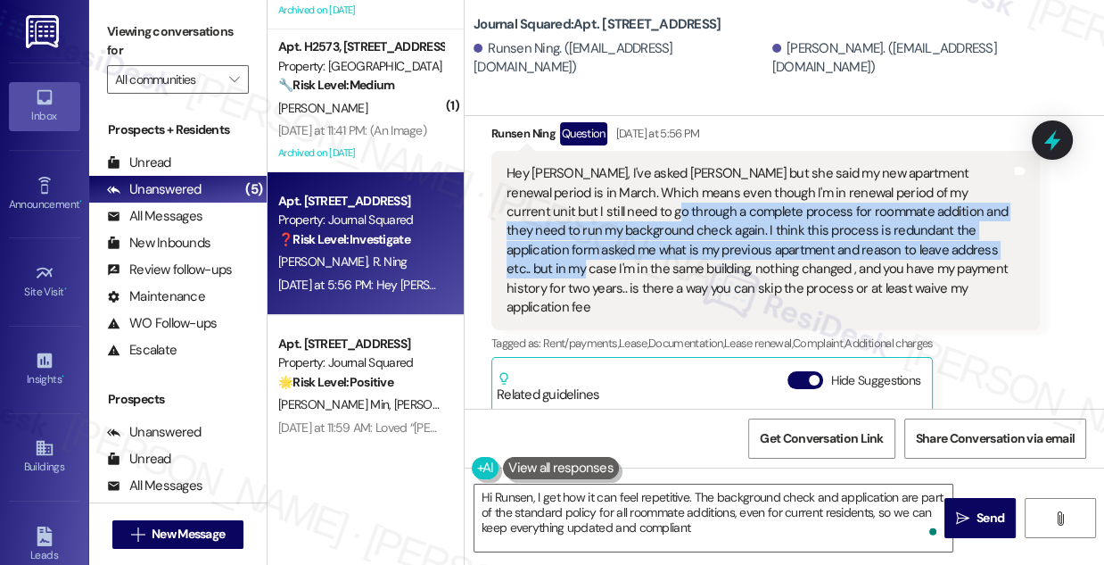
drag, startPoint x: 581, startPoint y: 225, endPoint x: 922, endPoint y: 267, distance: 343.4
click at [922, 267] on div "Hey [PERSON_NAME], I've asked [PERSON_NAME] but she said my new apartment renew…" at bounding box center [759, 240] width 505 height 153
click at [915, 263] on div "Hey [PERSON_NAME], I've asked [PERSON_NAME] but she said my new apartment renew…" at bounding box center [759, 240] width 505 height 153
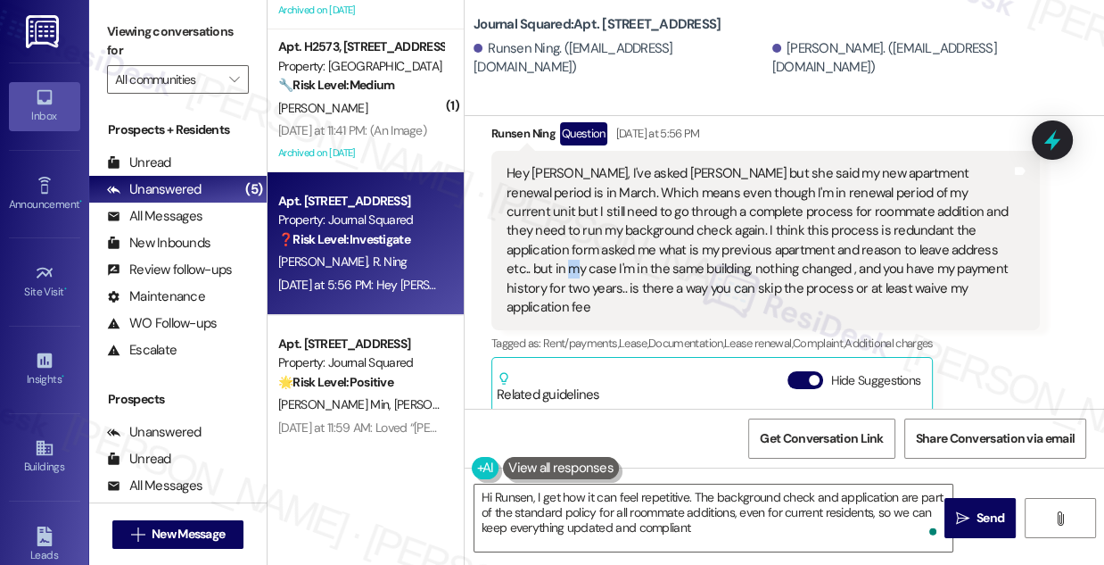
click at [915, 263] on div "Hey [PERSON_NAME], I've asked [PERSON_NAME] but she said my new apartment renew…" at bounding box center [759, 240] width 505 height 153
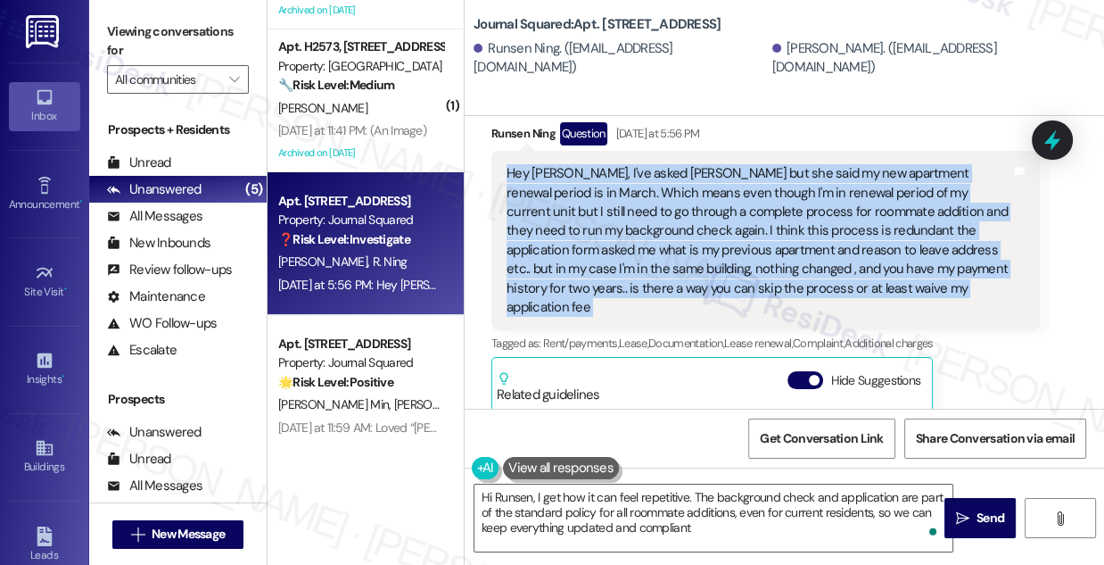
click at [915, 263] on div "Hey [PERSON_NAME], I've asked [PERSON_NAME] but she said my new apartment renew…" at bounding box center [759, 240] width 505 height 153
click at [729, 263] on div "Hey [PERSON_NAME], I've asked [PERSON_NAME] but she said my new apartment renew…" at bounding box center [759, 240] width 505 height 153
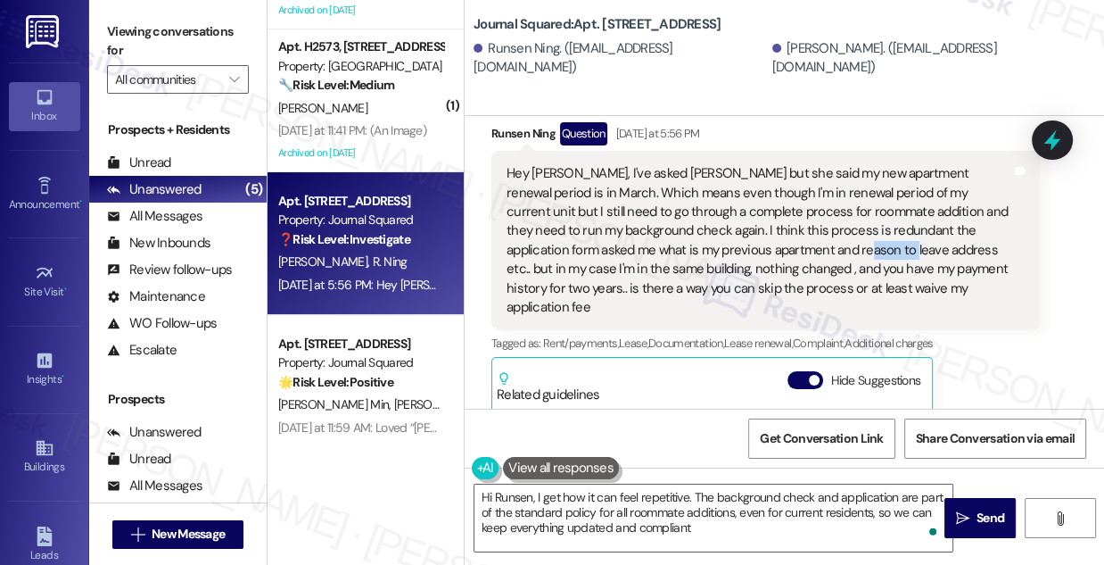
click at [729, 263] on div "Hey [PERSON_NAME], I've asked [PERSON_NAME] but she said my new apartment renew…" at bounding box center [759, 240] width 505 height 153
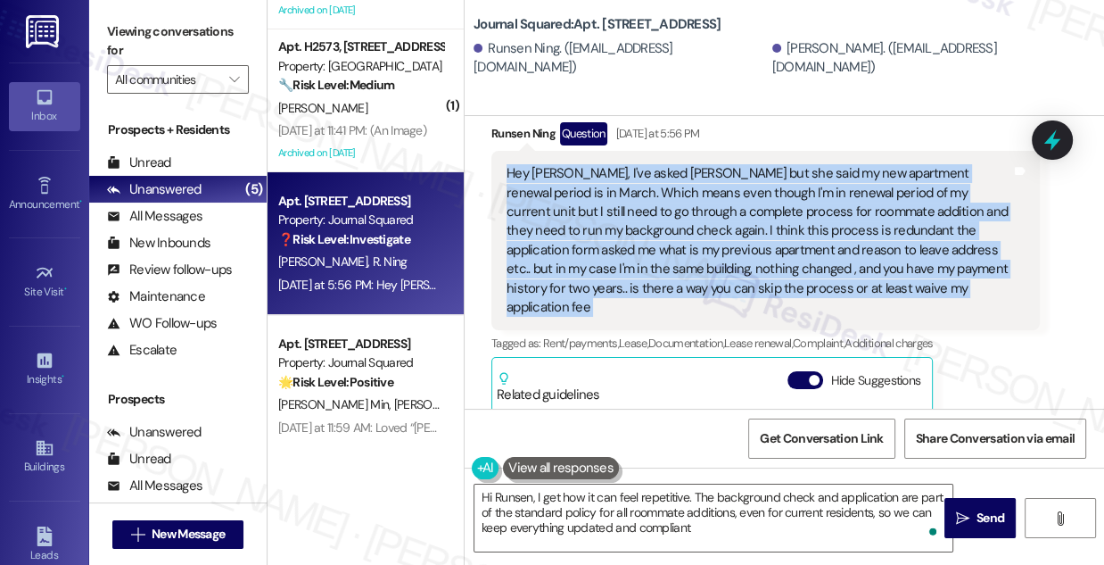
click at [729, 263] on div "Hey [PERSON_NAME], I've asked [PERSON_NAME] but she said my new apartment renew…" at bounding box center [759, 240] width 505 height 153
click at [689, 240] on div "Hey [PERSON_NAME], I've asked [PERSON_NAME] but she said my new apartment renew…" at bounding box center [759, 240] width 505 height 153
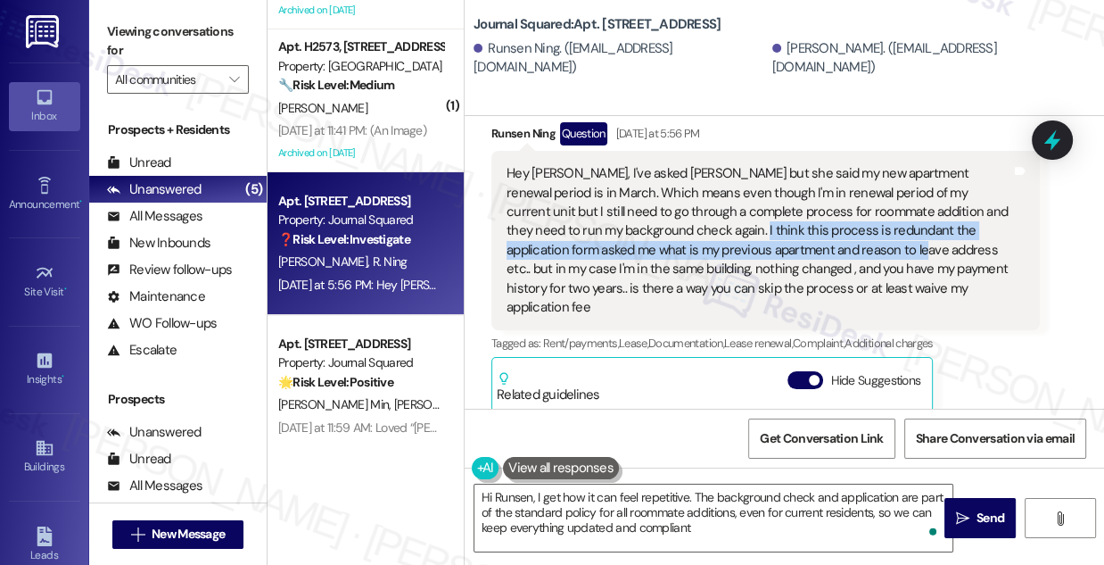
drag, startPoint x: 642, startPoint y: 251, endPoint x: 792, endPoint y: 277, distance: 152.1
click at [792, 277] on div "Hey [PERSON_NAME], I've asked [PERSON_NAME] but she said my new apartment renew…" at bounding box center [759, 240] width 505 height 153
click at [727, 269] on div "Hey [PERSON_NAME], I've asked [PERSON_NAME] but she said my new apartment renew…" at bounding box center [759, 240] width 505 height 153
drag, startPoint x: 571, startPoint y: 253, endPoint x: 792, endPoint y: 266, distance: 221.6
click at [792, 266] on div "Hey [PERSON_NAME], I've asked [PERSON_NAME] but she said my new apartment renew…" at bounding box center [759, 240] width 505 height 153
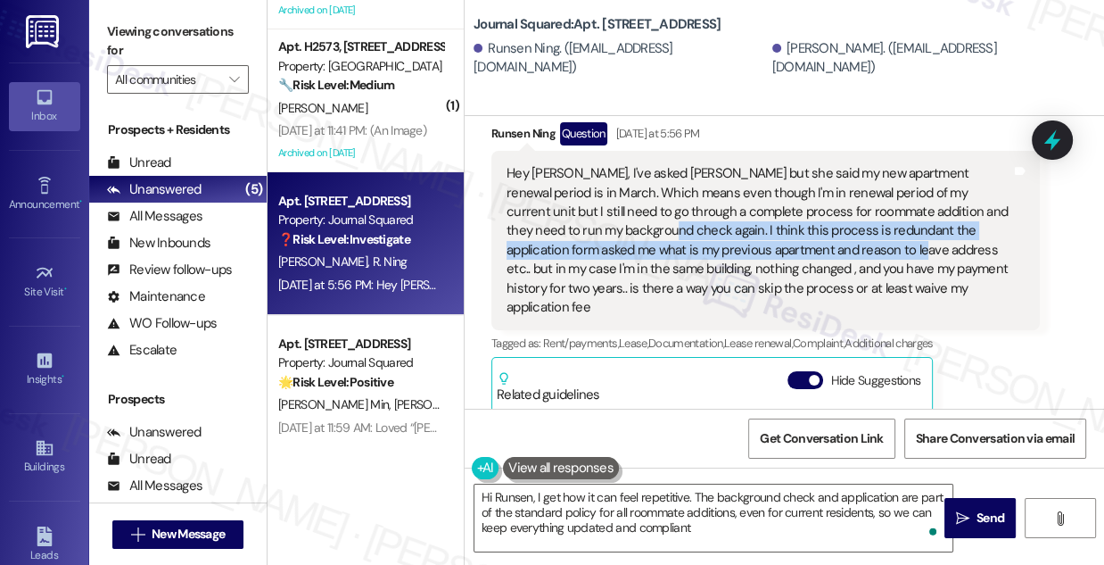
click at [753, 269] on div "Hey [PERSON_NAME], I've asked [PERSON_NAME] but she said my new apartment renew…" at bounding box center [759, 240] width 505 height 153
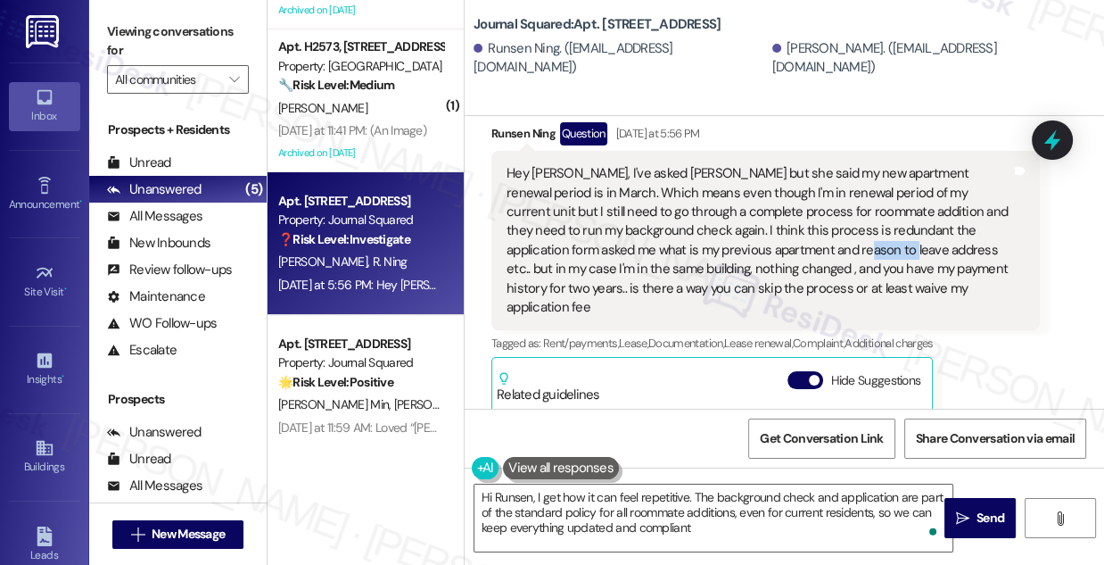
click at [753, 269] on div "Hey [PERSON_NAME], I've asked [PERSON_NAME] but she said my new apartment renew…" at bounding box center [759, 240] width 505 height 153
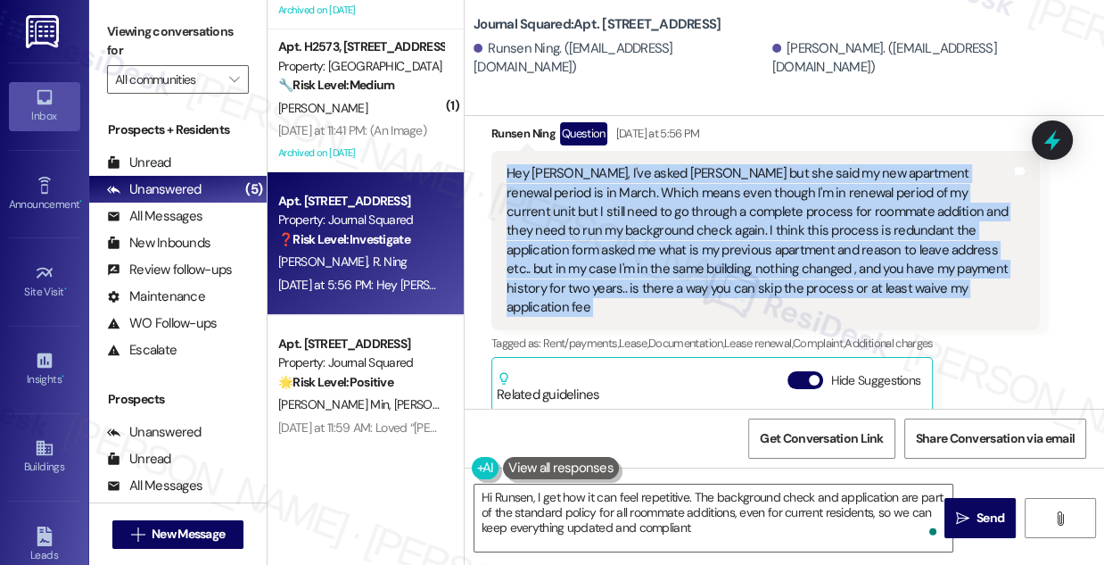
click at [753, 269] on div "Hey [PERSON_NAME], I've asked [PERSON_NAME] but she said my new apartment renew…" at bounding box center [759, 240] width 505 height 153
click at [749, 252] on div "Hey [PERSON_NAME], I've asked [PERSON_NAME] but she said my new apartment renew…" at bounding box center [759, 240] width 505 height 153
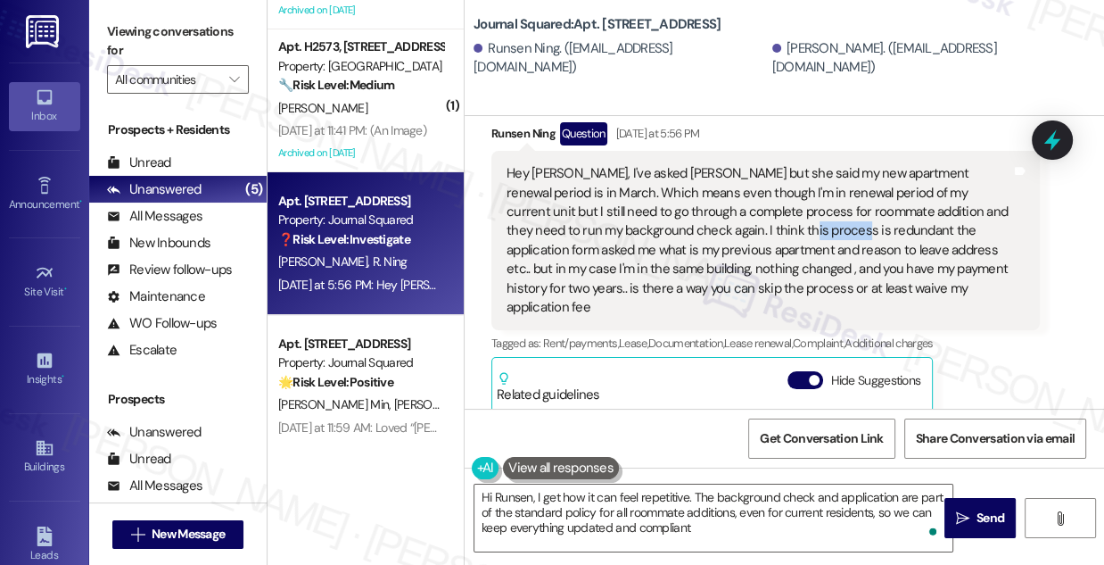
click at [749, 251] on div "Hey [PERSON_NAME], I've asked [PERSON_NAME] but she said my new apartment renew…" at bounding box center [759, 240] width 505 height 153
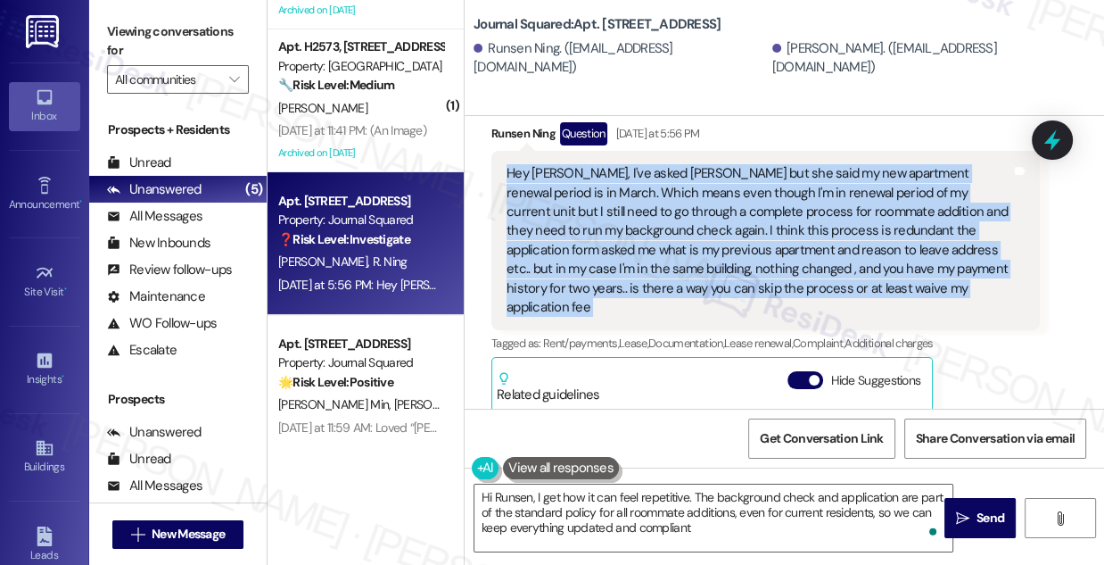
click at [749, 251] on div "Hey [PERSON_NAME], I've asked [PERSON_NAME] but she said my new apartment renew…" at bounding box center [759, 240] width 505 height 153
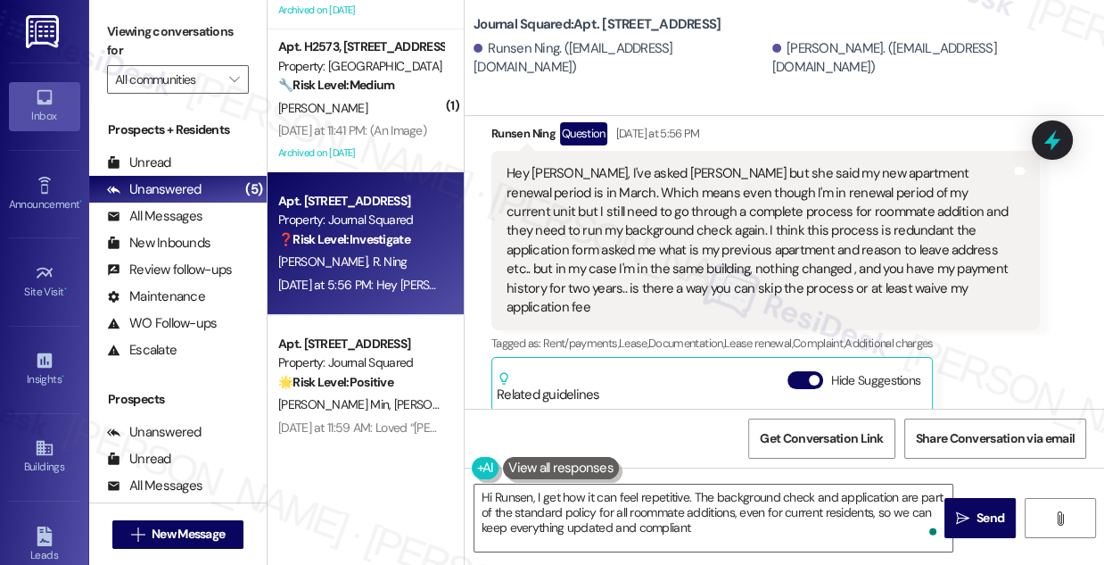
click at [749, 251] on div "Hey [PERSON_NAME], I've asked [PERSON_NAME] but she said my new apartment renew…" at bounding box center [759, 240] width 505 height 153
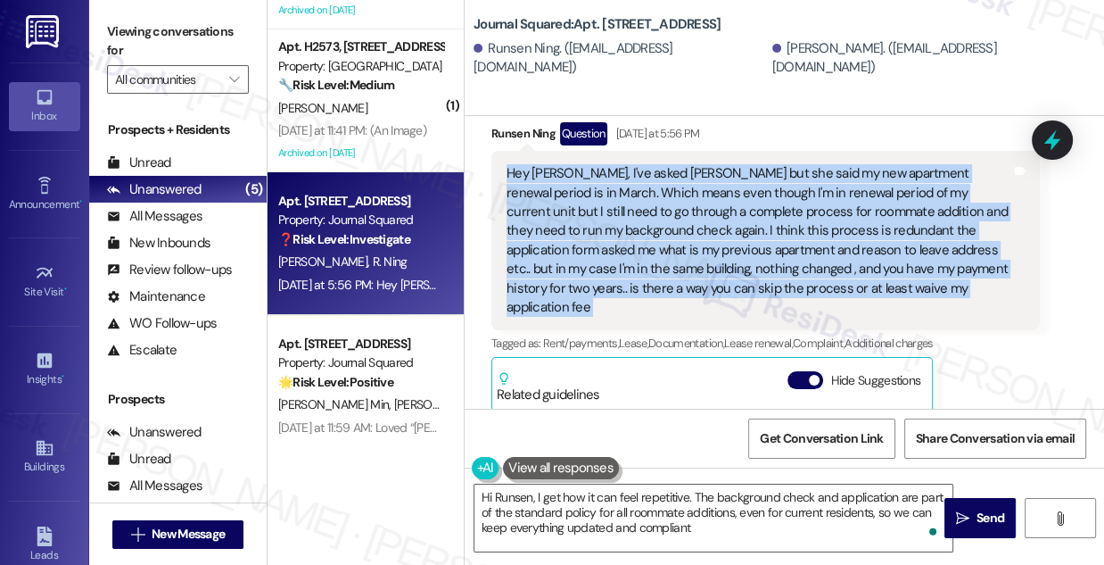
click at [749, 251] on div "Hey [PERSON_NAME], I've asked [PERSON_NAME] but she said my new apartment renew…" at bounding box center [759, 240] width 505 height 153
click at [780, 268] on div "Hey [PERSON_NAME], I've asked [PERSON_NAME] but she said my new apartment renew…" at bounding box center [759, 240] width 505 height 153
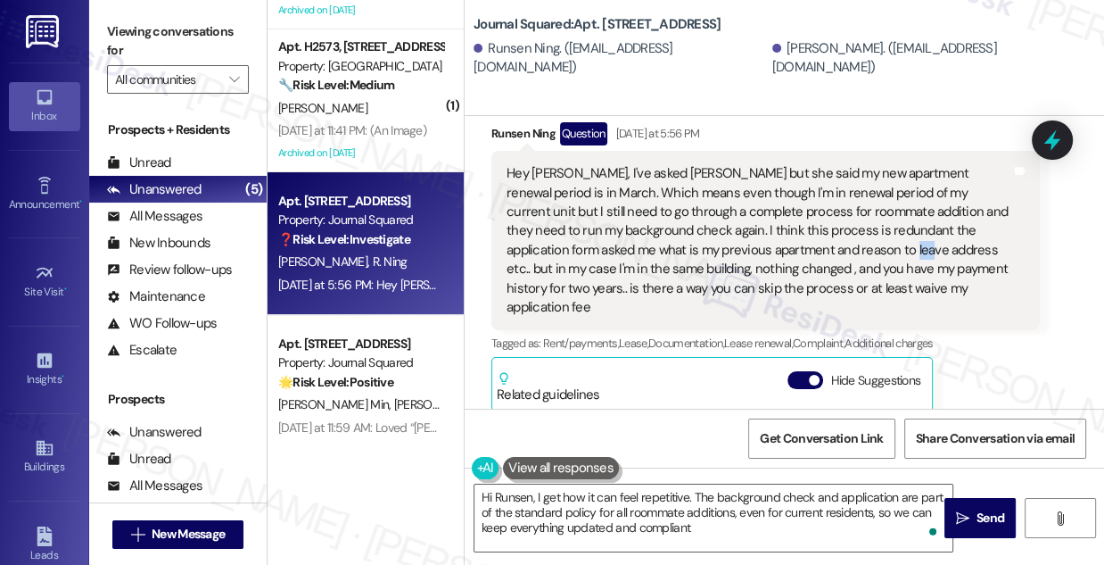
click at [780, 268] on div "Hey [PERSON_NAME], I've asked [PERSON_NAME] but she said my new apartment renew…" at bounding box center [759, 240] width 505 height 153
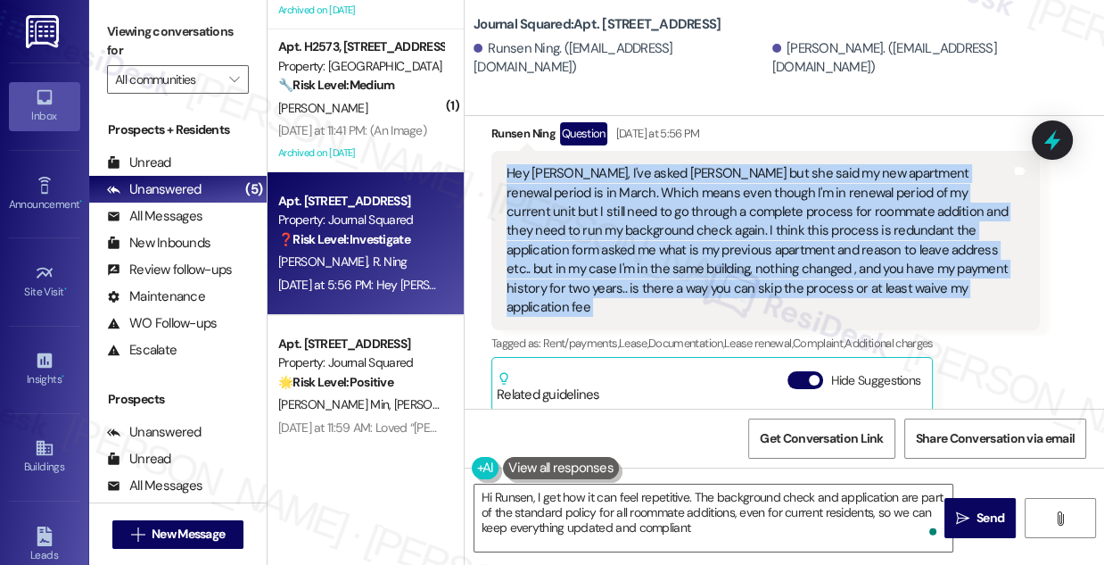
click at [780, 268] on div "Hey [PERSON_NAME], I've asked [PERSON_NAME] but she said my new apartment renew…" at bounding box center [759, 240] width 505 height 153
click at [746, 232] on div "Hey [PERSON_NAME], I've asked [PERSON_NAME] but she said my new apartment renew…" at bounding box center [759, 240] width 505 height 153
click at [745, 232] on div "Hey [PERSON_NAME], I've asked [PERSON_NAME] but she said my new apartment renew…" at bounding box center [759, 240] width 505 height 153
click at [765, 280] on div "Hey [PERSON_NAME], I've asked [PERSON_NAME] but she said my new apartment renew…" at bounding box center [759, 240] width 505 height 153
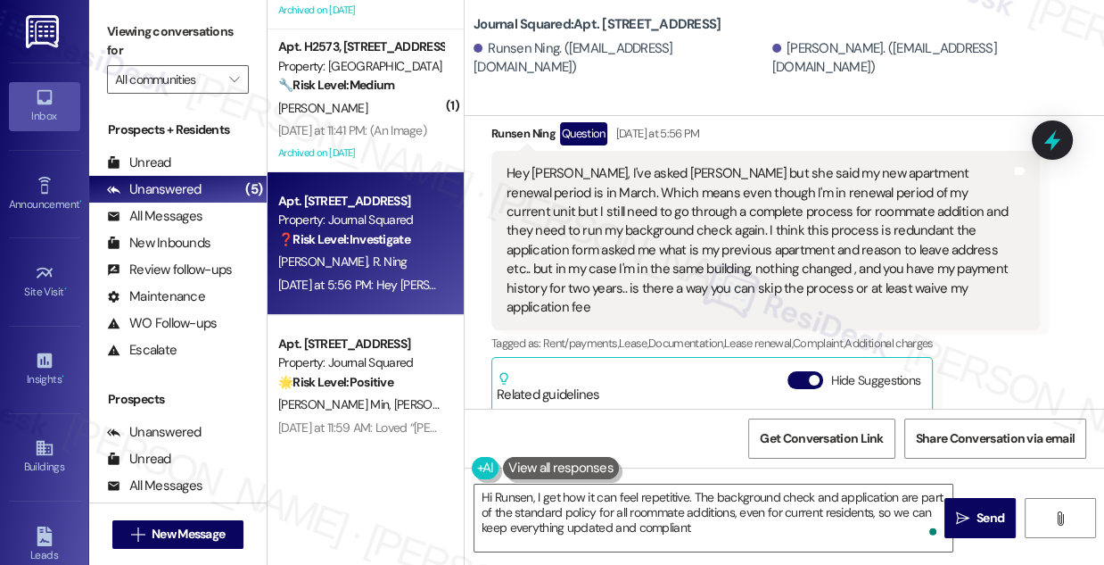
click at [765, 280] on div "Hey [PERSON_NAME], I've asked [PERSON_NAME] but she said my new apartment renew…" at bounding box center [759, 240] width 505 height 153
click at [494, 87] on div "Journal Squared: Apt. 1703, 605 Pavonia Avenue Runsen Ning. (ningrunsen@gmail.c…" at bounding box center [785, 58] width 640 height 116
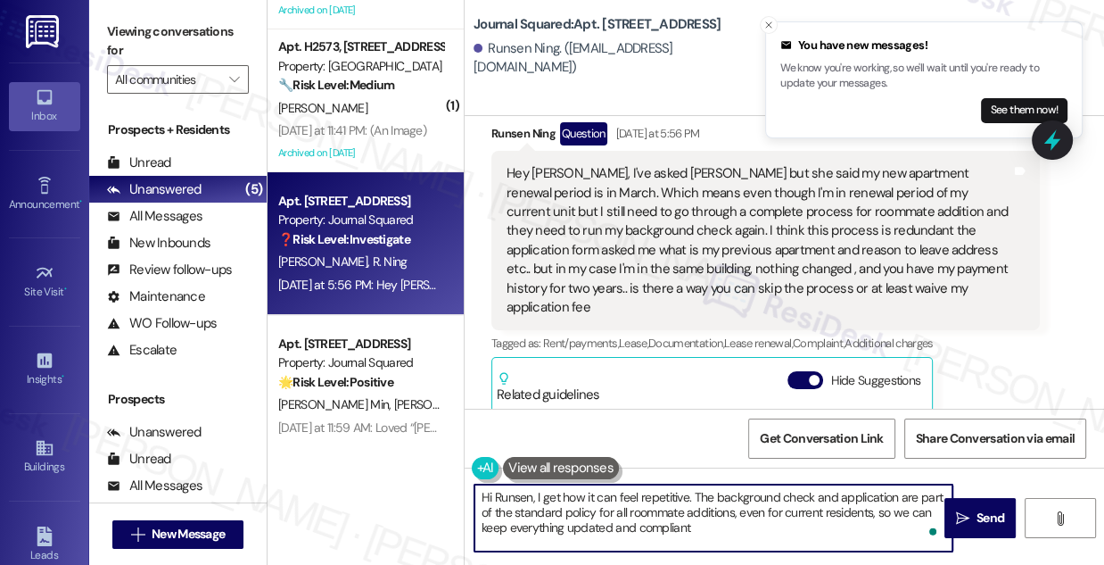
click at [718, 530] on textarea "Hi Runsen, I get how it can feel repetitive. The background check and applicati…" at bounding box center [714, 517] width 478 height 67
paste textarea "I’ll check in with the site team regarding the roommate addition requirements a…"
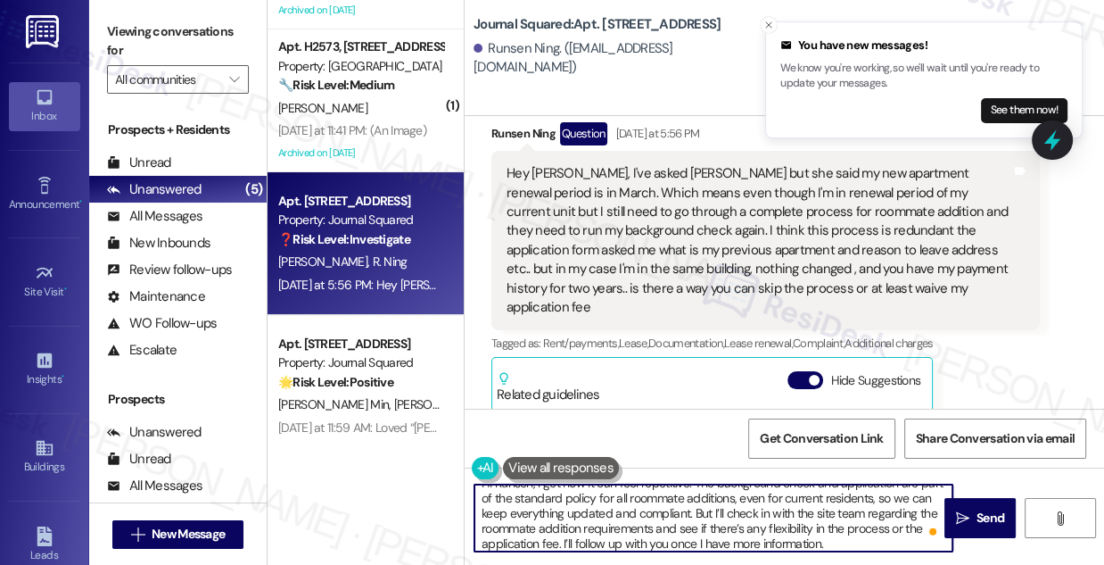
scroll to position [14, 0]
click at [696, 517] on textarea "Hi Runsen, I get how it can feel repetitive. The background check and applicati…" at bounding box center [714, 517] width 478 height 67
drag, startPoint x: 644, startPoint y: 512, endPoint x: 723, endPoint y: 510, distance: 78.5
click at [723, 510] on textarea "Hi Runsen, I get how it can feel repetitive. The background check and applicati…" at bounding box center [714, 517] width 478 height 67
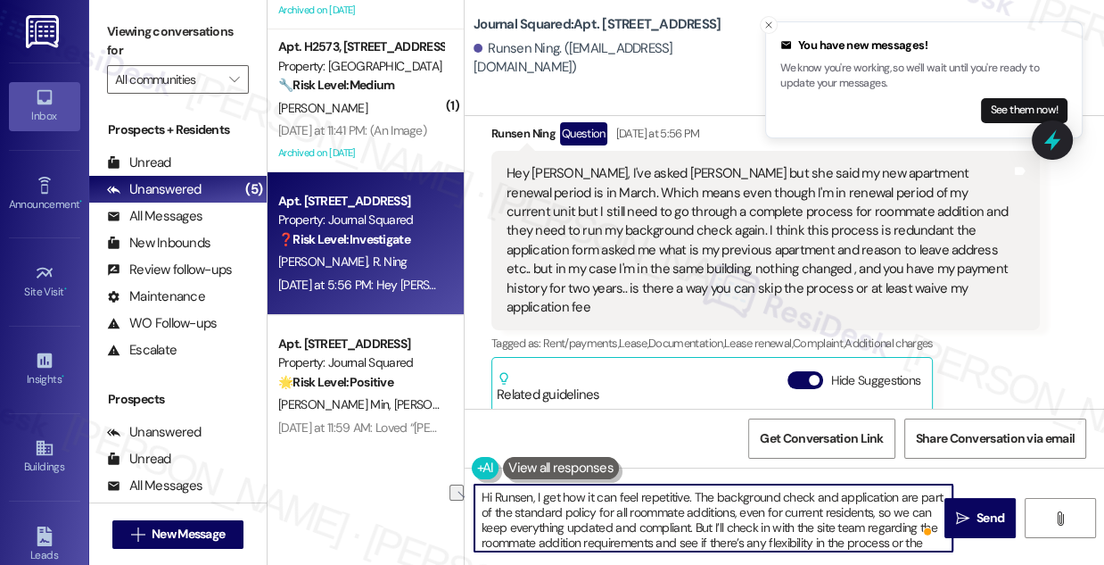
click at [723, 510] on textarea "Hi Runsen, I get how it can feel repetitive. The background check and applicati…" at bounding box center [714, 517] width 478 height 67
click at [784, 506] on textarea "Hi Runsen, I get how it can feel repetitive. The background check and applicati…" at bounding box center [714, 517] width 478 height 67
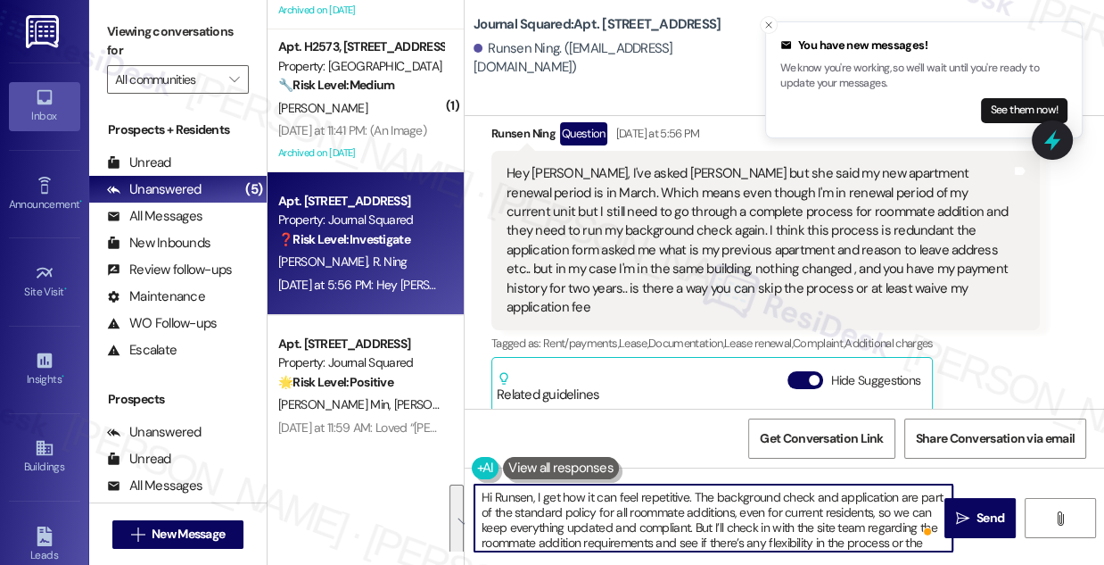
click at [784, 506] on textarea "Hi Runsen, I get how it can feel repetitive. The background check and applicati…" at bounding box center [714, 517] width 478 height 67
click at [704, 514] on textarea "Hi Runsen, I get how it can feel repetitive. The background check and applicati…" at bounding box center [714, 517] width 478 height 67
drag, startPoint x: 738, startPoint y: 512, endPoint x: 873, endPoint y: 511, distance: 135.6
click at [873, 511] on textarea "Hi Runsen, I get how it can feel repetitive. The background check and applicati…" at bounding box center [714, 517] width 478 height 67
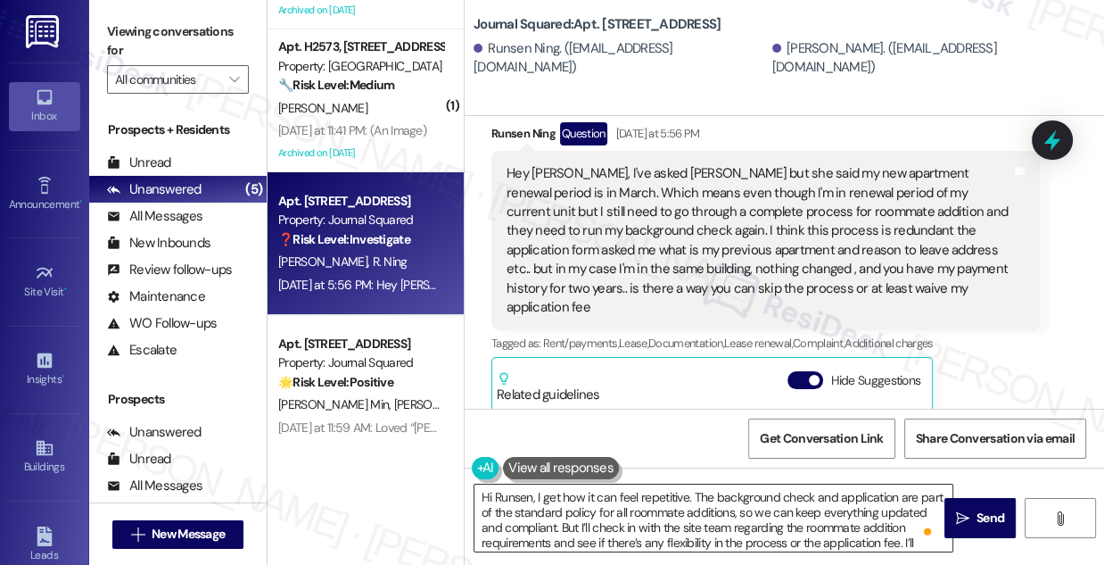
click at [744, 487] on textarea "Hi Runsen, I get how it can feel repetitive. The background check and applicati…" at bounding box center [714, 517] width 478 height 67
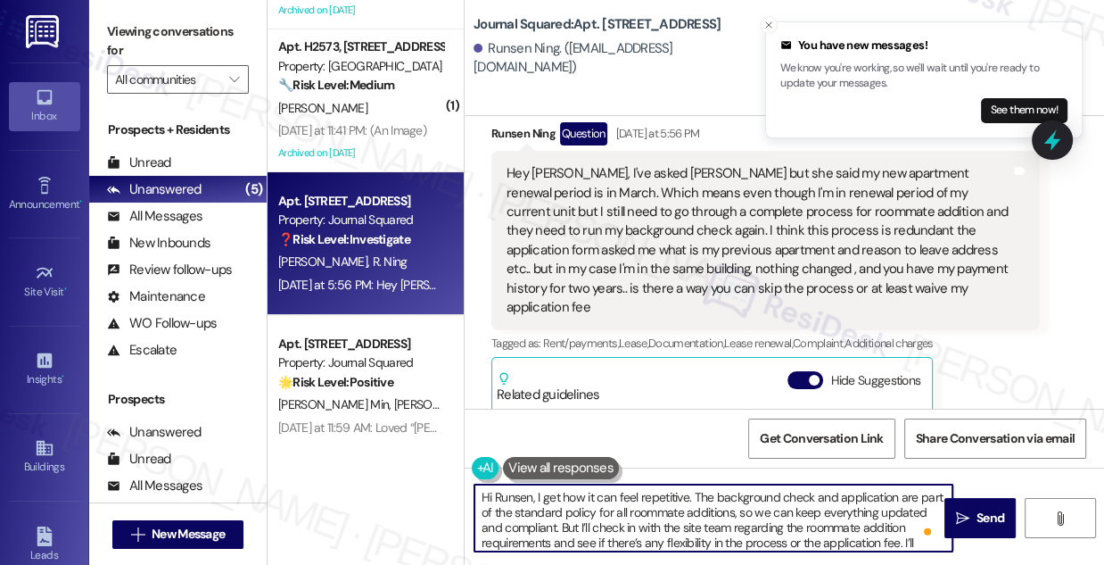
click at [744, 487] on textarea "Hi Runsen, I get how it can feel repetitive. The background check and applicati…" at bounding box center [714, 517] width 478 height 67
click at [632, 515] on textarea "Hi Runsen, I get how it can feel repetitive. The background check and applicati…" at bounding box center [714, 517] width 478 height 67
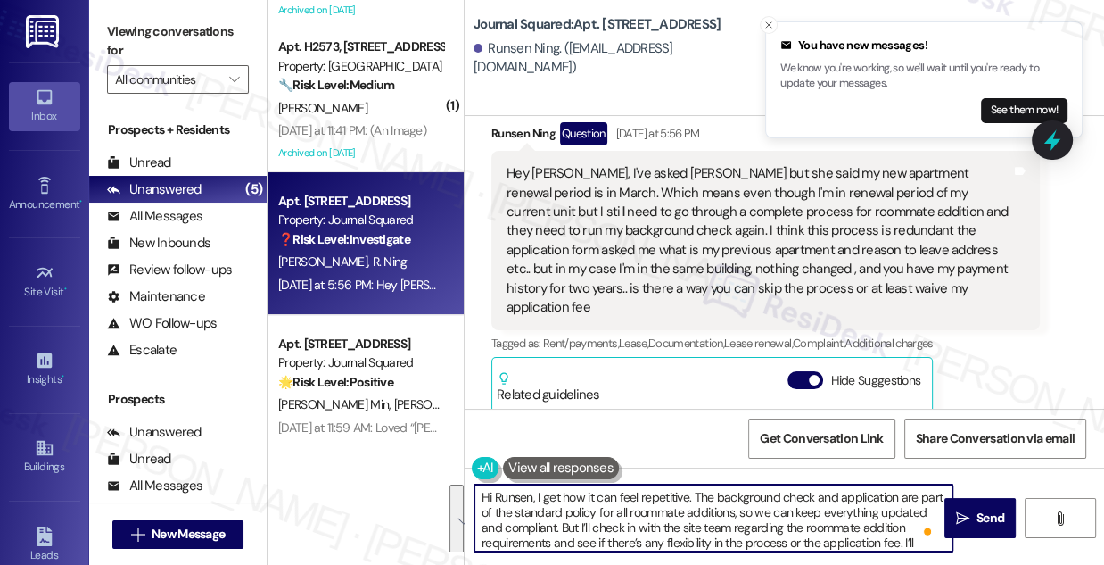
click at [592, 517] on textarea "Hi Runsen, I get how it can feel repetitive. The background check and applicati…" at bounding box center [714, 517] width 478 height 67
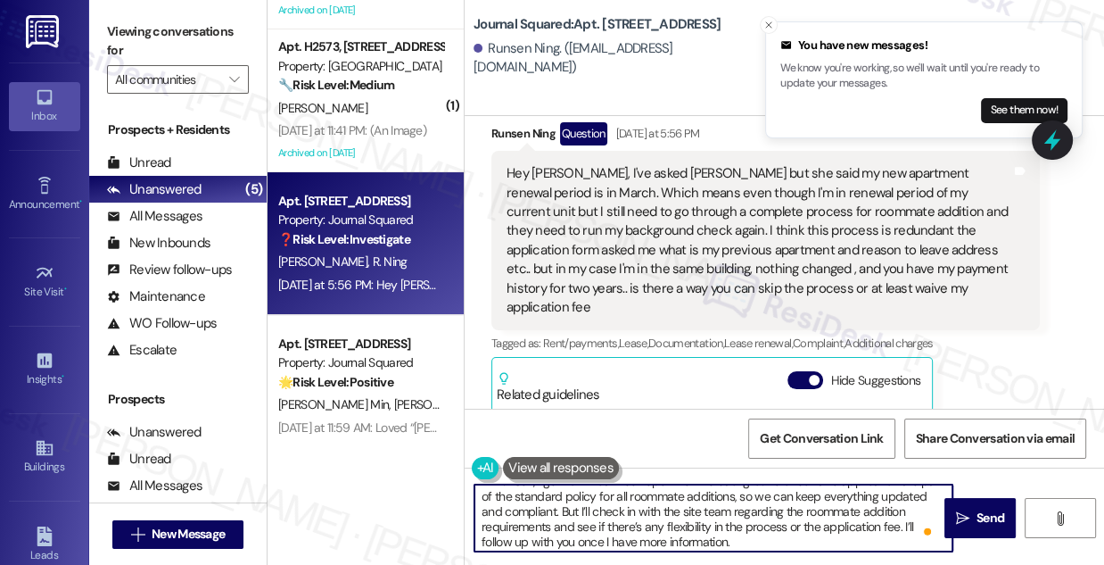
scroll to position [19, 0]
click at [589, 520] on textarea "Hi Runsen, I get how it can feel repetitive. The background check and applicati…" at bounding box center [714, 517] width 478 height 67
click at [782, 523] on textarea "Hi Runsen, I get how it can feel repetitive. The background check and applicati…" at bounding box center [714, 517] width 478 height 67
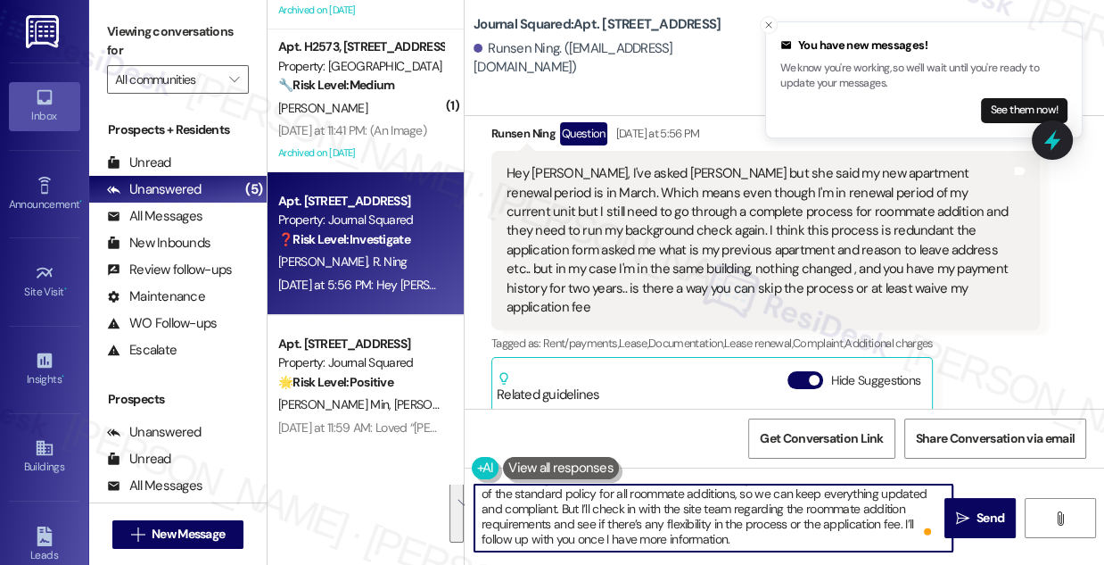
click at [746, 542] on textarea "Hi Runsen, I get how it can feel repetitive. The background check and applicati…" at bounding box center [714, 517] width 478 height 67
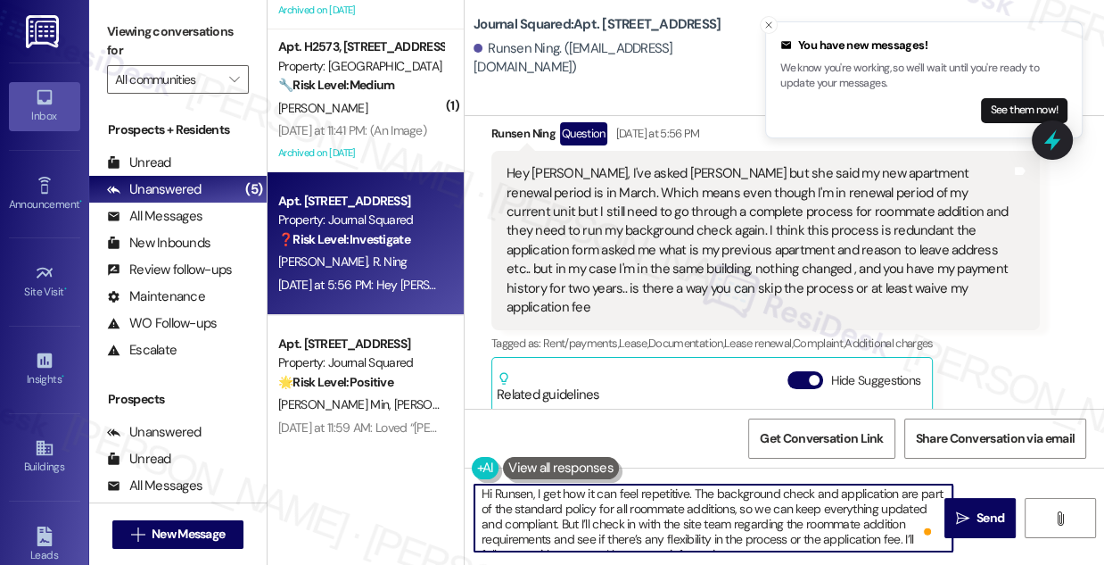
scroll to position [0, 0]
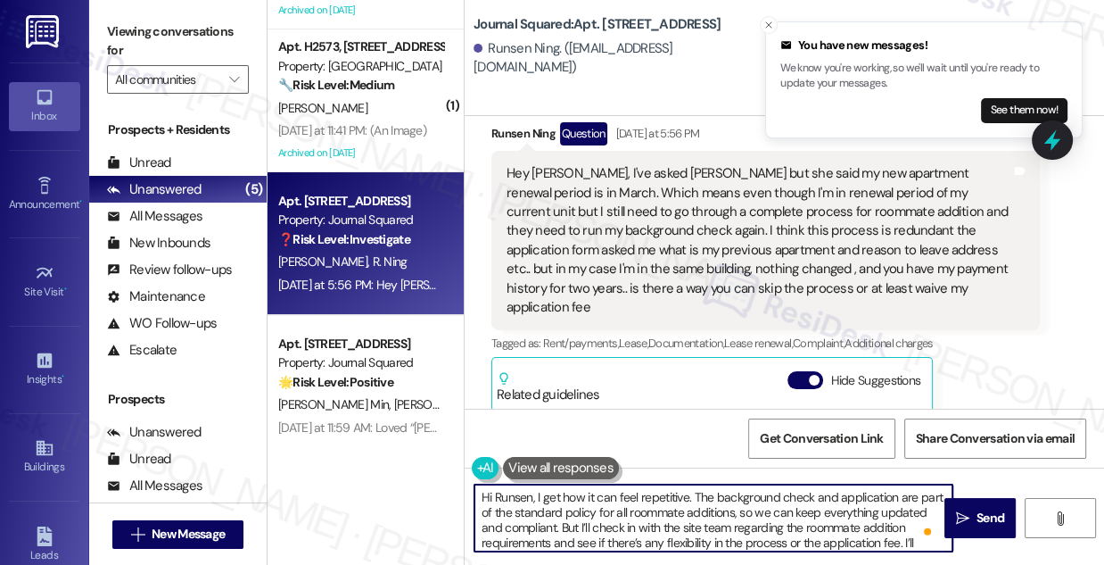
click at [567, 497] on textarea "Hi Runsen, I get how it can feel repetitive. The background check and applicati…" at bounding box center [714, 517] width 478 height 67
click at [590, 514] on textarea "Hi Runsen, I get how it can feel repetitive. The background check and applicati…" at bounding box center [714, 517] width 478 height 67
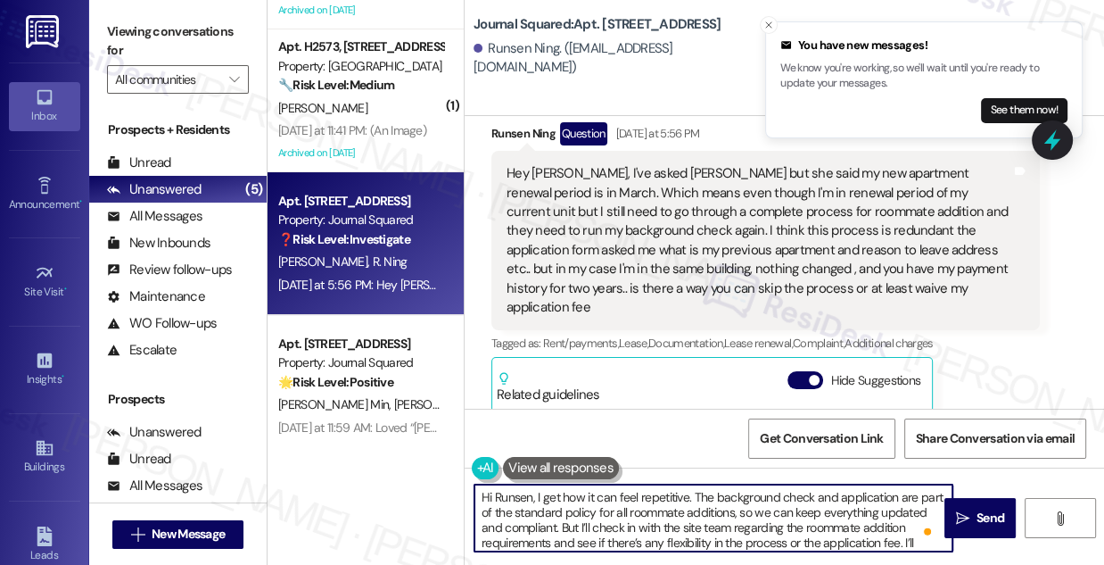
click at [630, 508] on textarea "Hi Runsen, I get how it can feel repetitive. The background check and applicati…" at bounding box center [714, 517] width 478 height 67
click at [622, 513] on textarea "Hi Runsen, I get how it can feel repetitive. The background check and applicati…" at bounding box center [714, 517] width 478 height 67
click at [666, 513] on textarea "Hi Runsen, I get how it can feel repetitive. The background check and applicati…" at bounding box center [714, 517] width 478 height 67
click at [692, 509] on textarea "Hi Runsen, I get how it can feel repetitive. The background check and applicati…" at bounding box center [714, 517] width 478 height 67
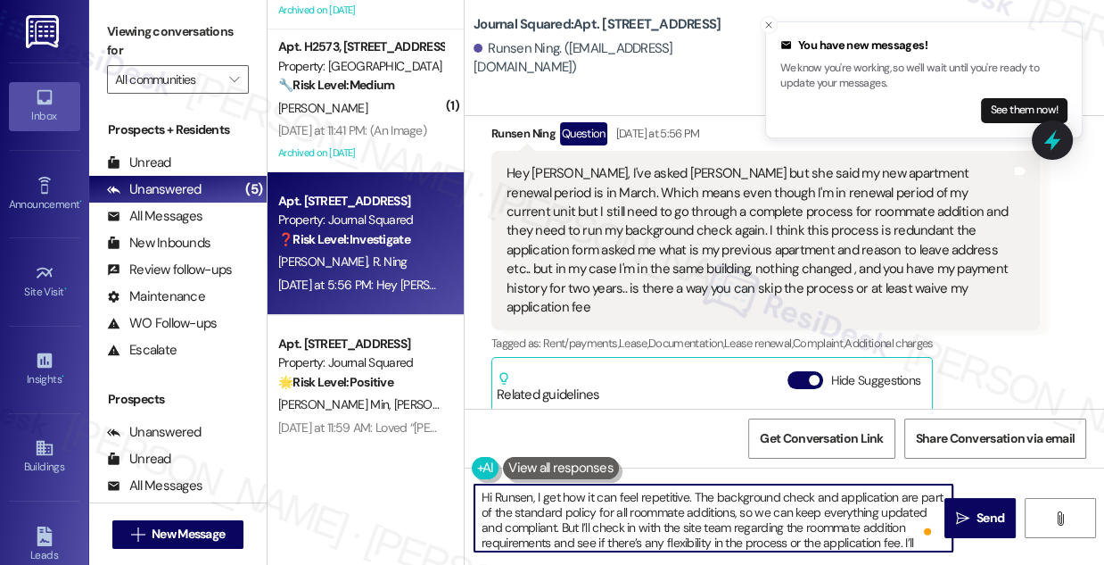
click at [692, 509] on textarea "Hi Runsen, I get how it can feel repetitive. The background check and applicati…" at bounding box center [714, 517] width 478 height 67
click at [632, 508] on textarea "Hi Runsen, I get how it can feel repetitive. The background check and applicati…" at bounding box center [714, 517] width 478 height 67
drag, startPoint x: 599, startPoint y: 513, endPoint x: 738, endPoint y: 508, distance: 138.3
click at [738, 508] on textarea "Hi Runsen, I get how it can feel repetitive. The background check and applicati…" at bounding box center [714, 517] width 478 height 67
click at [737, 517] on textarea "Hi Runsen, I get how it can feel repetitive. The background check and applicati…" at bounding box center [714, 517] width 478 height 67
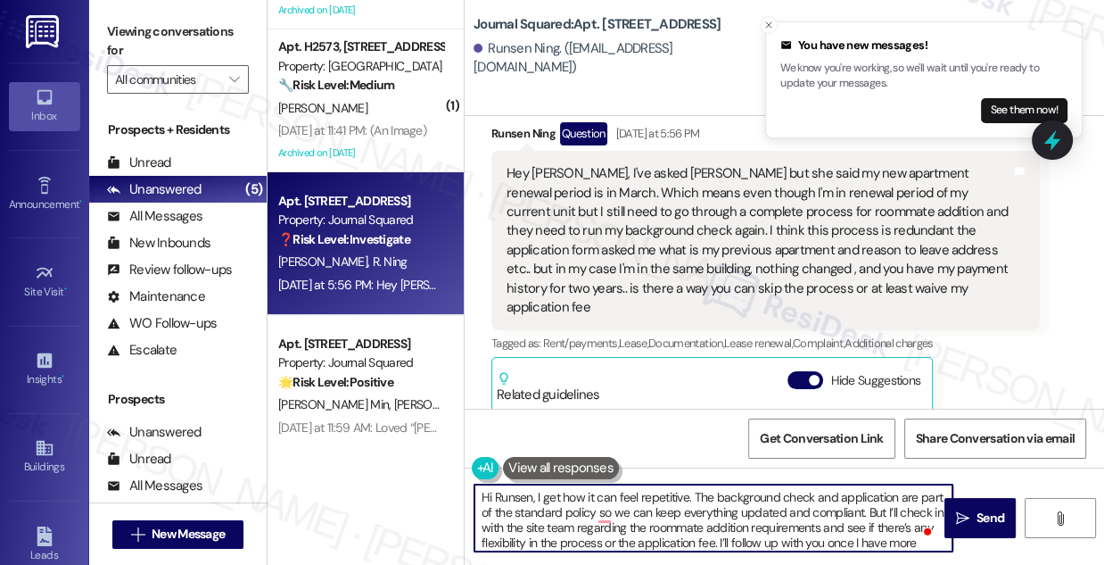
click at [738, 516] on textarea "Hi Runsen, I get how it can feel repetitive. The background check and applicati…" at bounding box center [714, 517] width 478 height 67
click at [680, 510] on textarea "Hi Runsen, I get how it can feel repetitive. The background check and applicati…" at bounding box center [714, 517] width 478 height 67
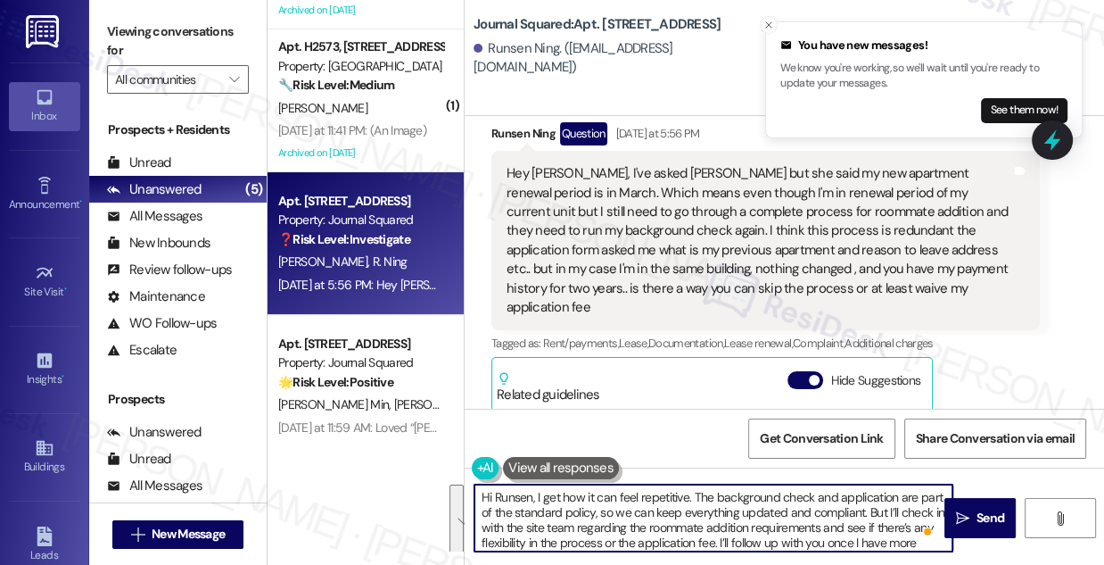
click at [788, 499] on textarea "Hi Runsen, I get how it can feel repetitive. The background check and applicati…" at bounding box center [714, 517] width 478 height 67
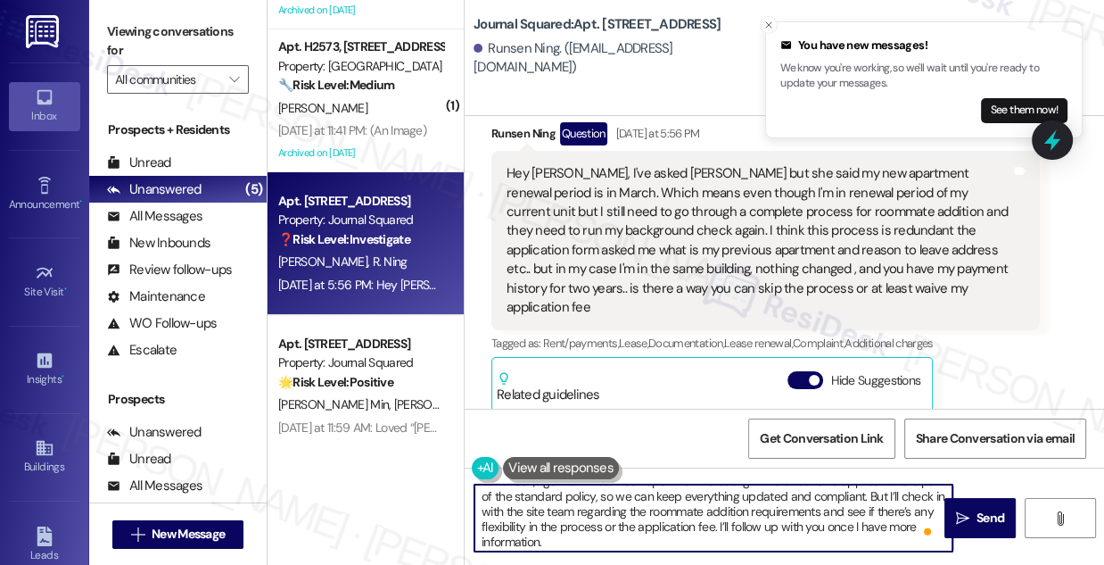
scroll to position [19, 0]
click at [631, 548] on textarea "Hi Runsen, I get how it can feel repetitive. The background check and applicati…" at bounding box center [714, 517] width 478 height 67
drag, startPoint x: 566, startPoint y: 542, endPoint x: 535, endPoint y: 510, distance: 44.2
click at [535, 510] on textarea "Hi Runsen, I get how it can feel repetitive. The background check and applicati…" at bounding box center [714, 517] width 478 height 67
click at [684, 509] on textarea "Hi Runsen, I get how it can feel repetitive. The background check and applicati…" at bounding box center [714, 517] width 478 height 67
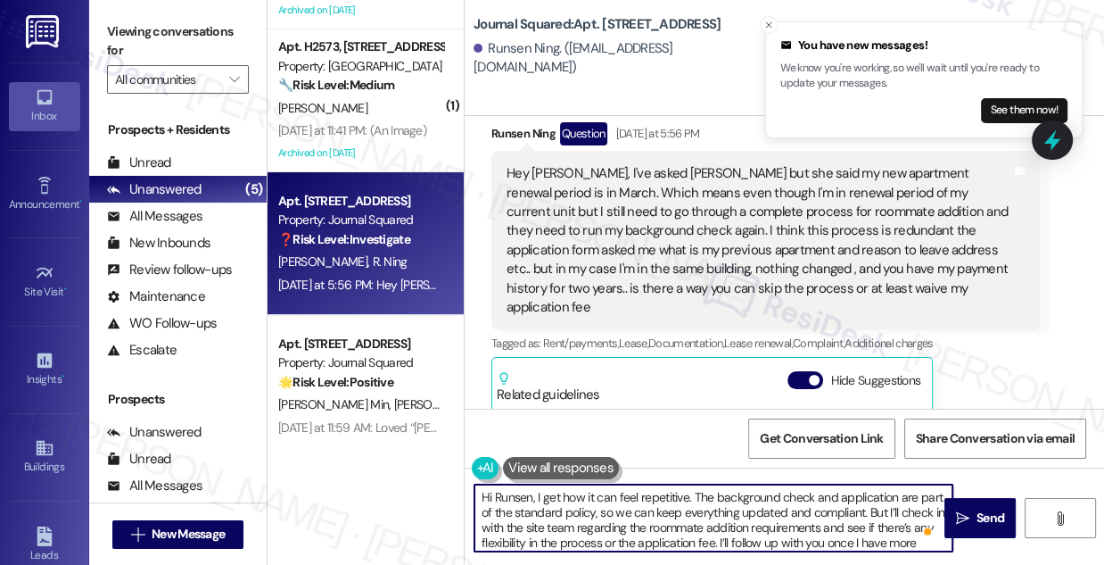
type textarea "Hi Runsen, I get how it can feel repetitive. The background check and applicati…"
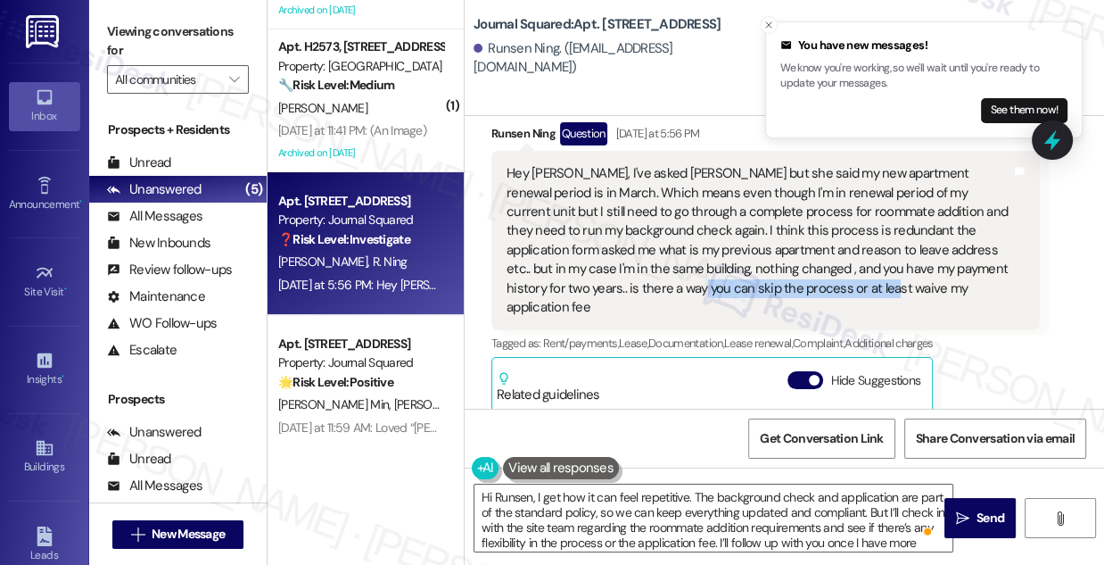
drag, startPoint x: 581, startPoint y: 314, endPoint x: 778, endPoint y: 313, distance: 197.2
click at [778, 313] on div "Hey [PERSON_NAME], I've asked [PERSON_NAME] but she said my new apartment renew…" at bounding box center [759, 240] width 505 height 153
click at [745, 254] on div "Hey [PERSON_NAME], I've asked [PERSON_NAME] but she said my new apartment renew…" at bounding box center [759, 240] width 505 height 153
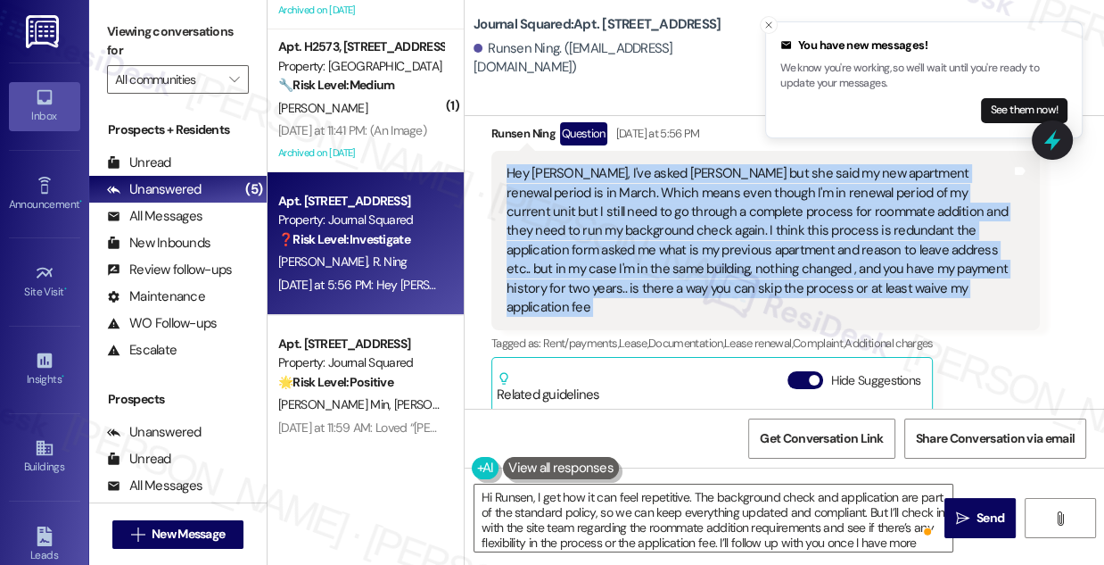
click at [745, 254] on div "Hey [PERSON_NAME], I've asked [PERSON_NAME] but she said my new apartment renew…" at bounding box center [759, 240] width 505 height 153
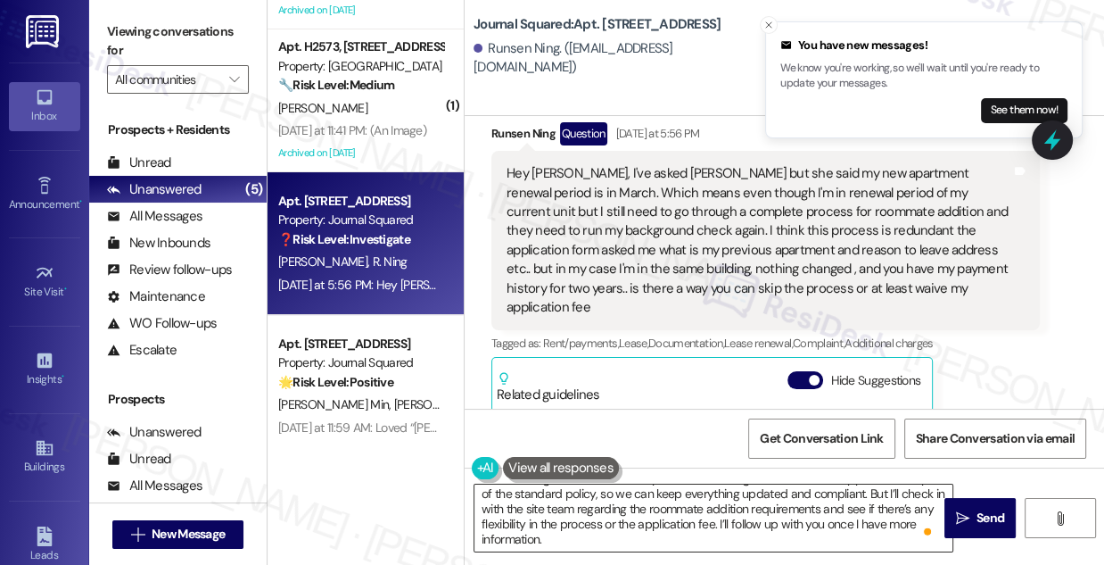
click at [651, 520] on textarea "Hi Runsen, I get how it can feel repetitive. The background check and applicati…" at bounding box center [714, 517] width 478 height 67
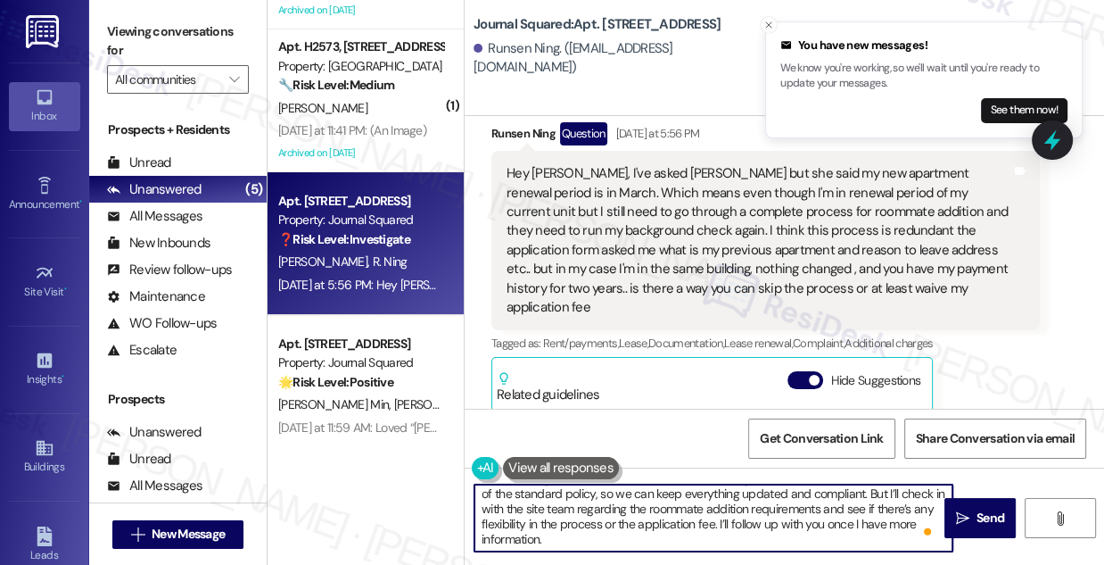
click at [651, 520] on textarea "Hi Runsen, I get how it can feel repetitive. The background check and applicati…" at bounding box center [714, 517] width 478 height 67
click at [625, 520] on textarea "Hi Runsen, I get how it can feel repetitive. The background check and applicati…" at bounding box center [714, 517] width 478 height 67
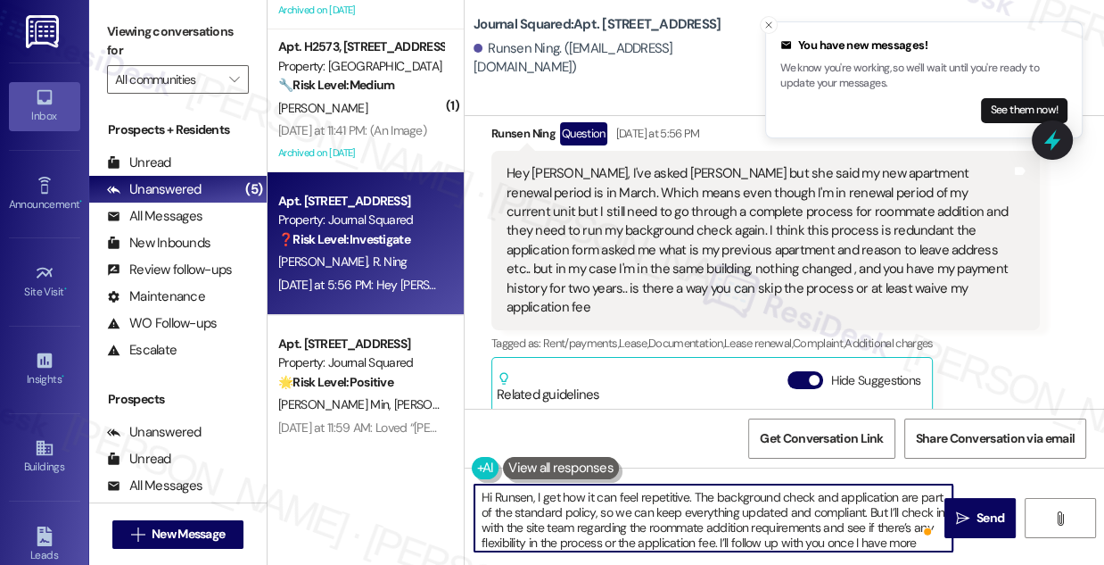
click at [561, 485] on textarea "Hi Runsen, I get how it can feel repetitive. The background check and applicati…" at bounding box center [714, 517] width 478 height 67
click at [631, 498] on textarea "Hi Runsen, I get how it can feel repetitive. The background check and applicati…" at bounding box center [714, 517] width 478 height 67
click at [534, 530] on textarea "Hi Runsen, I get how it can feel repetitive. The background check and applicati…" at bounding box center [714, 517] width 478 height 67
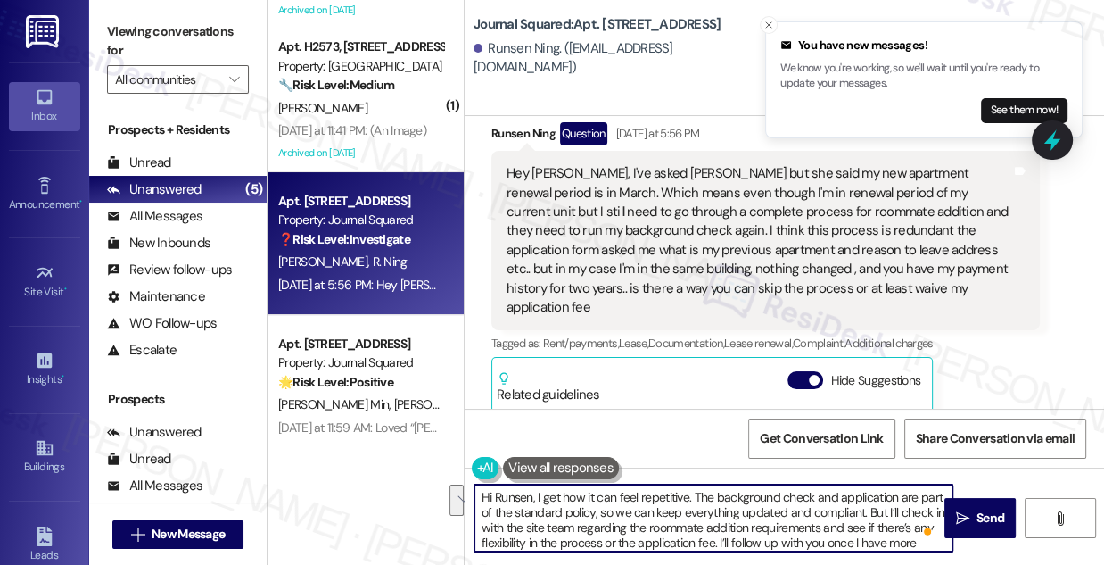
drag, startPoint x: 604, startPoint y: 512, endPoint x: 788, endPoint y: 525, distance: 184.2
click at [788, 525] on textarea "Hi Runsen, I get how it can feel repetitive. The background check and applicati…" at bounding box center [714, 517] width 478 height 67
click at [694, 541] on textarea "Hi Runsen, I get how it can feel repetitive. The background check and applicati…" at bounding box center [714, 517] width 478 height 67
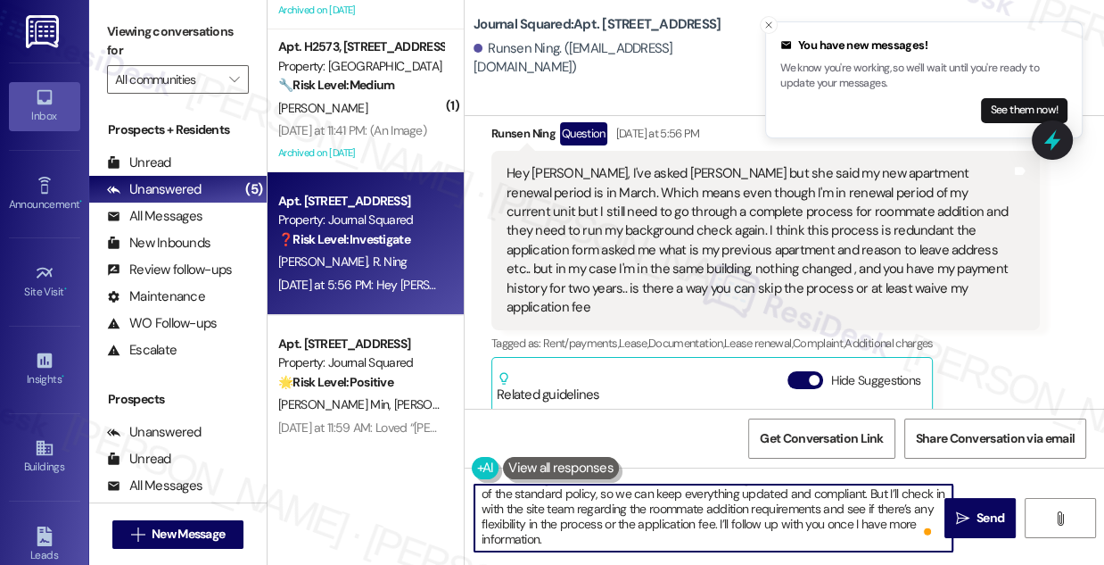
click at [564, 526] on textarea "Hi Runsen, I get how it can feel repetitive. The background check and applicati…" at bounding box center [714, 517] width 478 height 67
click at [705, 513] on textarea "Hi Runsen, I get how it can feel repetitive. The background check and applicati…" at bounding box center [714, 517] width 478 height 67
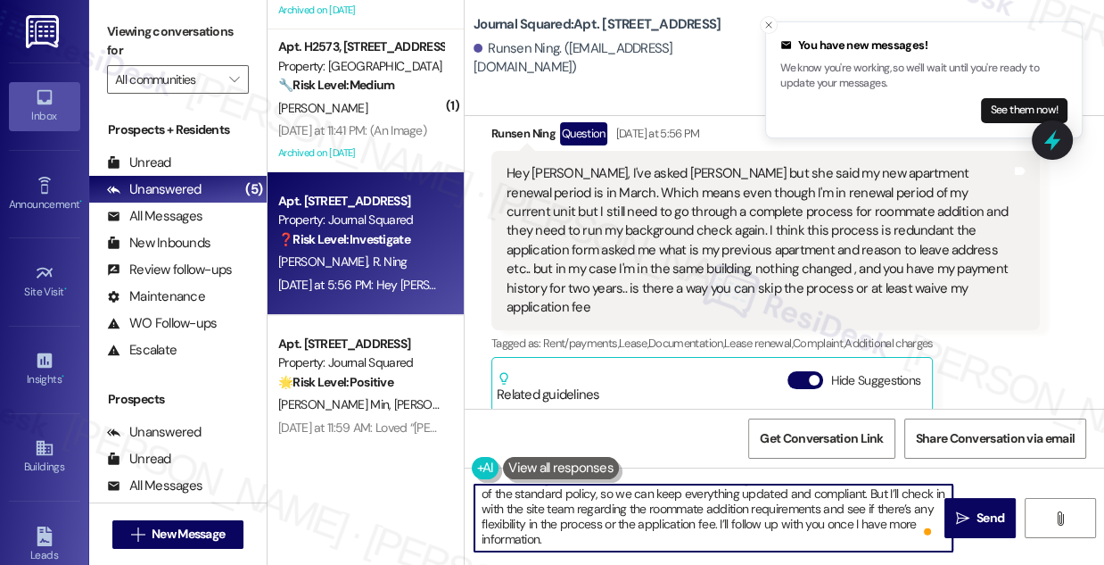
click at [705, 513] on textarea "Hi Runsen, I get how it can feel repetitive. The background check and applicati…" at bounding box center [714, 517] width 478 height 67
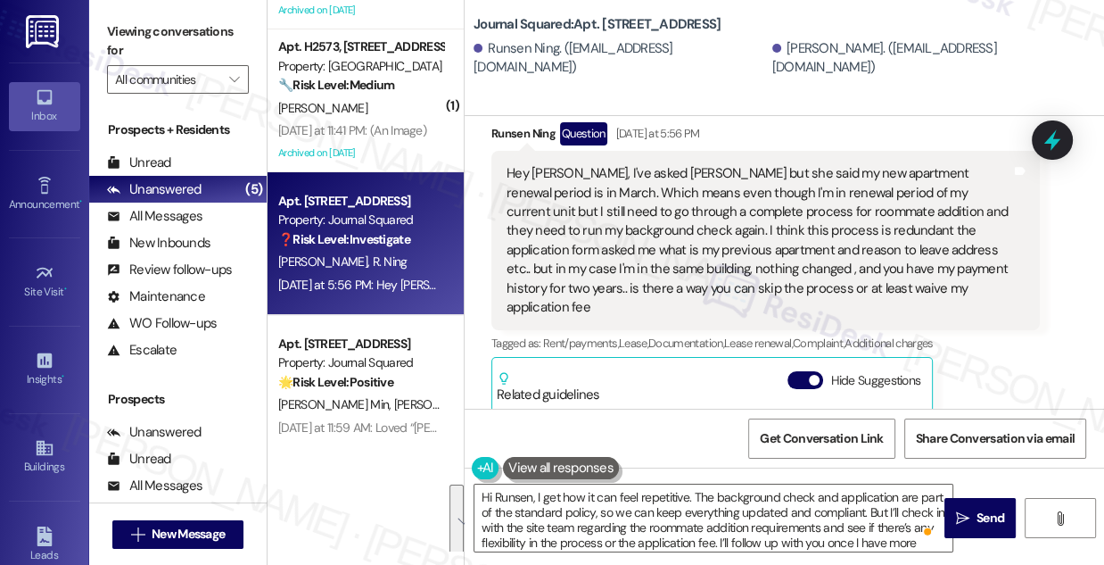
click at [506, 75] on div "Runsen Ning. (ningrunsen@gmail.com) Zerong Yu. (aaronzerongyu@gmail.com)" at bounding box center [789, 58] width 631 height 36
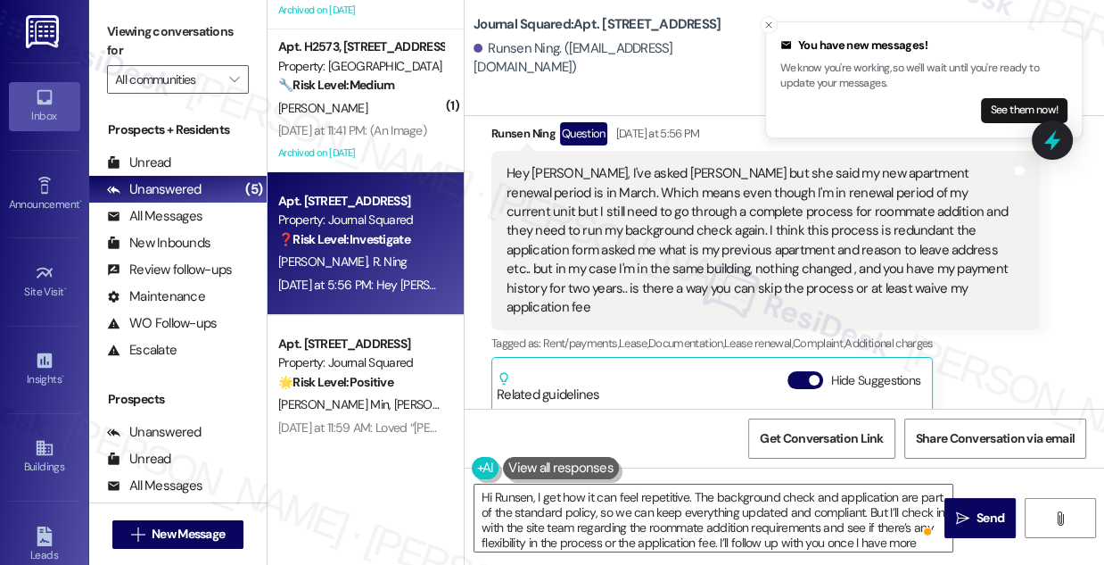
click at [751, 306] on div "Hey [PERSON_NAME], I've asked [PERSON_NAME] but she said my new apartment renew…" at bounding box center [759, 240] width 505 height 153
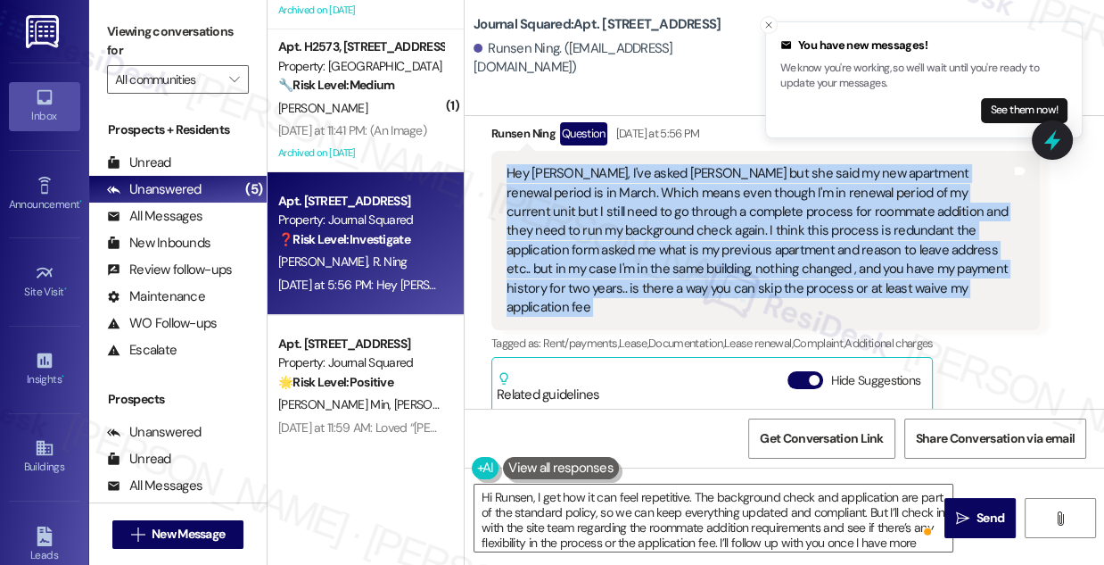
click at [751, 306] on div "Hey [PERSON_NAME], I've asked [PERSON_NAME] but she said my new apartment renew…" at bounding box center [759, 240] width 505 height 153
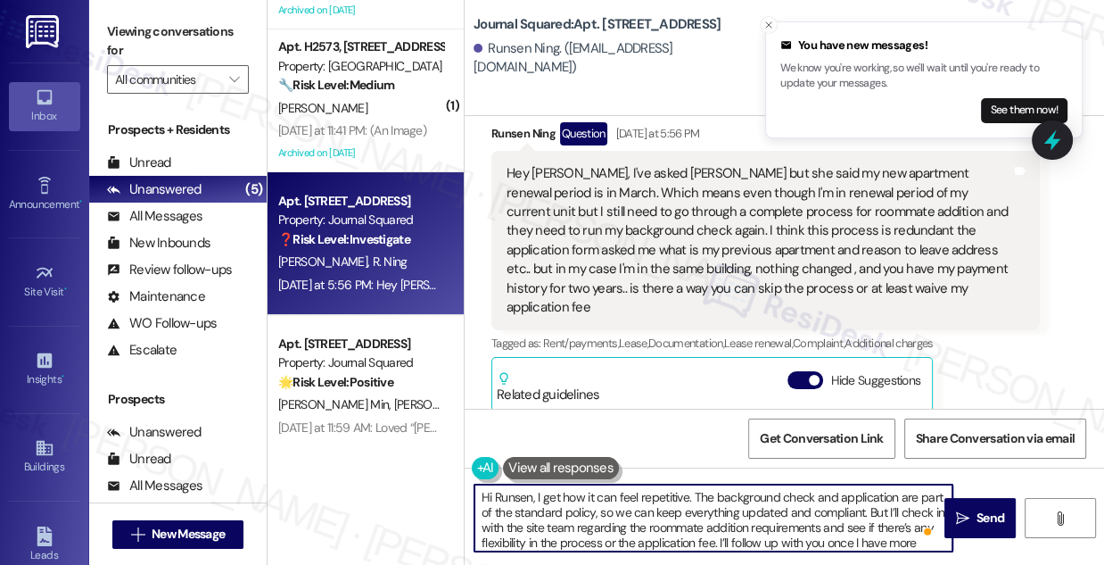
click at [751, 494] on textarea "Hi Runsen, I get how it can feel repetitive. The background check and applicati…" at bounding box center [714, 517] width 478 height 67
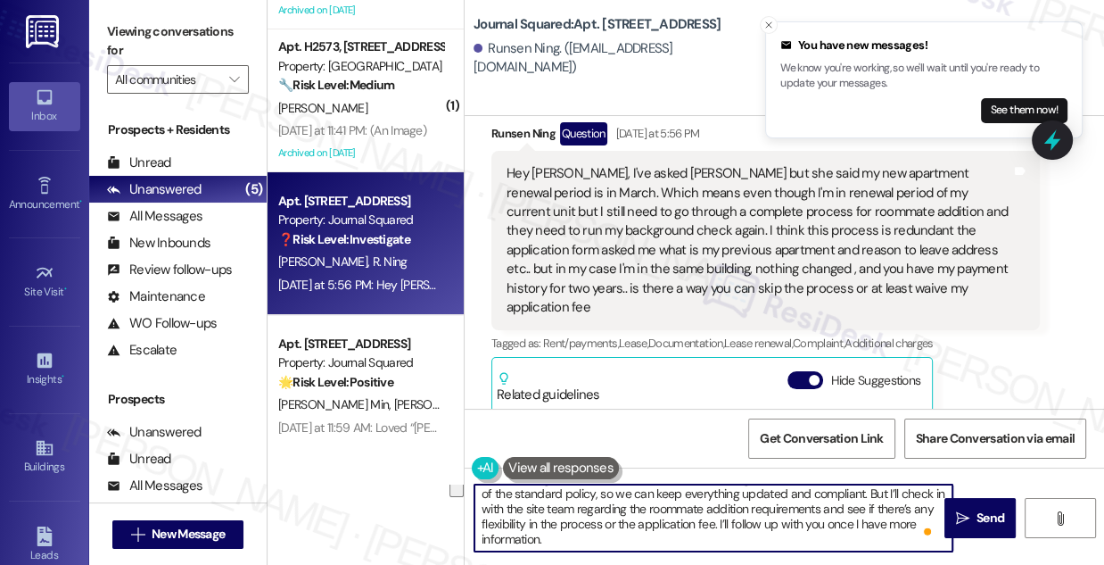
drag, startPoint x: 602, startPoint y: 538, endPoint x: 588, endPoint y: 517, distance: 25.7
click at [588, 517] on textarea "Hi Runsen, I get how it can feel repetitive. The background check and applicati…" at bounding box center [714, 517] width 478 height 67
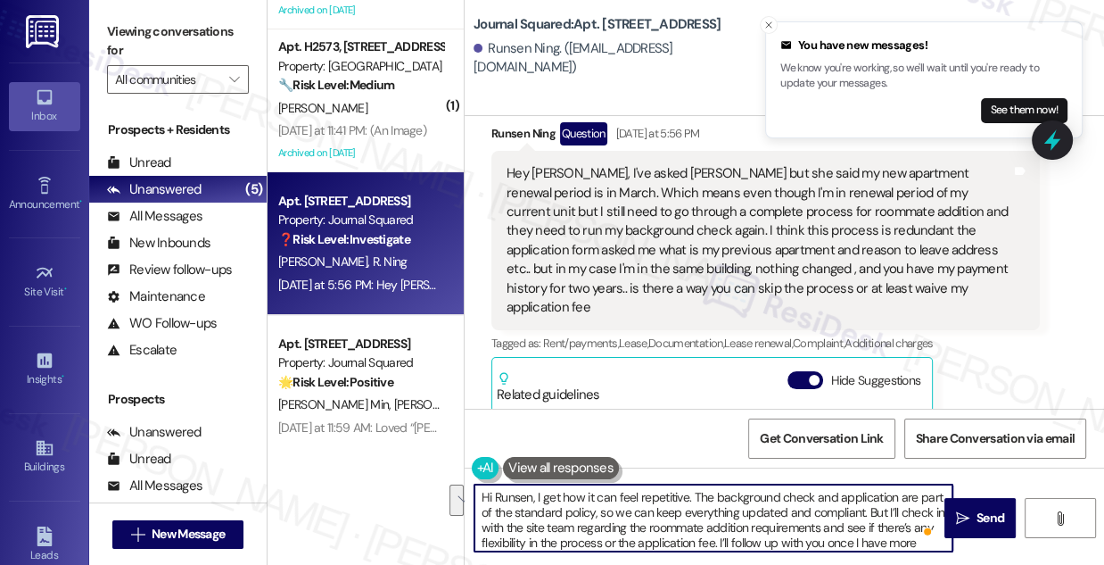
click at [666, 500] on textarea "Hi Runsen, I get how it can feel repetitive. The background check and applicati…" at bounding box center [714, 517] width 478 height 67
click at [719, 521] on textarea "Hi Runsen, I get how it can feel repetitive. The background check and applicati…" at bounding box center [714, 517] width 478 height 67
click at [629, 496] on textarea "Hi Runsen, I get how it can feel repetitive. The background check and applicati…" at bounding box center [714, 517] width 478 height 67
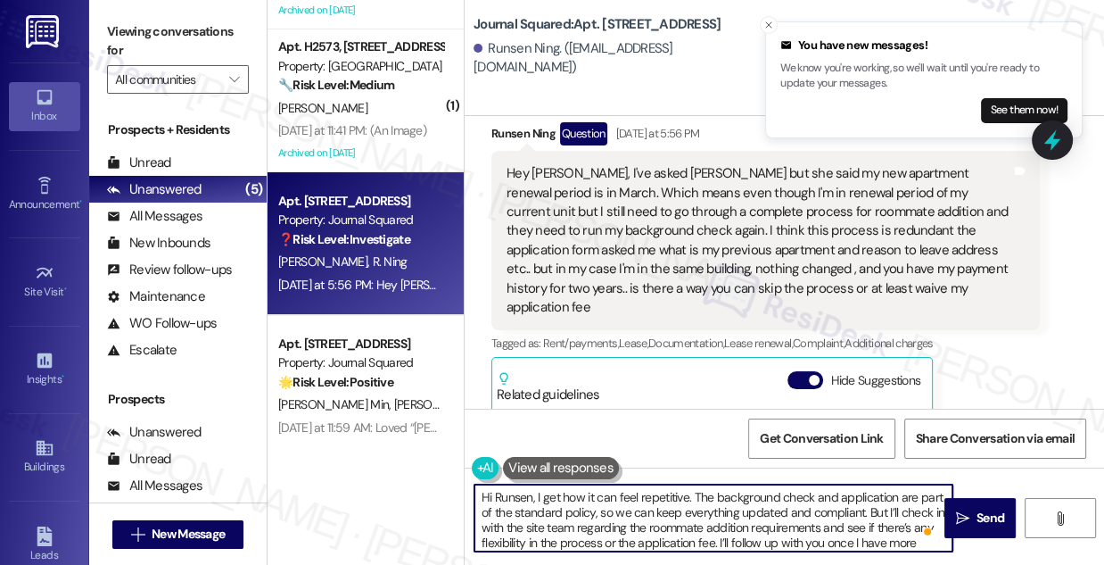
click at [629, 496] on textarea "Hi Runsen, I get how it can feel repetitive. The background check and applicati…" at bounding box center [714, 517] width 478 height 67
click at [635, 515] on textarea "Hi Runsen, I get how it can feel repetitive. The background check and applicati…" at bounding box center [714, 517] width 478 height 67
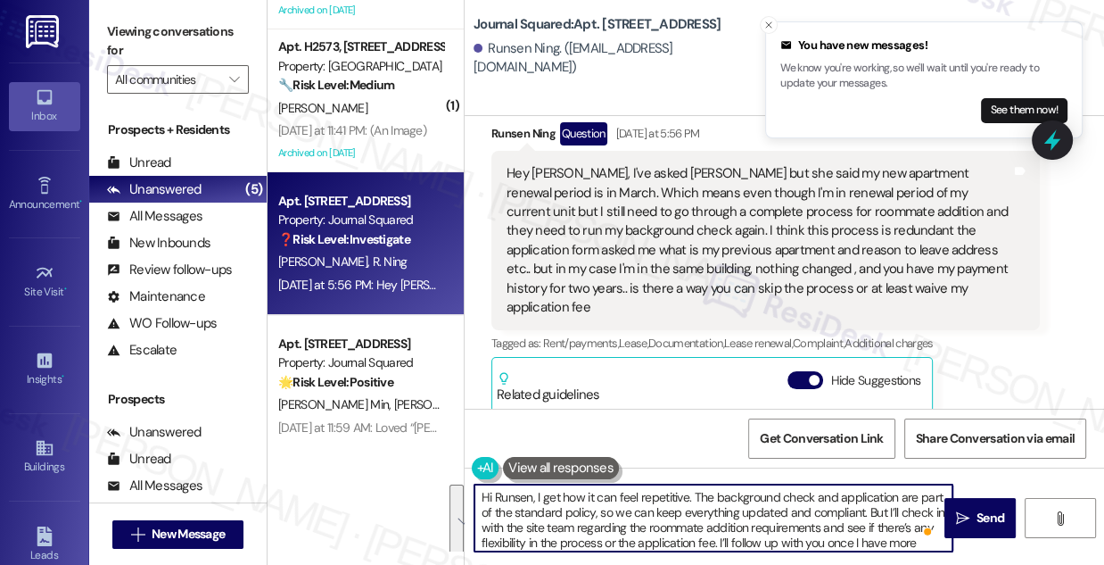
click at [803, 530] on textarea "Hi Runsen, I get how it can feel repetitive. The background check and applicati…" at bounding box center [714, 517] width 478 height 67
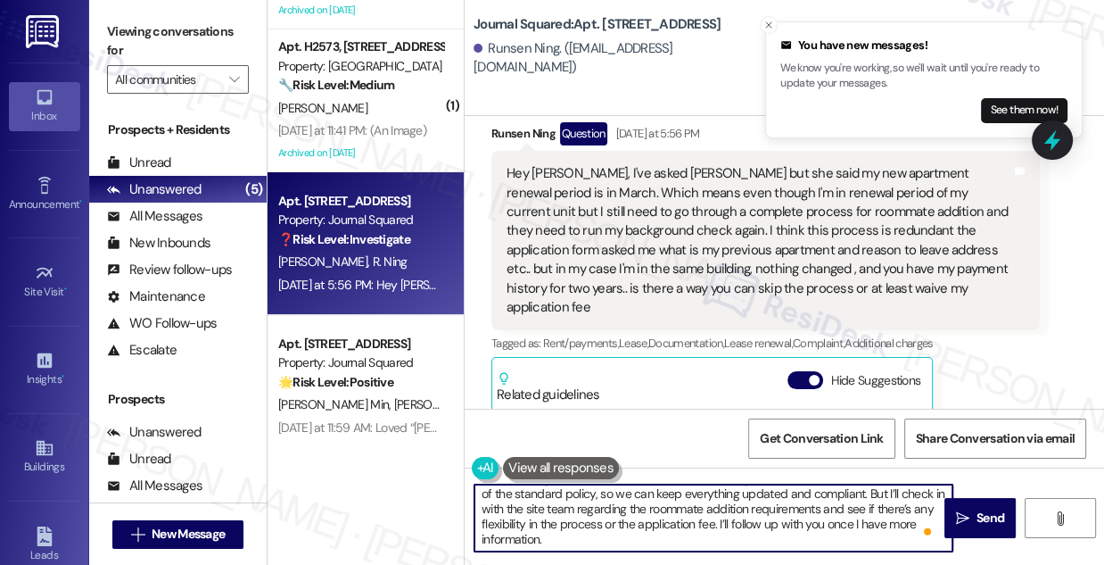
click at [571, 526] on textarea "Hi Runsen, I get how it can feel repetitive. The background check and applicati…" at bounding box center [714, 517] width 478 height 67
click at [652, 531] on textarea "Hi Runsen, I get how it can feel repetitive. The background check and applicati…" at bounding box center [714, 517] width 478 height 67
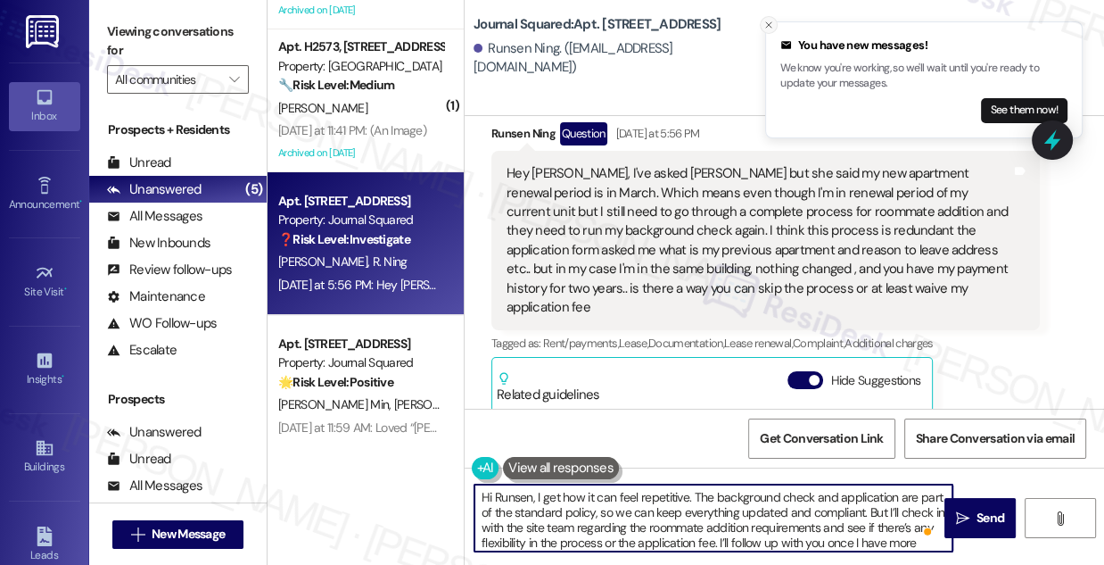
click at [768, 29] on icon "Close toast" at bounding box center [769, 25] width 11 height 11
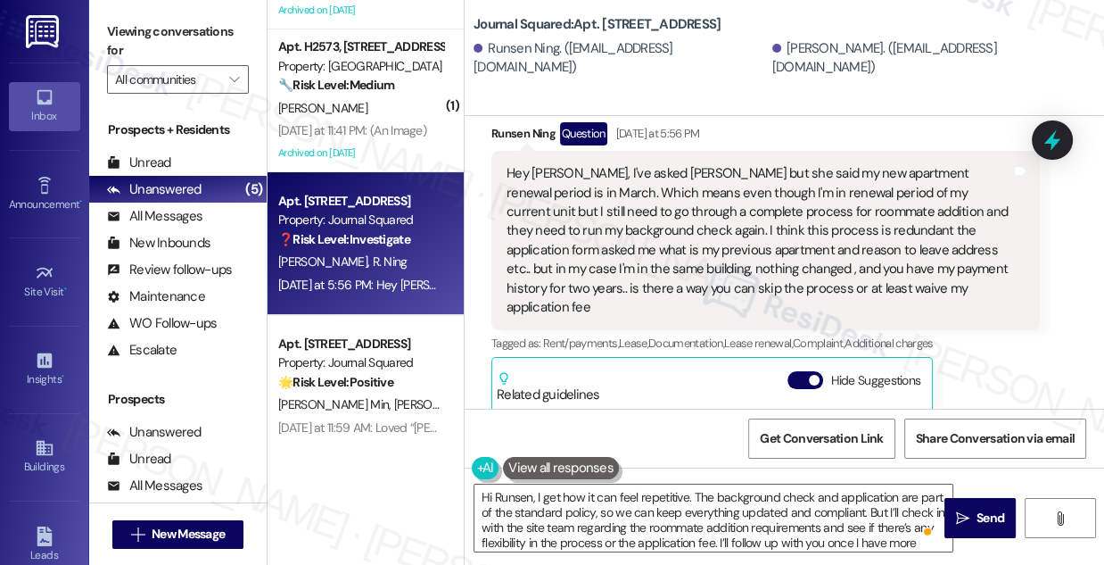
click at [771, 231] on div "Hey [PERSON_NAME], I've asked [PERSON_NAME] but she said my new apartment renew…" at bounding box center [759, 240] width 505 height 153
click at [511, 96] on div "Journal Squared: Apt. 1703, 605 Pavonia Avenue Runsen Ning. (ningrunsen@gmail.c…" at bounding box center [785, 58] width 640 height 116
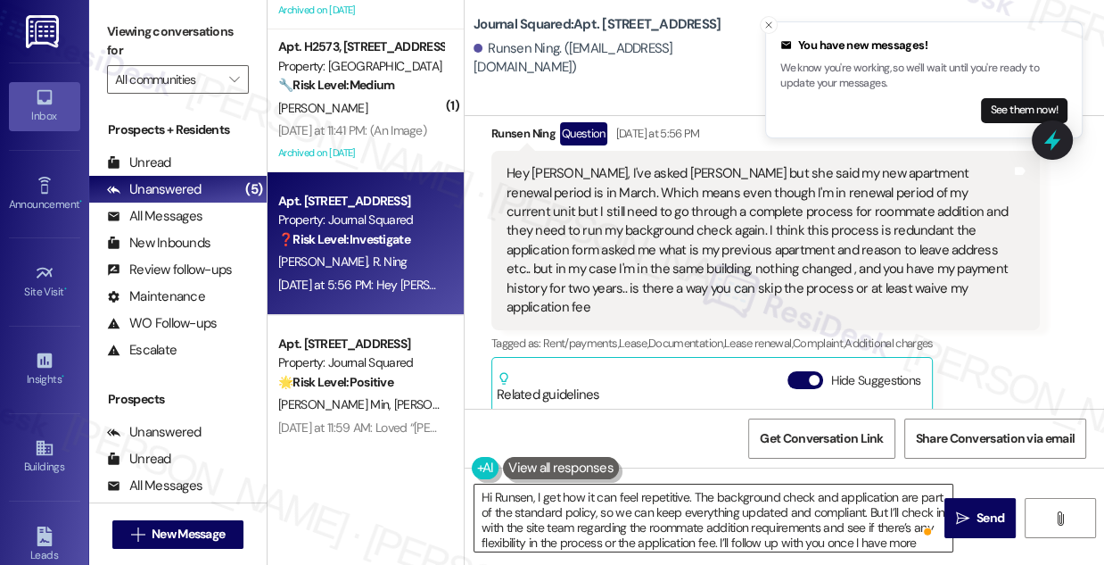
click at [622, 496] on textarea "Hi Runsen, I get how it can feel repetitive. The background check and applicati…" at bounding box center [714, 517] width 478 height 67
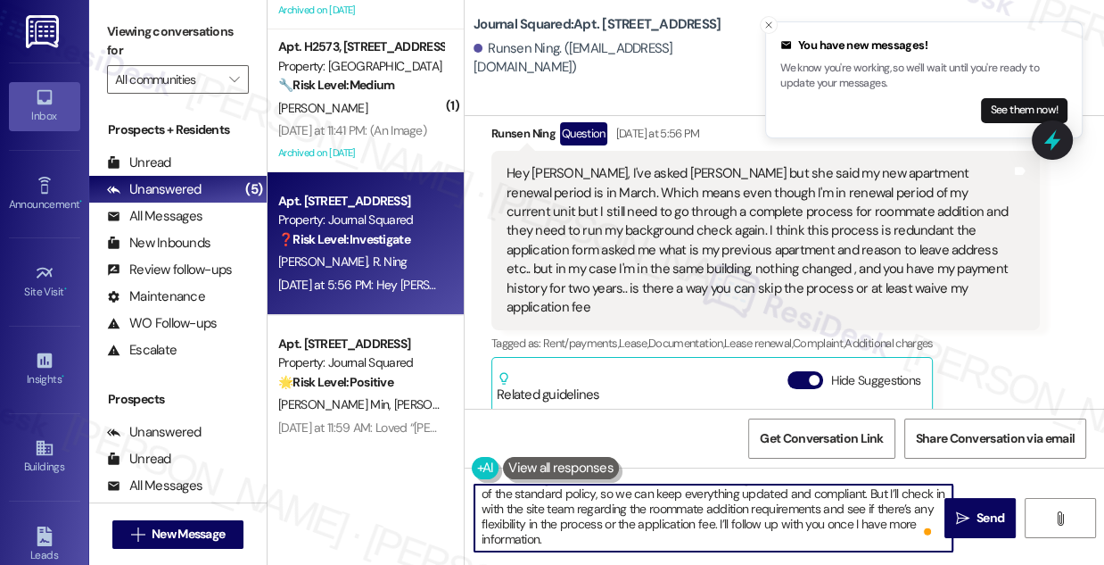
scroll to position [0, 0]
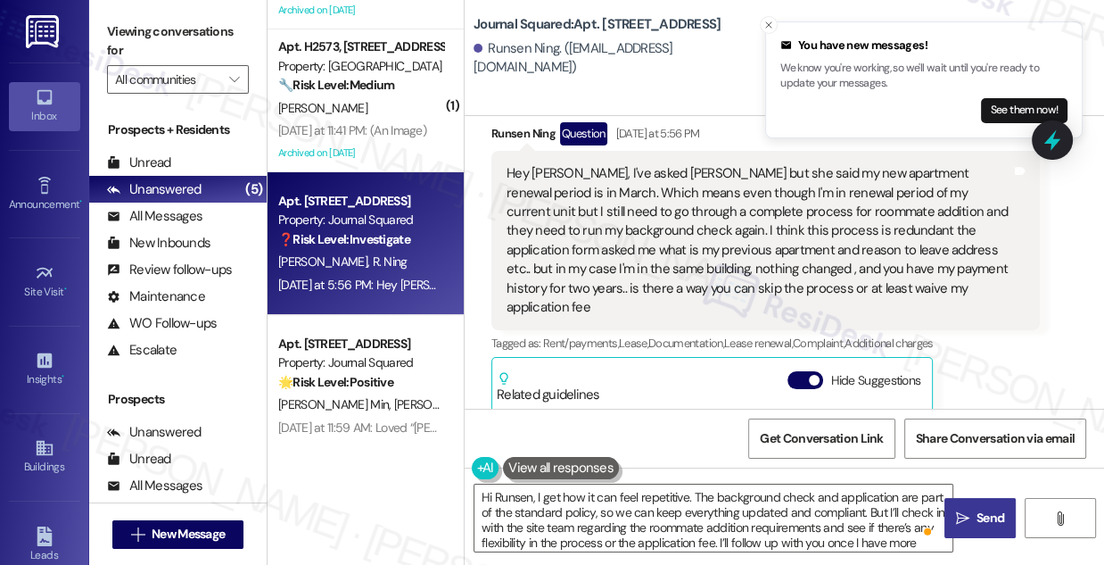
click at [966, 516] on icon "" at bounding box center [962, 518] width 13 height 14
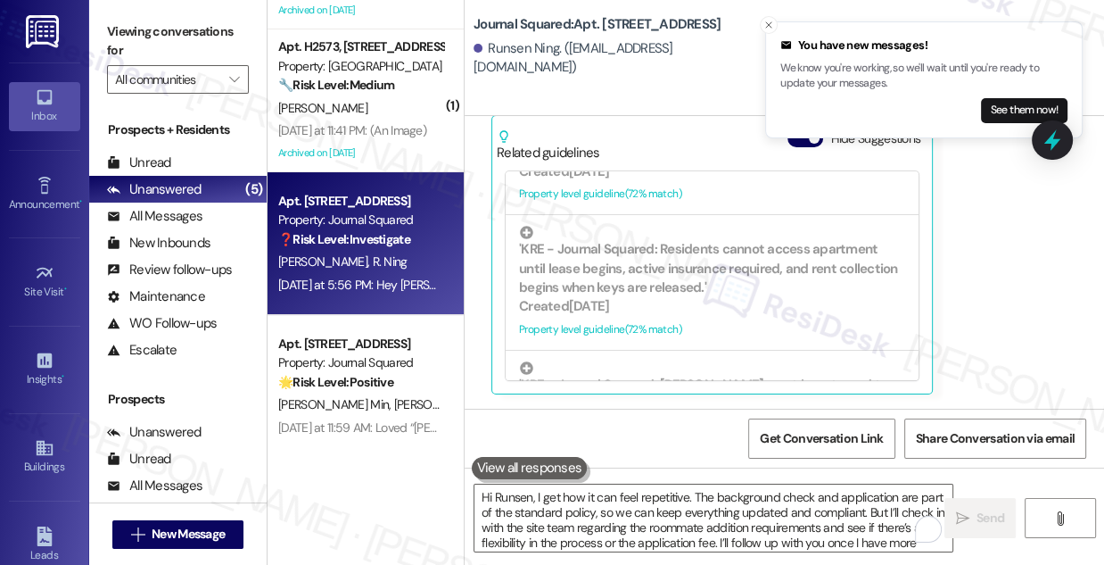
scroll to position [20000, 0]
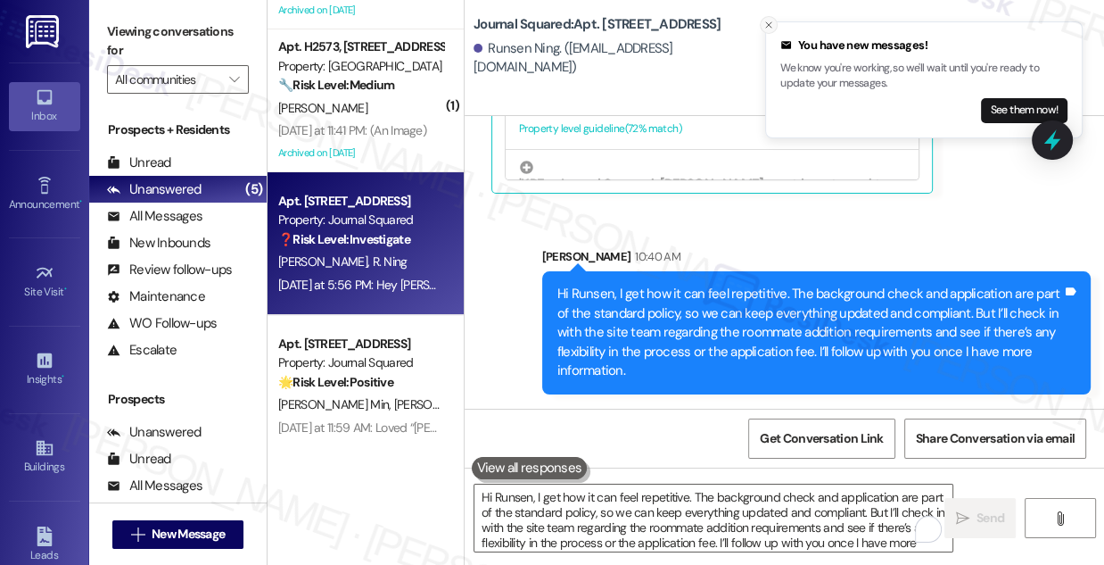
click at [768, 25] on line "Close toast" at bounding box center [768, 24] width 5 height 5
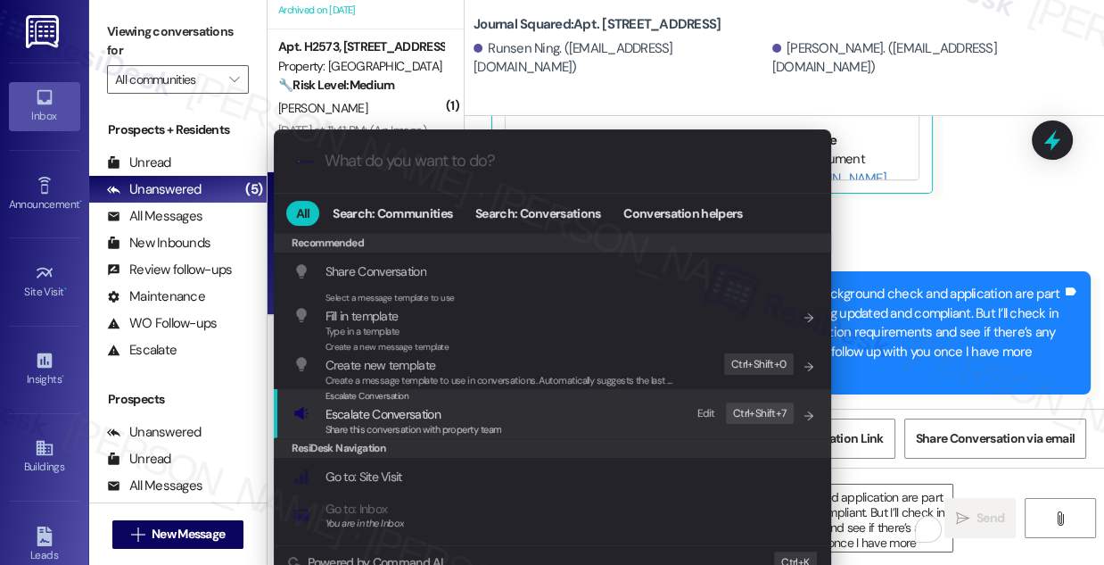
click at [374, 418] on span "Escalate Conversation" at bounding box center [383, 414] width 115 height 16
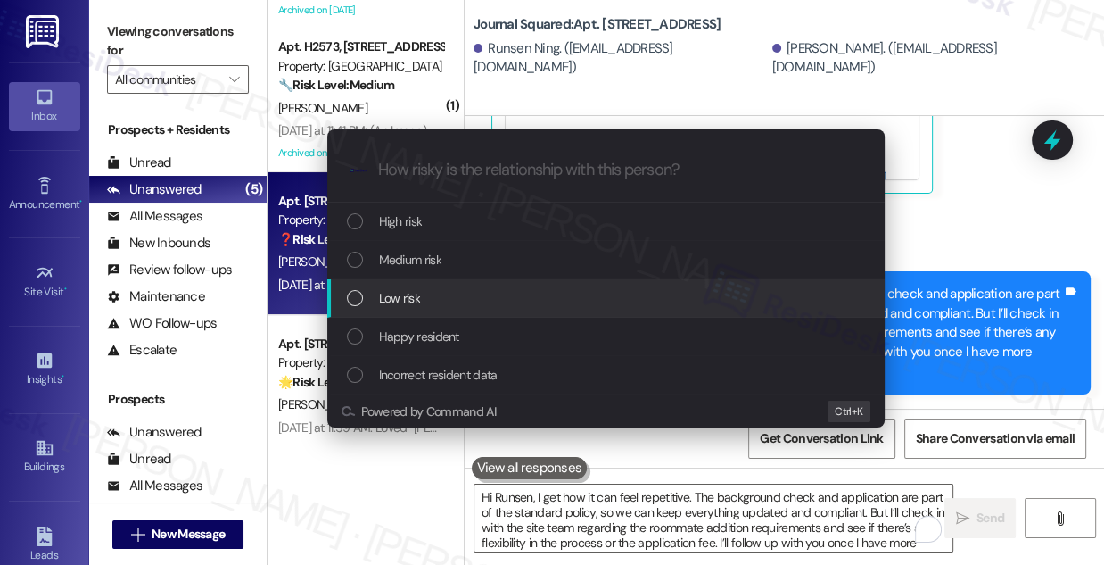
click at [440, 282] on div "Low risk" at bounding box center [606, 298] width 558 height 38
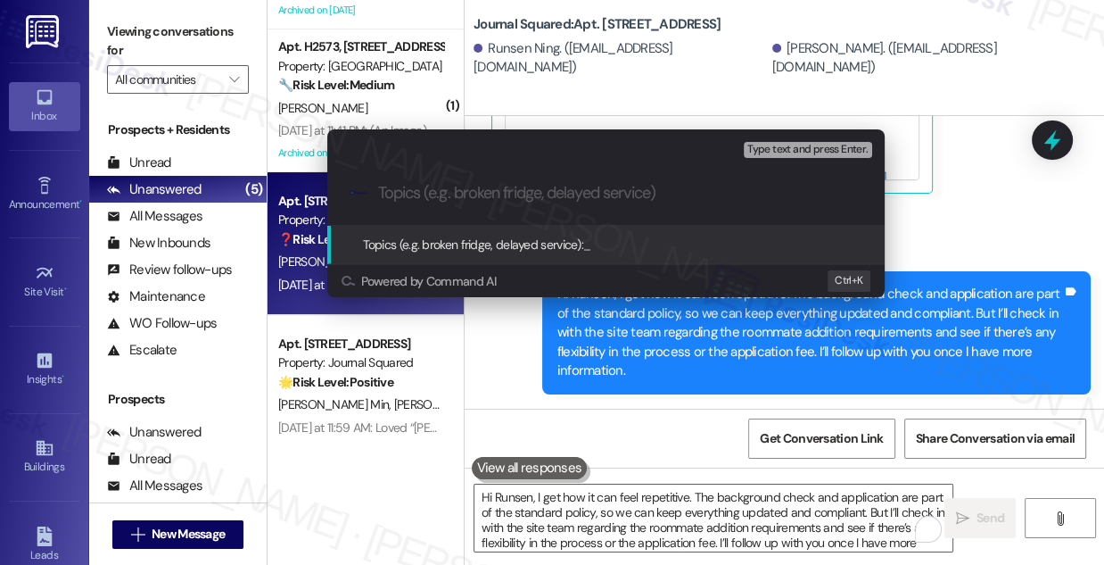
click at [440, 192] on input "Topics (e.g. broken fridge, delayed service)" at bounding box center [620, 193] width 484 height 19
click at [1013, 277] on div "Escalate Conversation Low risk Topics (e.g. broken fridge, delayed service) Any…" at bounding box center [552, 282] width 1104 height 565
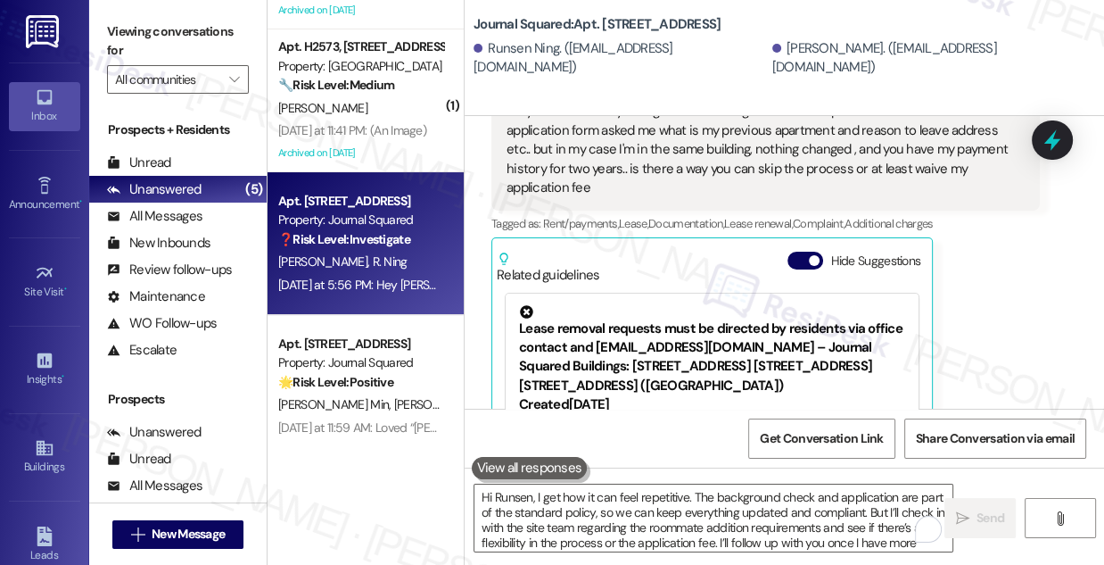
scroll to position [19514, 0]
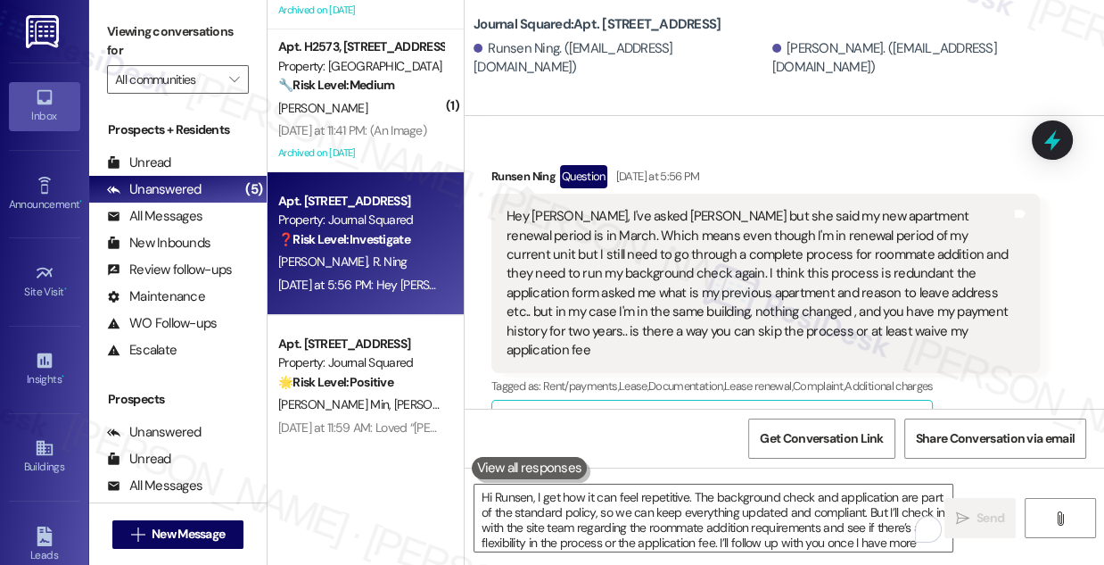
click at [806, 302] on div "Hey [PERSON_NAME], I've asked [PERSON_NAME] but she said my new apartment renew…" at bounding box center [759, 283] width 505 height 153
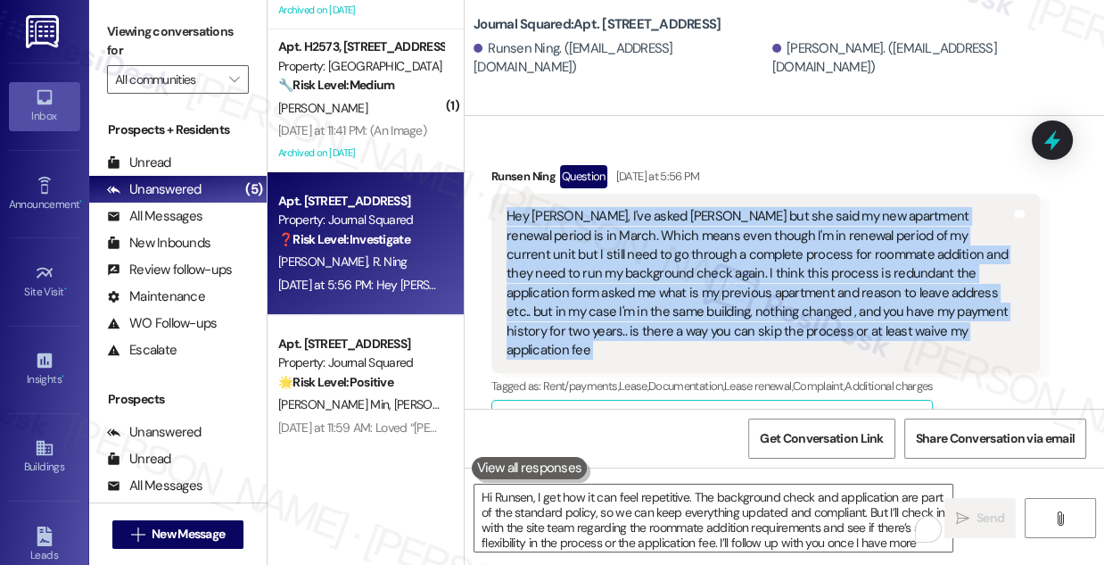
click at [806, 302] on div "Hey [PERSON_NAME], I've asked [PERSON_NAME] but she said my new apartment renew…" at bounding box center [759, 283] width 505 height 153
click at [724, 335] on div "Hey [PERSON_NAME], I've asked [PERSON_NAME] but she said my new apartment renew…" at bounding box center [759, 283] width 505 height 153
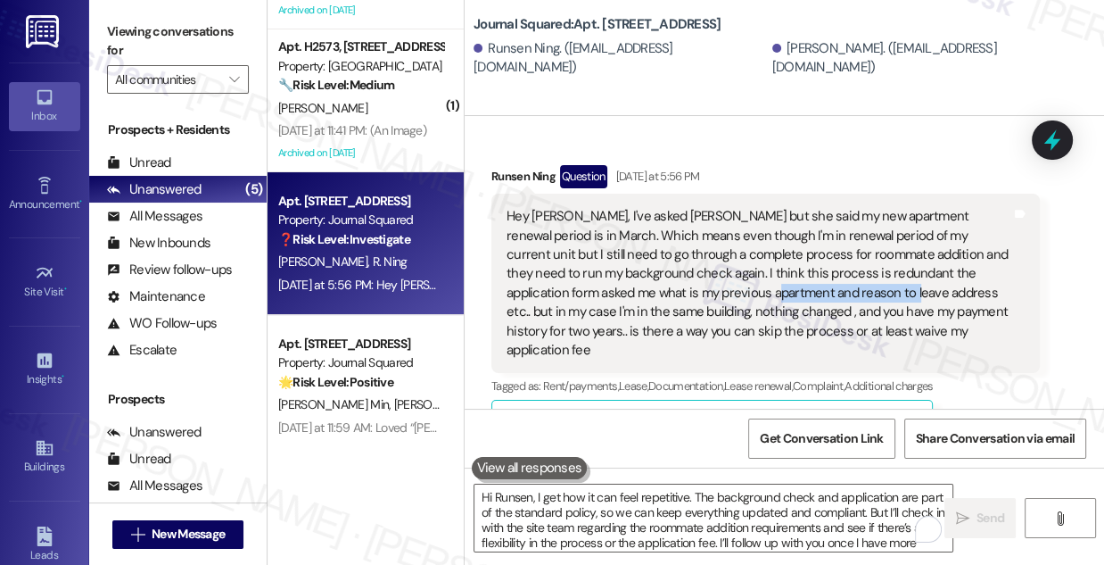
drag, startPoint x: 649, startPoint y: 319, endPoint x: 782, endPoint y: 322, distance: 133.8
click at [782, 322] on div "Hey [PERSON_NAME], I've asked [PERSON_NAME] but she said my new apartment renew…" at bounding box center [759, 283] width 505 height 153
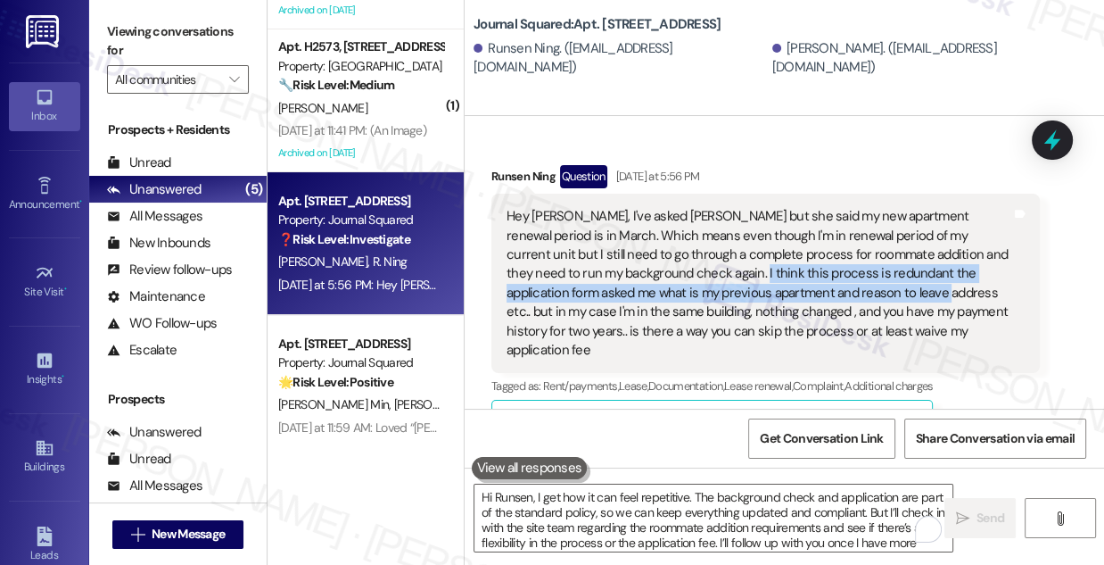
drag, startPoint x: 643, startPoint y: 296, endPoint x: 802, endPoint y: 305, distance: 159.0
click at [802, 305] on div "Hey [PERSON_NAME], I've asked [PERSON_NAME] but she said my new apartment renew…" at bounding box center [759, 283] width 505 height 153
click at [754, 306] on div "Hey [PERSON_NAME], I've asked [PERSON_NAME] but she said my new apartment renew…" at bounding box center [759, 283] width 505 height 153
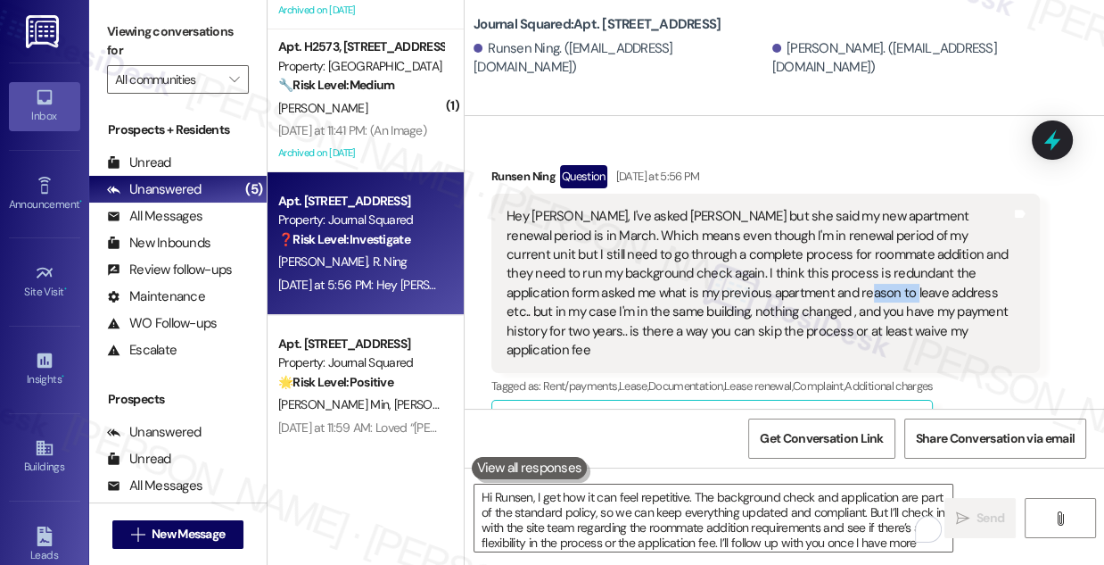
click at [754, 306] on div "Hey [PERSON_NAME], I've asked [PERSON_NAME] but she said my new apartment renew…" at bounding box center [759, 283] width 505 height 153
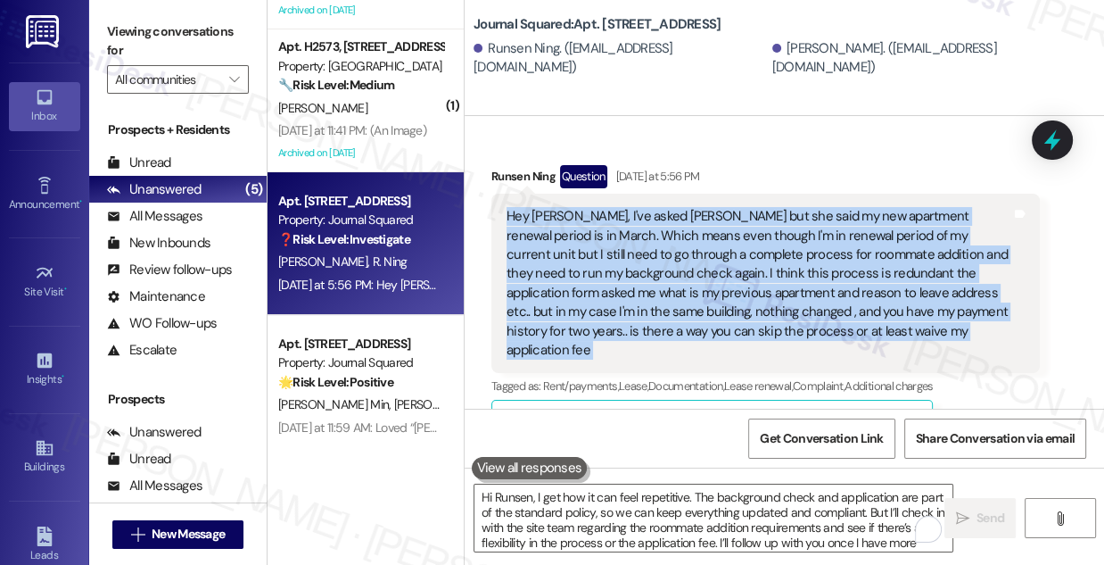
click at [754, 306] on div "Hey [PERSON_NAME], I've asked [PERSON_NAME] but she said my new apartment renew…" at bounding box center [759, 283] width 505 height 153
click at [799, 312] on div "Hey [PERSON_NAME], I've asked [PERSON_NAME] but she said my new apartment renew…" at bounding box center [759, 283] width 505 height 153
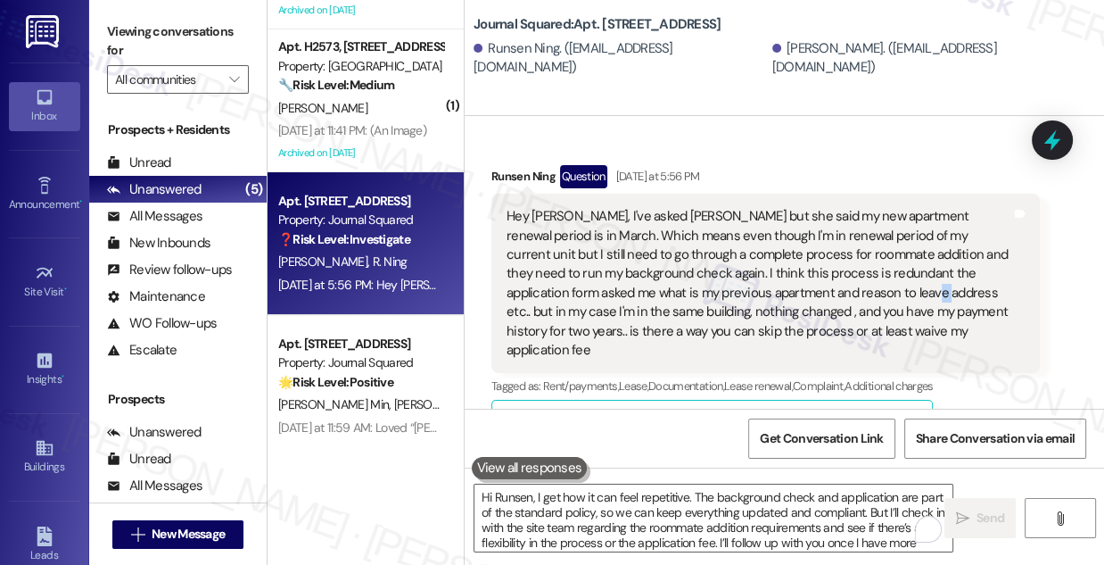
click at [799, 312] on div "Hey [PERSON_NAME], I've asked [PERSON_NAME] but she said my new apartment renew…" at bounding box center [759, 283] width 505 height 153
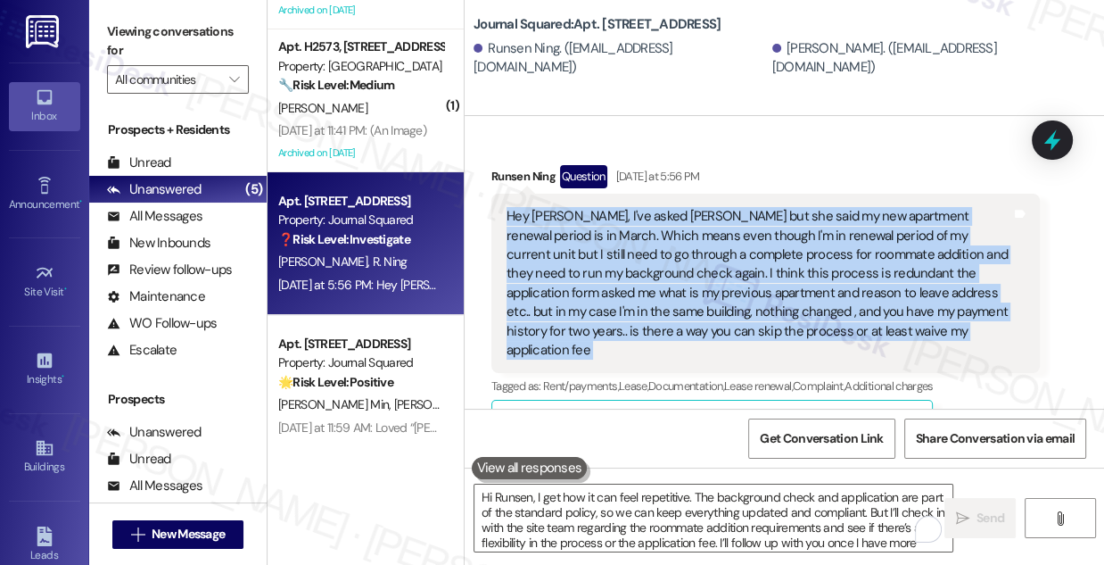
click at [799, 312] on div "Hey [PERSON_NAME], I've asked [PERSON_NAME] but she said my new apartment renew…" at bounding box center [759, 283] width 505 height 153
click at [825, 280] on div "Hey [PERSON_NAME], I've asked [PERSON_NAME] but she said my new apartment renew…" at bounding box center [759, 283] width 505 height 153
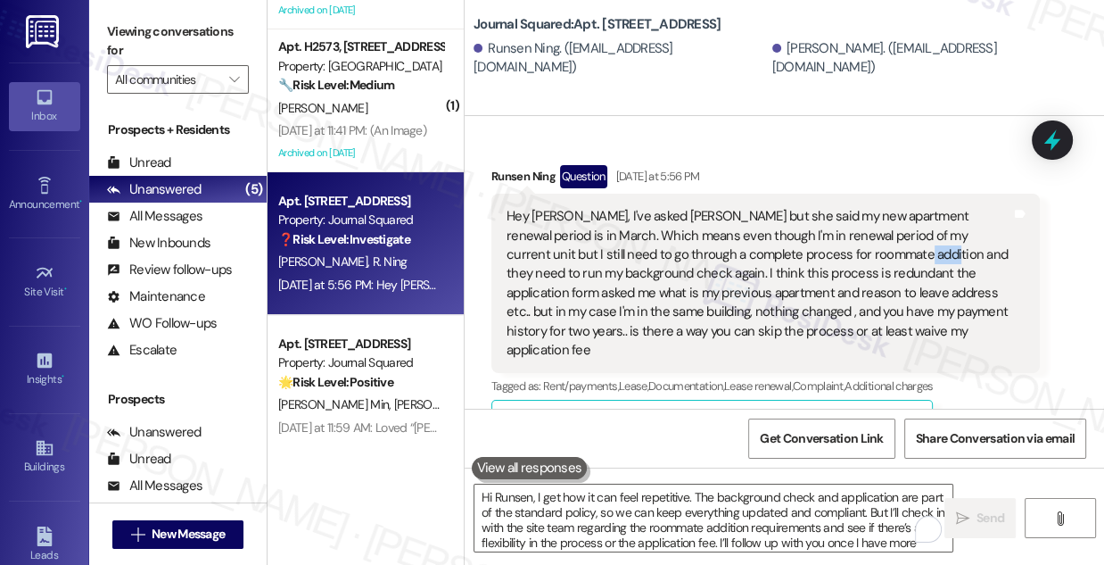
click at [825, 280] on div "Hey [PERSON_NAME], I've asked [PERSON_NAME] but she said my new apartment renew…" at bounding box center [759, 283] width 505 height 153
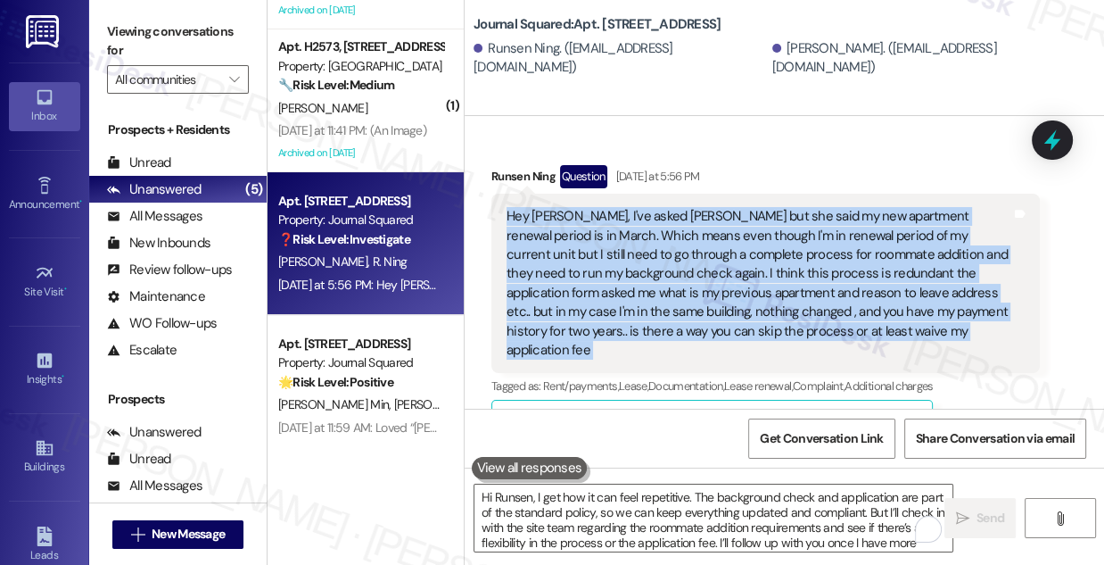
click at [825, 280] on div "Hey [PERSON_NAME], I've asked [PERSON_NAME] but she said my new apartment renew…" at bounding box center [759, 283] width 505 height 153
click at [749, 294] on div "Hey [PERSON_NAME], I've asked [PERSON_NAME] but she said my new apartment renew…" at bounding box center [759, 283] width 505 height 153
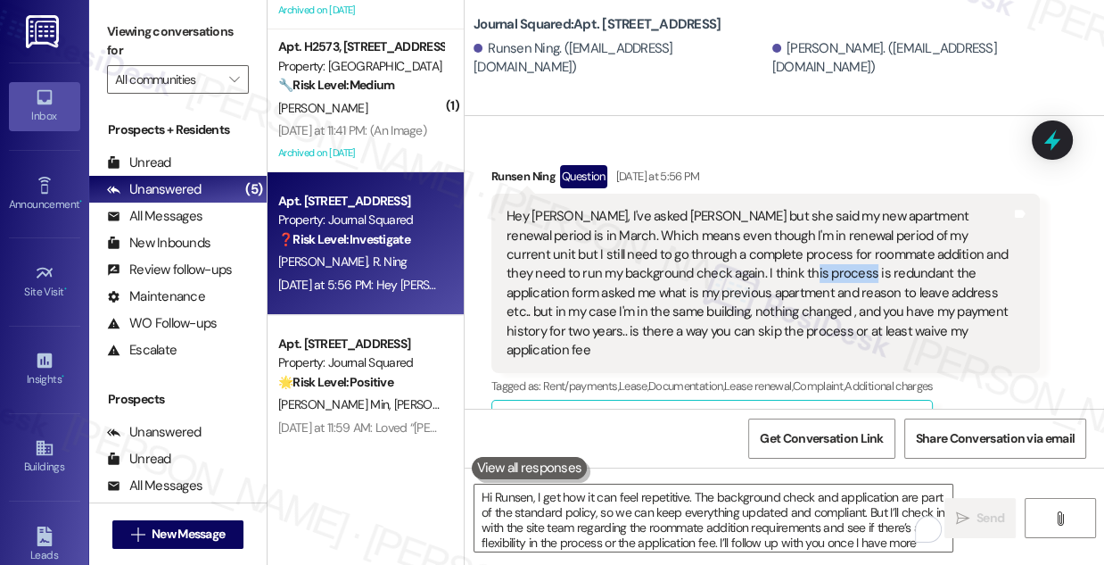
click at [749, 294] on div "Hey [PERSON_NAME], I've asked [PERSON_NAME] but she said my new apartment renew…" at bounding box center [759, 283] width 505 height 153
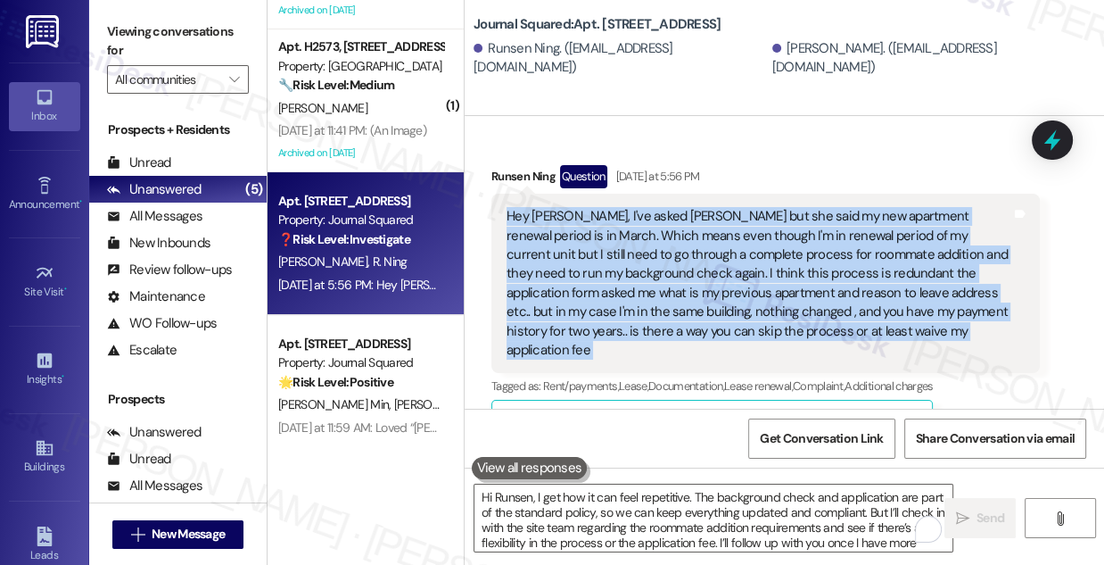
click at [749, 294] on div "Hey [PERSON_NAME], I've asked [PERSON_NAME] but she said my new apartment renew…" at bounding box center [759, 283] width 505 height 153
click at [730, 276] on div "Hey [PERSON_NAME], I've asked [PERSON_NAME] but she said my new apartment renew…" at bounding box center [759, 283] width 505 height 153
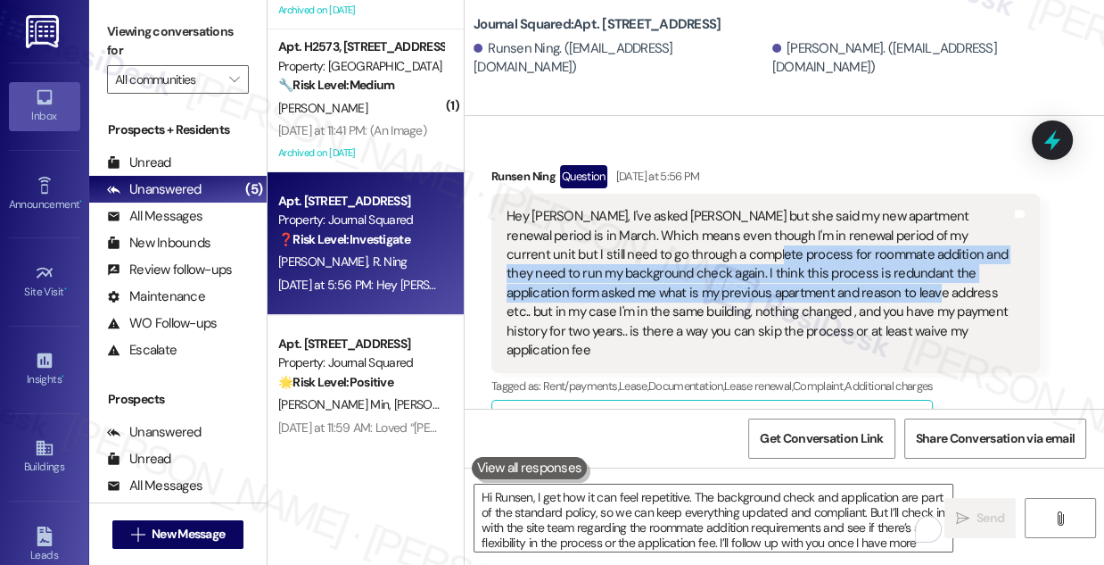
drag, startPoint x: 678, startPoint y: 276, endPoint x: 798, endPoint y: 306, distance: 123.3
click at [798, 306] on div "Hey [PERSON_NAME], I've asked [PERSON_NAME] but she said my new apartment renew…" at bounding box center [759, 283] width 505 height 153
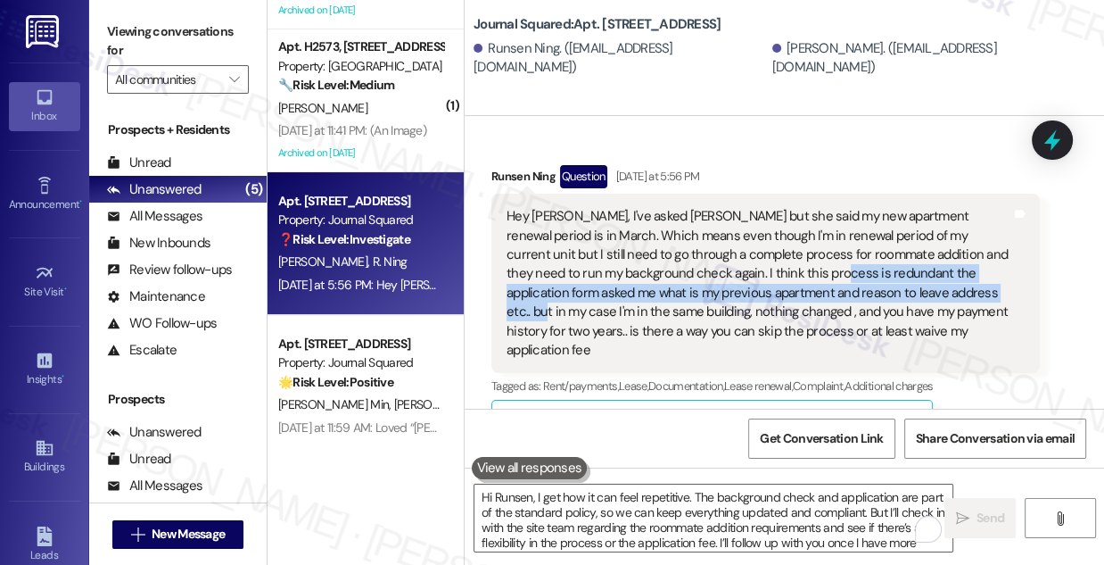
drag, startPoint x: 737, startPoint y: 286, endPoint x: 890, endPoint y: 306, distance: 154.7
click at [890, 306] on div "Hey [PERSON_NAME], I've asked [PERSON_NAME] but she said my new apartment renew…" at bounding box center [759, 283] width 505 height 153
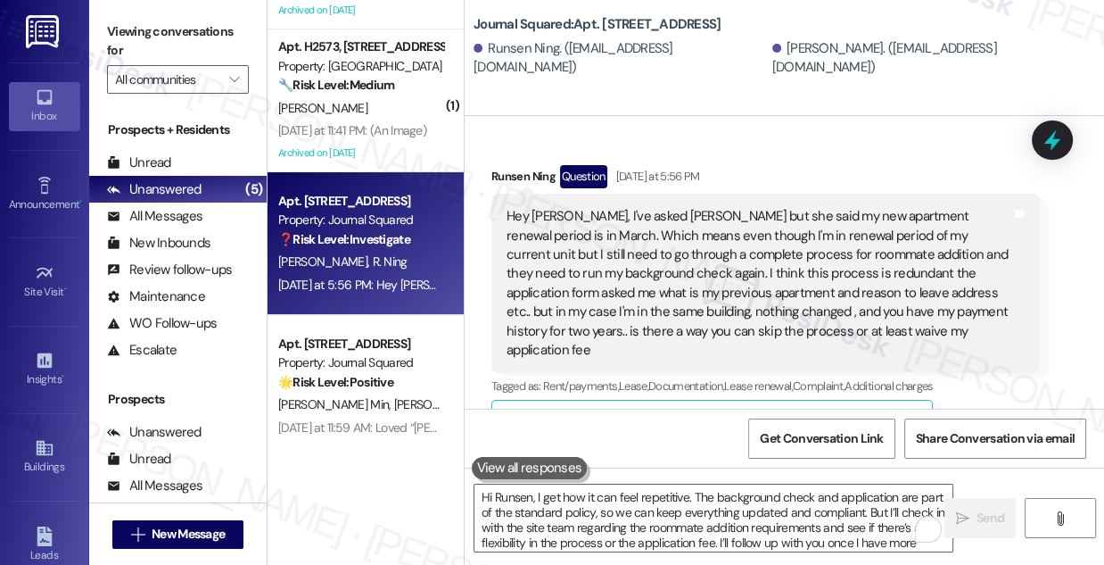
click at [687, 300] on div "Hey [PERSON_NAME], I've asked [PERSON_NAME] but she said my new apartment renew…" at bounding box center [759, 283] width 505 height 153
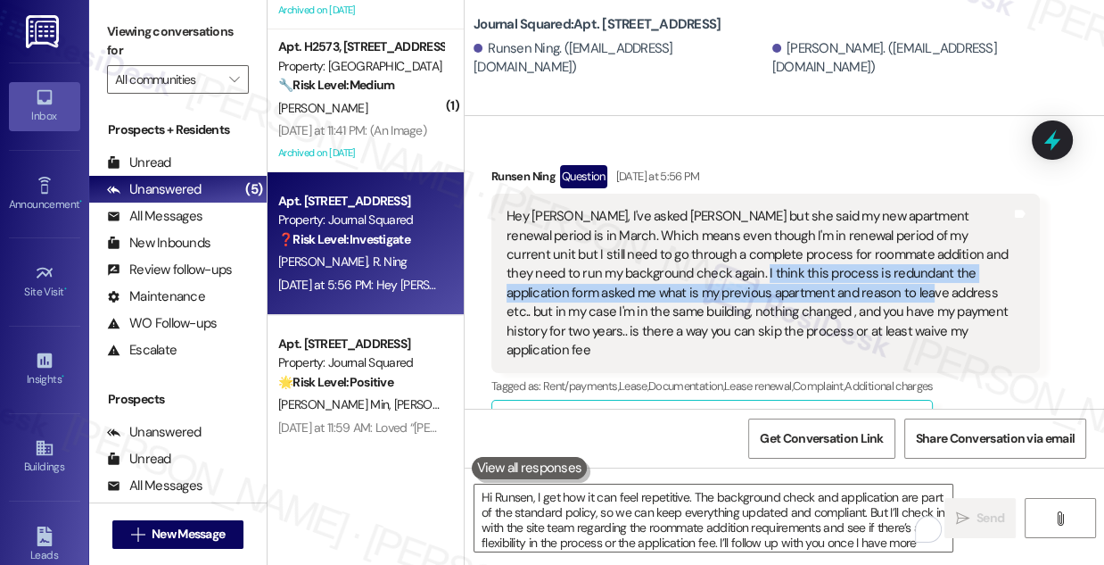
drag, startPoint x: 644, startPoint y: 299, endPoint x: 797, endPoint y: 313, distance: 153.2
click at [797, 313] on div "Hey [PERSON_NAME], I've asked [PERSON_NAME] but she said my new apartment renew…" at bounding box center [759, 283] width 505 height 153
click at [705, 310] on div "Hey [PERSON_NAME], I've asked [PERSON_NAME] but she said my new apartment renew…" at bounding box center [759, 283] width 505 height 153
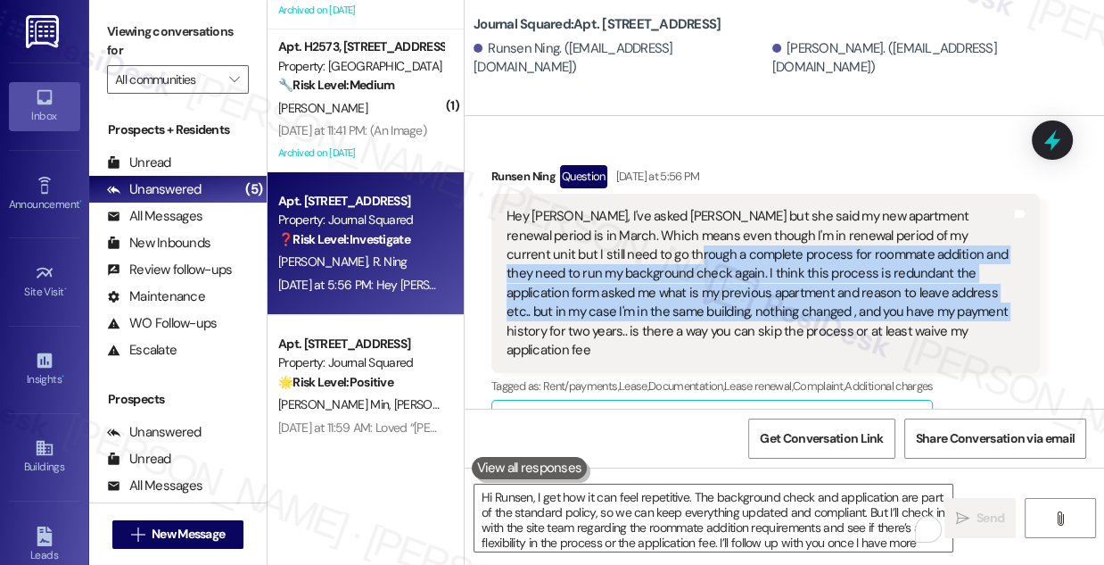
drag, startPoint x: 878, startPoint y: 333, endPoint x: 607, endPoint y: 277, distance: 276.8
click at [607, 277] on div "Hey [PERSON_NAME], I've asked [PERSON_NAME] but she said my new apartment renew…" at bounding box center [759, 283] width 505 height 153
click at [684, 314] on div "Hey [PERSON_NAME], I've asked [PERSON_NAME] but she said my new apartment renew…" at bounding box center [759, 283] width 505 height 153
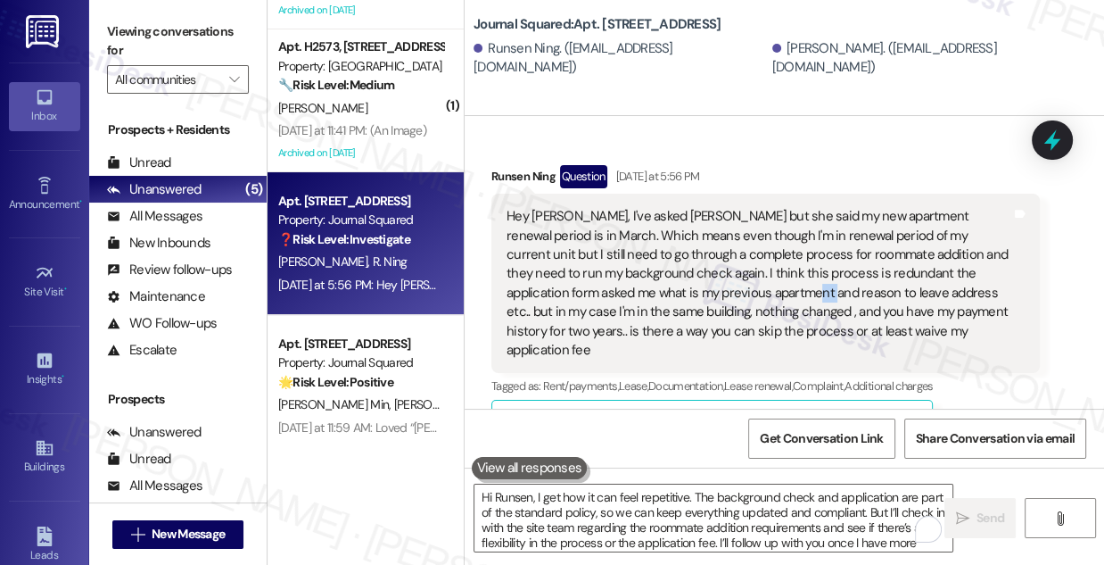
click at [684, 314] on div "Hey [PERSON_NAME], I've asked [PERSON_NAME] but she said my new apartment renew…" at bounding box center [759, 283] width 505 height 153
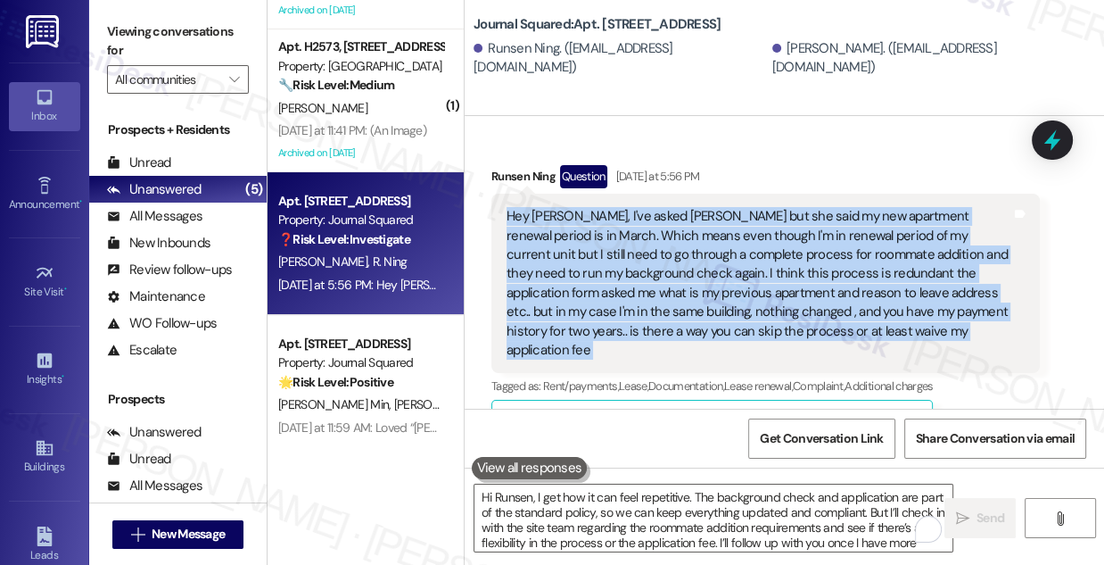
click at [684, 314] on div "Hey [PERSON_NAME], I've asked [PERSON_NAME] but she said my new apartment renew…" at bounding box center [759, 283] width 505 height 153
click at [1048, 148] on icon at bounding box center [1053, 140] width 30 height 30
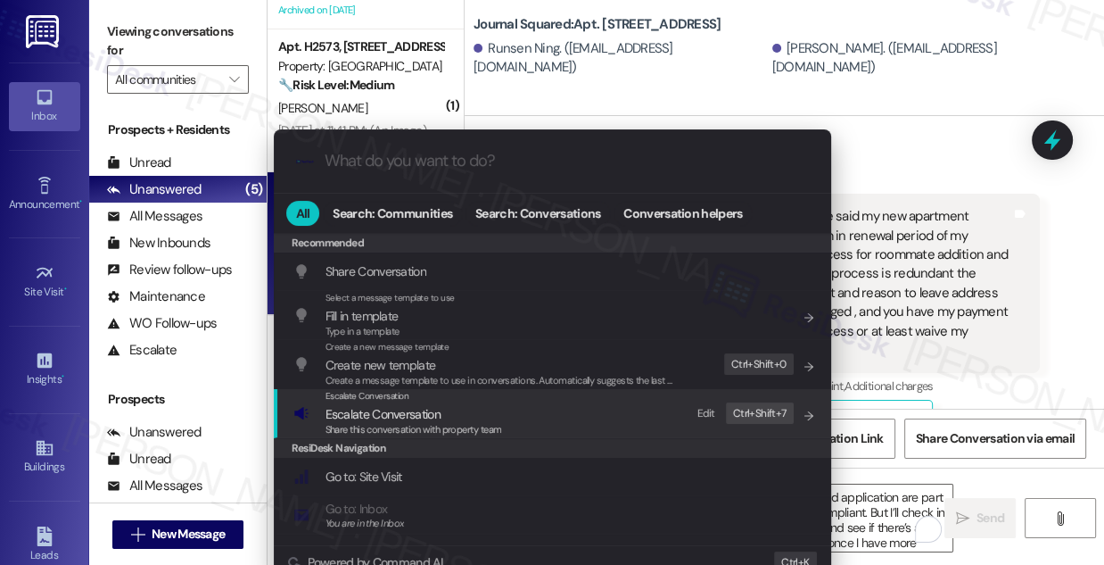
click at [564, 410] on div "Escalate Conversation Escalate Conversation Share this conversation with proper…" at bounding box center [555, 413] width 522 height 48
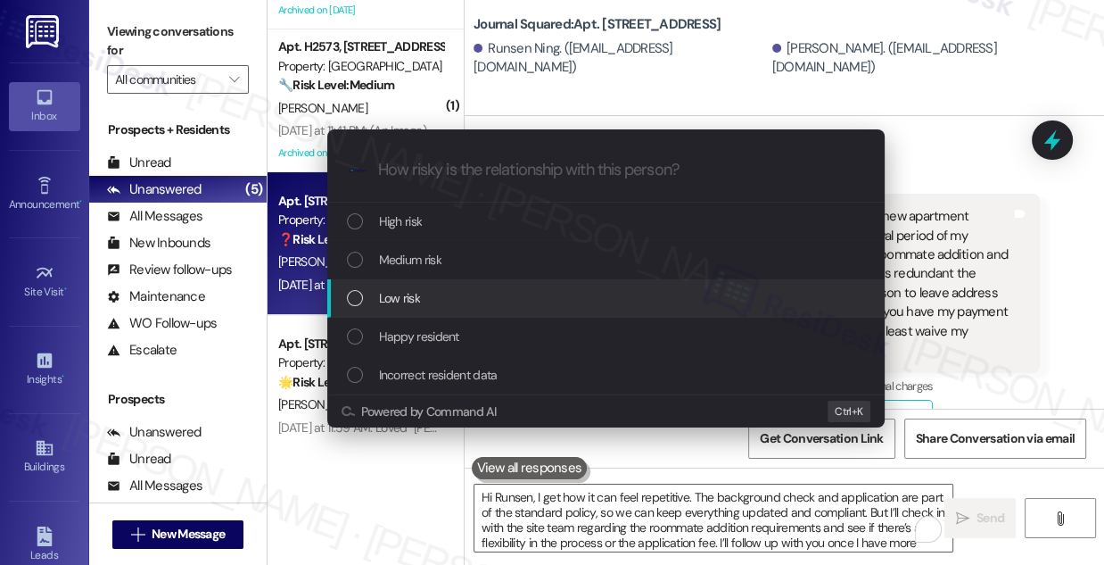
click at [429, 289] on div "Low risk" at bounding box center [608, 298] width 522 height 20
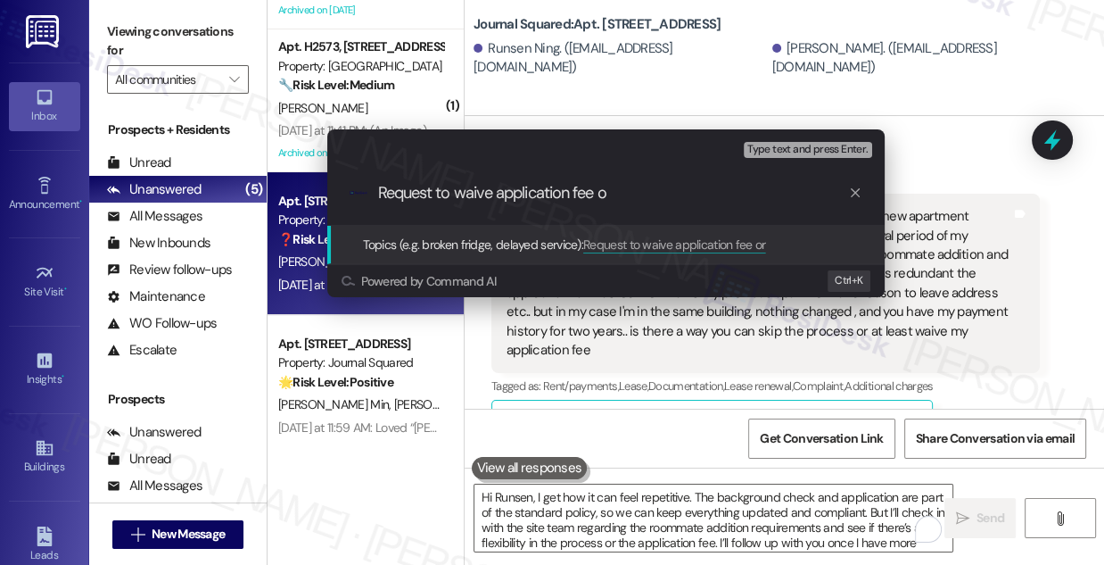
type input "Request to waive application fee"
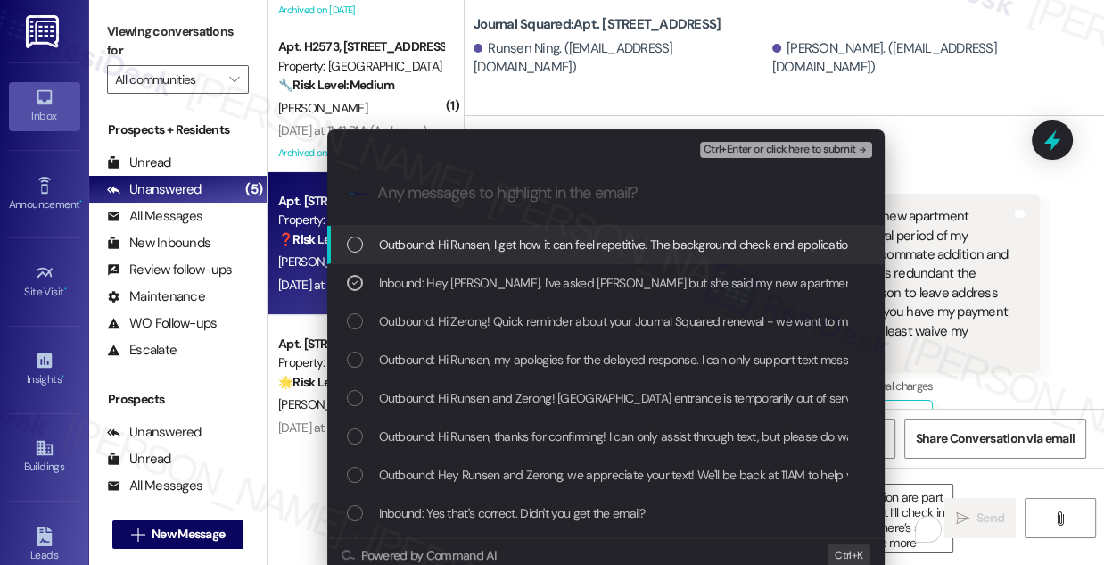
click at [737, 151] on span "Ctrl+Enter or click here to submit" at bounding box center [780, 150] width 153 height 12
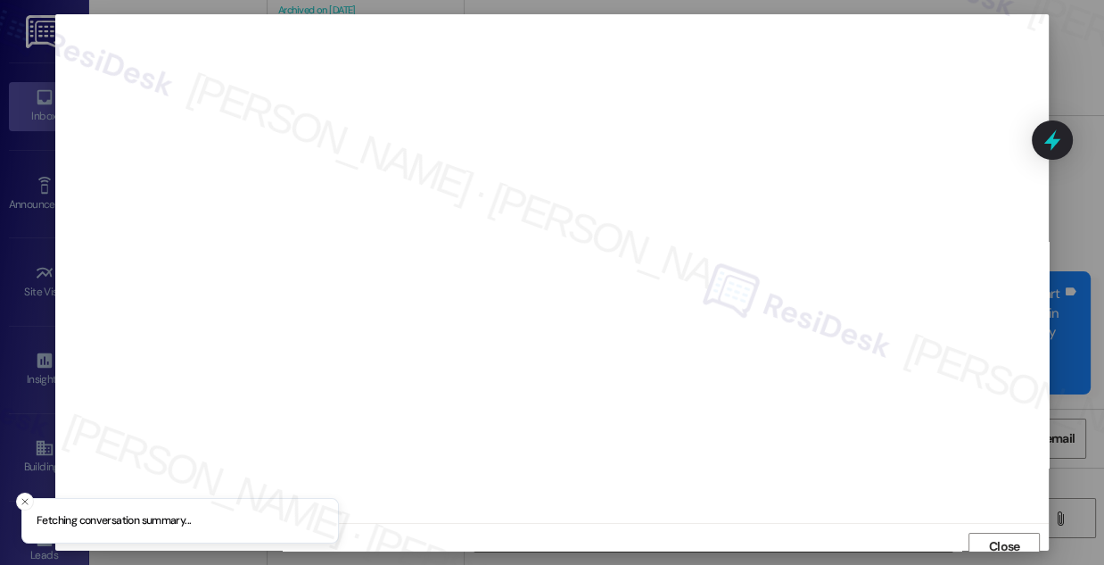
scroll to position [10, 0]
click at [994, 533] on span "Close" at bounding box center [1004, 536] width 31 height 19
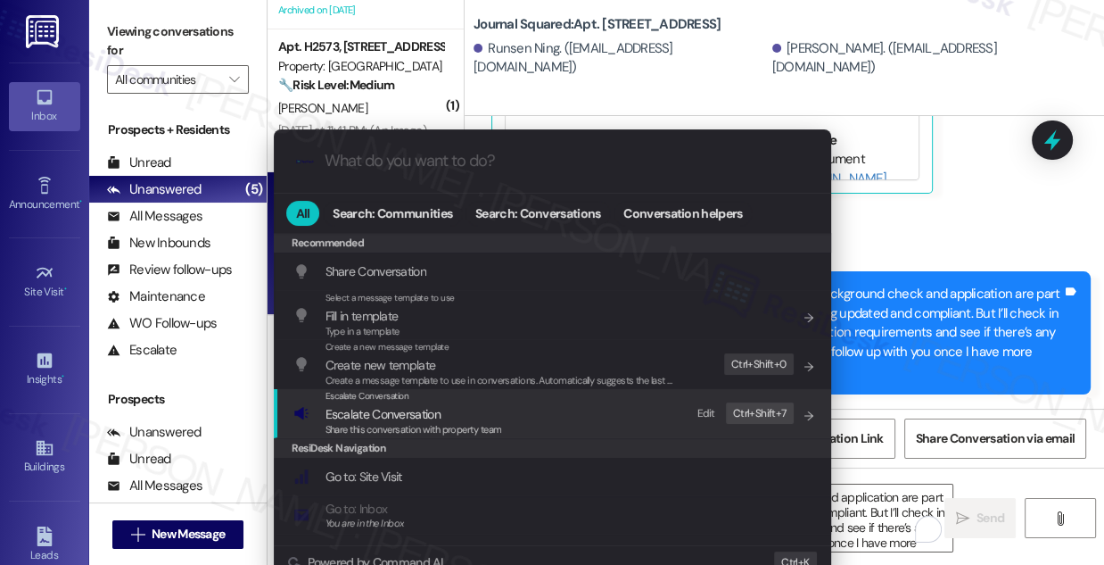
click at [459, 429] on span "Share this conversation with property team" at bounding box center [414, 429] width 177 height 12
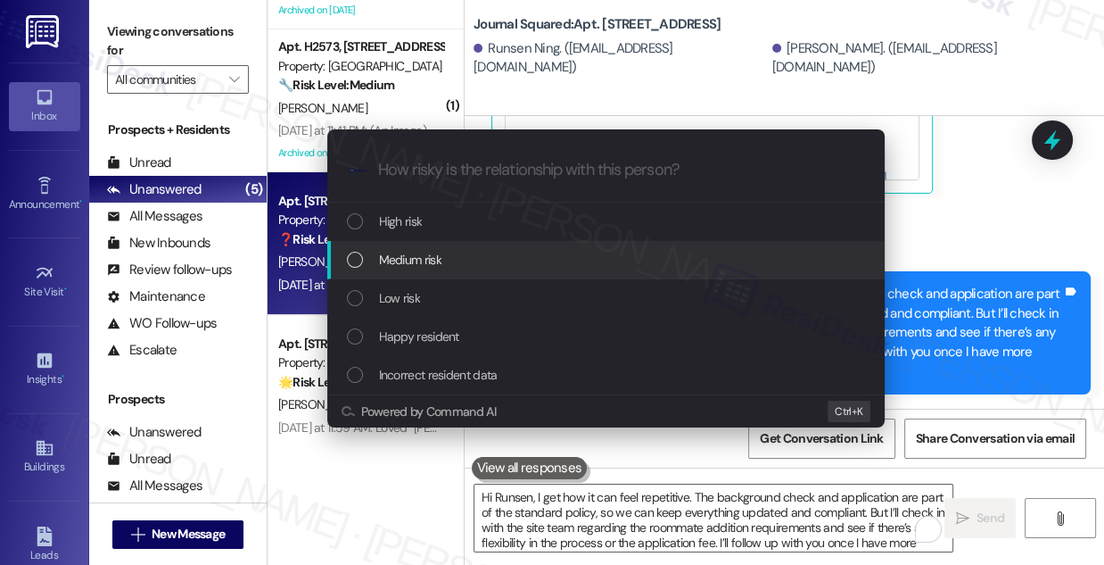
click at [451, 260] on div "Medium risk" at bounding box center [608, 260] width 522 height 20
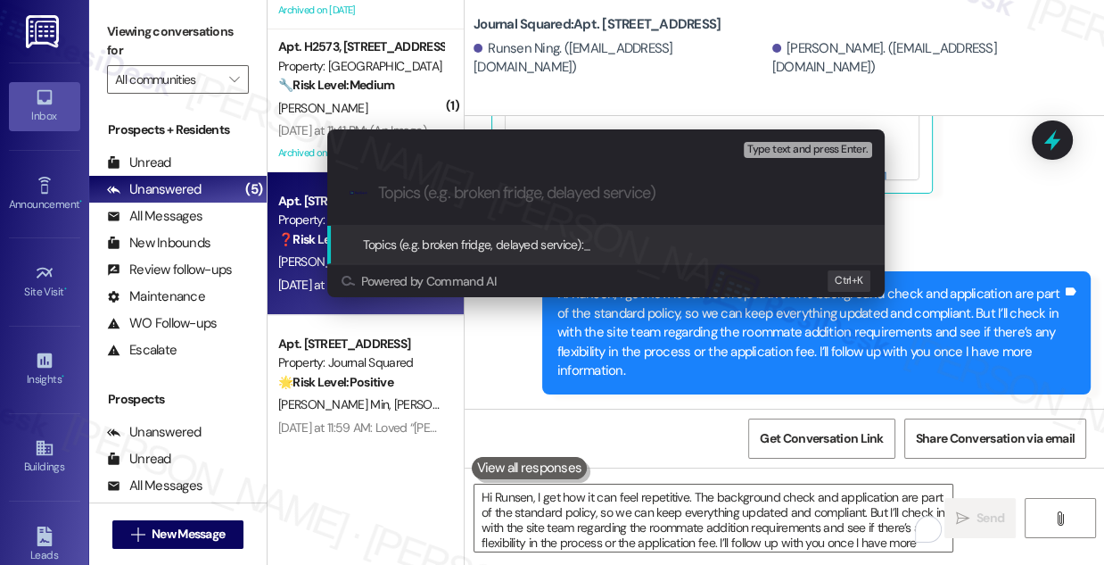
paste input "Request to waive application fee"
type input "S"
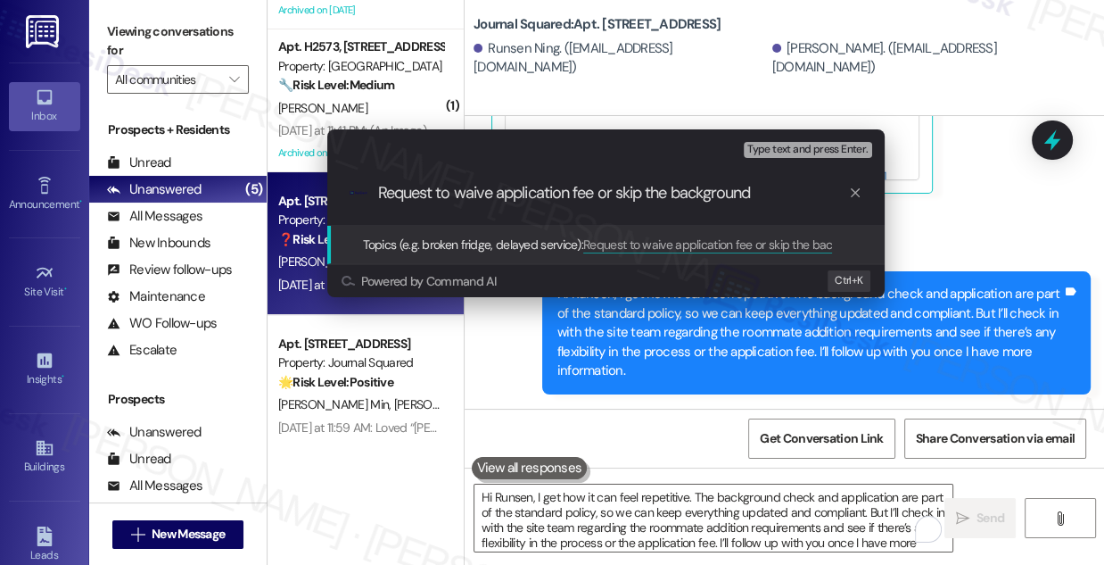
click at [759, 195] on input "Request to waive application fee or skip the background" at bounding box center [613, 193] width 470 height 19
drag, startPoint x: 773, startPoint y: 192, endPoint x: 599, endPoint y: 199, distance: 175.0
click at [599, 199] on input "Request to waive application fee or skip the background" at bounding box center [613, 193] width 470 height 19
click at [632, 192] on input "Request to waive application fee or skip the background" at bounding box center [613, 193] width 470 height 19
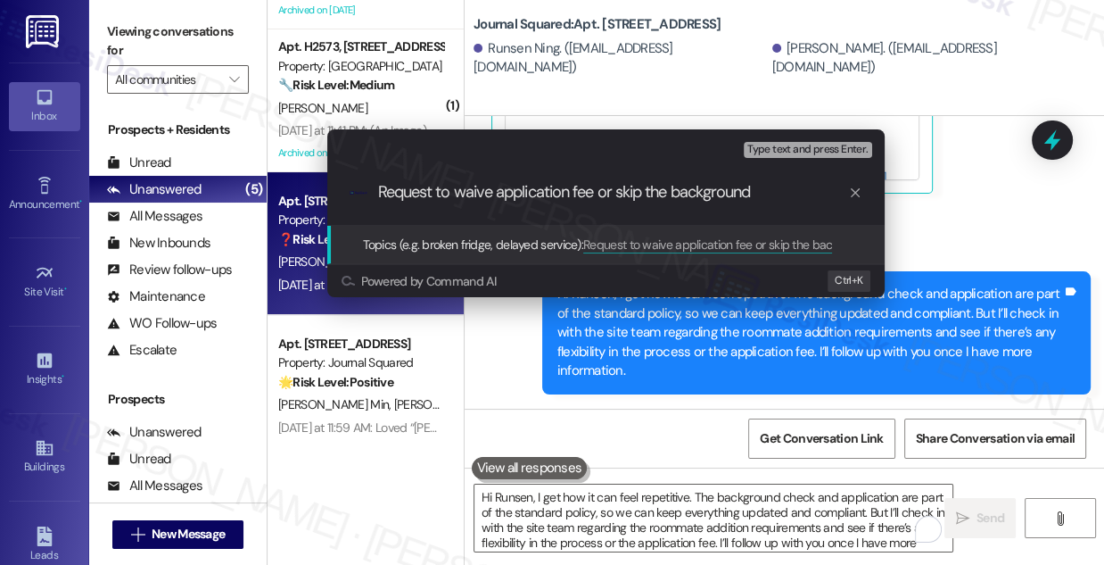
scroll to position [0, 0]
drag, startPoint x: 765, startPoint y: 190, endPoint x: 373, endPoint y: 187, distance: 392.5
click at [373, 187] on div ".cls-1{fill:#0a055f;}.cls-2{fill:#0cc4c4;} resideskLogoBlueOrange Request to wa…" at bounding box center [606, 192] width 558 height 63
click at [924, 218] on div "Escalate Conversation Medium risk Topics (e.g. broken fridge, delayed service) …" at bounding box center [552, 282] width 1104 height 565
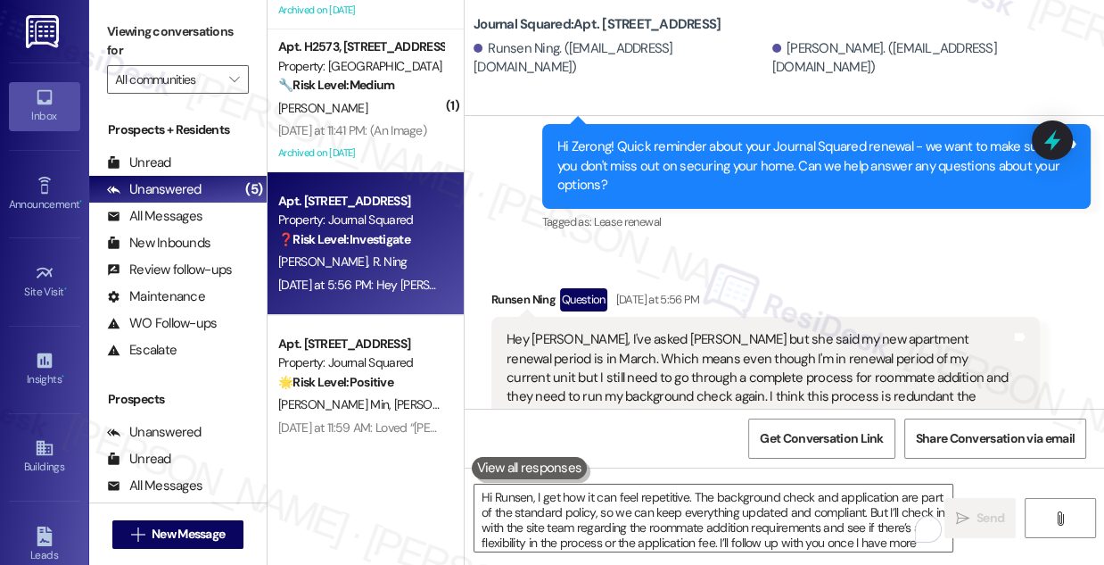
scroll to position [19514, 0]
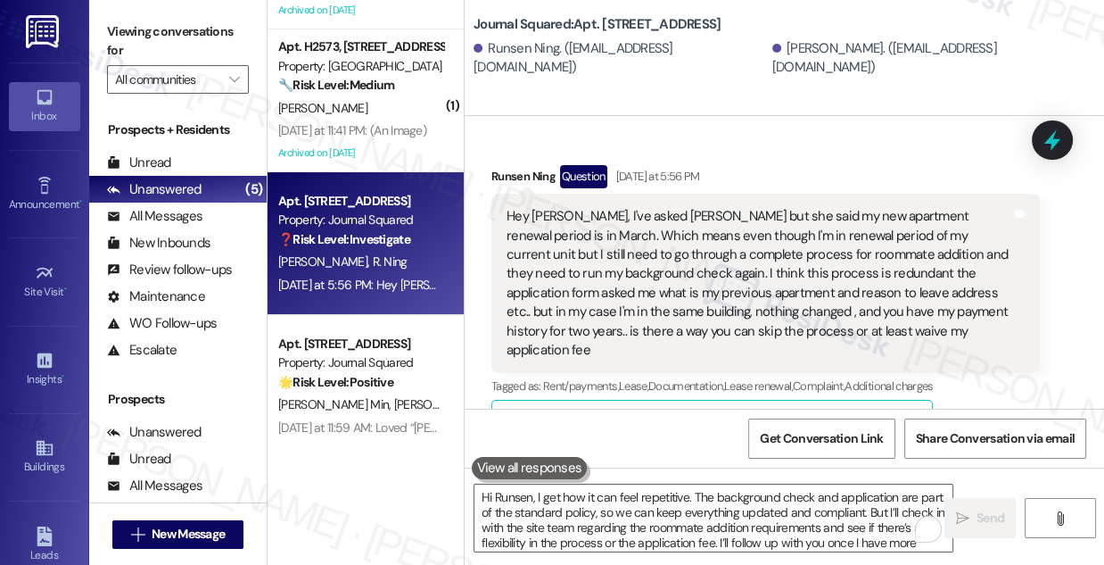
click at [708, 249] on div "Hey [PERSON_NAME], I've asked [PERSON_NAME] but she said my new apartment renew…" at bounding box center [759, 283] width 505 height 153
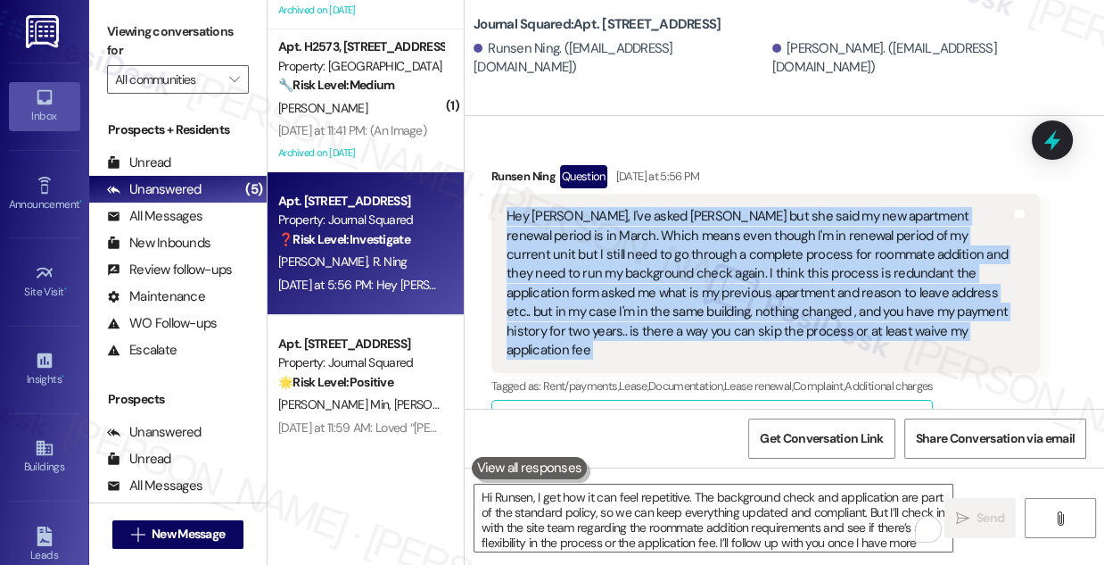
click at [708, 249] on div "Hey [PERSON_NAME], I've asked [PERSON_NAME] but she said my new apartment renew…" at bounding box center [759, 283] width 505 height 153
copy div "Hey Jane, I've asked Samantha but she said my new apartment renewal period is i…"
click at [502, 100] on div "Journal Squared: Apt. 1703, 605 Pavonia Avenue Runsen Ning. (ningrunsen@gmail.c…" at bounding box center [785, 58] width 640 height 116
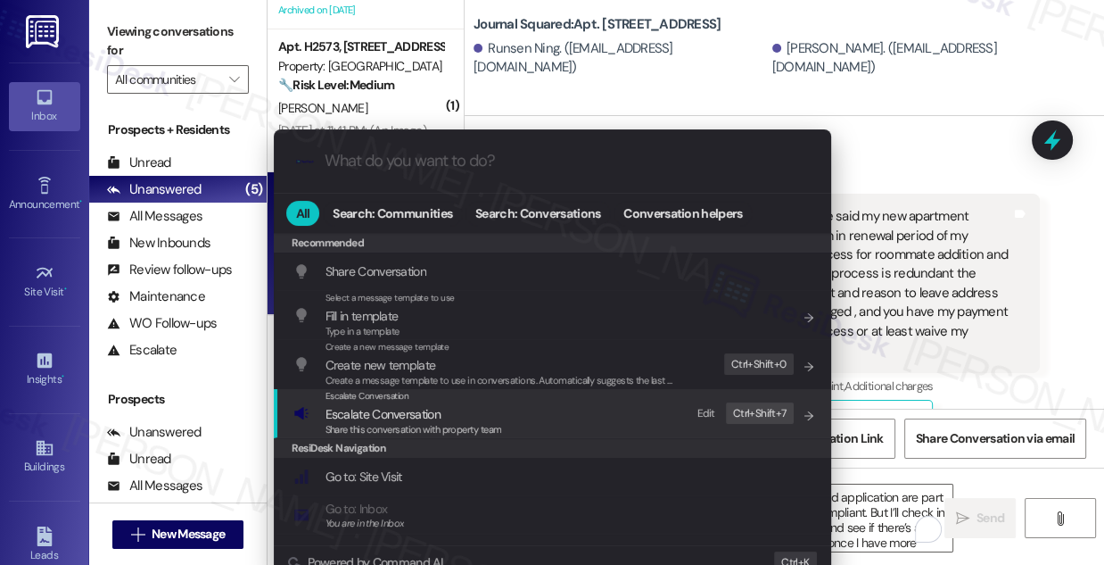
click at [479, 398] on div "Escalate Conversation" at bounding box center [414, 396] width 177 height 14
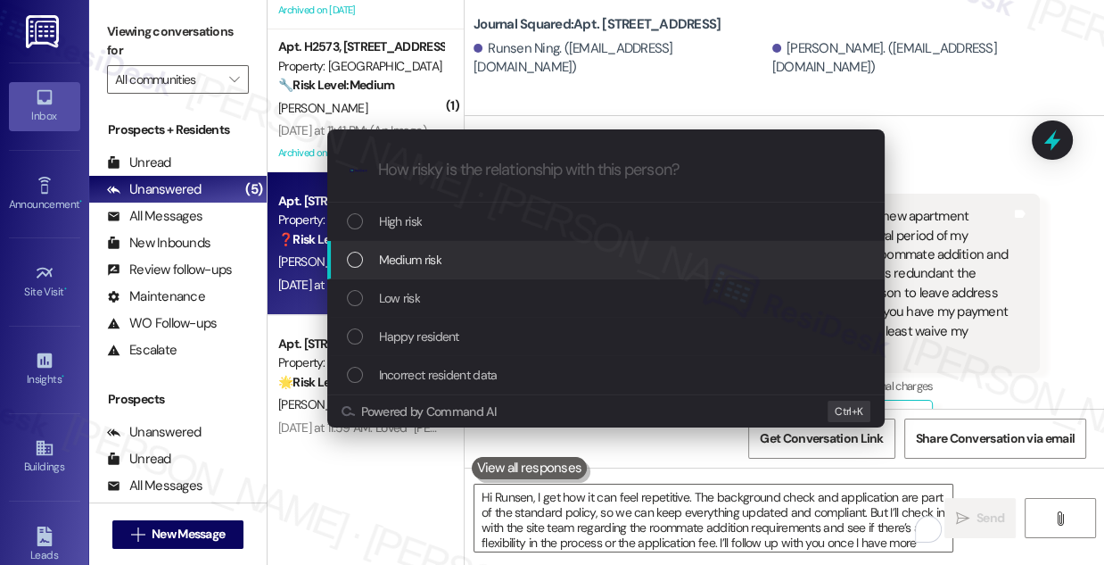
click at [421, 267] on span "Medium risk" at bounding box center [410, 260] width 62 height 20
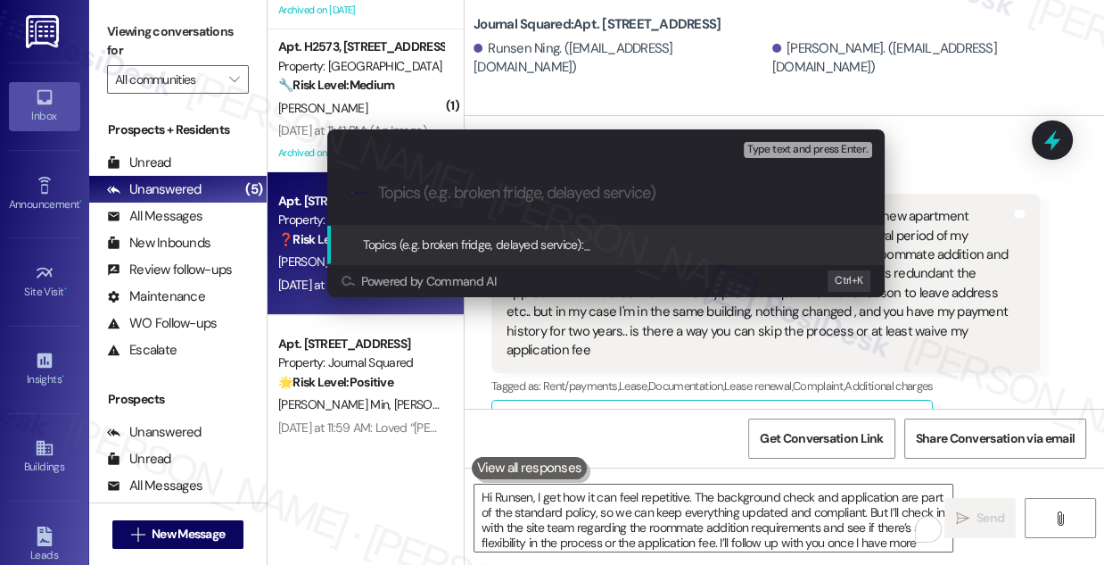
paste input "Request for Flexibility on Roommate Addition Process & Application Fee"
type input "Request for Flexibility on Roommate Addition Process & Application Fee"
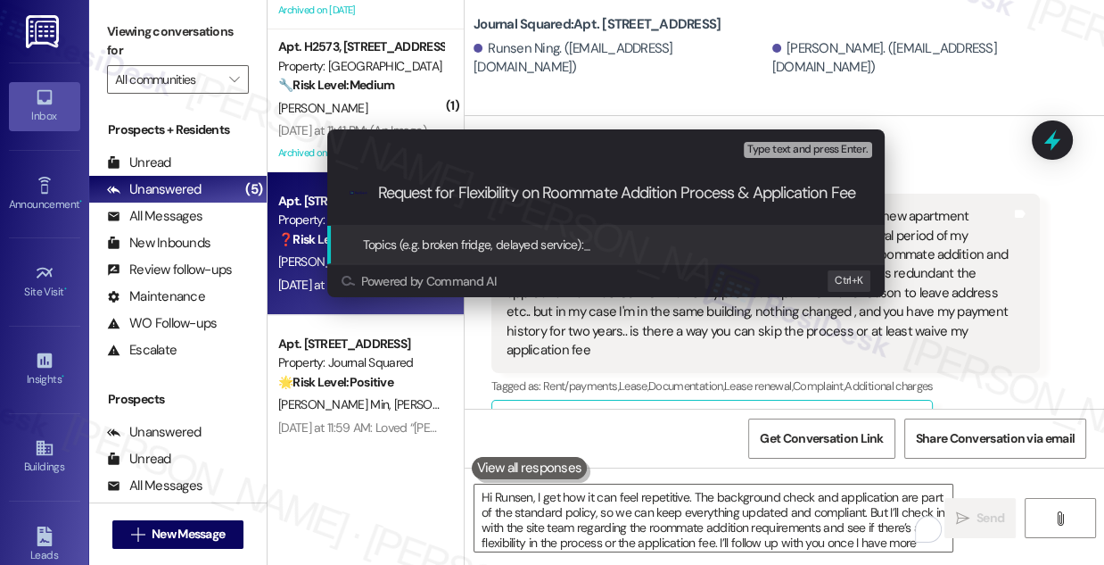
scroll to position [0, 12]
drag, startPoint x: 467, startPoint y: 185, endPoint x: 678, endPoint y: 187, distance: 211.4
click at [678, 187] on input "Request for Flexibility on Roommate Addition Process & Application Fee" at bounding box center [613, 193] width 470 height 19
click at [723, 187] on input "Request for Flexibility on Roommate Addition Process & Application Fee" at bounding box center [613, 193] width 470 height 19
drag, startPoint x: 547, startPoint y: 194, endPoint x: 740, endPoint y: 194, distance: 192.7
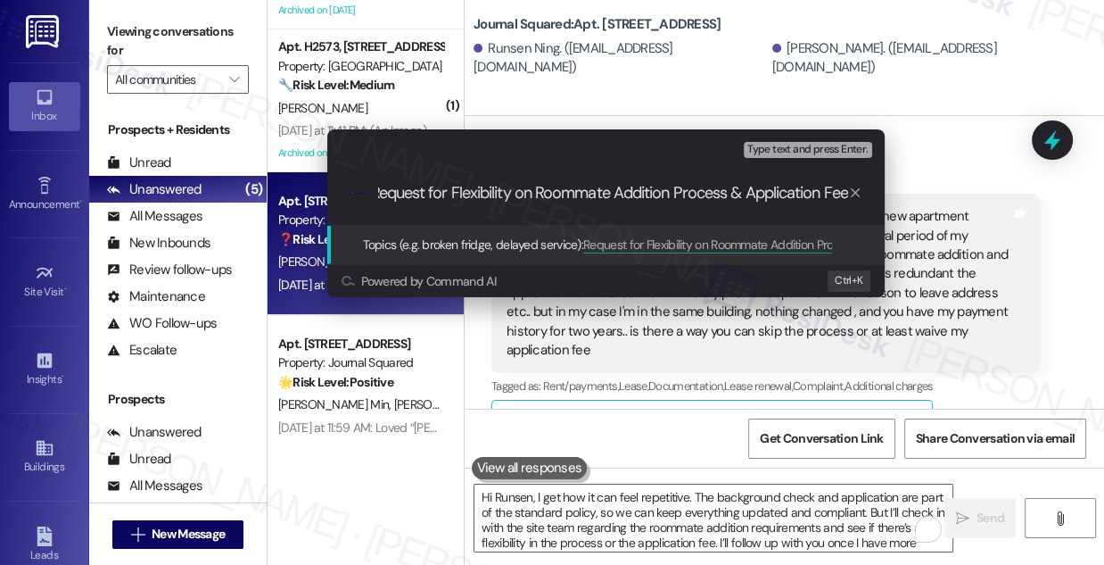
click at [740, 194] on input "Request for Flexibility on Roommate Addition Process & Application Fee" at bounding box center [613, 193] width 470 height 19
click at [750, 190] on input "Request for Flexibility on Roommate Addition Process & Application Fee" at bounding box center [613, 193] width 470 height 19
click at [744, 194] on input "Request for Flexibility on Roommate Addition Process & Application Fee" at bounding box center [613, 193] width 470 height 19
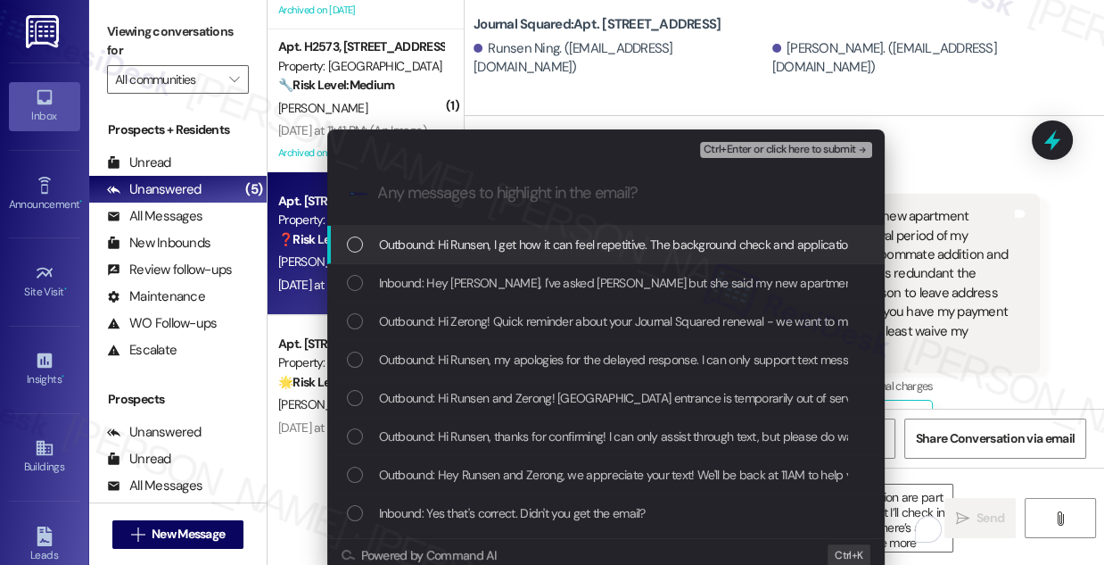
scroll to position [0, 0]
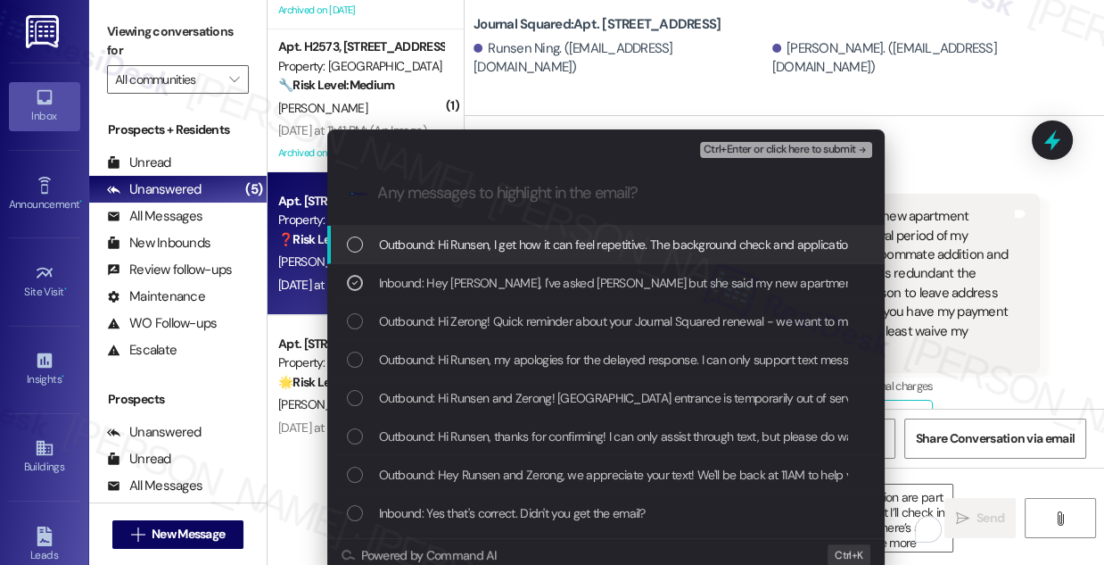
click at [724, 149] on span "Ctrl+Enter or click here to submit" at bounding box center [780, 150] width 153 height 12
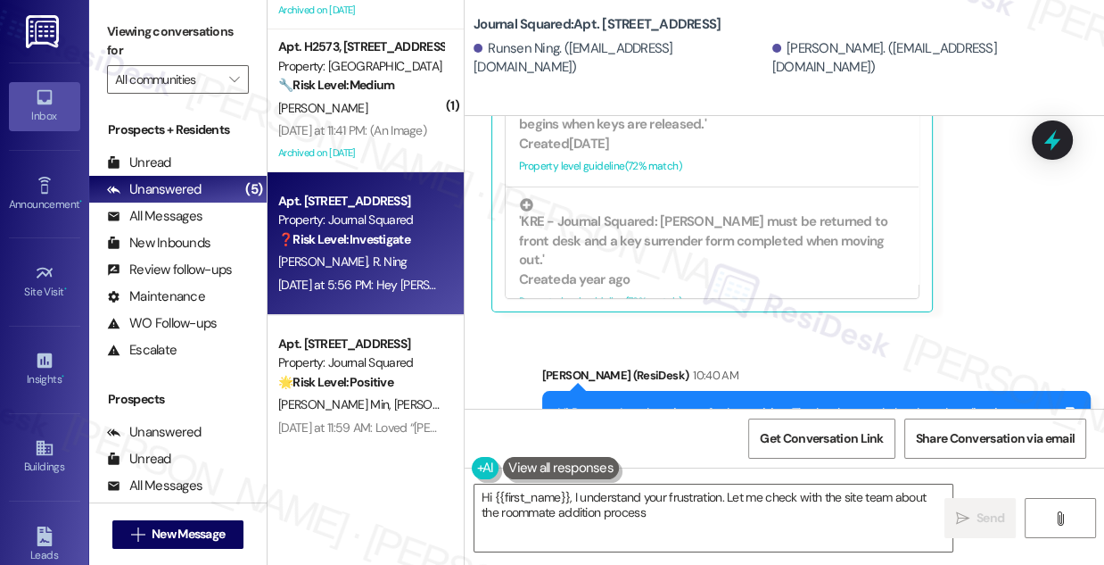
scroll to position [892, 0]
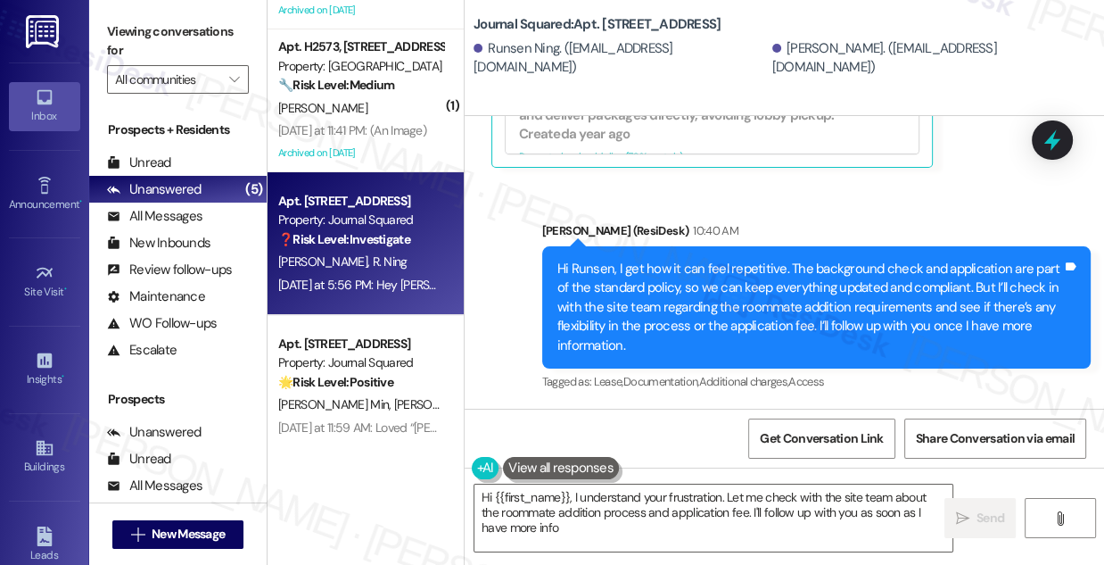
type textarea "Hi {{first_name}}, I understand your frustration. Let me check with the site te…"
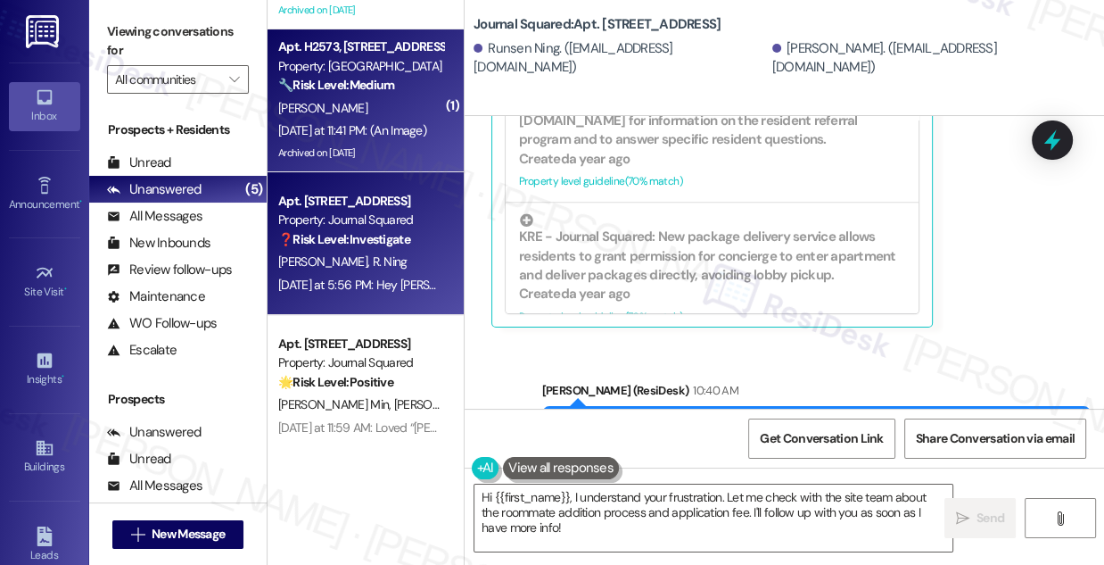
click at [430, 118] on div "[PERSON_NAME]" at bounding box center [361, 108] width 169 height 22
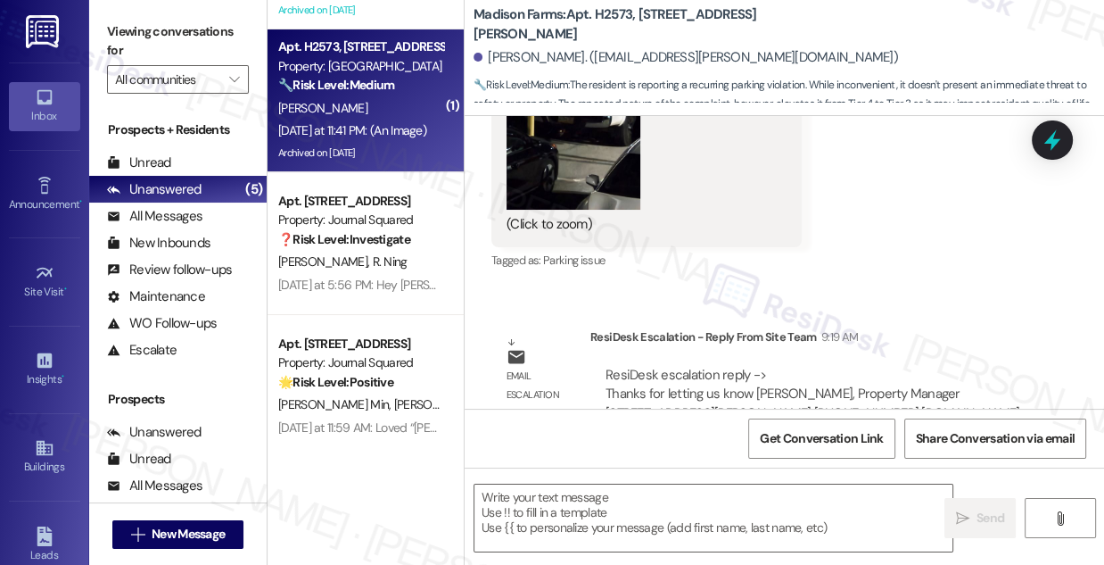
type textarea "Fetching suggested responses. Please feel free to read through the conversation…"
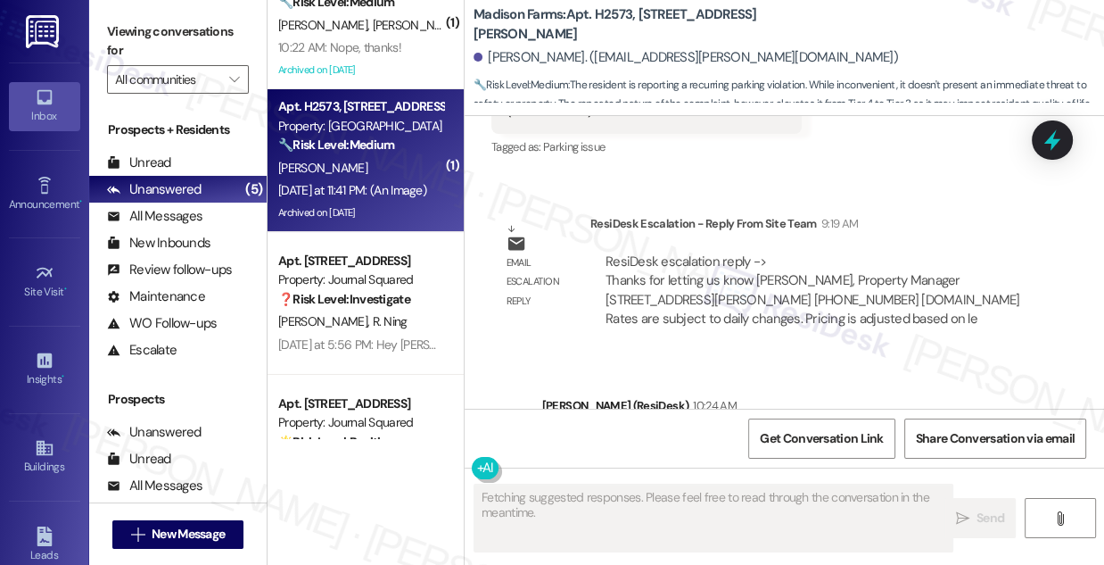
scroll to position [0, 0]
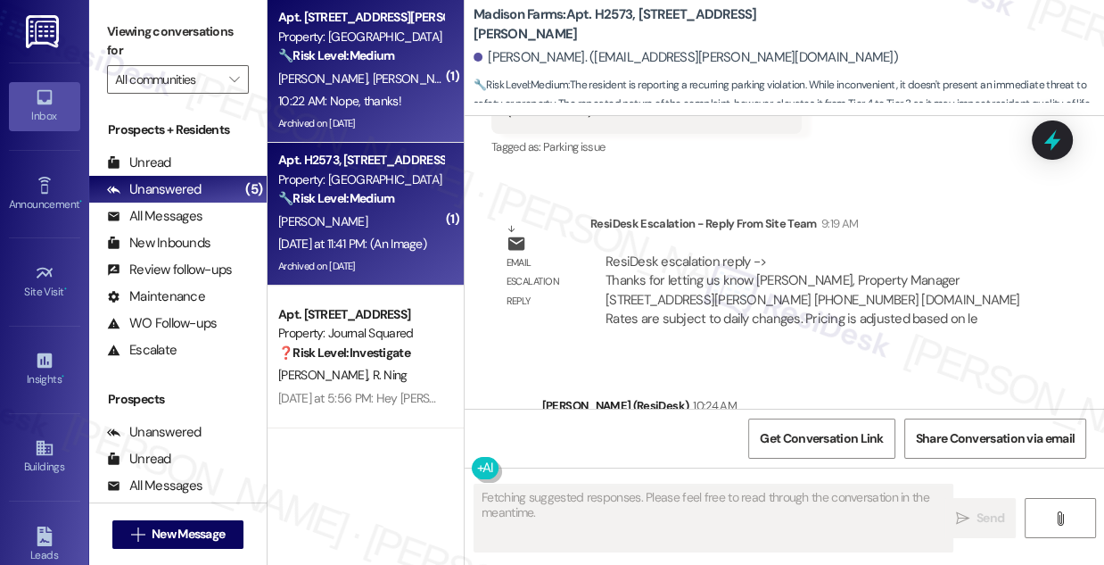
click at [345, 119] on div "Archived on [DATE]" at bounding box center [361, 123] width 169 height 22
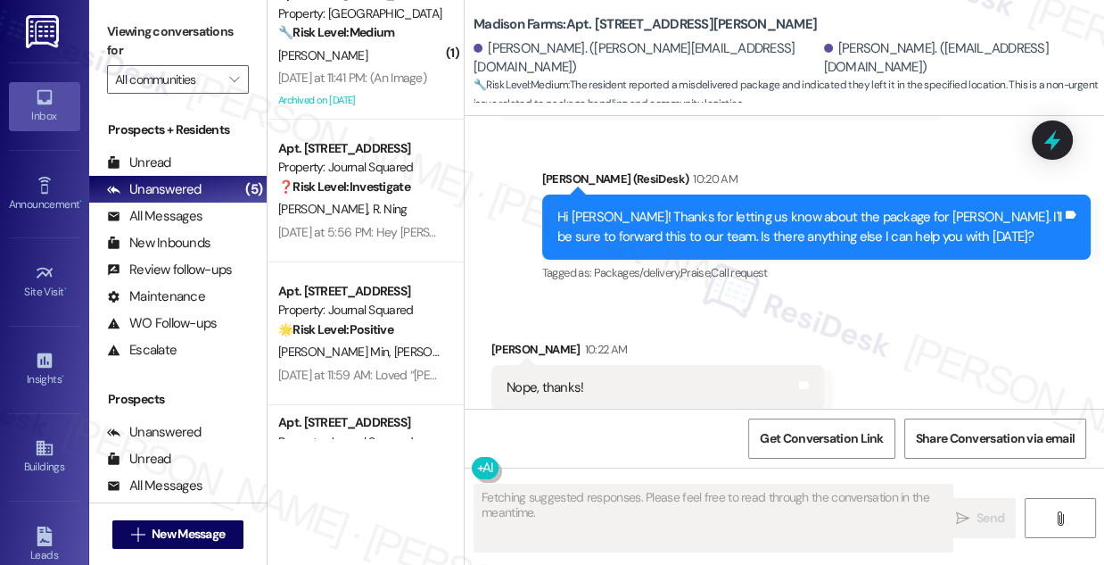
scroll to position [276, 0]
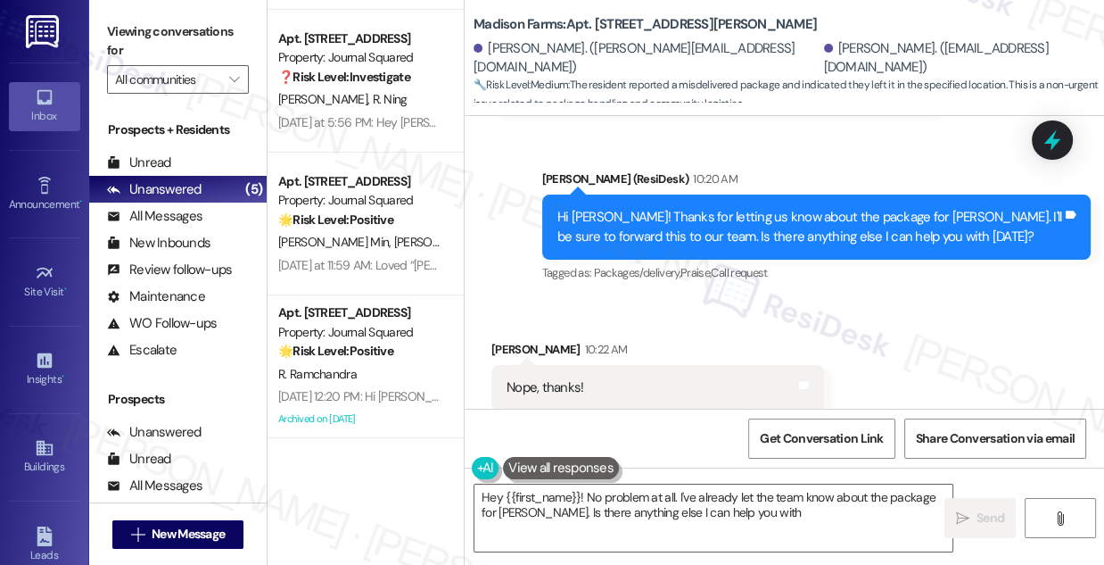
type textarea "Hey {{first_name}}! No problem at all. I've already let the team know about the…"
